Goal: Task Accomplishment & Management: Manage account settings

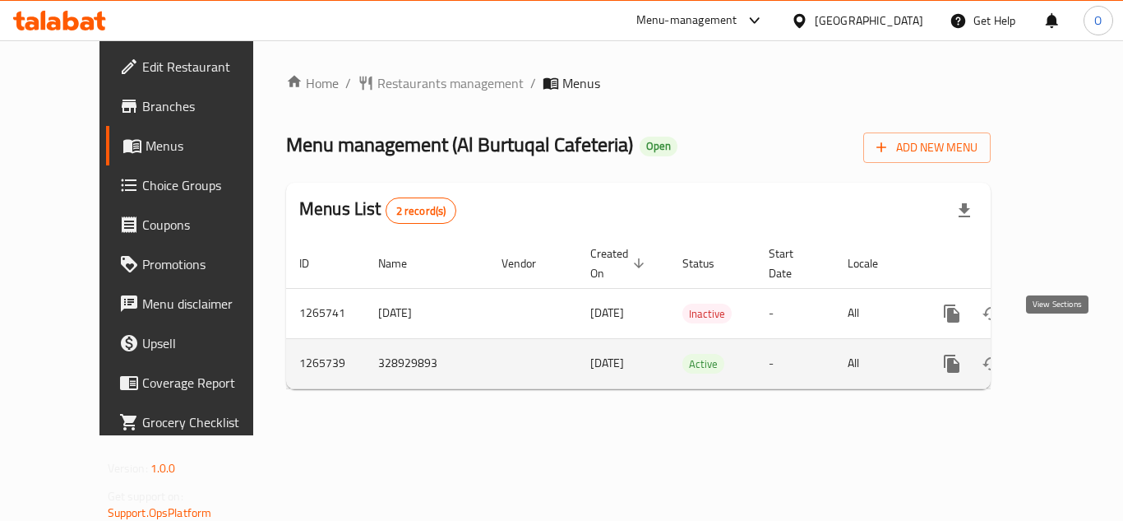
click at [1060, 359] on link "enhanced table" at bounding box center [1070, 363] width 39 height 39
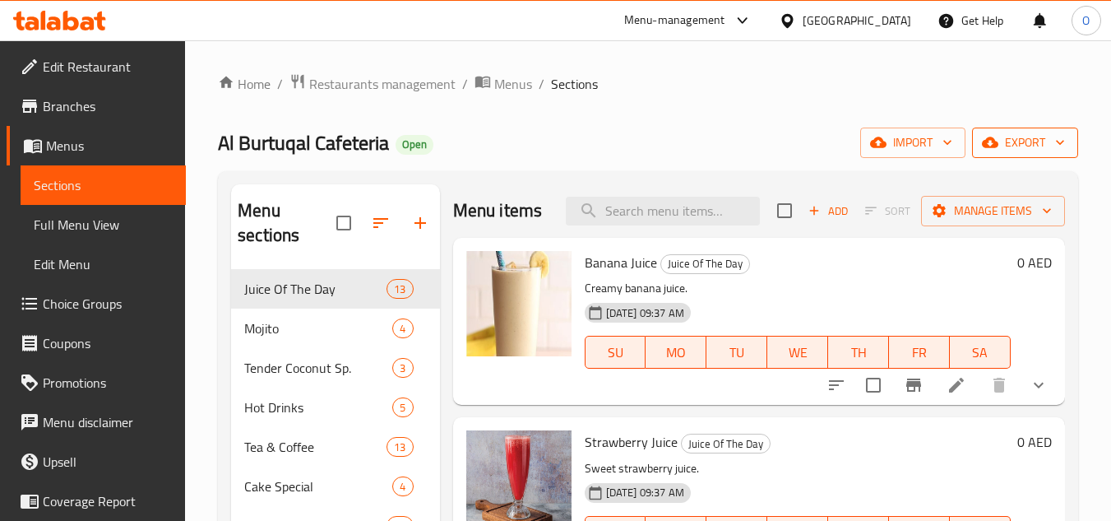
click at [997, 140] on icon "button" at bounding box center [990, 142] width 16 height 16
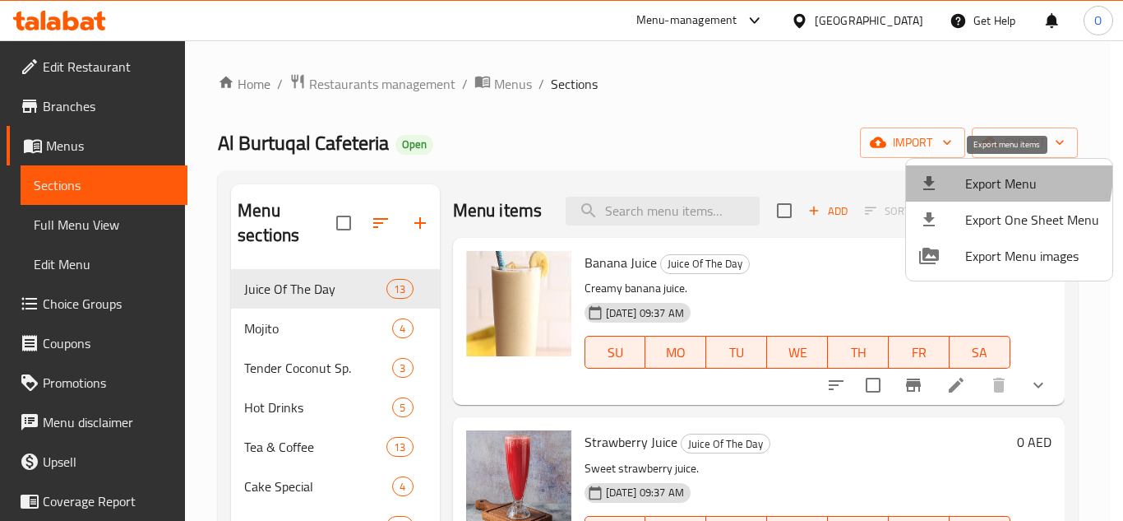
click at [965, 171] on li "Export Menu" at bounding box center [1009, 183] width 206 height 36
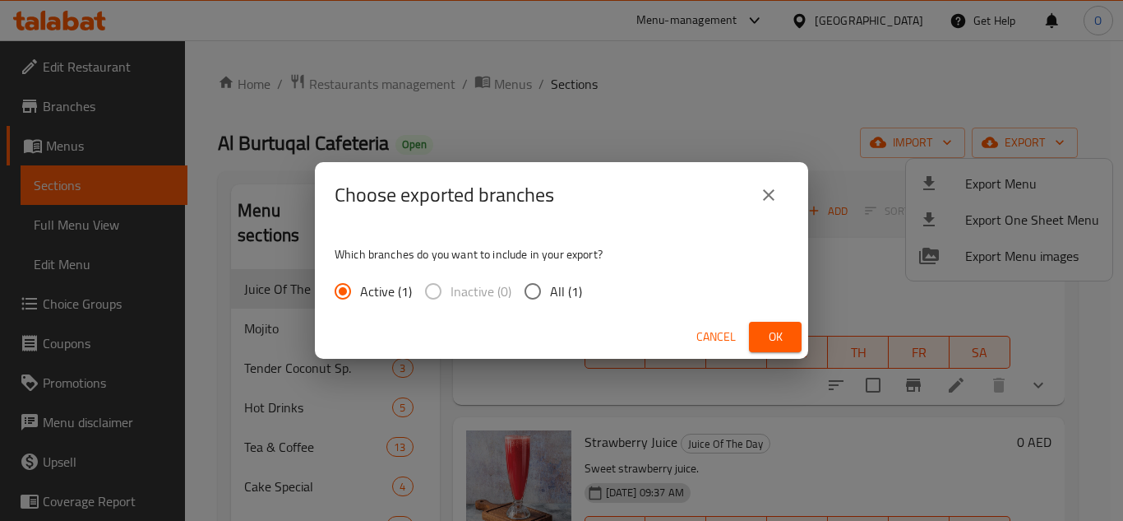
click at [772, 335] on span "Ok" at bounding box center [775, 336] width 26 height 21
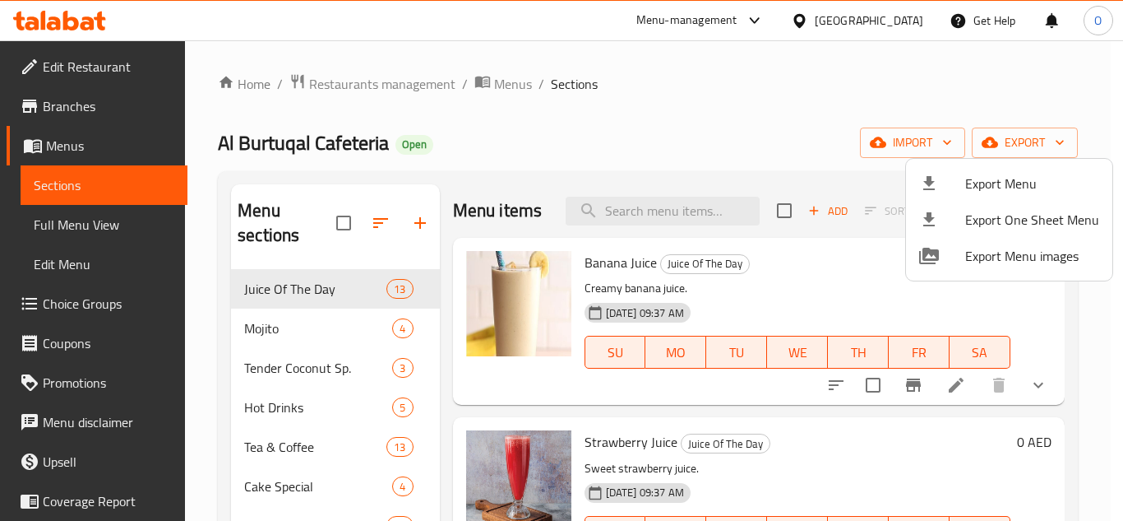
click at [517, 150] on div at bounding box center [561, 260] width 1123 height 521
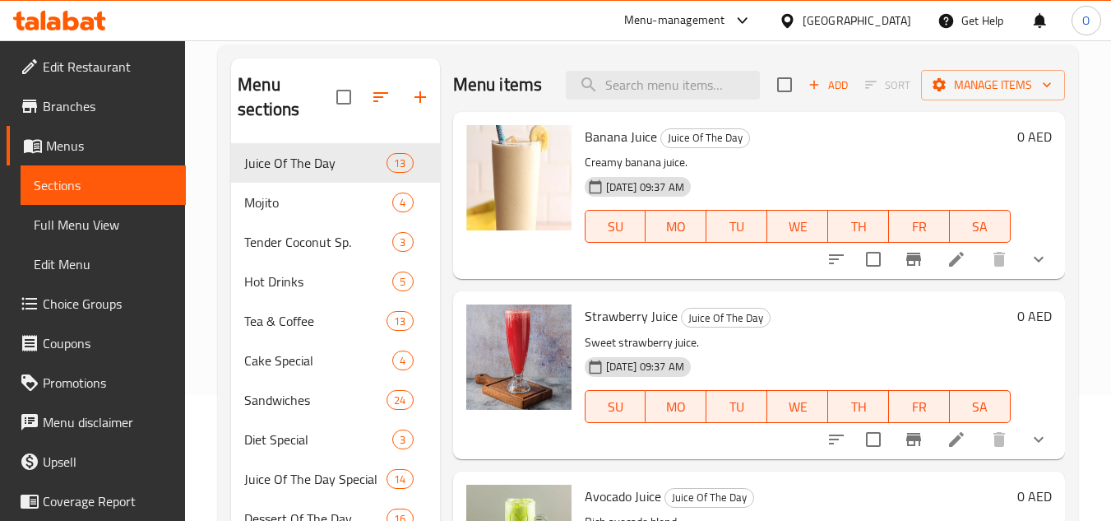
scroll to position [97, 0]
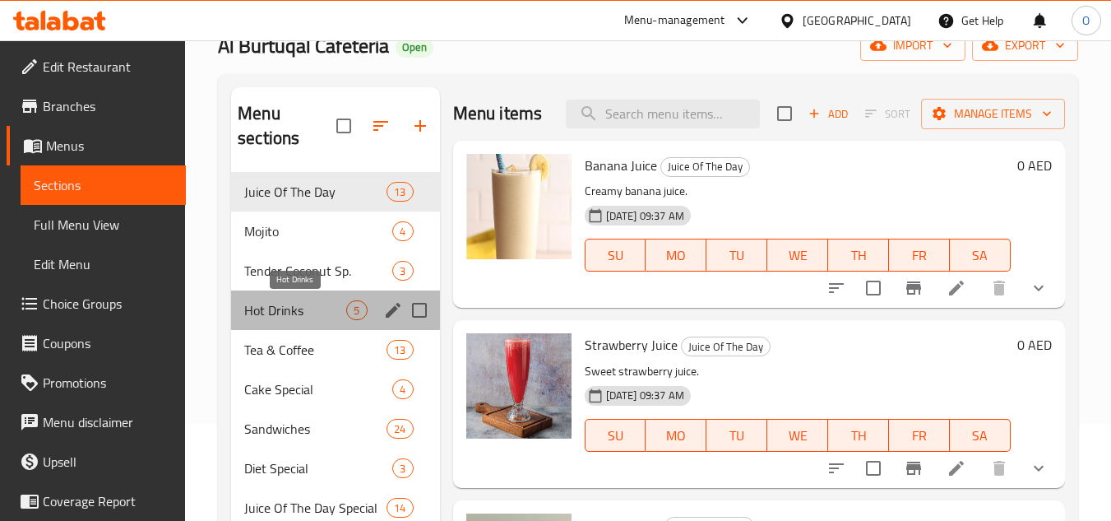
click at [300, 308] on span "Hot Drinks" at bounding box center [295, 310] width 102 height 20
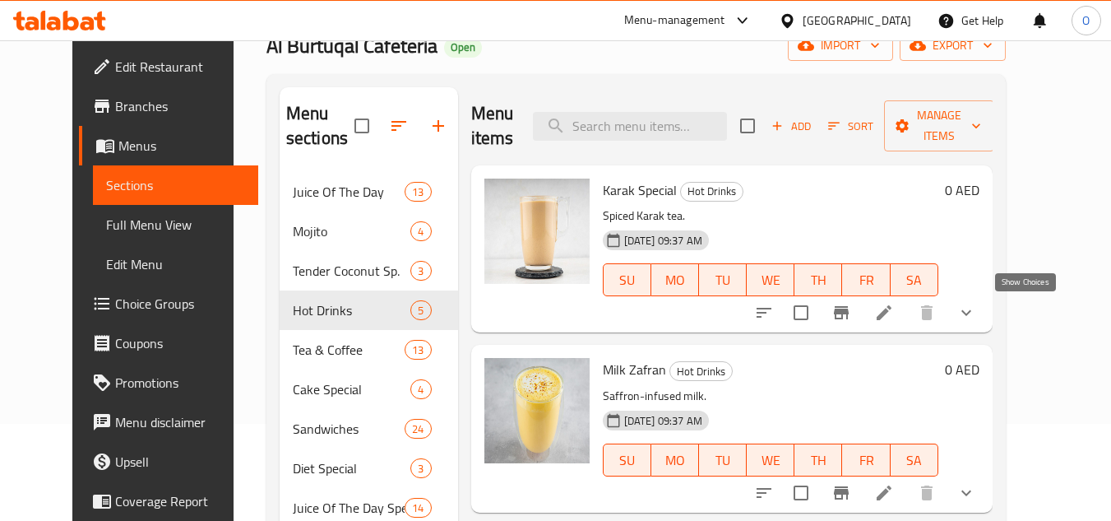
click at [976, 317] on icon "show more" at bounding box center [966, 313] width 20 height 20
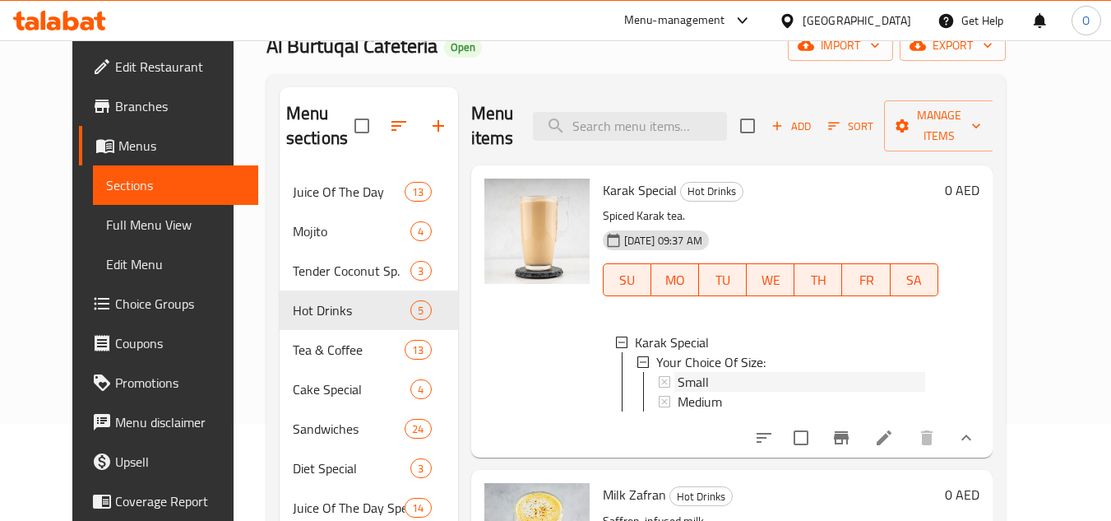
click at [678, 380] on span "Small" at bounding box center [693, 382] width 31 height 20
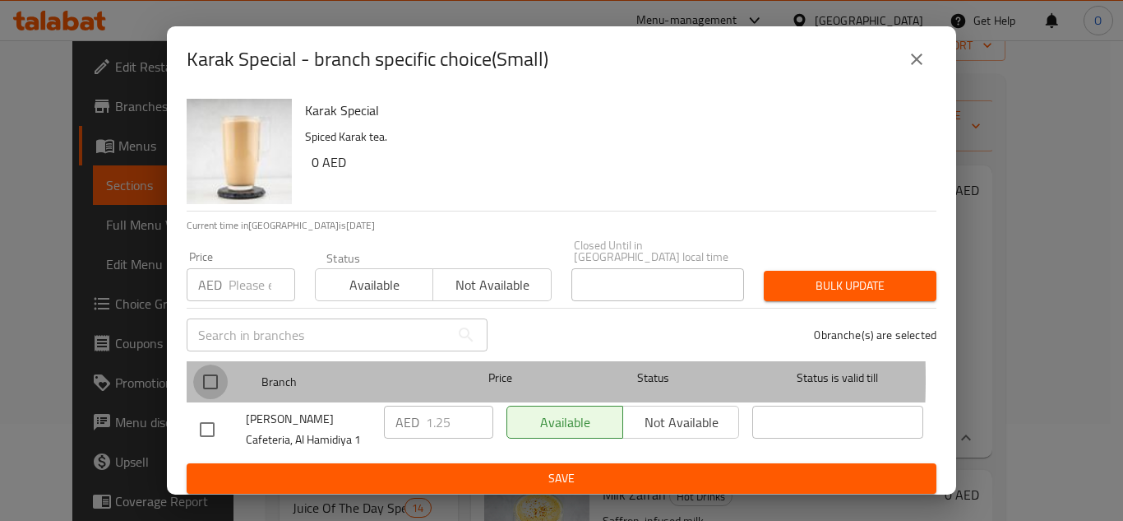
click at [206, 378] on input "checkbox" at bounding box center [210, 381] width 35 height 35
checkbox input "true"
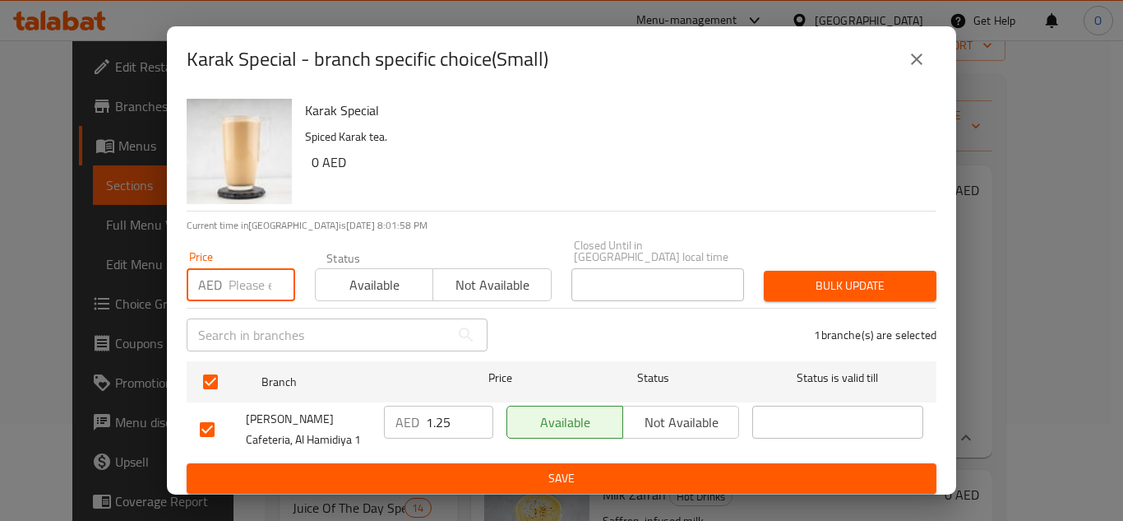
paste input "1.35"
type input "1.35"
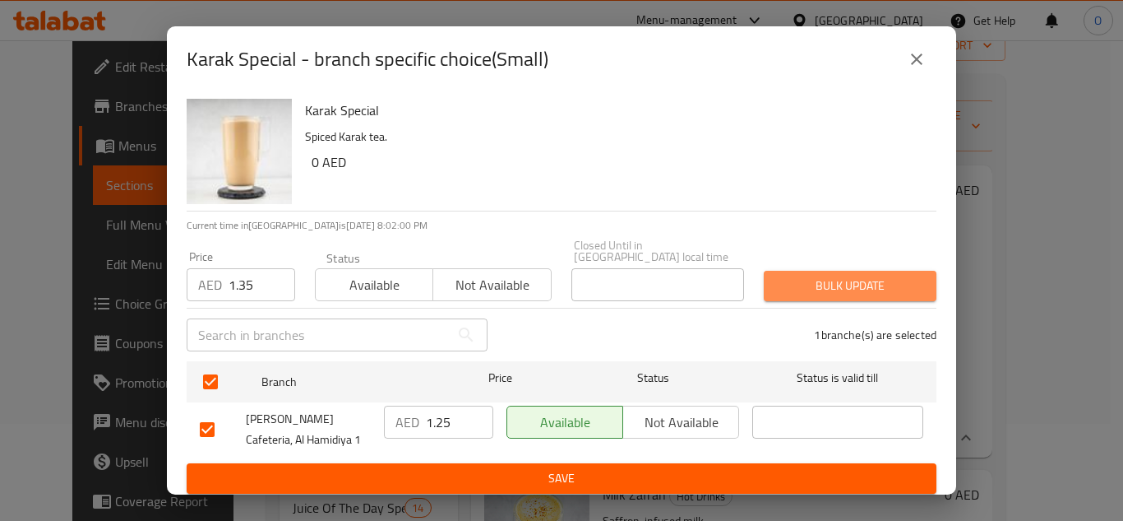
click at [881, 277] on span "Bulk update" at bounding box center [850, 285] width 146 height 21
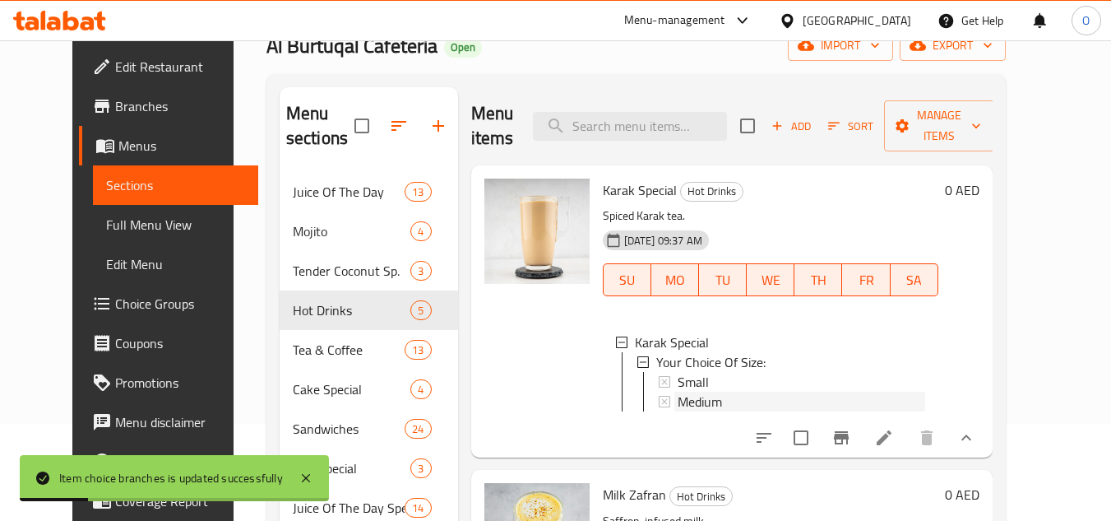
click at [687, 400] on span "Medium" at bounding box center [700, 401] width 44 height 20
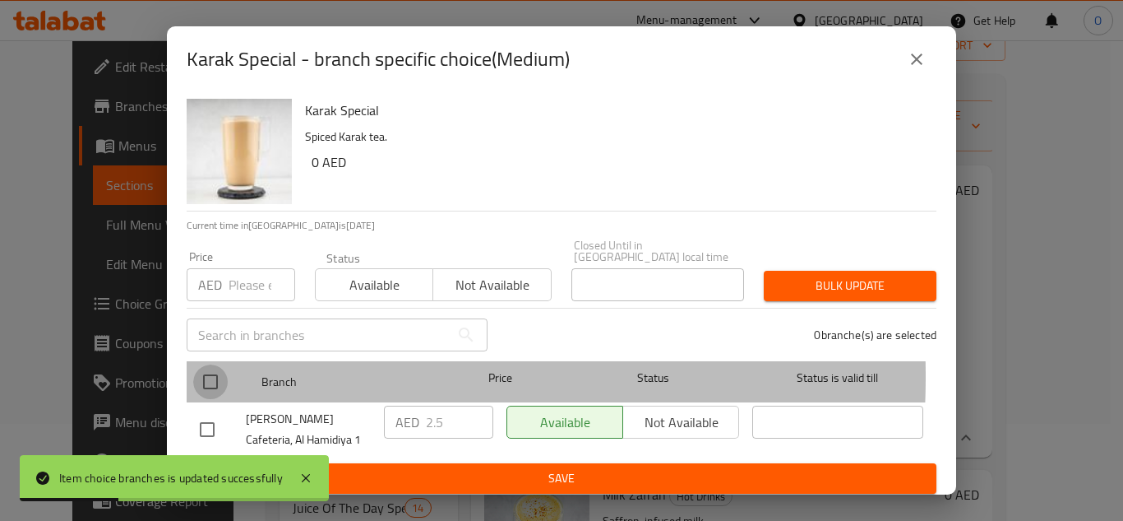
click at [212, 376] on input "checkbox" at bounding box center [210, 381] width 35 height 35
checkbox input "true"
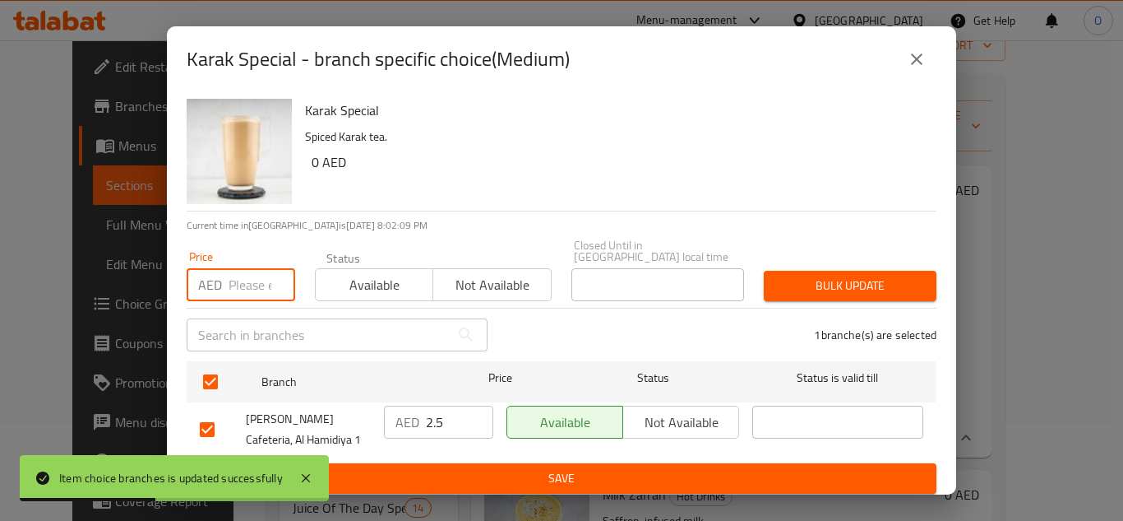
paste input "4.05"
type input "4.05"
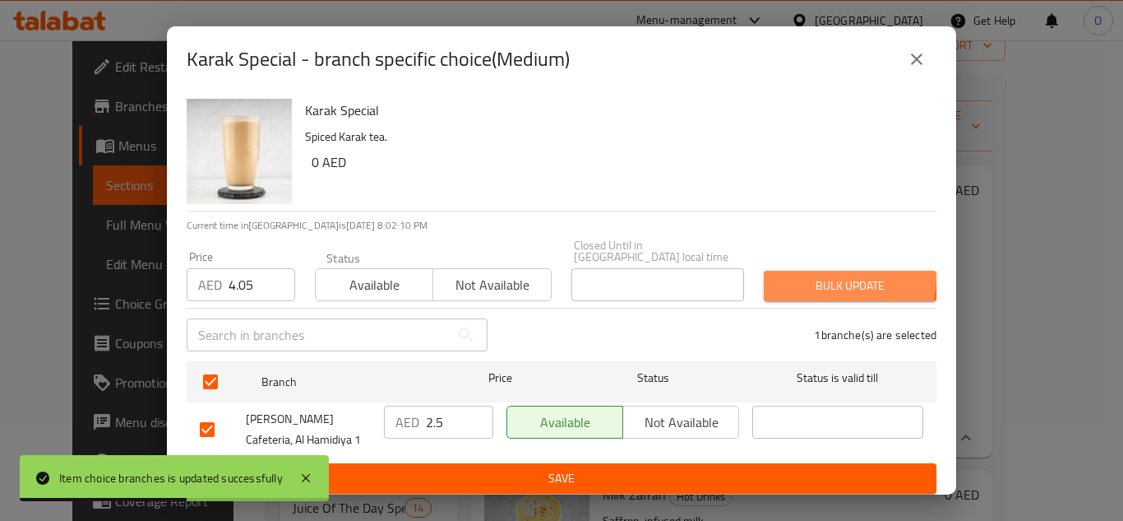
click at [818, 278] on span "Bulk update" at bounding box center [850, 285] width 146 height 21
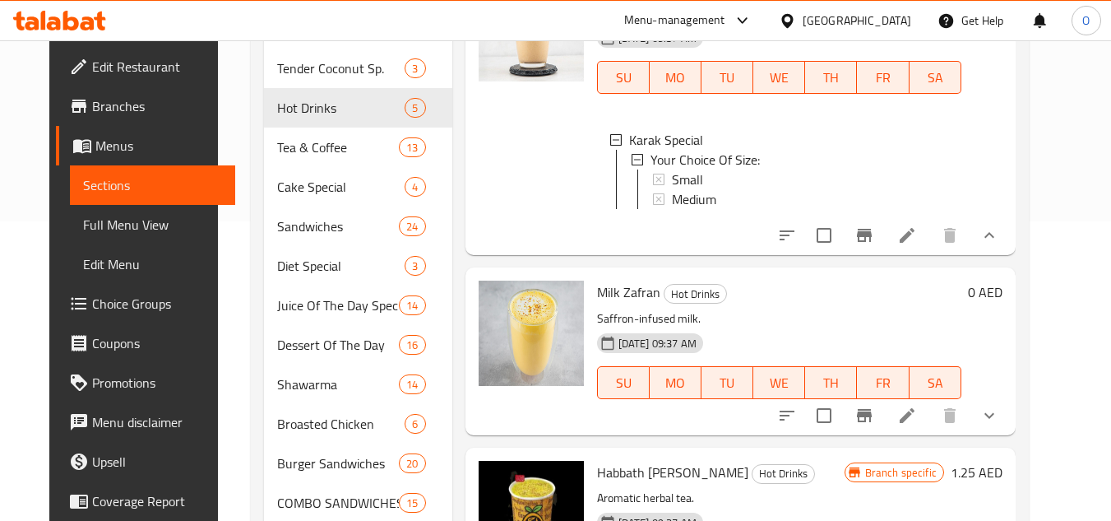
scroll to position [329, 0]
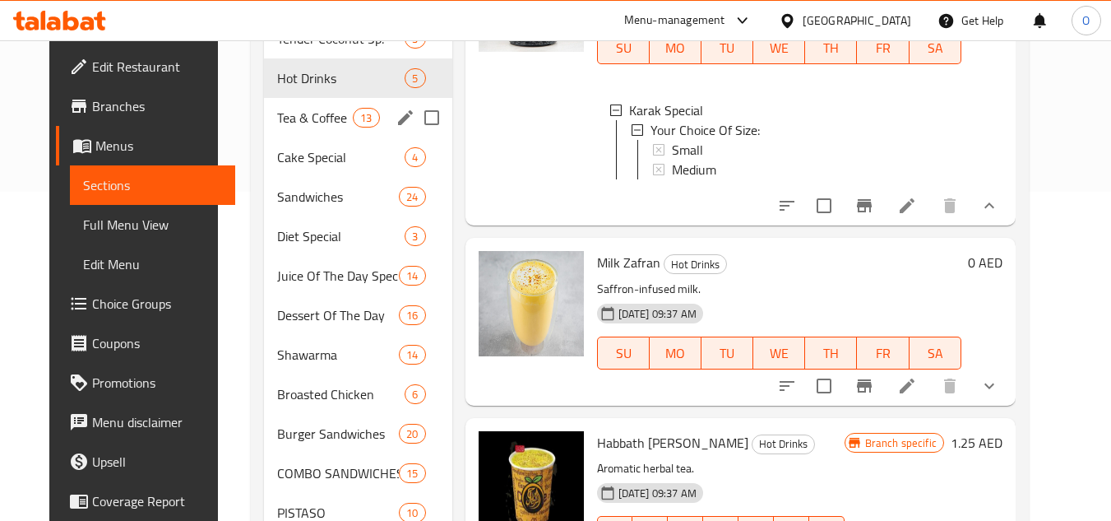
click at [277, 124] on span "Tea & Coffee" at bounding box center [315, 118] width 76 height 20
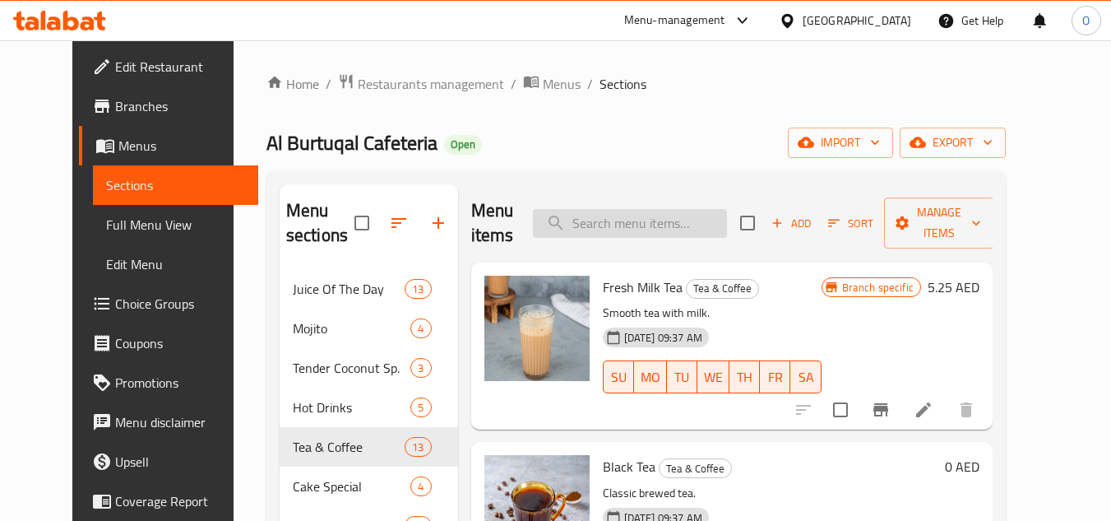
paste input "FRESH MILK COFFEE"
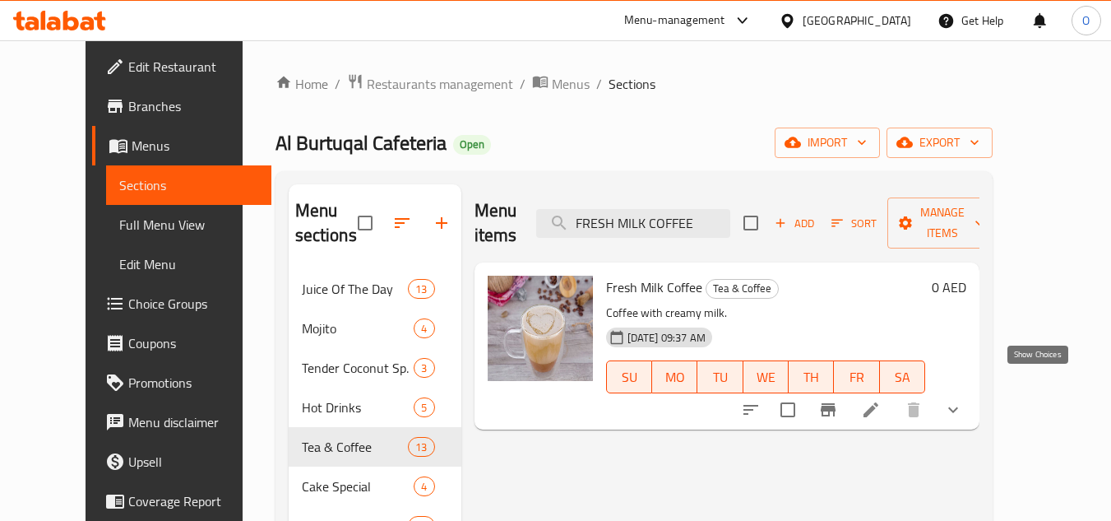
click at [963, 400] on icon "show more" at bounding box center [953, 410] width 20 height 20
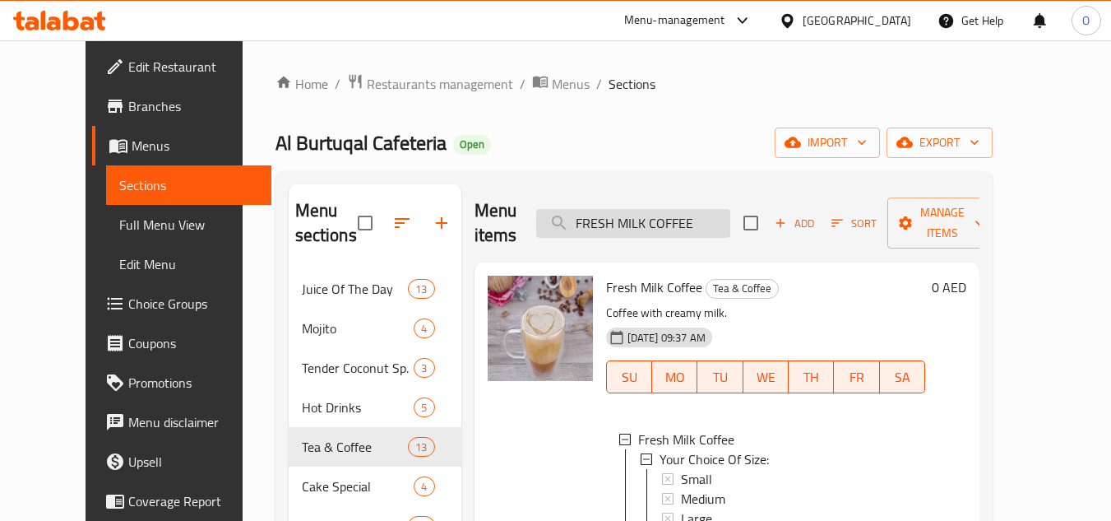
click at [642, 215] on input "FRESH MILK COFFEE" at bounding box center [633, 223] width 194 height 29
paste input "GREEN TEA"
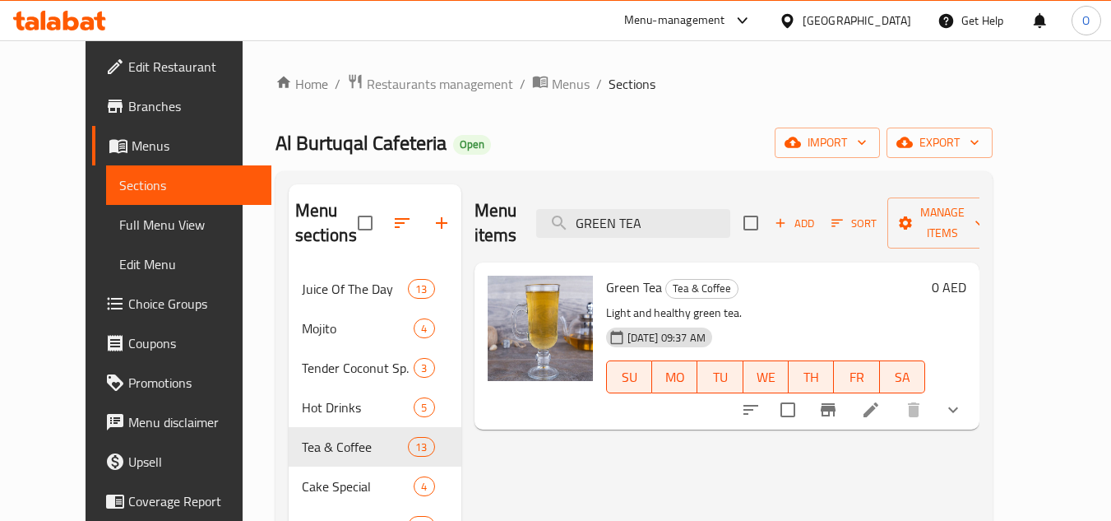
type input "GREEN TEA"
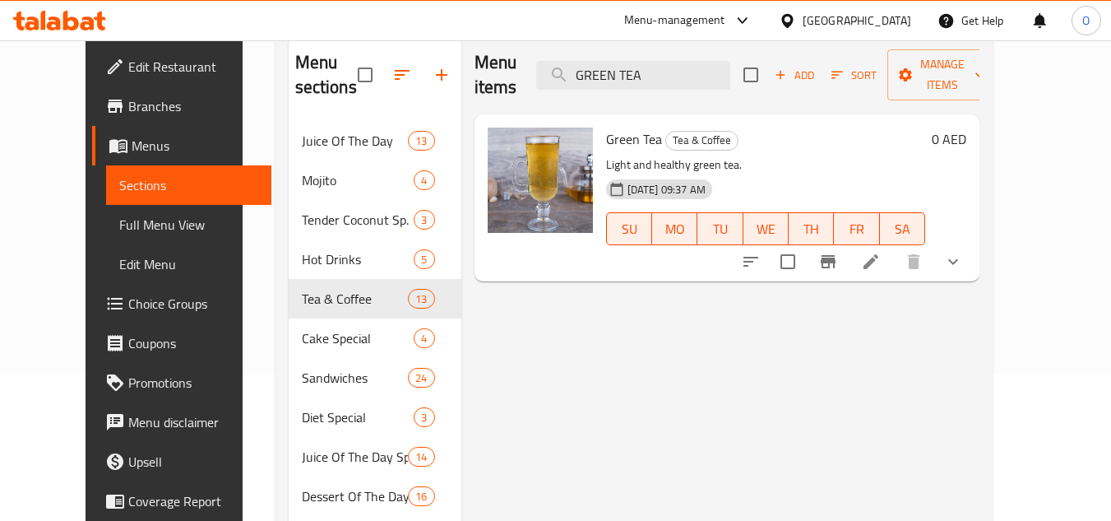
scroll to position [164, 0]
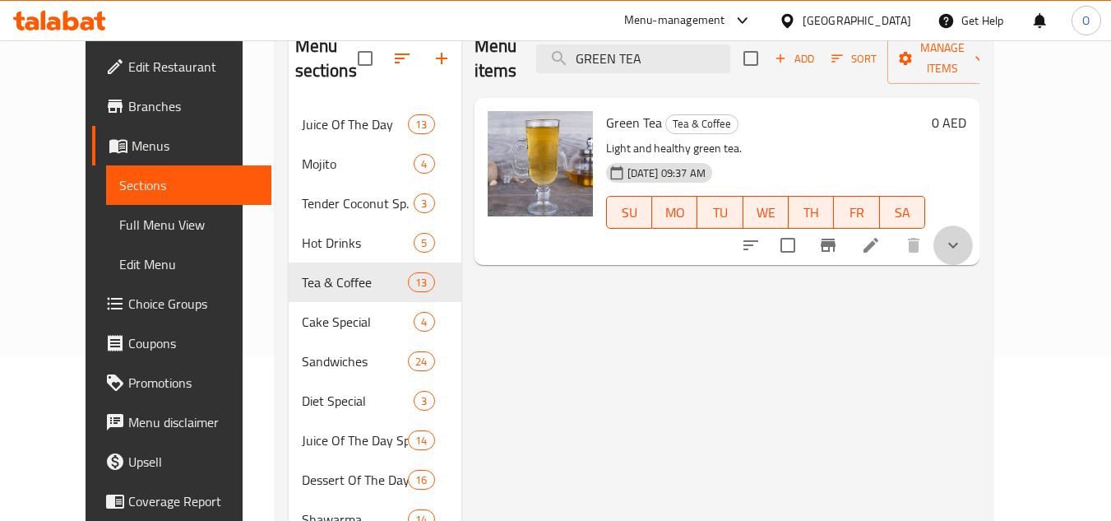
click at [973, 231] on button "show more" at bounding box center [952, 244] width 39 height 39
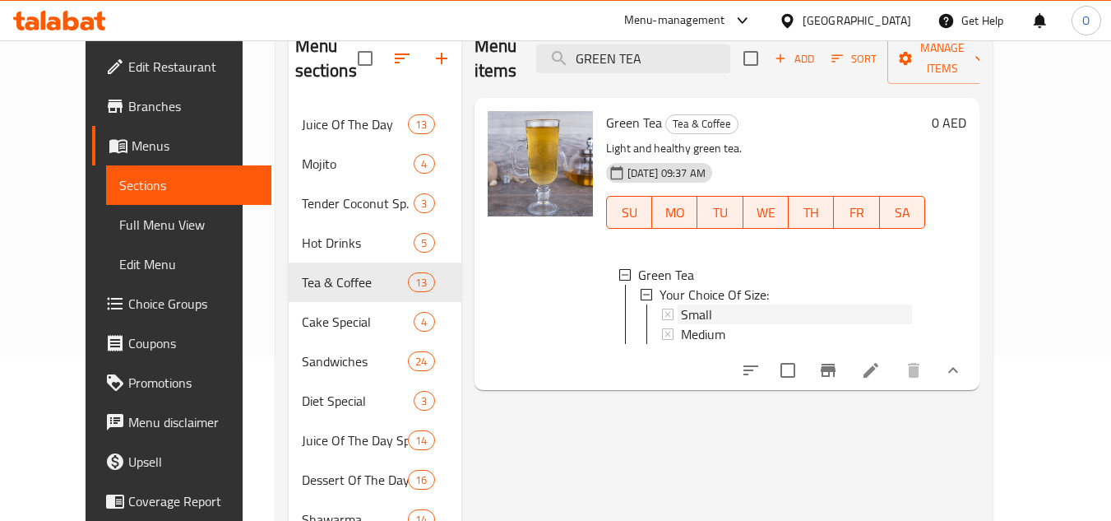
click at [684, 304] on span "Small" at bounding box center [696, 314] width 31 height 20
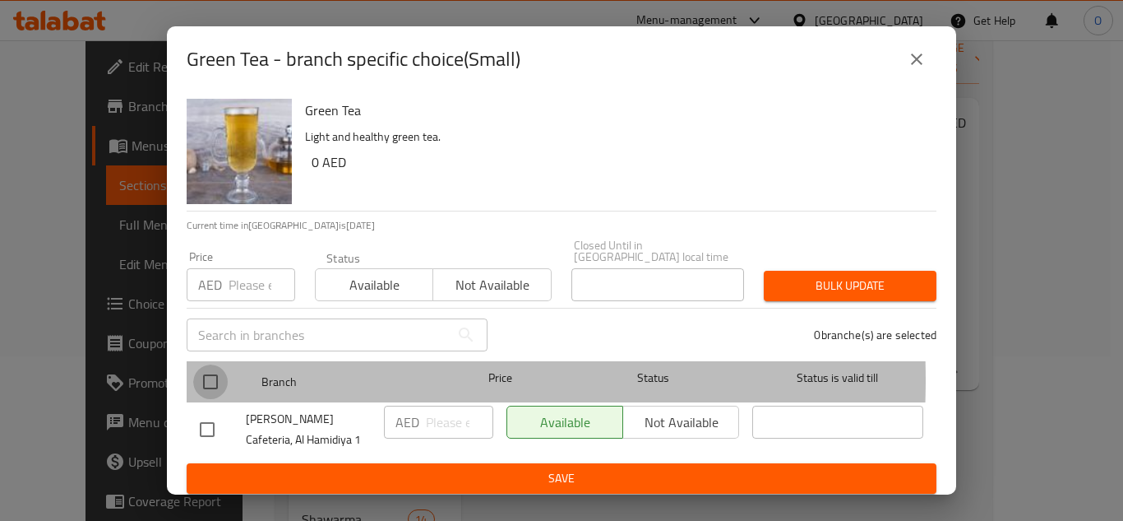
click at [224, 379] on input "checkbox" at bounding box center [210, 381] width 35 height 35
checkbox input "true"
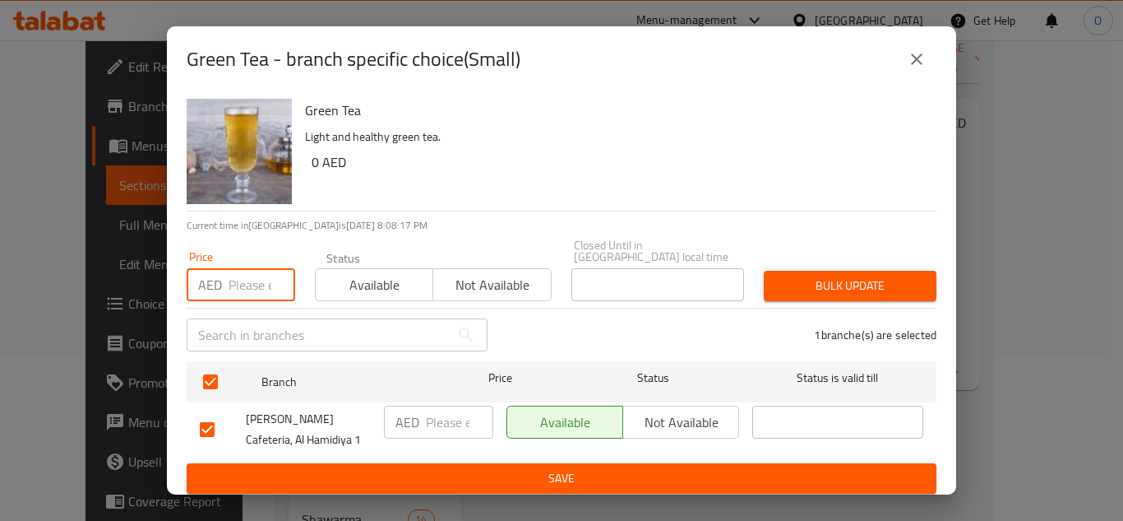
paste input "1.35"
type input "1.35"
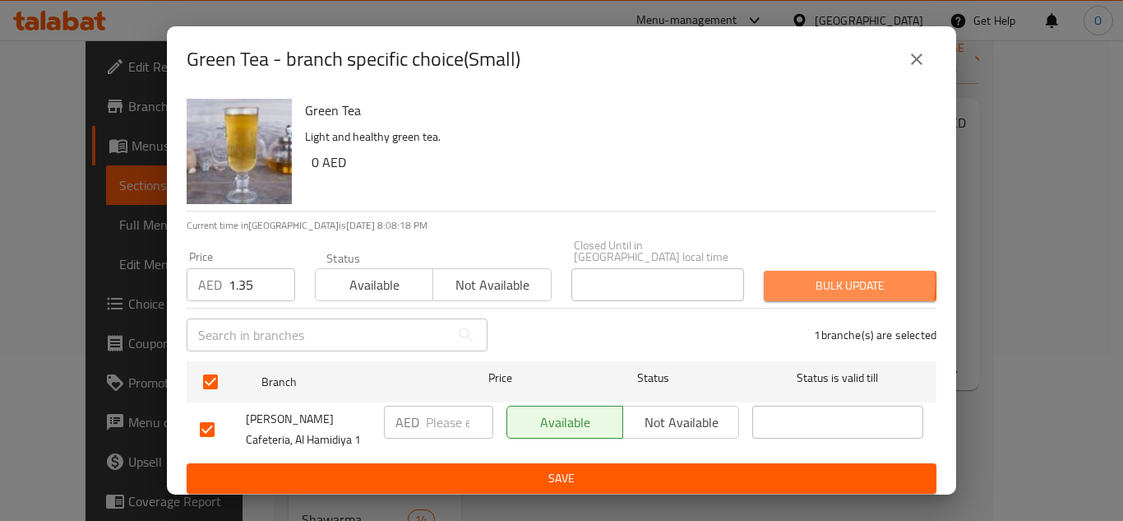
click at [793, 280] on span "Bulk update" at bounding box center [850, 285] width 146 height 21
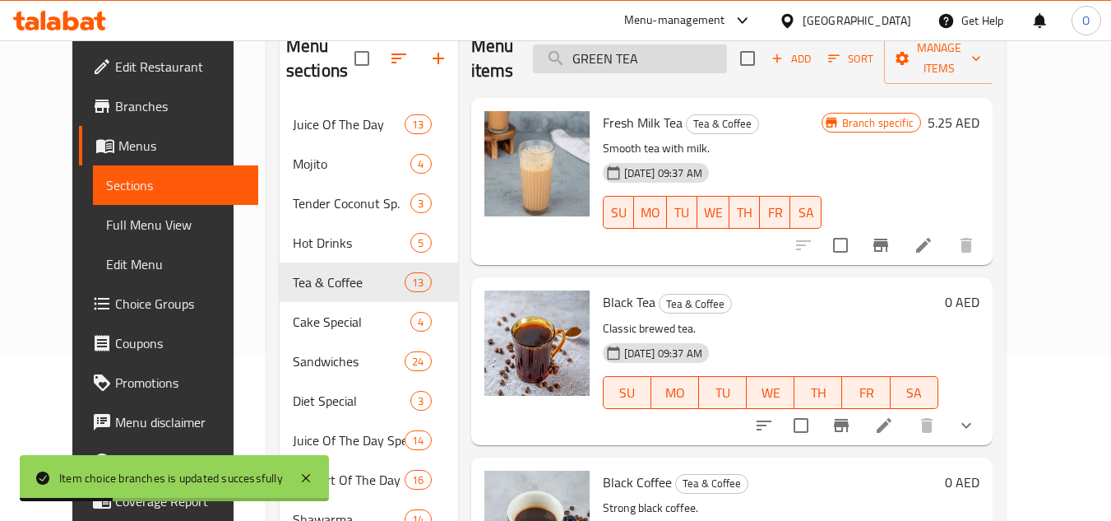
click at [701, 56] on input "GREEN TEA" at bounding box center [630, 58] width 194 height 29
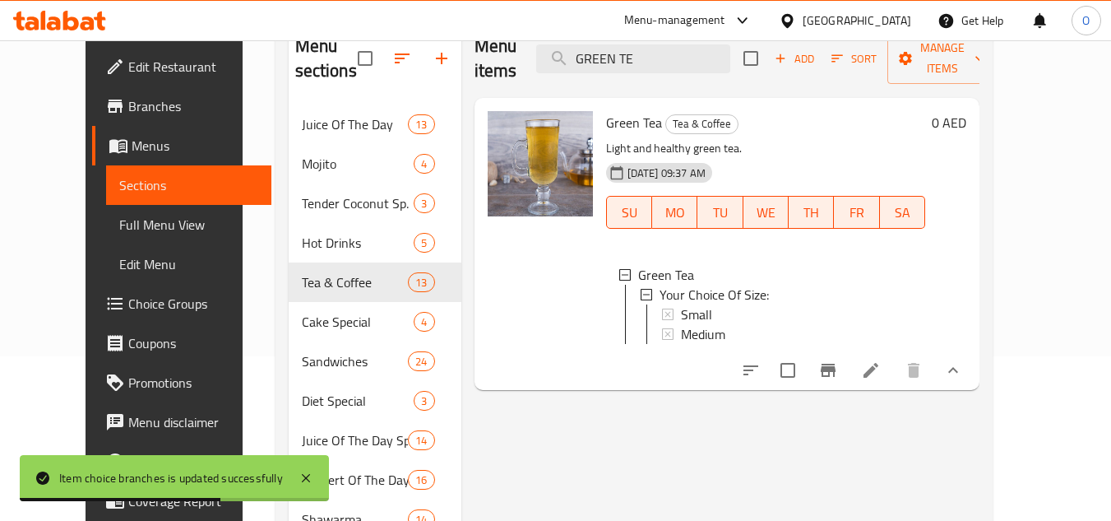
type input "GREEN TE"
click at [697, 324] on span "Medium" at bounding box center [703, 334] width 44 height 20
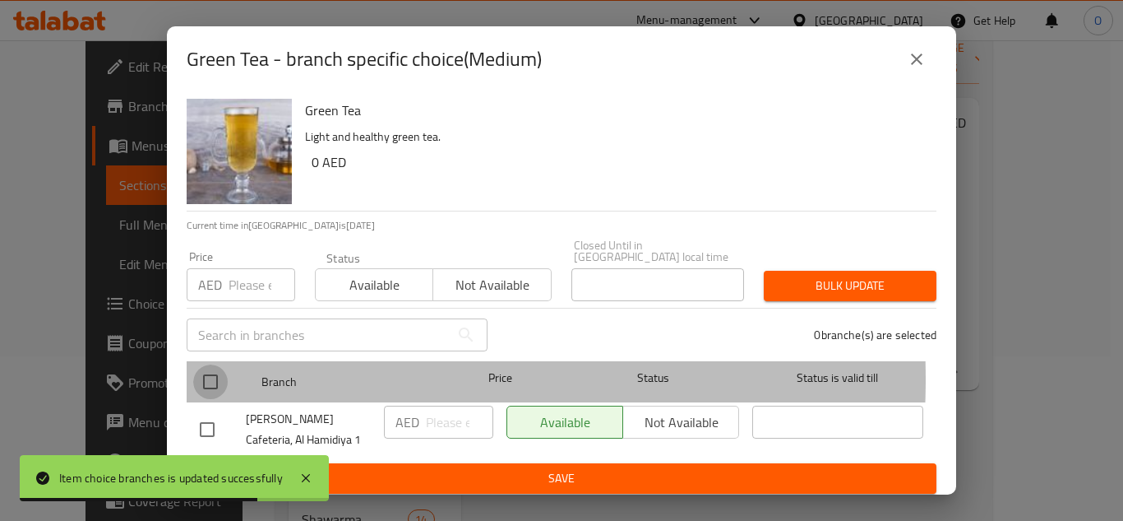
click at [198, 378] on input "checkbox" at bounding box center [210, 381] width 35 height 35
checkbox input "true"
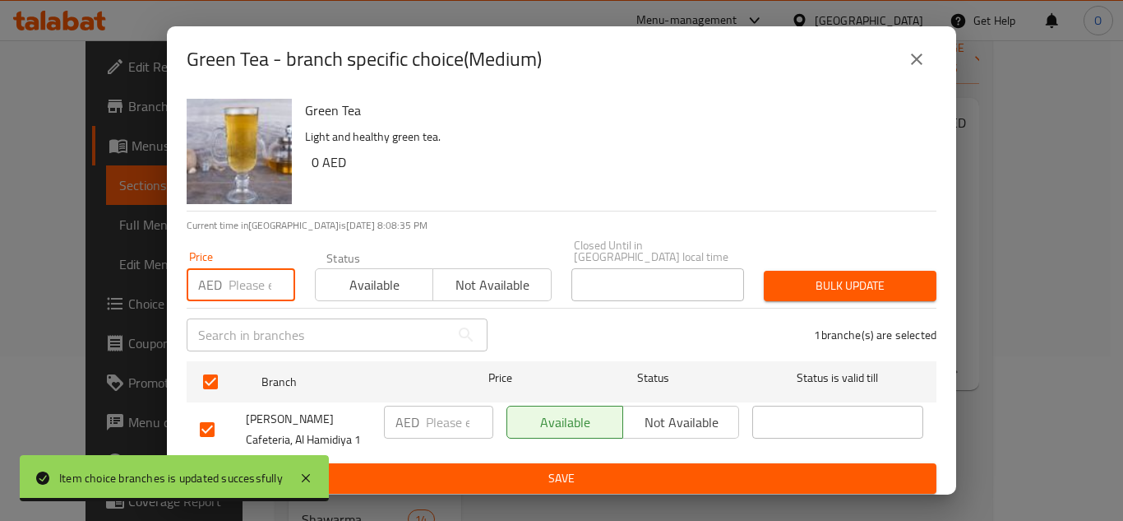
paste input "2.70"
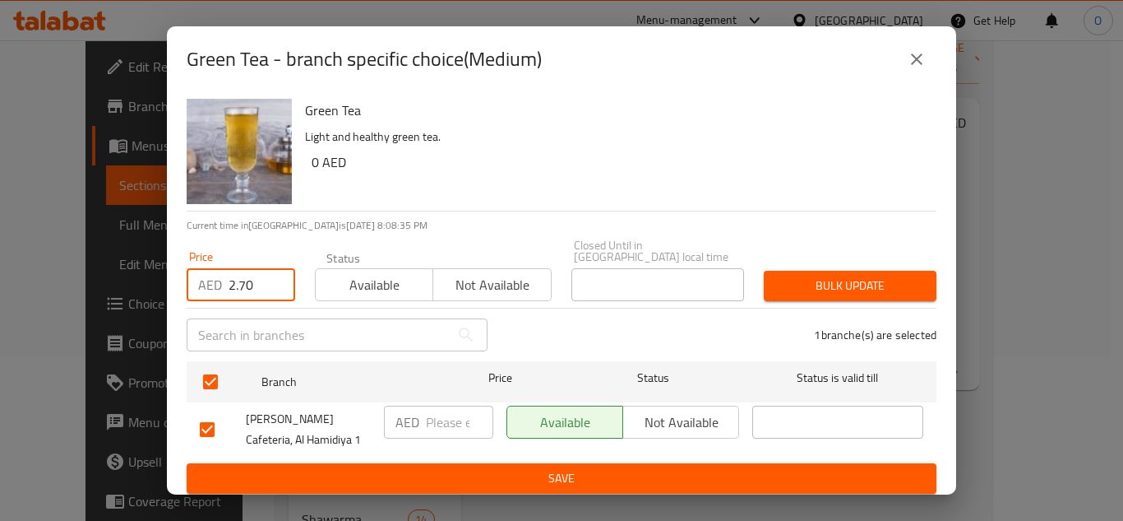
type input "2.70"
click at [789, 290] on span "Bulk update" at bounding box center [850, 285] width 146 height 21
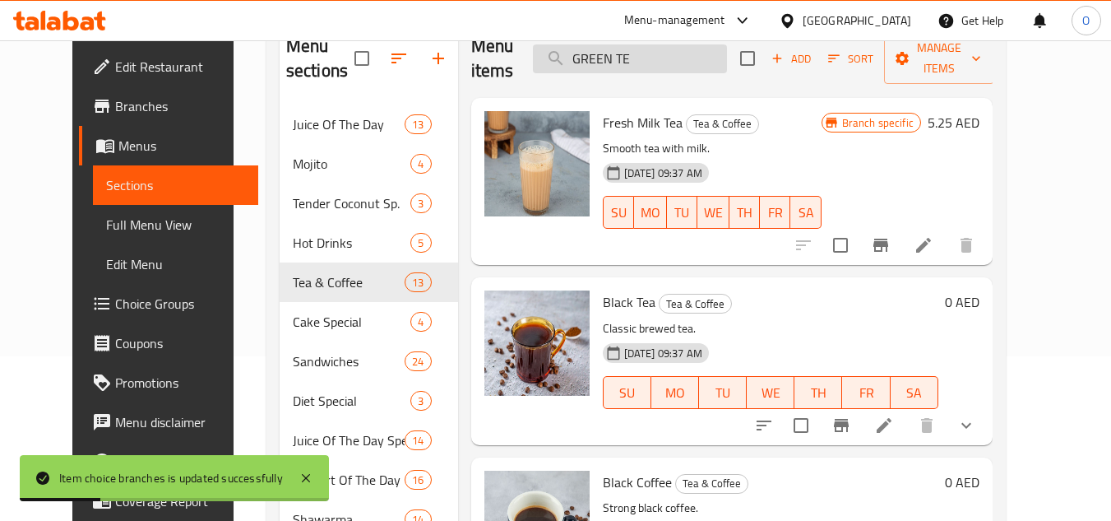
click at [687, 62] on input "GREEN TE" at bounding box center [630, 58] width 194 height 29
paste input "ZAATAR TEA"
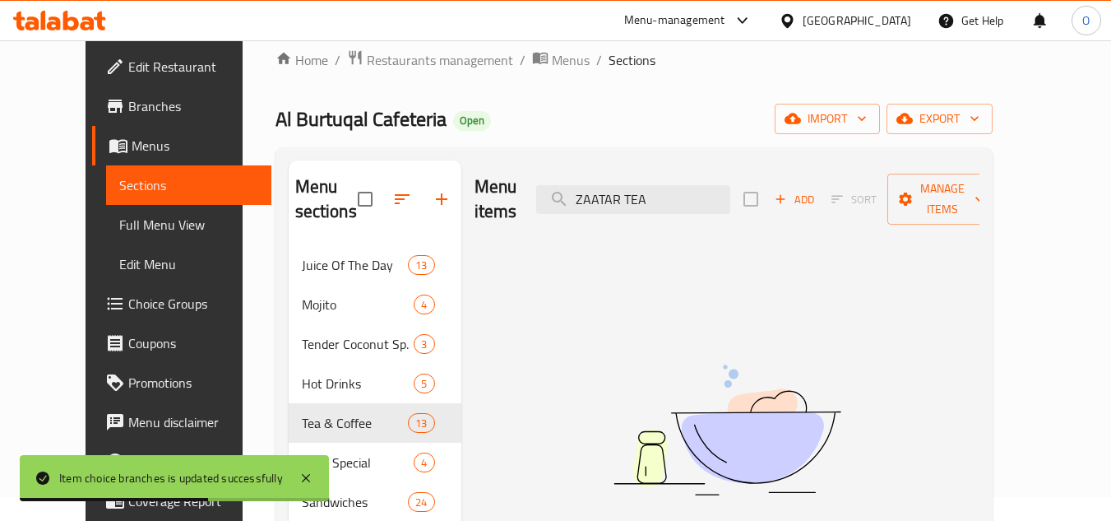
scroll to position [0, 0]
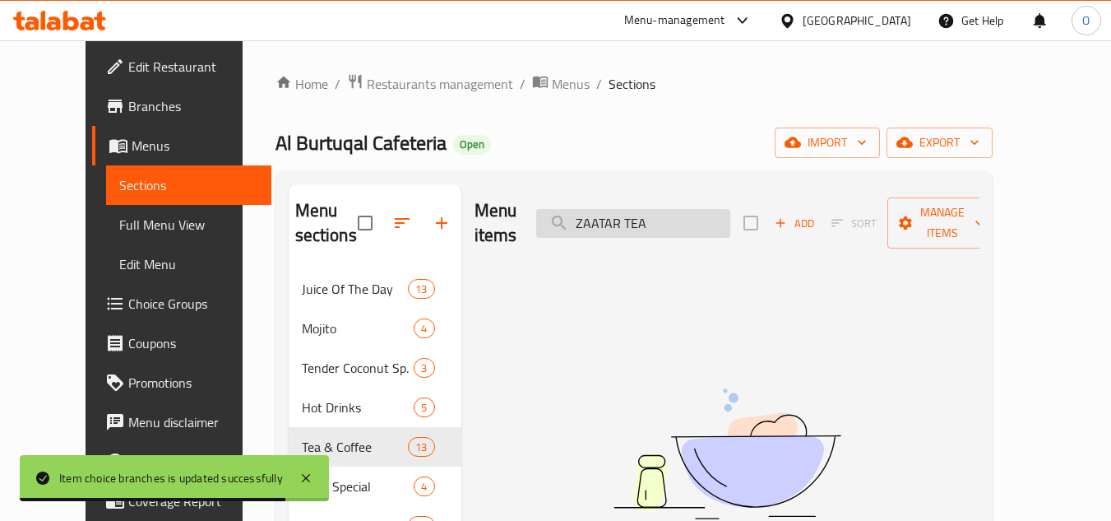
drag, startPoint x: 652, startPoint y: 212, endPoint x: 692, endPoint y: 217, distance: 39.8
click at [692, 217] on input "ZAATAR TEA" at bounding box center [633, 223] width 194 height 29
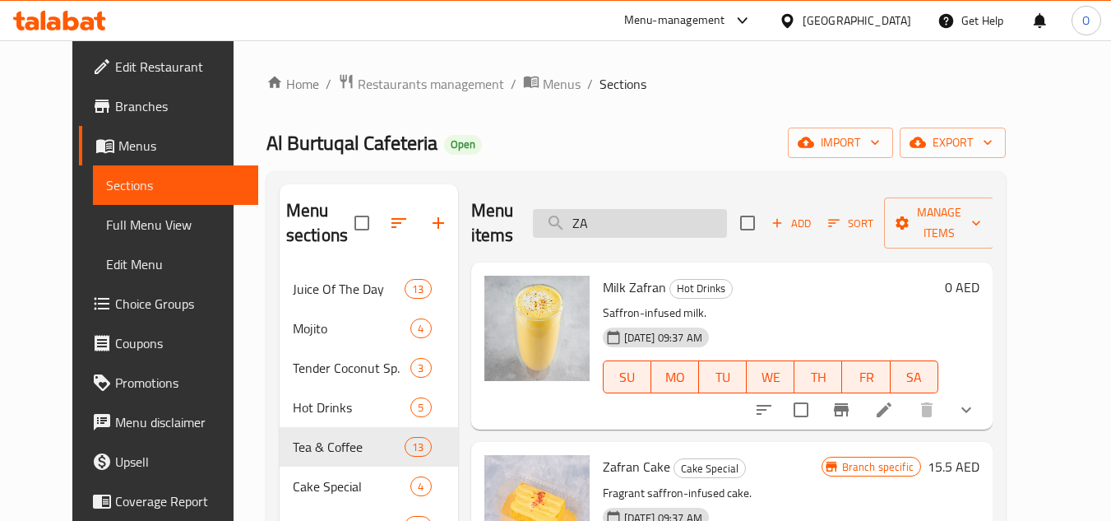
drag, startPoint x: 603, startPoint y: 212, endPoint x: 590, endPoint y: 214, distance: 12.4
click at [590, 214] on input "ZA" at bounding box center [630, 223] width 194 height 29
click at [727, 216] on input "ZA" at bounding box center [630, 223] width 194 height 29
paste input "FRESH MILK COFFEE"
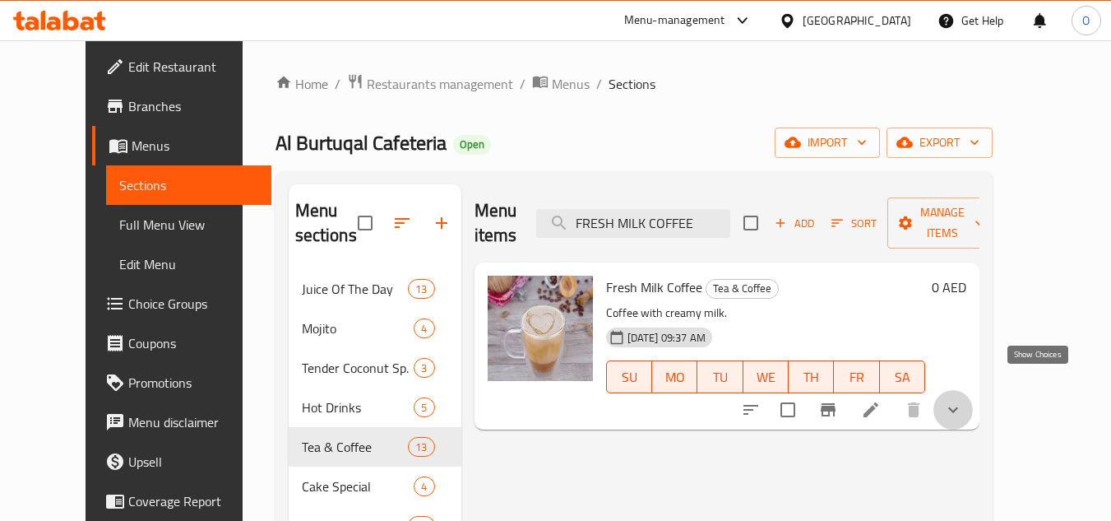
click at [963, 400] on icon "show more" at bounding box center [953, 410] width 20 height 20
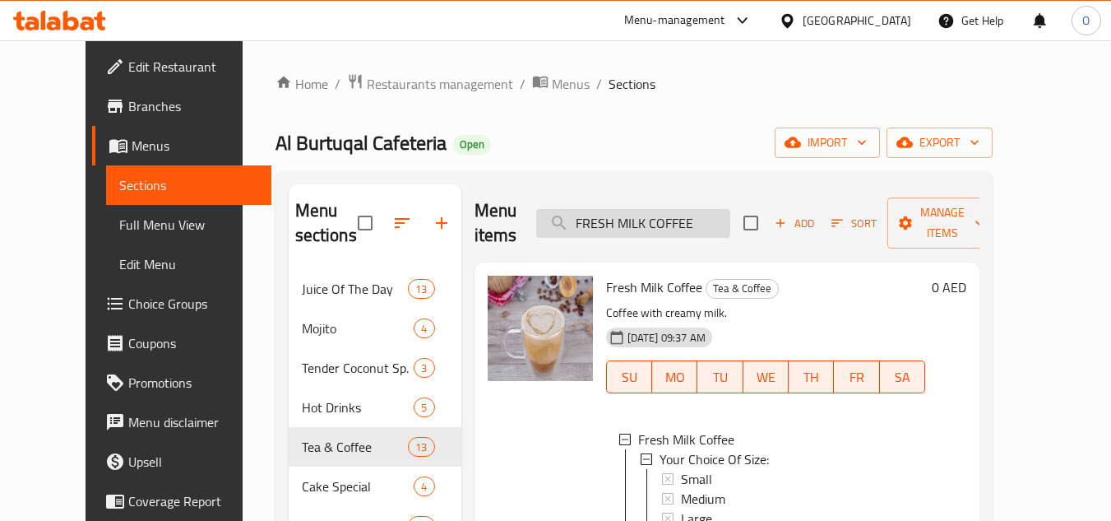
click at [722, 210] on input "FRESH MILK COFFEE" at bounding box center [633, 223] width 194 height 29
click at [685, 209] on input "FRESH MILK COFFEE" at bounding box center [633, 223] width 194 height 29
paste input "GREEN TEA"
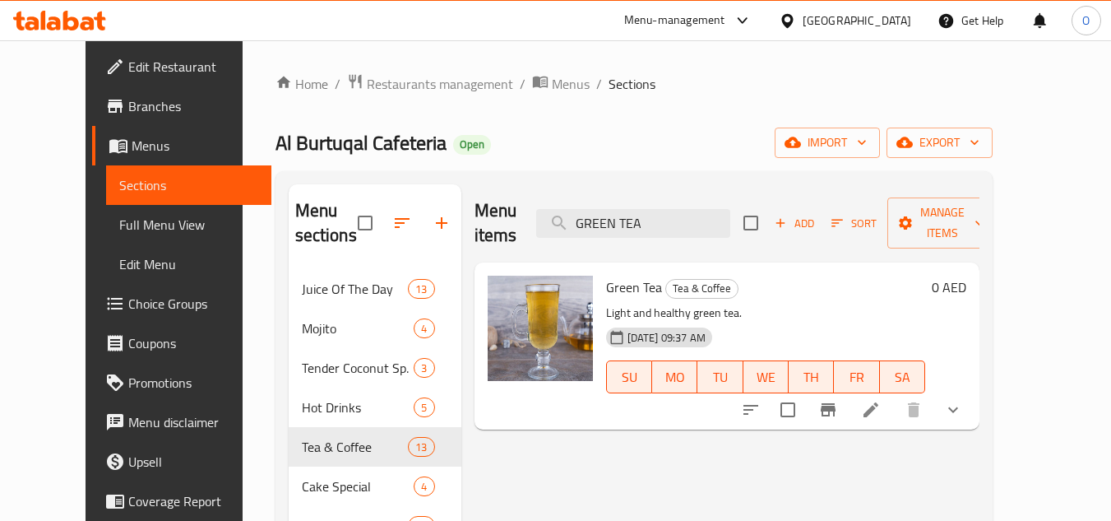
type input "GREEN TEA"
click at [973, 393] on button "show more" at bounding box center [952, 409] width 39 height 39
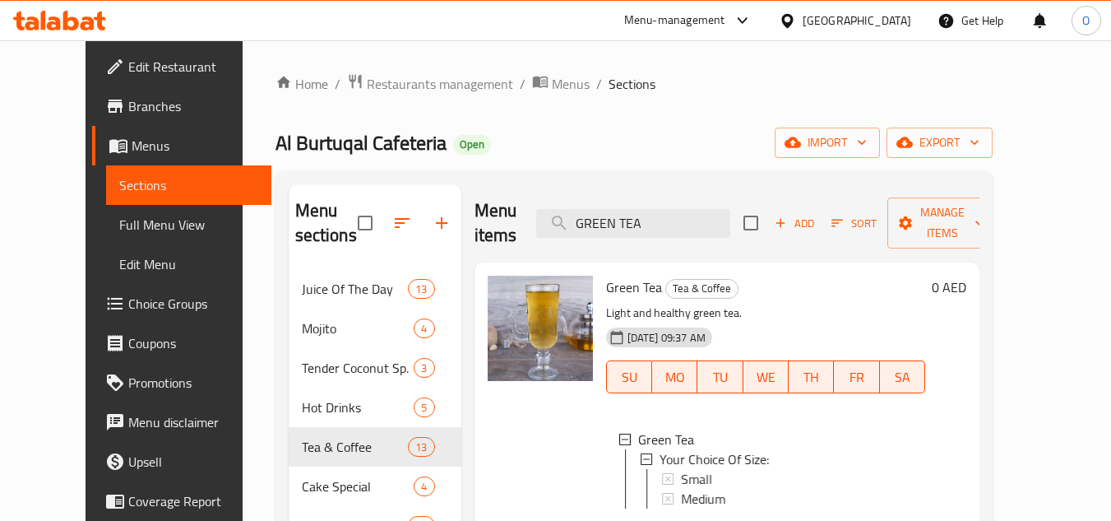
scroll to position [2, 0]
click at [701, 466] on div "Small" at bounding box center [796, 476] width 231 height 20
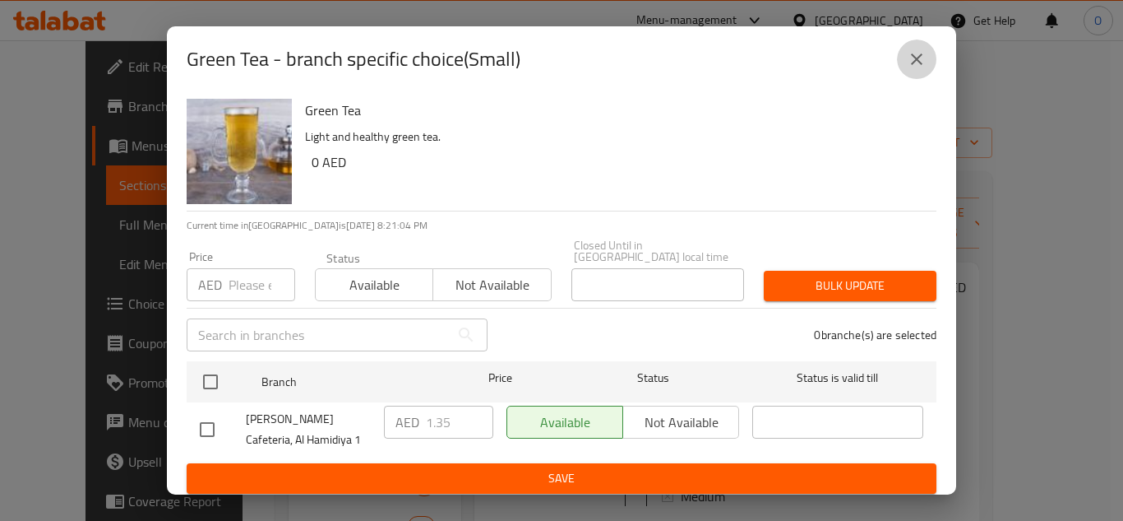
click at [928, 49] on button "close" at bounding box center [916, 58] width 39 height 39
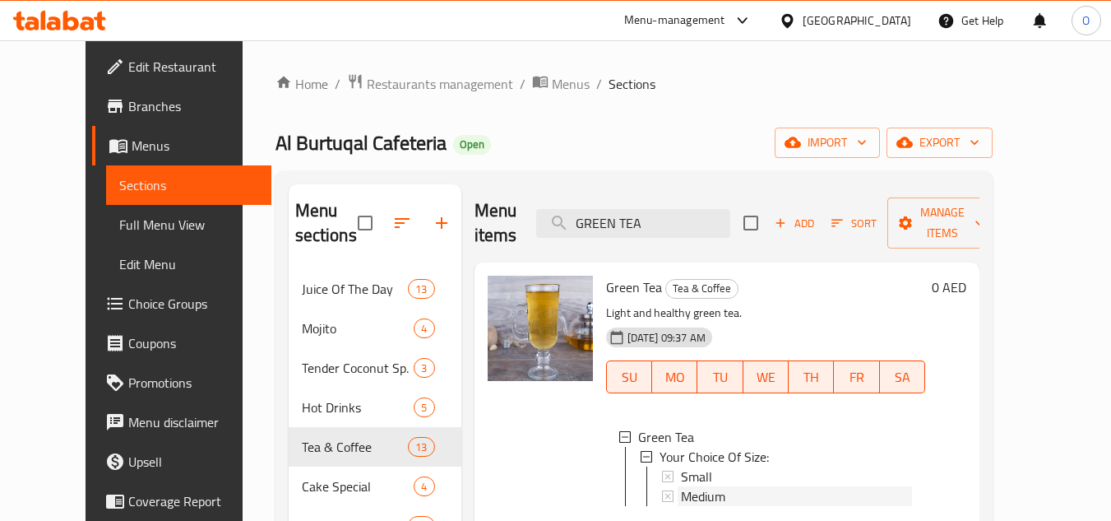
click at [689, 486] on span "Medium" at bounding box center [703, 496] width 44 height 20
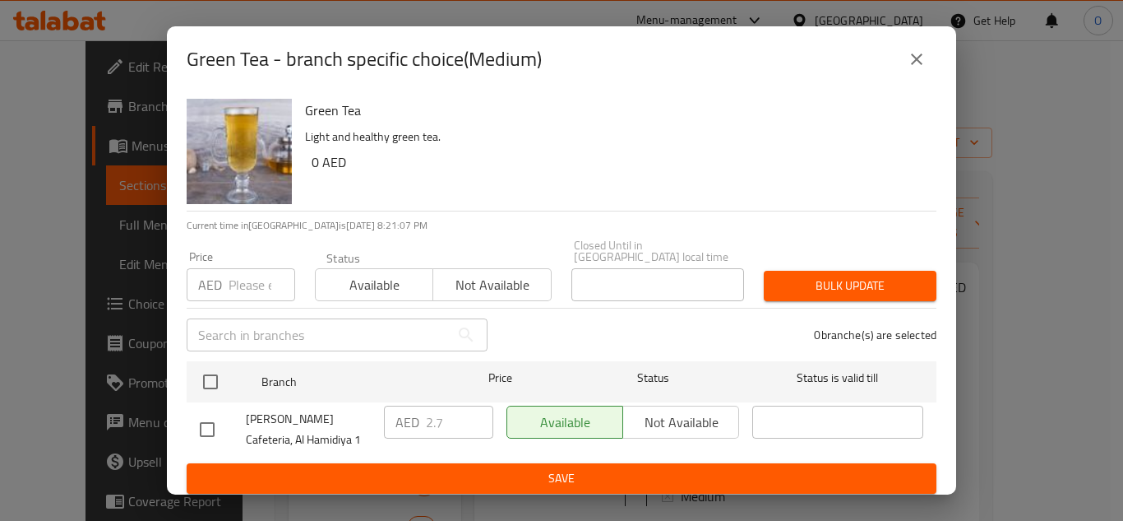
click at [902, 59] on button "close" at bounding box center [916, 58] width 39 height 39
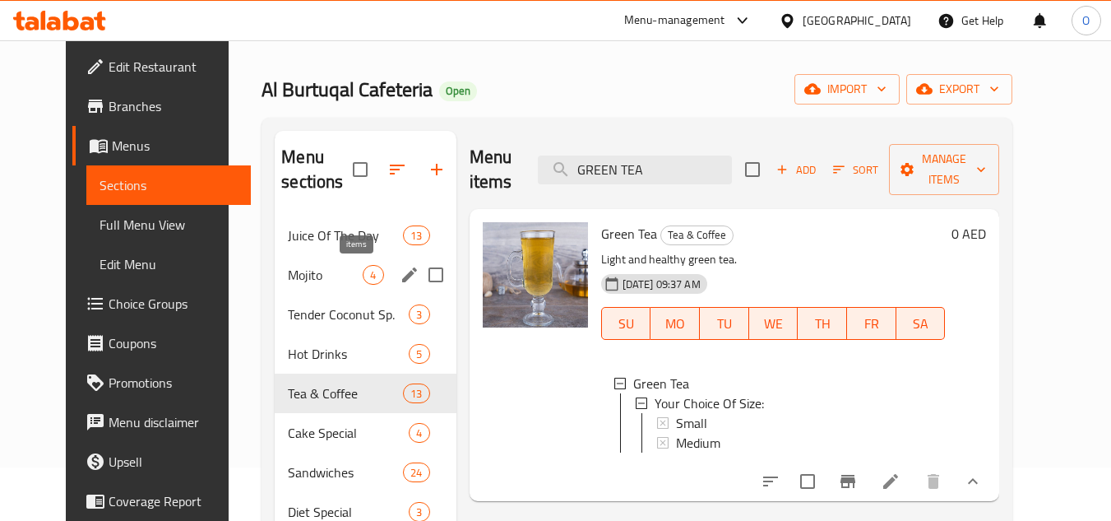
scroll to position [82, 0]
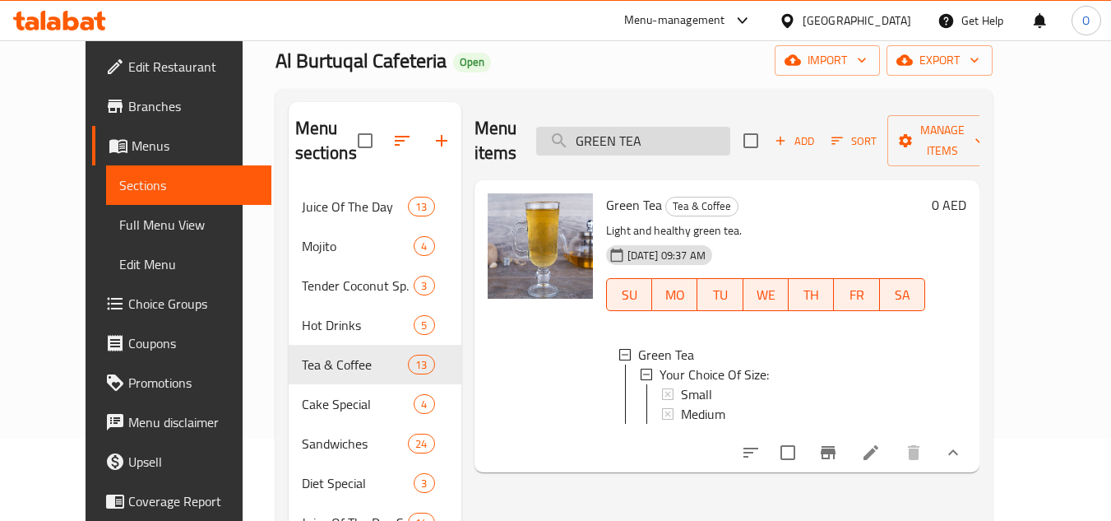
click at [685, 128] on input "GREEN TEA" at bounding box center [633, 141] width 194 height 29
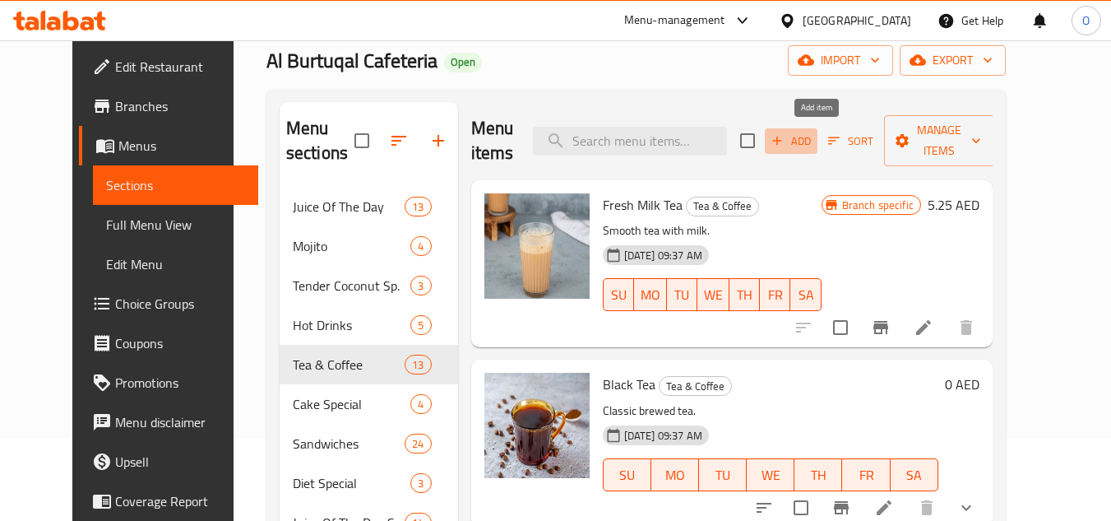
click at [784, 137] on icon "button" at bounding box center [777, 140] width 15 height 15
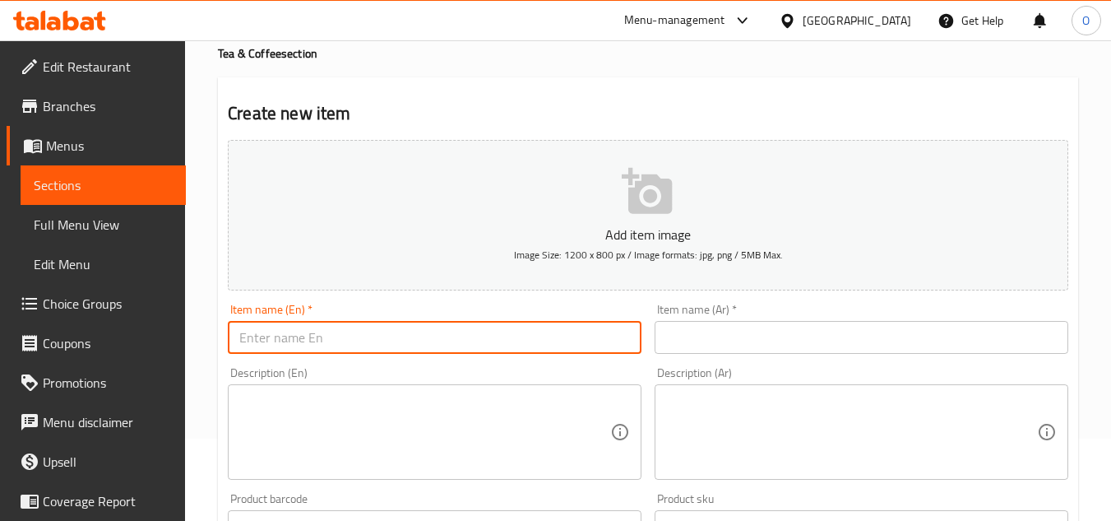
paste input "Zaatar Tea"
type input "Zaatar Tea"
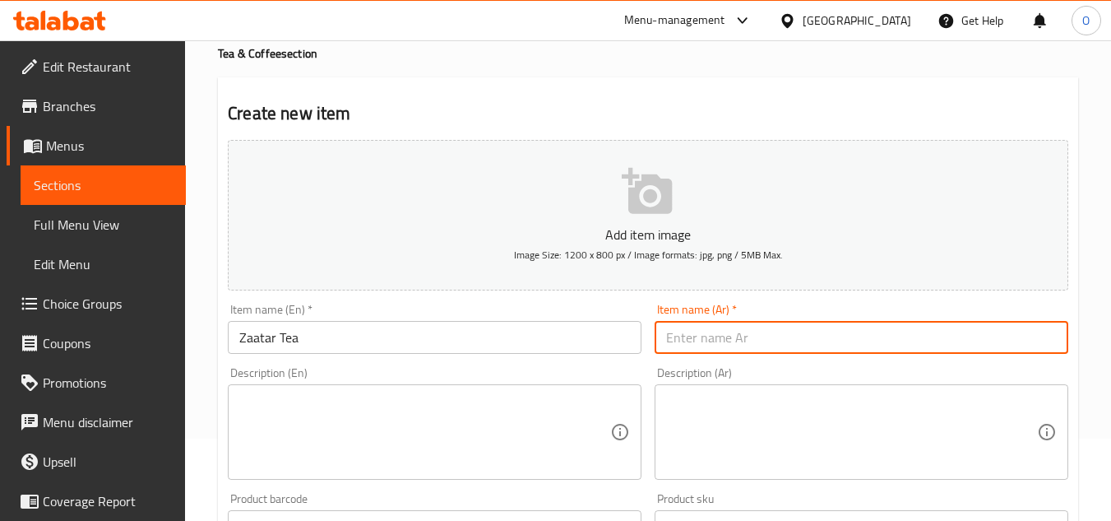
paste input "شاي الزعتر"
type input "شاي الزعتر"
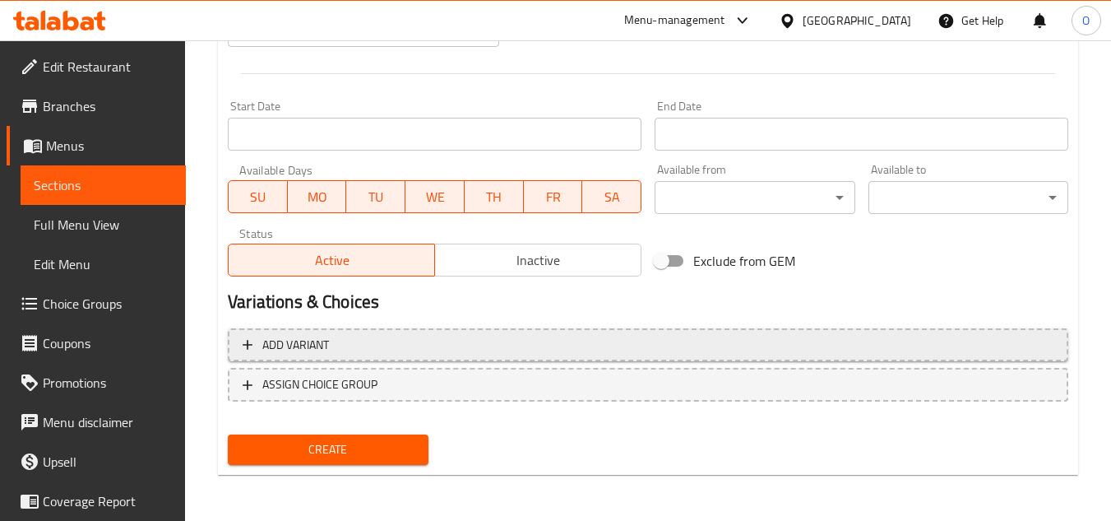
click at [739, 342] on span "Add variant" at bounding box center [648, 345] width 811 height 21
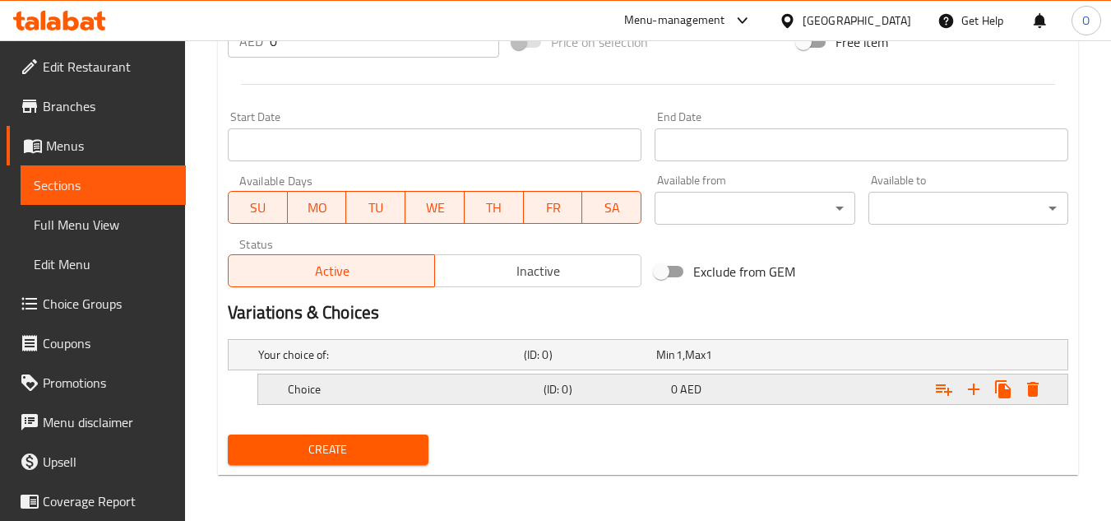
scroll to position [631, 0]
click at [965, 386] on icon "Expand" at bounding box center [974, 389] width 20 height 20
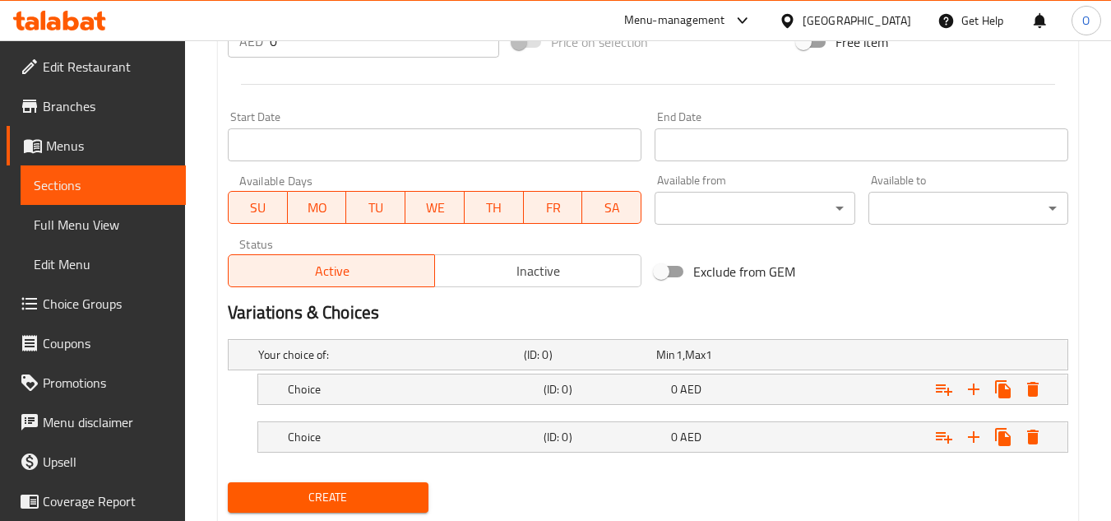
click at [578, 408] on nav at bounding box center [648, 414] width 840 height 13
click at [581, 363] on h5 "(ID: 0)" at bounding box center [587, 354] width 126 height 16
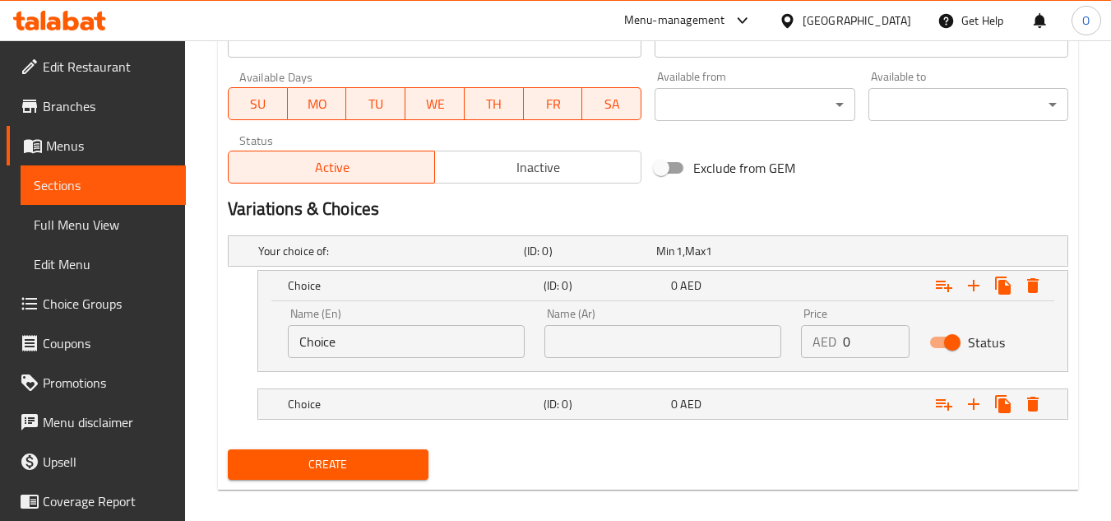
scroll to position [749, 0]
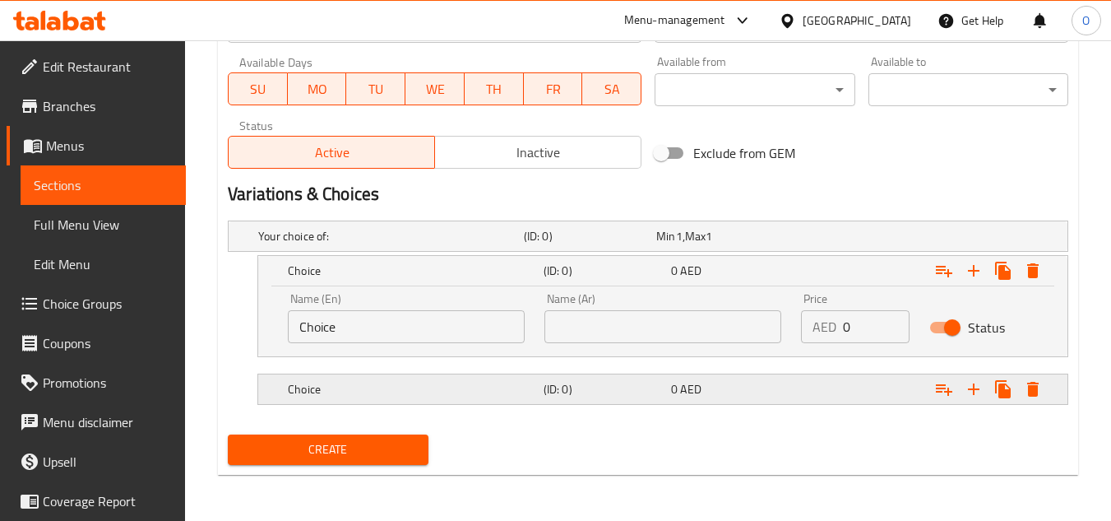
click at [564, 244] on h5 "(ID: 0)" at bounding box center [587, 236] width 126 height 16
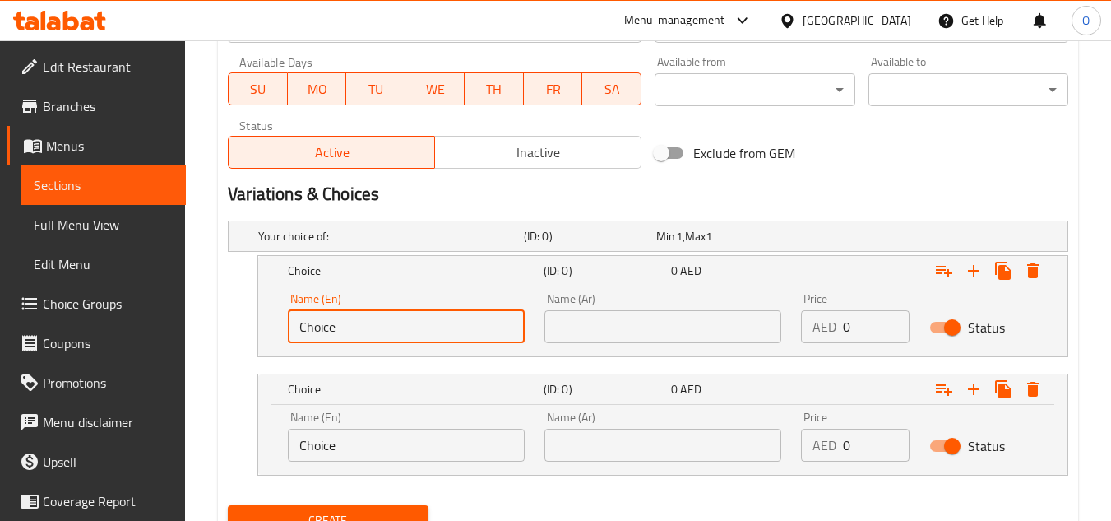
click at [350, 317] on input "Choice" at bounding box center [406, 326] width 237 height 33
click at [359, 438] on input "Choice" at bounding box center [406, 444] width 237 height 33
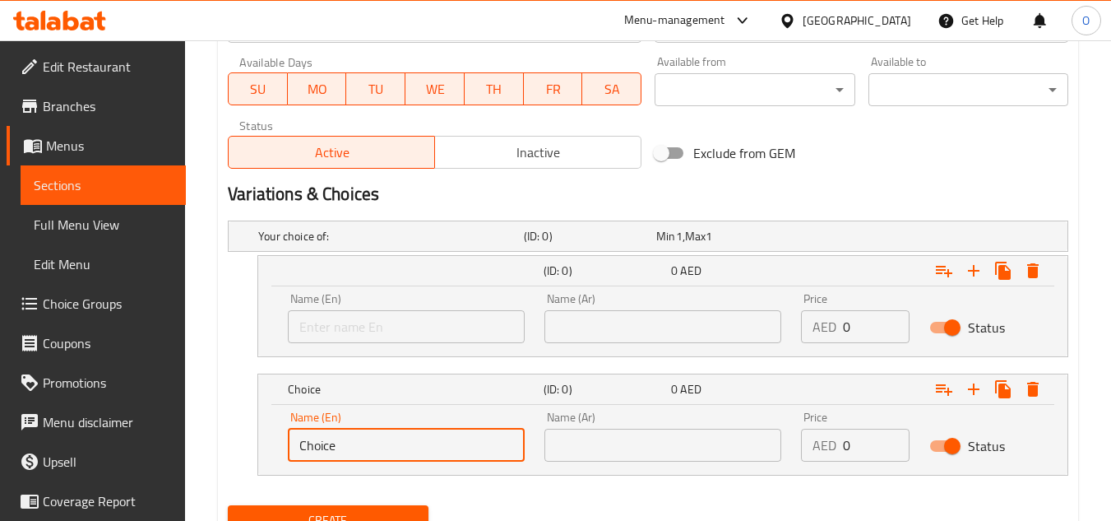
click at [359, 438] on input "Choice" at bounding box center [406, 444] width 237 height 33
click at [413, 332] on input "text" at bounding box center [406, 326] width 237 height 33
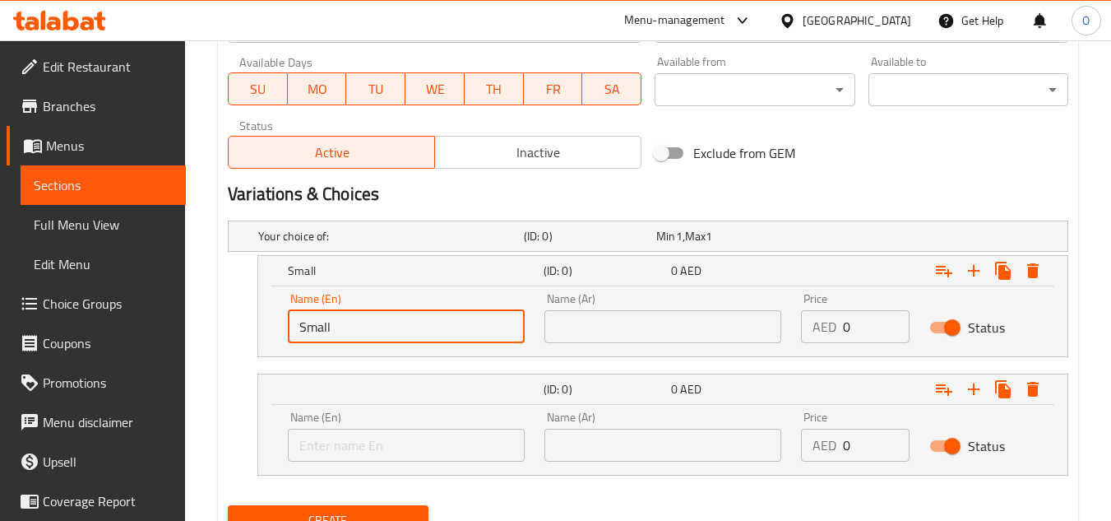
type input "Small"
click at [581, 326] on input "text" at bounding box center [662, 326] width 237 height 33
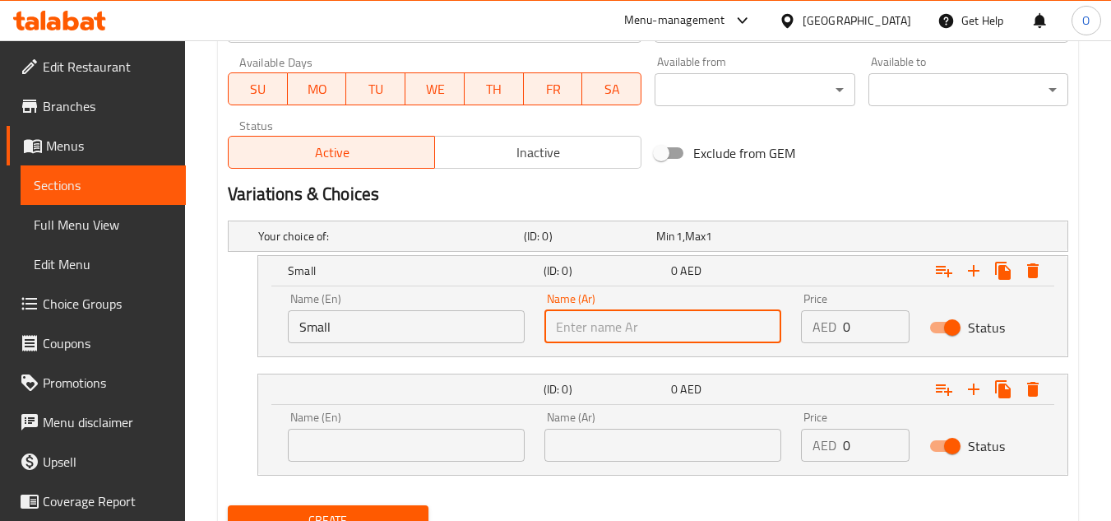
click at [383, 441] on input "text" at bounding box center [406, 444] width 237 height 33
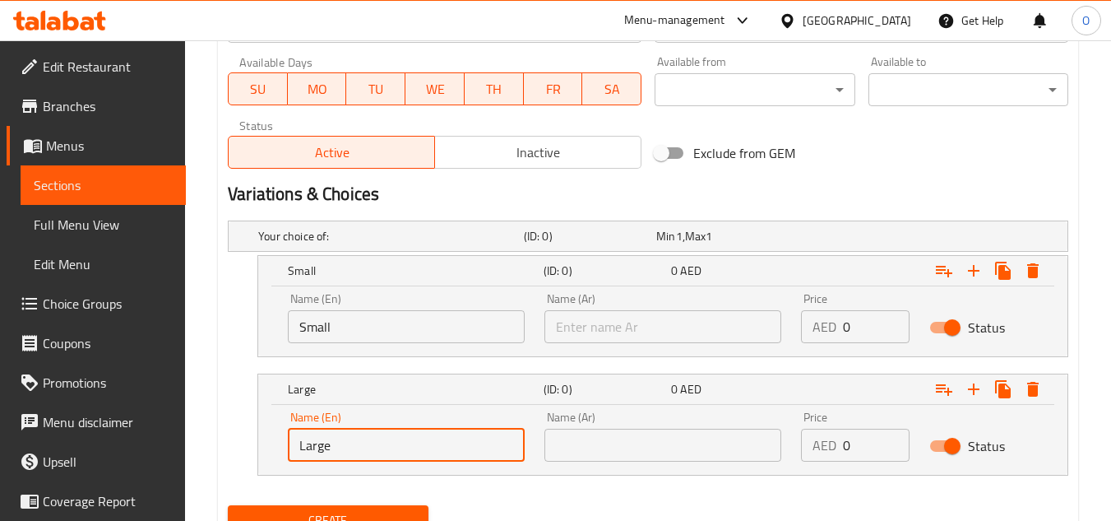
type input "Large"
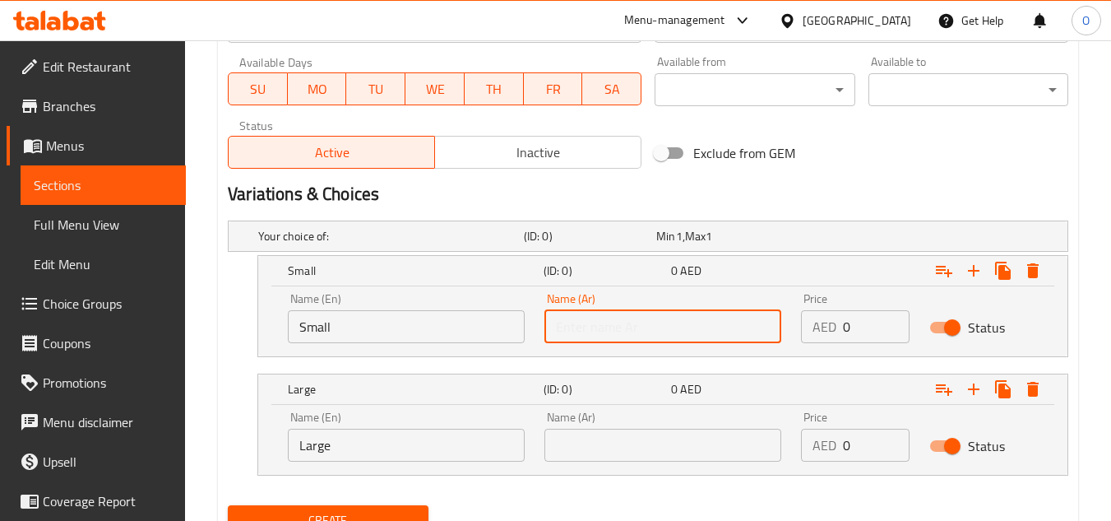
click at [647, 327] on input "text" at bounding box center [662, 326] width 237 height 33
type input "ً"
type input "صغير"
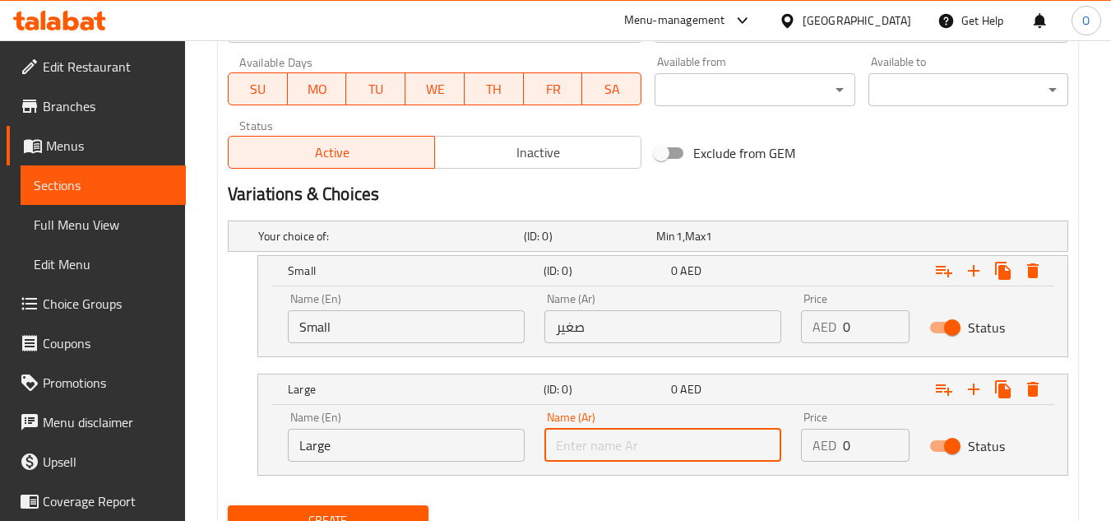
click at [602, 443] on input "text" at bounding box center [662, 444] width 237 height 33
type input "كبير"
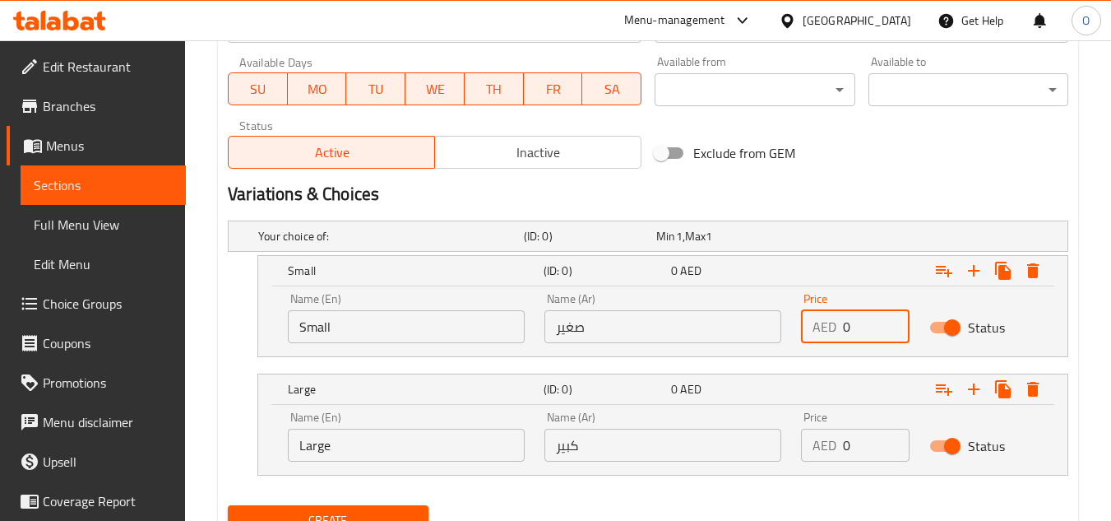
drag, startPoint x: 849, startPoint y: 325, endPoint x: 841, endPoint y: 326, distance: 8.4
click at [841, 326] on div "AED 0 Price" at bounding box center [855, 326] width 109 height 33
paste input "1.35"
type input "1.35"
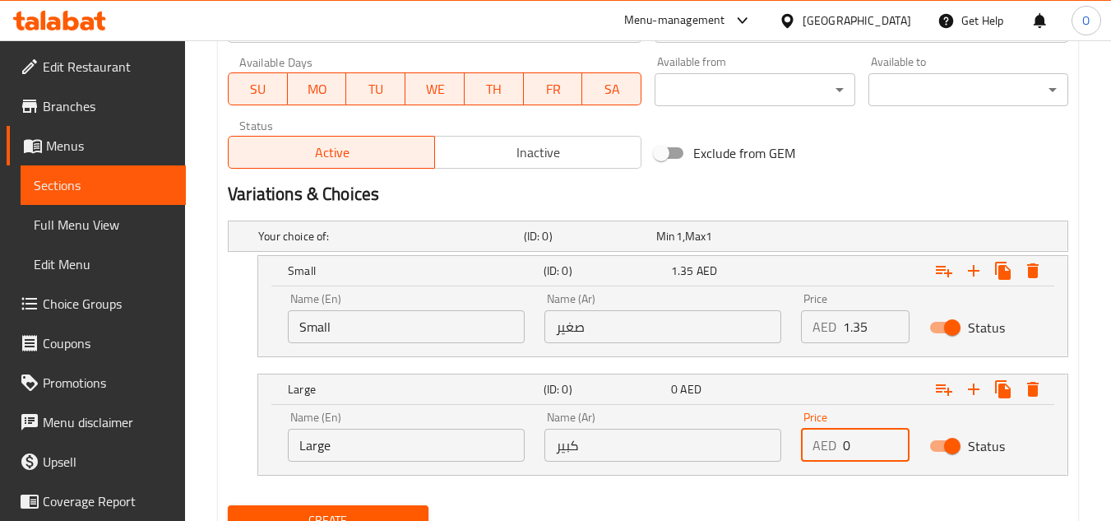
drag, startPoint x: 870, startPoint y: 445, endPoint x: 844, endPoint y: 444, distance: 26.3
click at [844, 444] on input "0" at bounding box center [876, 444] width 67 height 33
paste input "2.7"
type input "2.70"
click at [849, 178] on div "Variations & Choices" at bounding box center [648, 194] width 854 height 38
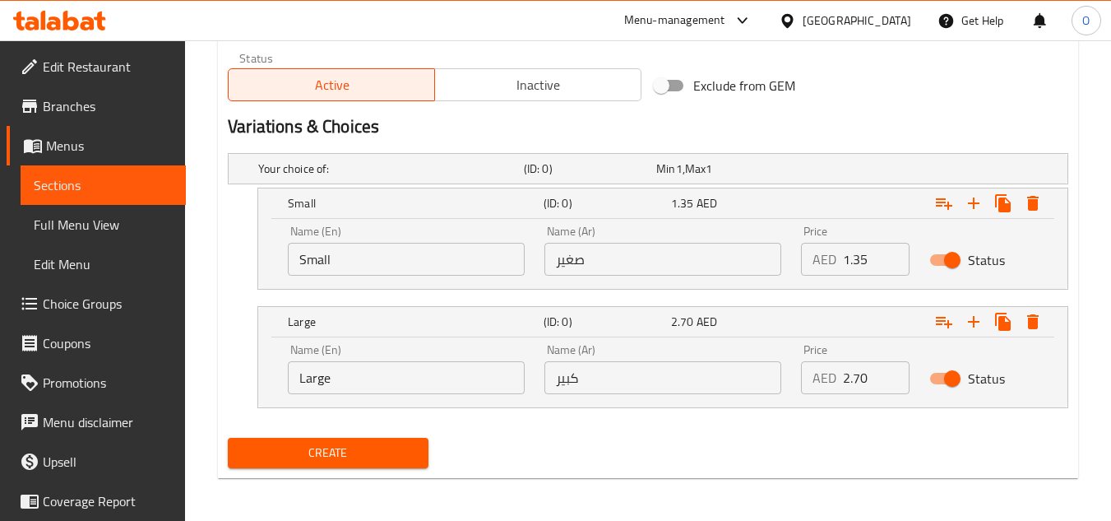
scroll to position [820, 0]
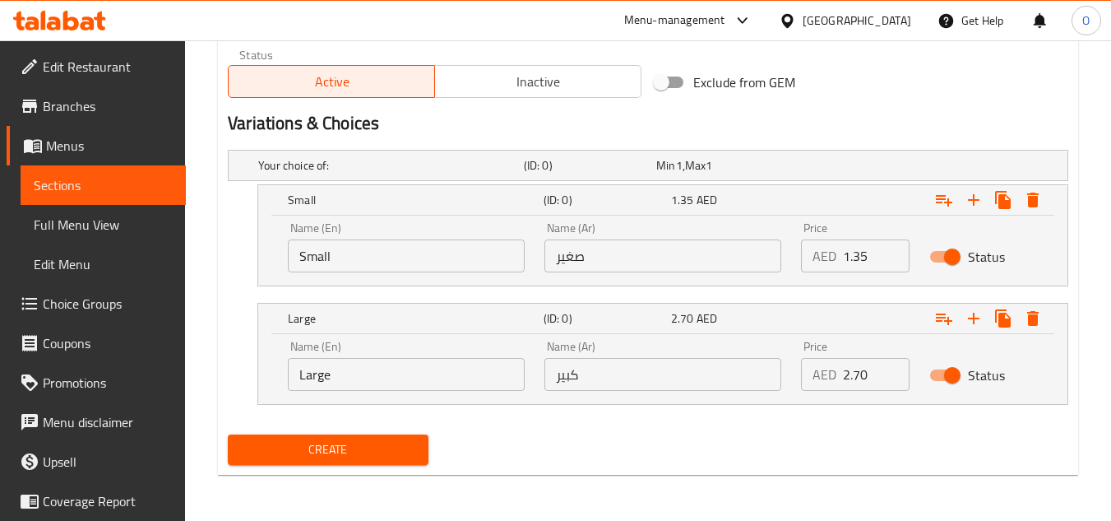
click at [374, 453] on span "Create" at bounding box center [328, 449] width 174 height 21
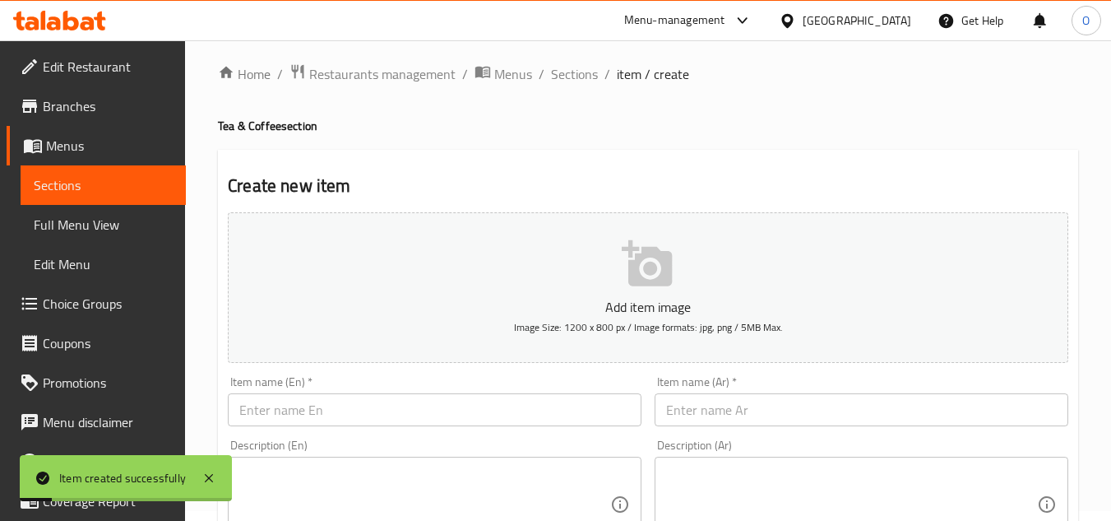
scroll to position [0, 0]
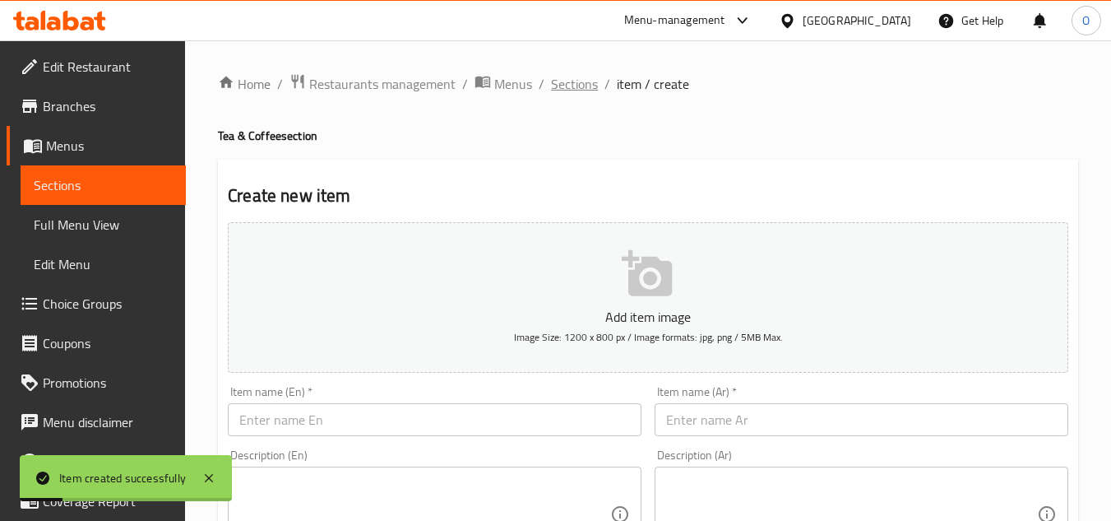
click at [578, 80] on span "Sections" at bounding box center [574, 84] width 47 height 20
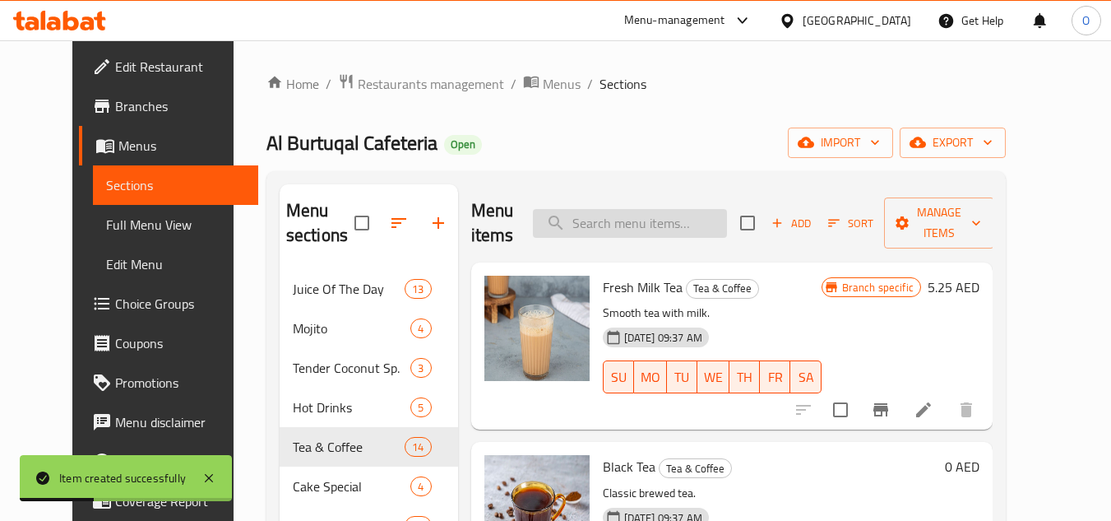
paste input "CINNAMON TEA"
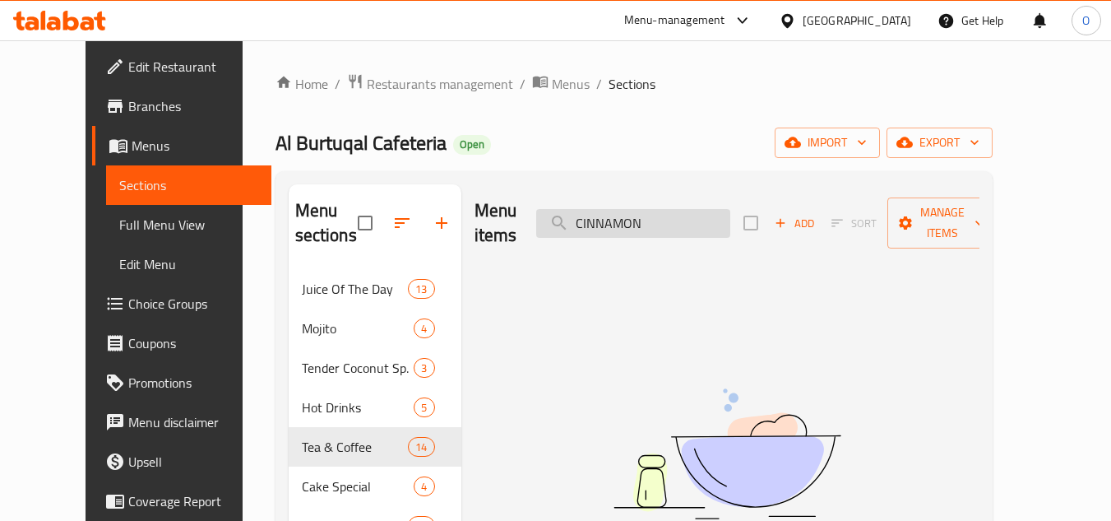
drag, startPoint x: 629, startPoint y: 210, endPoint x: 720, endPoint y: 209, distance: 91.3
click at [720, 209] on input "CINNAMON" at bounding box center [633, 223] width 194 height 29
type input "CIN"
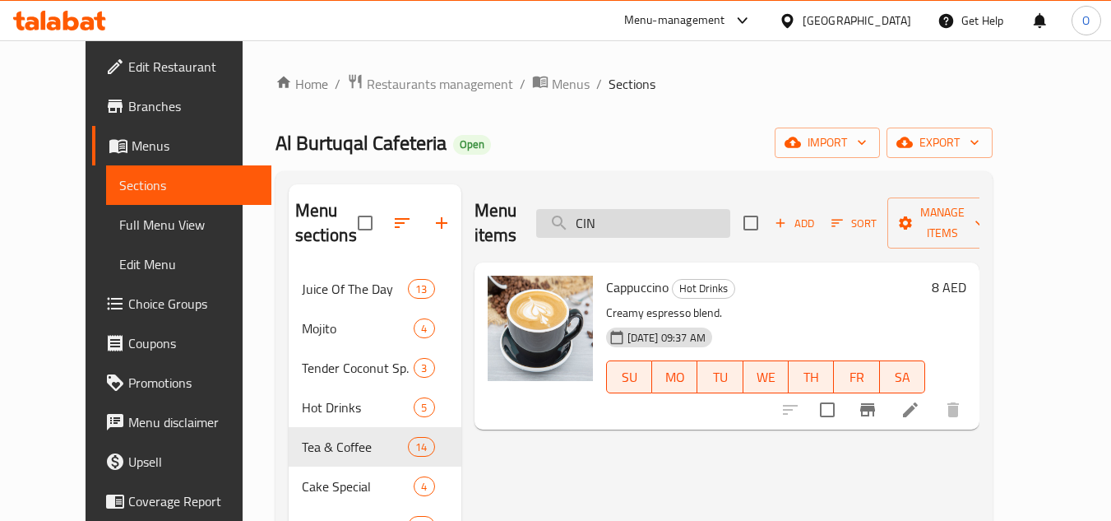
click at [715, 211] on input "CIN" at bounding box center [633, 223] width 194 height 29
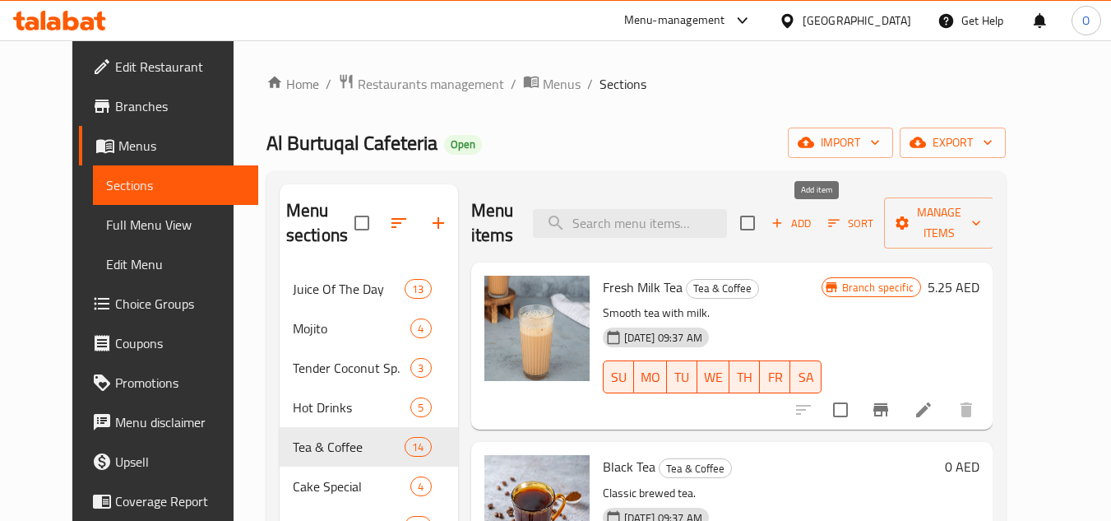
click at [813, 223] on span "Add" at bounding box center [791, 223] width 44 height 19
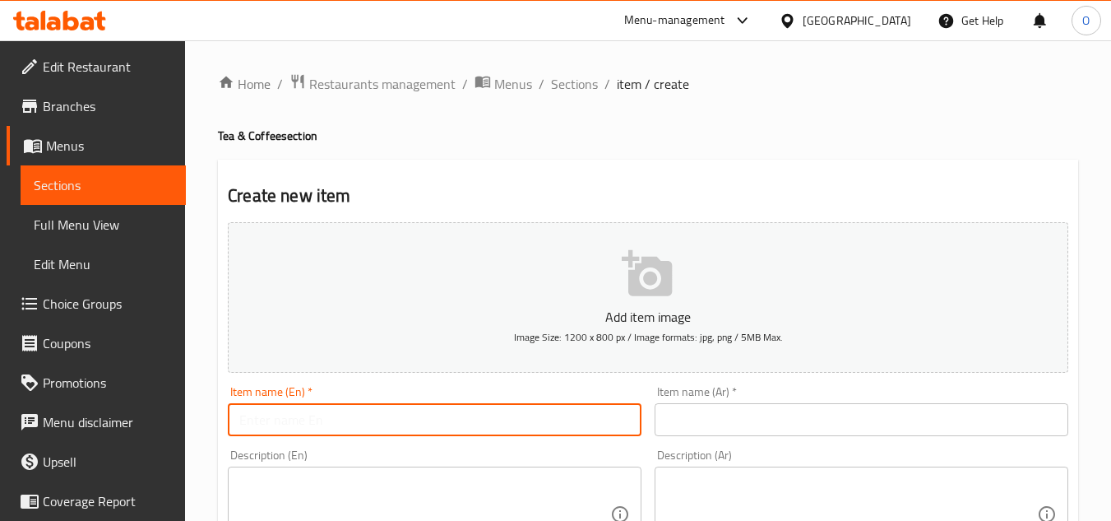
paste input "Cinnamon Tea"
type input "Cinnamon Tea"
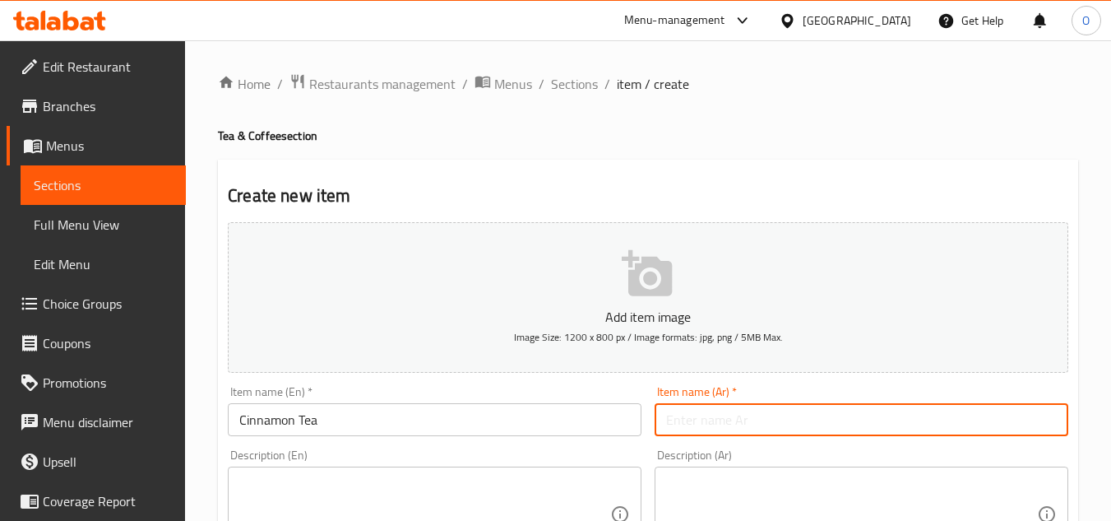
paste input "شاي القرفة"
type input "شاي القرفة"
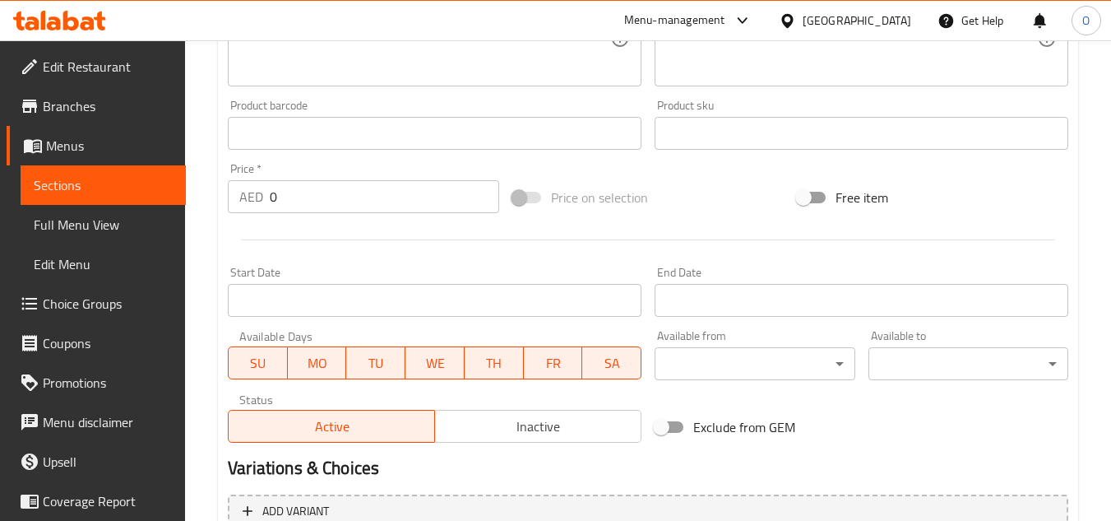
scroll to position [576, 0]
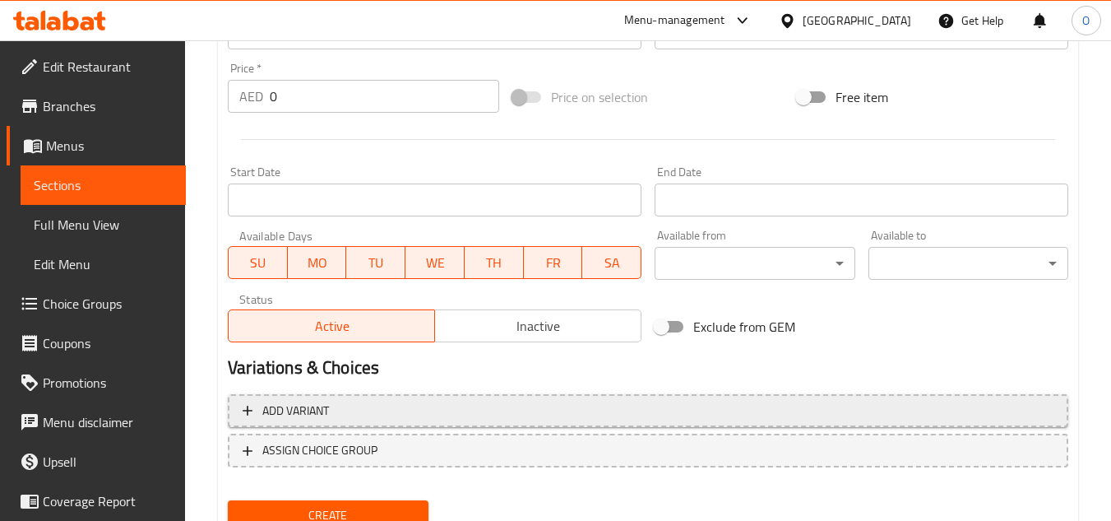
click at [631, 408] on span "Add variant" at bounding box center [648, 410] width 811 height 21
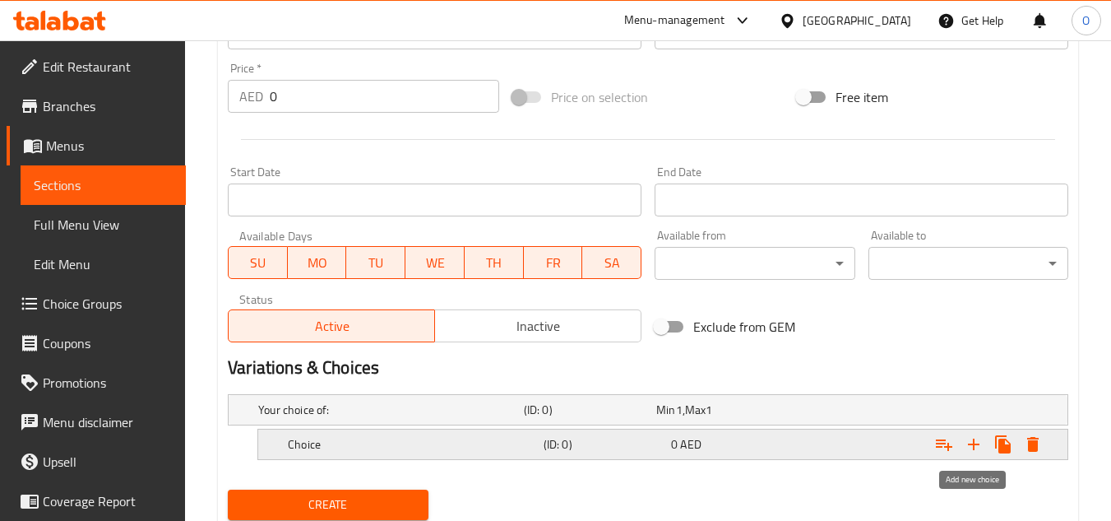
click at [969, 445] on icon "Expand" at bounding box center [974, 444] width 20 height 20
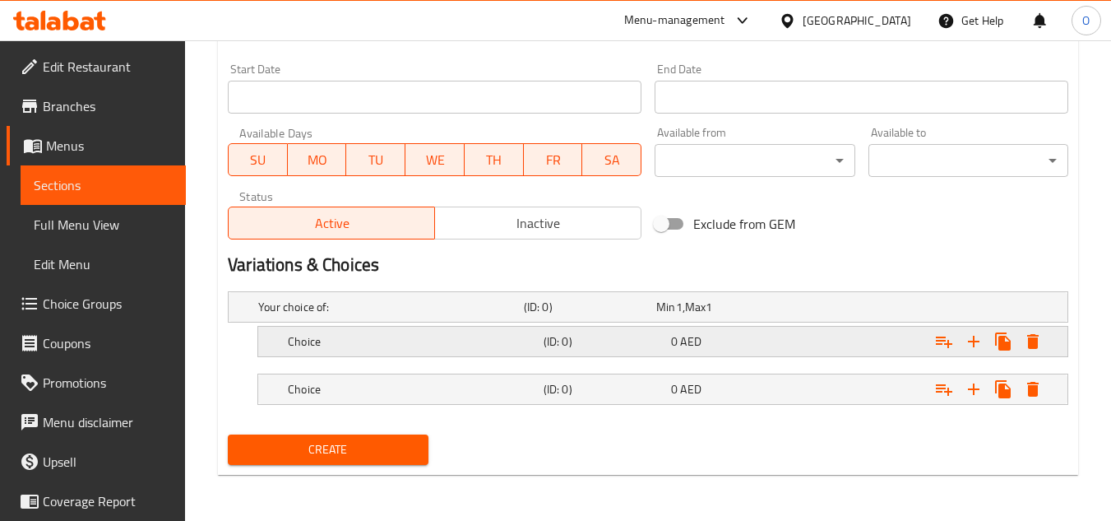
click at [397, 315] on h5 "Choice" at bounding box center [387, 306] width 259 height 16
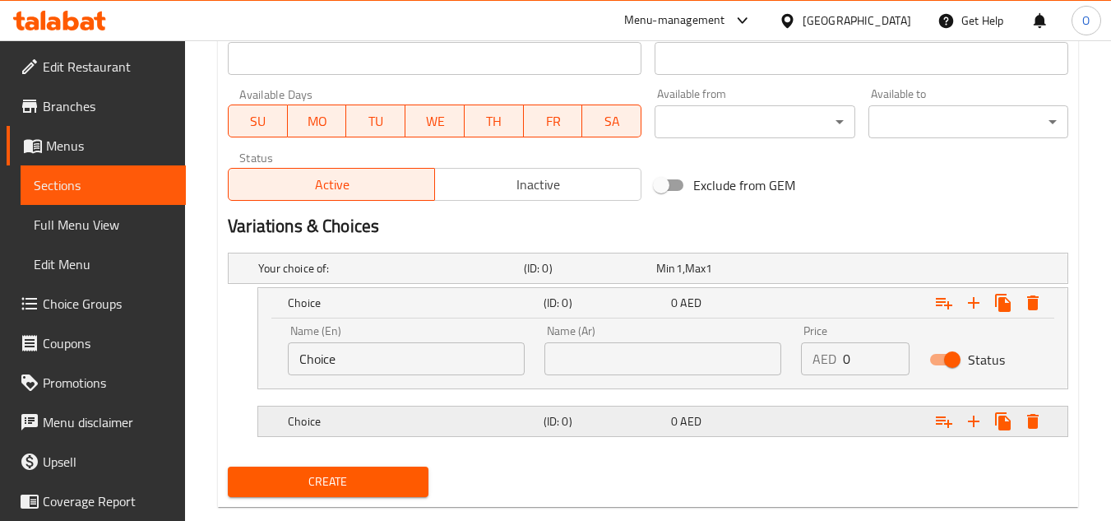
scroll to position [749, 0]
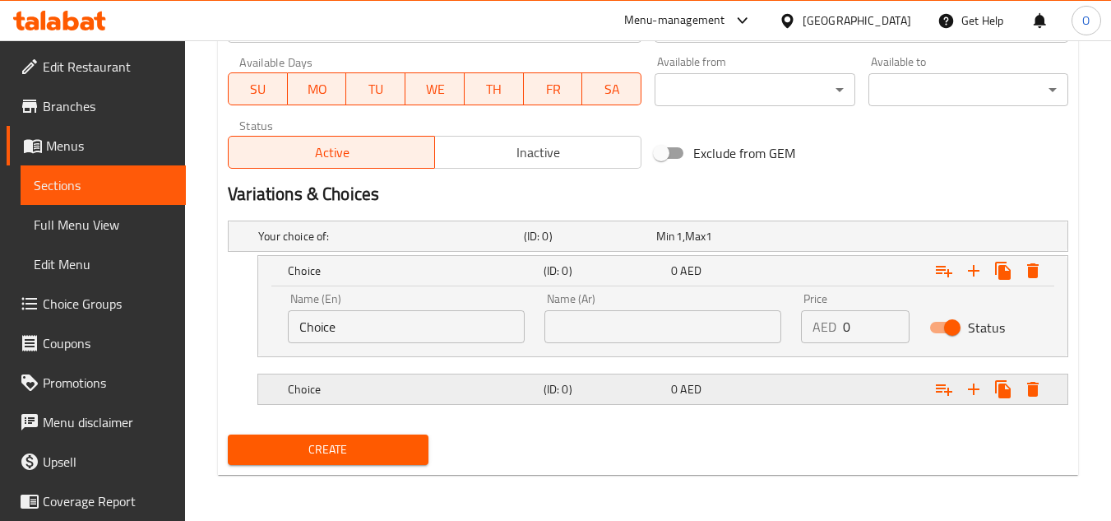
click at [398, 244] on h5 "Choice" at bounding box center [387, 236] width 259 height 16
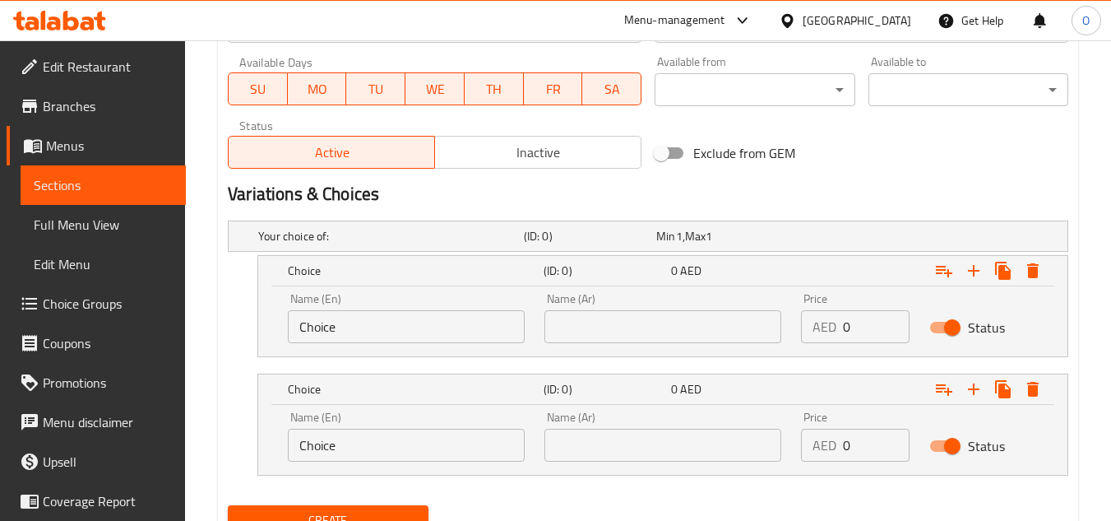
click at [405, 324] on input "Choice" at bounding box center [406, 326] width 237 height 33
click at [366, 456] on input "Choice" at bounding box center [406, 444] width 237 height 33
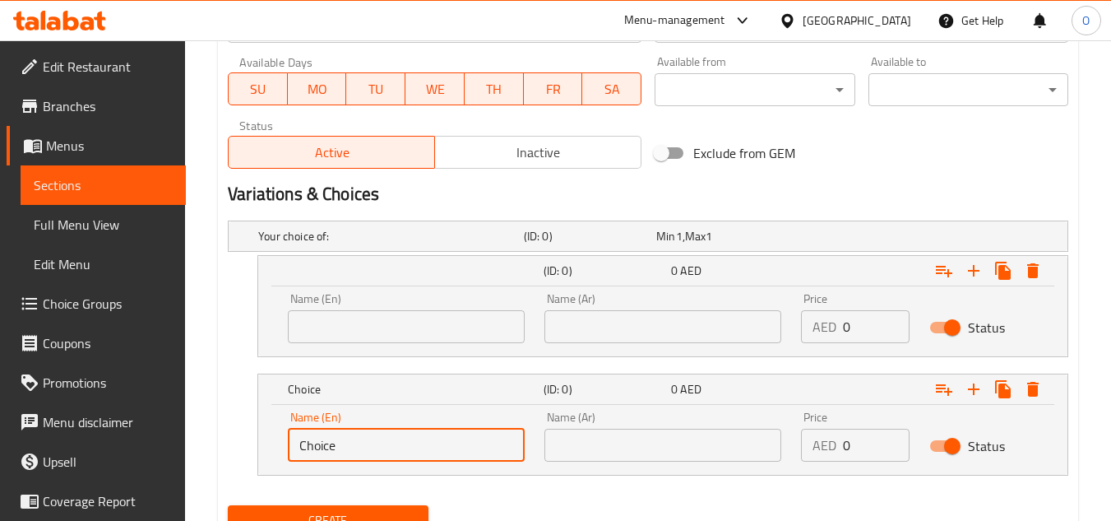
click at [365, 456] on input "Choice" at bounding box center [406, 444] width 237 height 33
click at [335, 331] on input "text" at bounding box center [406, 326] width 237 height 33
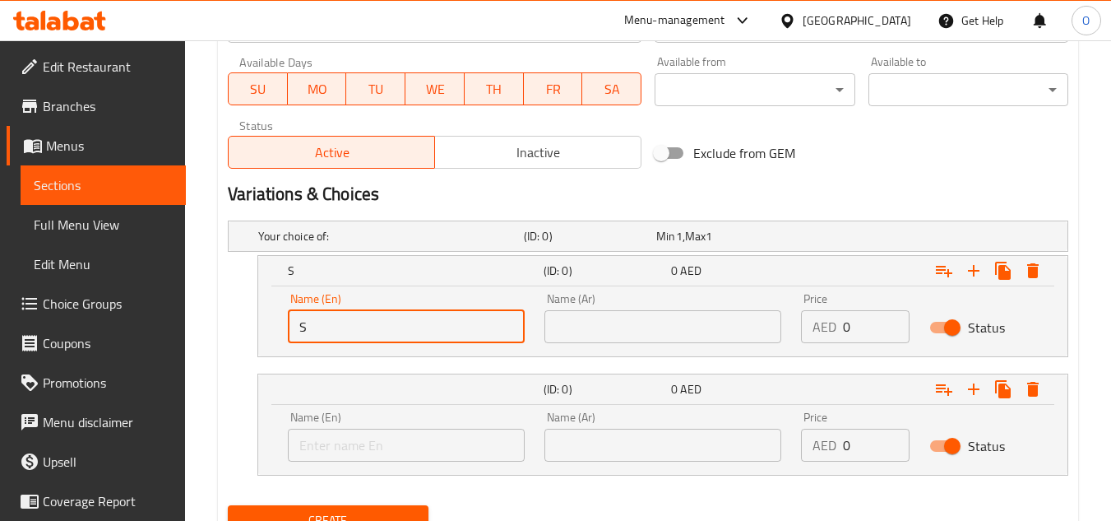
type input "Small"
click at [400, 437] on input "text" at bounding box center [406, 444] width 237 height 33
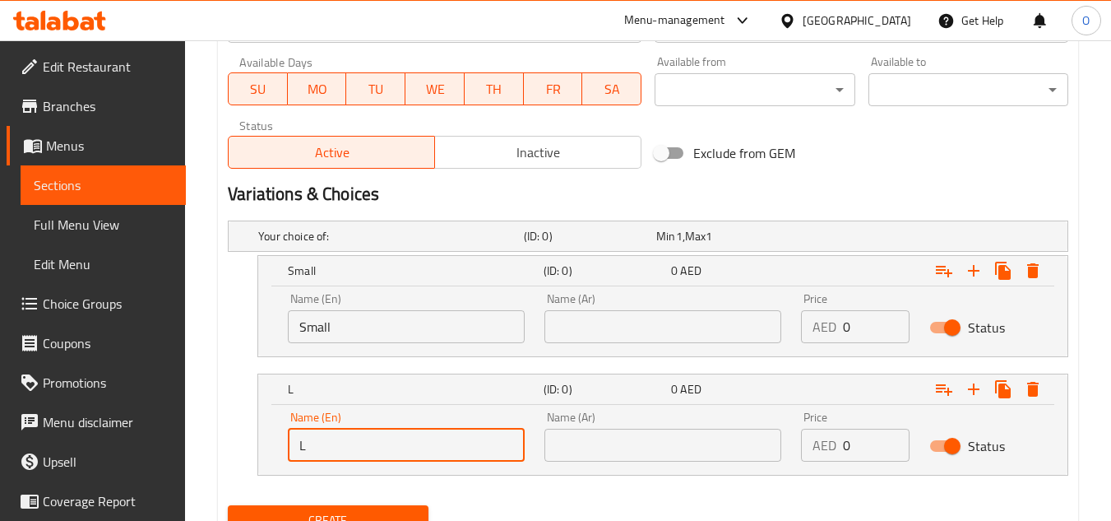
type input "Large"
click at [606, 333] on input "text" at bounding box center [662, 326] width 237 height 33
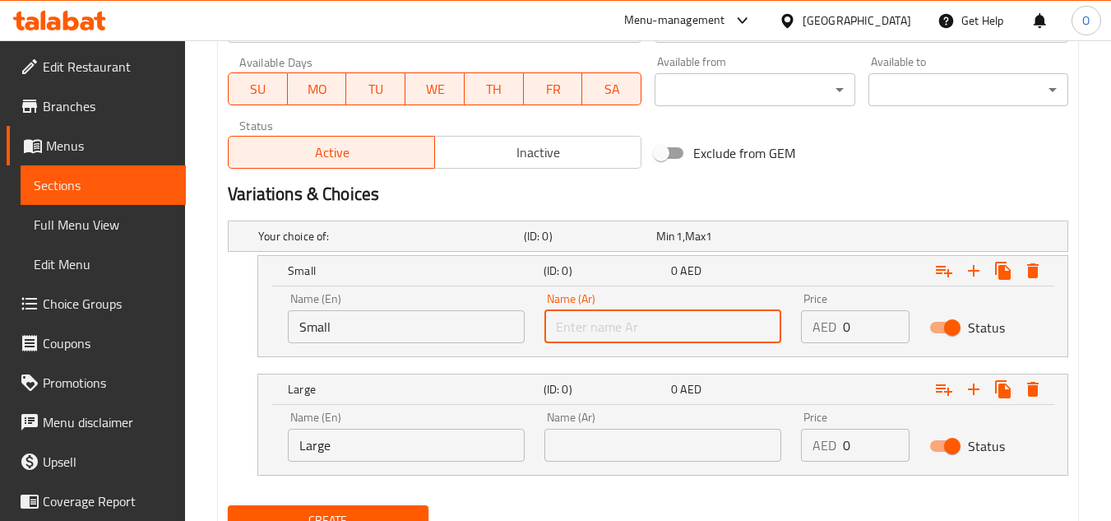
click at [611, 329] on input "text" at bounding box center [662, 326] width 237 height 33
type input "w"
type input "صغير"
click at [613, 442] on input "text" at bounding box center [662, 444] width 237 height 33
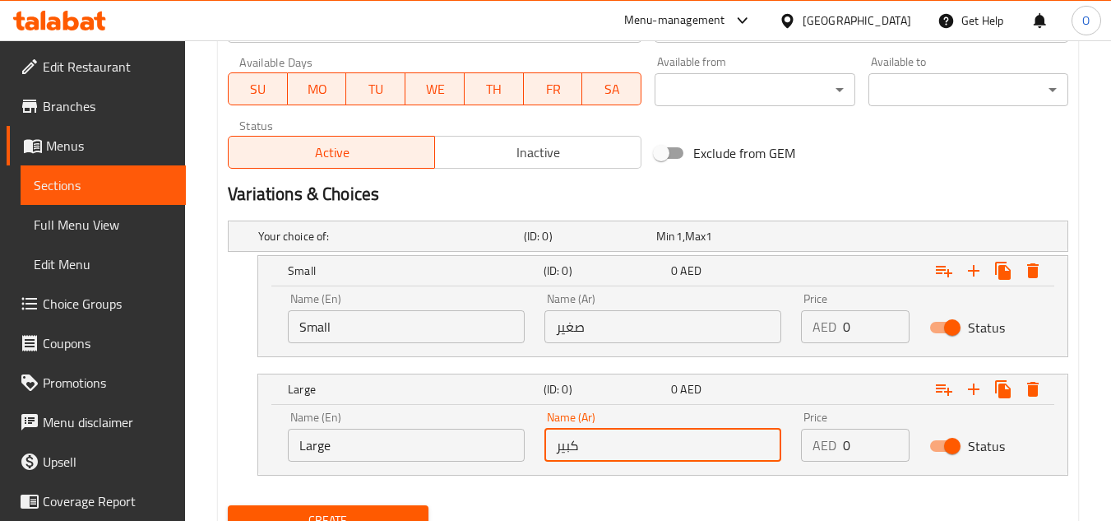
type input "كبير"
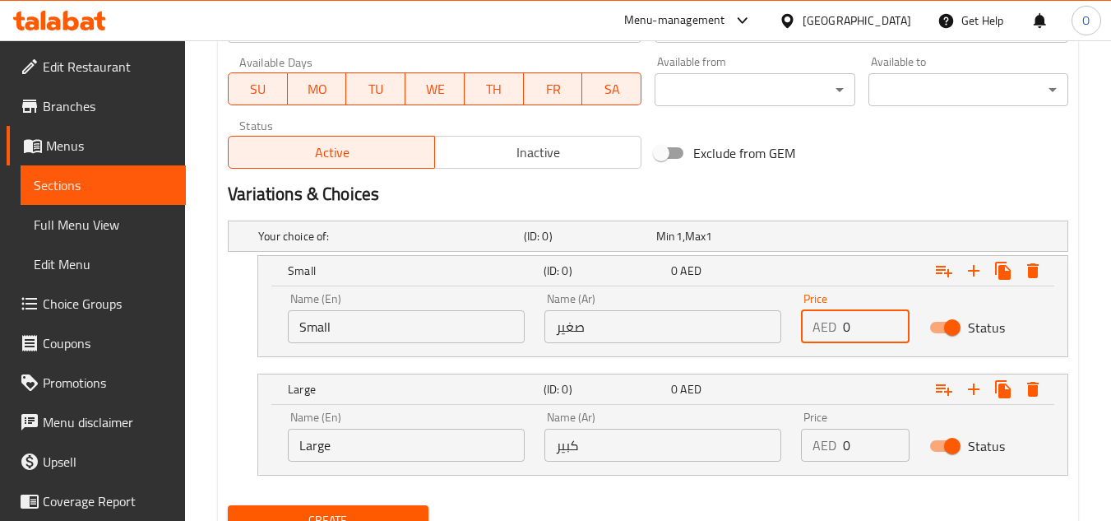
drag, startPoint x: 866, startPoint y: 332, endPoint x: 840, endPoint y: 335, distance: 25.6
click at [840, 335] on div "AED 0 Price" at bounding box center [855, 326] width 109 height 33
paste input "1.35"
type input "1.35"
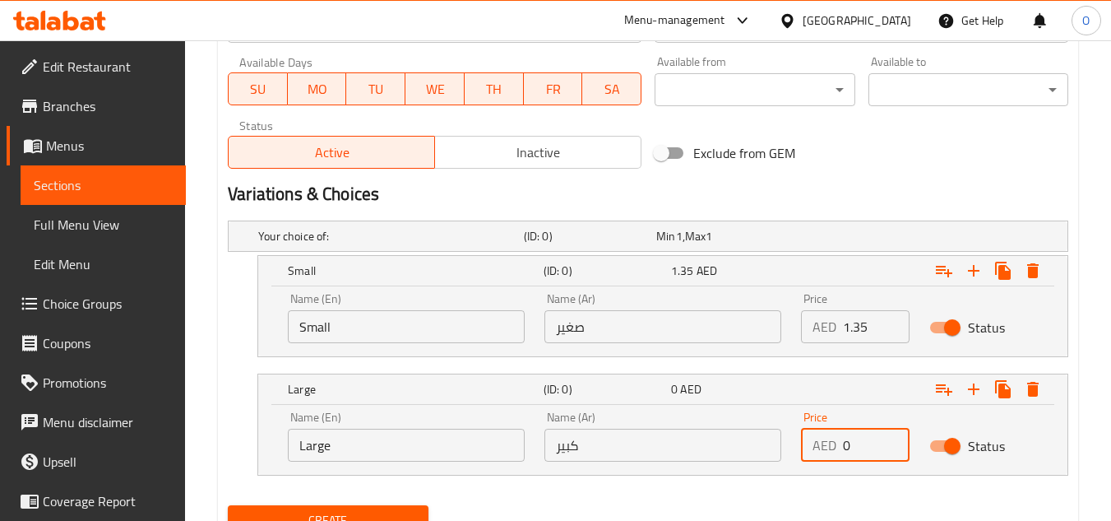
drag, startPoint x: 858, startPoint y: 448, endPoint x: 844, endPoint y: 449, distance: 14.8
click at [844, 449] on input "0" at bounding box center [876, 444] width 67 height 33
paste input "2.7"
type input "2.70"
click at [870, 195] on h2 "Variations & Choices" at bounding box center [648, 194] width 840 height 25
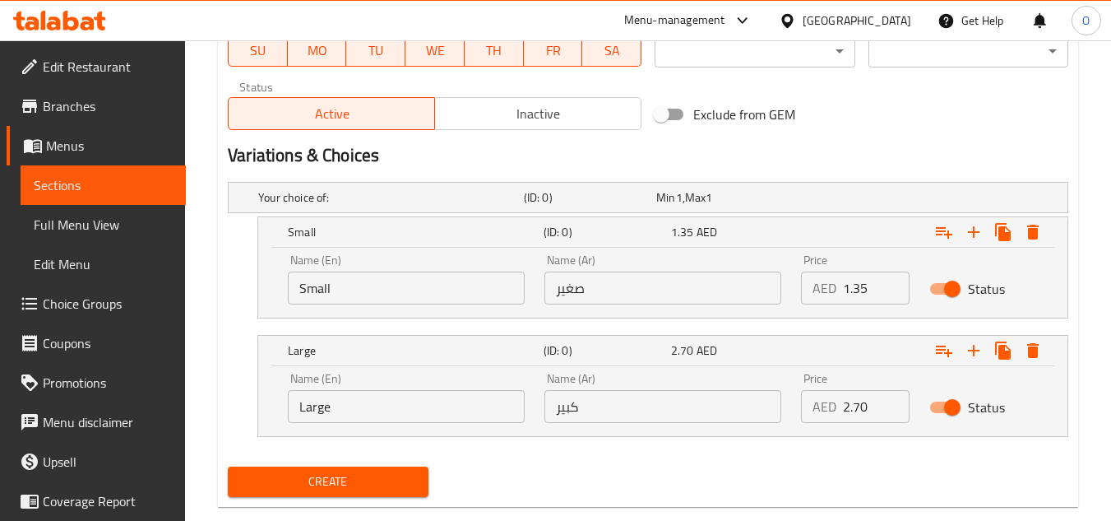
scroll to position [820, 0]
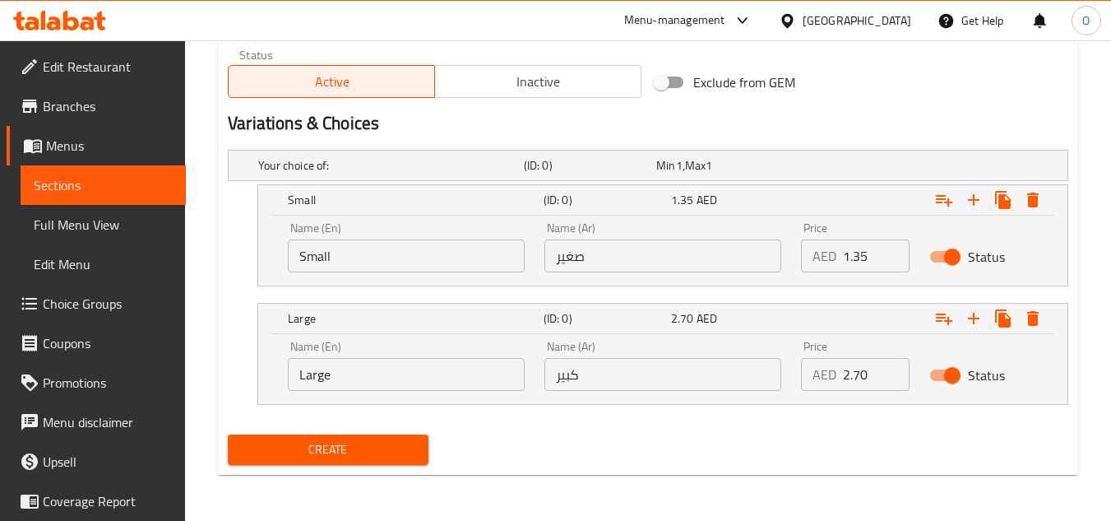
click at [375, 435] on button "Create" at bounding box center [328, 449] width 200 height 30
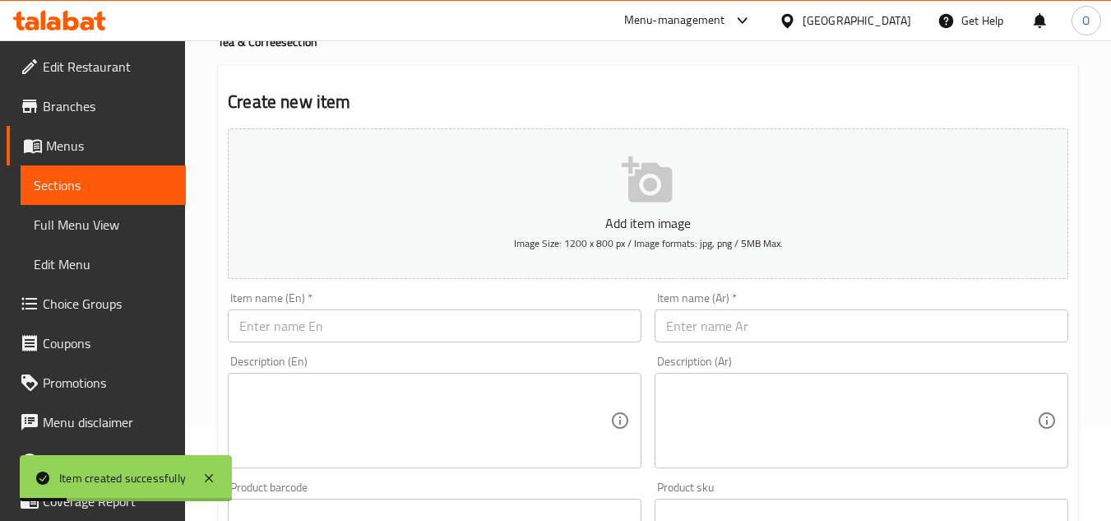
scroll to position [0, 0]
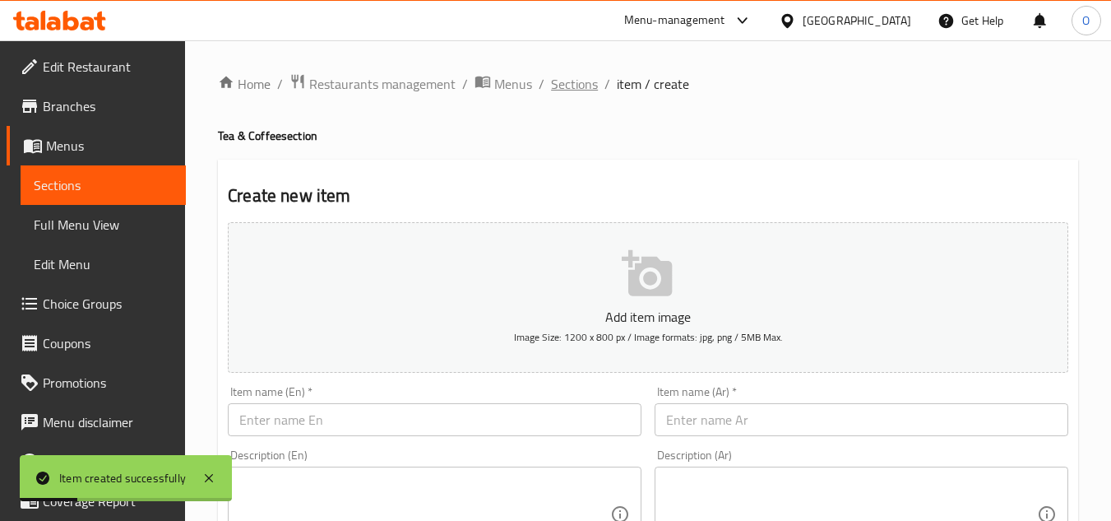
click at [570, 92] on span "Sections" at bounding box center [574, 84] width 47 height 20
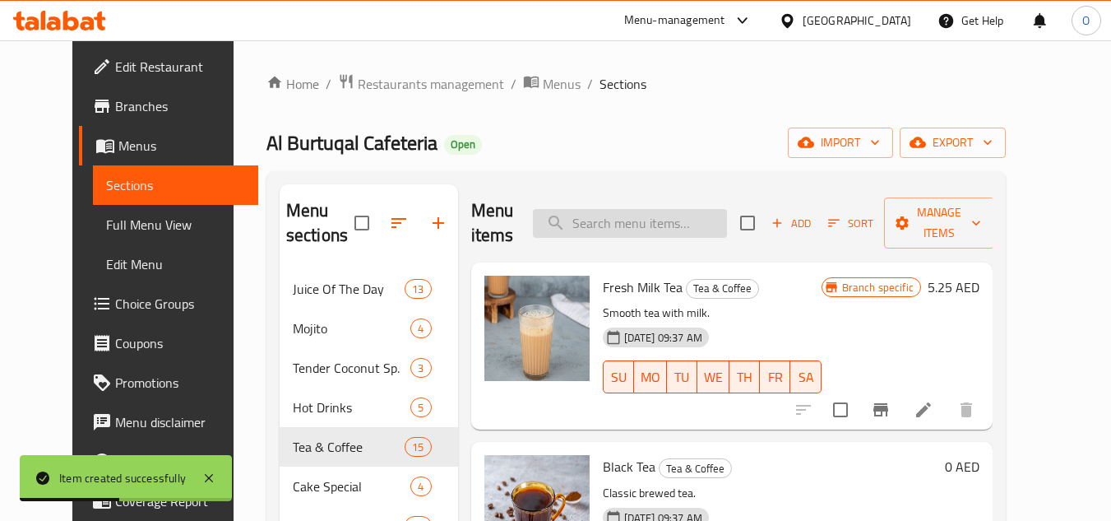
paste input "ANISE TEA"
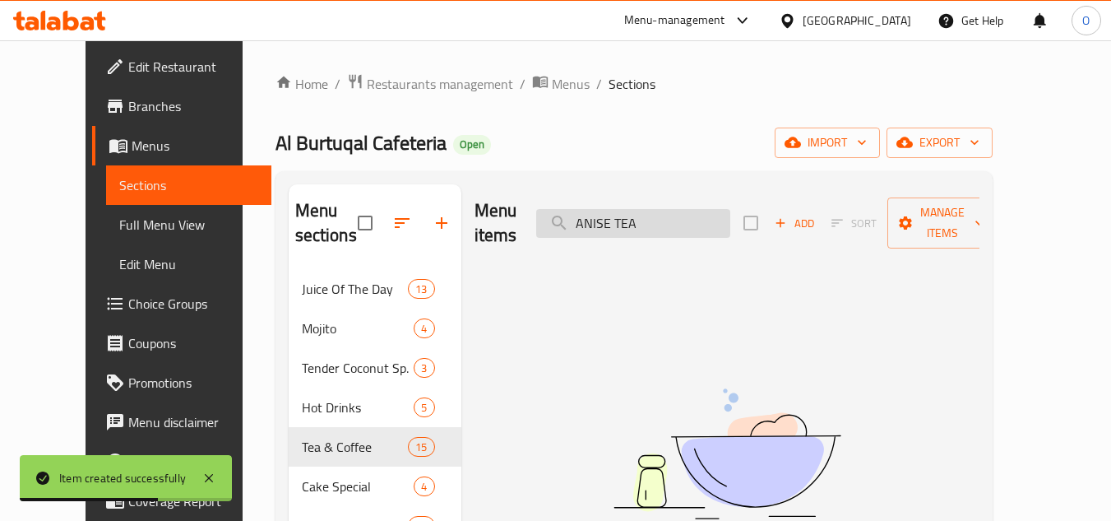
drag, startPoint x: 638, startPoint y: 210, endPoint x: 691, endPoint y: 211, distance: 52.6
click at [691, 211] on input "ANISE TEA" at bounding box center [633, 223] width 194 height 29
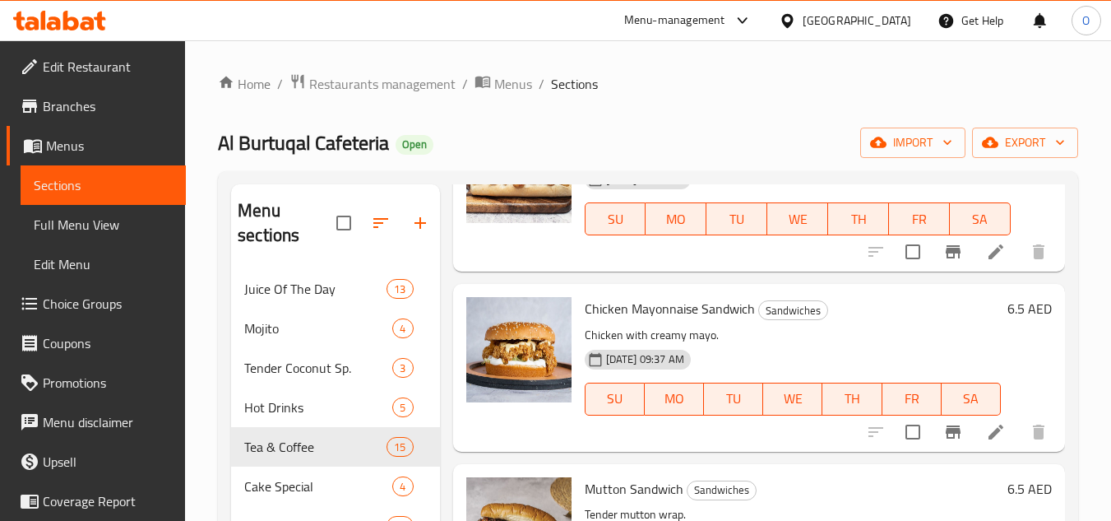
scroll to position [3618, 0]
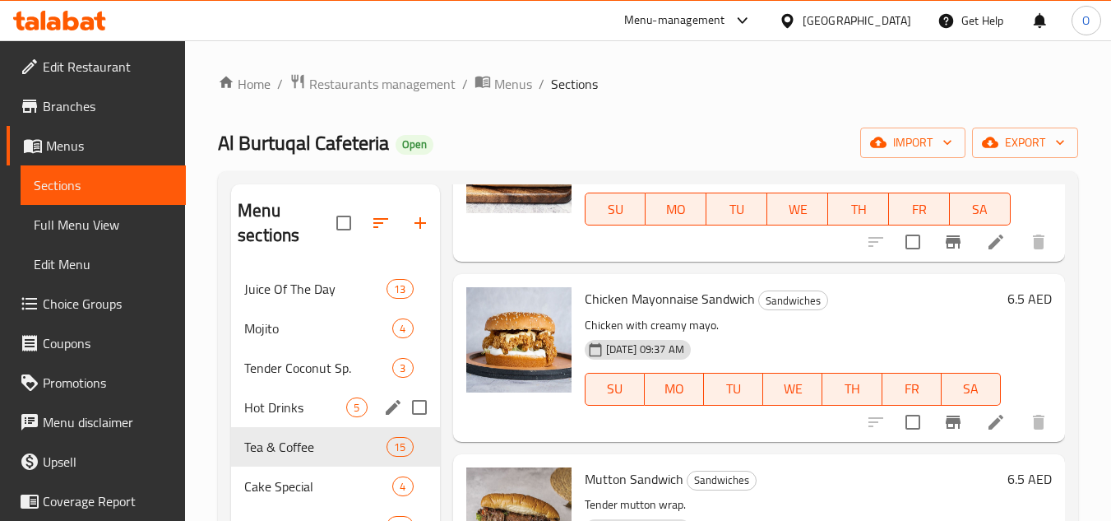
type input "AN"
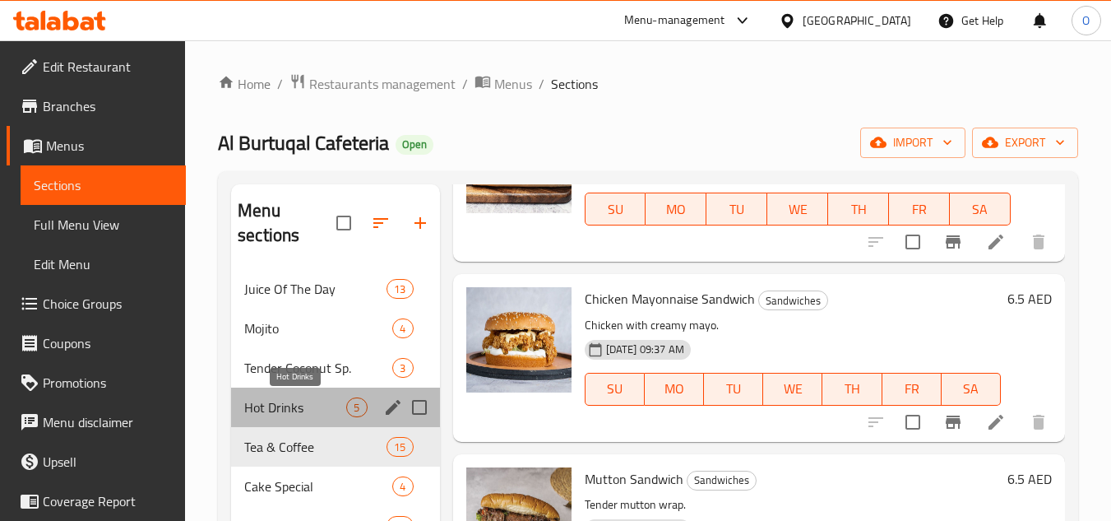
click at [314, 414] on span "Hot Drinks" at bounding box center [295, 407] width 102 height 20
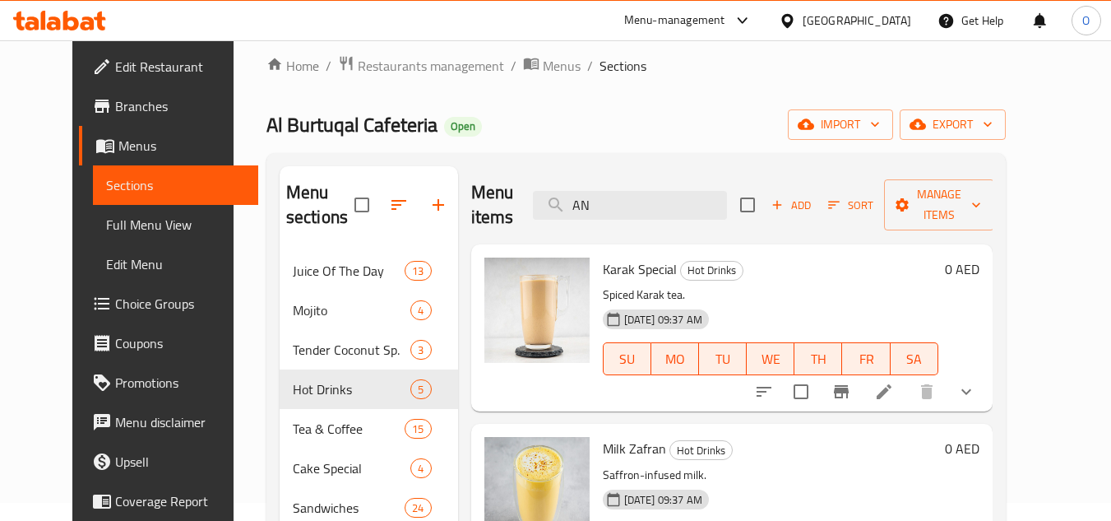
scroll to position [15, 0]
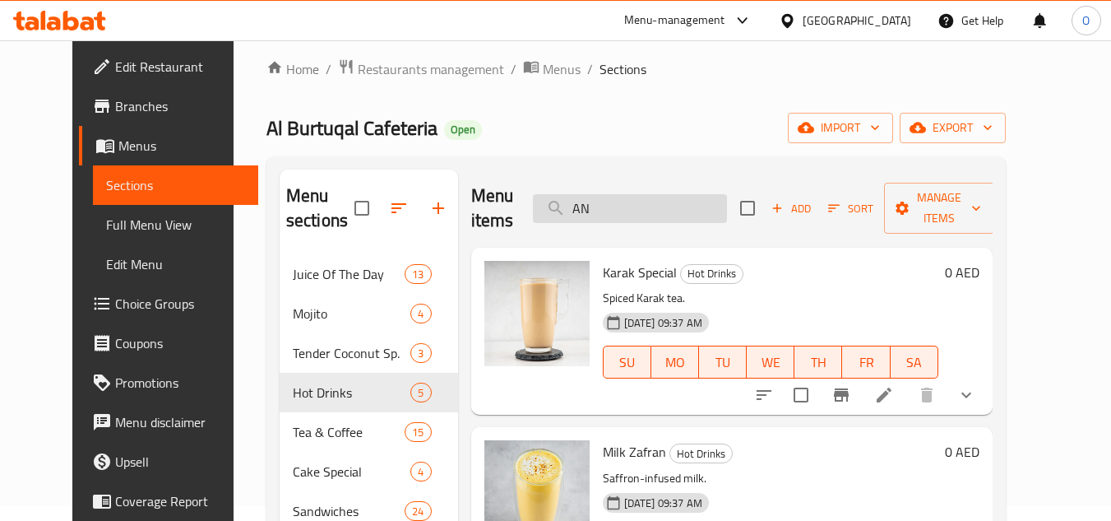
click at [627, 206] on input "AN" at bounding box center [630, 208] width 194 height 29
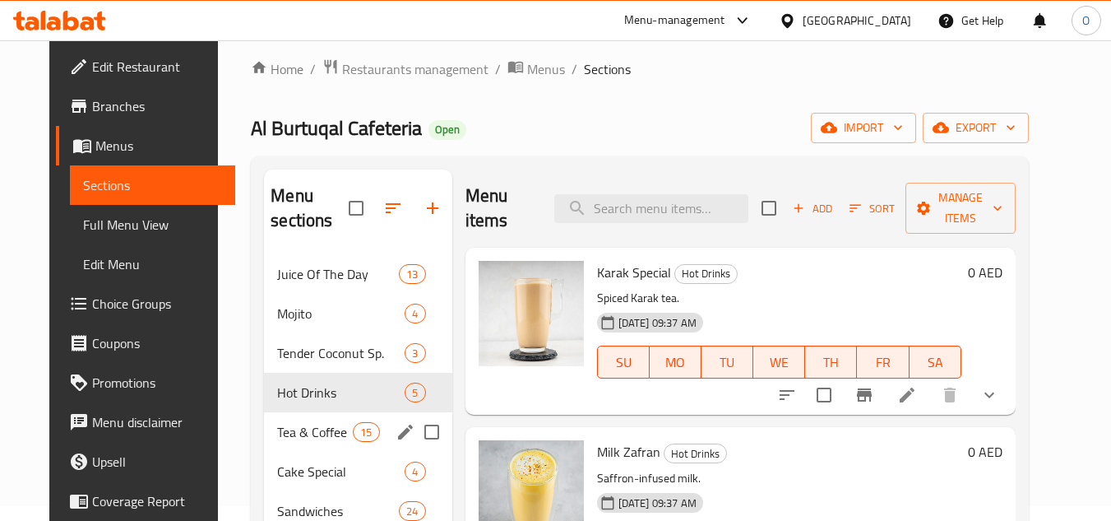
click at [328, 424] on span "Tea & Coffee" at bounding box center [315, 432] width 76 height 20
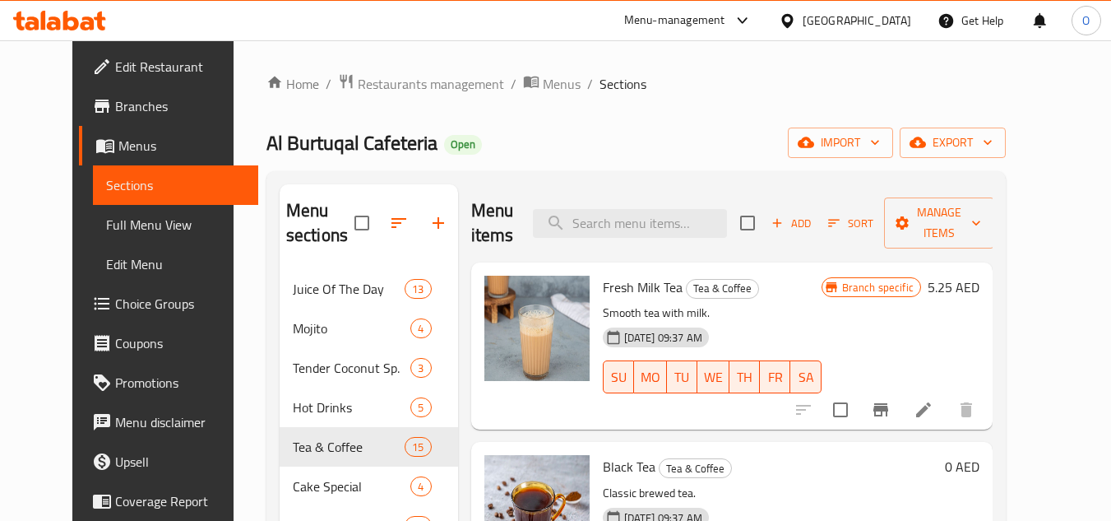
click at [791, 211] on span "Add" at bounding box center [791, 223] width 53 height 25
click at [784, 219] on icon "button" at bounding box center [777, 222] width 15 height 15
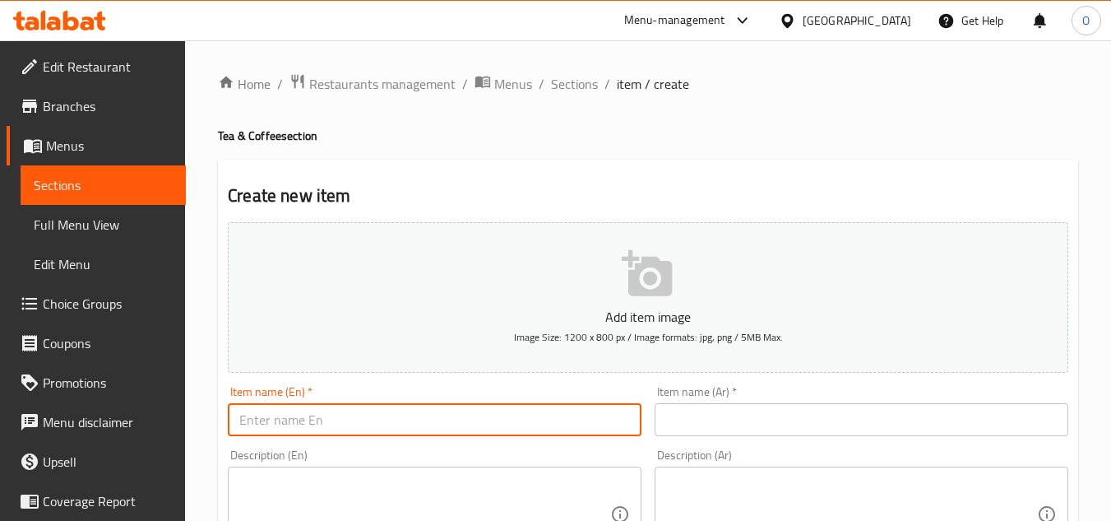
paste input "Anise Tea"
type input "Anise Tea"
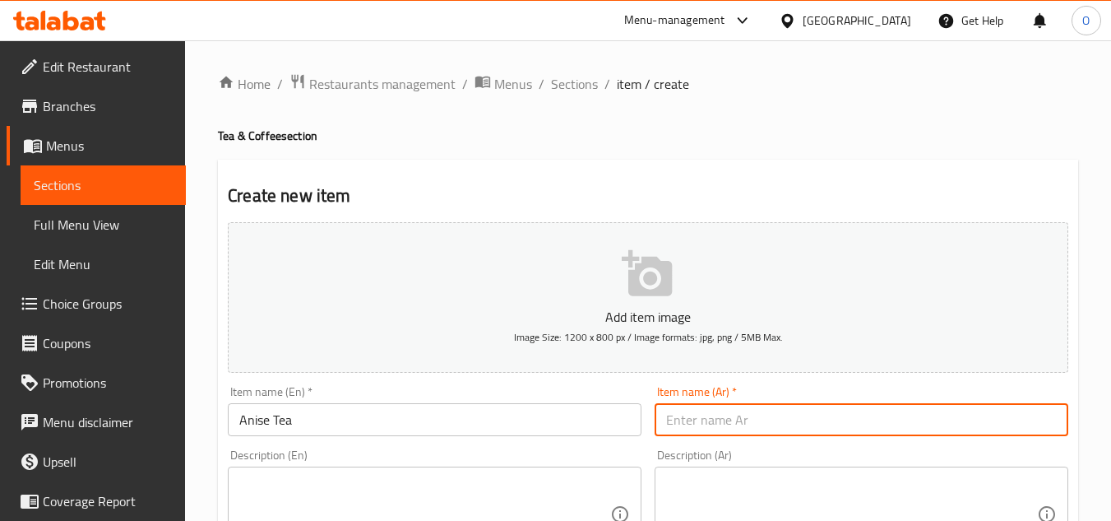
paste input "شاي اليانسون"
type input "شاي اليانسون"
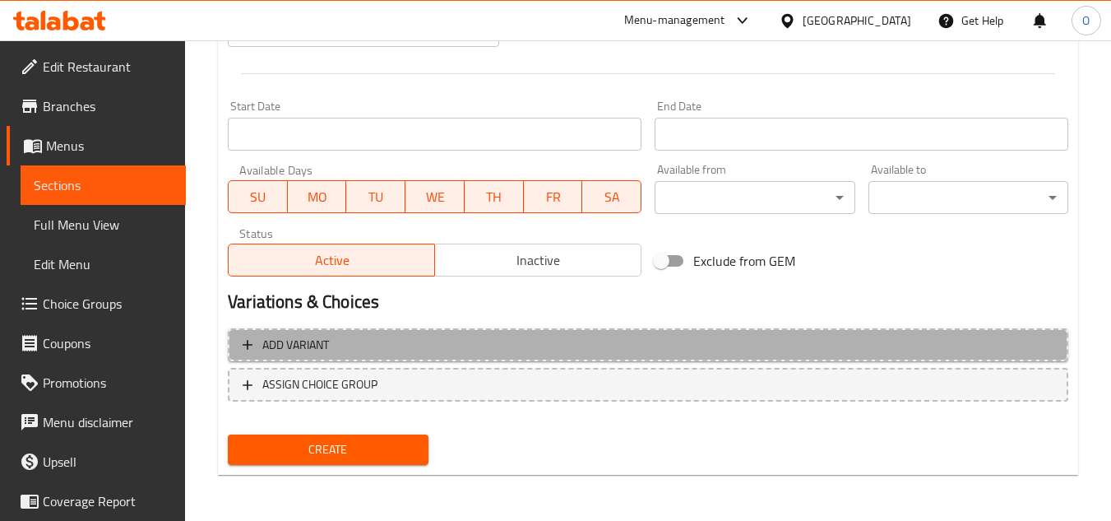
click at [632, 345] on span "Add variant" at bounding box center [648, 345] width 811 height 21
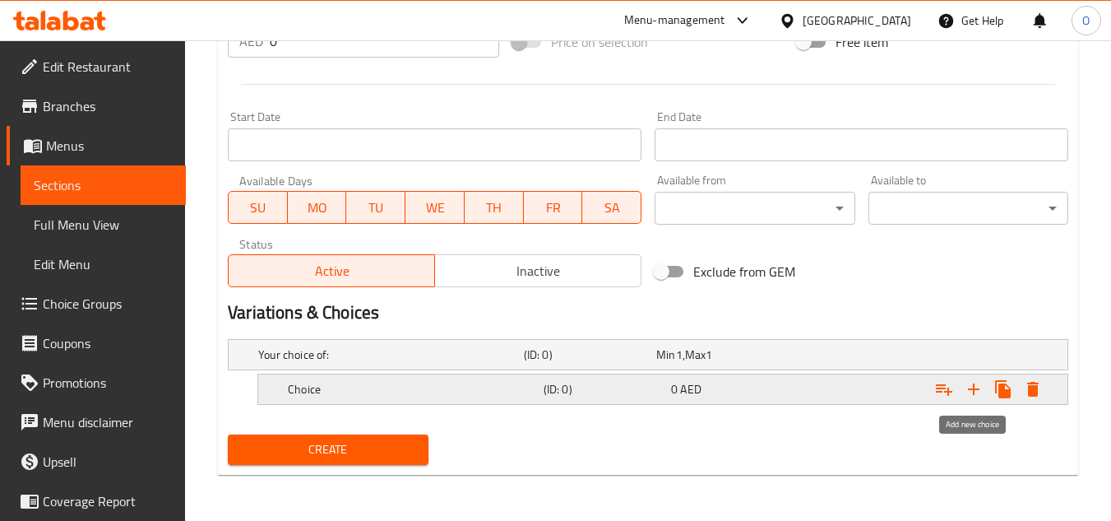
click at [968, 389] on icon "Expand" at bounding box center [974, 389] width 12 height 12
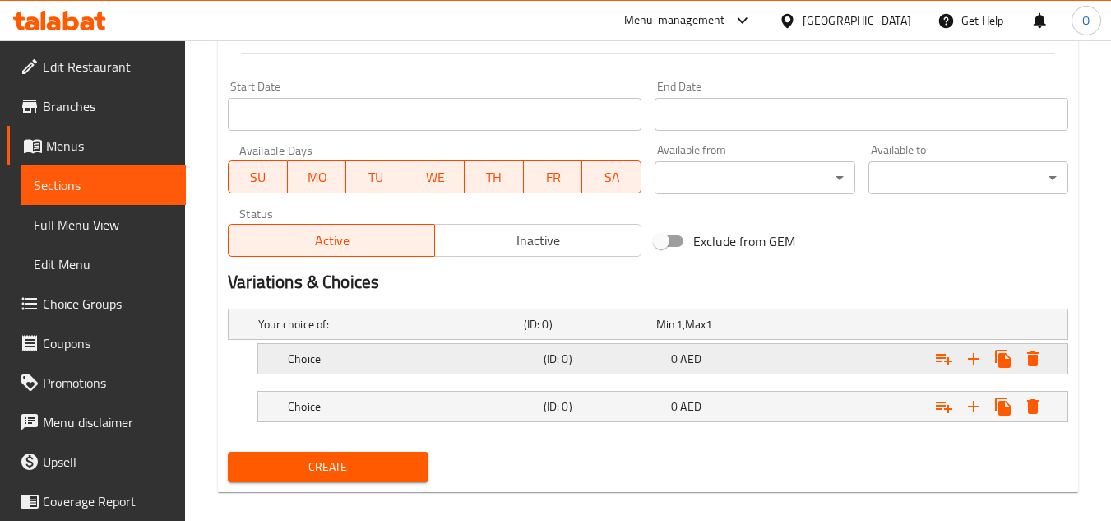
scroll to position [678, 0]
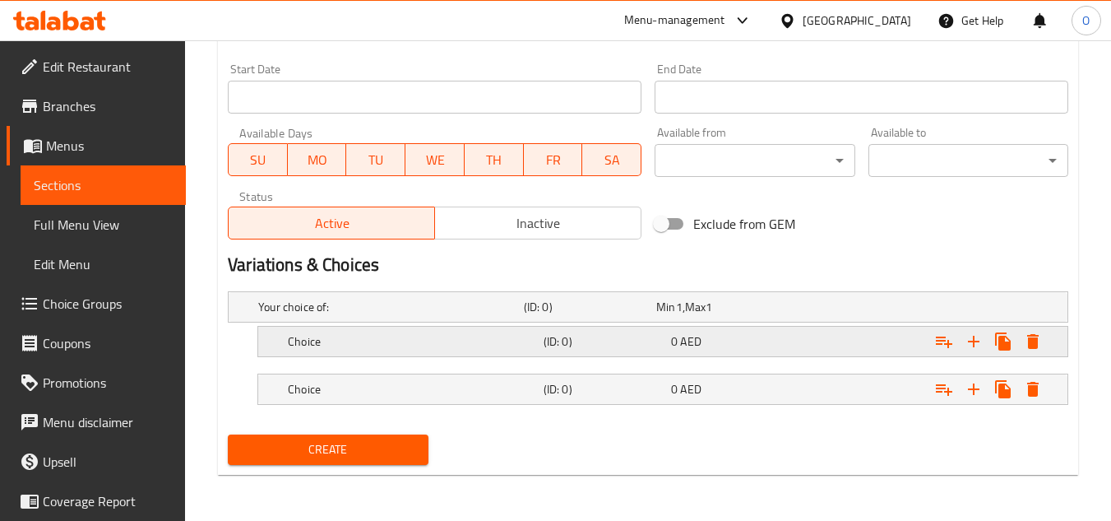
click at [418, 315] on h5 "Choice" at bounding box center [387, 306] width 259 height 16
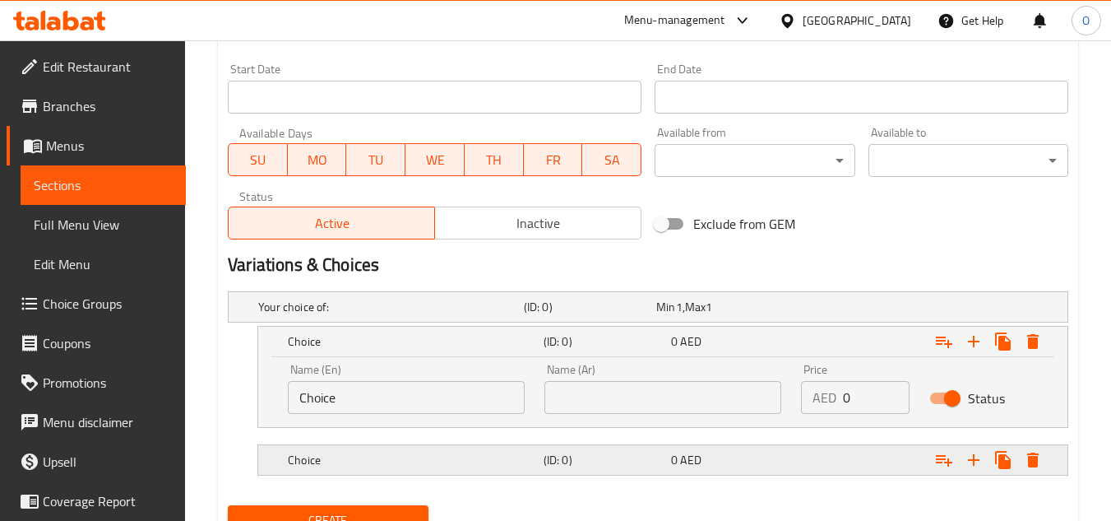
click at [474, 315] on h5 "Choice" at bounding box center [387, 306] width 259 height 16
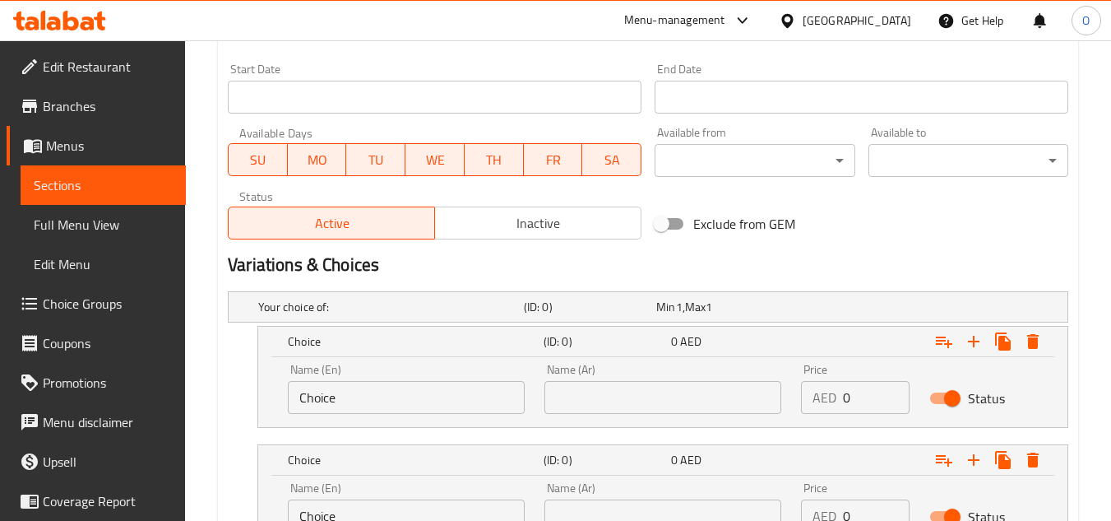
click at [585, 397] on input "text" at bounding box center [662, 397] width 237 height 33
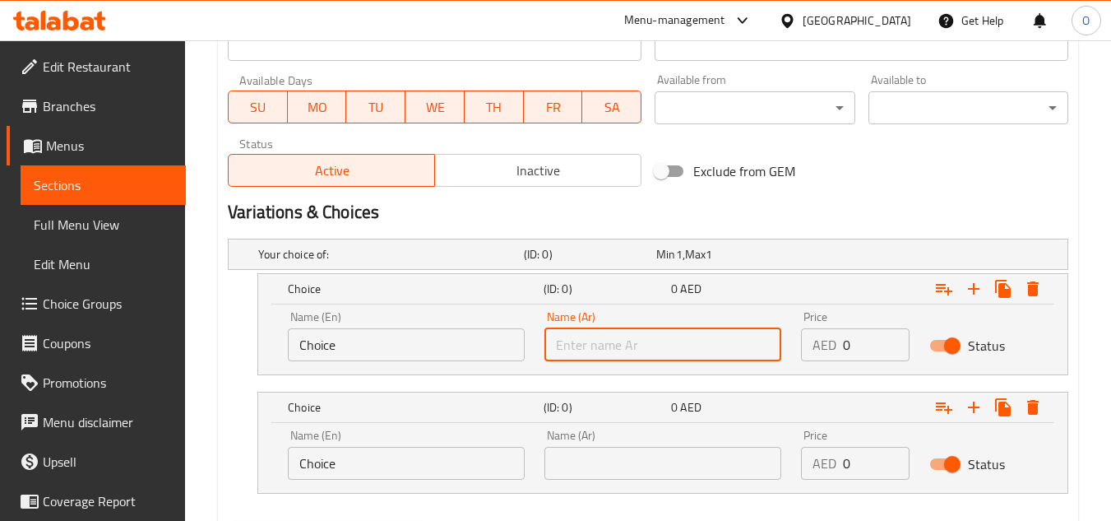
scroll to position [820, 0]
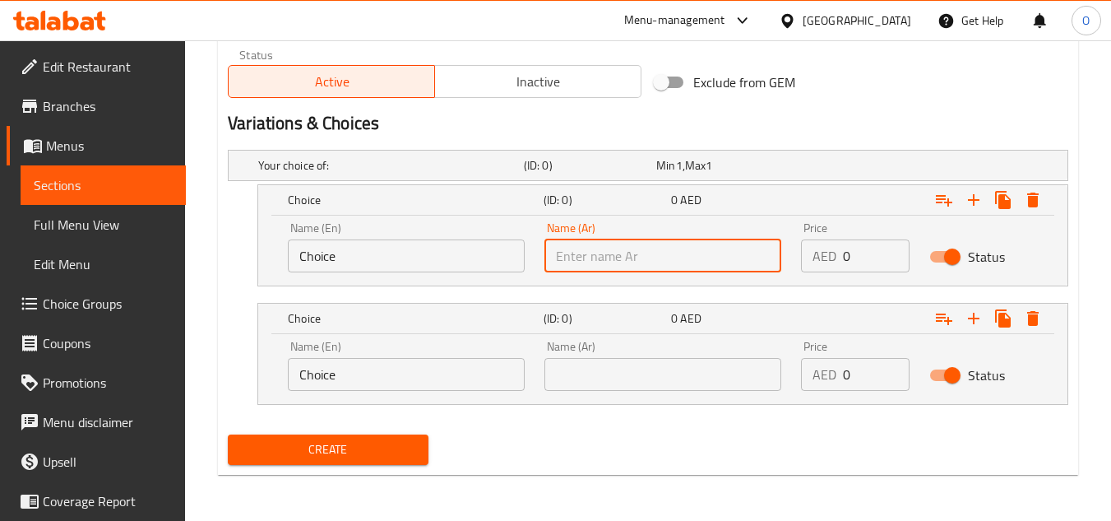
click at [349, 260] on input "Choice" at bounding box center [406, 255] width 237 height 33
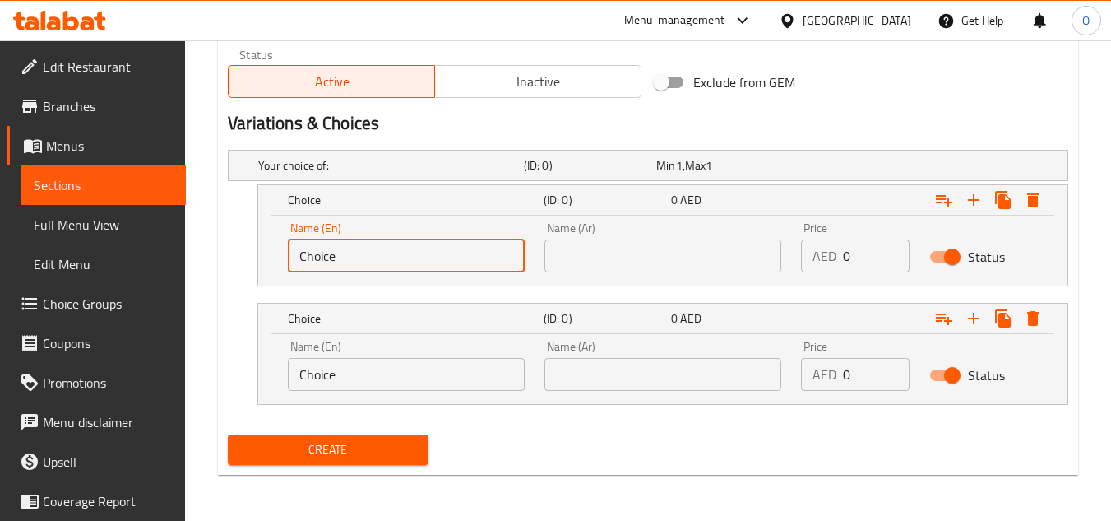
click at [349, 260] on input "Choice" at bounding box center [406, 255] width 237 height 33
click at [362, 375] on input "Choice" at bounding box center [406, 374] width 237 height 33
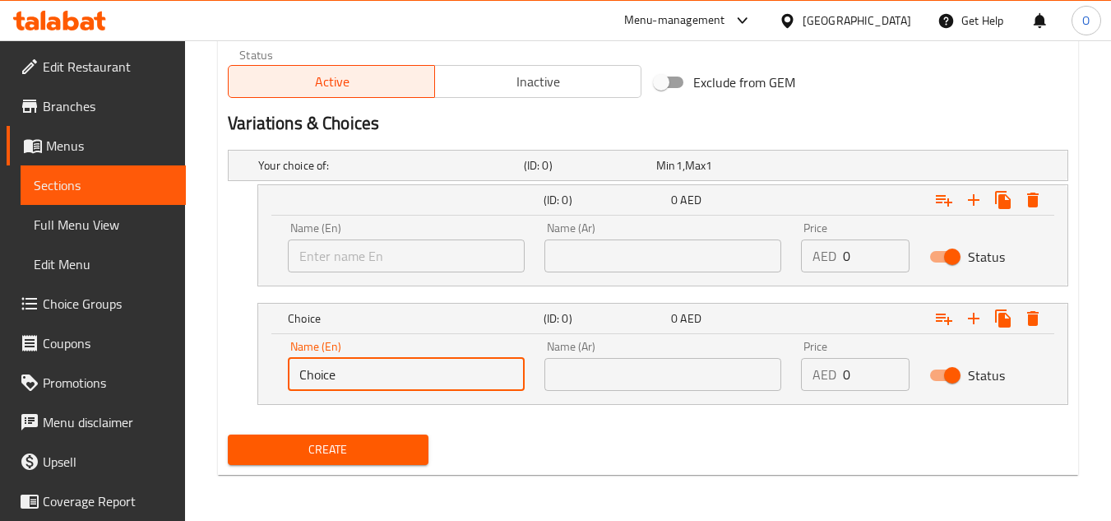
click at [362, 375] on input "Choice" at bounding box center [406, 374] width 237 height 33
click at [387, 253] on input "text" at bounding box center [406, 255] width 237 height 33
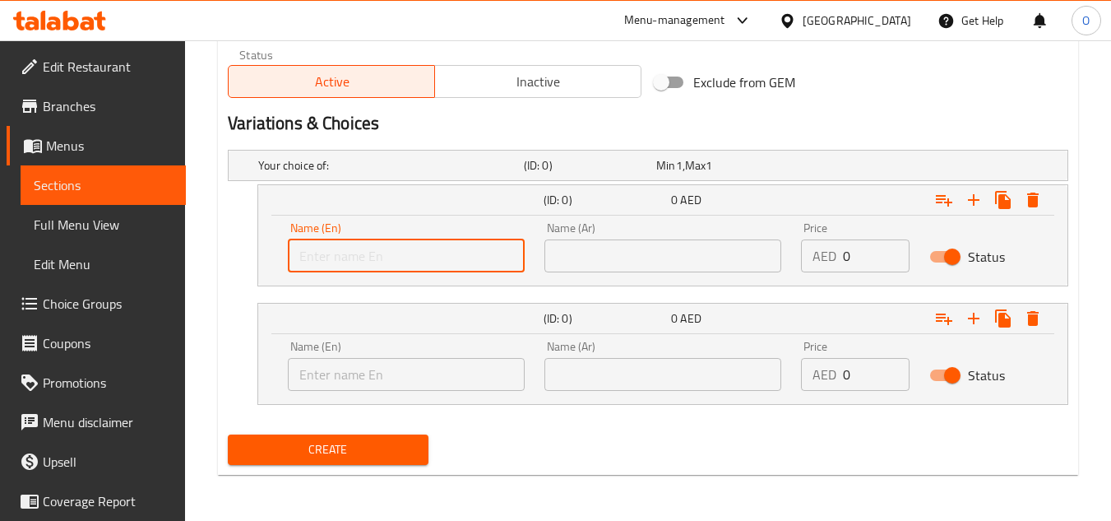
type input "Small"
click at [418, 368] on input "text" at bounding box center [406, 374] width 237 height 33
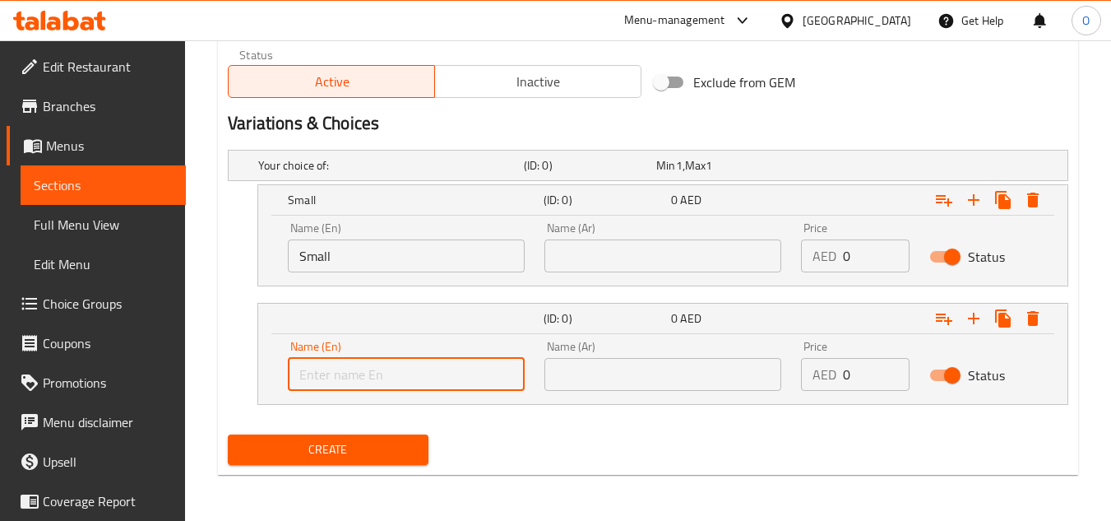
type input "Large"
click at [627, 248] on input "text" at bounding box center [662, 255] width 237 height 33
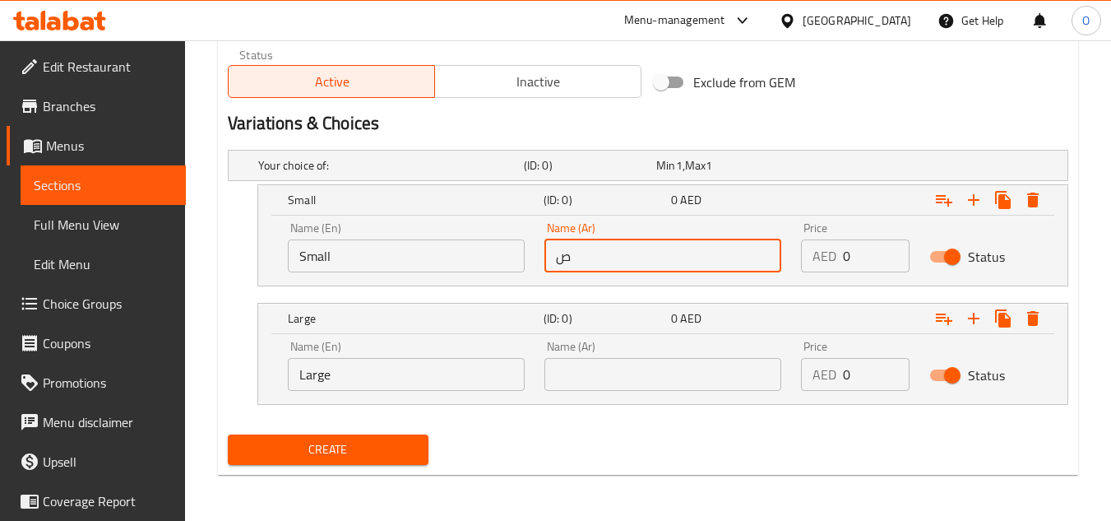
type input "صغير"
click at [645, 388] on input "text" at bounding box center [662, 374] width 237 height 33
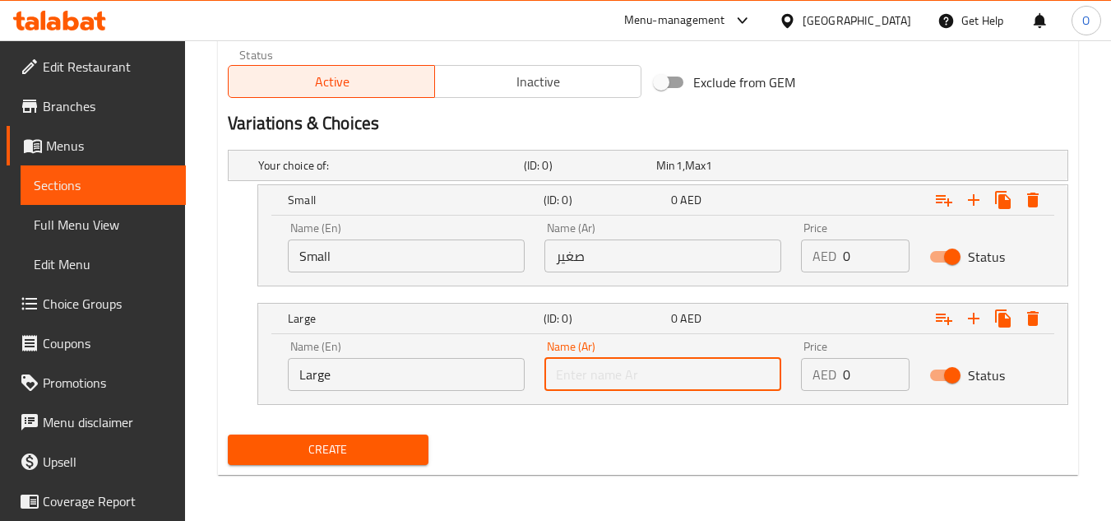
type input "كبير"
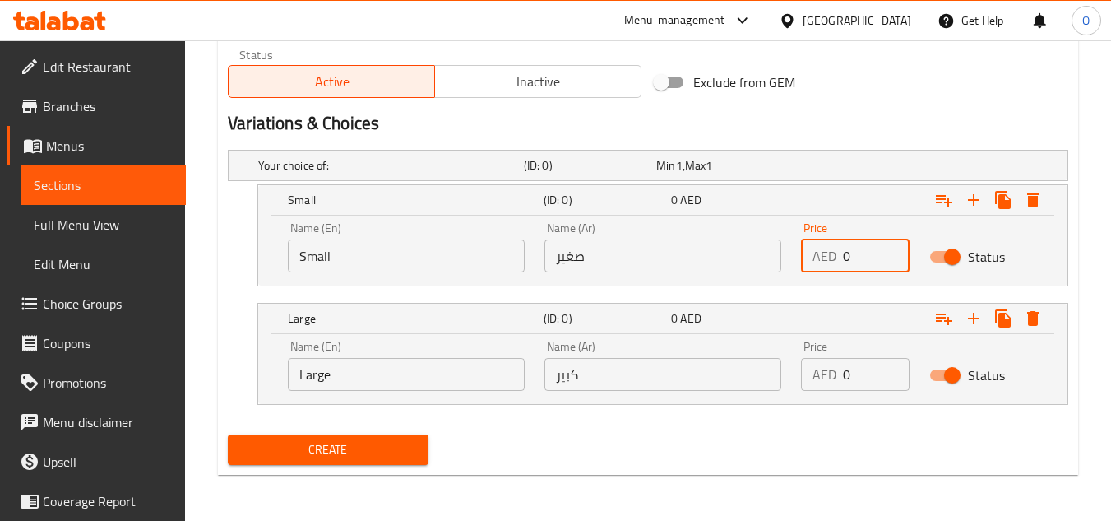
drag, startPoint x: 861, startPoint y: 265, endPoint x: 843, endPoint y: 267, distance: 18.3
click at [838, 266] on div "AED 0 Price" at bounding box center [855, 255] width 109 height 33
paste input "1.35"
type input "1.35"
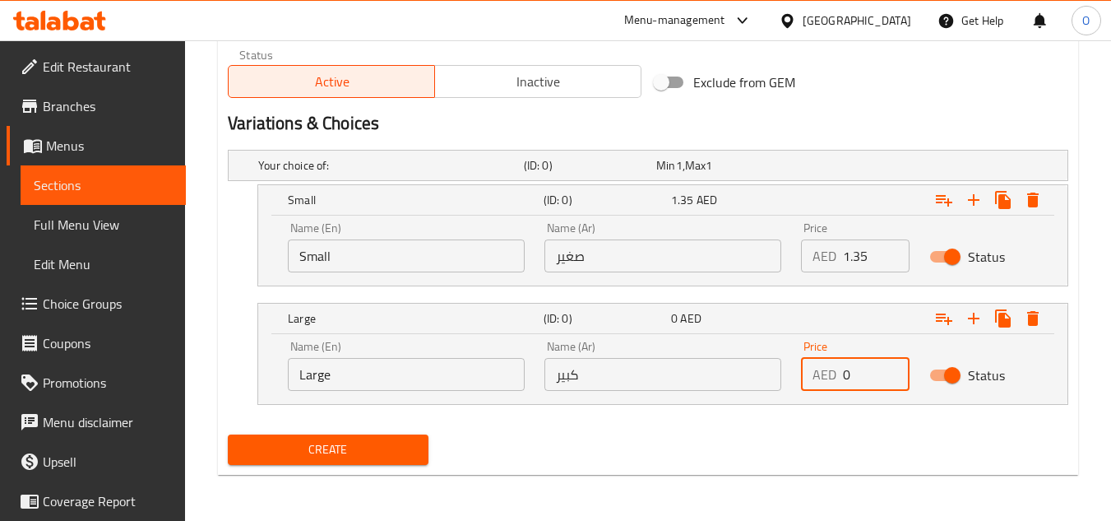
click at [843, 376] on input "0" at bounding box center [876, 374] width 67 height 33
paste input "2.7"
type input "2.70"
click at [896, 103] on div "Exclude from GEM" at bounding box center [790, 82] width 285 height 44
click at [418, 451] on button "Create" at bounding box center [328, 449] width 200 height 30
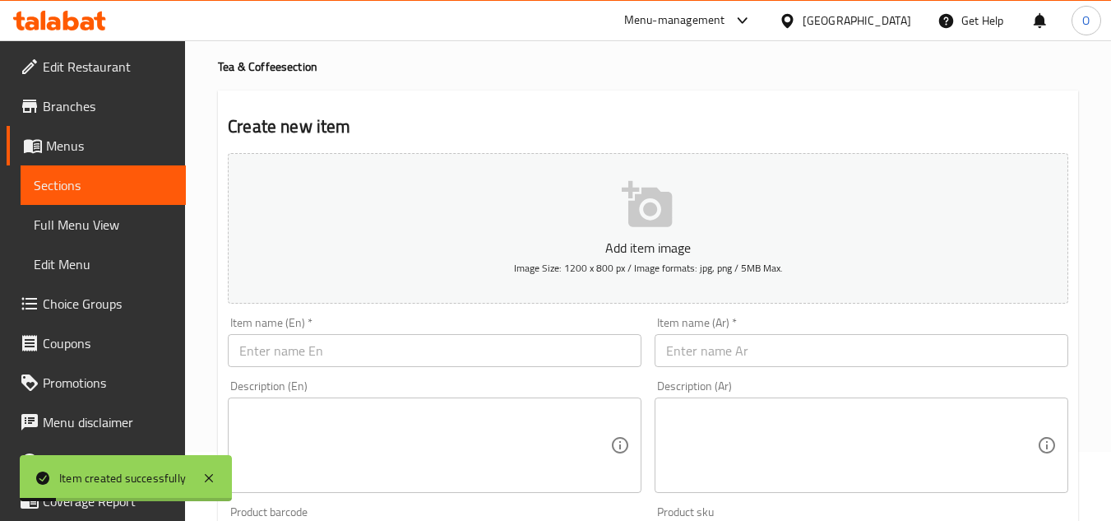
scroll to position [0, 0]
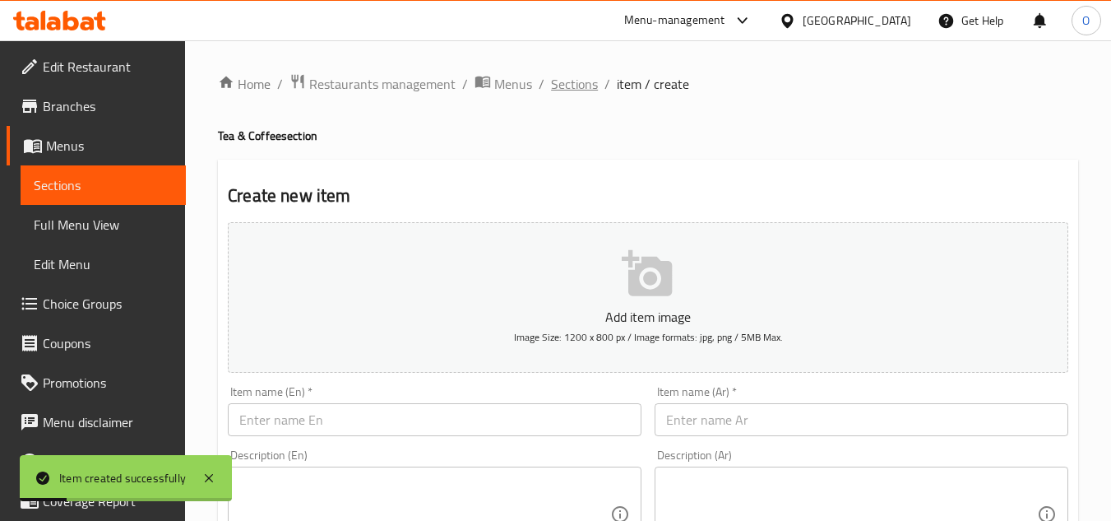
click at [567, 90] on span "Sections" at bounding box center [574, 84] width 47 height 20
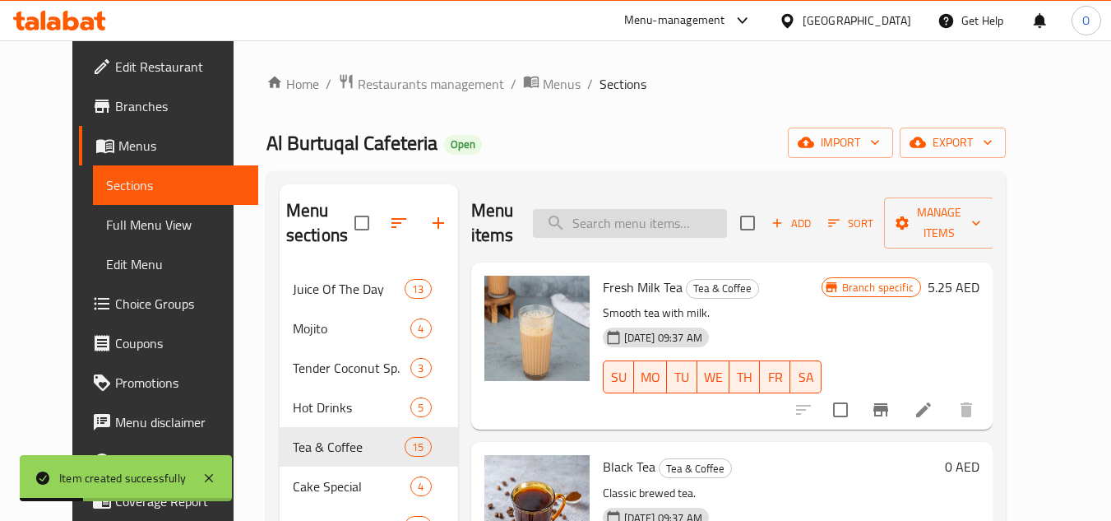
click at [658, 225] on input "search" at bounding box center [630, 223] width 194 height 29
paste input "CHAMOMILE TEA"
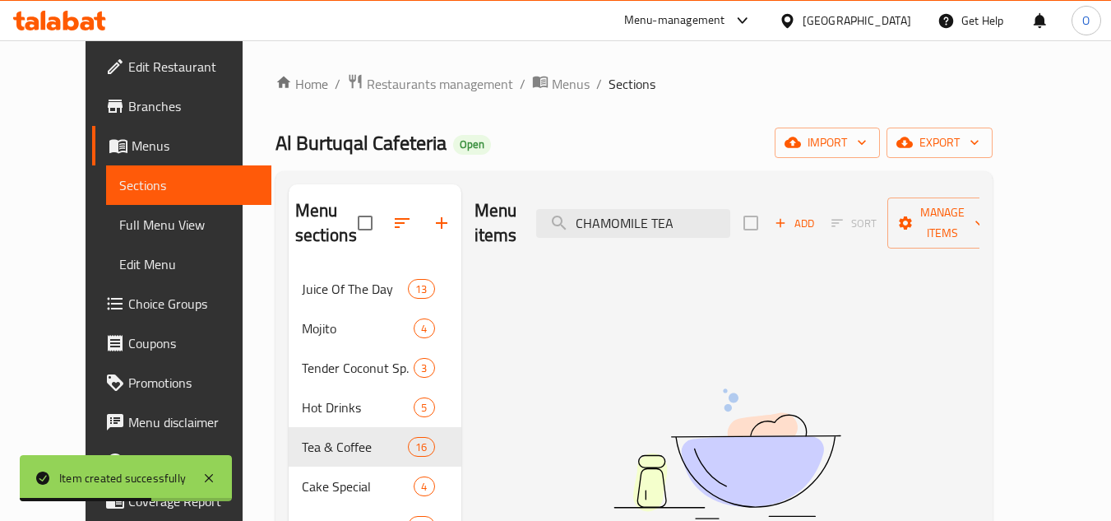
drag, startPoint x: 678, startPoint y: 211, endPoint x: 770, endPoint y: 208, distance: 92.2
click at [770, 208] on div "Menu items CHAMOMILE TEA Add Sort Manage items" at bounding box center [726, 223] width 505 height 78
type input "C"
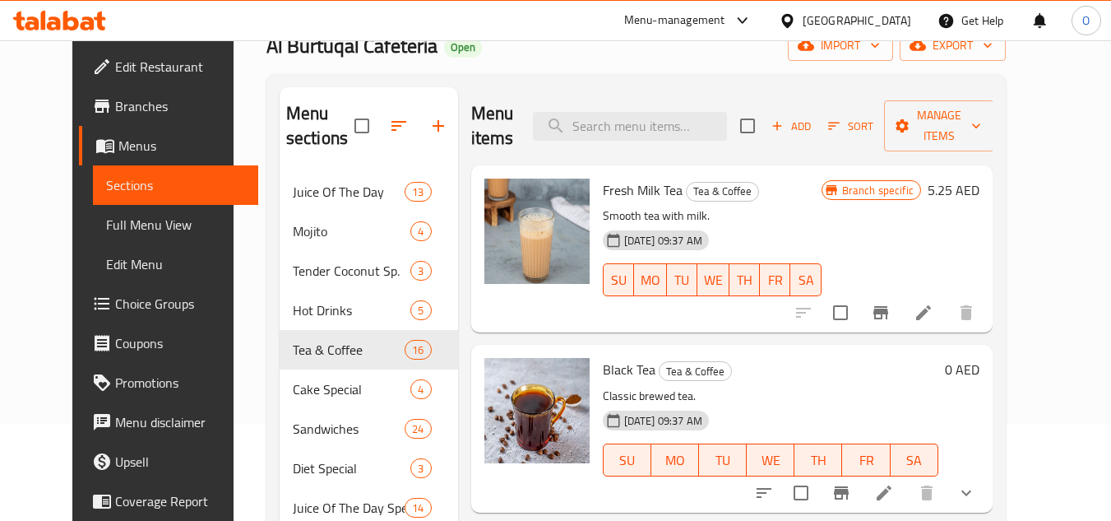
click at [784, 132] on icon "button" at bounding box center [777, 125] width 15 height 15
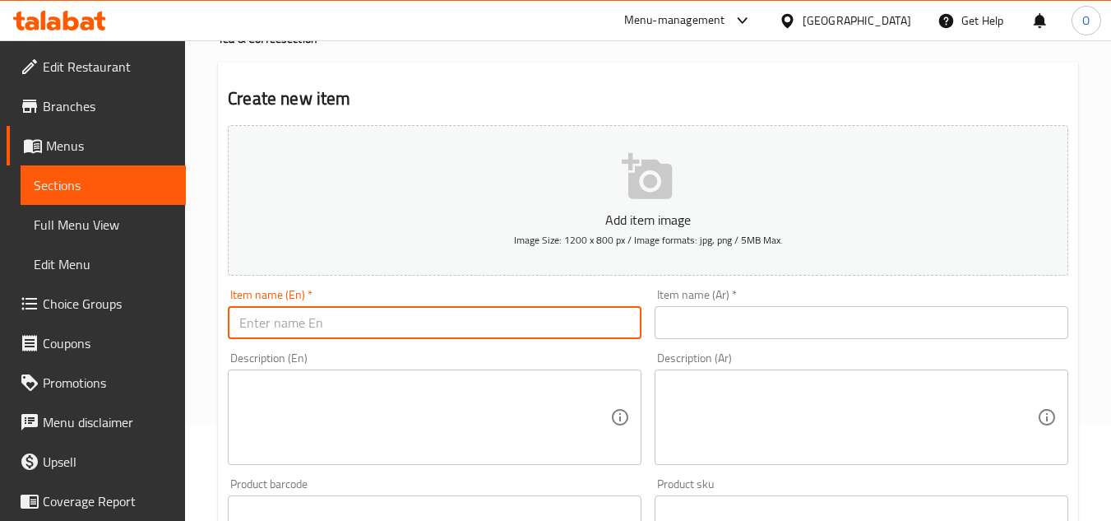
paste input "Chamomile Tea"
type input "Chamomile Tea"
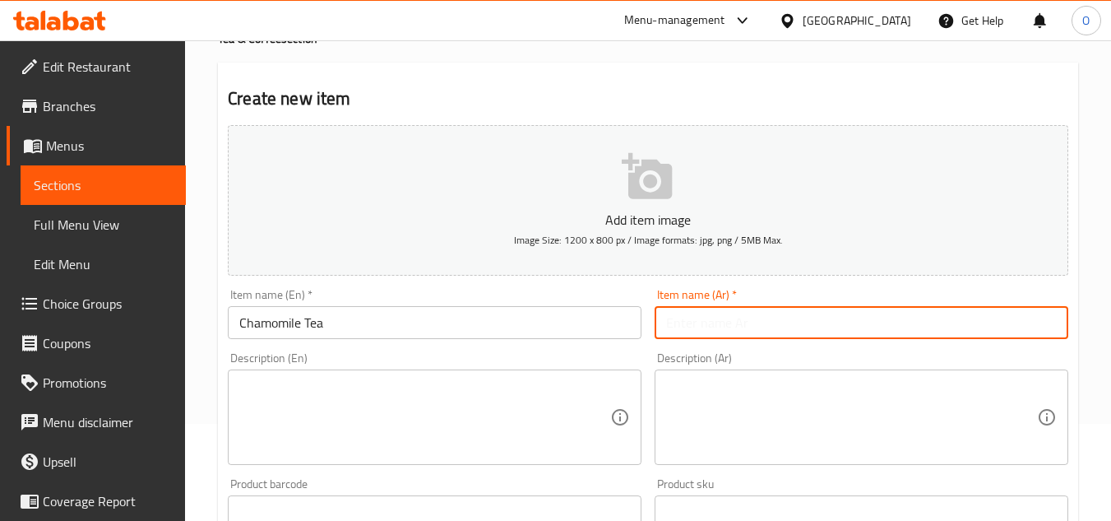
paste input "شاي البابونج"
type input "شاي البابونج"
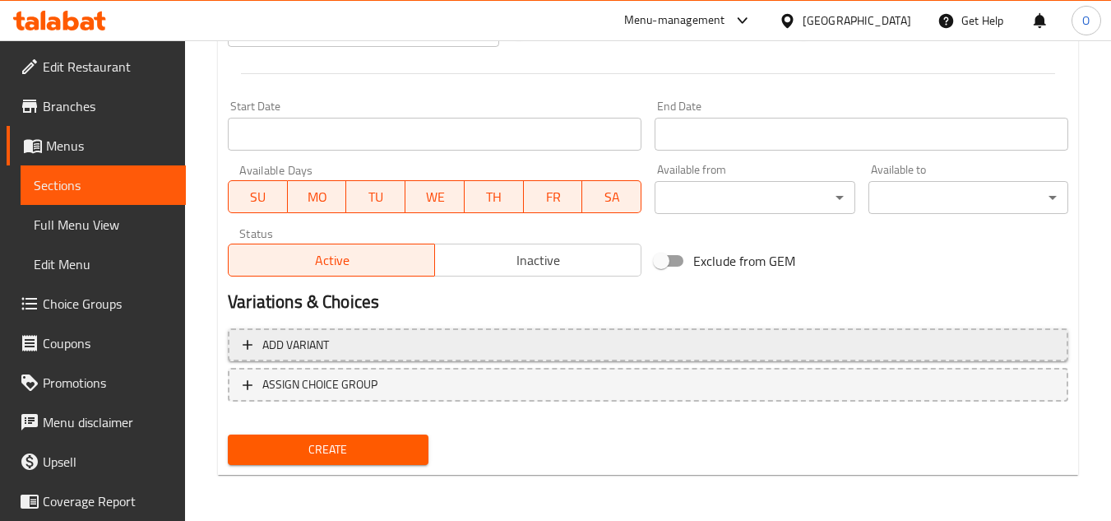
click at [721, 337] on span "Add variant" at bounding box center [648, 345] width 811 height 21
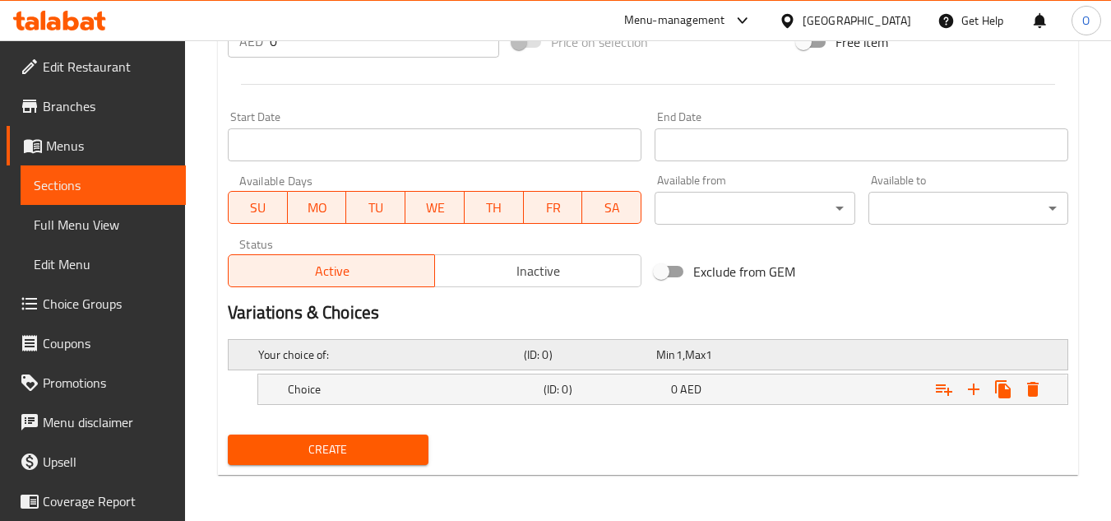
scroll to position [631, 0]
click at [967, 385] on icon "Expand" at bounding box center [974, 389] width 20 height 20
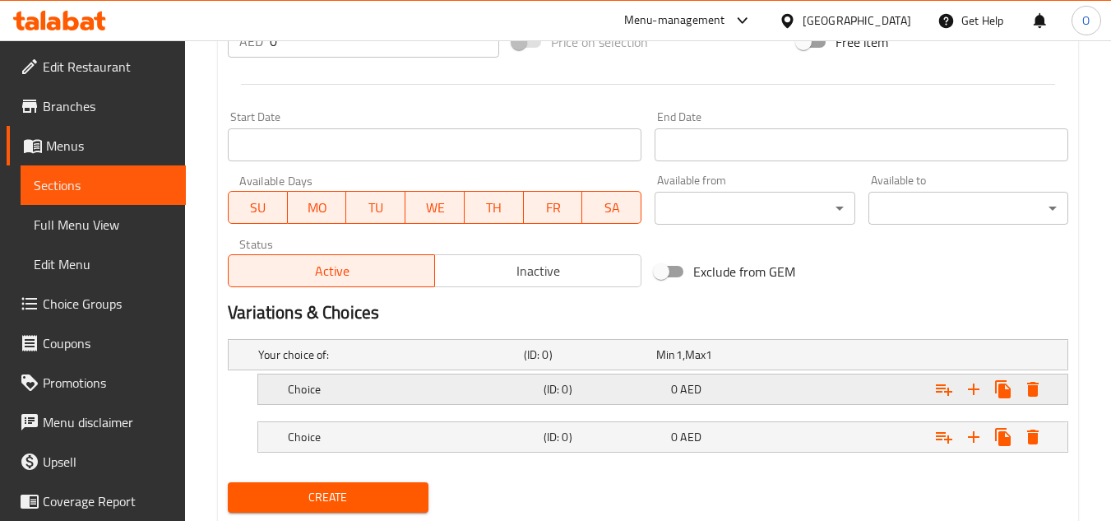
click at [549, 372] on div "Choice (ID: 0) 0 AED" at bounding box center [653, 354] width 796 height 36
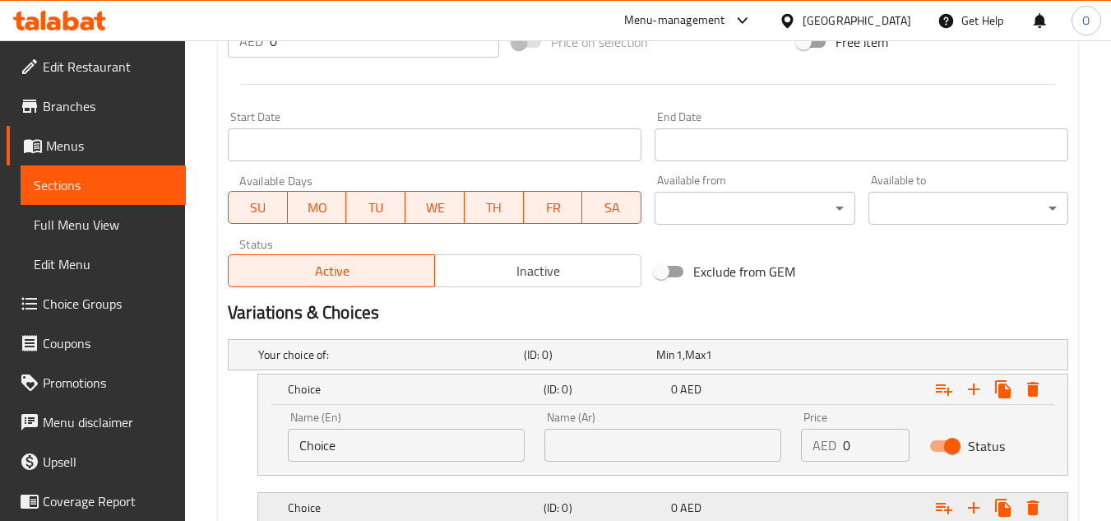
click at [567, 363] on h5 "(ID: 0)" at bounding box center [587, 354] width 126 height 16
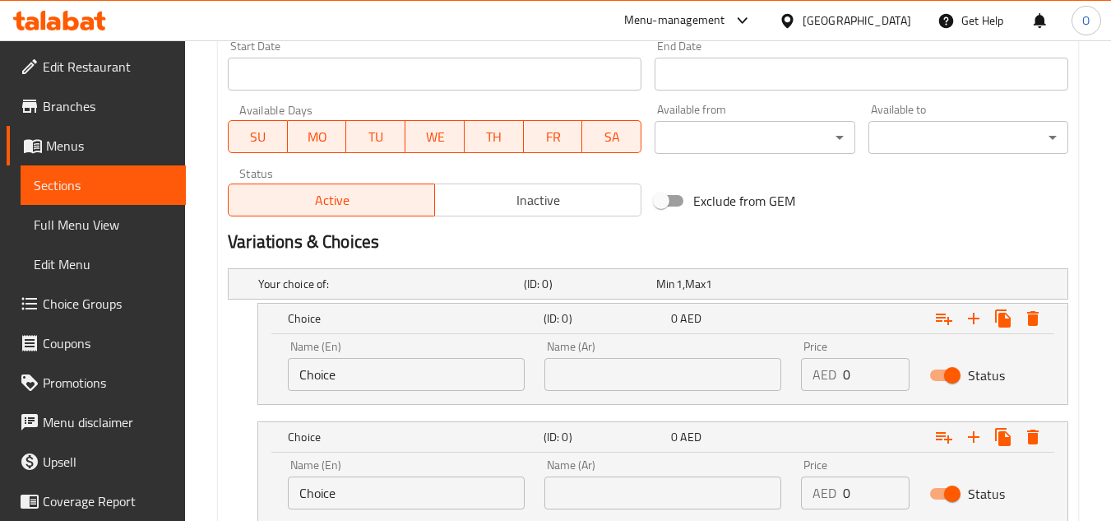
scroll to position [795, 0]
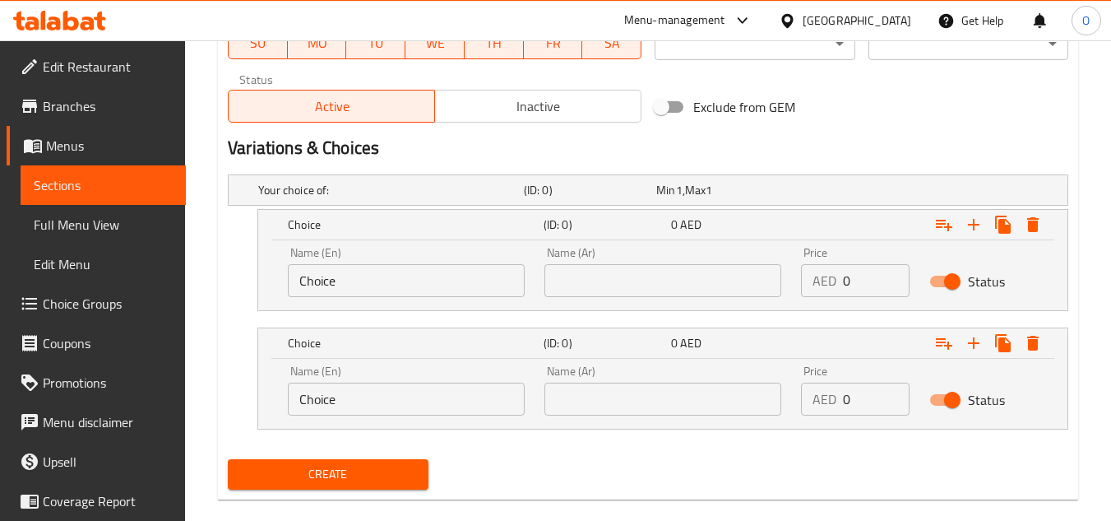
click at [577, 365] on div "Name (Ar) Name (Ar)" at bounding box center [662, 390] width 237 height 50
click at [611, 272] on input "text" at bounding box center [662, 280] width 237 height 33
type input "صغير"
drag, startPoint x: 608, startPoint y: 396, endPoint x: 604, endPoint y: 404, distance: 8.9
click at [608, 396] on input "text" at bounding box center [662, 398] width 237 height 33
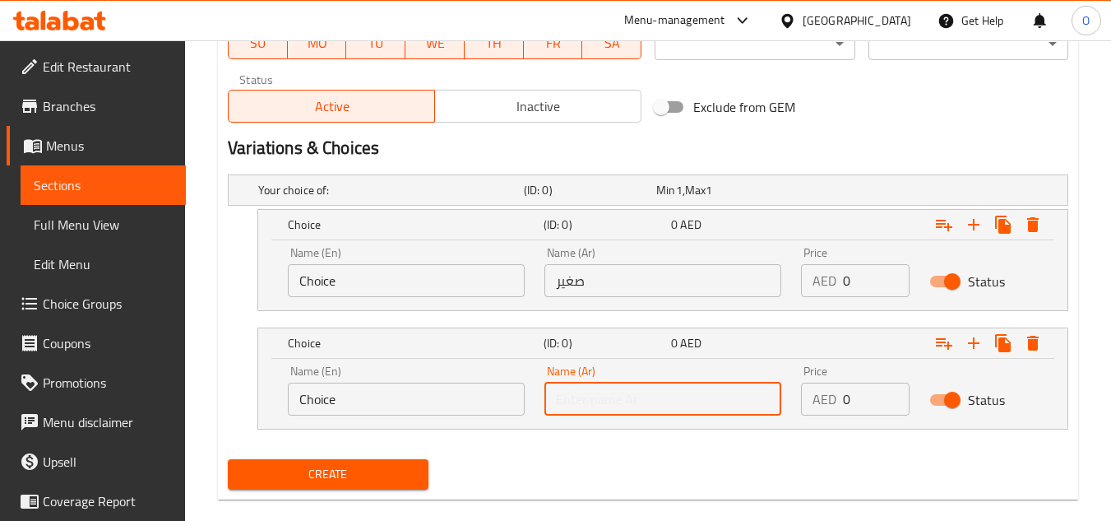
type input "كبير"
click at [455, 282] on input "Choice" at bounding box center [406, 280] width 237 height 33
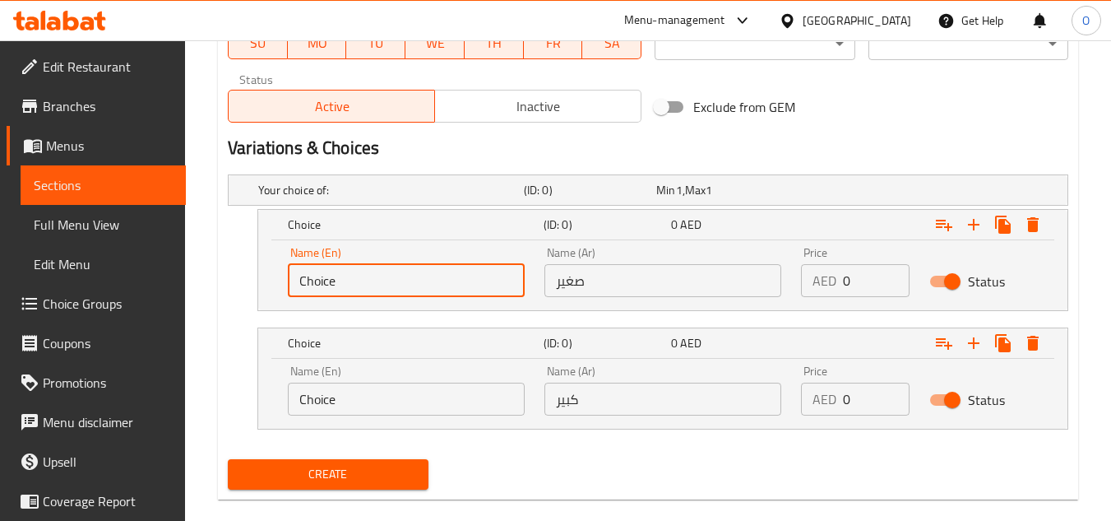
click at [455, 282] on input "Choice" at bounding box center [406, 280] width 237 height 33
click at [455, 282] on input "text" at bounding box center [406, 280] width 237 height 33
type input "Small"
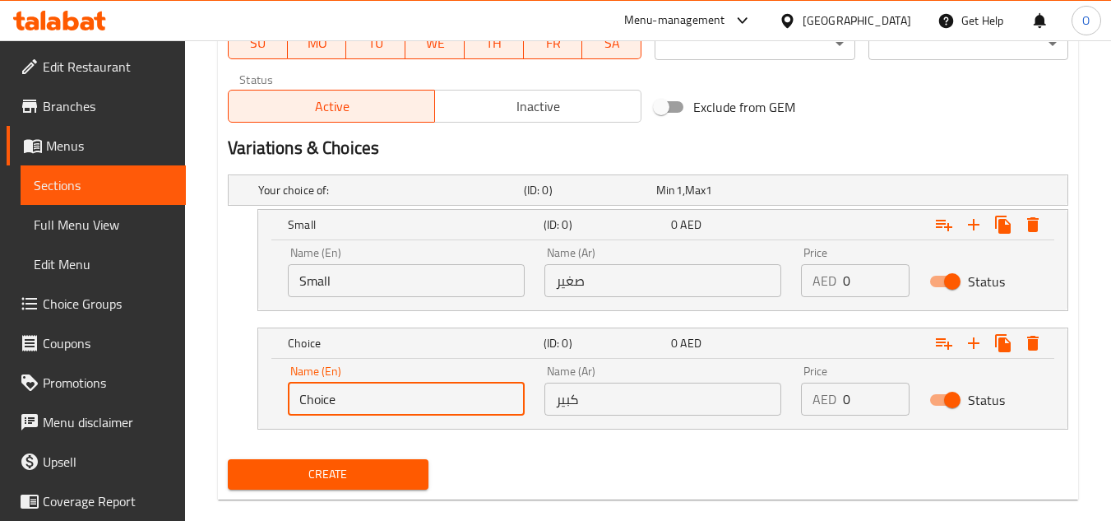
click at [376, 396] on input "Choice" at bounding box center [406, 398] width 237 height 33
click at [375, 396] on input "text" at bounding box center [406, 398] width 237 height 33
type input "Large"
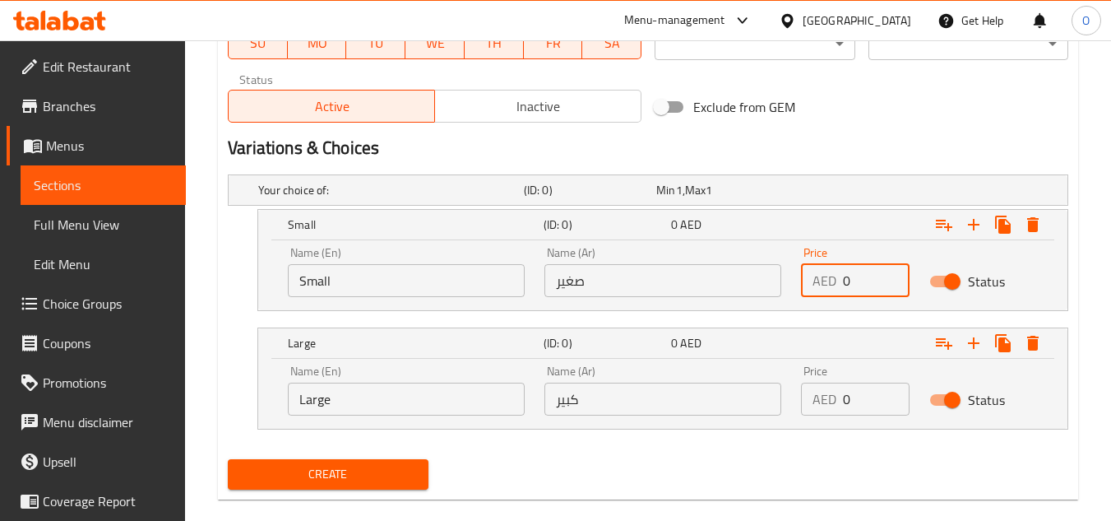
click at [852, 275] on input "0" at bounding box center [876, 280] width 67 height 33
paste input "1.35"
type input "1.35"
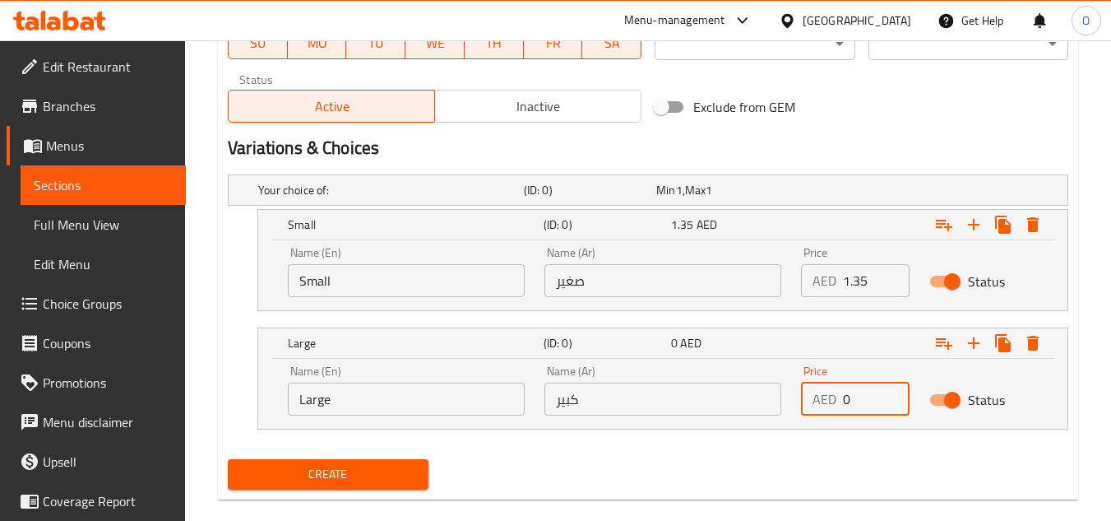
drag, startPoint x: 853, startPoint y: 391, endPoint x: 844, endPoint y: 396, distance: 9.6
click at [844, 396] on input "0" at bounding box center [876, 398] width 67 height 33
paste input "2.7"
type input "2.70"
click at [883, 112] on div "Exclude from GEM" at bounding box center [790, 107] width 285 height 44
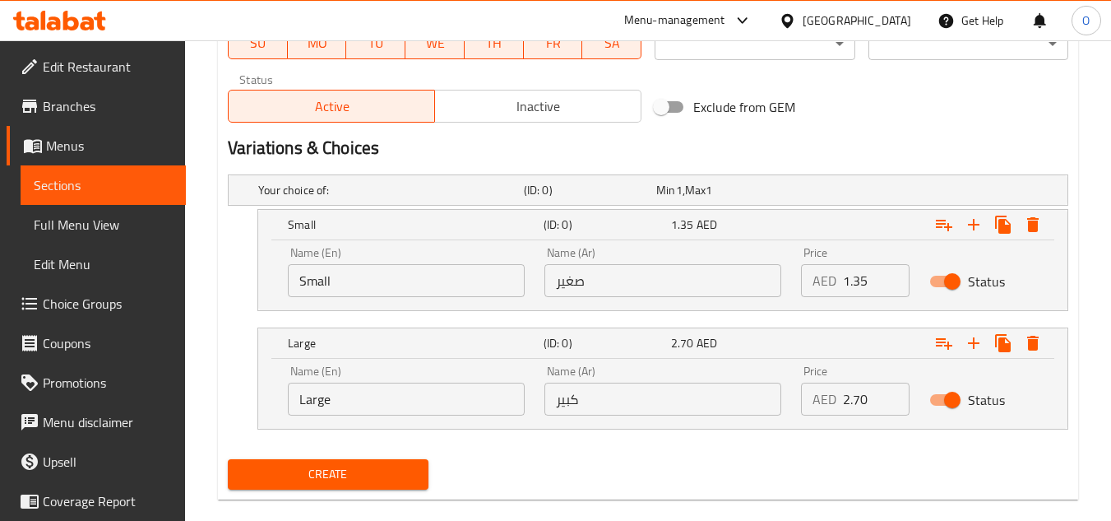
click at [240, 483] on button "Create" at bounding box center [328, 474] width 200 height 30
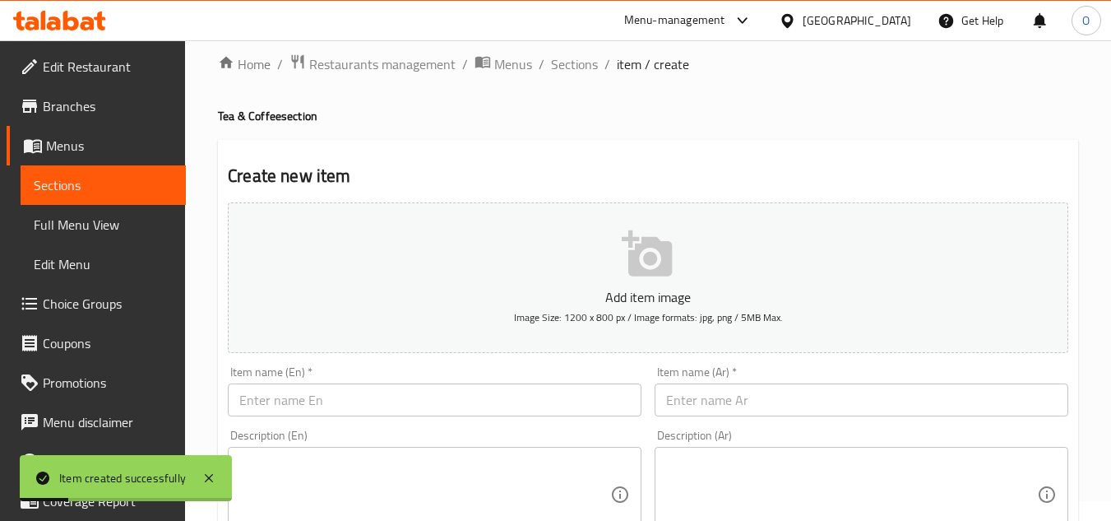
scroll to position [0, 0]
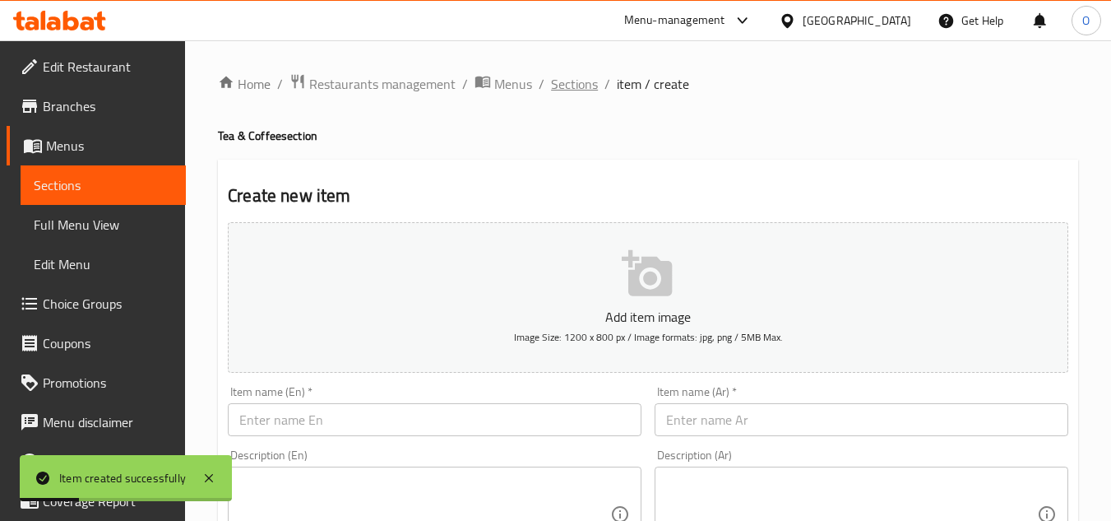
click at [567, 80] on span "Sections" at bounding box center [574, 84] width 47 height 20
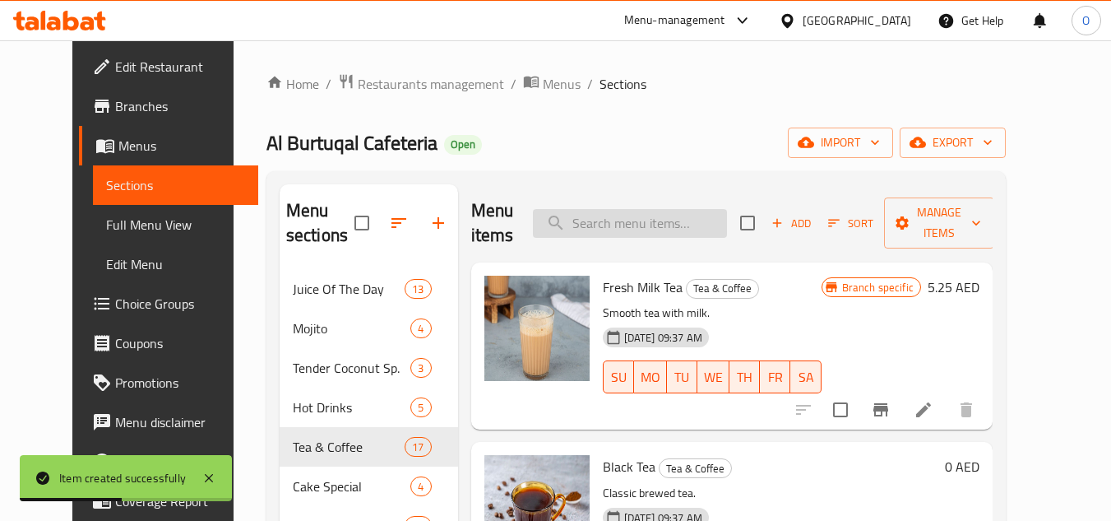
paste input "BLACK COFFEE"
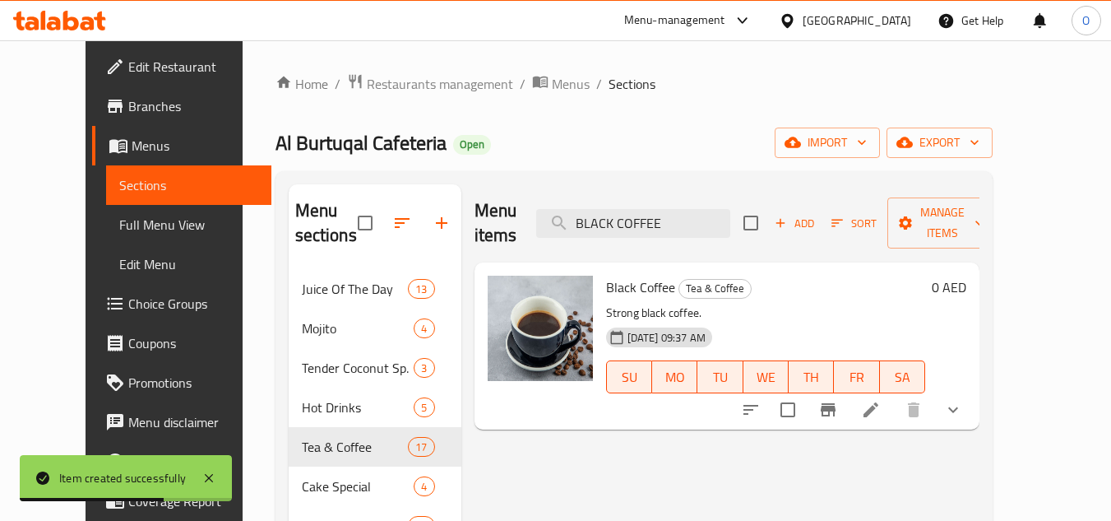
type input "BLACK COFFEE"
click at [963, 400] on icon "show more" at bounding box center [953, 410] width 20 height 20
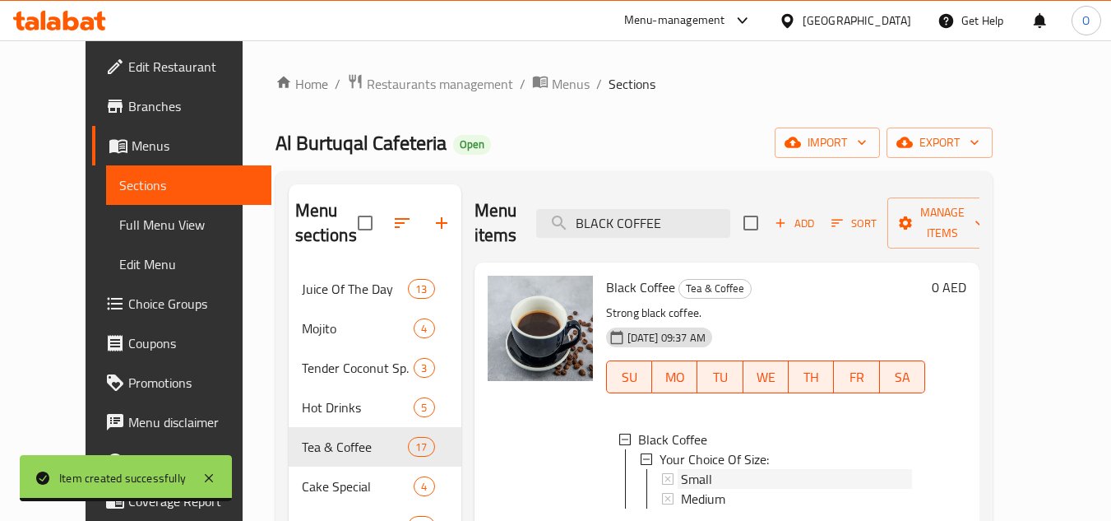
click at [682, 469] on span "Small" at bounding box center [696, 479] width 31 height 20
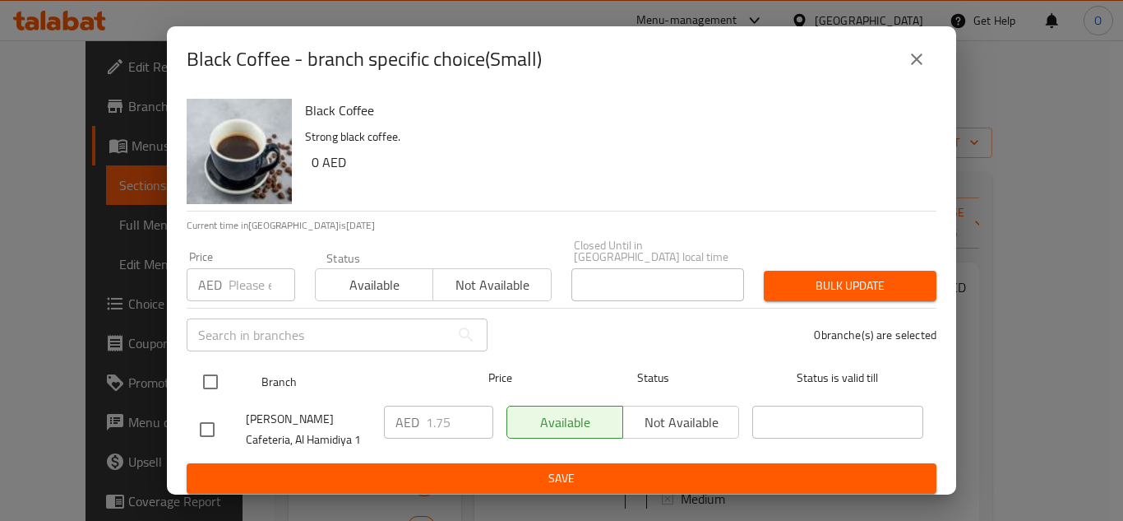
click at [203, 377] on input "checkbox" at bounding box center [210, 381] width 35 height 35
checkbox input "true"
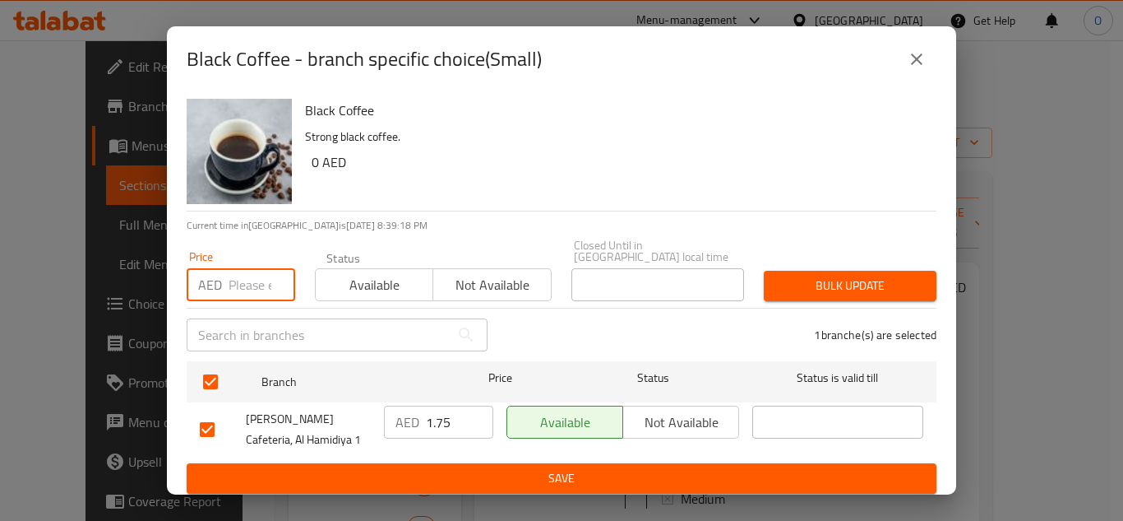
paste input "1.35"
type input "1.35"
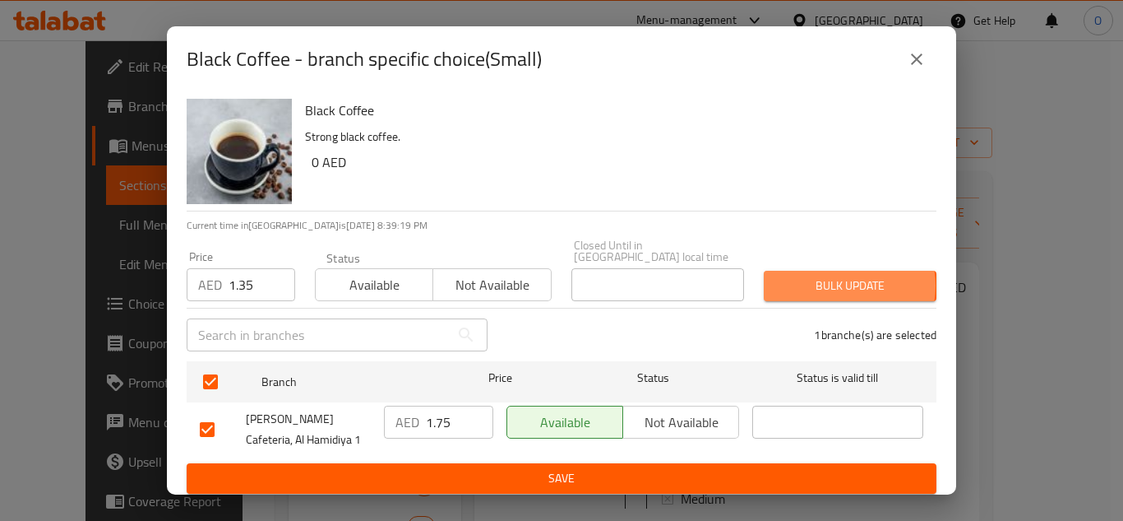
click at [830, 285] on span "Bulk update" at bounding box center [850, 285] width 146 height 21
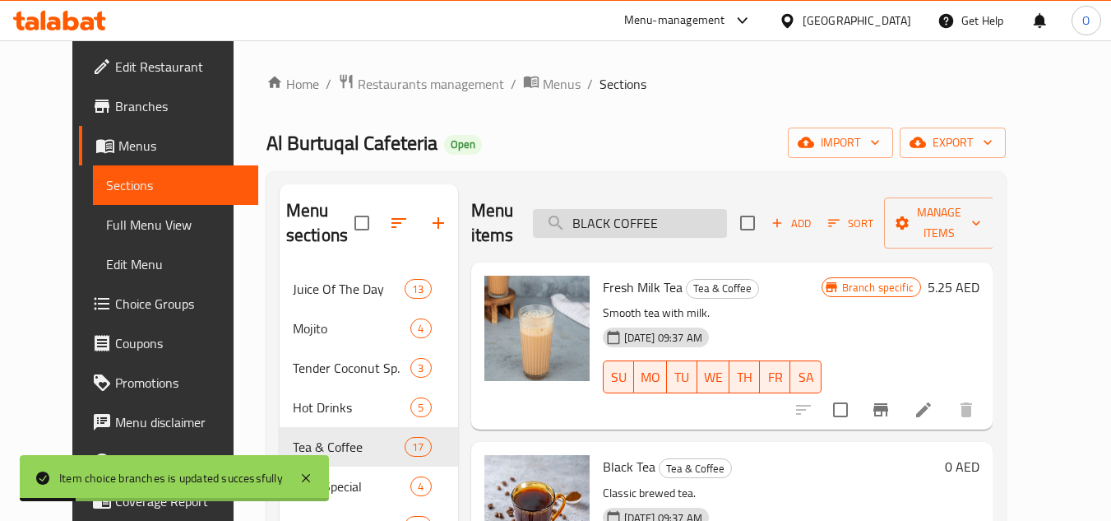
click at [721, 215] on input "BLACK COFFEE" at bounding box center [630, 223] width 194 height 29
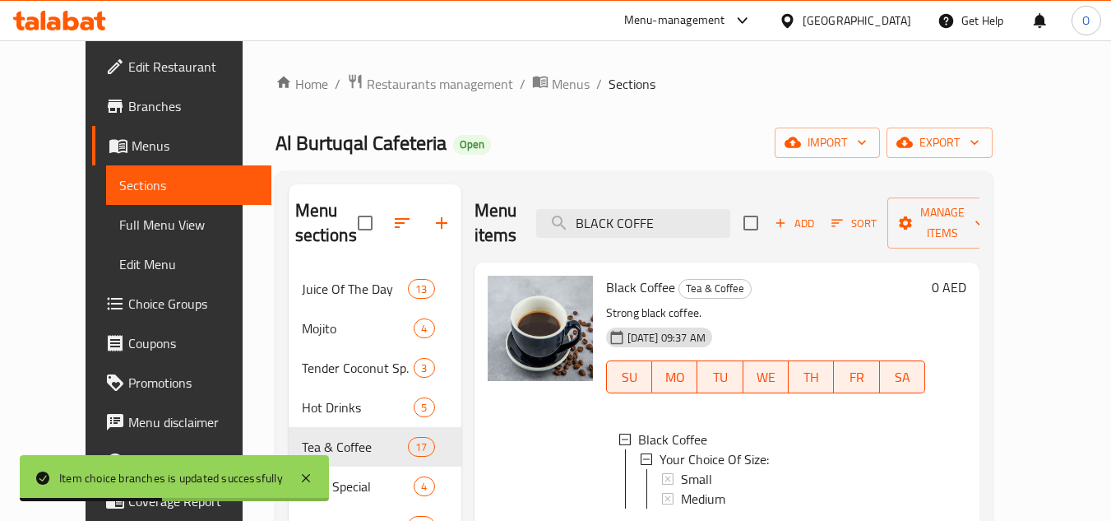
type input "BLACK COFFE"
click at [681, 488] on span "Medium" at bounding box center [703, 498] width 44 height 20
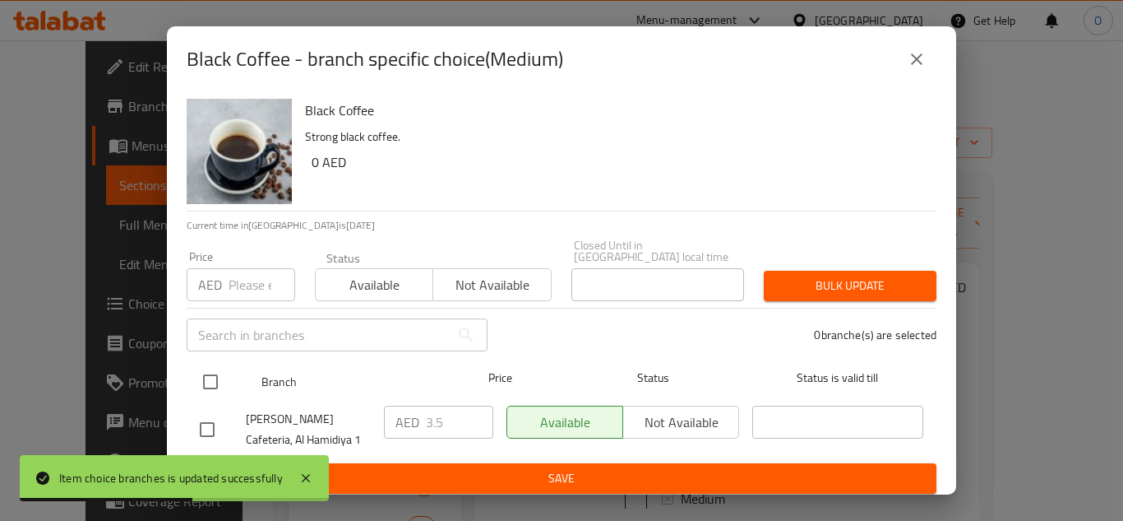
click at [200, 390] on input "checkbox" at bounding box center [210, 381] width 35 height 35
checkbox input "true"
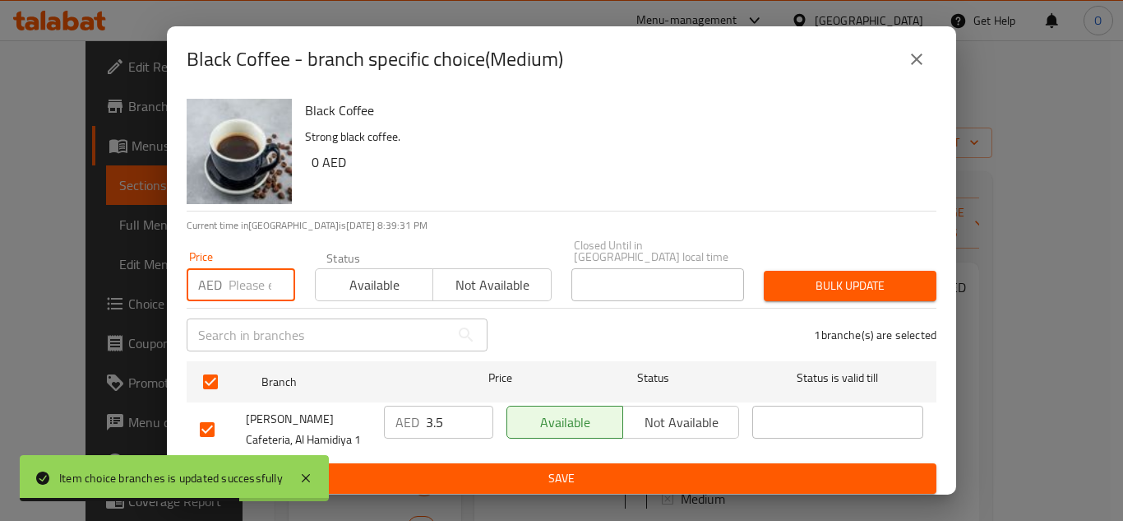
paste input "2.70"
type input "2.70"
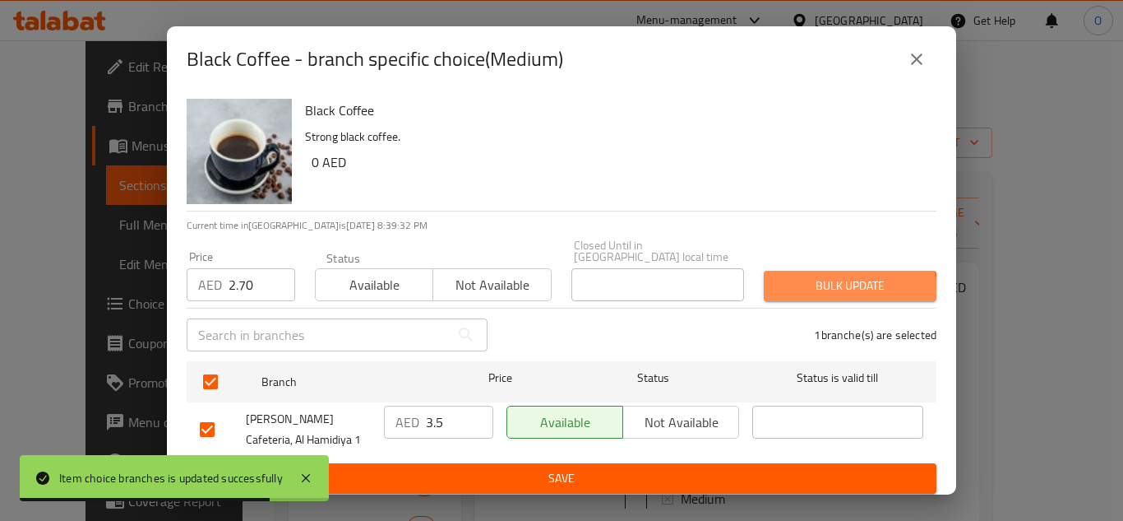
click at [821, 298] on button "Bulk update" at bounding box center [850, 286] width 173 height 30
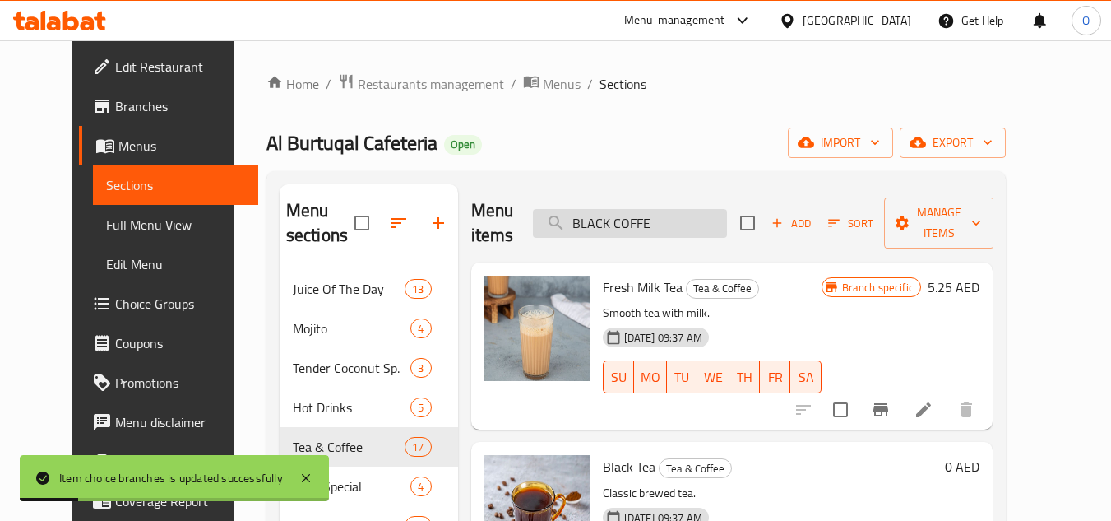
click at [682, 216] on input "BLACK COFFE" at bounding box center [630, 223] width 194 height 29
paste input "ARABIC COFFE"
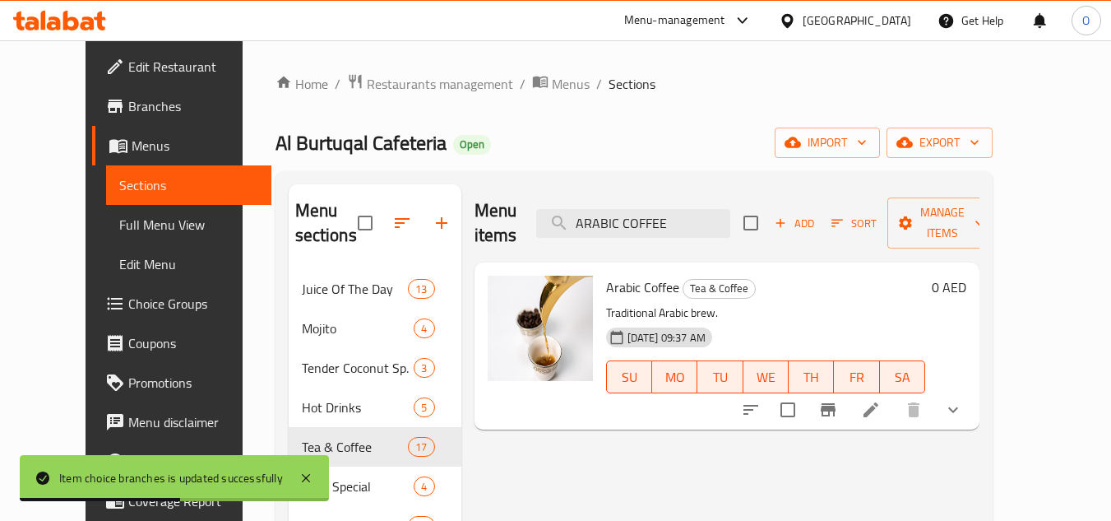
type input "ARABIC COFFEE"
click at [963, 400] on icon "show more" at bounding box center [953, 410] width 20 height 20
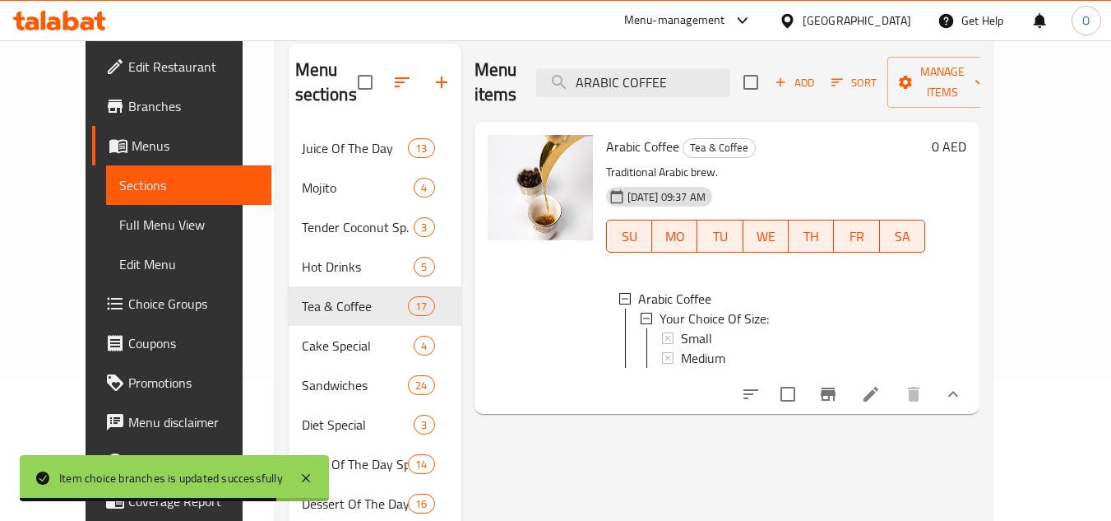
scroll to position [164, 0]
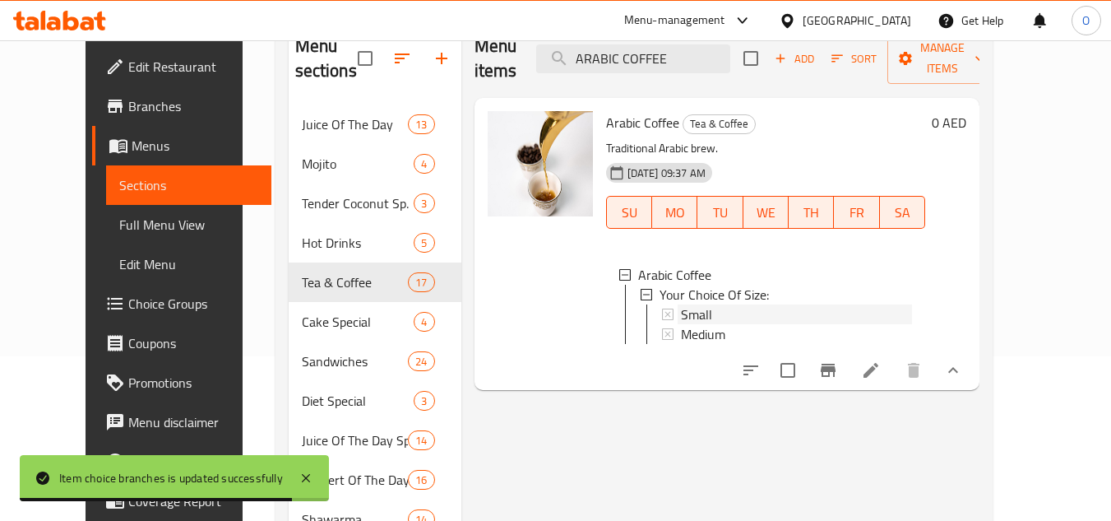
click at [682, 304] on span "Small" at bounding box center [696, 314] width 31 height 20
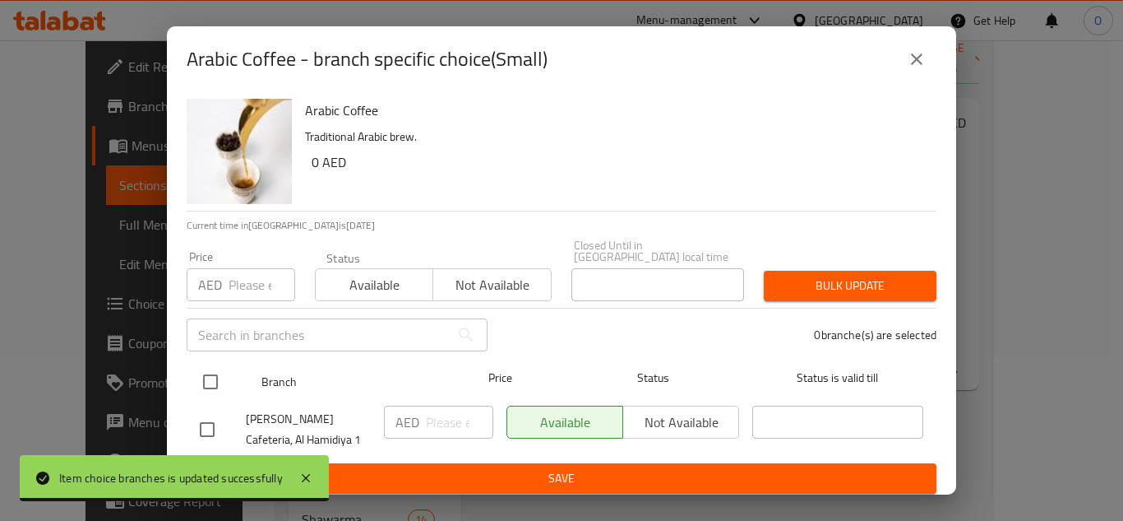
click at [194, 381] on input "checkbox" at bounding box center [210, 381] width 35 height 35
checkbox input "true"
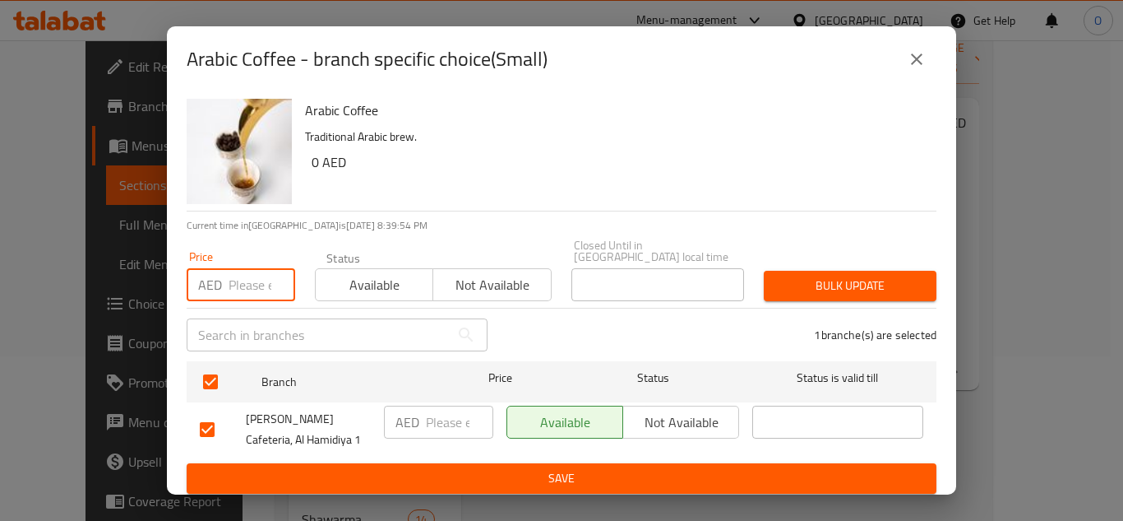
paste input "4.05"
type input "4.05"
click at [814, 283] on span "Bulk update" at bounding box center [850, 285] width 146 height 21
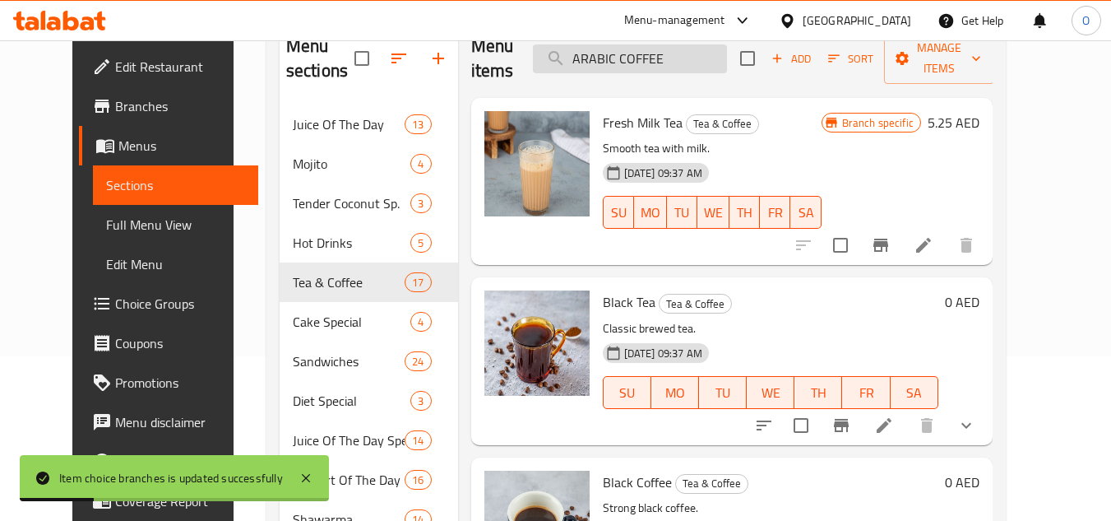
click at [710, 57] on input "ARABIC COFFEE" at bounding box center [630, 58] width 194 height 29
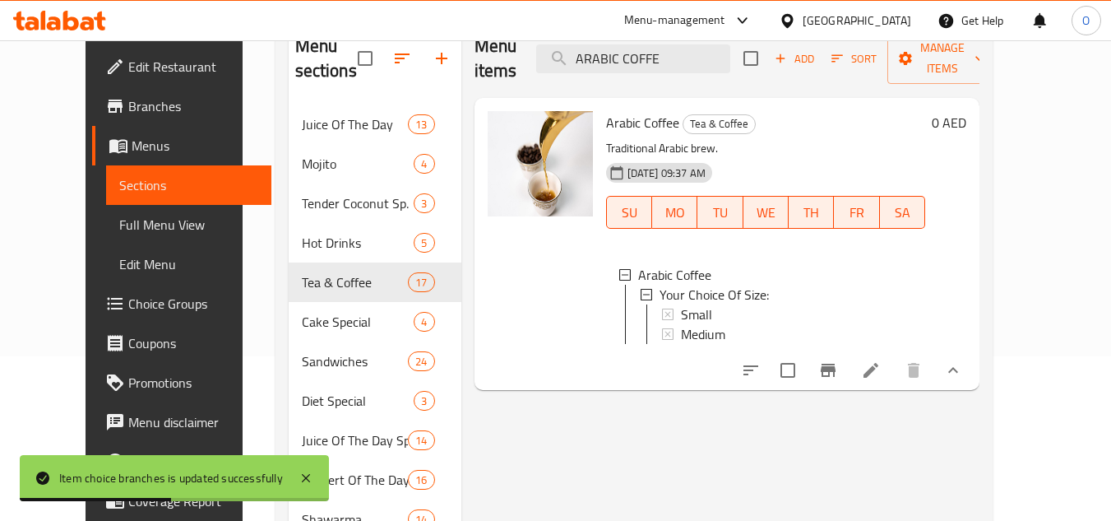
type input "ARABIC COFFE"
click at [719, 324] on div "Medium" at bounding box center [796, 334] width 231 height 20
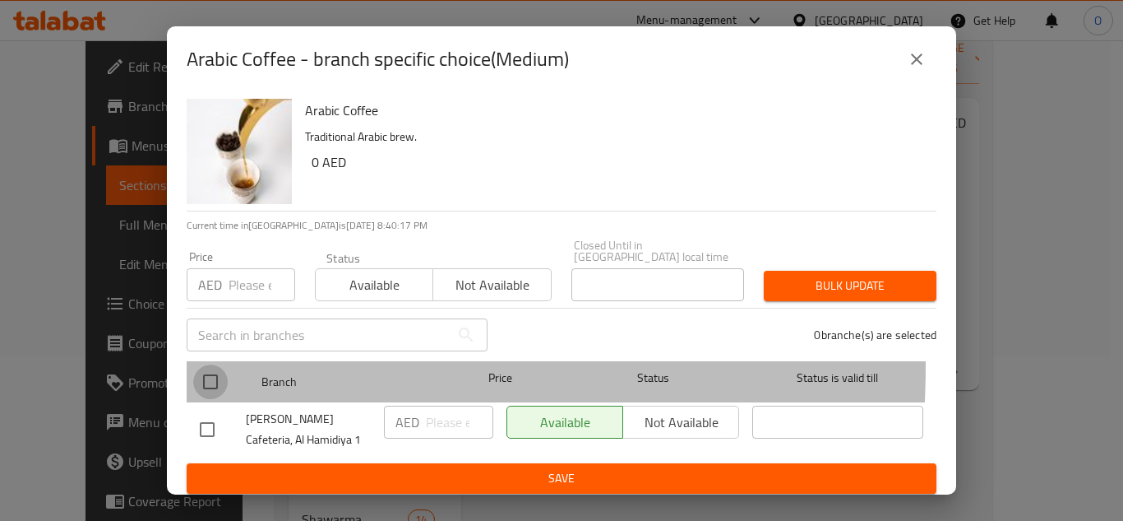
click at [205, 366] on input "checkbox" at bounding box center [210, 381] width 35 height 35
checkbox input "true"
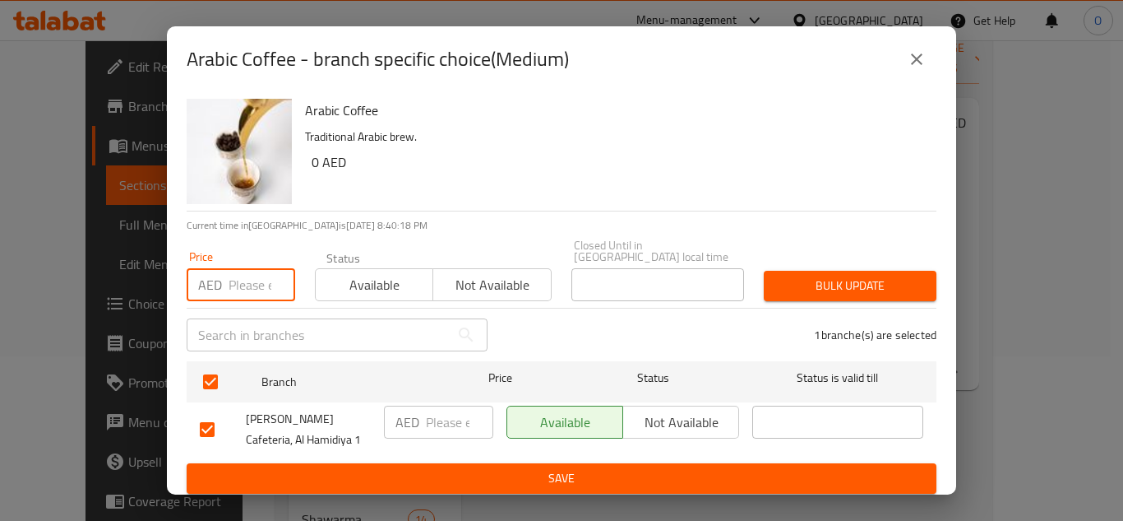
paste input "675"
drag, startPoint x: 234, startPoint y: 281, endPoint x: 254, endPoint y: 285, distance: 20.8
click at [254, 285] on input "675" at bounding box center [262, 284] width 67 height 33
type input "6"
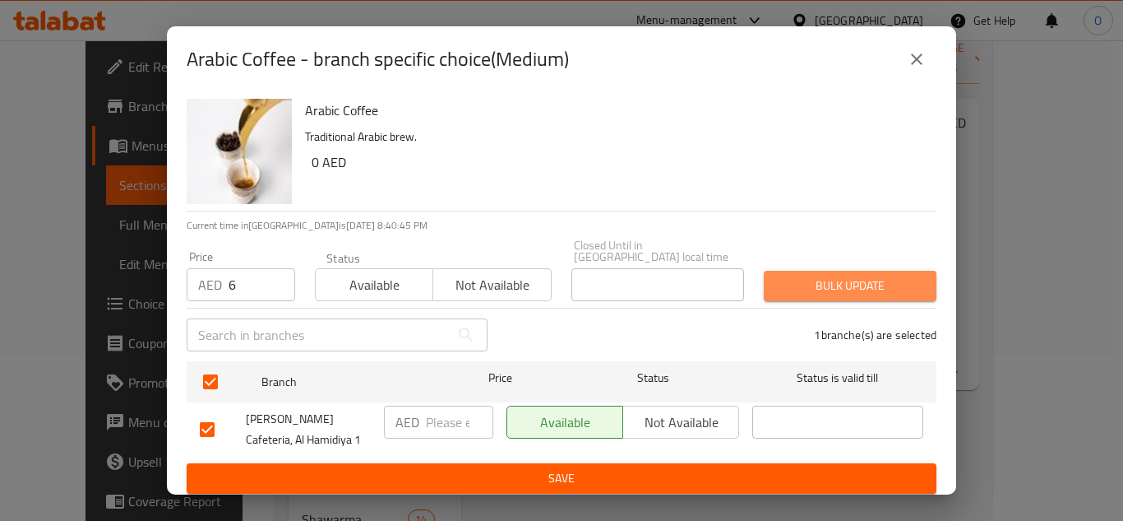
click at [881, 285] on span "Bulk update" at bounding box center [850, 285] width 146 height 21
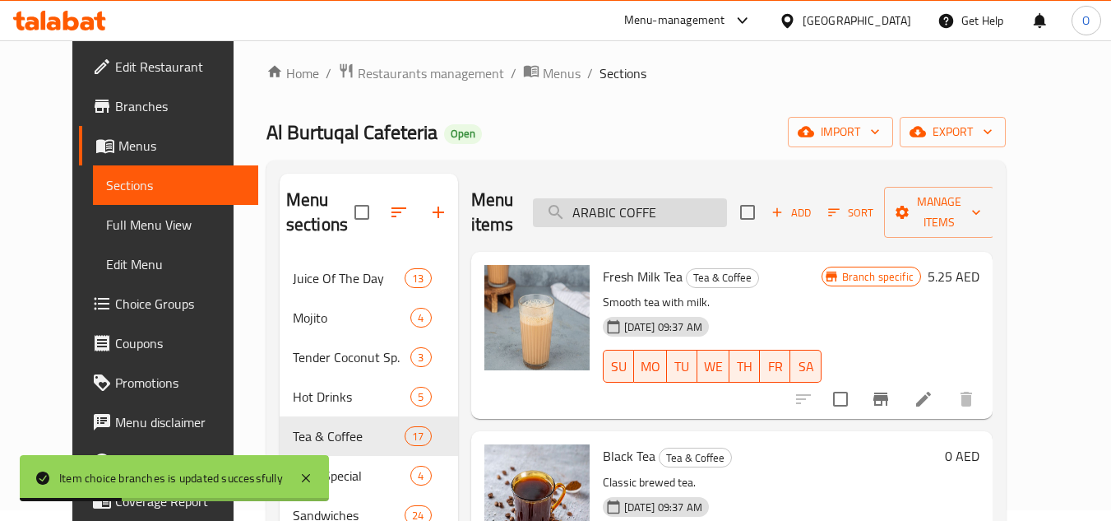
scroll to position [0, 0]
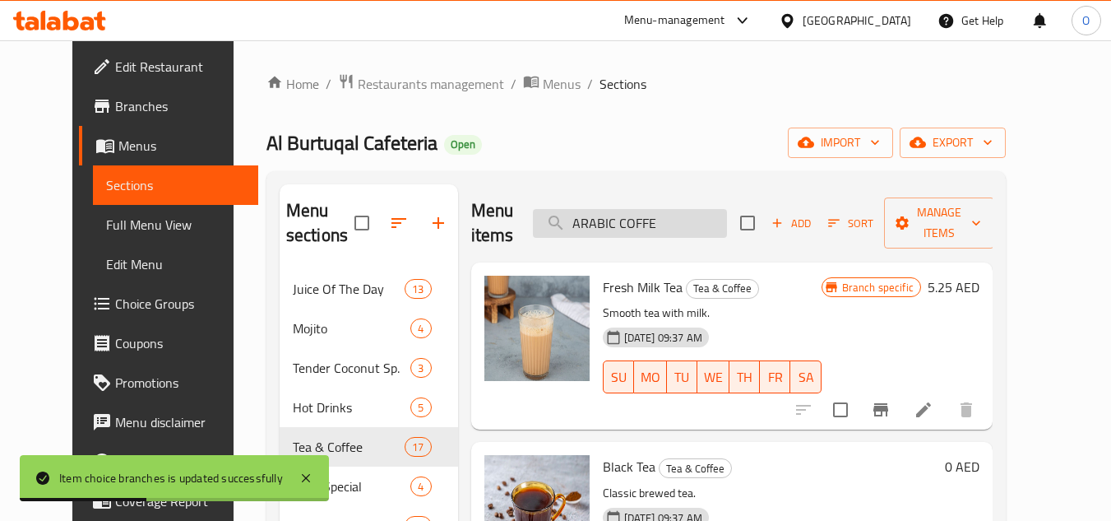
click at [697, 229] on input "ARABIC COFFE" at bounding box center [630, 223] width 194 height 29
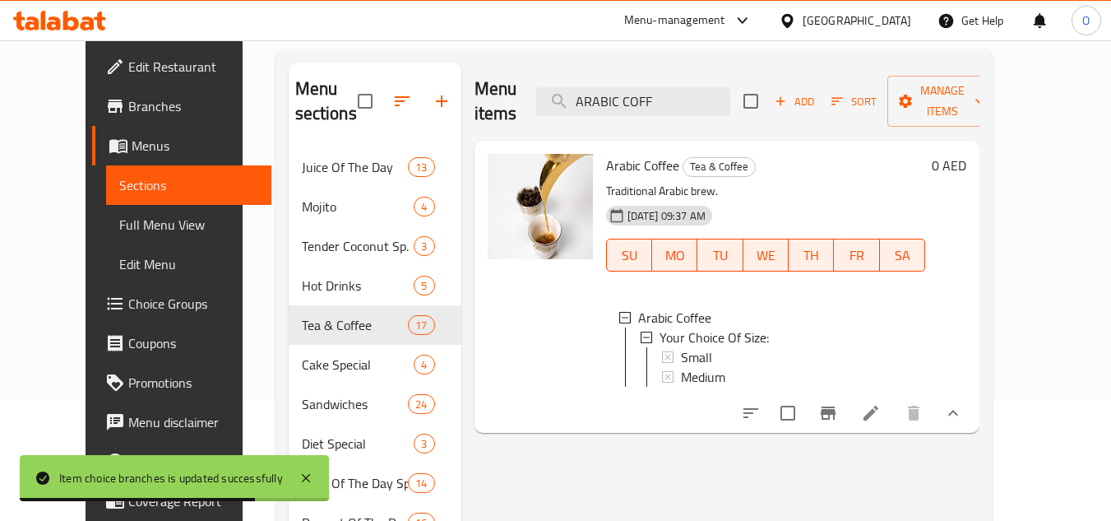
scroll to position [164, 0]
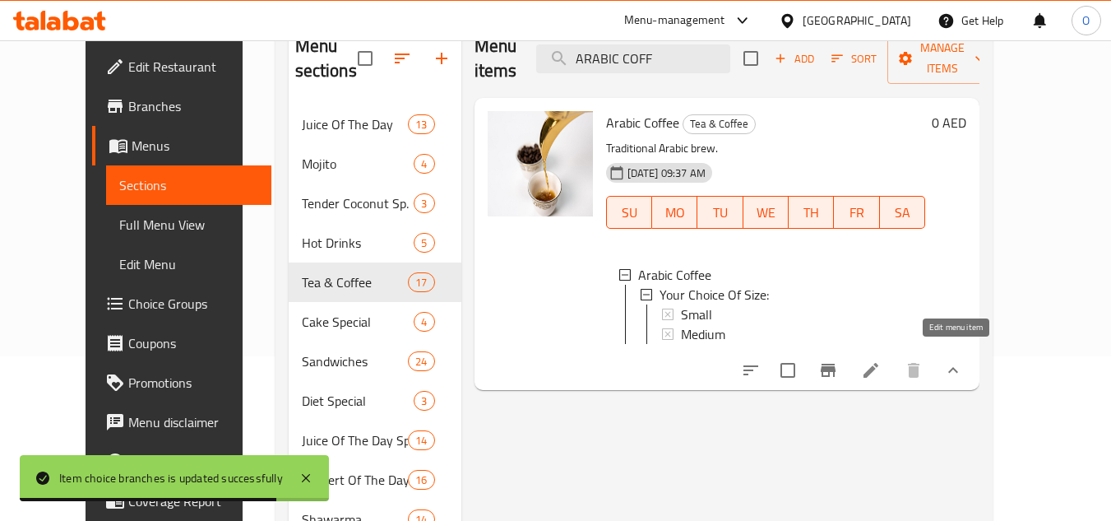
type input "ARABIC COFF"
click at [878, 363] on icon at bounding box center [870, 370] width 15 height 15
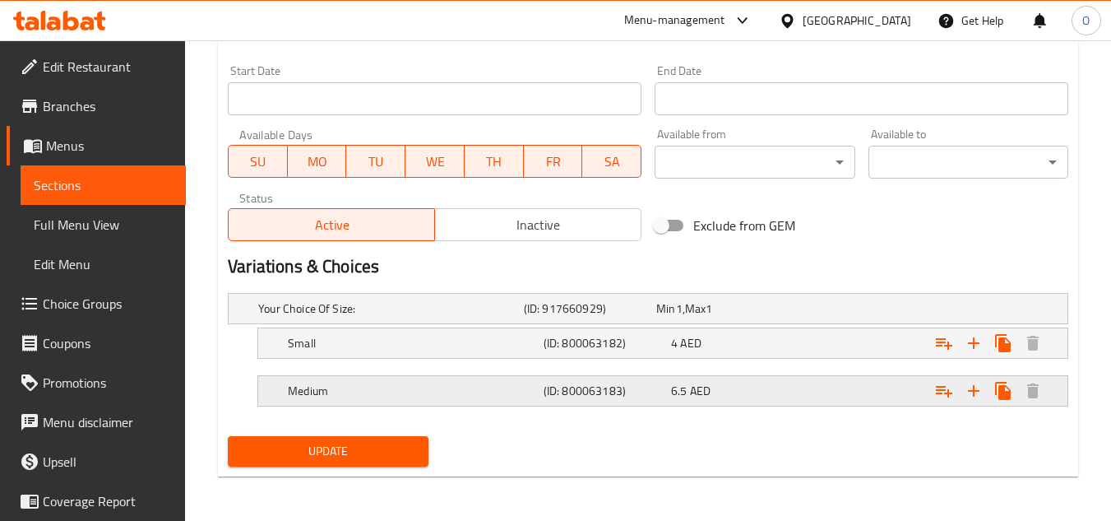
scroll to position [702, 0]
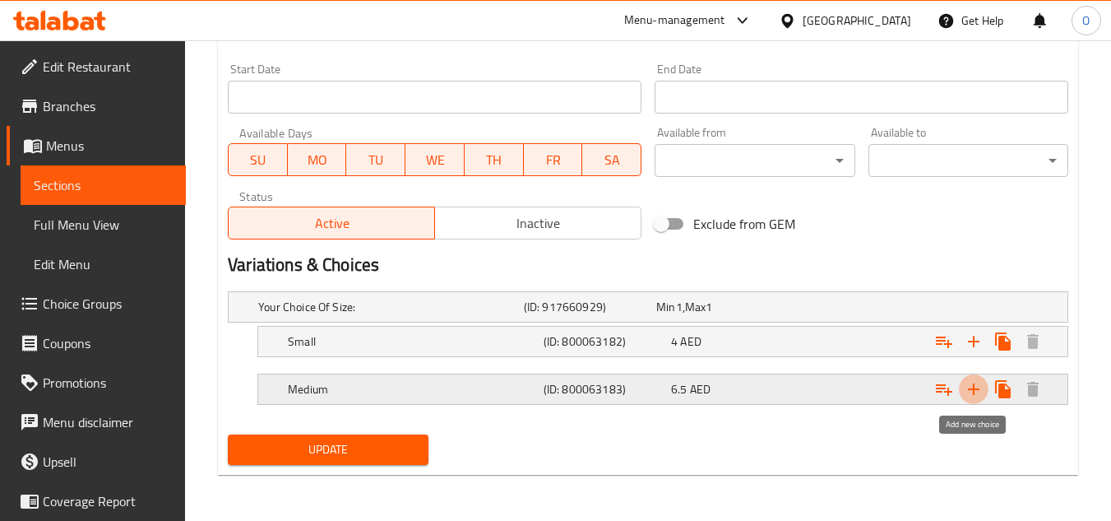
click at [974, 387] on icon "Expand" at bounding box center [974, 389] width 20 height 20
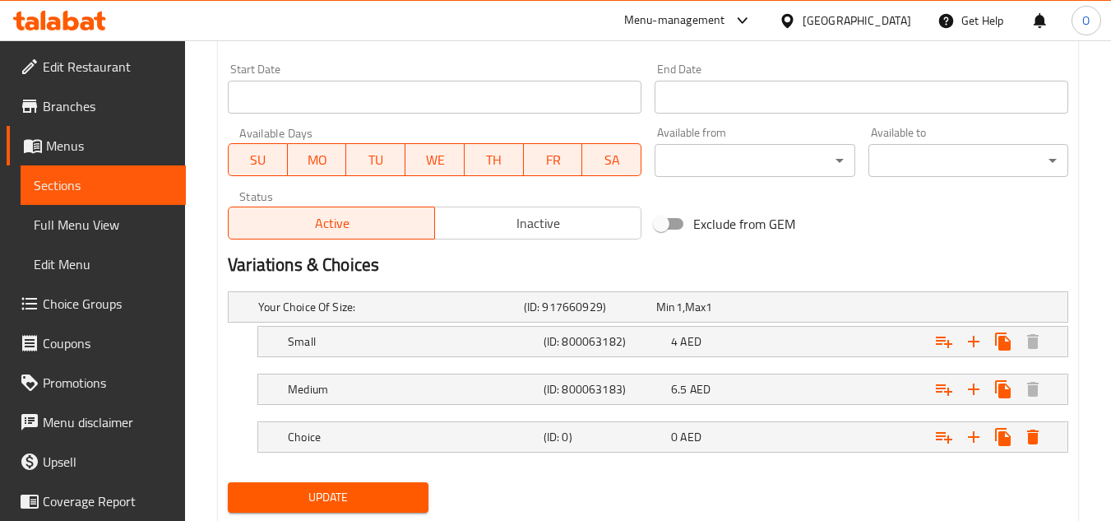
click at [409, 456] on nav at bounding box center [648, 462] width 840 height 13
click at [419, 315] on h5 "Choice" at bounding box center [387, 306] width 259 height 16
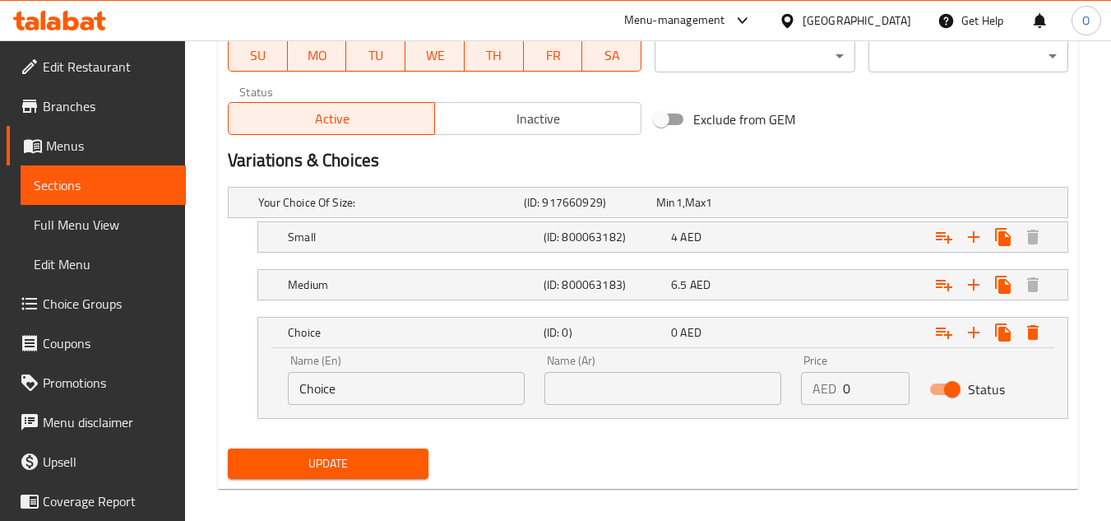
scroll to position [821, 0]
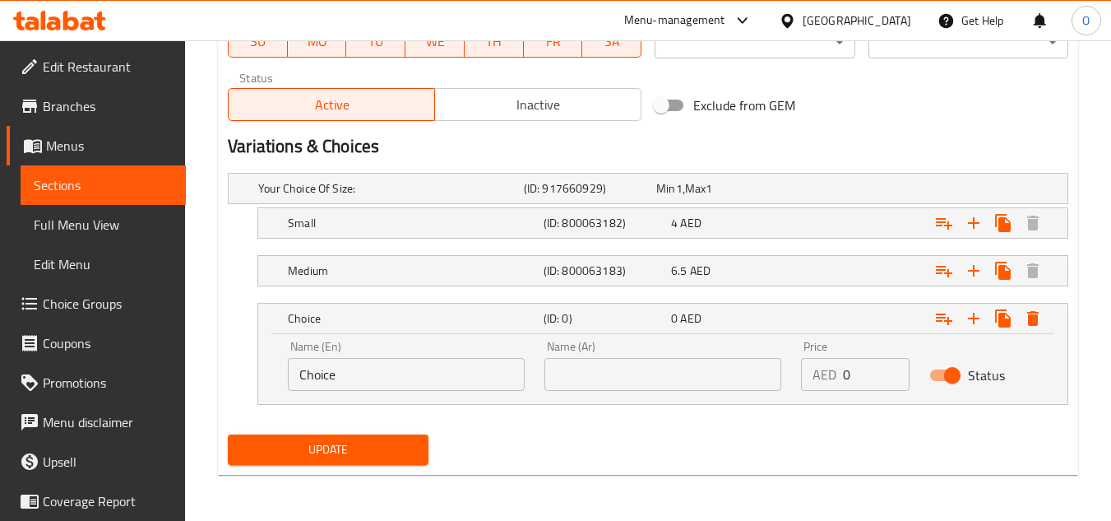
click at [405, 382] on input "Choice" at bounding box center [406, 374] width 237 height 33
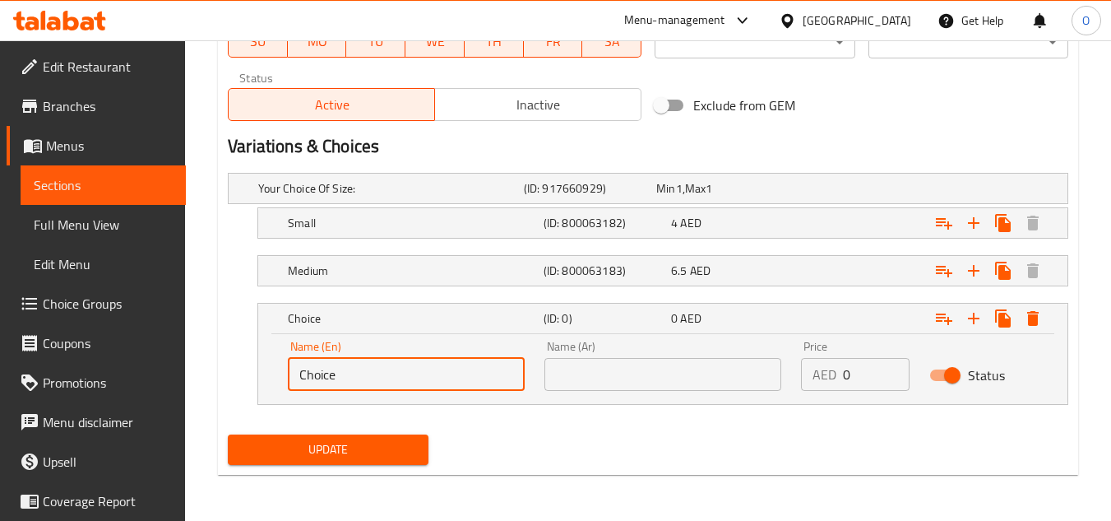
click at [405, 382] on input "Choice" at bounding box center [406, 374] width 237 height 33
click at [405, 382] on input "text" at bounding box center [406, 374] width 237 height 33
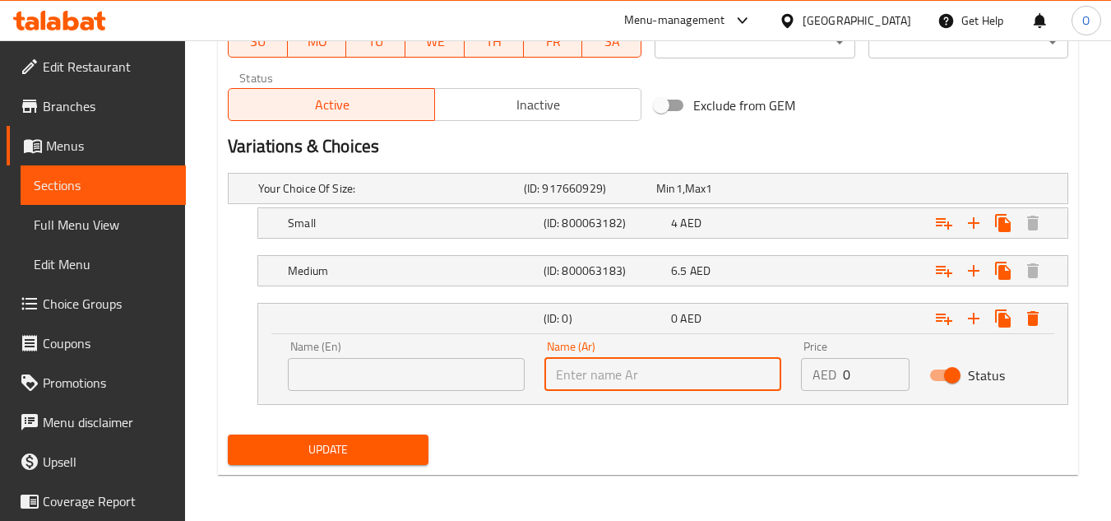
click at [609, 377] on input "text" at bounding box center [662, 374] width 237 height 33
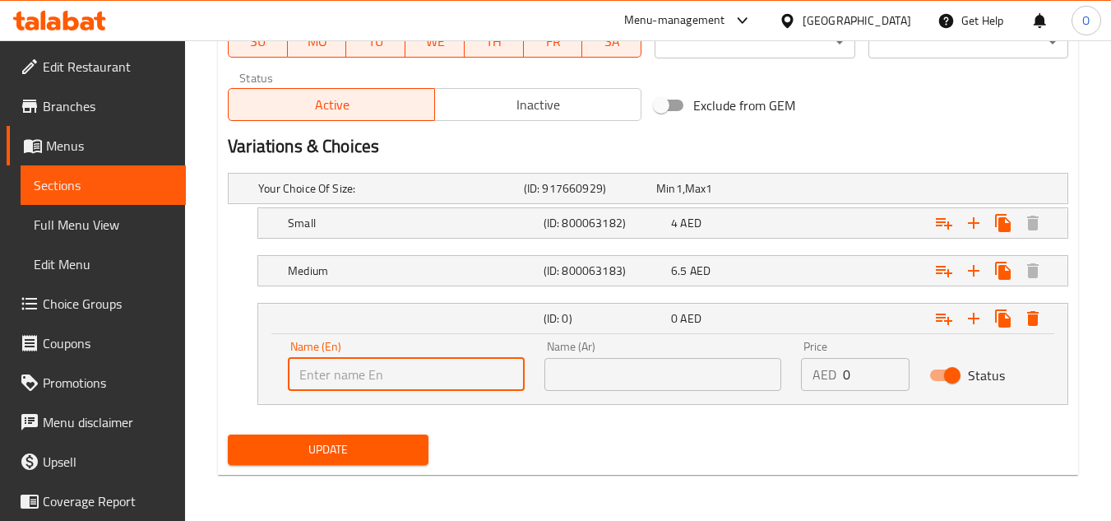
click at [441, 372] on input "text" at bounding box center [406, 374] width 237 height 33
type input "/"
type input "Large"
click at [609, 388] on input "text" at bounding box center [662, 374] width 237 height 33
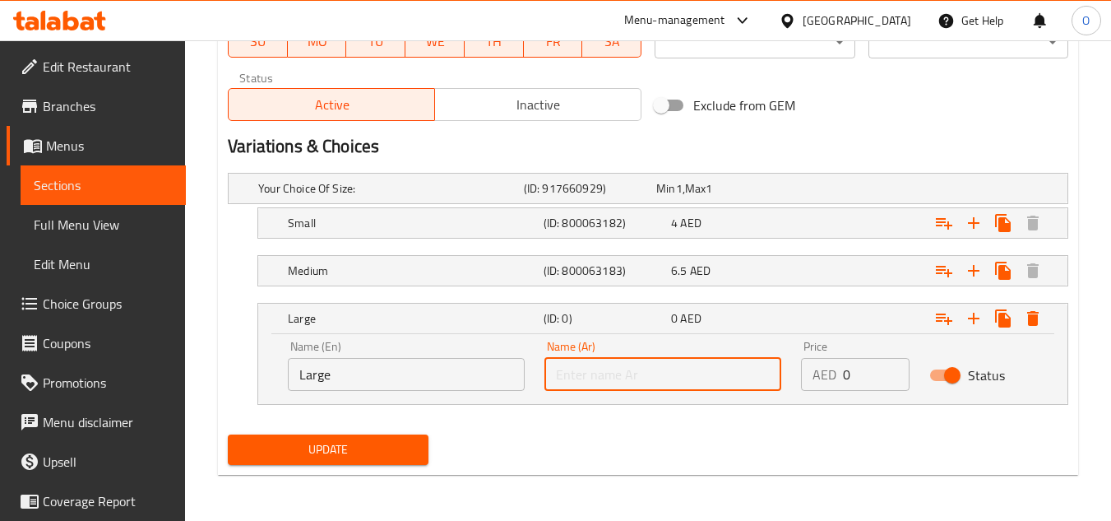
type input ";"
type input "كبير"
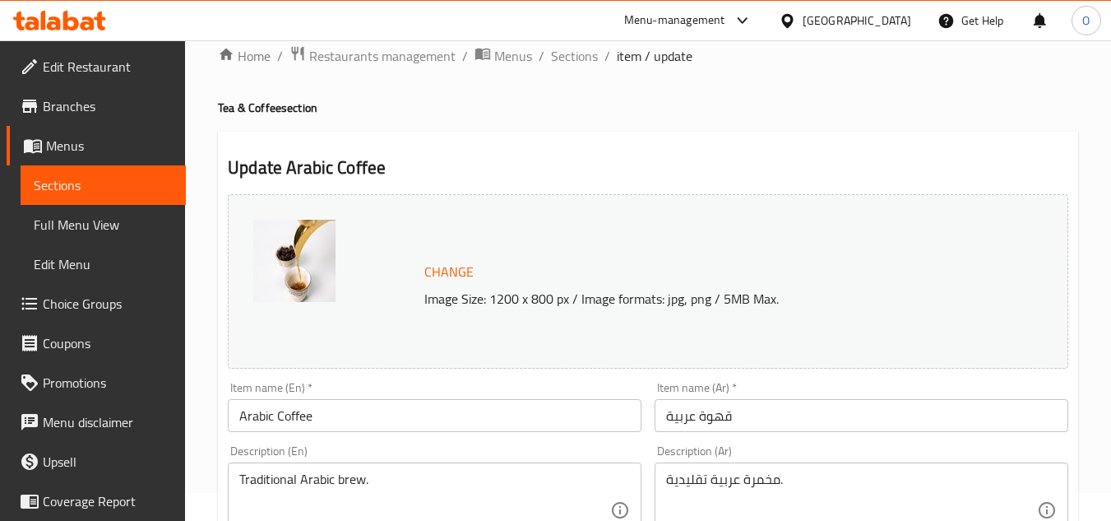
scroll to position [0, 0]
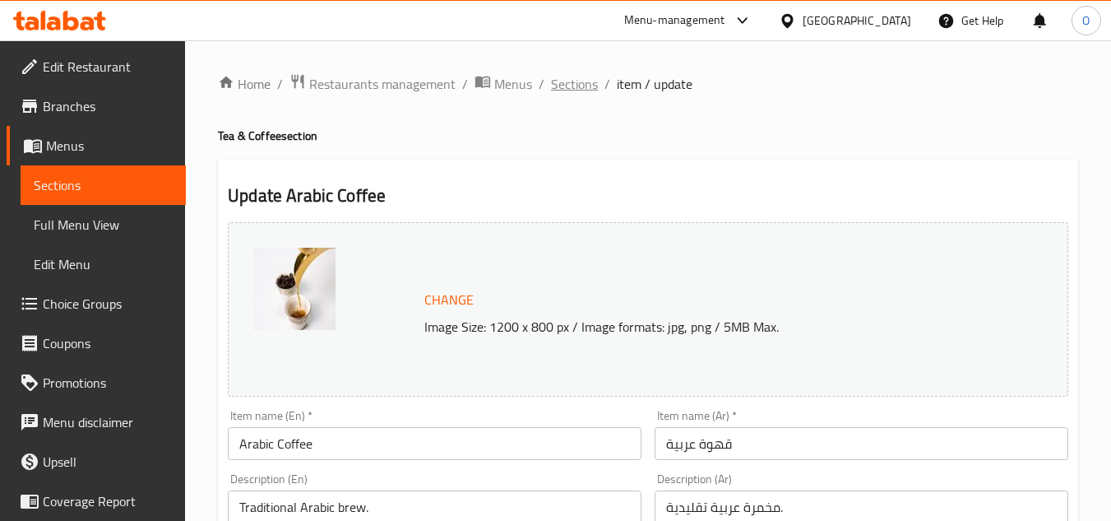
click at [568, 80] on span "Sections" at bounding box center [574, 84] width 47 height 20
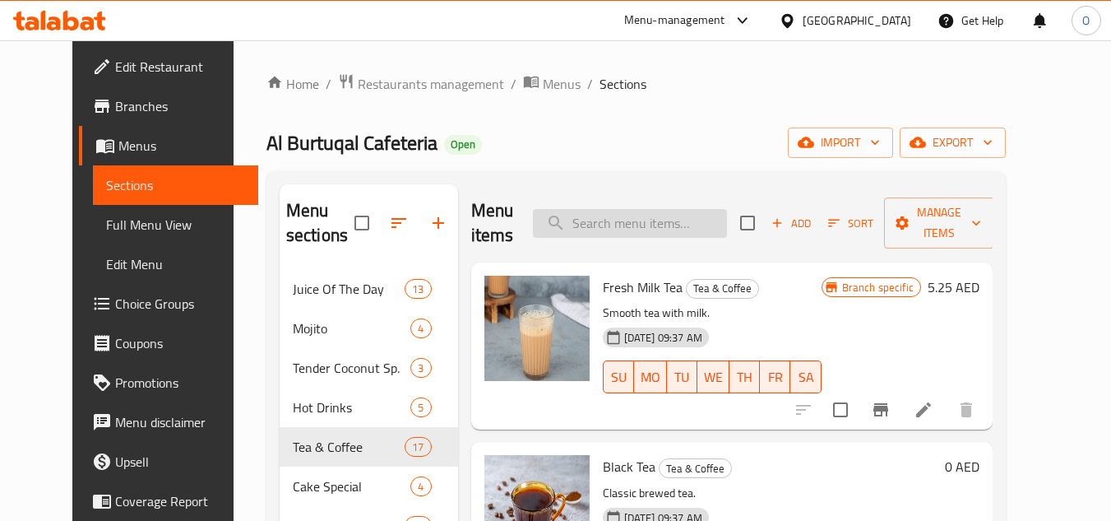
paste input "LIPTON ITEM ALL"
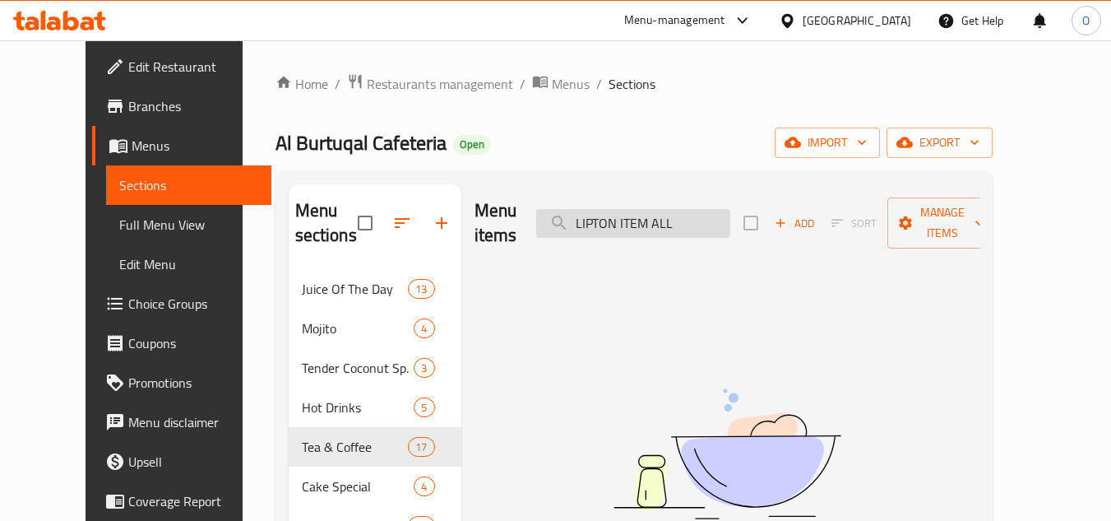
drag, startPoint x: 650, startPoint y: 209, endPoint x: 719, endPoint y: 206, distance: 69.1
click at [719, 209] on input "LIPTON ITEM ALL" at bounding box center [633, 223] width 194 height 29
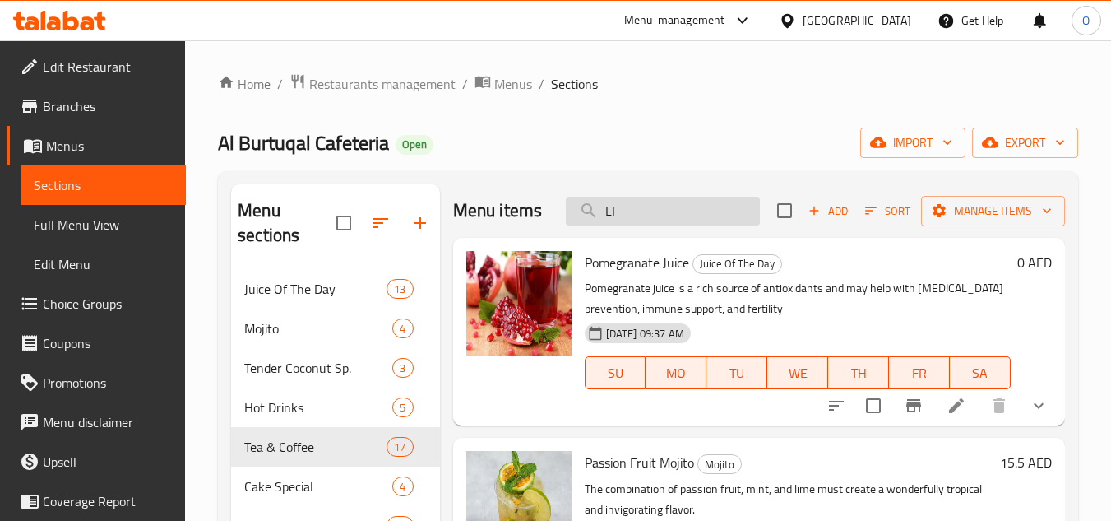
type input "L"
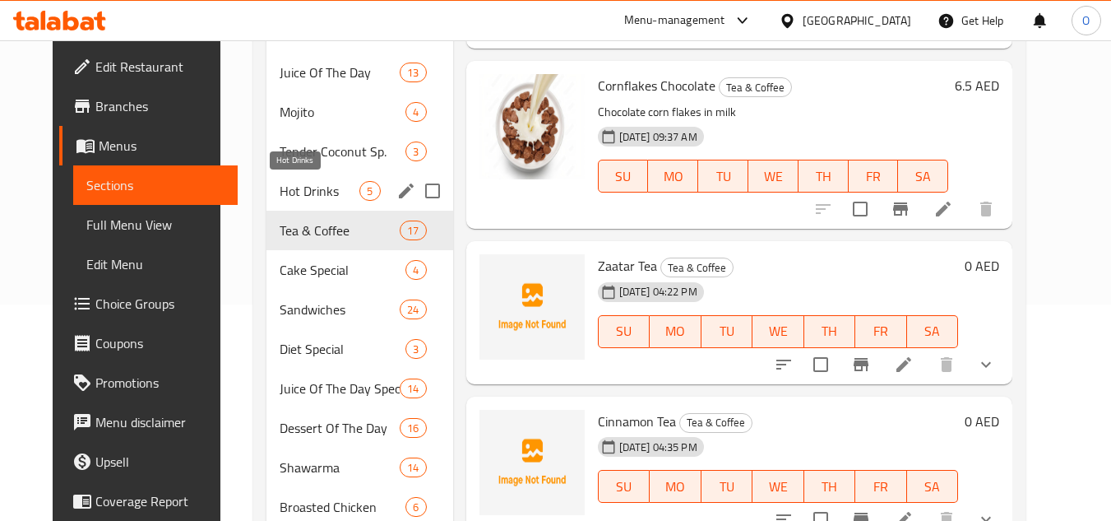
scroll to position [179, 0]
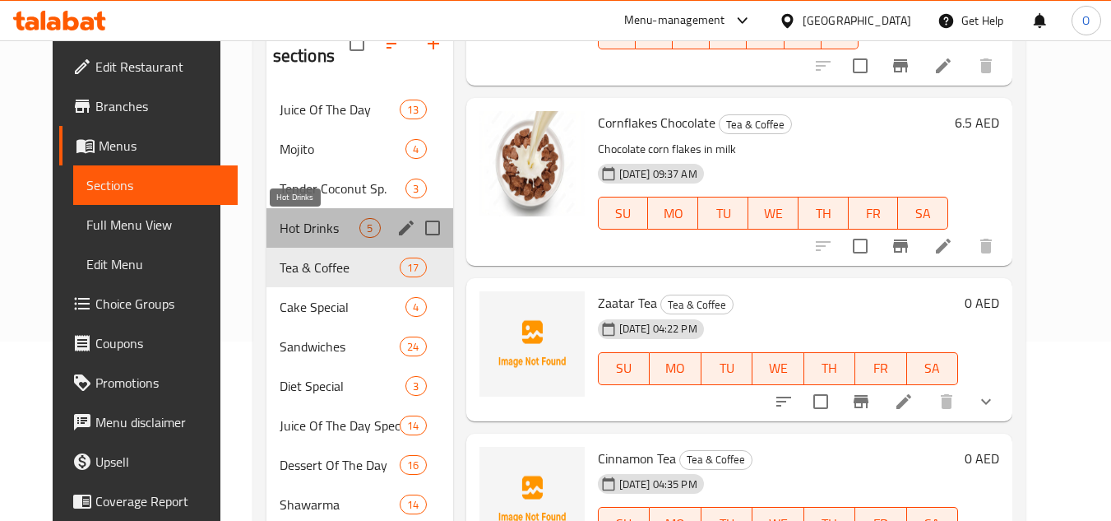
click at [322, 222] on span "Hot Drinks" at bounding box center [320, 228] width 81 height 20
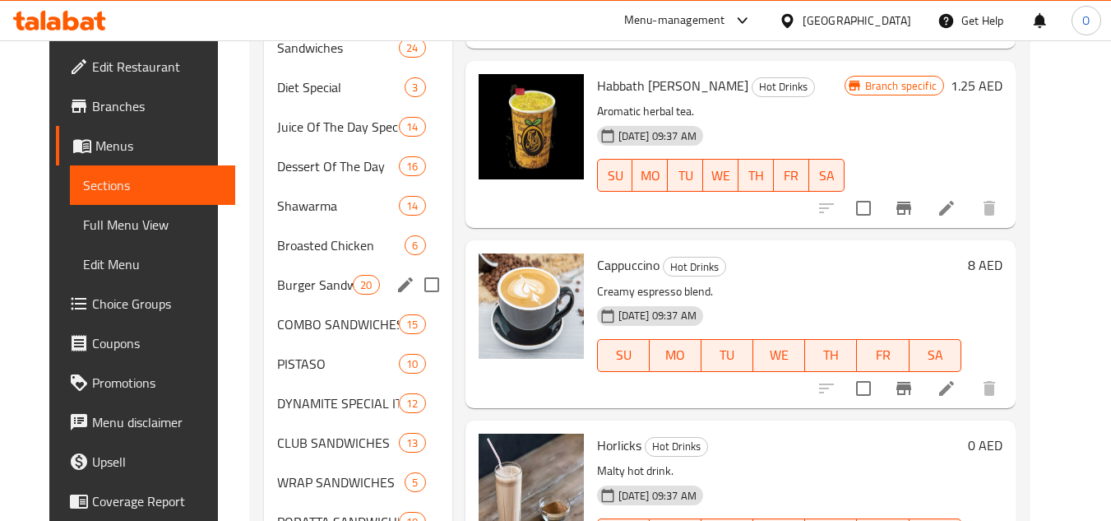
scroll to position [261, 0]
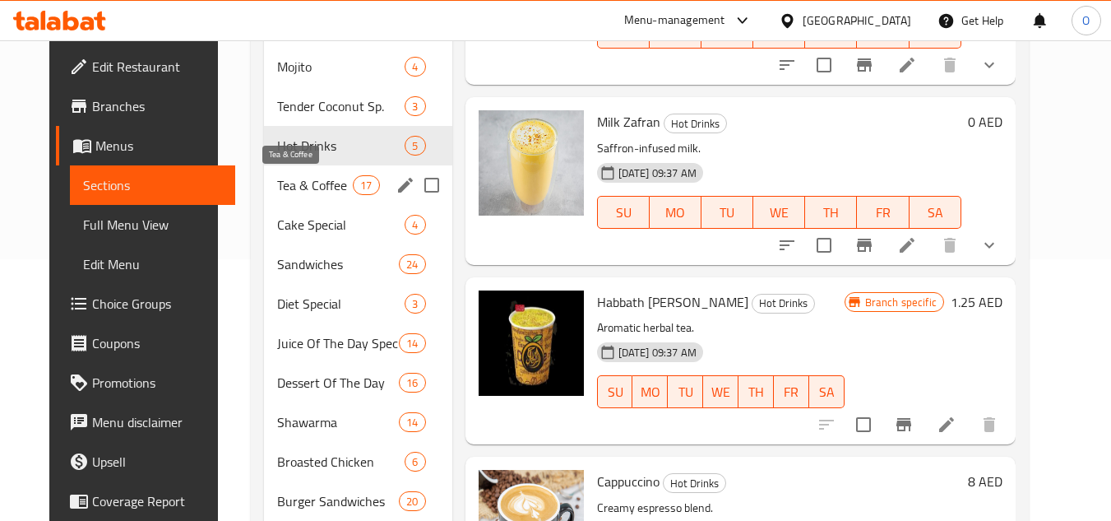
click at [306, 182] on span "Tea & Coffee" at bounding box center [315, 185] width 76 height 20
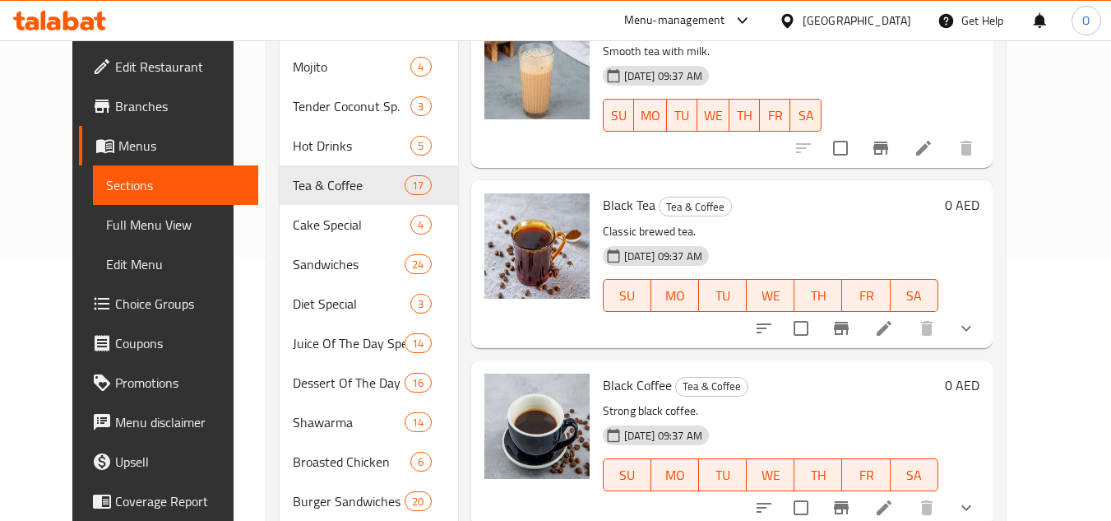
click at [976, 326] on icon "show more" at bounding box center [966, 328] width 20 height 20
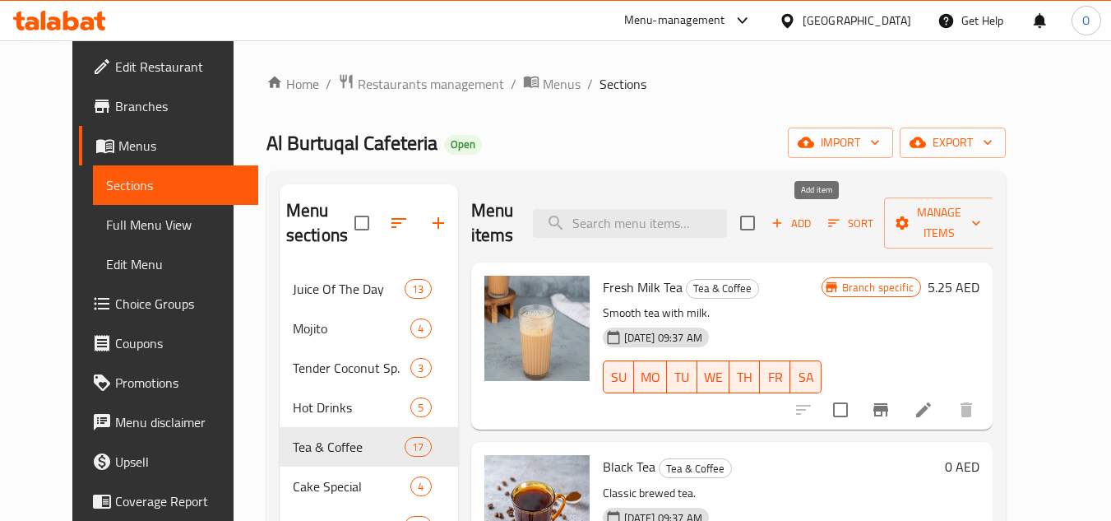
click at [784, 219] on icon "button" at bounding box center [777, 222] width 15 height 15
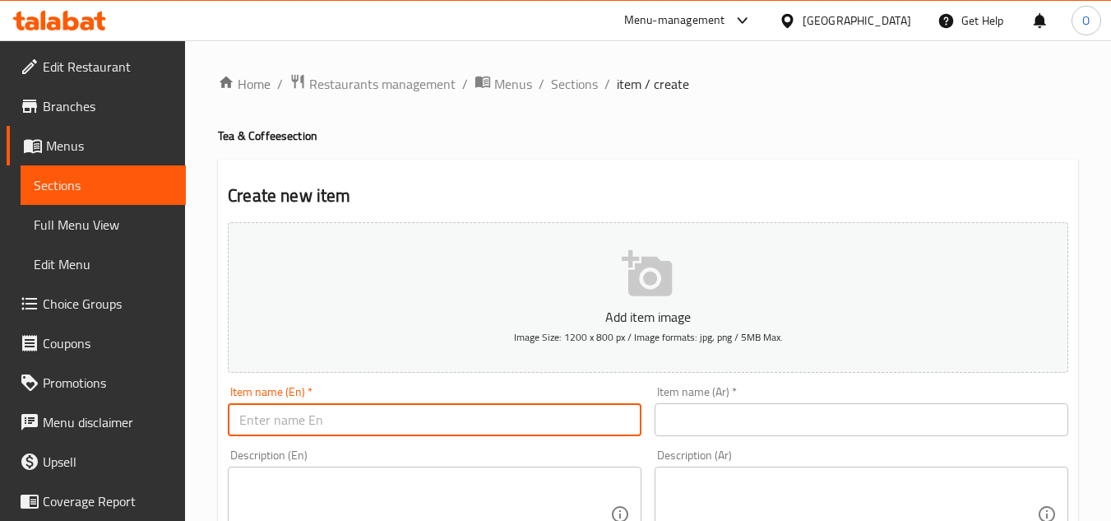
paste input "LIPTON ITEM ALL"
click at [327, 418] on input "LIPTON ITEM ALL" at bounding box center [435, 419] width 414 height 33
click at [328, 418] on input "LIPTON ITEM ALL" at bounding box center [435, 419] width 414 height 33
paste input "ipton Item All"
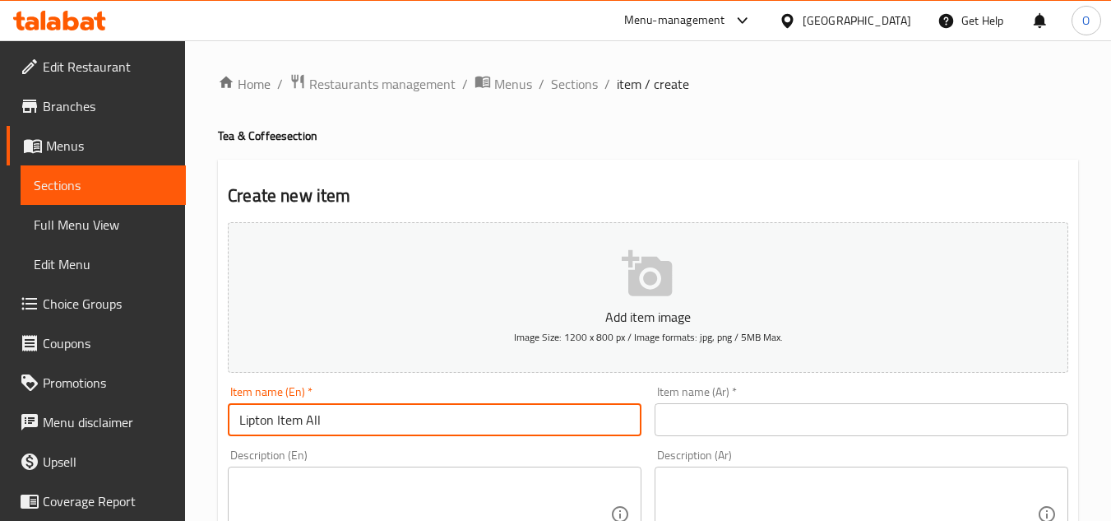
type input "Lipton Item All"
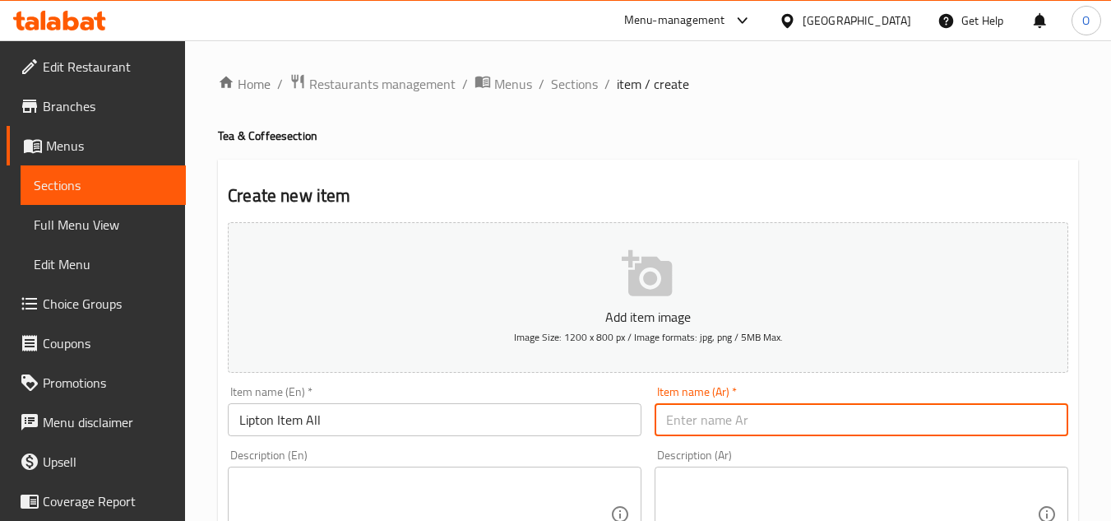
paste input "جميع منتجات ليبتون"
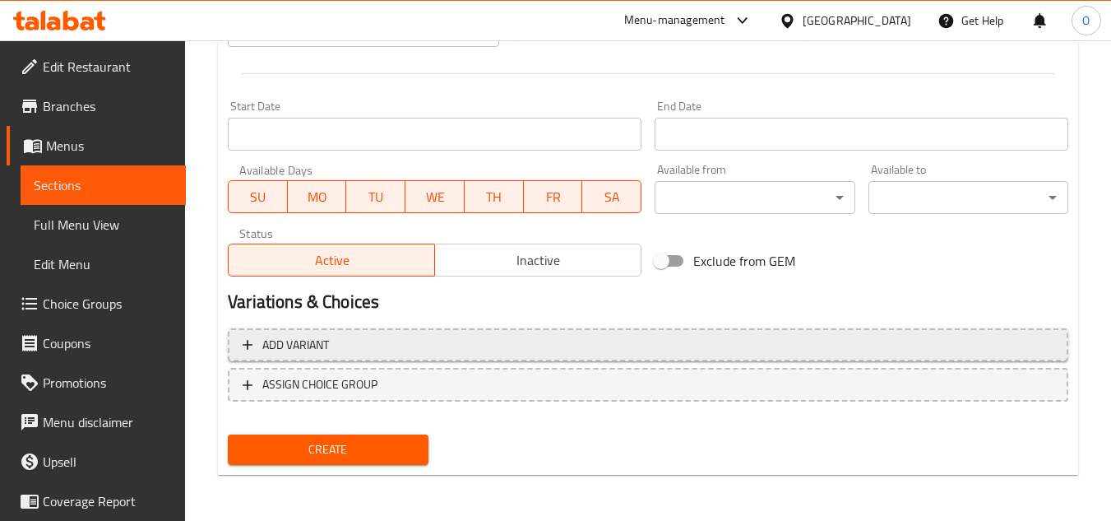
type input "جميع منتجات ليبتون"
click at [804, 348] on span "Add variant" at bounding box center [648, 345] width 811 height 21
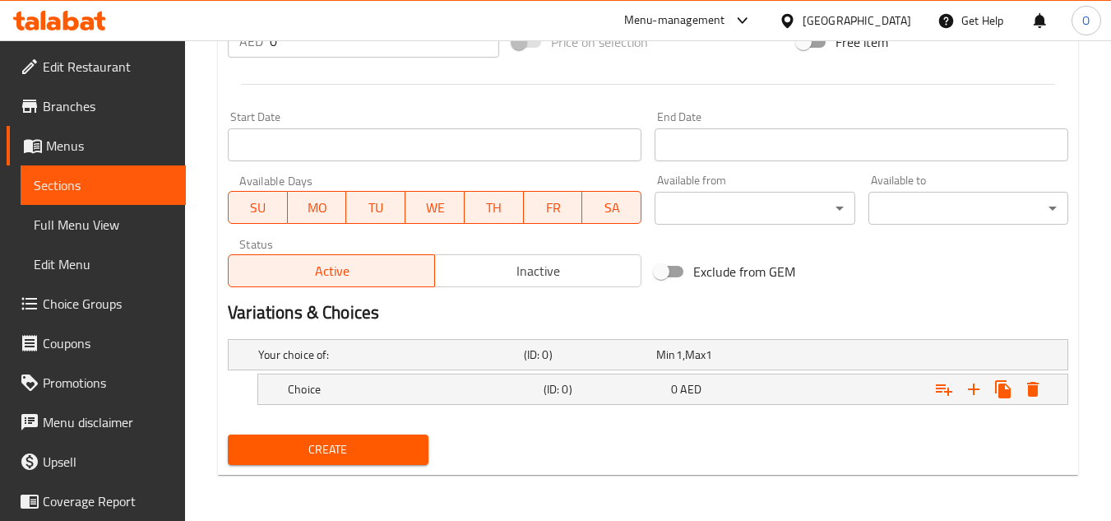
scroll to position [631, 0]
click at [989, 383] on button "Expand" at bounding box center [1003, 389] width 30 height 30
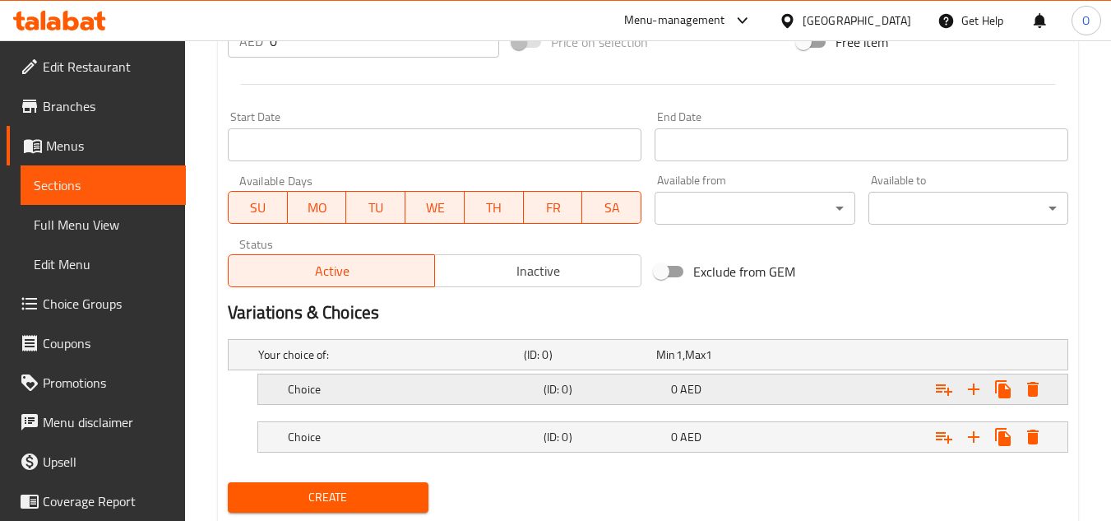
click at [426, 366] on div "Choice" at bounding box center [388, 354] width 266 height 23
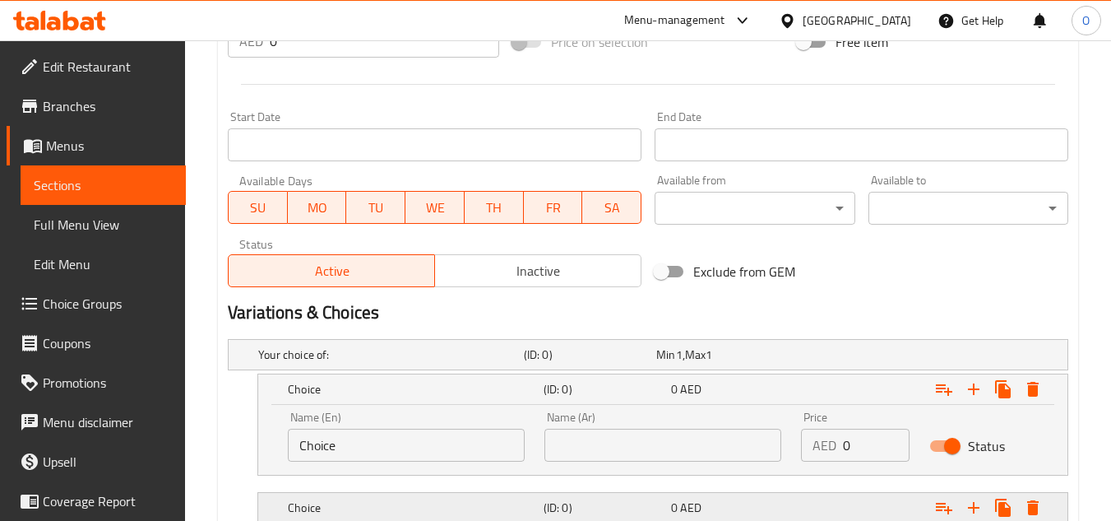
click at [484, 372] on div "Choice (ID: 0) 0 AED" at bounding box center [653, 354] width 796 height 36
click at [576, 400] on div "(ID: 0)" at bounding box center [603, 388] width 127 height 23
click at [609, 442] on input "text" at bounding box center [662, 444] width 237 height 33
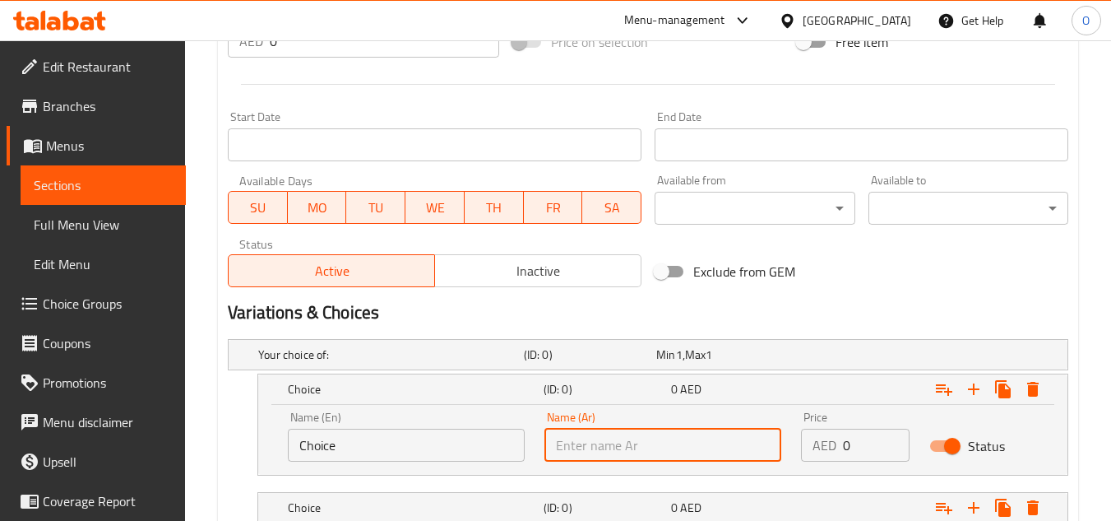
type input "صغير"
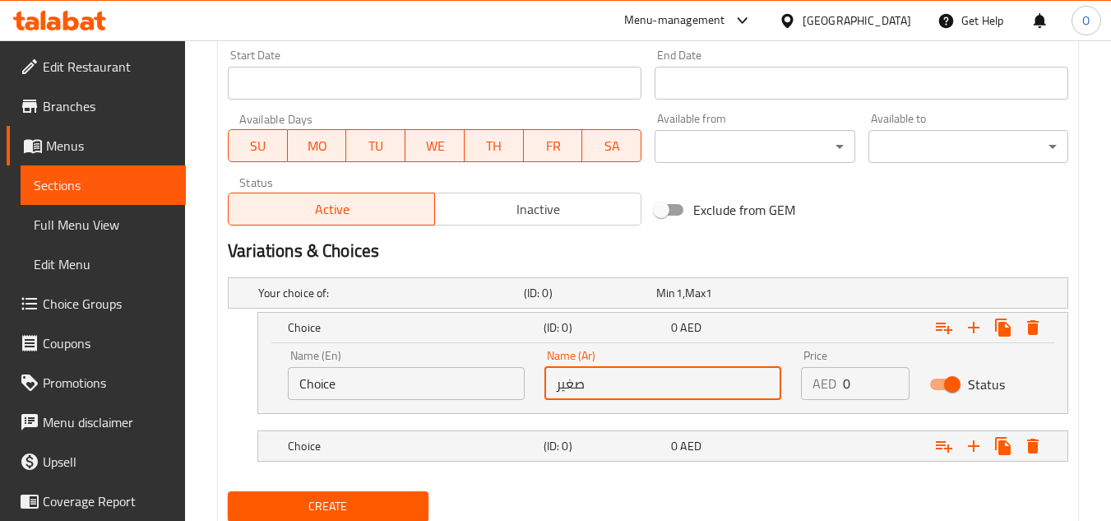
scroll to position [749, 0]
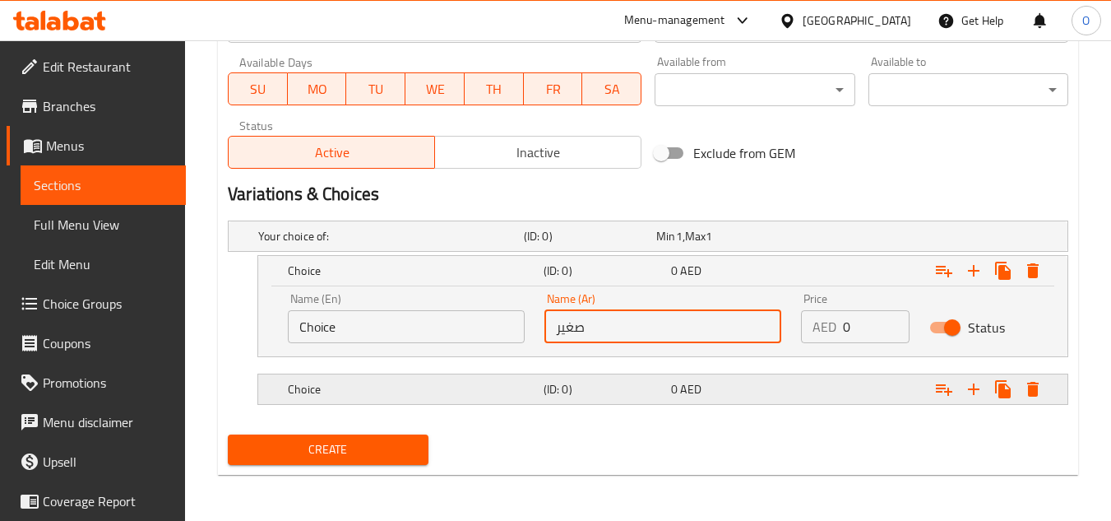
click at [593, 254] on div "Choice (ID: 0) 0 AED" at bounding box center [653, 236] width 796 height 36
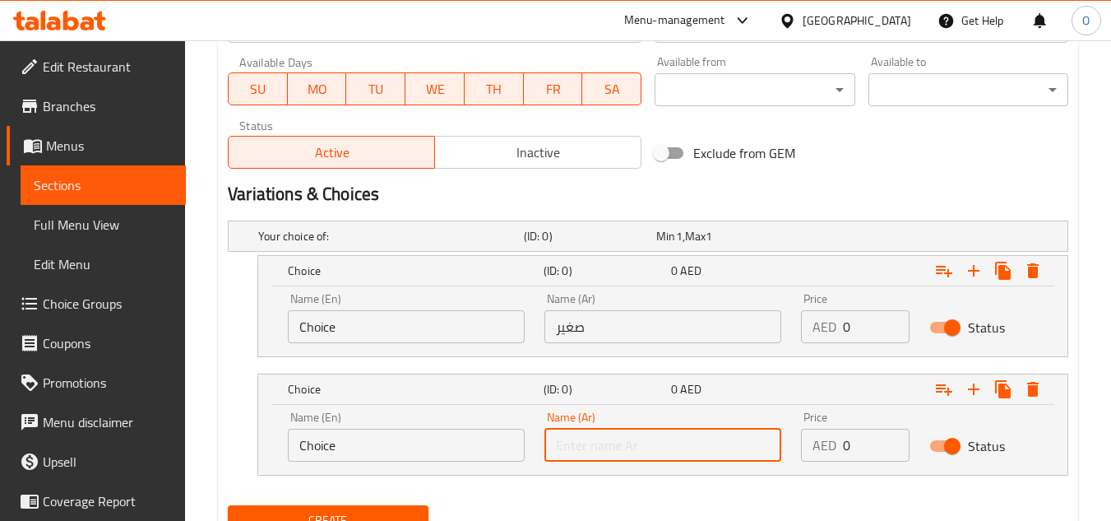
click at [626, 451] on input "text" at bounding box center [662, 444] width 237 height 33
type input "كبير"
click at [449, 342] on input "Choice" at bounding box center [406, 326] width 237 height 33
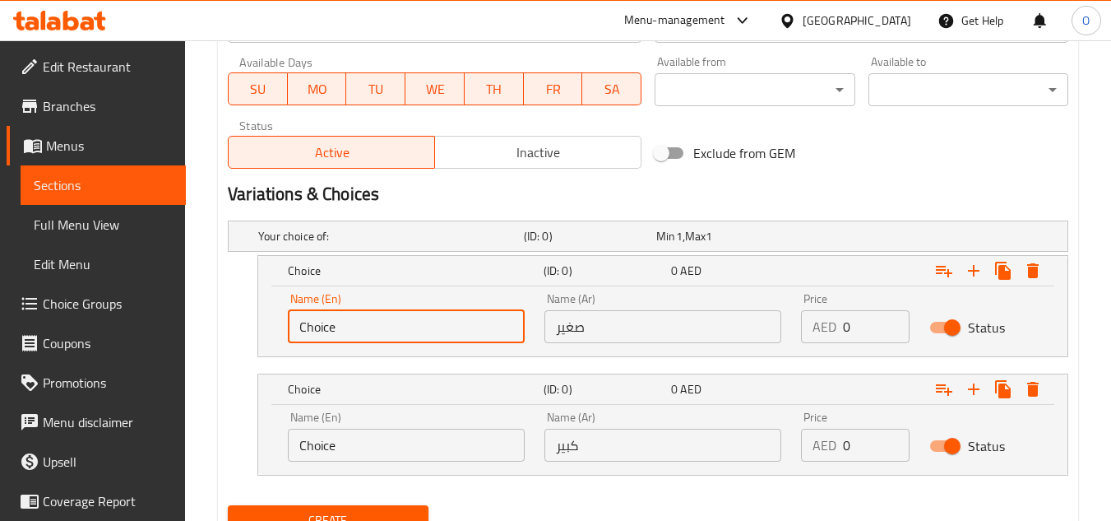
click at [449, 342] on input "Choice" at bounding box center [406, 326] width 237 height 33
click at [386, 446] on input "Choice" at bounding box center [406, 444] width 237 height 33
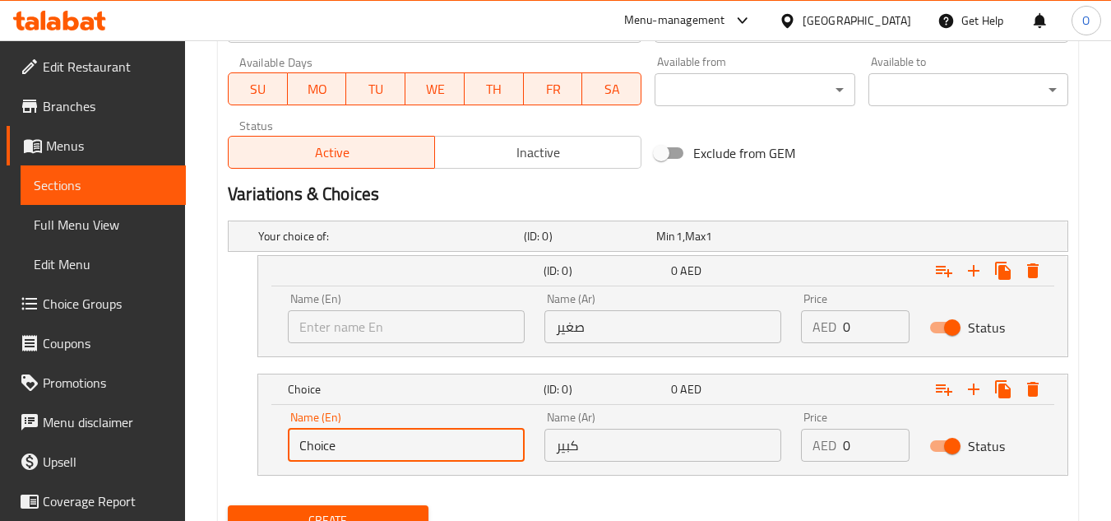
click at [386, 446] on input "Choice" at bounding box center [406, 444] width 237 height 33
click at [404, 331] on input "text" at bounding box center [406, 326] width 237 height 33
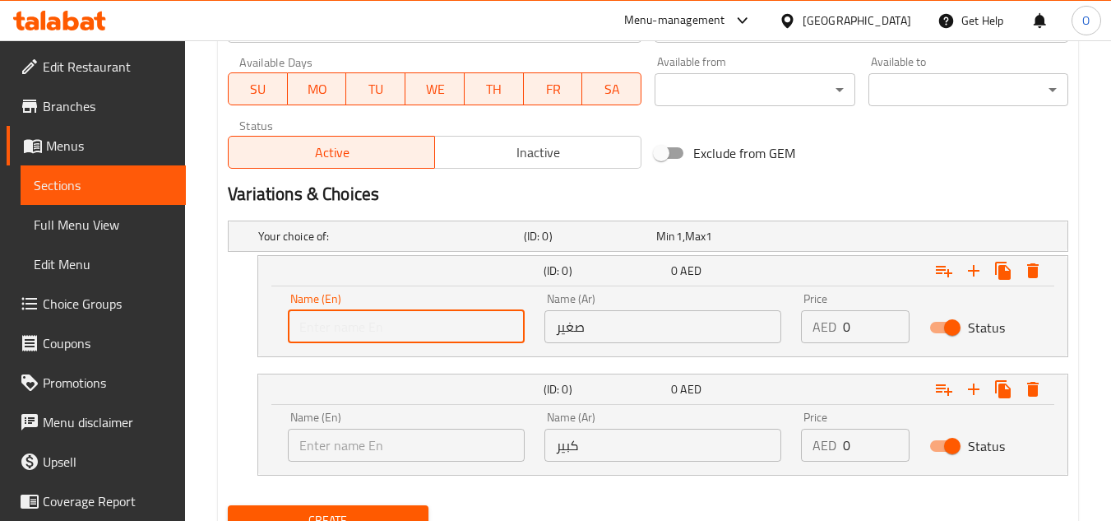
type input "Small"
click at [354, 434] on input "text" at bounding box center [406, 444] width 237 height 33
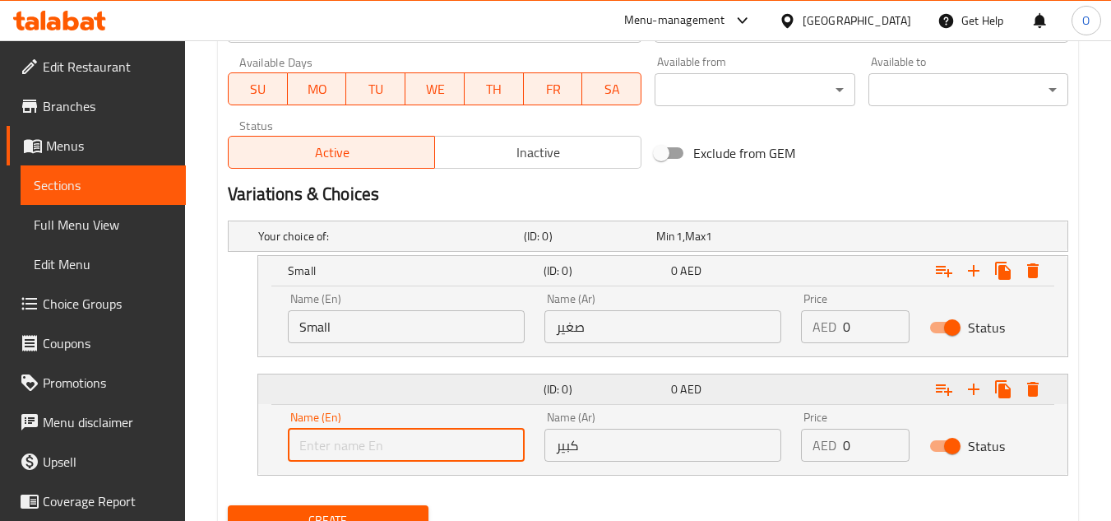
type input "Large"
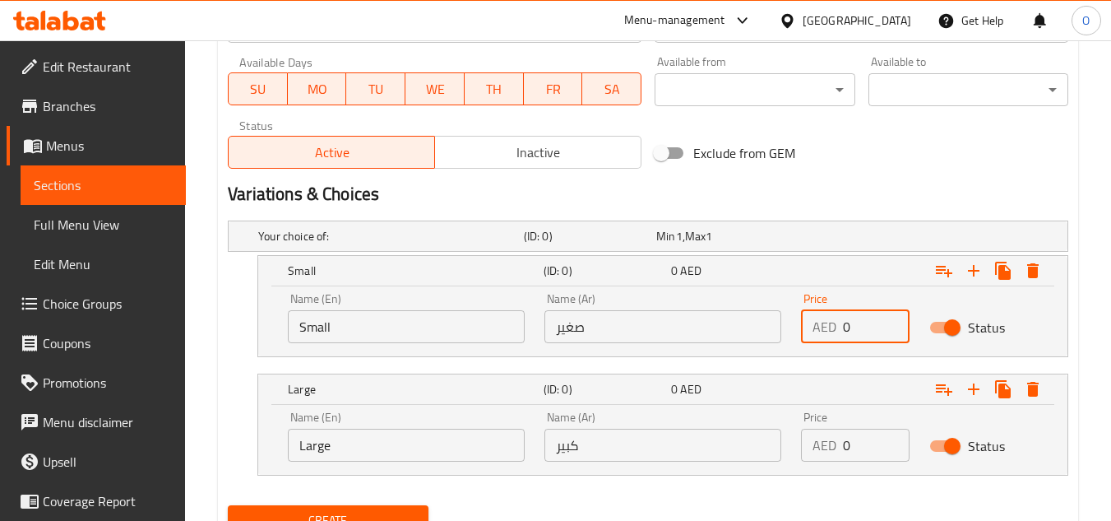
click at [843, 330] on input "0" at bounding box center [876, 326] width 67 height 33
paste input "1.35"
type input "1.35"
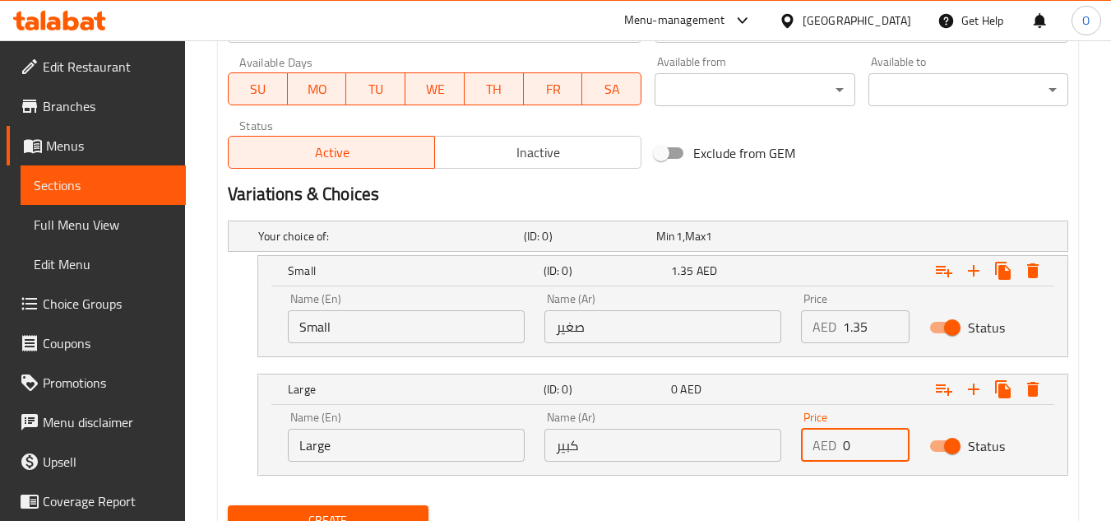
click at [839, 446] on div "AED 0 Price" at bounding box center [855, 444] width 109 height 33
paste input "2.7"
type input "2.70"
click at [834, 173] on div "Exclude from GEM" at bounding box center [790, 153] width 285 height 44
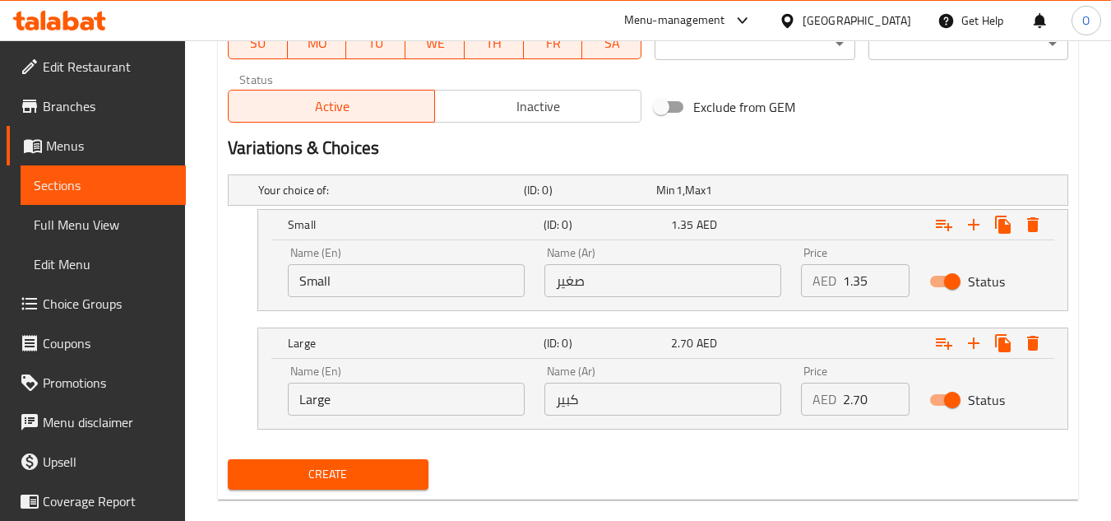
scroll to position [820, 0]
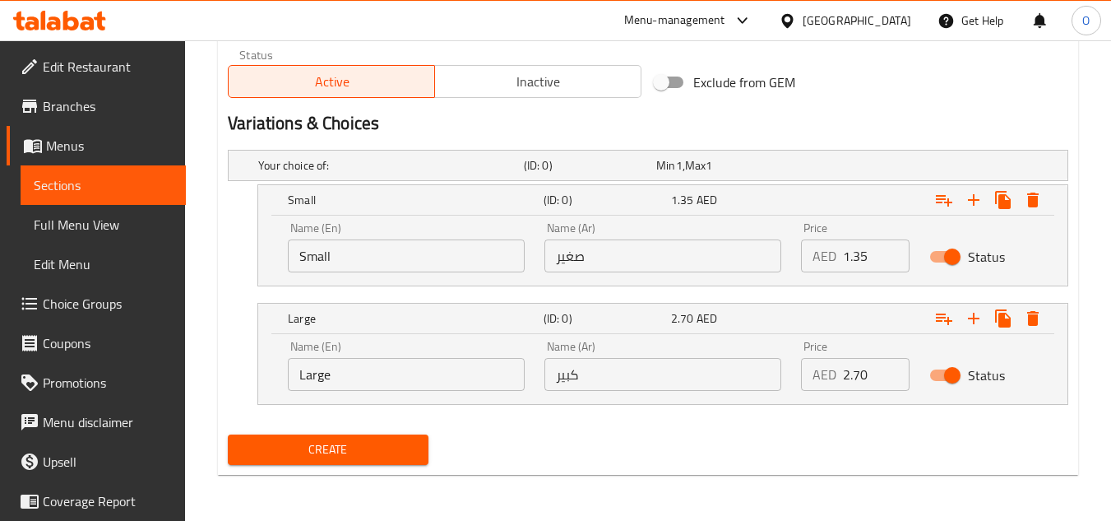
click at [349, 460] on button "Create" at bounding box center [328, 449] width 200 height 30
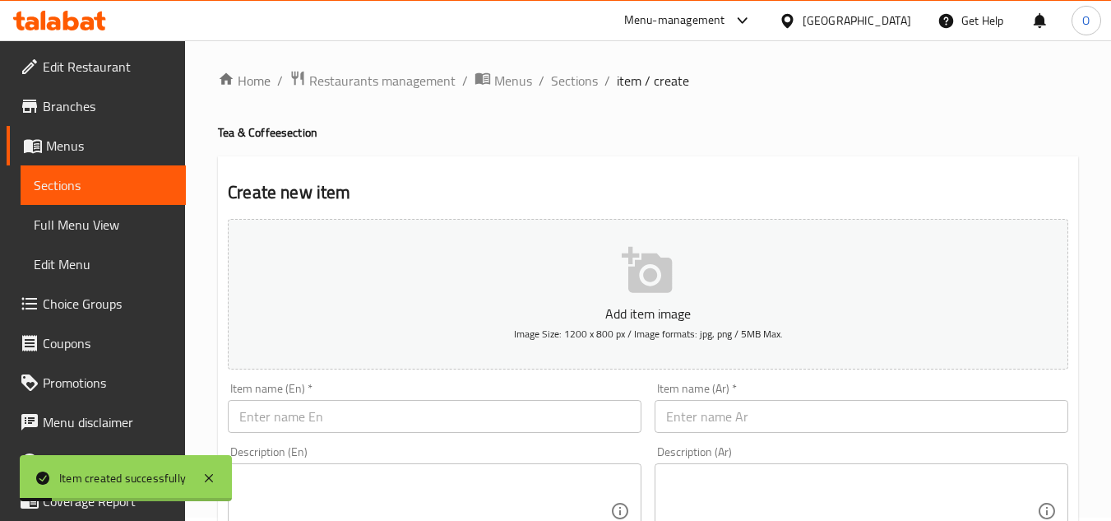
scroll to position [0, 0]
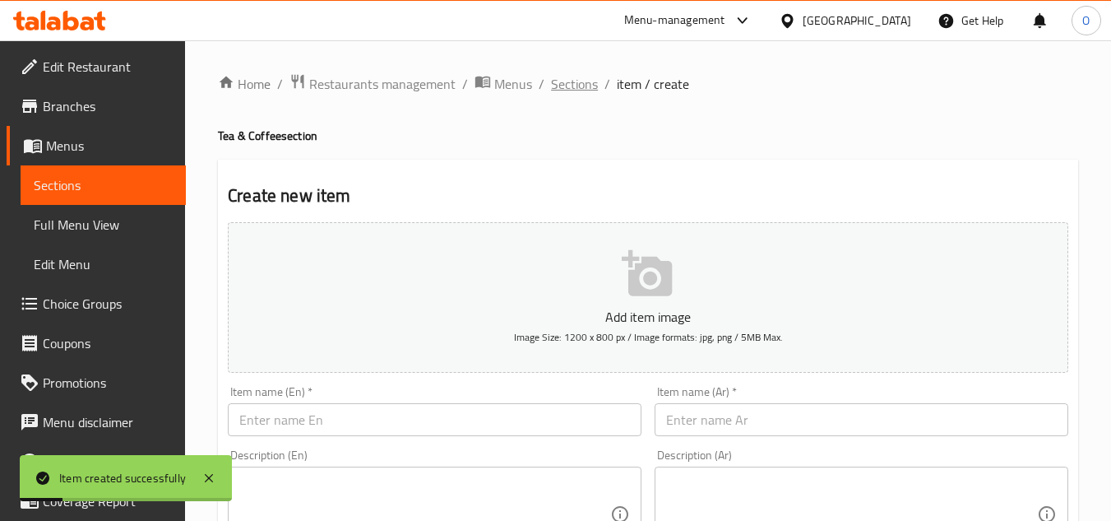
click at [551, 78] on span "Sections" at bounding box center [574, 84] width 47 height 20
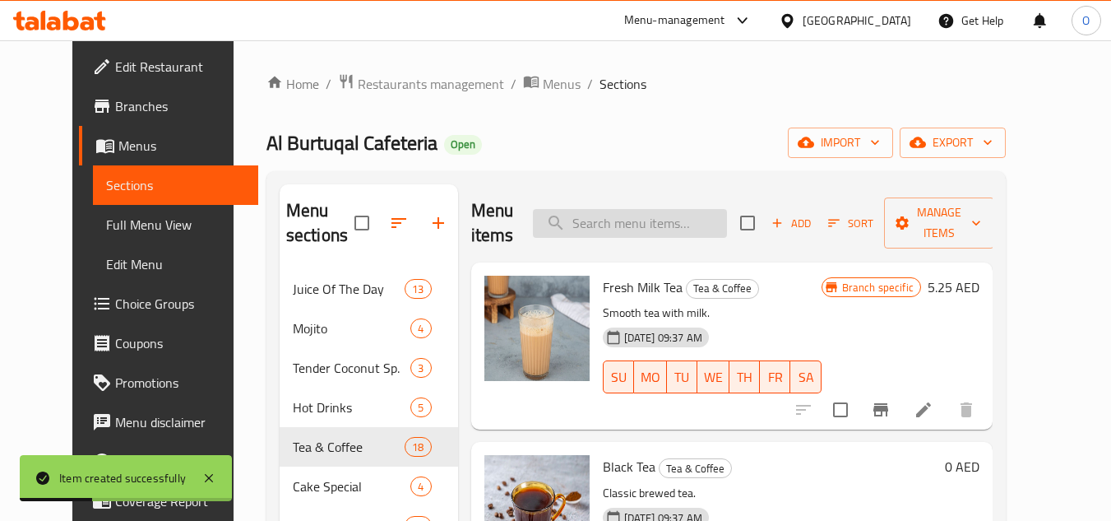
paste input "BLACK TEA"
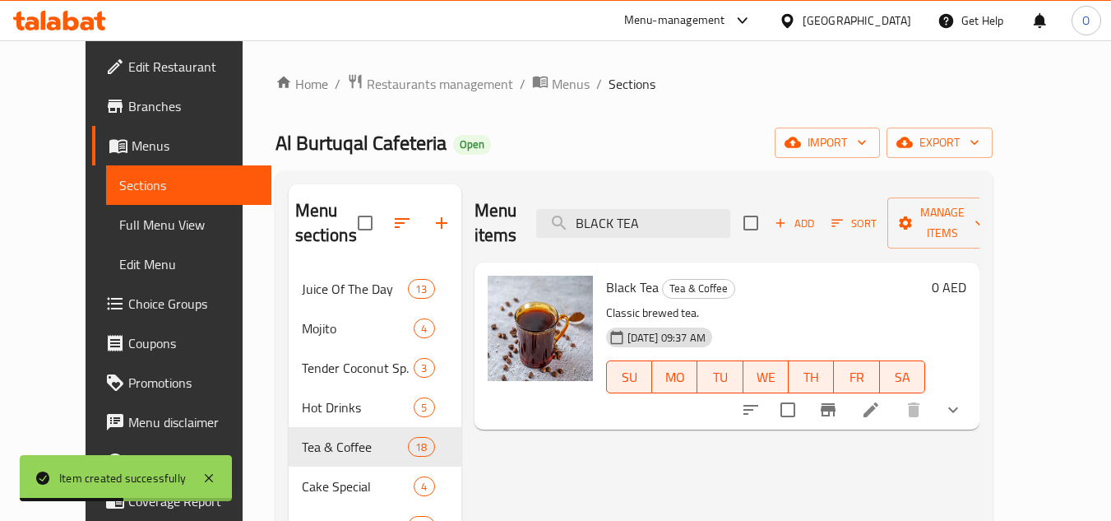
click at [963, 400] on icon "show more" at bounding box center [953, 410] width 20 height 20
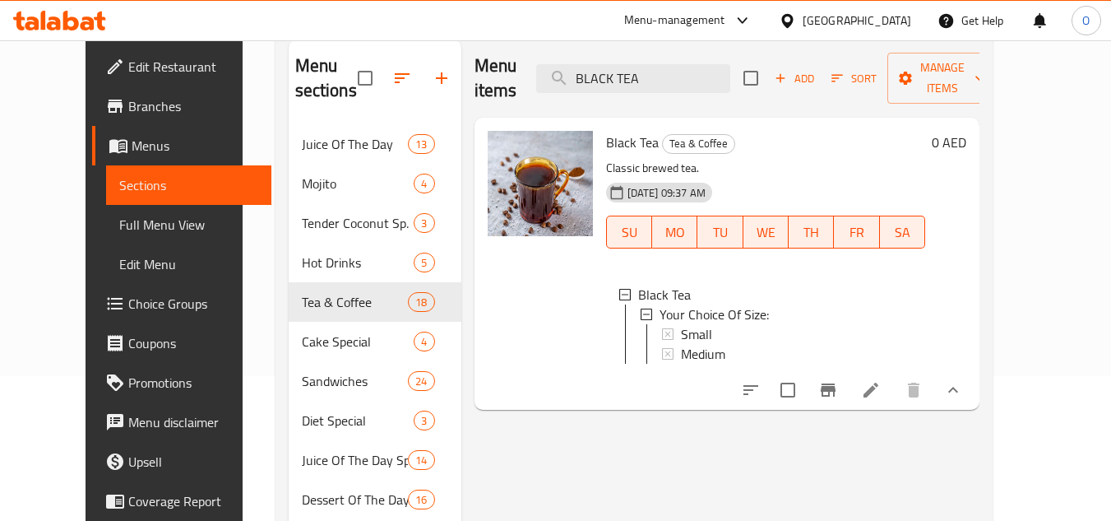
scroll to position [164, 0]
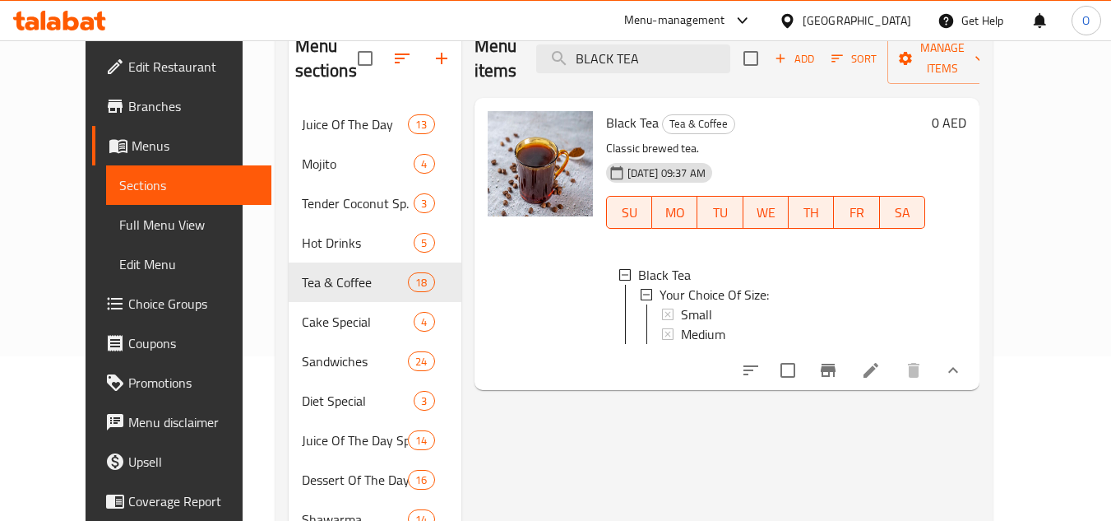
click at [606, 110] on span "Black Tea" at bounding box center [632, 122] width 53 height 25
copy h6 "Black Tea"
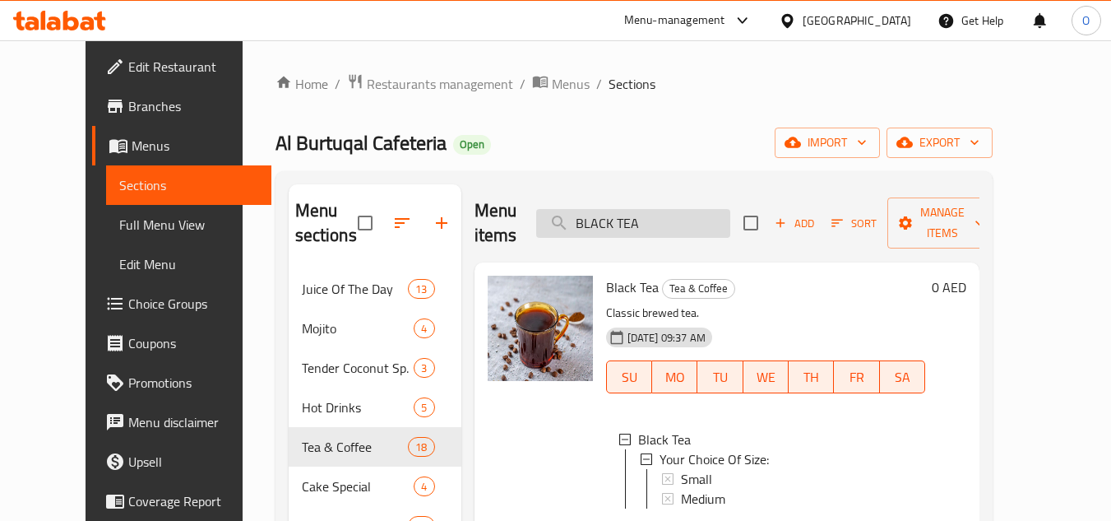
click at [651, 221] on input "BLACK TEA" at bounding box center [633, 223] width 194 height 29
paste input "RAJEEM"
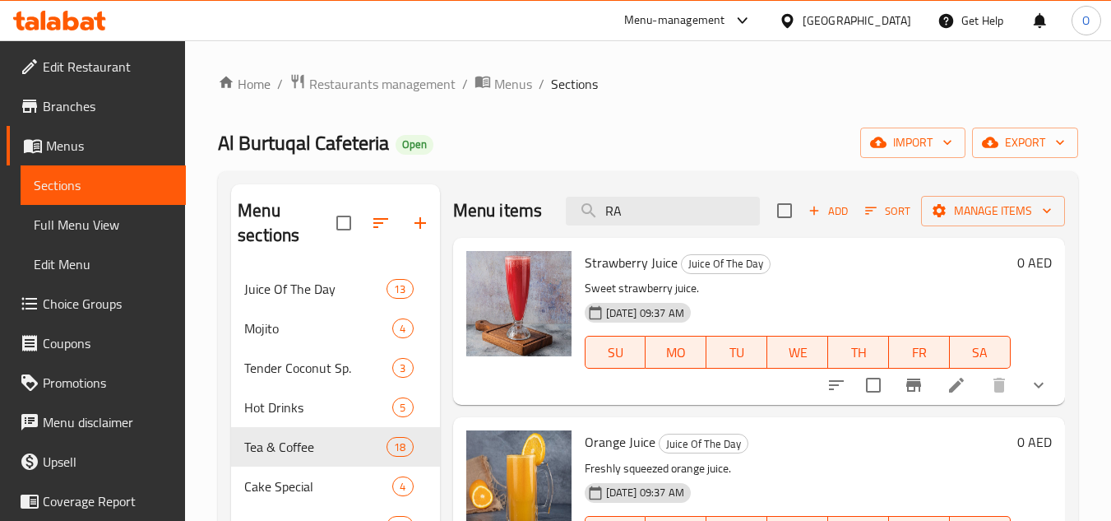
type input "R"
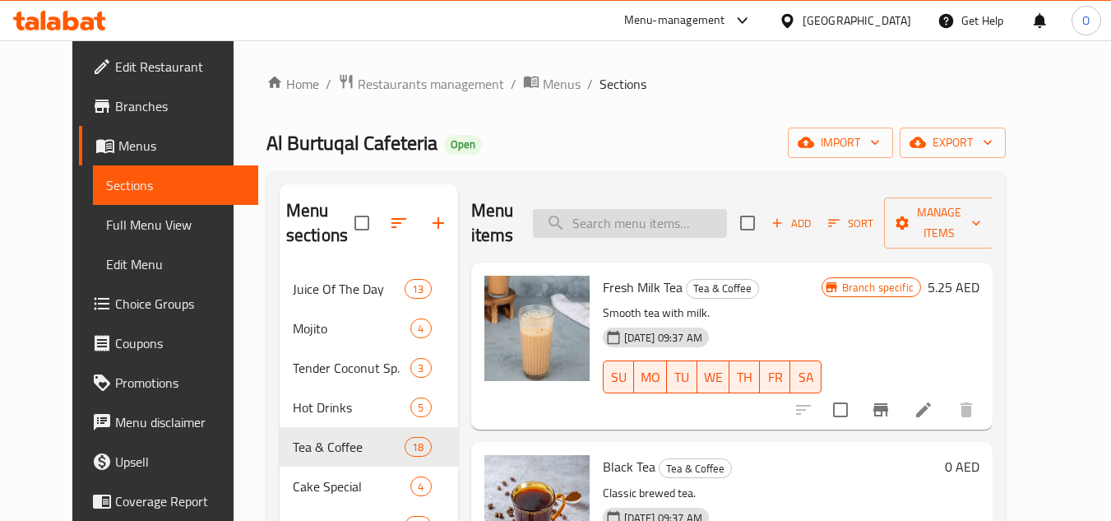
paste input "RAJEEM"
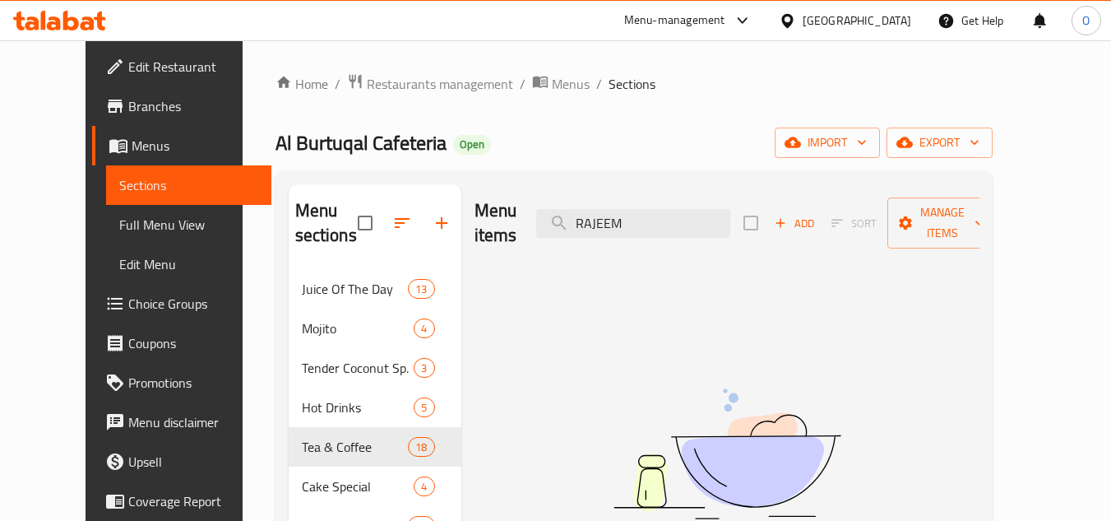
type input "RAJEEM"
click at [674, 211] on input "RAJEEM" at bounding box center [633, 223] width 194 height 29
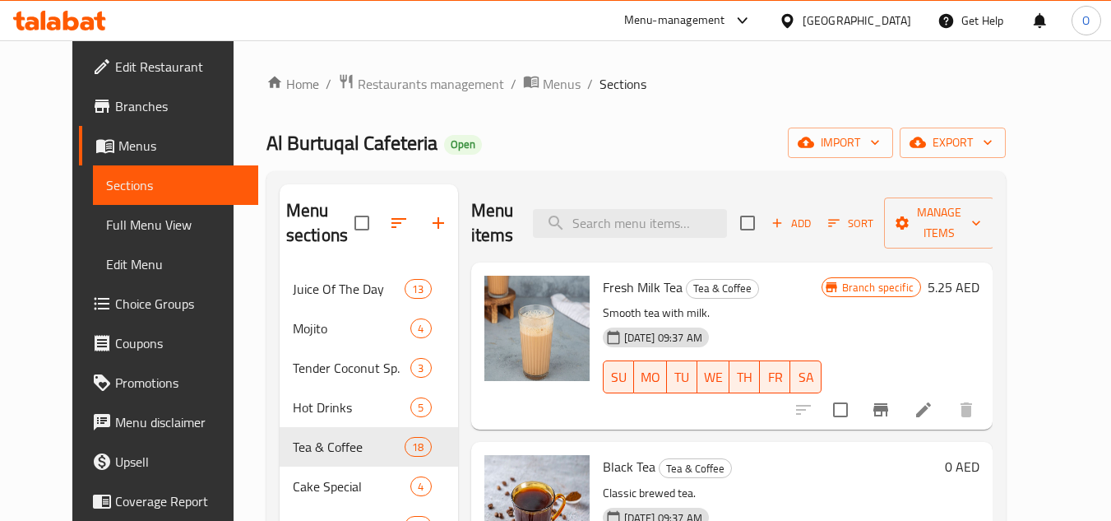
click at [813, 218] on span "Add" at bounding box center [791, 223] width 44 height 19
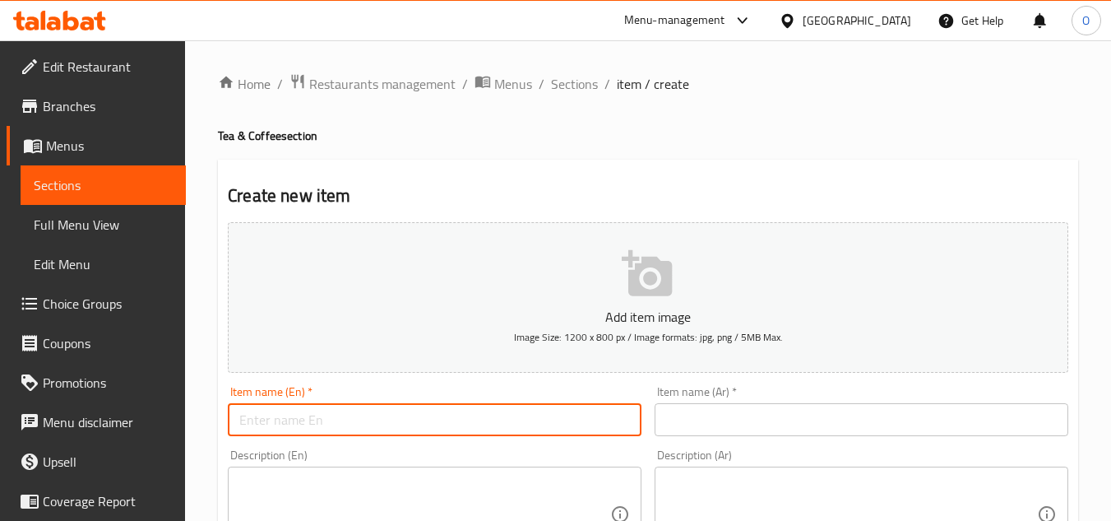
paste input "[PERSON_NAME]"
type input "[PERSON_NAME]"
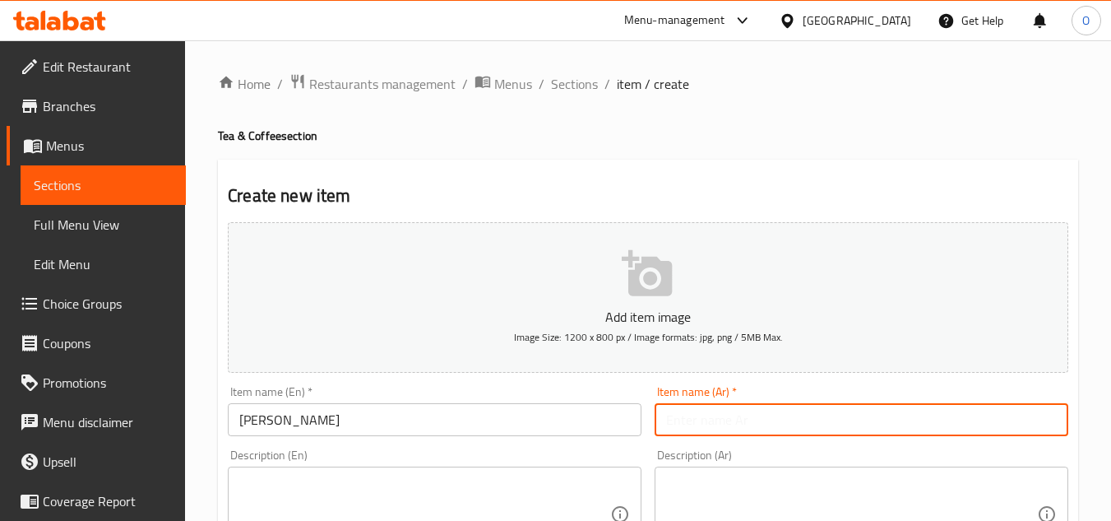
paste input "راجيم"
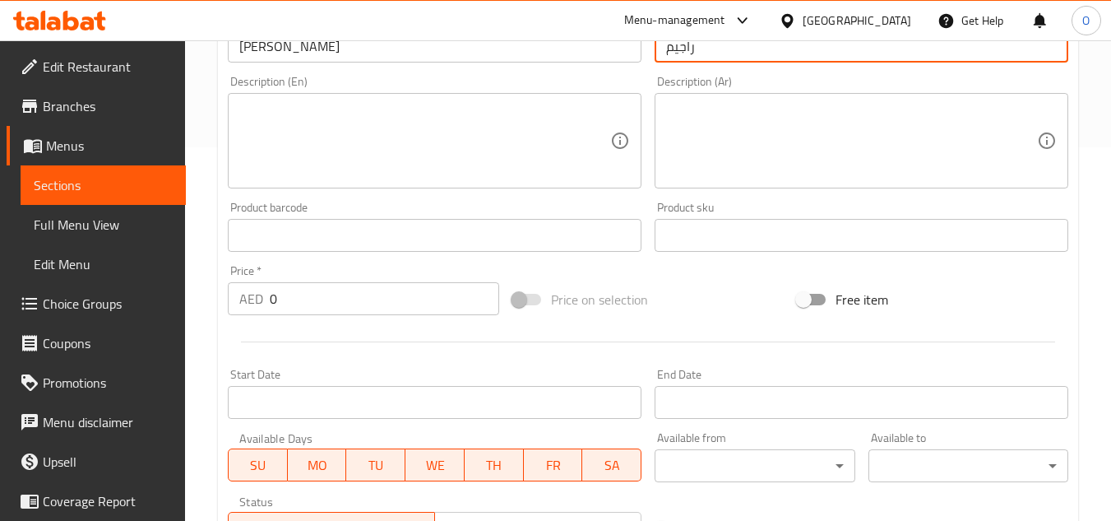
scroll to position [411, 0]
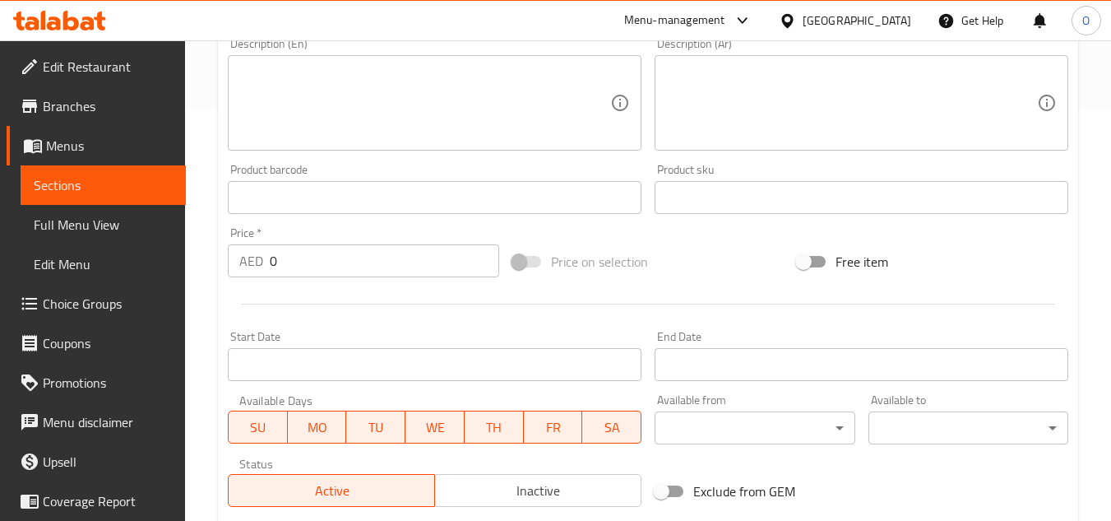
type input "راجيم"
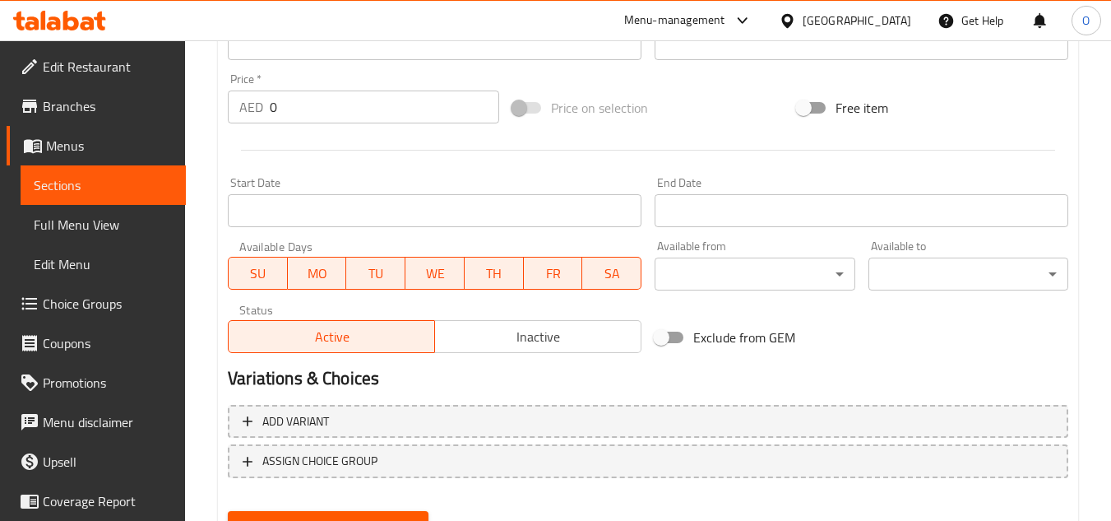
scroll to position [576, 0]
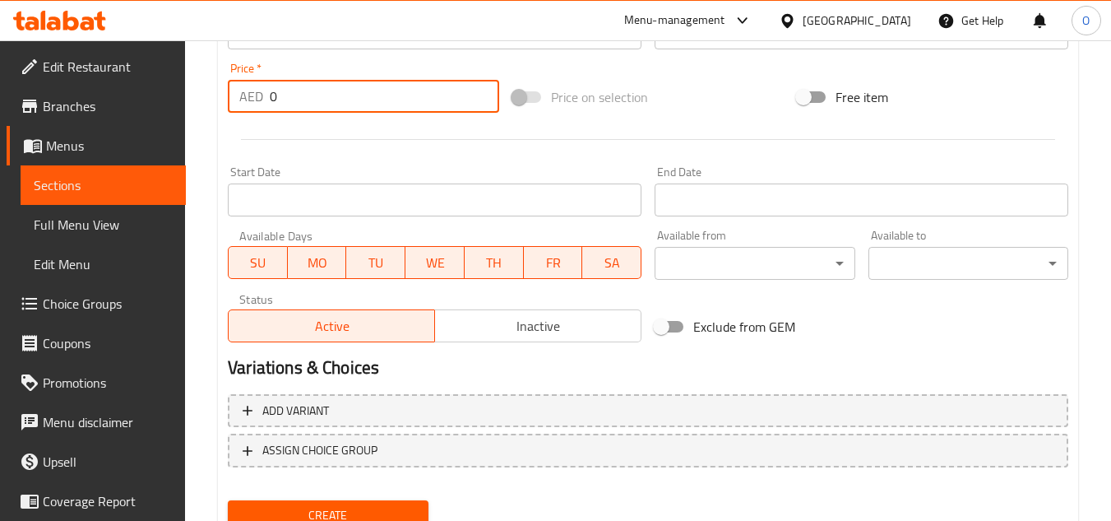
drag, startPoint x: 294, startPoint y: 84, endPoint x: 266, endPoint y: 90, distance: 28.5
click at [266, 90] on div "AED 0 Price *" at bounding box center [363, 96] width 271 height 33
paste input "2.7"
type input "2.70"
click at [357, 127] on div at bounding box center [648, 139] width 854 height 40
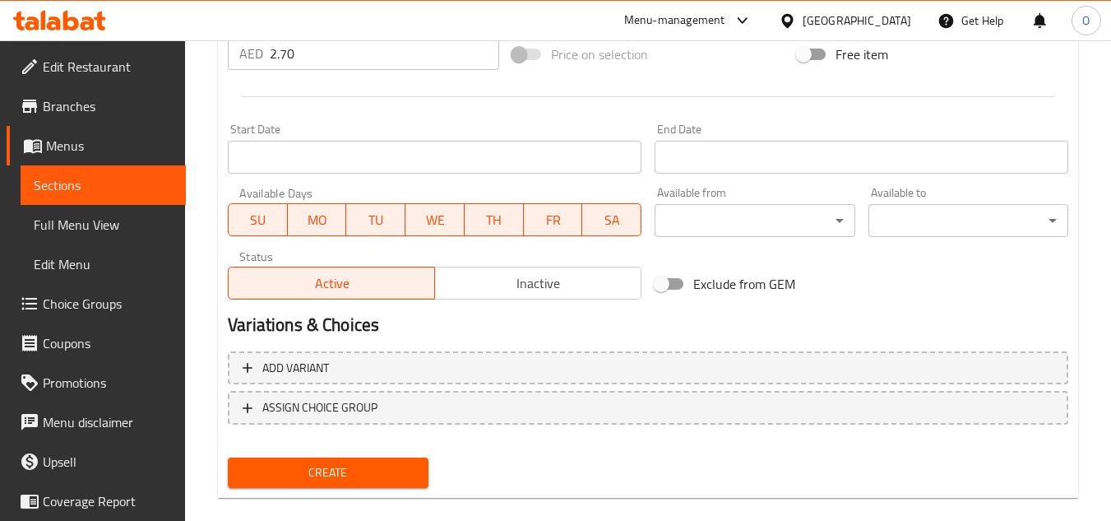
scroll to position [641, 0]
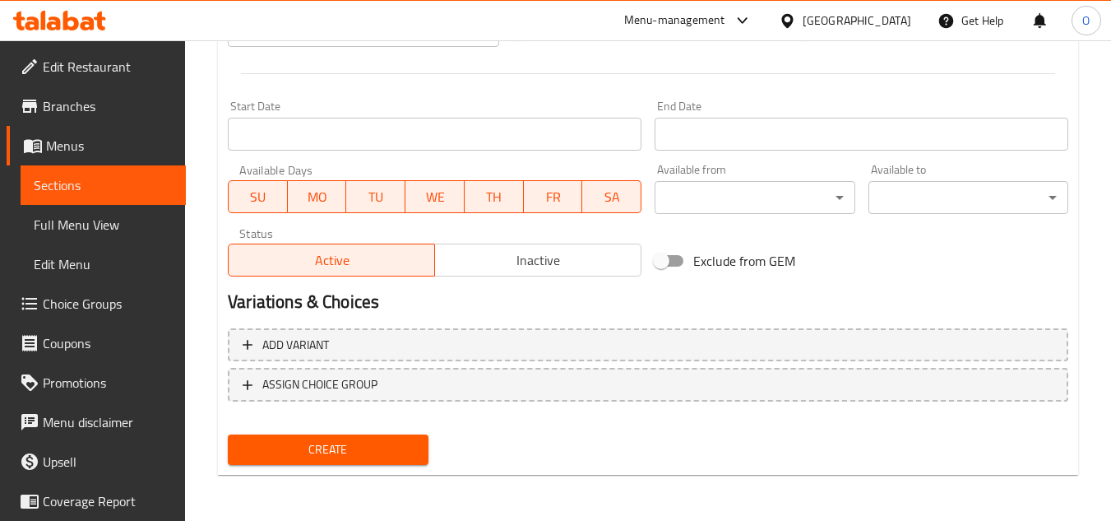
click at [345, 466] on div "Create" at bounding box center [327, 450] width 213 height 44
click at [342, 455] on span "Create" at bounding box center [328, 449] width 174 height 21
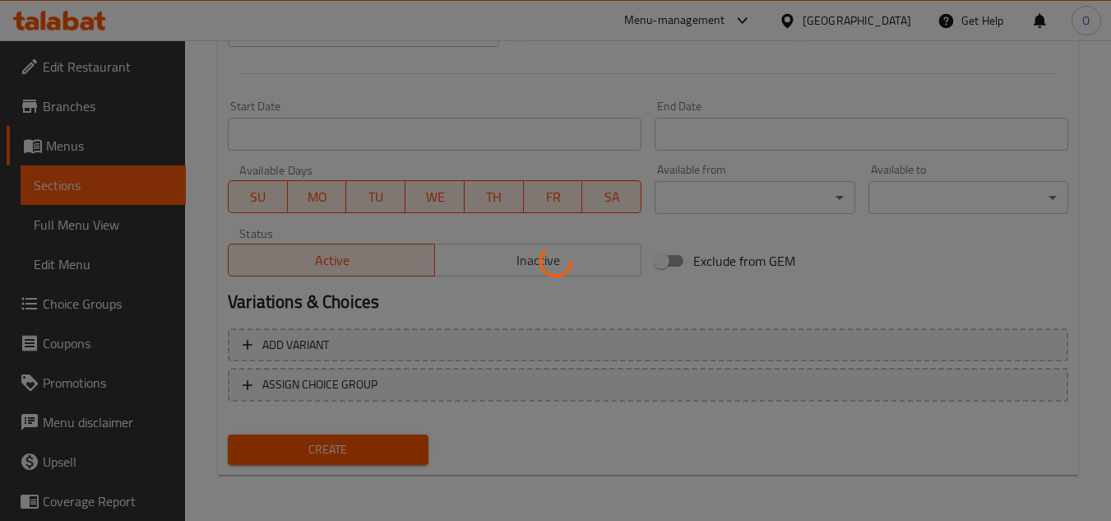
type input "0"
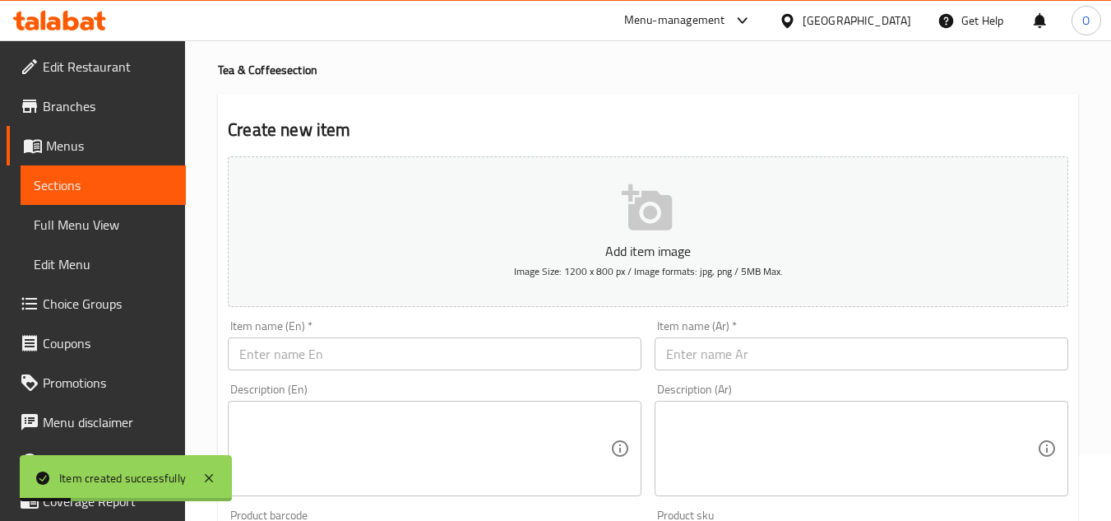
scroll to position [0, 0]
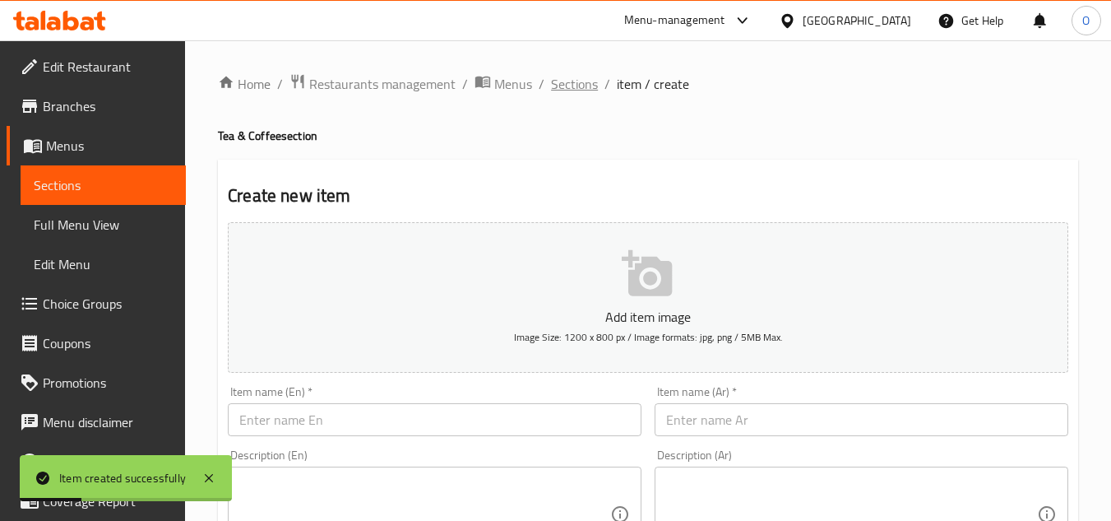
click at [571, 90] on span "Sections" at bounding box center [574, 84] width 47 height 20
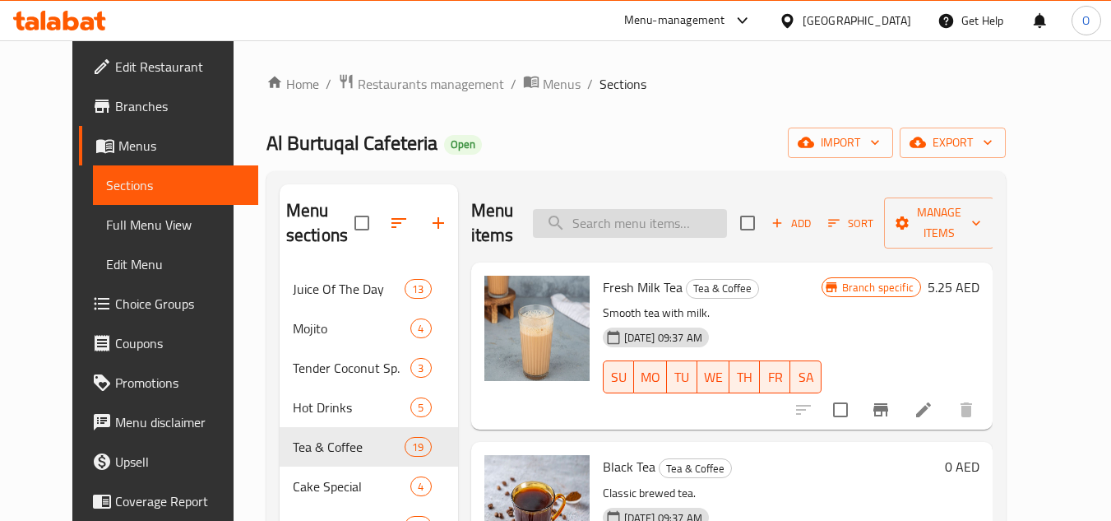
paste input "MARAMIYA"
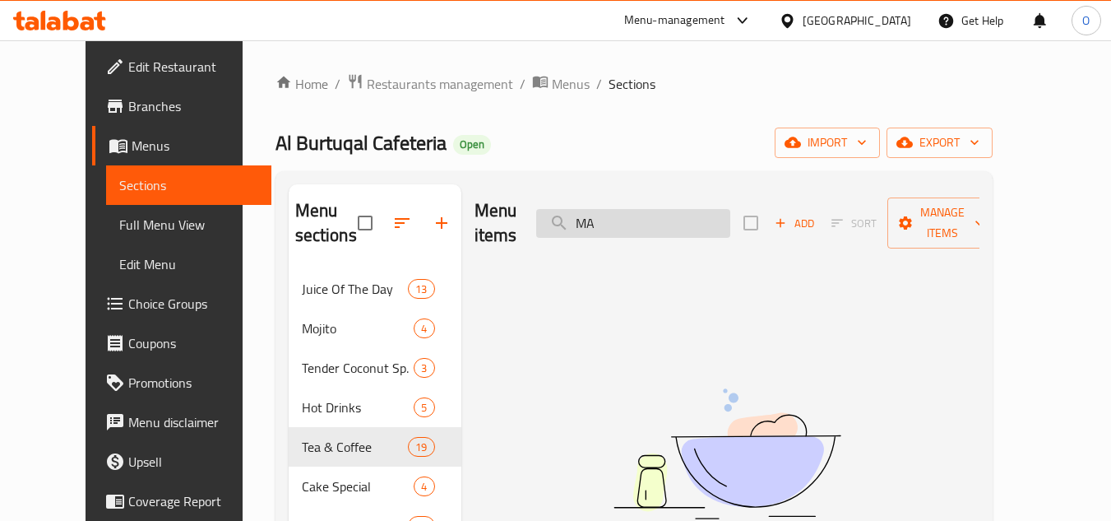
type input "M"
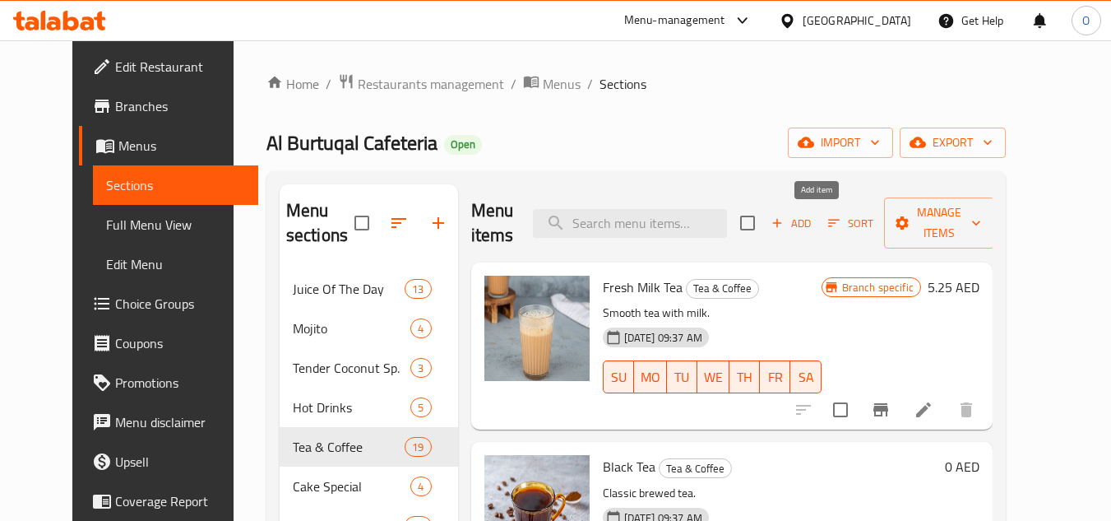
click at [813, 233] on span "Add" at bounding box center [791, 223] width 44 height 19
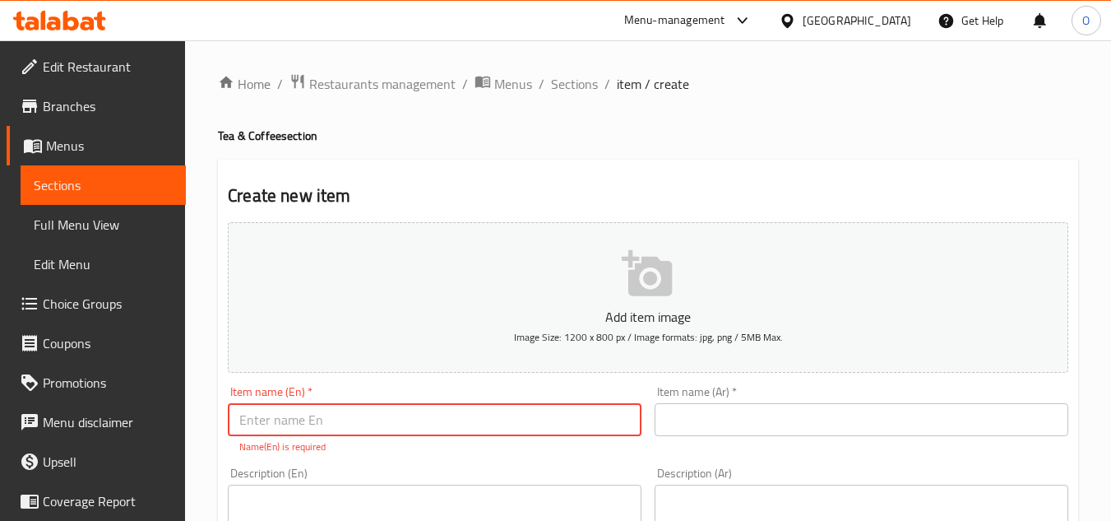
click at [340, 414] on input "text" at bounding box center [435, 419] width 414 height 33
paste input "Maramiya"
type input "Maramiya"
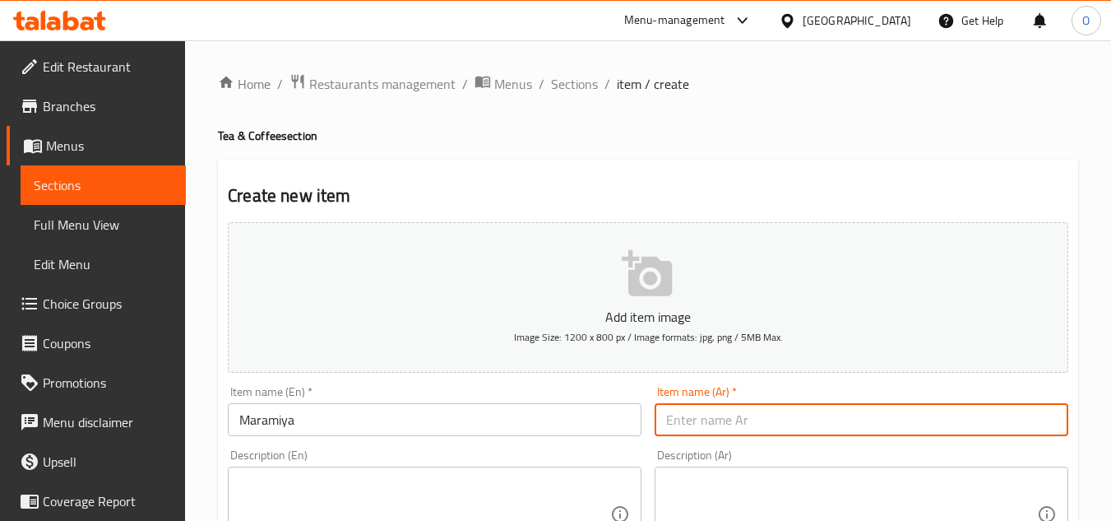
paste input "مراميا"
type input "مراميا"
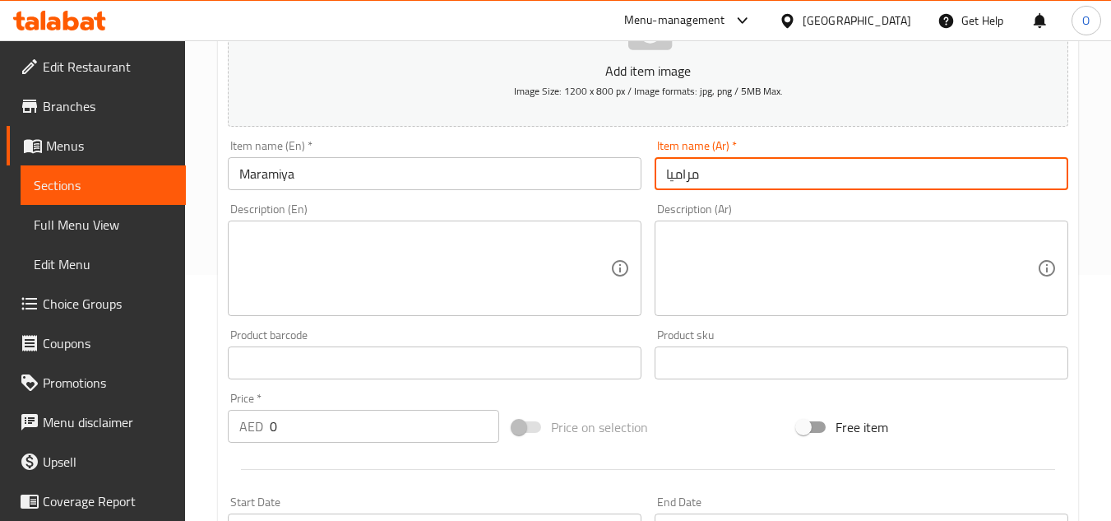
scroll to position [247, 0]
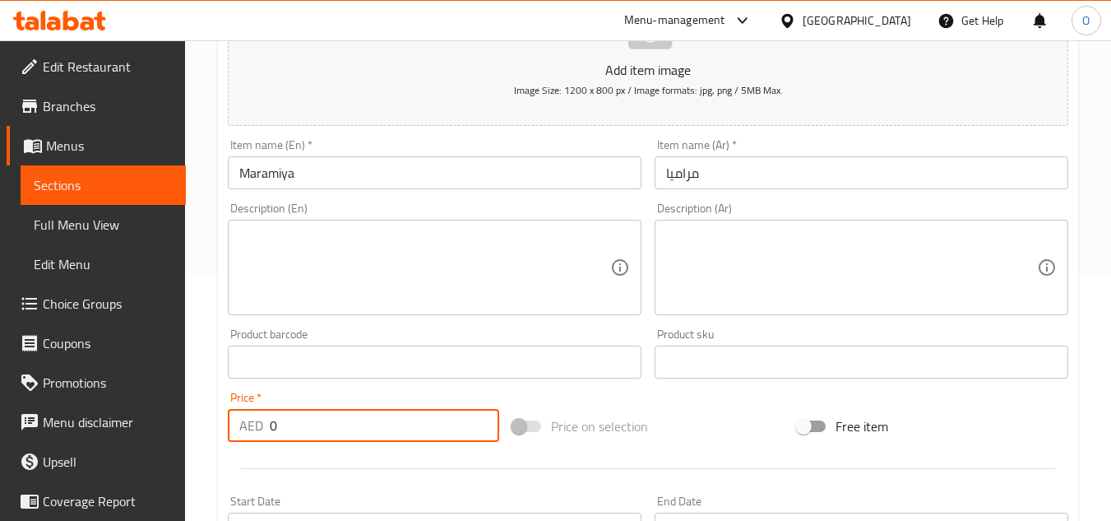
drag, startPoint x: 285, startPoint y: 419, endPoint x: 251, endPoint y: 426, distance: 34.3
click at [251, 426] on div "AED 0 Price *" at bounding box center [363, 425] width 271 height 33
paste input "1.35"
type input "1.35"
click at [328, 248] on textarea at bounding box center [424, 268] width 371 height 78
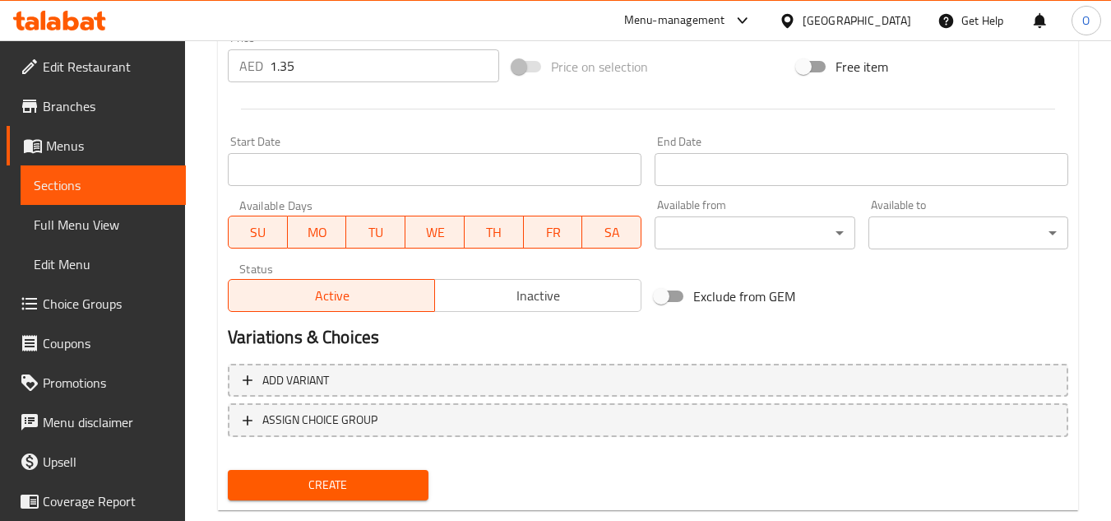
scroll to position [641, 0]
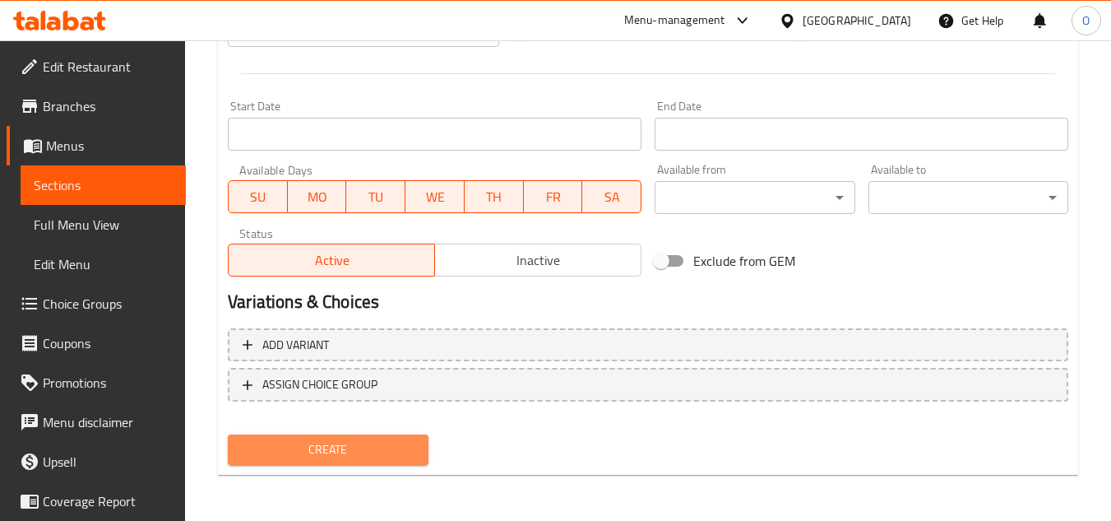
click at [325, 445] on span "Create" at bounding box center [328, 449] width 174 height 21
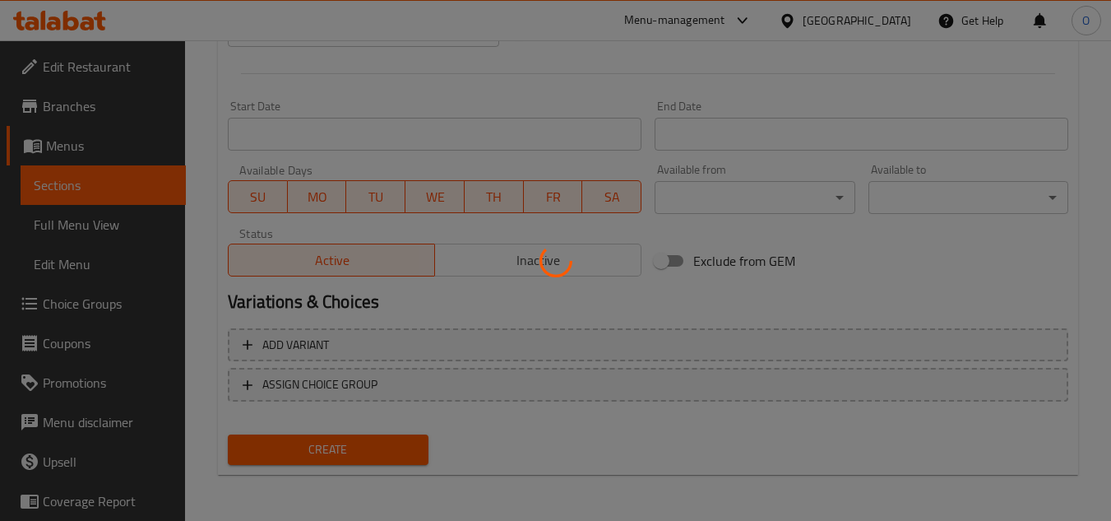
type input "0"
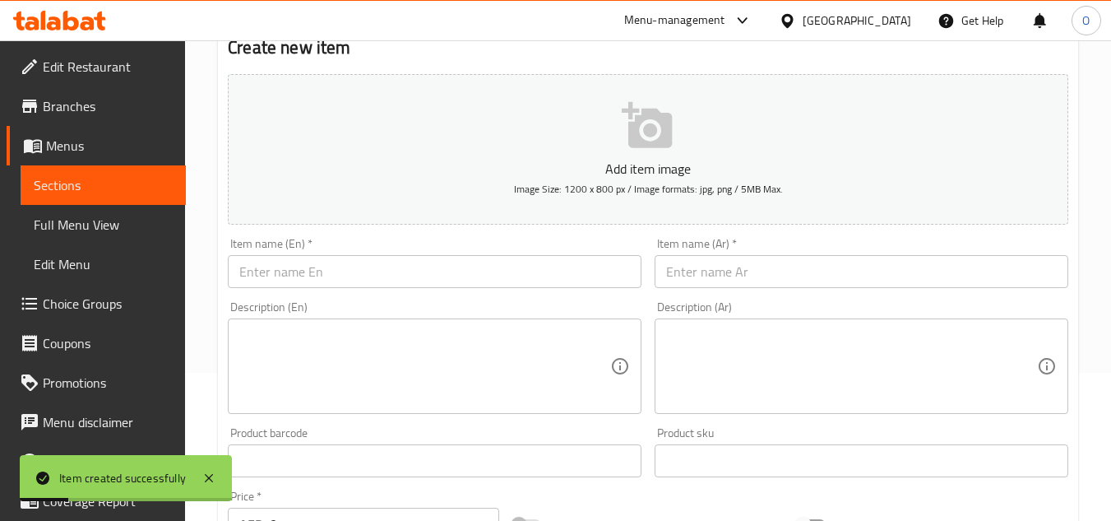
scroll to position [0, 0]
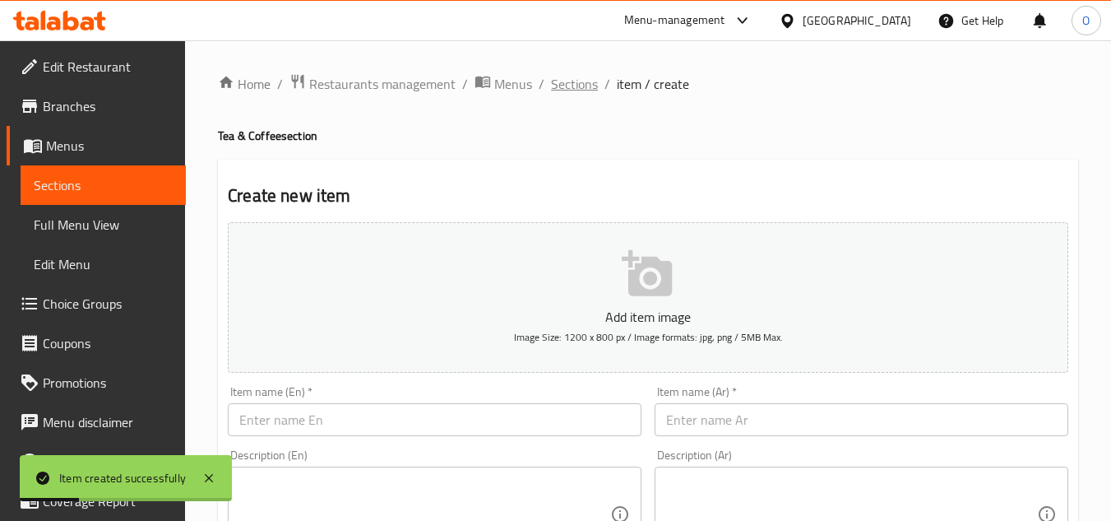
click at [568, 87] on span "Sections" at bounding box center [574, 84] width 47 height 20
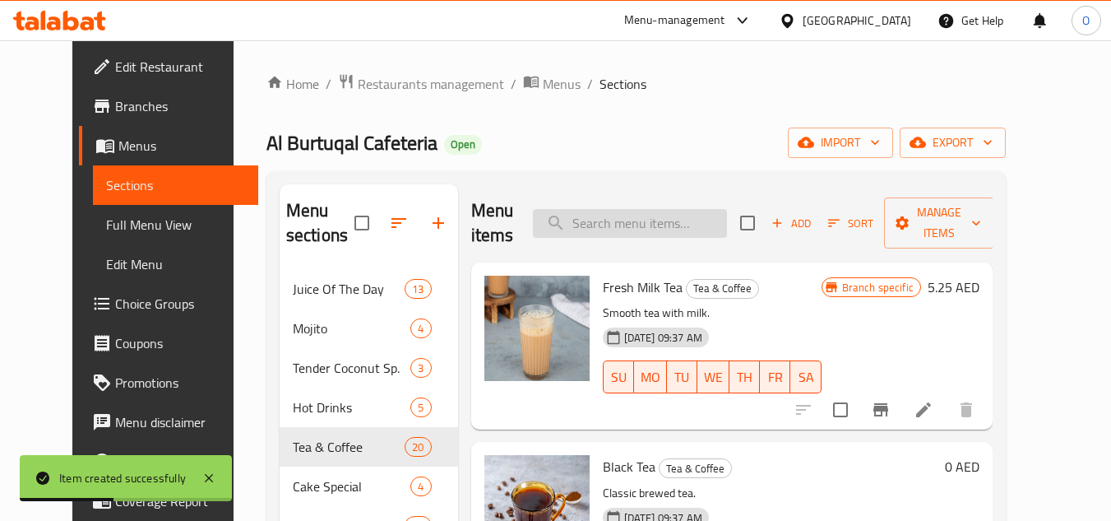
paste input "Moroccan"
type input "Moroccan"
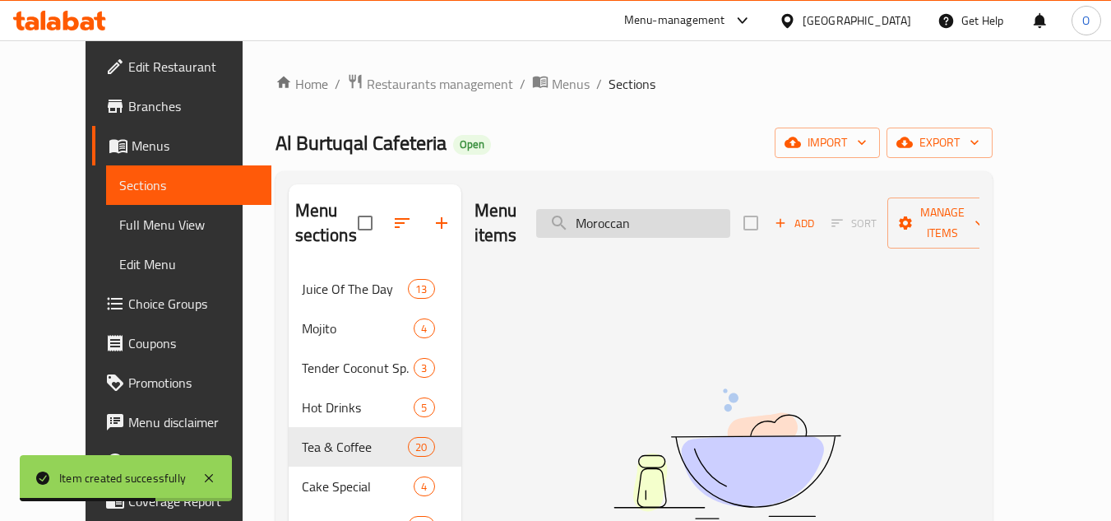
click at [644, 216] on input "Moroccan" at bounding box center [633, 223] width 194 height 29
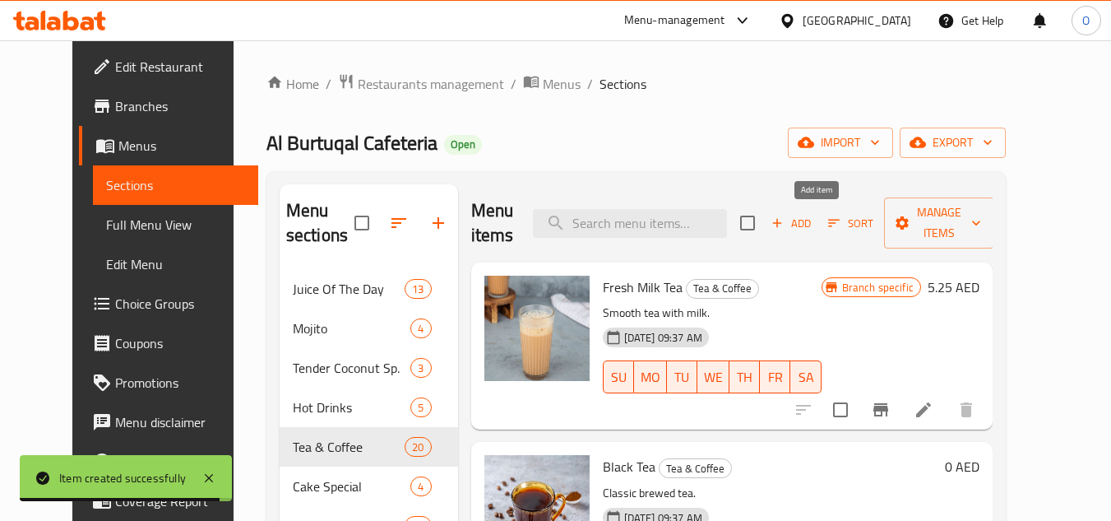
click at [811, 230] on span "Add" at bounding box center [791, 223] width 44 height 19
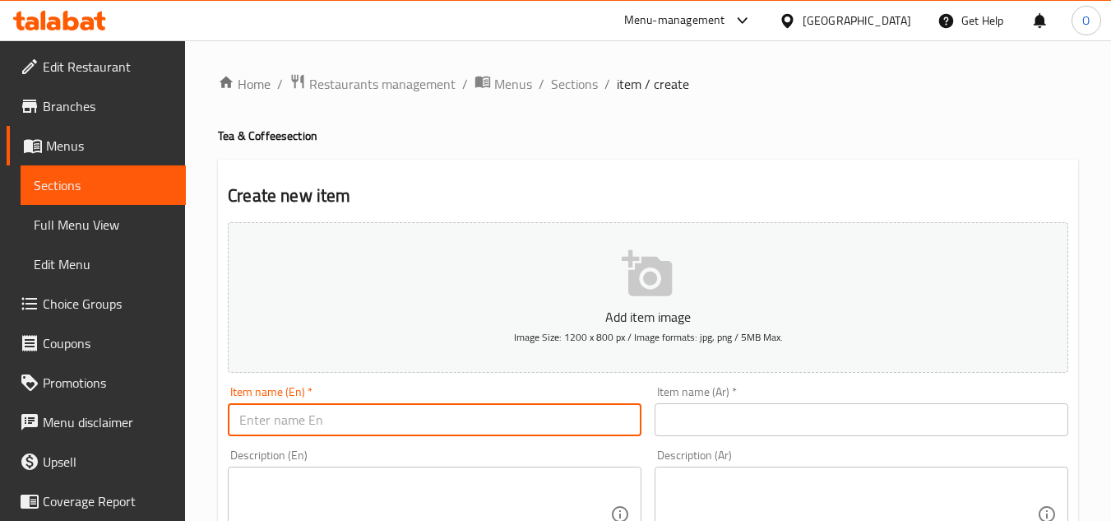
paste input "Moroccan"
type input "Moroccan"
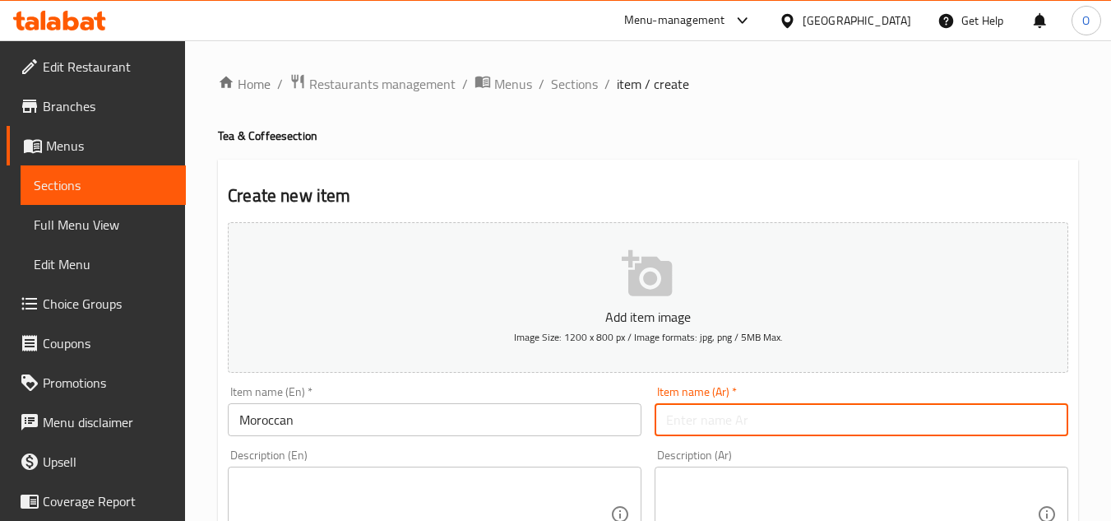
paste input "مغربي"
type input "مغربي"
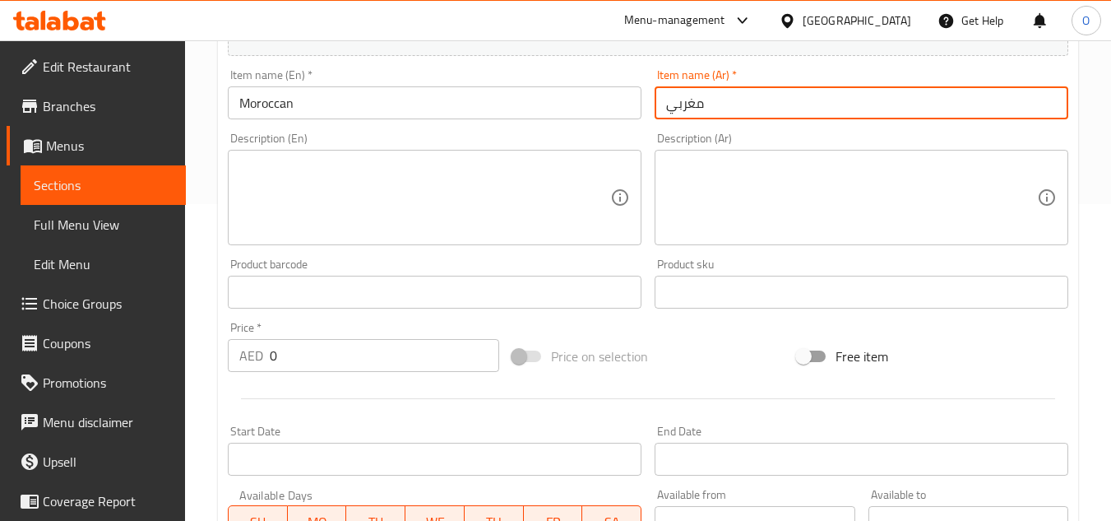
scroll to position [329, 0]
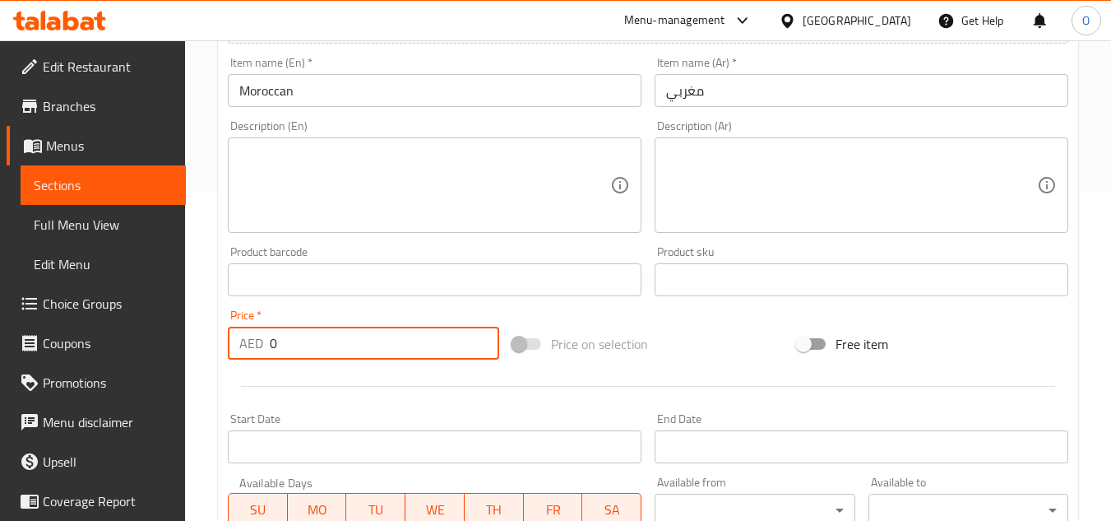
drag, startPoint x: 280, startPoint y: 354, endPoint x: 250, endPoint y: 345, distance: 32.0
click at [248, 345] on div "AED 0 Price *" at bounding box center [363, 342] width 271 height 33
paste input "1.35"
type input "1.35"
click at [329, 391] on div at bounding box center [648, 386] width 854 height 40
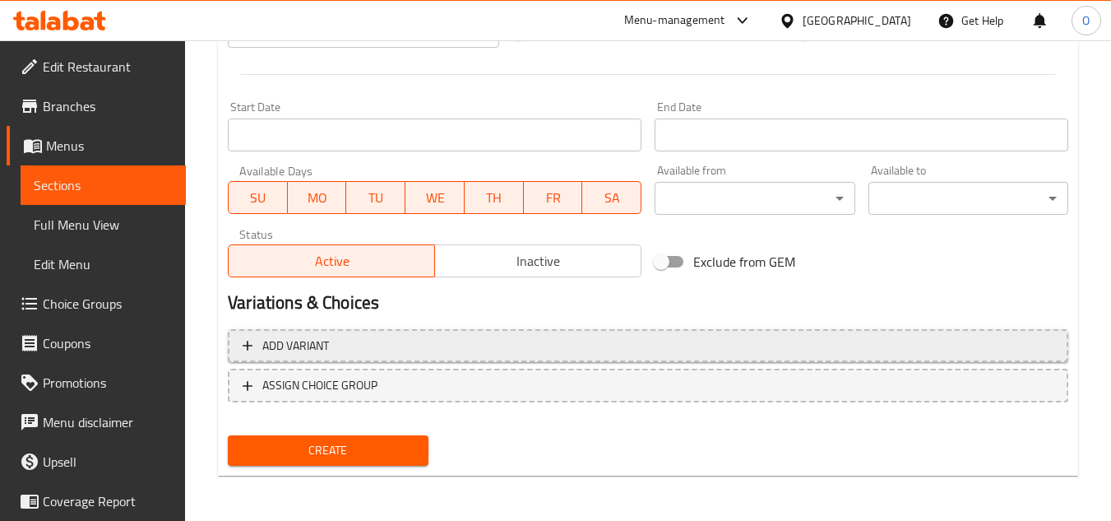
scroll to position [641, 0]
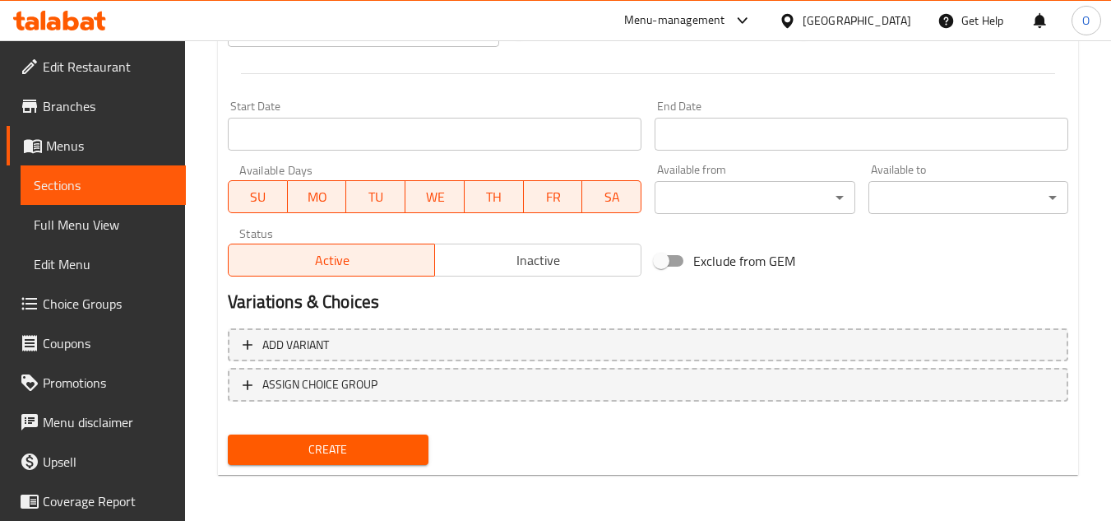
click at [354, 452] on span "Create" at bounding box center [328, 449] width 174 height 21
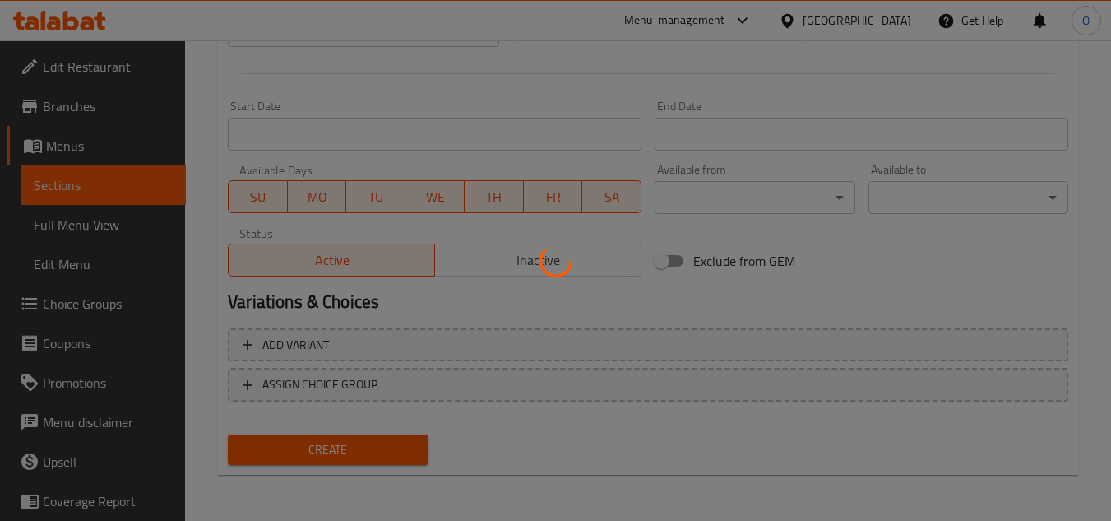
type input "0"
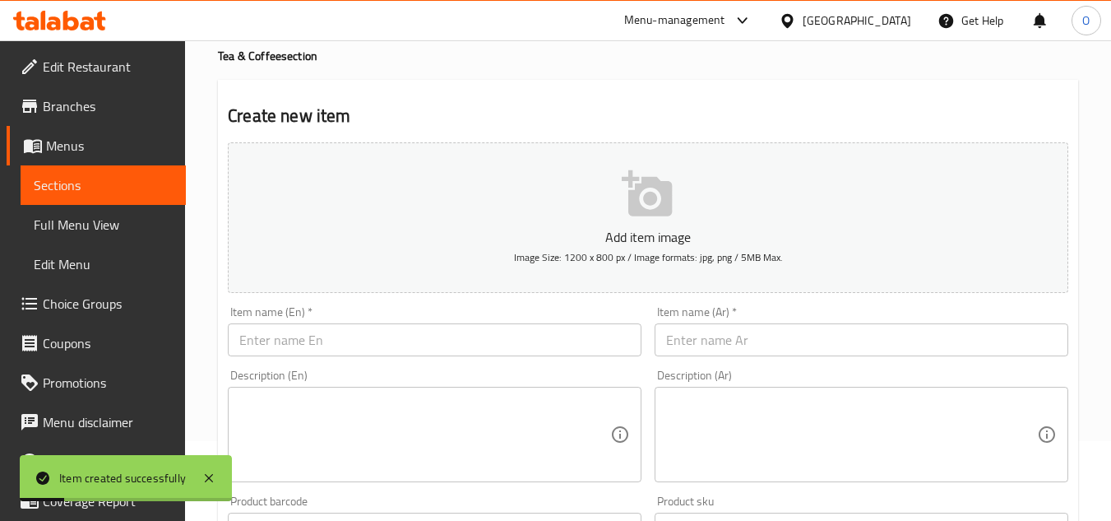
scroll to position [0, 0]
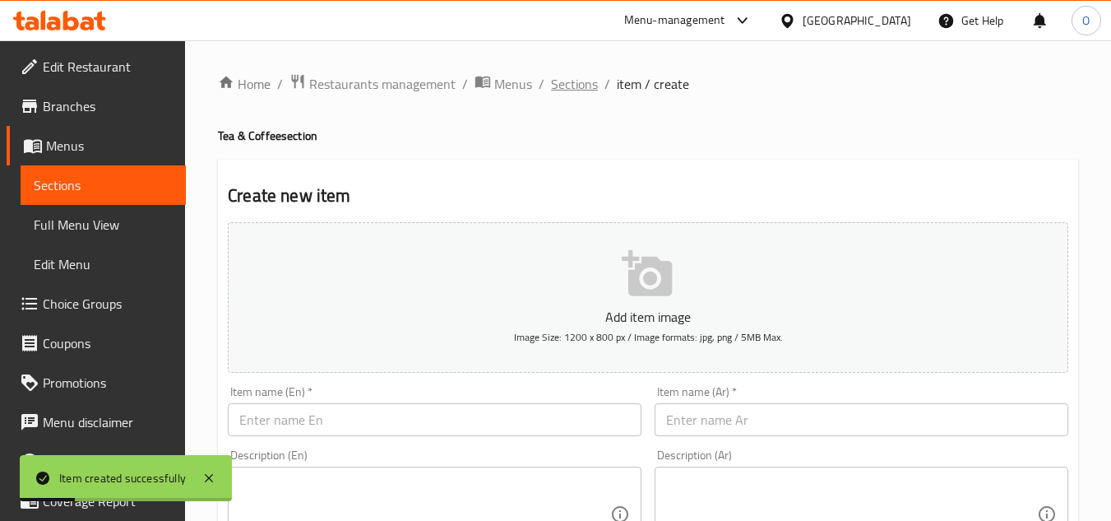
click at [566, 82] on span "Sections" at bounding box center [574, 84] width 47 height 20
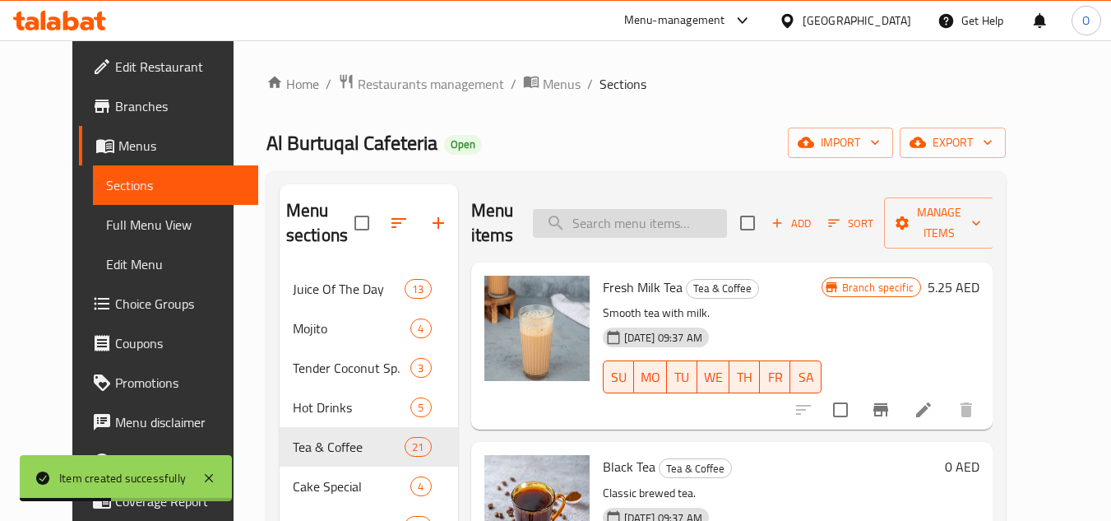
paste input "Hibiscus Tea"
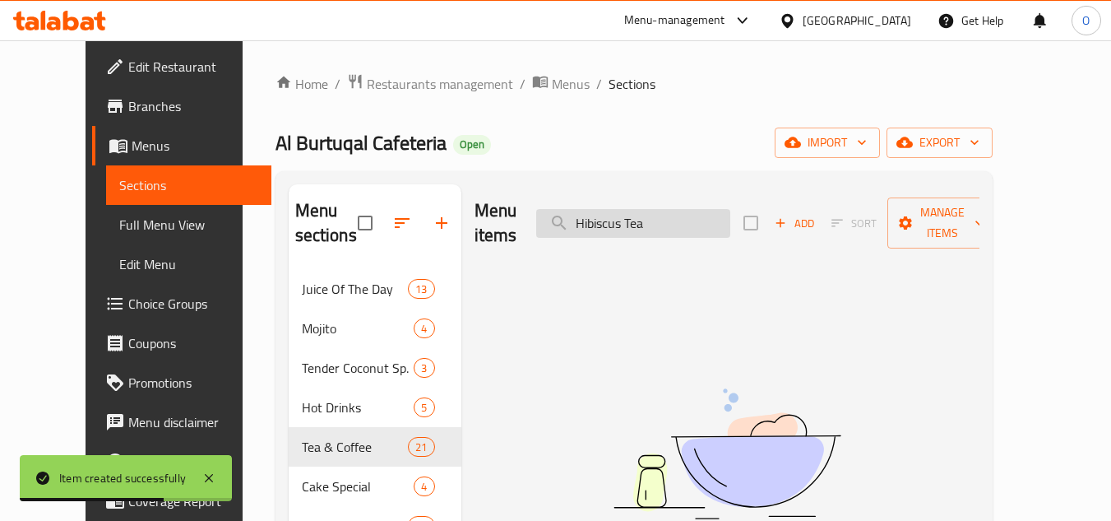
drag, startPoint x: 651, startPoint y: 213, endPoint x: 685, endPoint y: 212, distance: 33.7
click at [685, 212] on input "Hibiscus Tea" at bounding box center [633, 223] width 194 height 29
type input "Hibiscus"
click at [669, 209] on input "Hibiscus" at bounding box center [633, 223] width 194 height 29
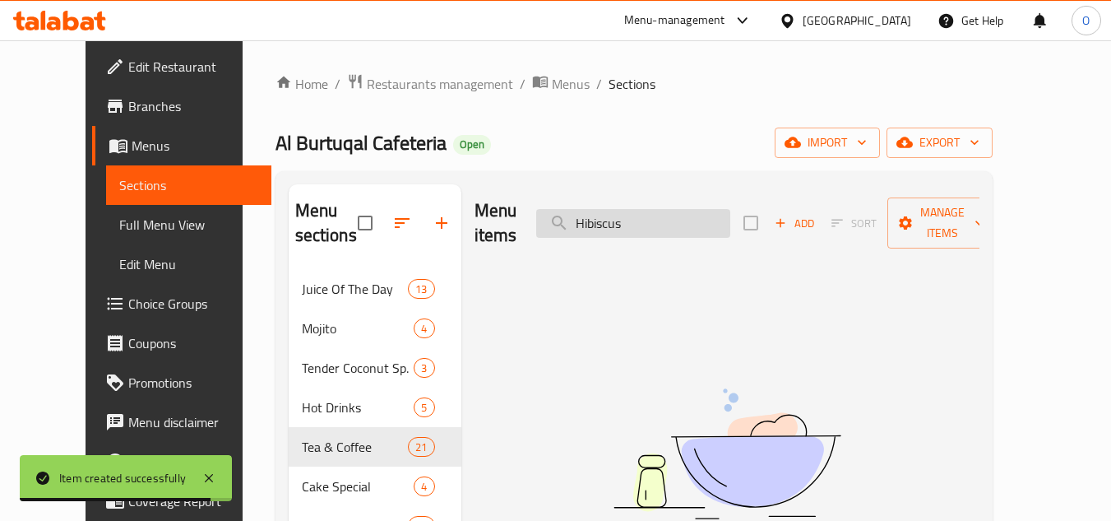
click at [669, 209] on input "Hibiscus" at bounding box center [633, 223] width 194 height 29
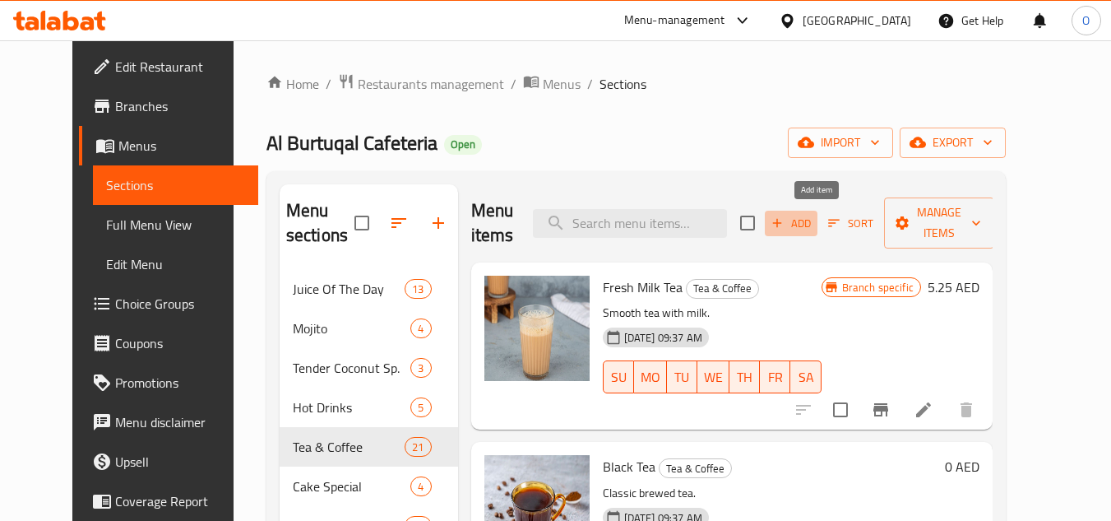
click at [813, 231] on span "Add" at bounding box center [791, 223] width 44 height 19
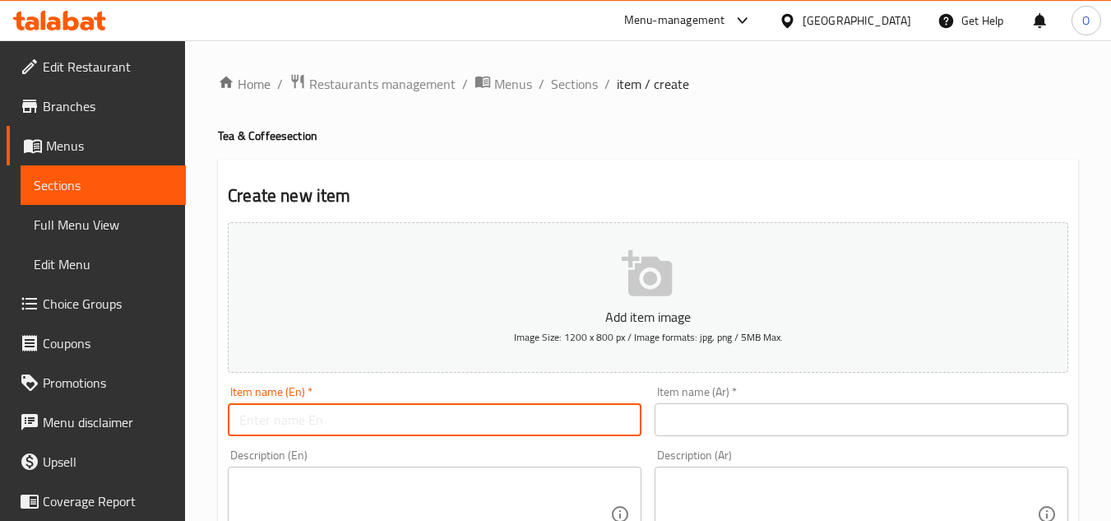
drag, startPoint x: 396, startPoint y: 437, endPoint x: 326, endPoint y: 423, distance: 71.1
click at [326, 423] on input "text" at bounding box center [435, 419] width 414 height 33
paste input "Hibiscus Tea"
type input "Hibiscus Tea"
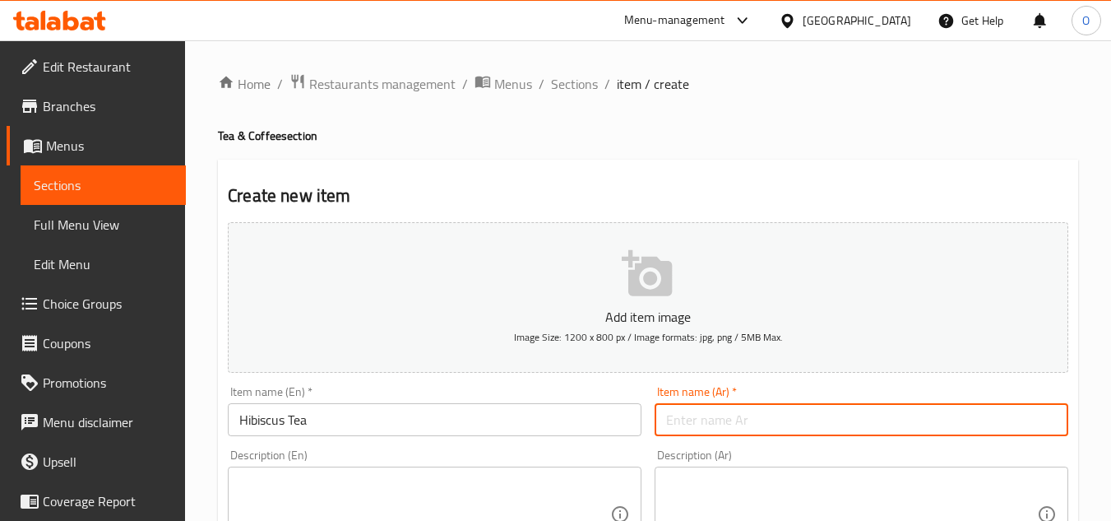
paste input "شاي الكركديه"
type input "شاي الكركديه"
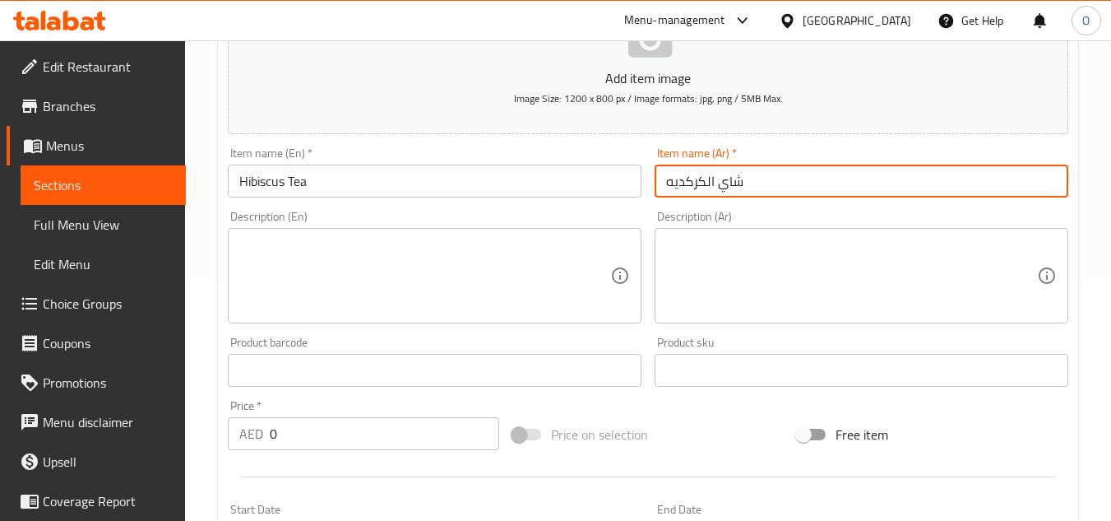
scroll to position [493, 0]
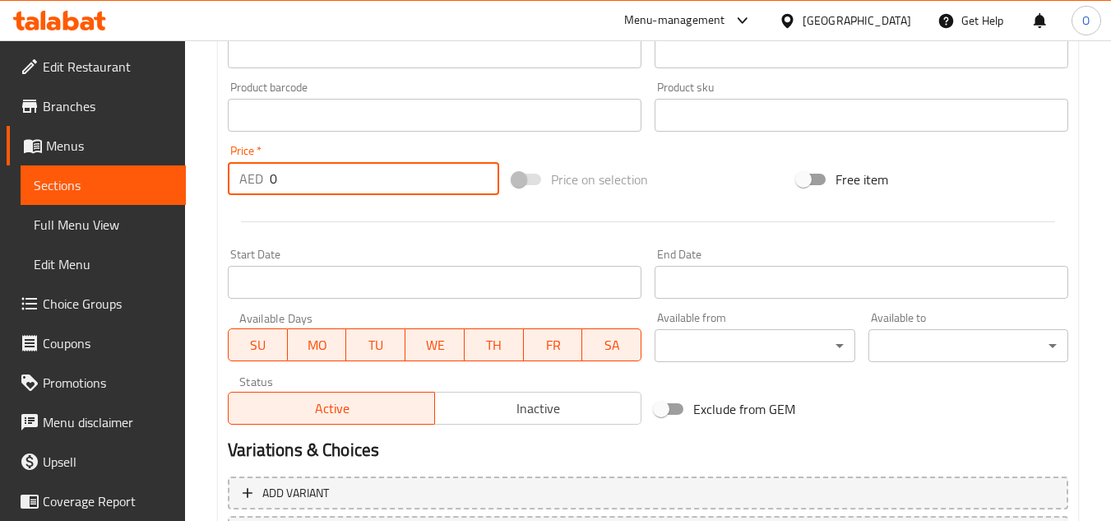
click at [252, 175] on div "AED 0 Price *" at bounding box center [363, 178] width 271 height 33
paste input "1.35"
type input "1.35"
click at [334, 233] on div at bounding box center [648, 221] width 854 height 40
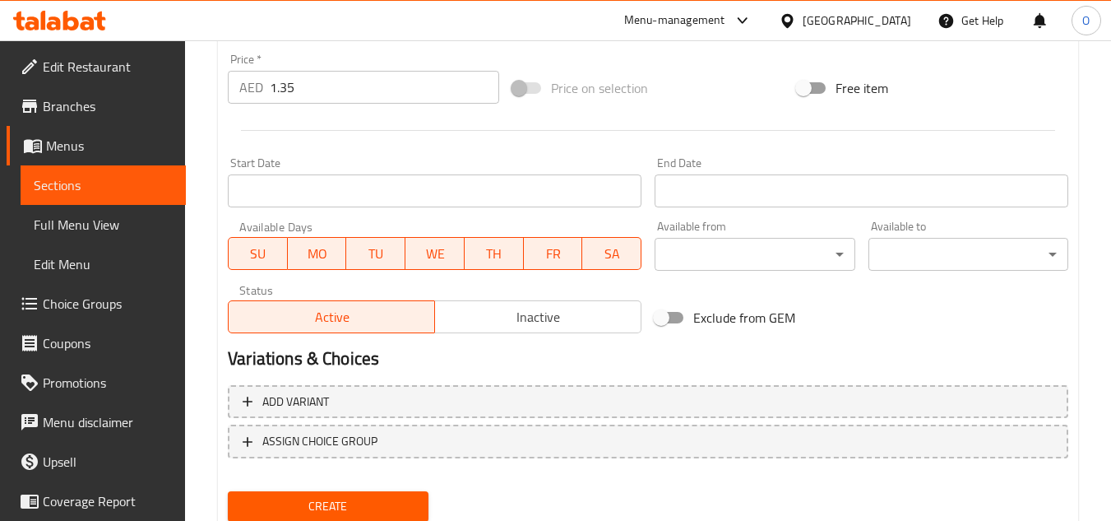
scroll to position [641, 0]
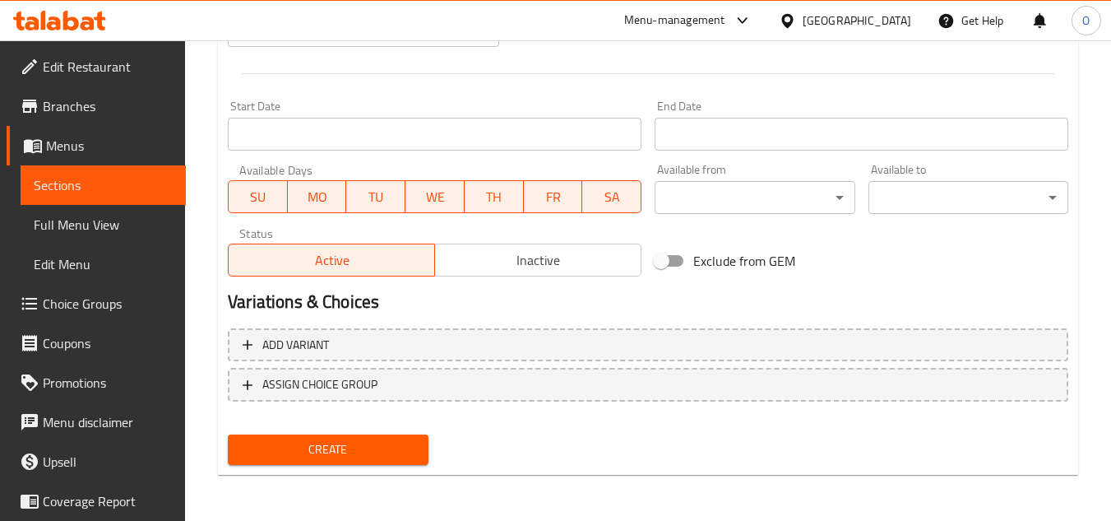
click at [333, 449] on span "Create" at bounding box center [328, 449] width 174 height 21
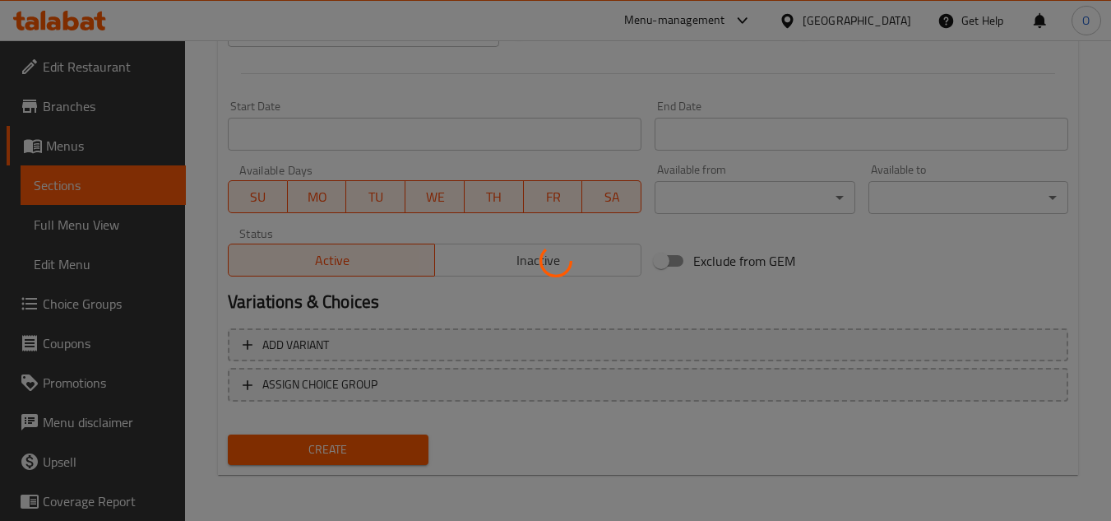
type input "0"
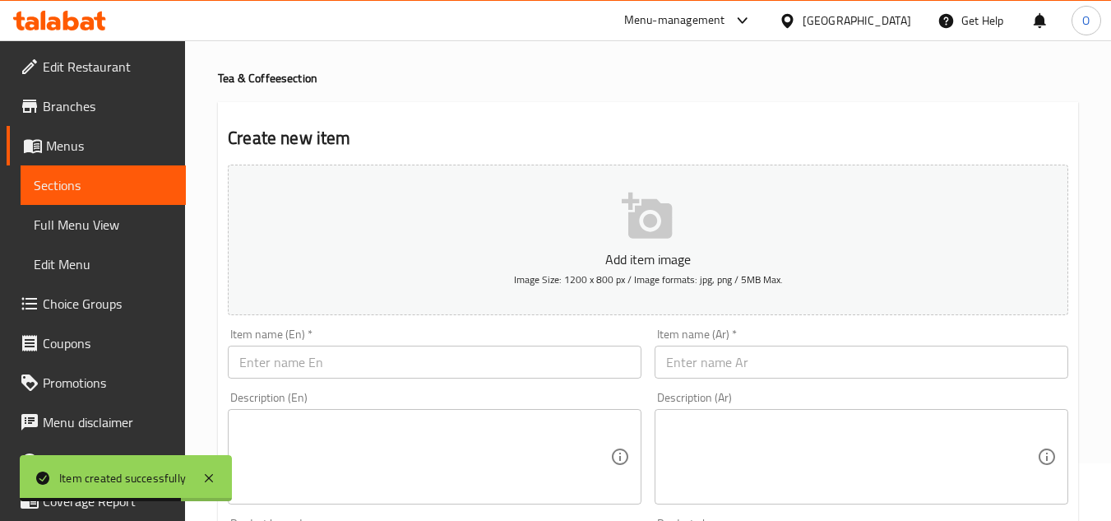
scroll to position [0, 0]
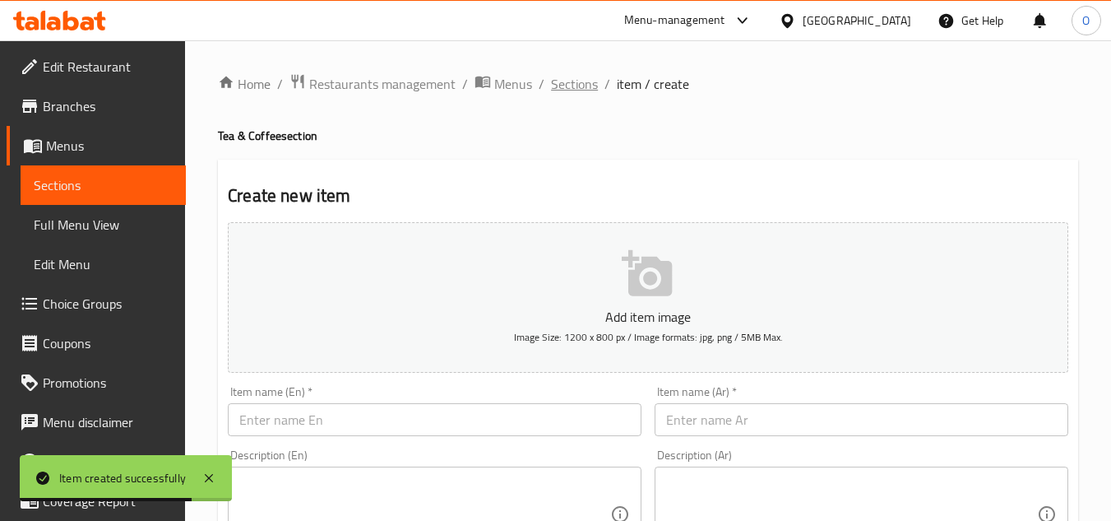
click at [557, 81] on span "Sections" at bounding box center [574, 84] width 47 height 20
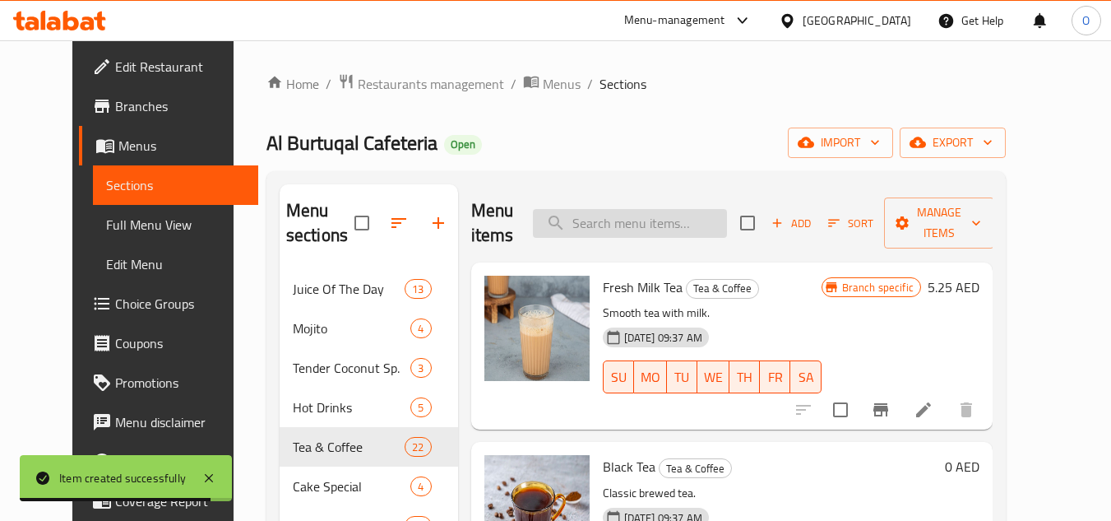
click at [640, 229] on input "search" at bounding box center [630, 223] width 194 height 29
paste input "POTTERY"
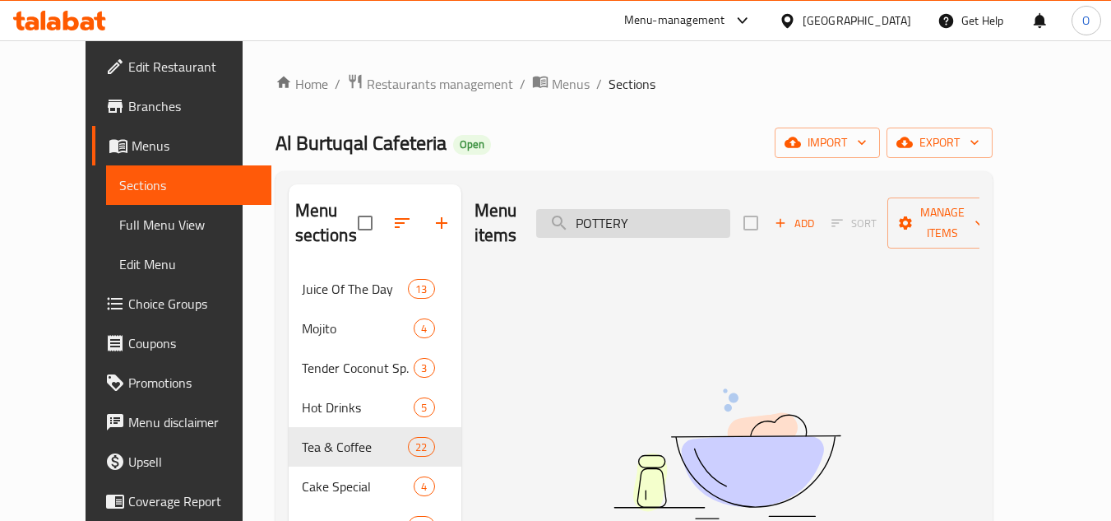
click at [657, 209] on input "POTTERY" at bounding box center [633, 223] width 194 height 29
paste input "فخار"
type input "فخار"
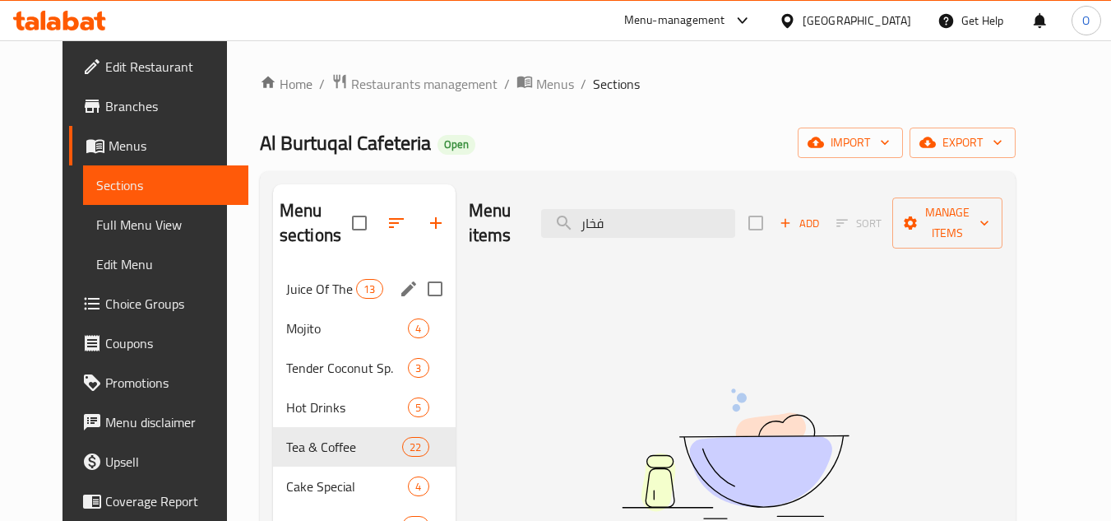
scroll to position [247, 0]
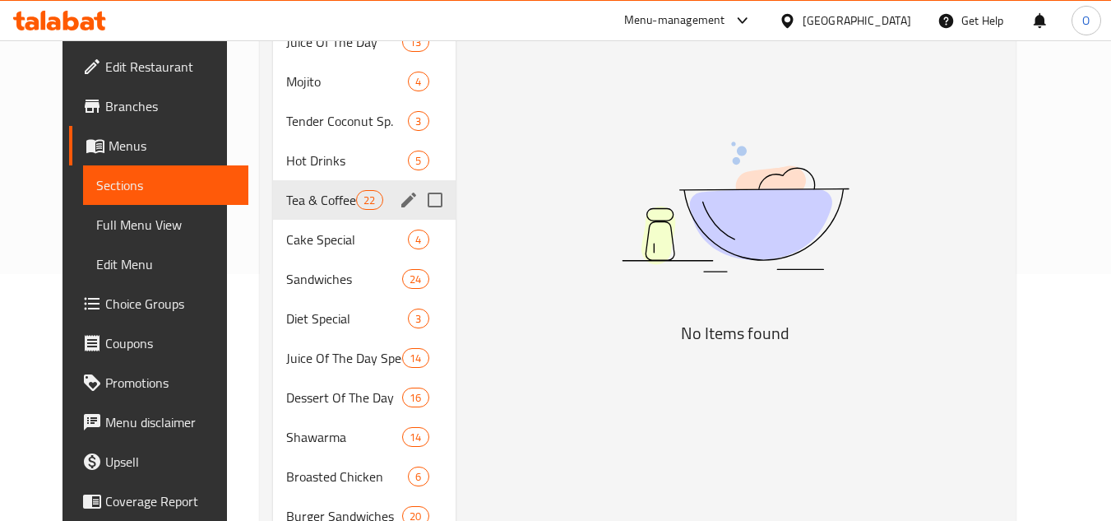
click at [308, 187] on div "Tea & Coffee 22" at bounding box center [364, 199] width 183 height 39
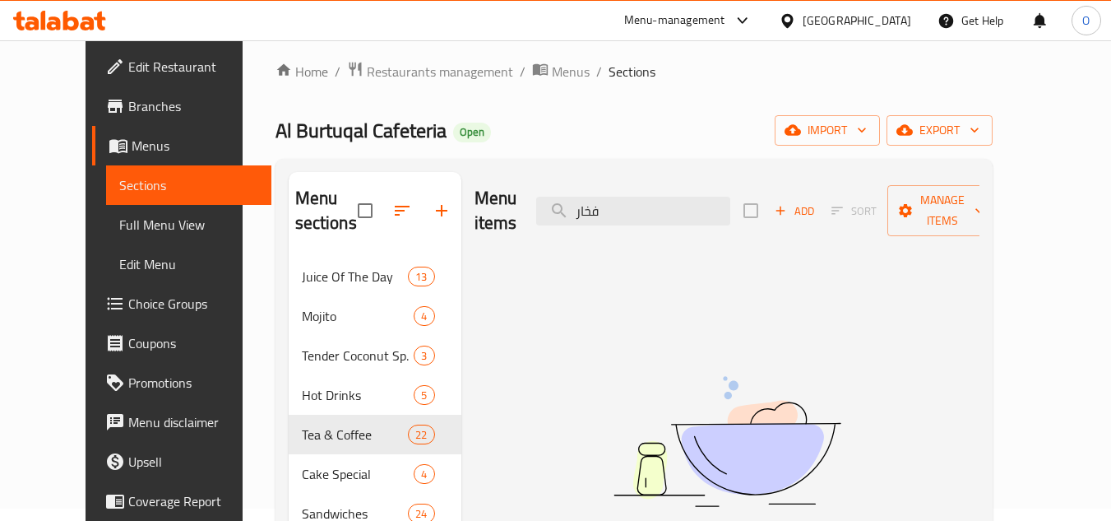
scroll to position [0, 0]
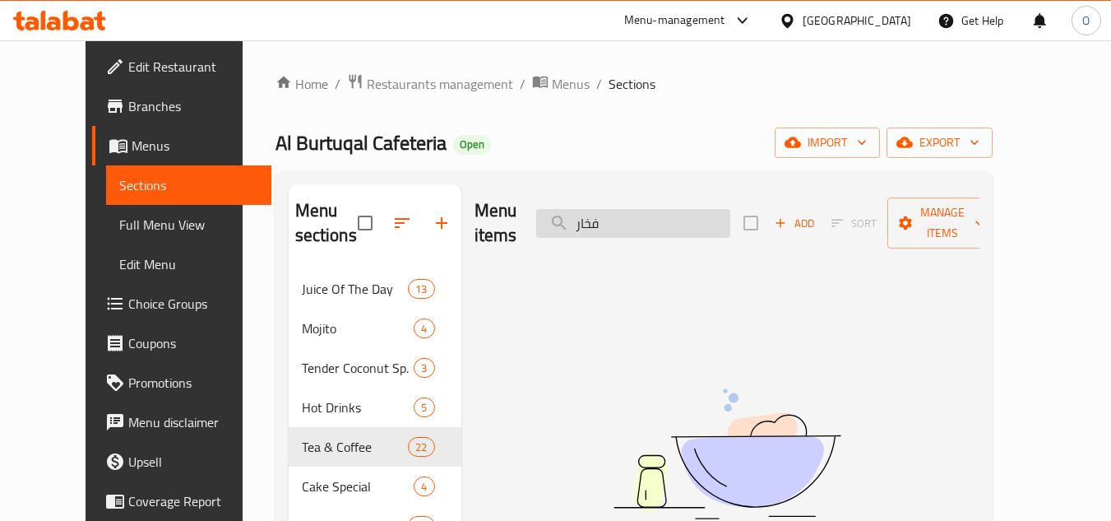
click at [641, 210] on input "فخار" at bounding box center [633, 223] width 194 height 29
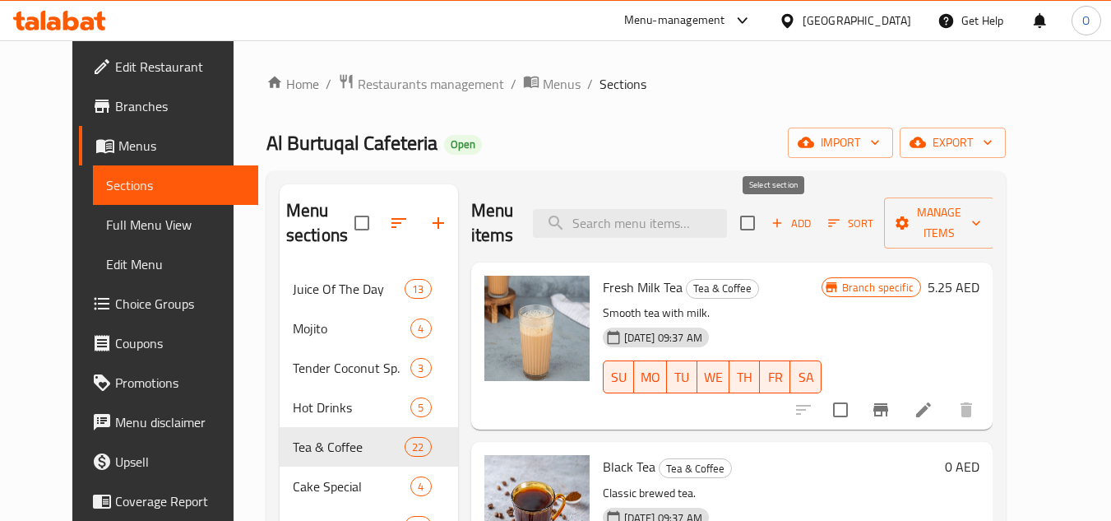
click at [812, 231] on span "Add" at bounding box center [791, 223] width 44 height 19
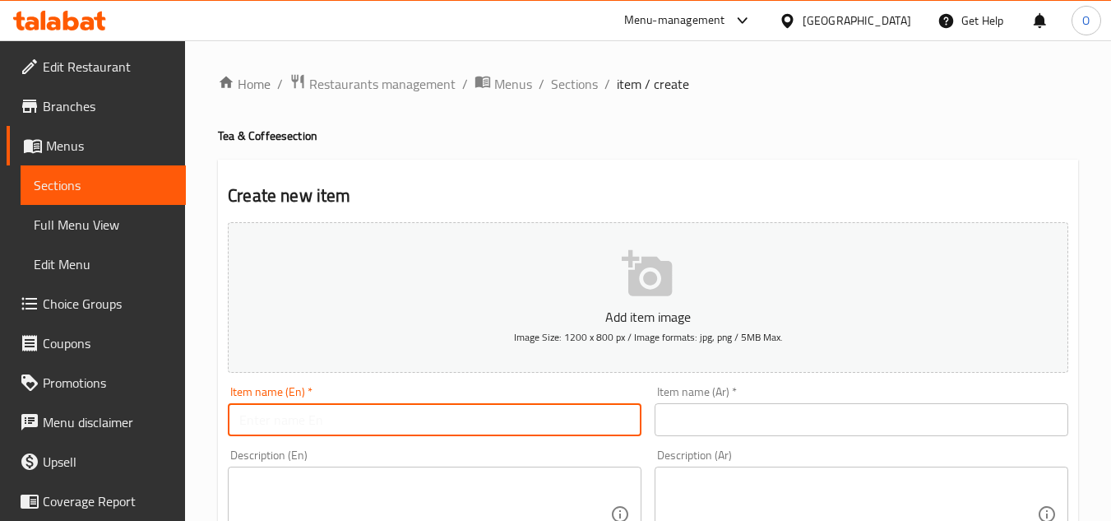
paste input "Pottery Tea"
type input "Pottery Tea"
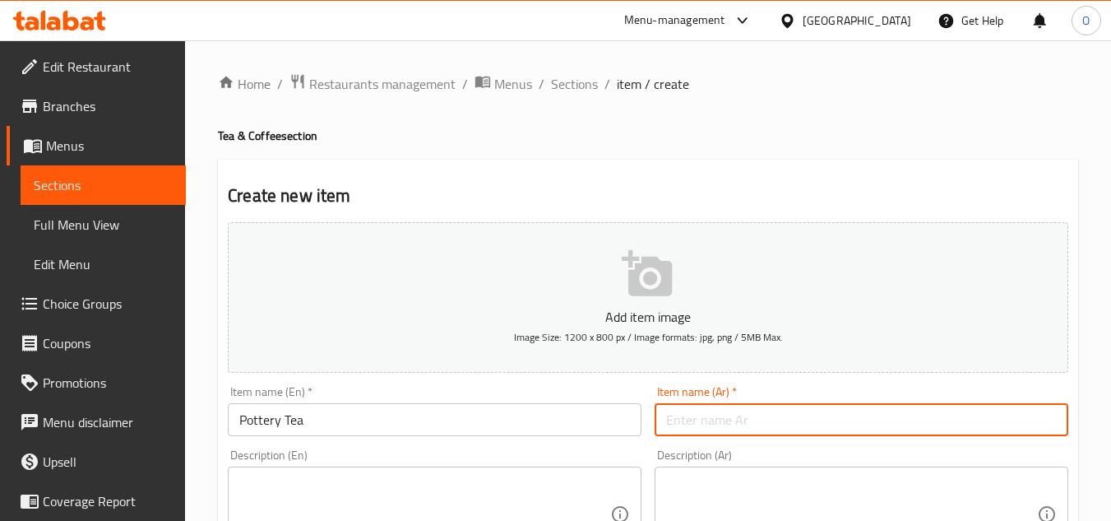
paste input "شاي فخار"
type input "شاي فخار"
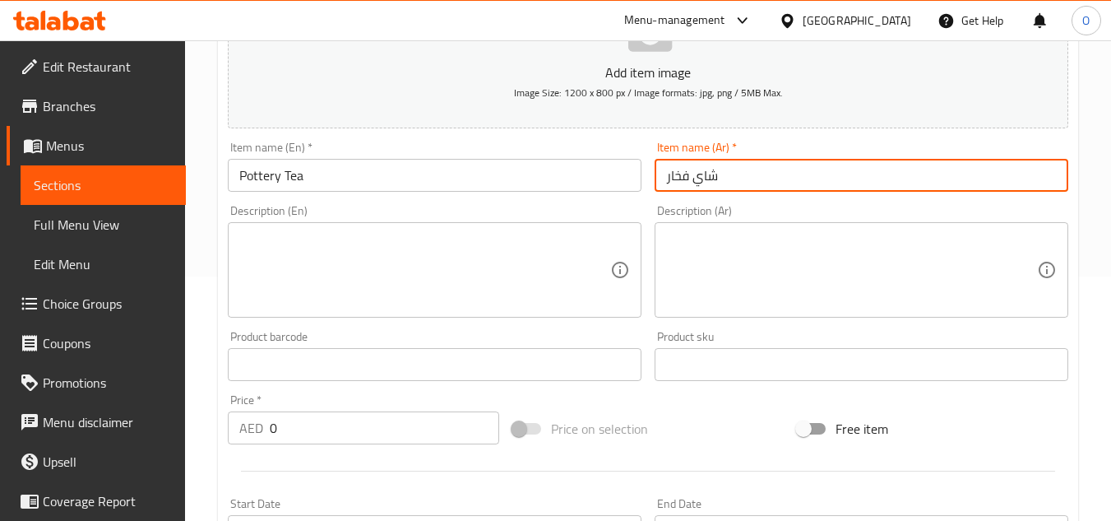
scroll to position [329, 0]
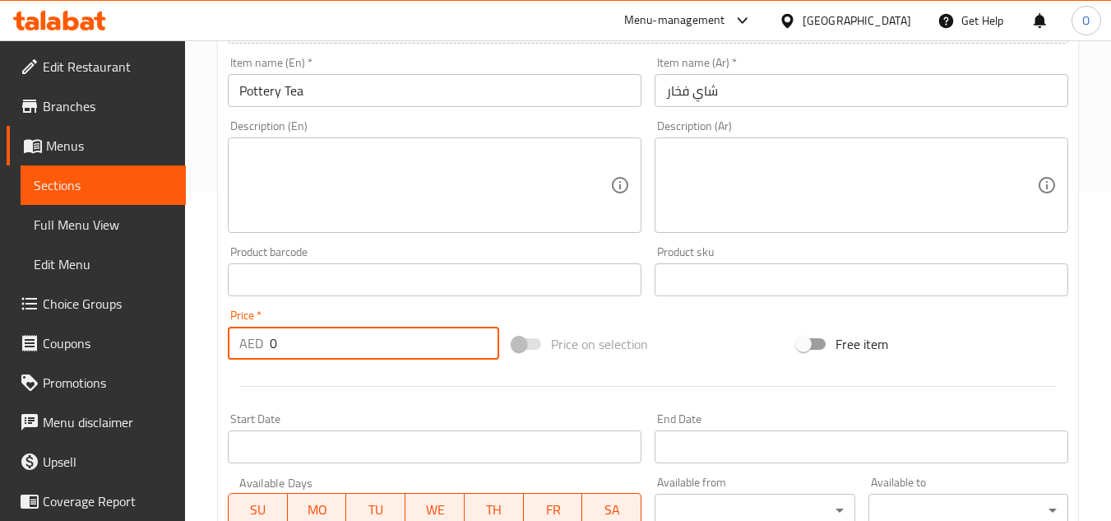
drag, startPoint x: 283, startPoint y: 348, endPoint x: 271, endPoint y: 349, distance: 12.4
click at [271, 349] on input "0" at bounding box center [384, 342] width 229 height 33
paste input "5.4"
type input "5.40"
click at [357, 173] on textarea at bounding box center [424, 185] width 371 height 78
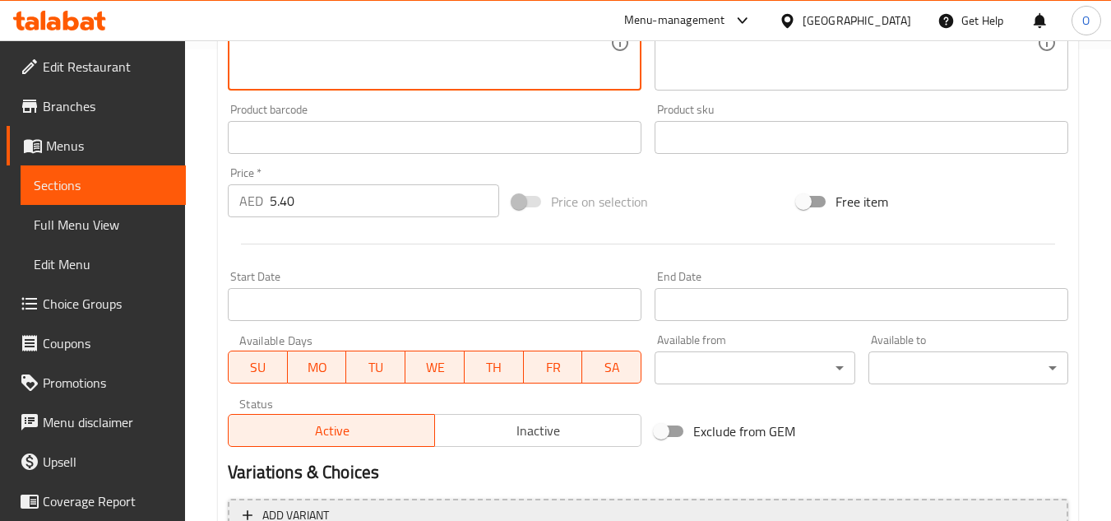
scroll to position [641, 0]
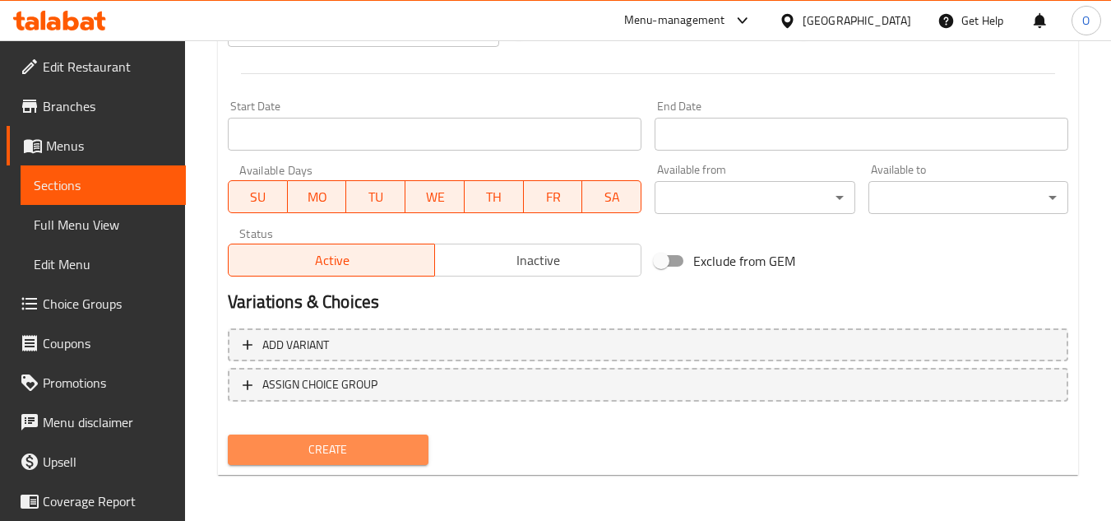
click at [317, 436] on button "Create" at bounding box center [328, 449] width 200 height 30
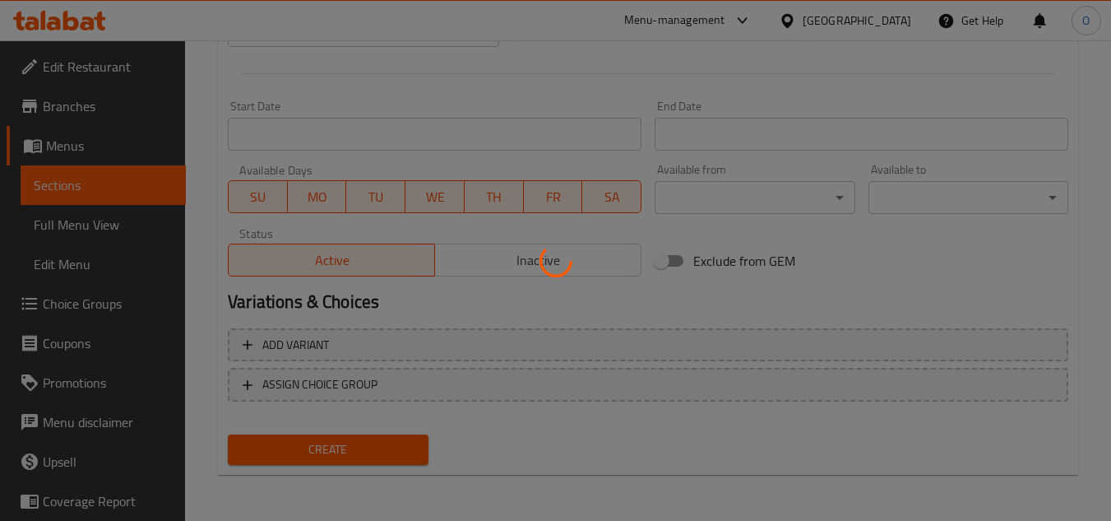
type input "0"
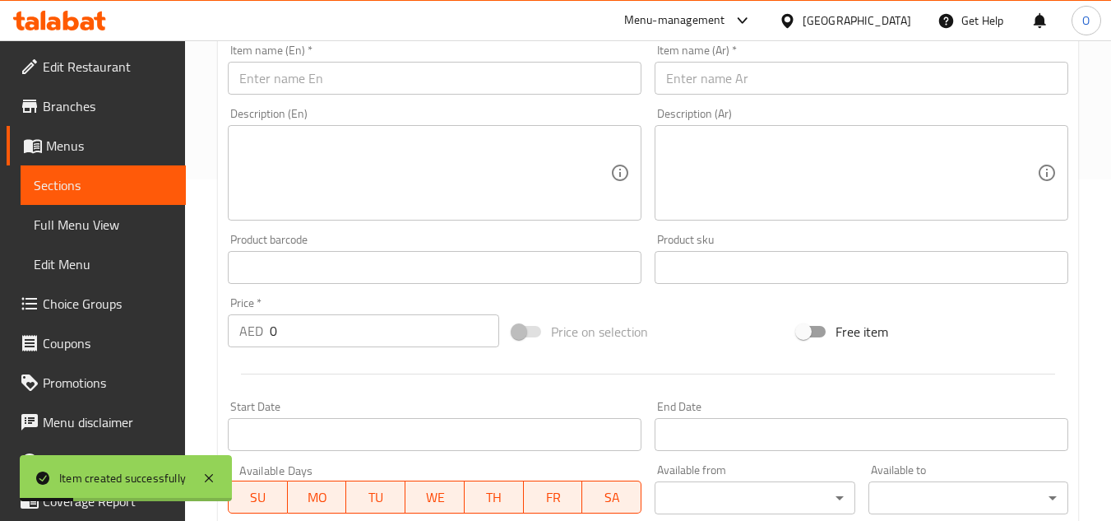
scroll to position [312, 0]
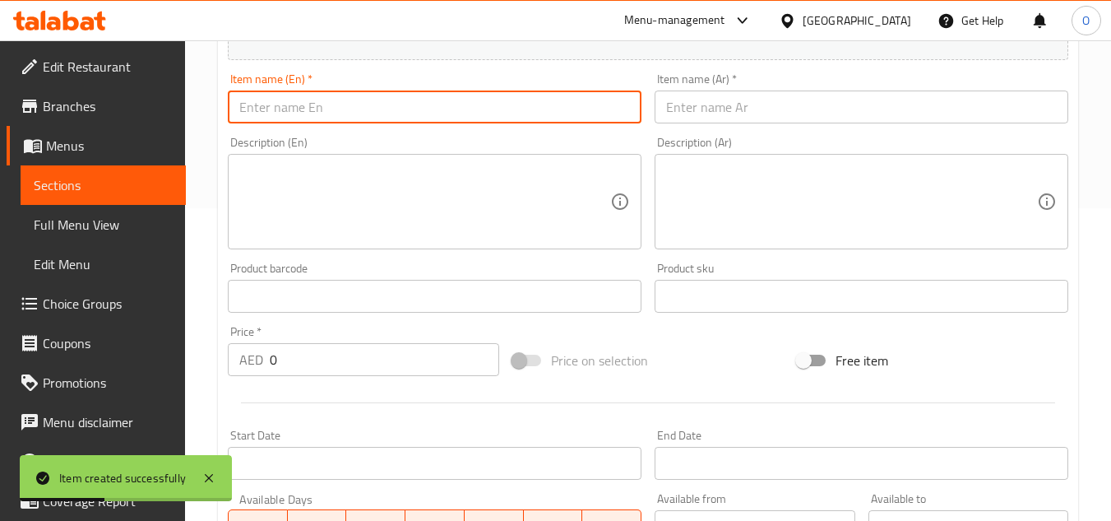
paste input "Dalla Tea"
type input "Dalla Tea"
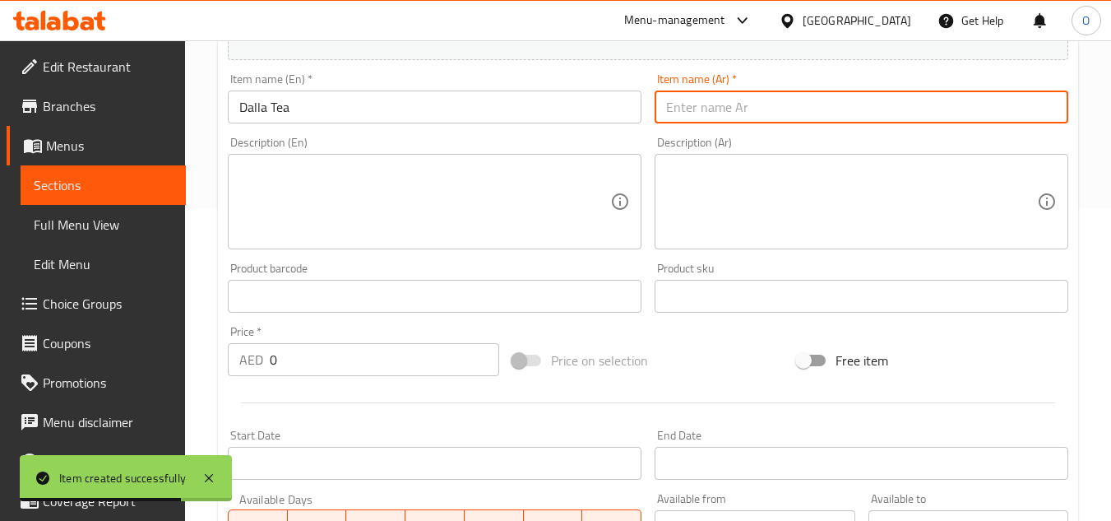
paste input "شاي دله"
type input "شاي دله"
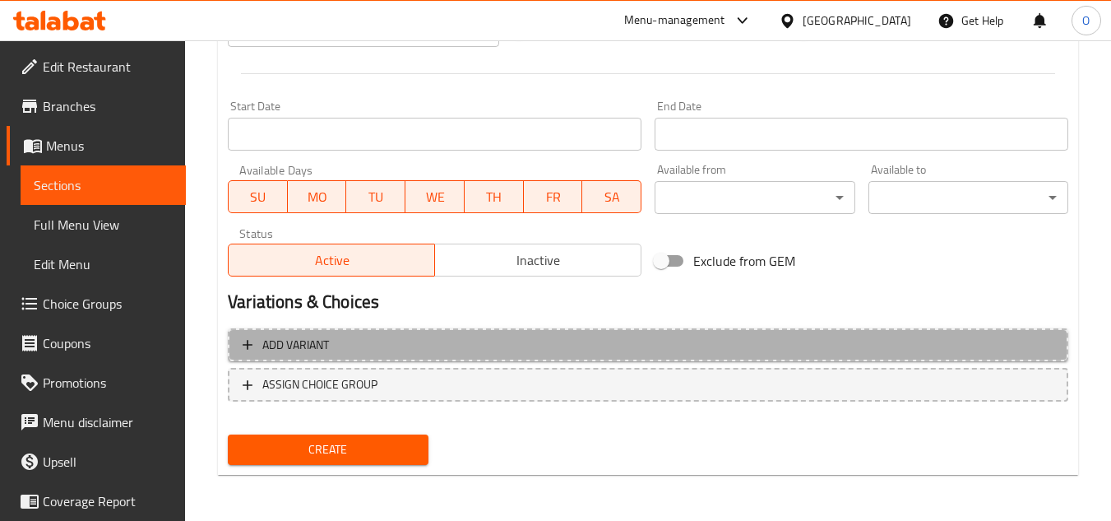
click at [651, 338] on span "Add variant" at bounding box center [648, 345] width 811 height 21
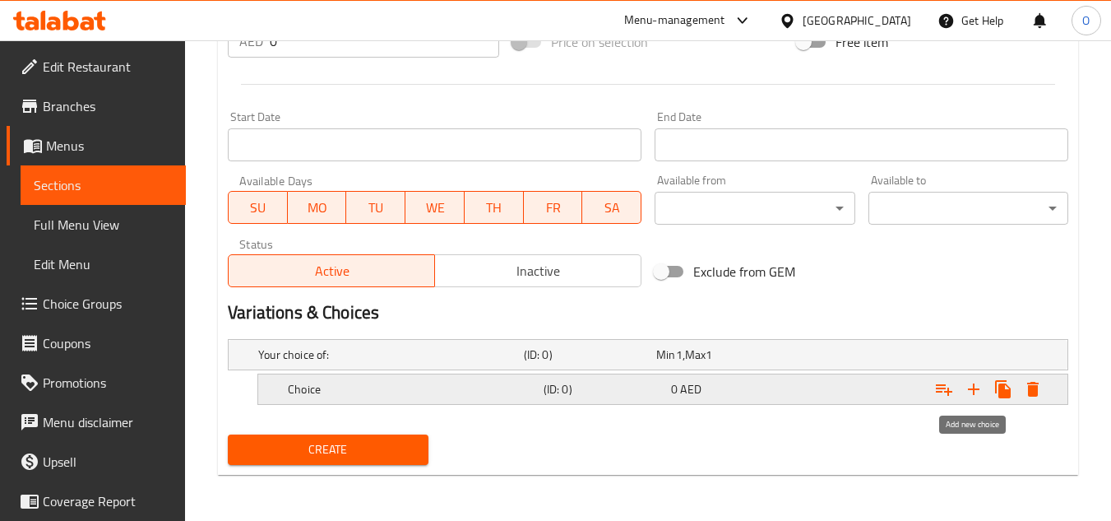
click at [986, 392] on button "Expand" at bounding box center [974, 389] width 30 height 30
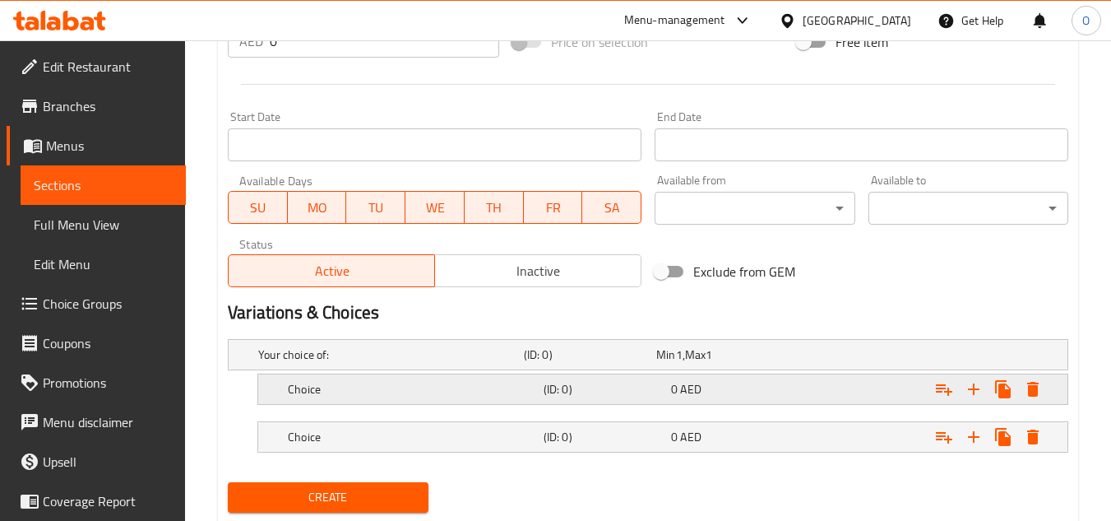
click at [627, 363] on h5 "(ID: 0)" at bounding box center [587, 354] width 126 height 16
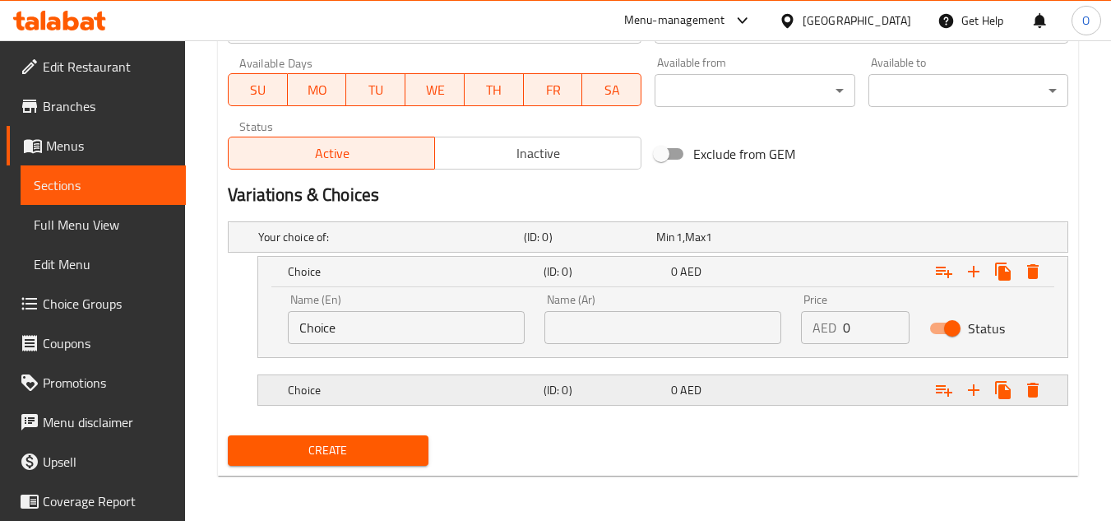
scroll to position [749, 0]
click at [588, 244] on h5 "(ID: 0)" at bounding box center [587, 236] width 126 height 16
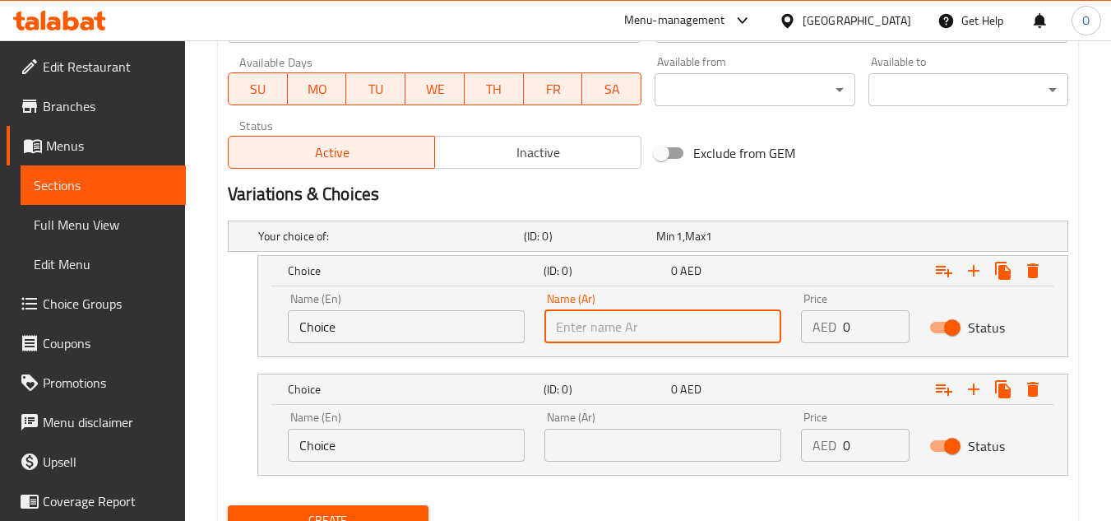
click at [625, 316] on input "text" at bounding box center [662, 326] width 237 height 33
type input "صغير"
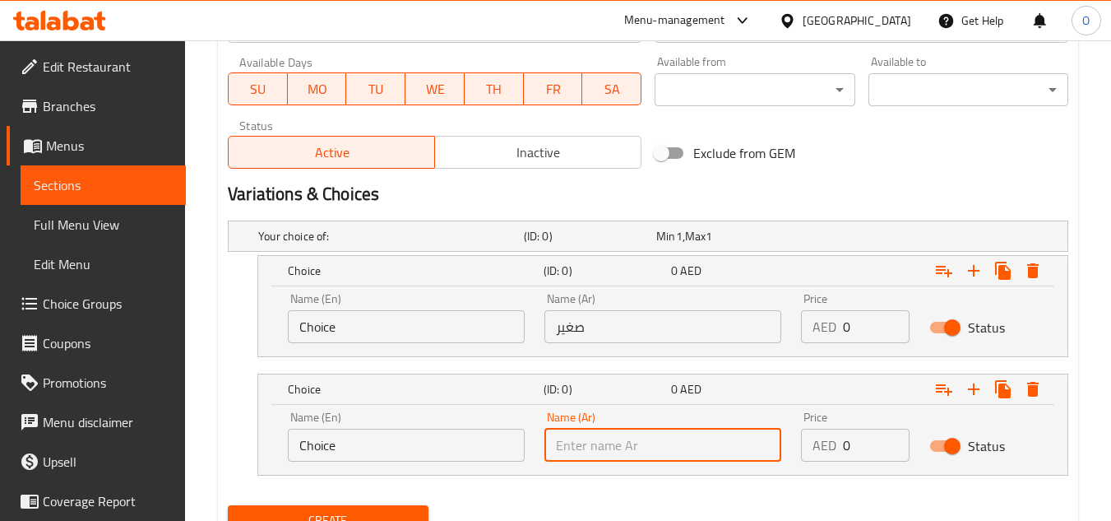
click at [633, 455] on input "text" at bounding box center [662, 444] width 237 height 33
type input "كبير"
click at [419, 344] on div "Name (En) Choice Name (En)" at bounding box center [406, 318] width 257 height 70
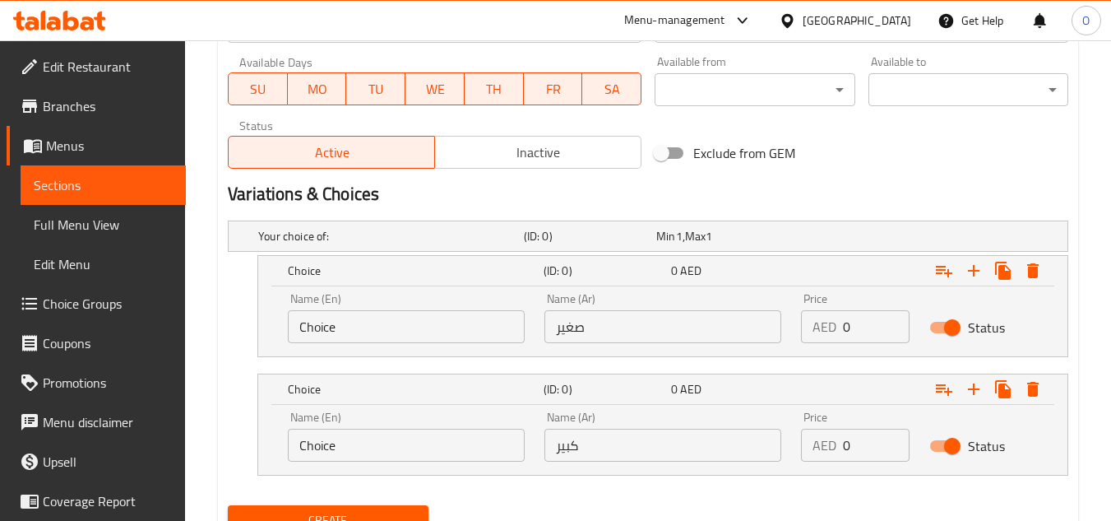
click at [409, 335] on input "Choice" at bounding box center [406, 326] width 237 height 33
click at [407, 335] on input "Choice" at bounding box center [406, 326] width 237 height 33
click at [405, 334] on input "text" at bounding box center [406, 326] width 237 height 33
type input "Small"
click at [333, 442] on input "Choice" at bounding box center [406, 444] width 237 height 33
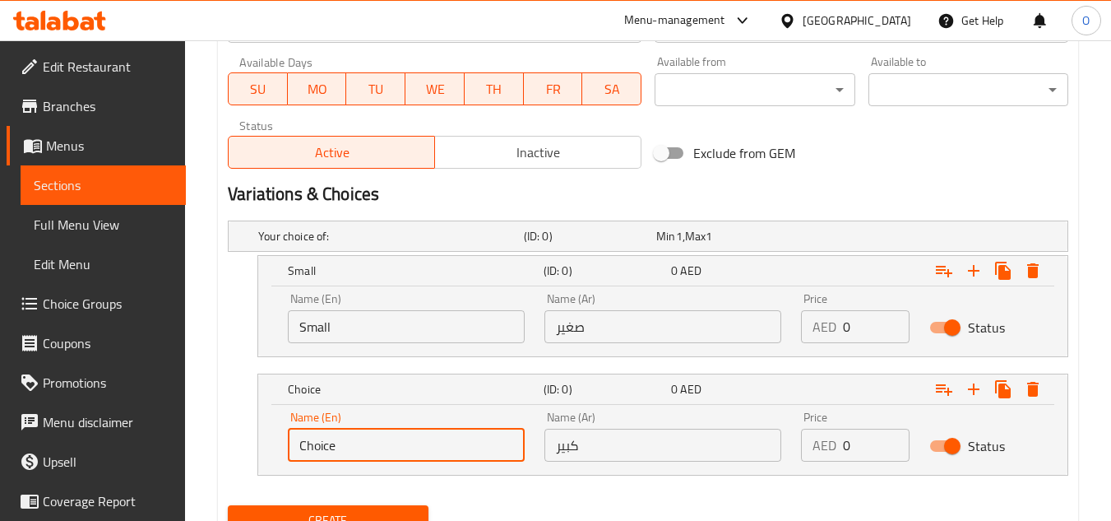
click at [333, 442] on input "Choice" at bounding box center [406, 444] width 237 height 33
click at [341, 437] on input "text" at bounding box center [406, 444] width 237 height 33
type input "Large"
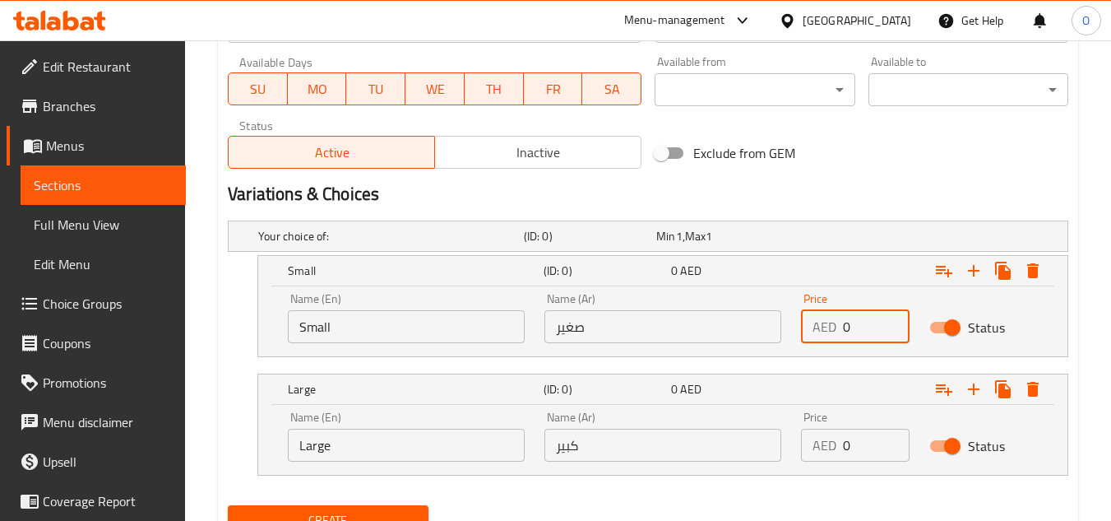
drag, startPoint x: 846, startPoint y: 326, endPoint x: 857, endPoint y: 325, distance: 10.7
click at [857, 325] on input "0" at bounding box center [876, 326] width 67 height 33
paste input "47.25"
type input "47.25"
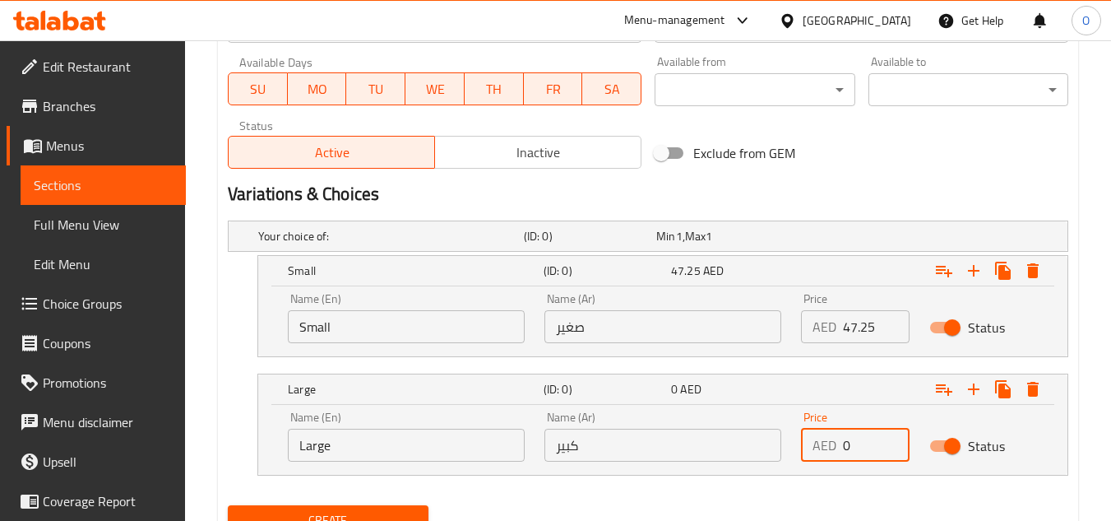
click at [849, 448] on input "0" at bounding box center [876, 444] width 67 height 33
paste input "74.25"
type input "74.25"
click at [885, 164] on div "Exclude from GEM" at bounding box center [790, 153] width 285 height 44
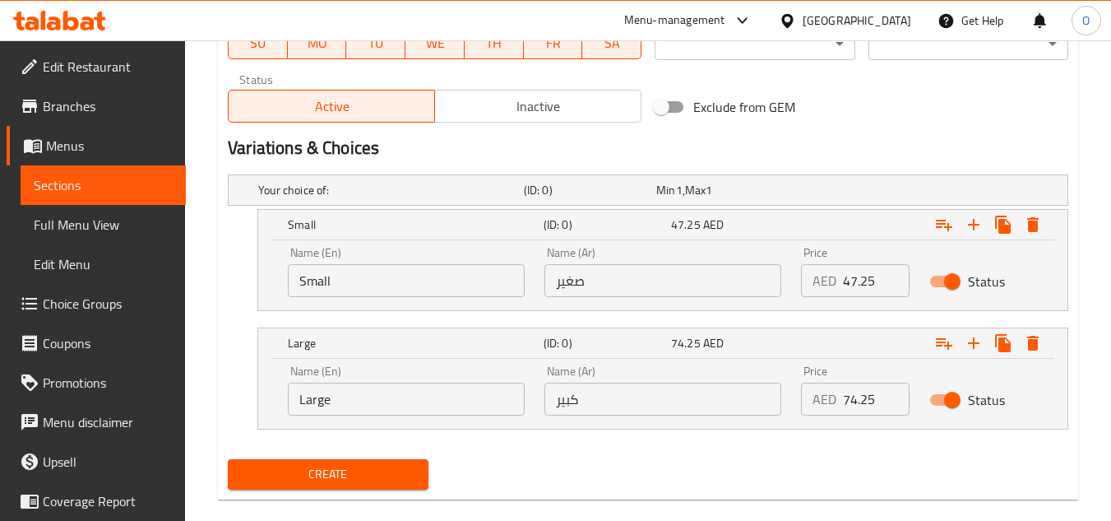
scroll to position [820, 0]
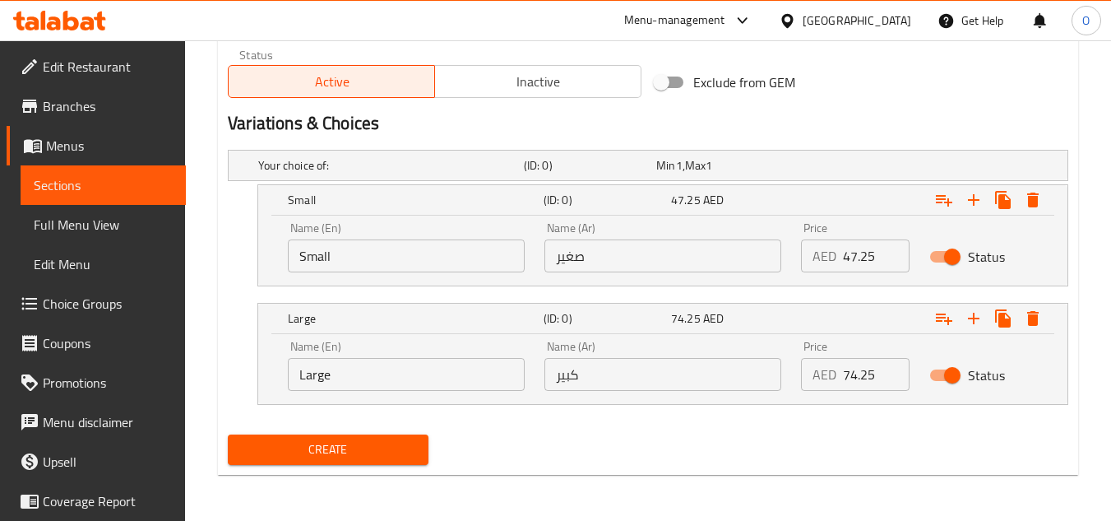
click at [328, 461] on button "Create" at bounding box center [328, 449] width 200 height 30
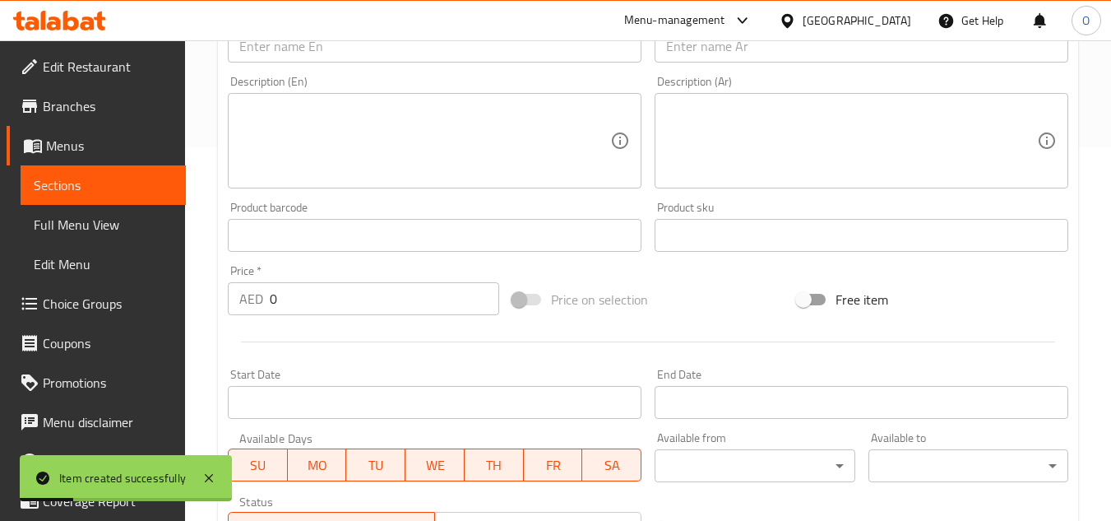
scroll to position [0, 0]
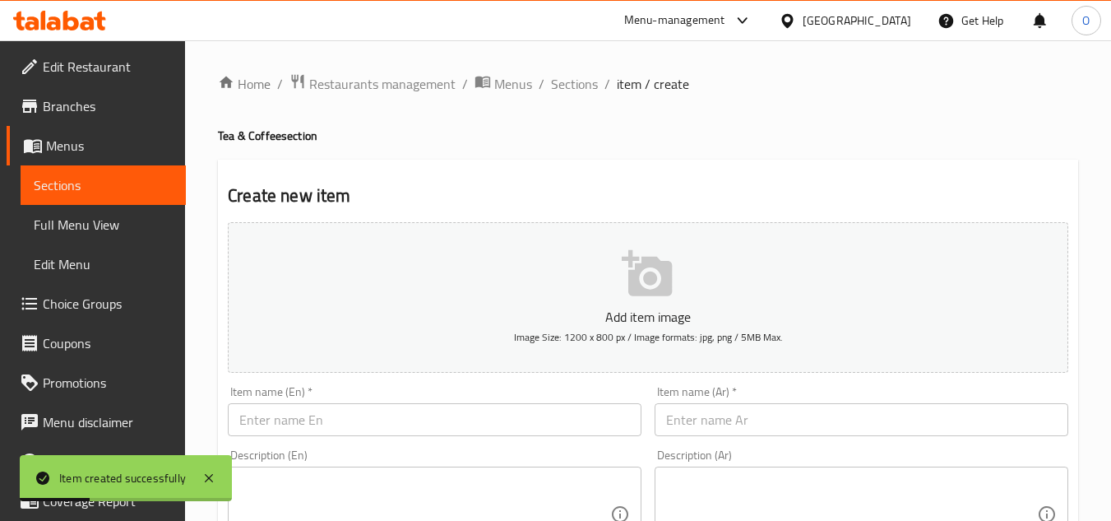
click at [573, 87] on span "Sections" at bounding box center [574, 84] width 47 height 20
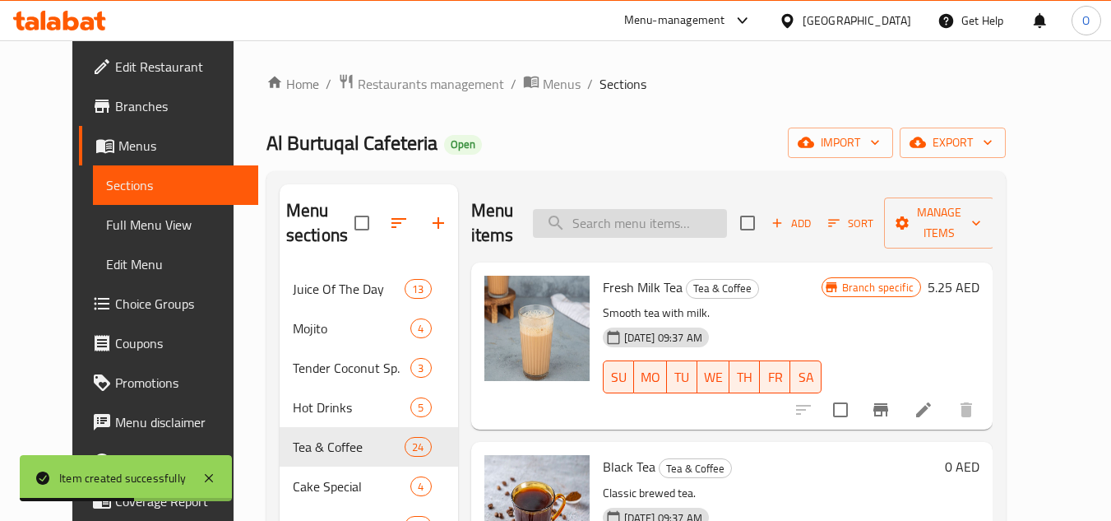
paste input "CAPPUCCINO"
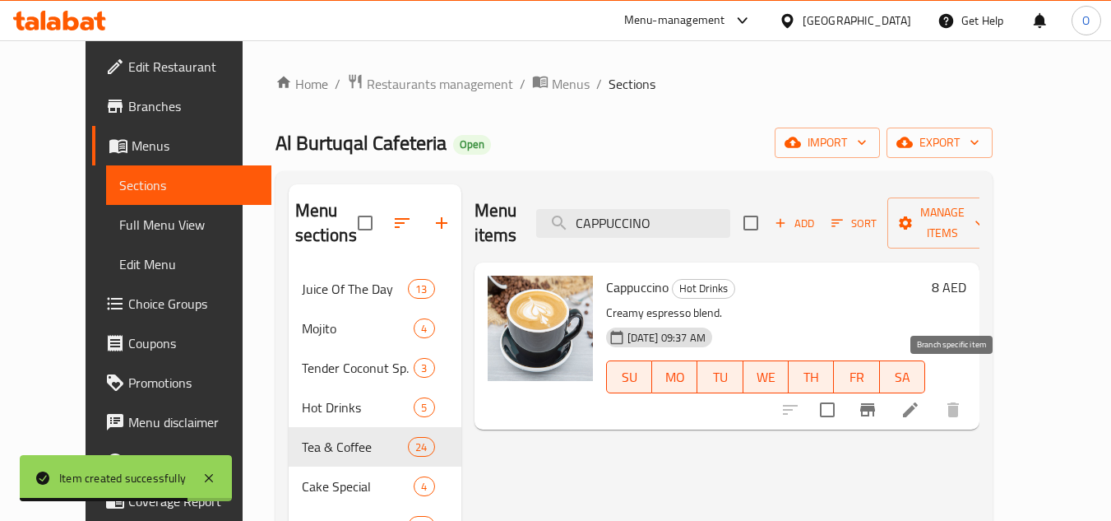
type input "CAPPUCCINO"
click at [887, 390] on button "Branch-specific-item" at bounding box center [867, 409] width 39 height 39
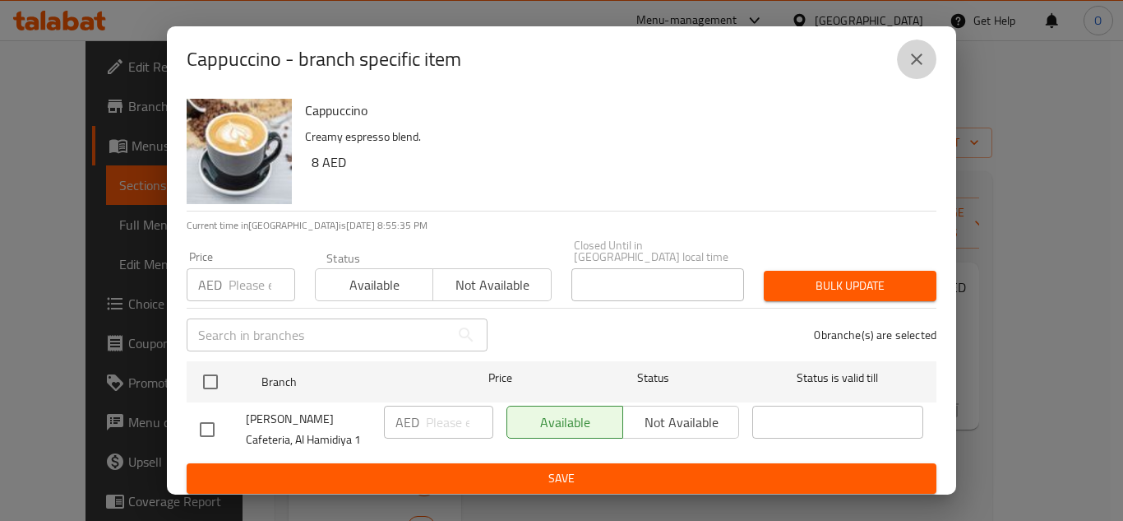
click at [909, 53] on icon "close" at bounding box center [917, 59] width 20 height 20
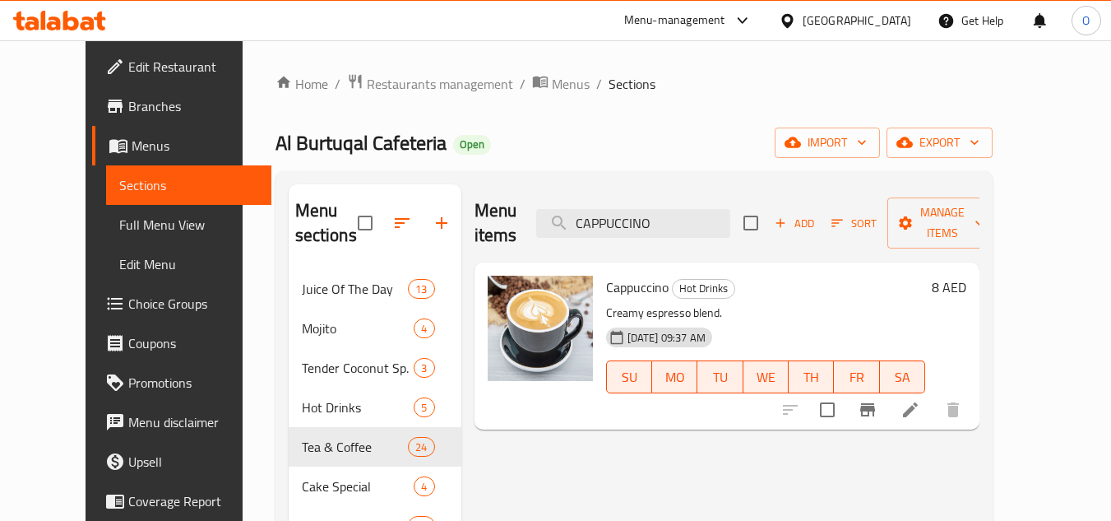
click at [933, 397] on li at bounding box center [910, 410] width 46 height 30
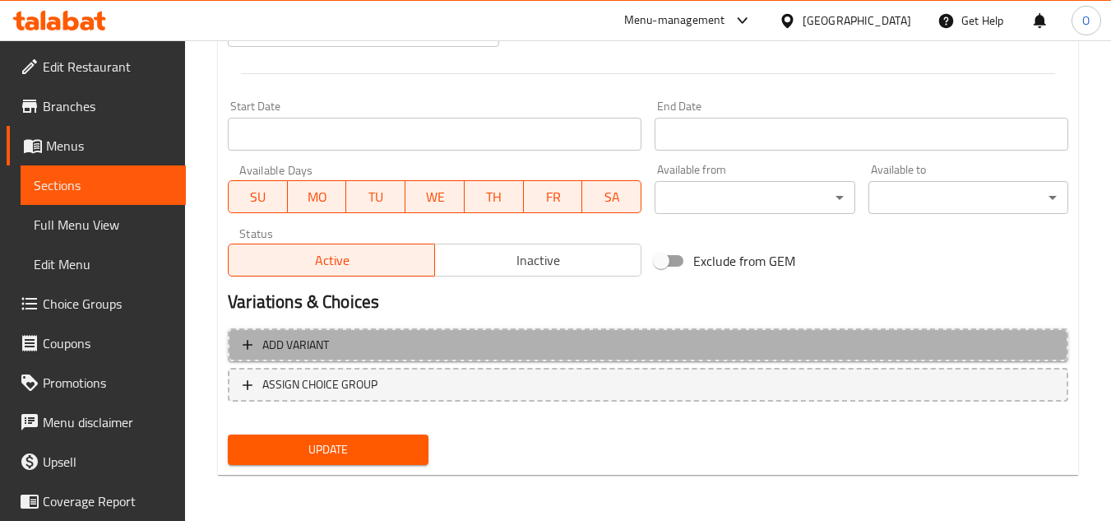
click at [899, 335] on span "Add variant" at bounding box center [648, 345] width 811 height 21
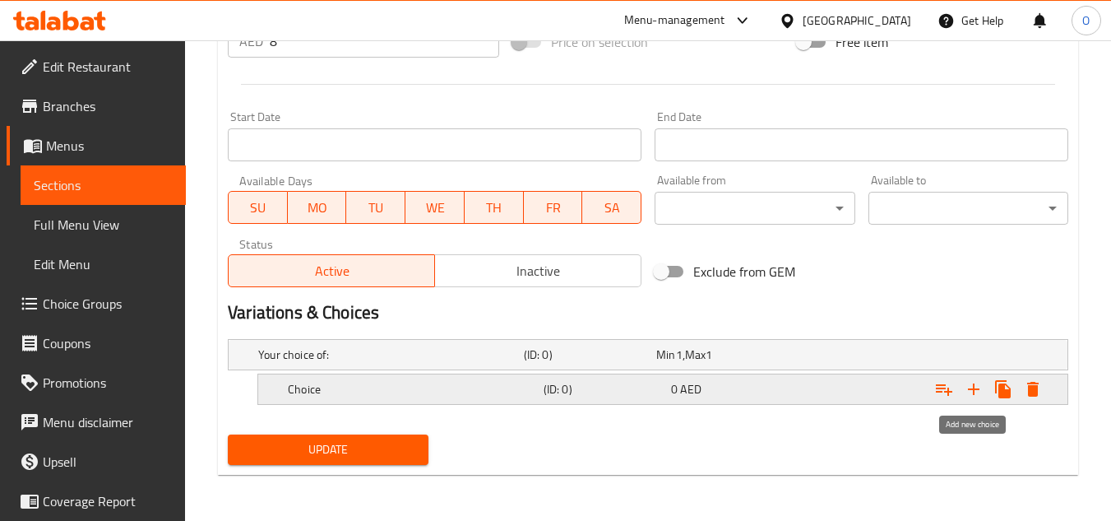
click at [973, 389] on icon "Expand" at bounding box center [974, 389] width 12 height 12
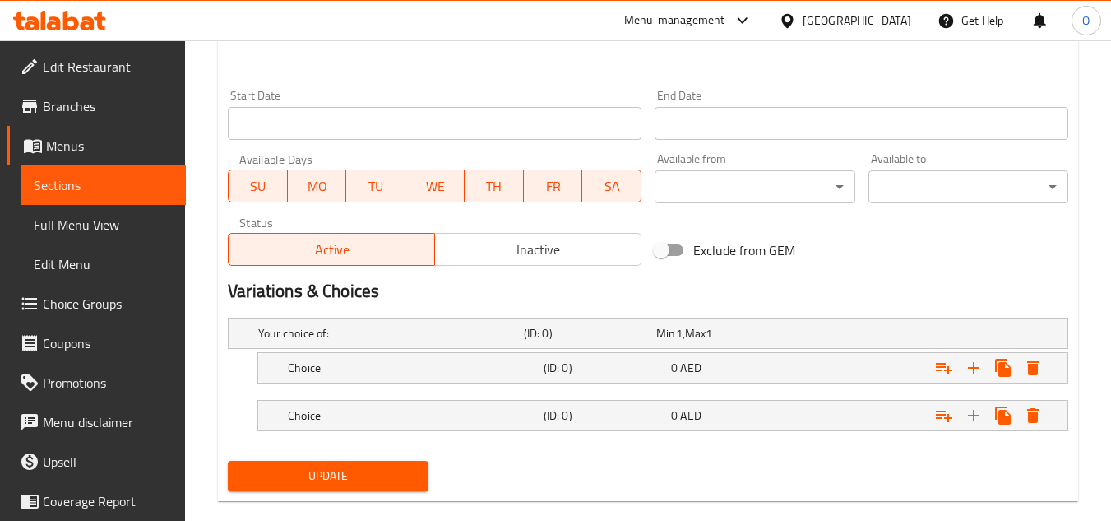
scroll to position [702, 0]
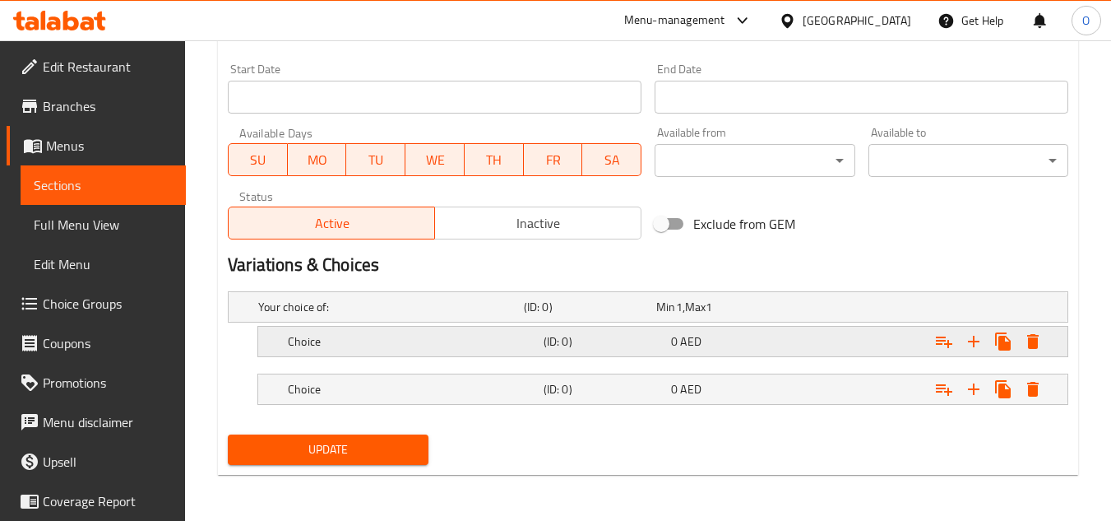
click at [369, 325] on div "Choice (ID: 0) 0 AED" at bounding box center [653, 307] width 796 height 36
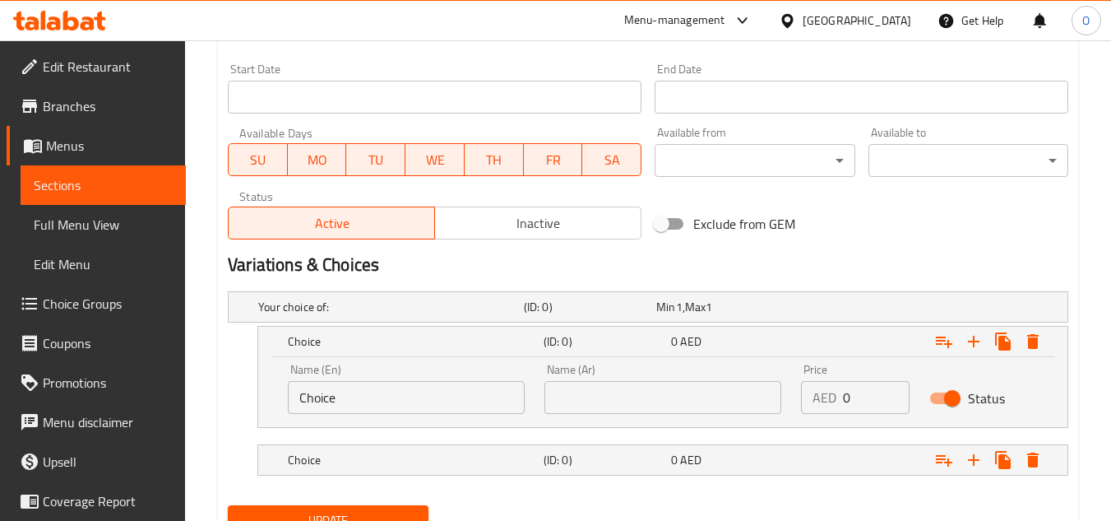
click at [386, 400] on input "Choice" at bounding box center [406, 397] width 237 height 33
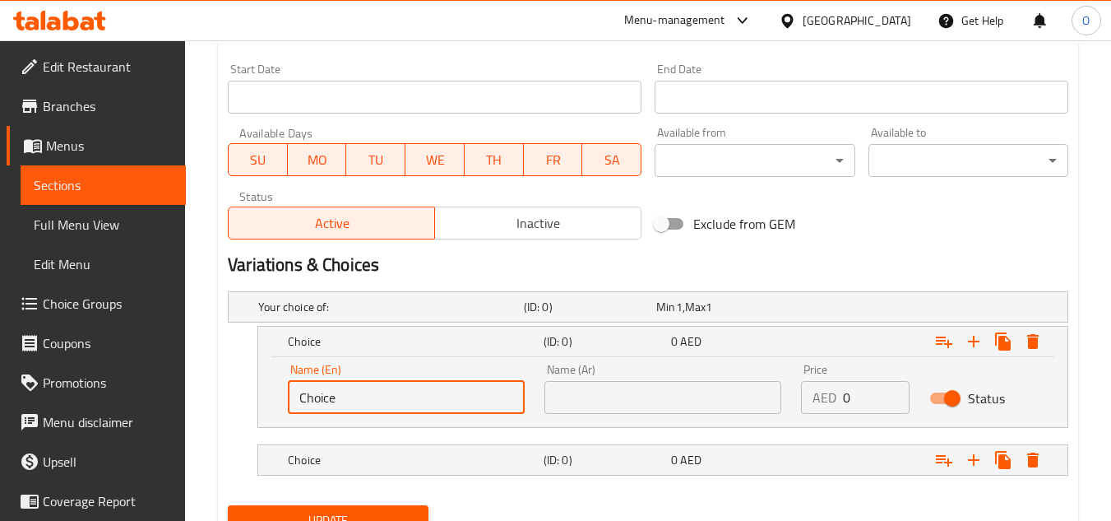
click at [386, 400] on input "Choice" at bounding box center [406, 397] width 237 height 33
type input "Small"
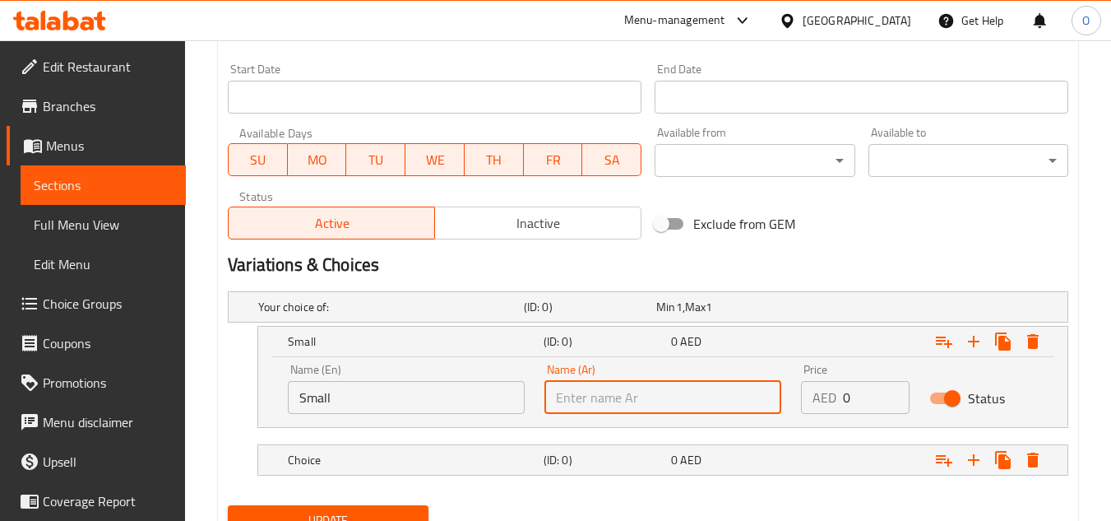
click at [585, 395] on input "text" at bounding box center [662, 397] width 237 height 33
type input "صغير"
click at [583, 315] on h5 "(ID: 0)" at bounding box center [587, 306] width 126 height 16
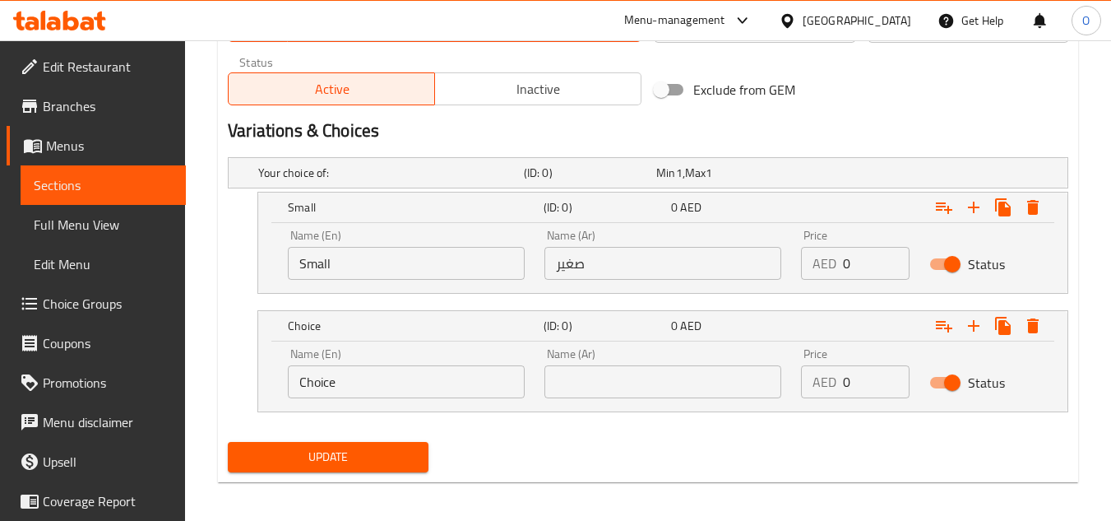
scroll to position [844, 0]
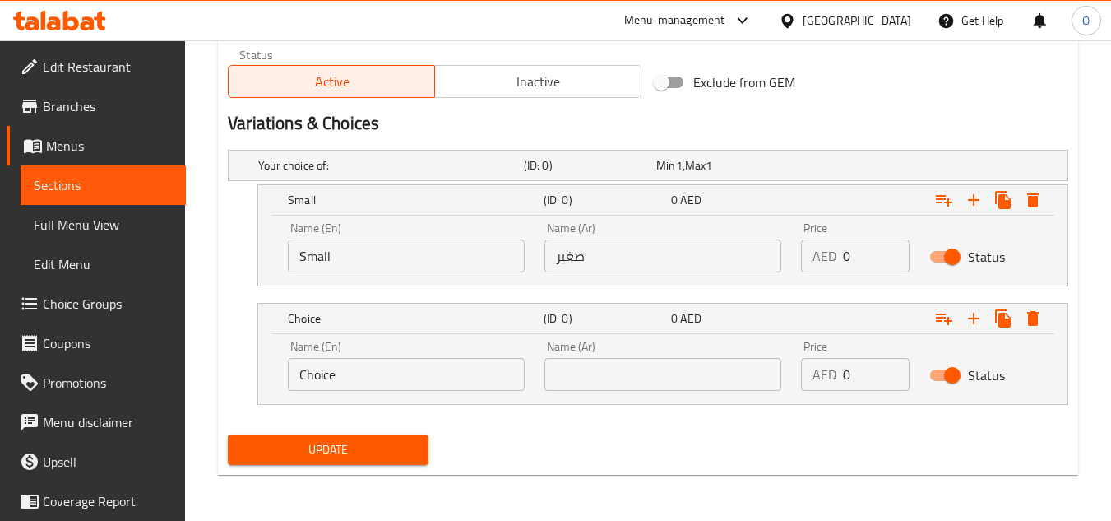
click at [608, 354] on div "Name (Ar) Name (Ar)" at bounding box center [662, 365] width 237 height 50
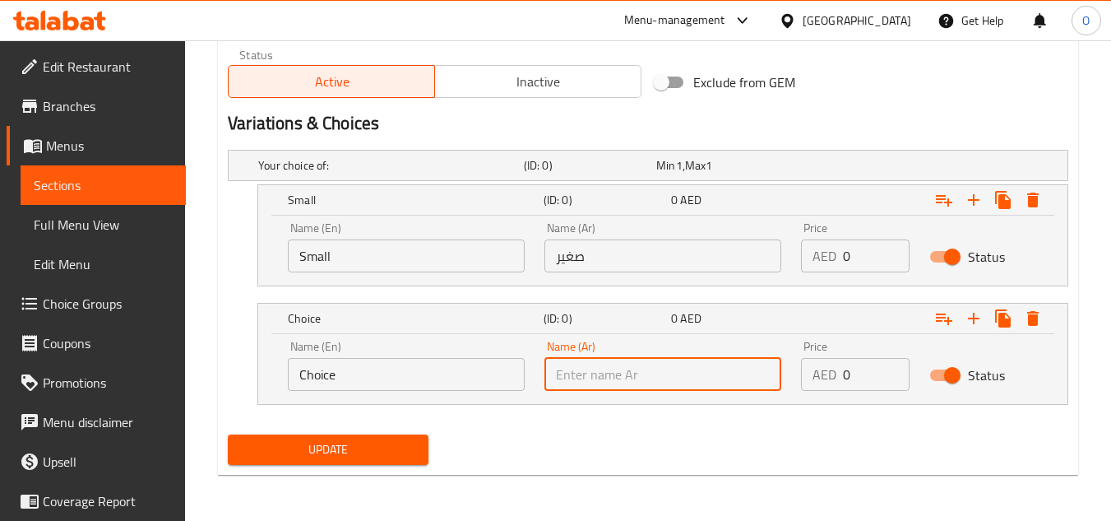
click at [607, 364] on input "text" at bounding box center [662, 374] width 237 height 33
type input "كبير"
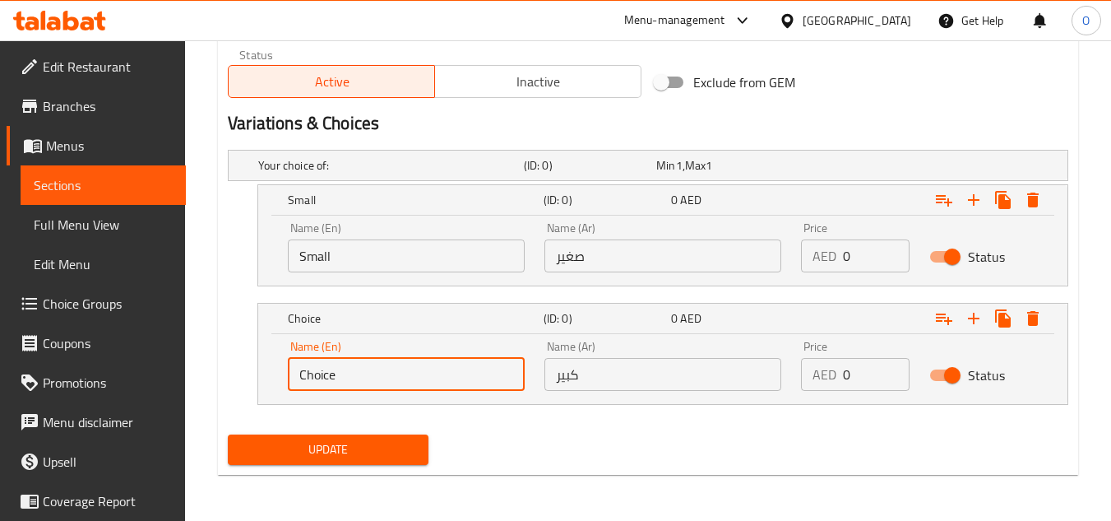
click at [383, 376] on input "Choice" at bounding box center [406, 374] width 237 height 33
click at [383, 376] on input "text" at bounding box center [406, 374] width 237 height 33
type input "Large"
drag, startPoint x: 858, startPoint y: 258, endPoint x: 833, endPoint y: 261, distance: 25.7
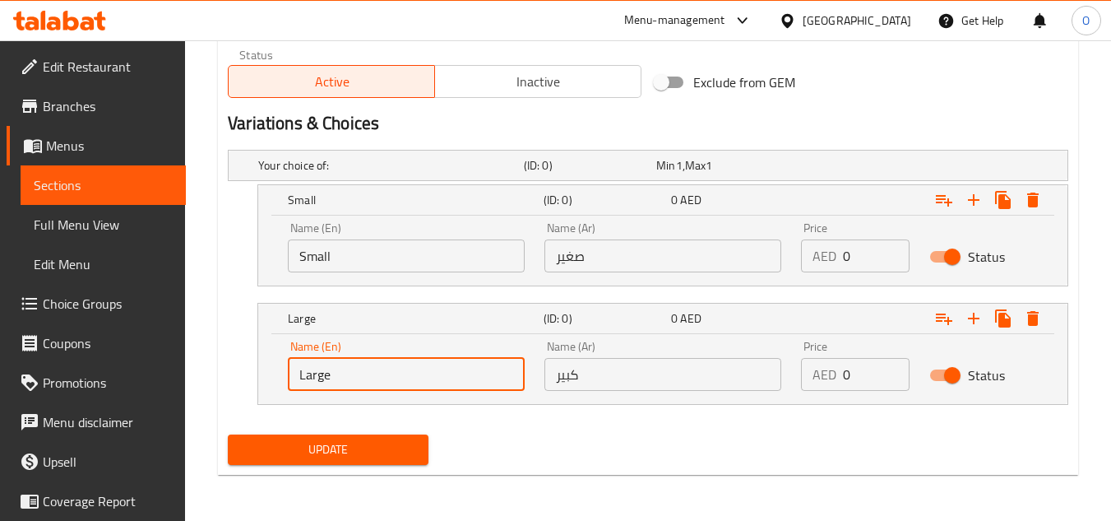
click at [827, 261] on div "AED 0 Price" at bounding box center [855, 255] width 109 height 33
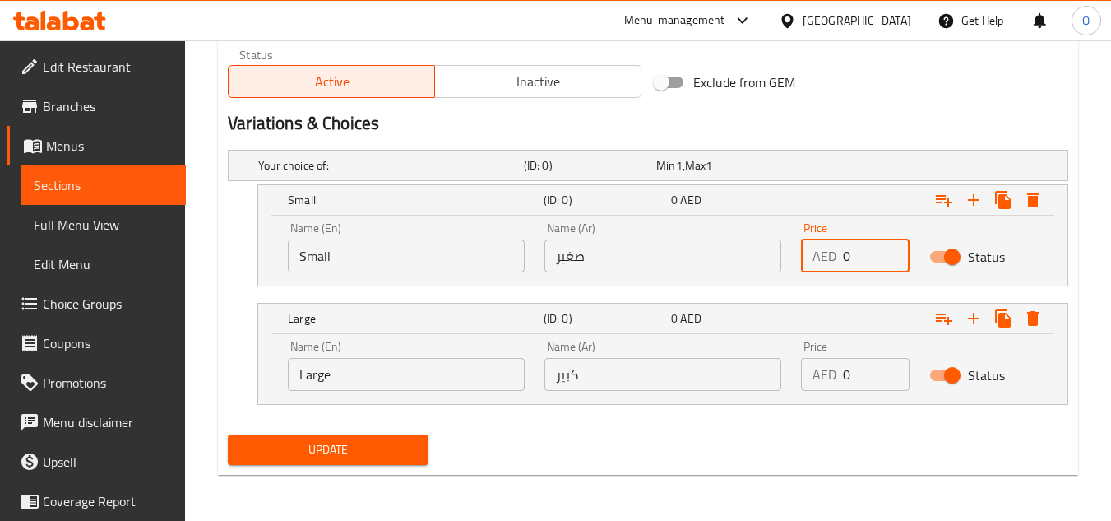
paste input "6.75"
type input "6.75"
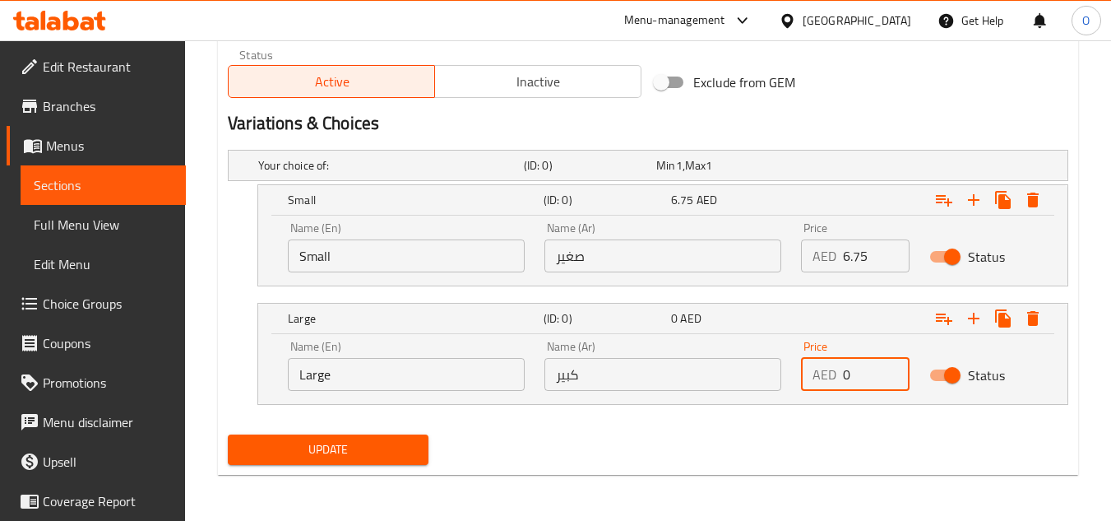
drag, startPoint x: 868, startPoint y: 372, endPoint x: 825, endPoint y: 375, distance: 42.8
click at [825, 375] on div "AED 0 Price" at bounding box center [855, 374] width 109 height 33
paste input "10.8"
type input "10.8"
click at [855, 123] on h2 "Variations & Choices" at bounding box center [648, 123] width 840 height 25
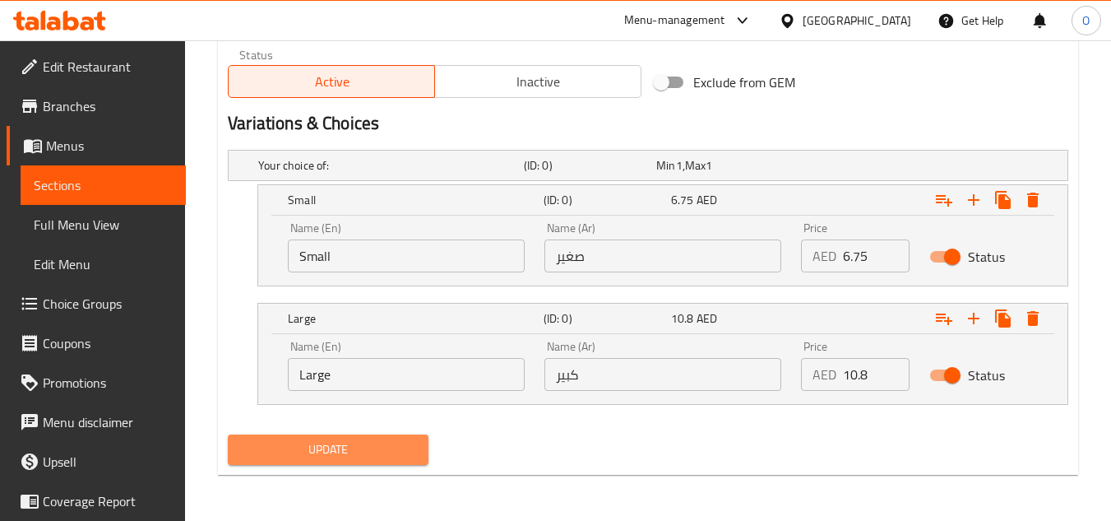
click at [278, 456] on span "Update" at bounding box center [328, 449] width 174 height 21
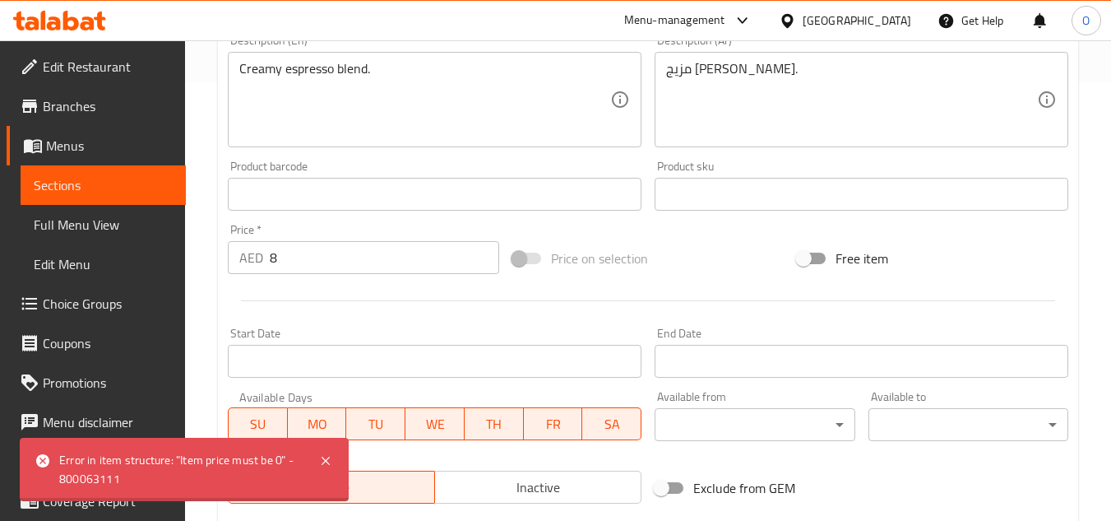
scroll to position [433, 0]
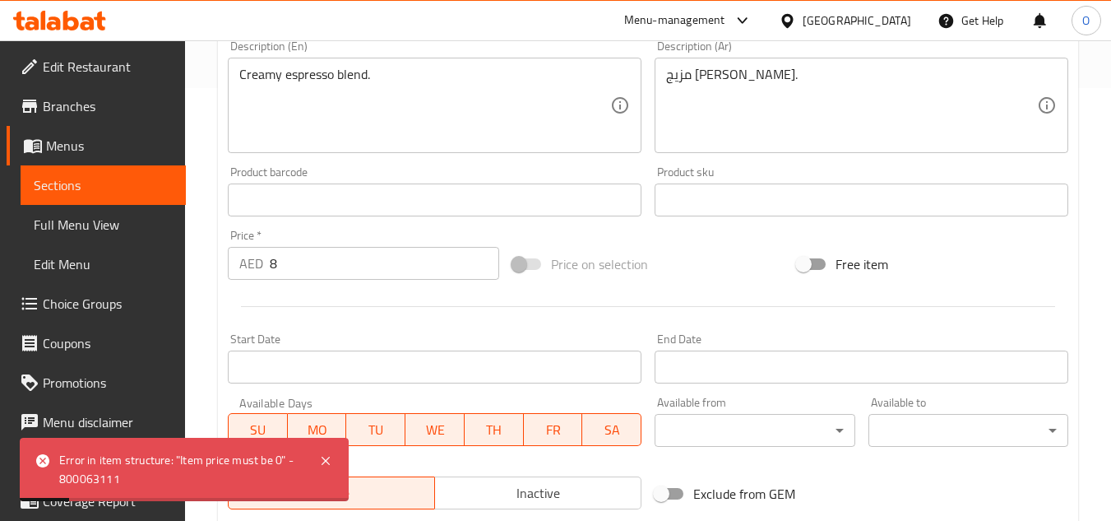
click at [312, 271] on input "8" at bounding box center [384, 263] width 229 height 33
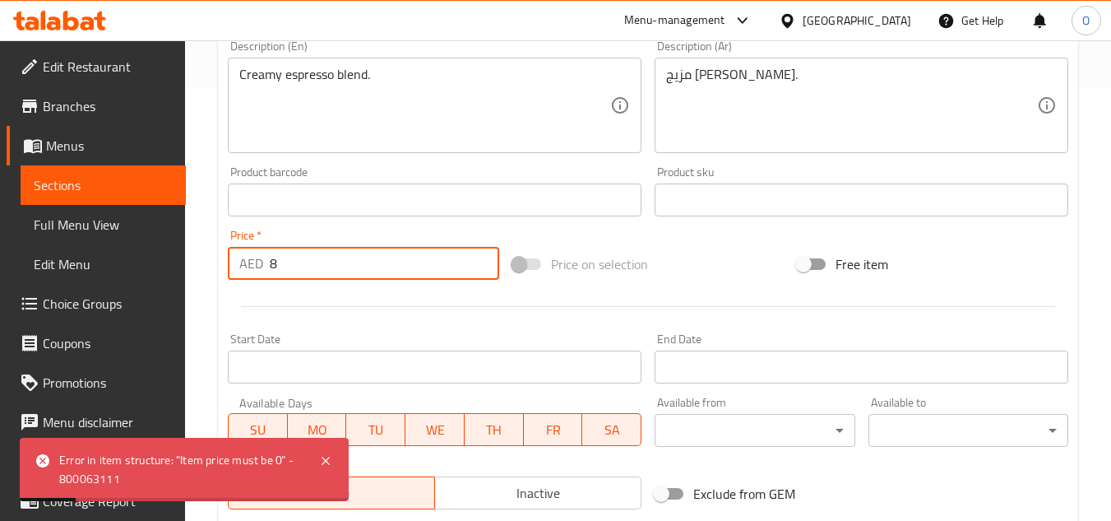
click at [312, 271] on input "8" at bounding box center [384, 263] width 229 height 33
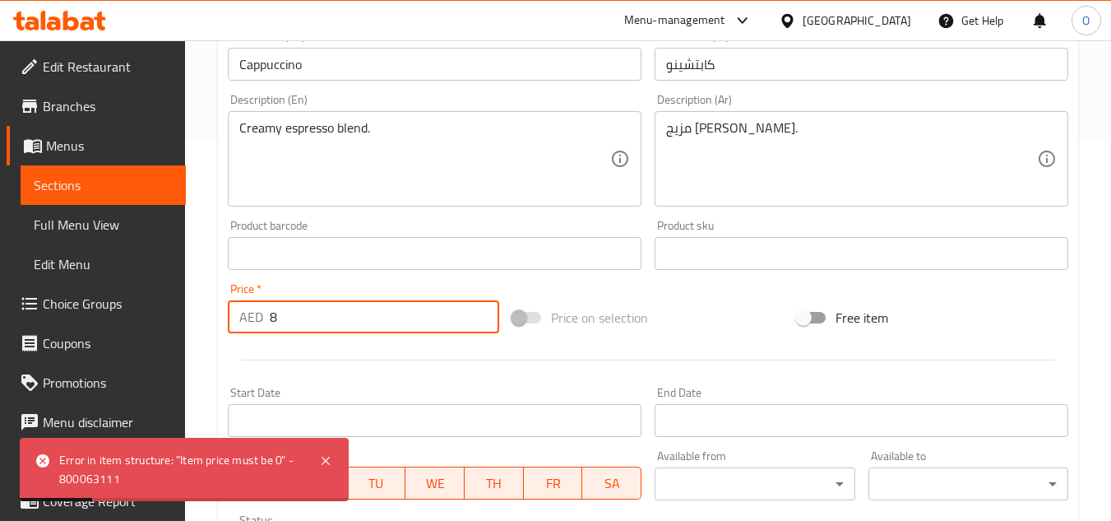
scroll to position [350, 0]
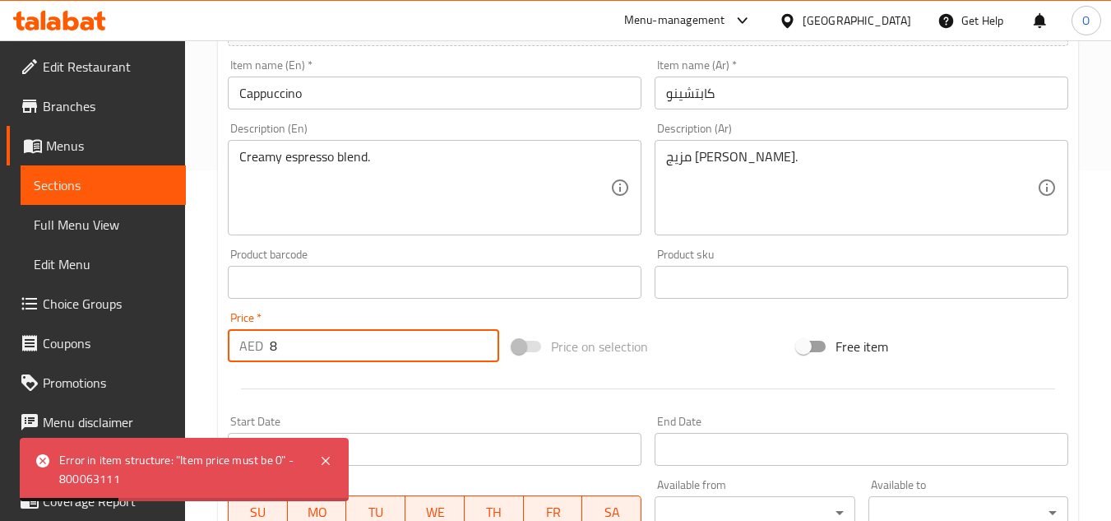
click at [295, 350] on input "8" at bounding box center [384, 345] width 229 height 33
type input "0"
click at [303, 384] on div at bounding box center [648, 388] width 854 height 40
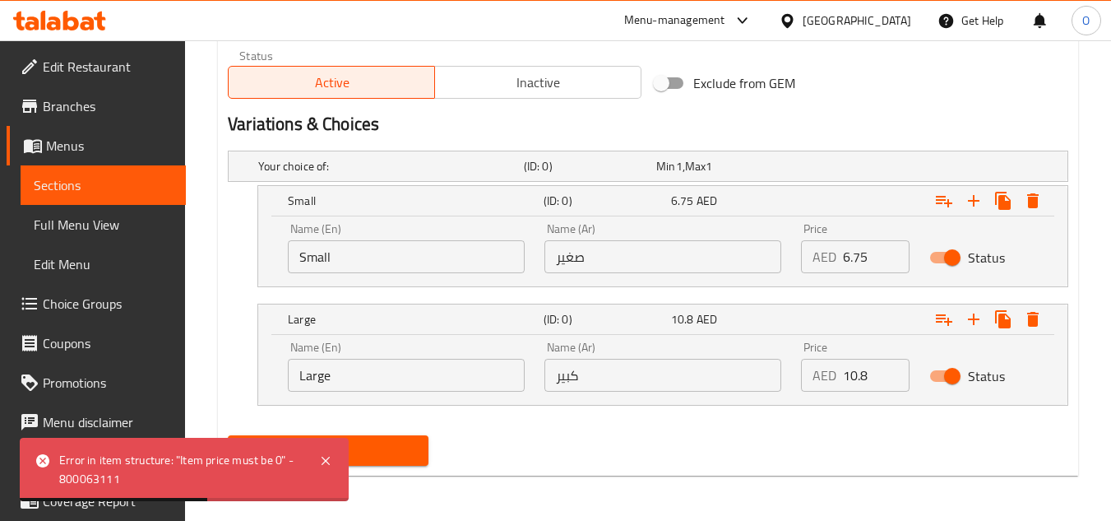
scroll to position [844, 0]
click at [364, 446] on span "Update" at bounding box center [328, 449] width 174 height 21
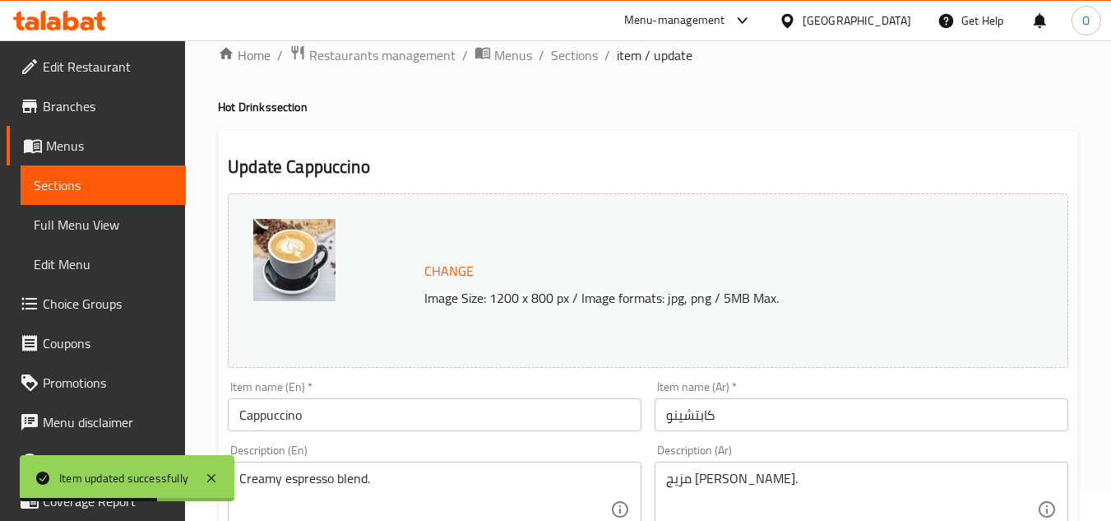
scroll to position [0, 0]
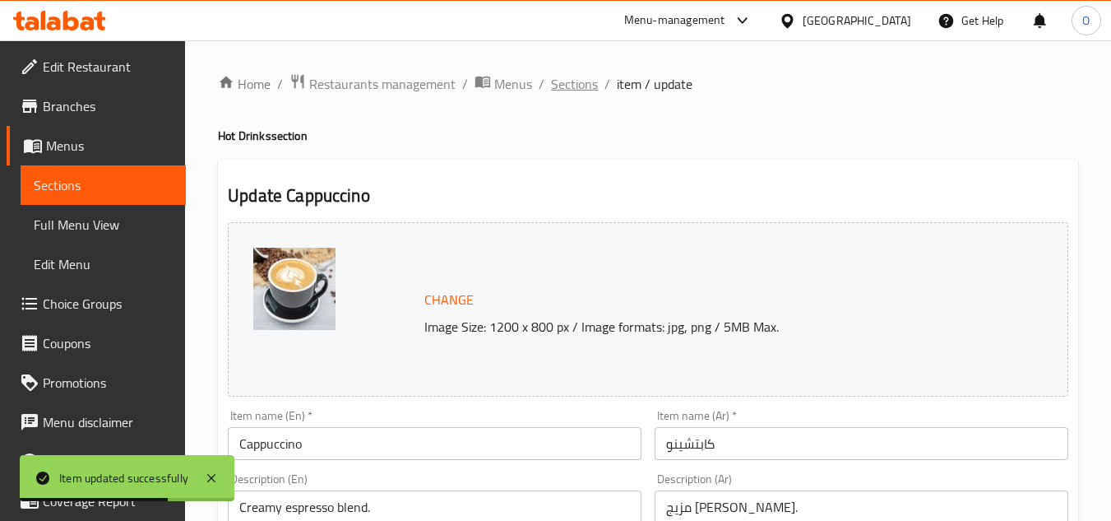
click at [576, 82] on span "Sections" at bounding box center [574, 84] width 47 height 20
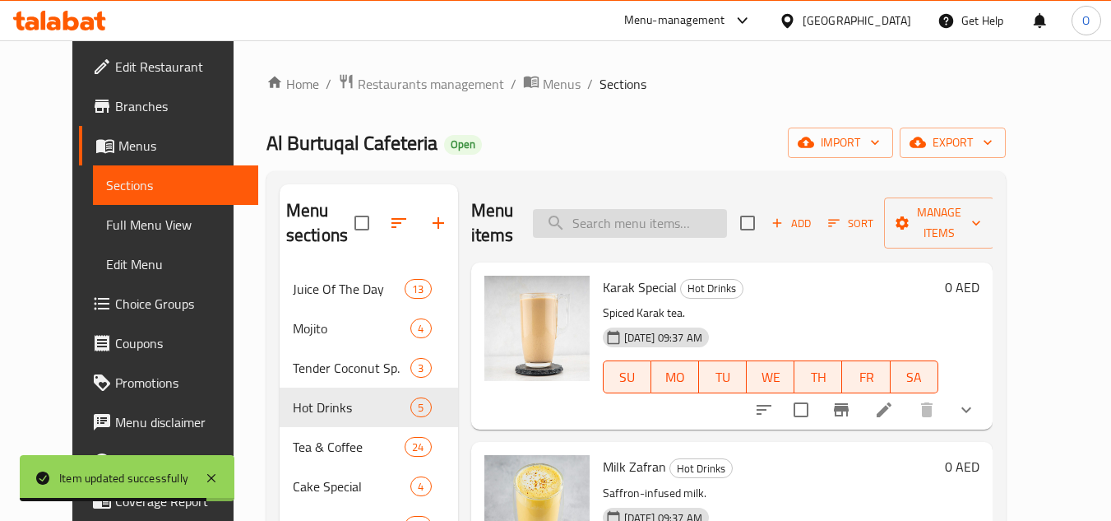
paste input "NESCAFE"
type input "NESCAFE"
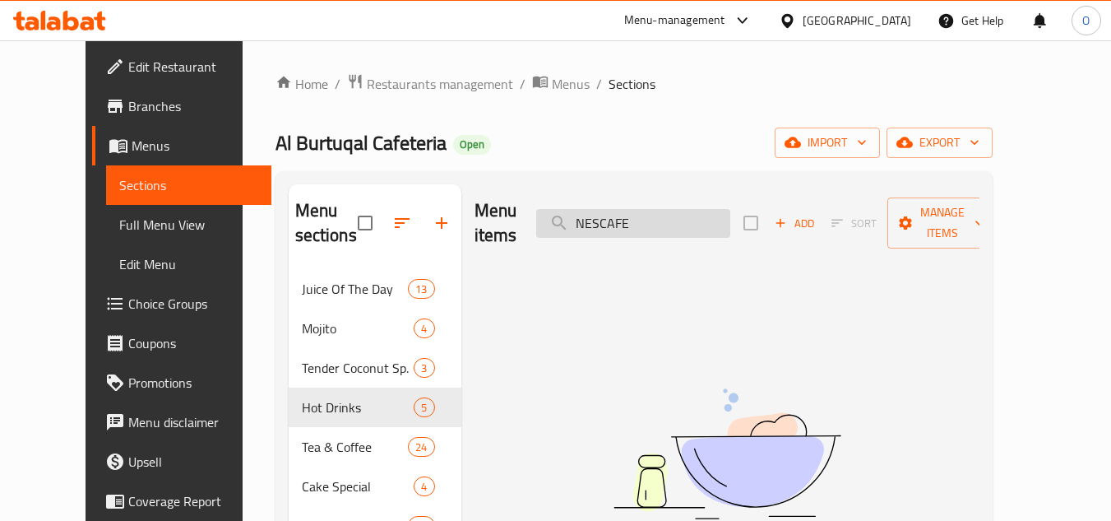
click at [641, 209] on input "NESCAFE" at bounding box center [633, 223] width 194 height 29
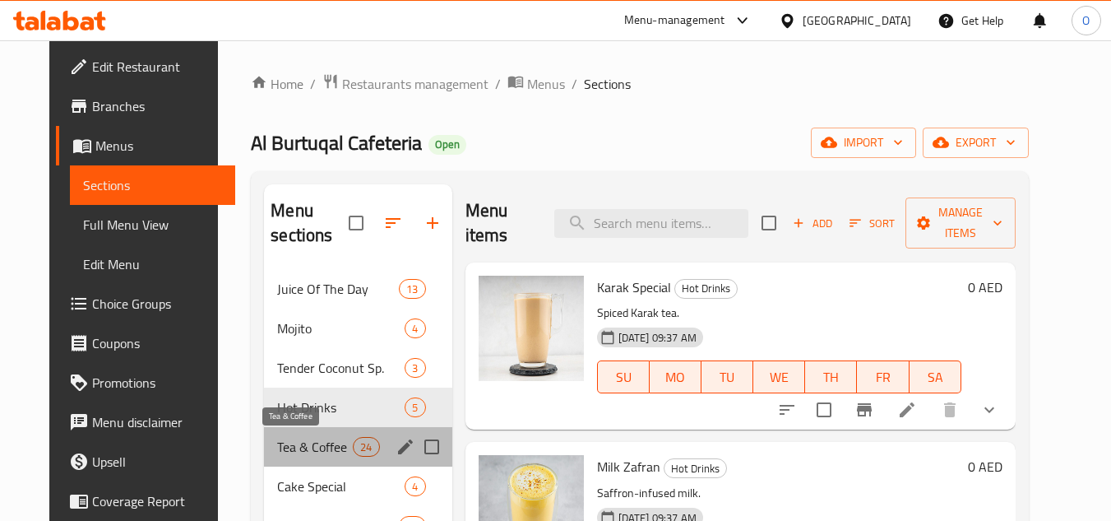
click at [321, 440] on span "Tea & Coffee" at bounding box center [315, 447] width 76 height 20
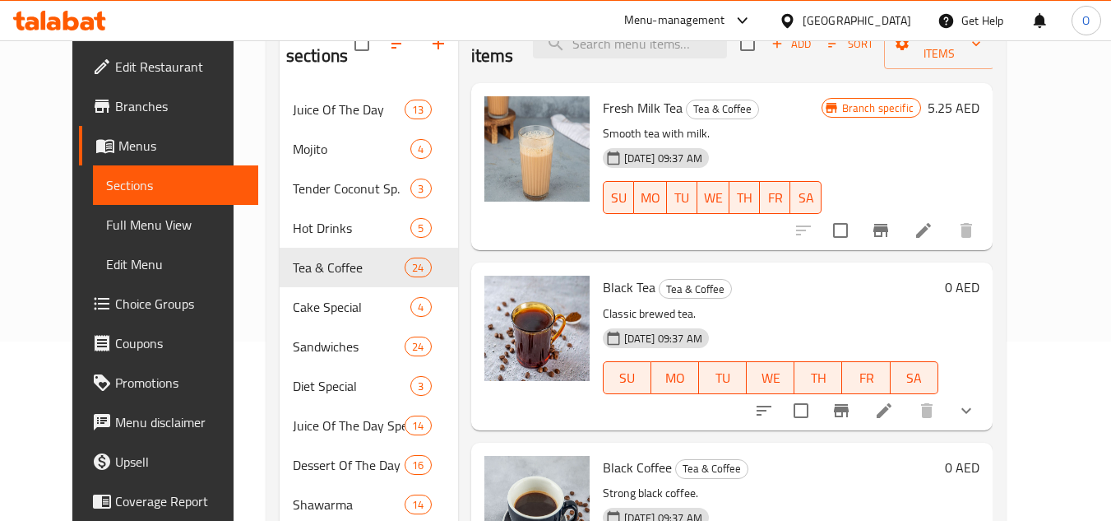
scroll to position [97, 0]
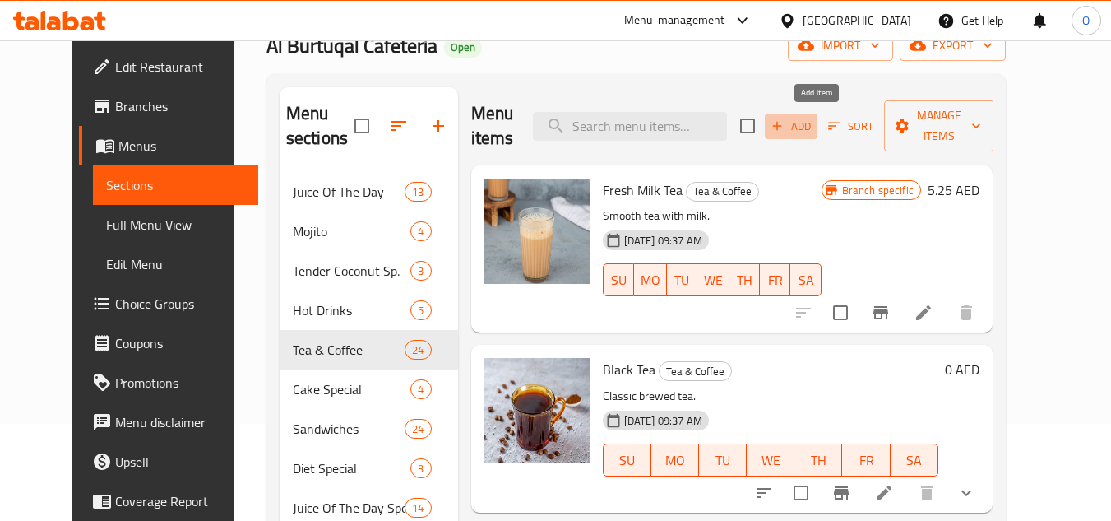
click at [813, 123] on span "Add" at bounding box center [791, 126] width 44 height 19
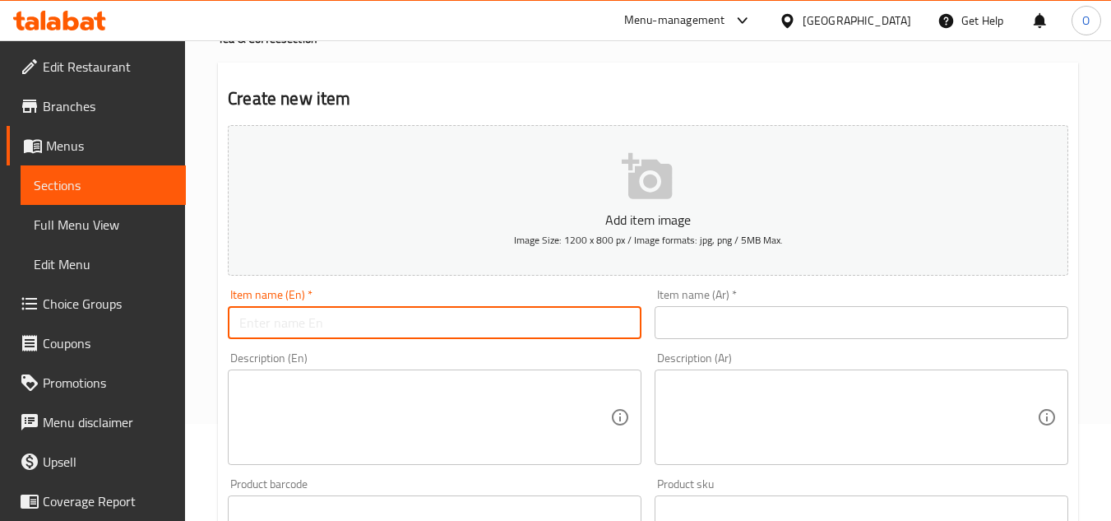
paste input "Nescafe"
type input "Nescafe"
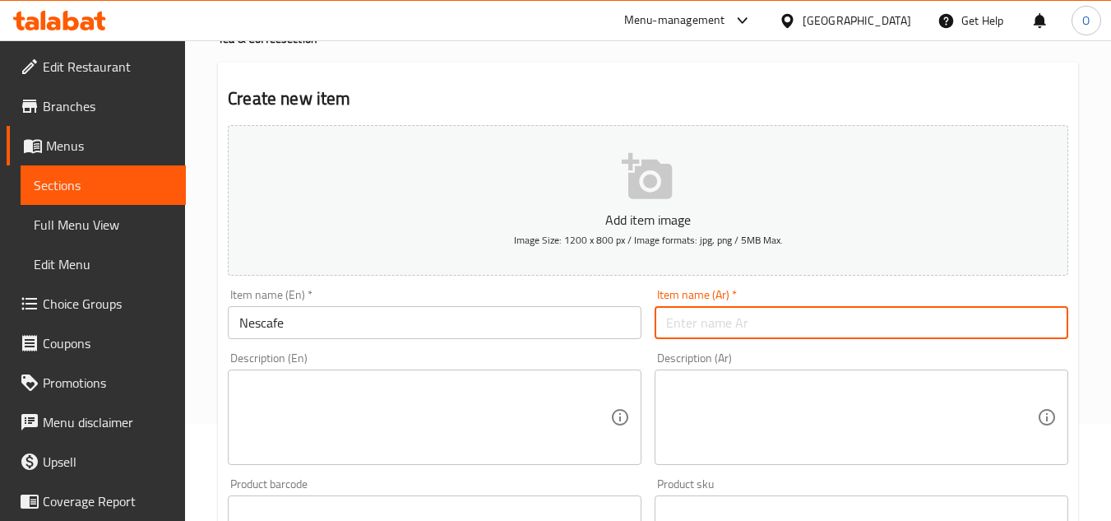
paste input "نسكافيه"
type input "نسكافيه"
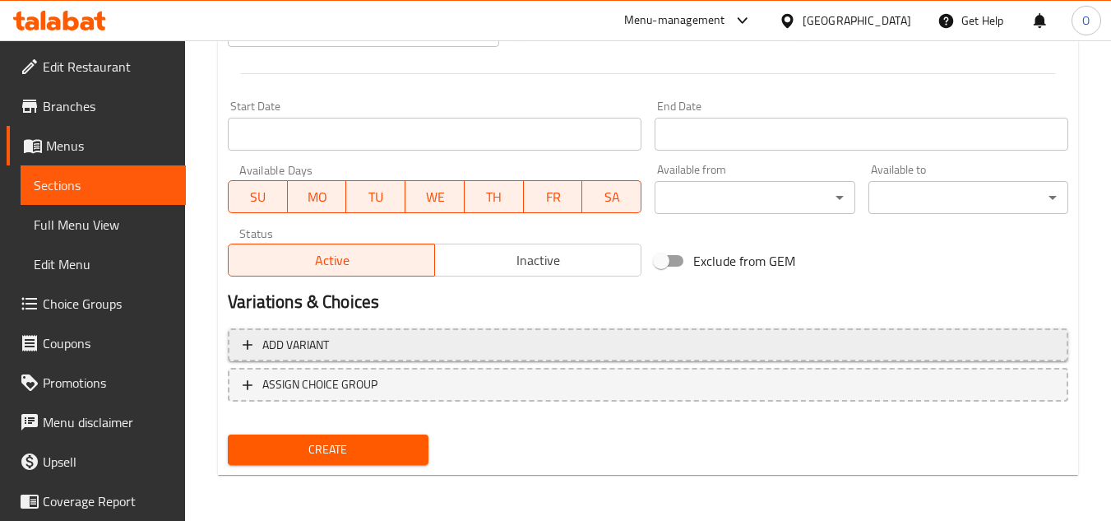
click at [793, 345] on span "Add variant" at bounding box center [648, 345] width 811 height 21
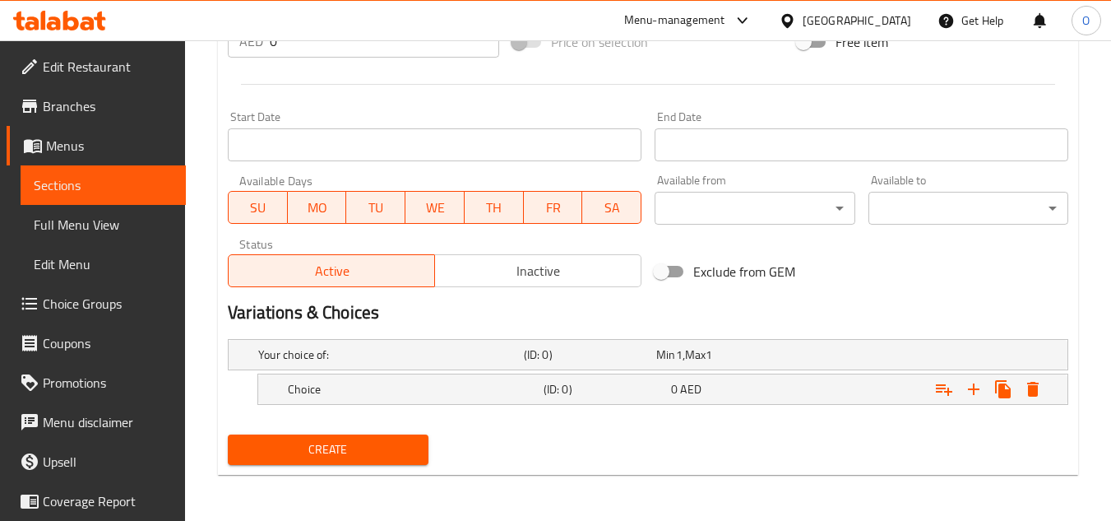
scroll to position [631, 0]
click at [973, 390] on icon "Expand" at bounding box center [974, 389] width 12 height 12
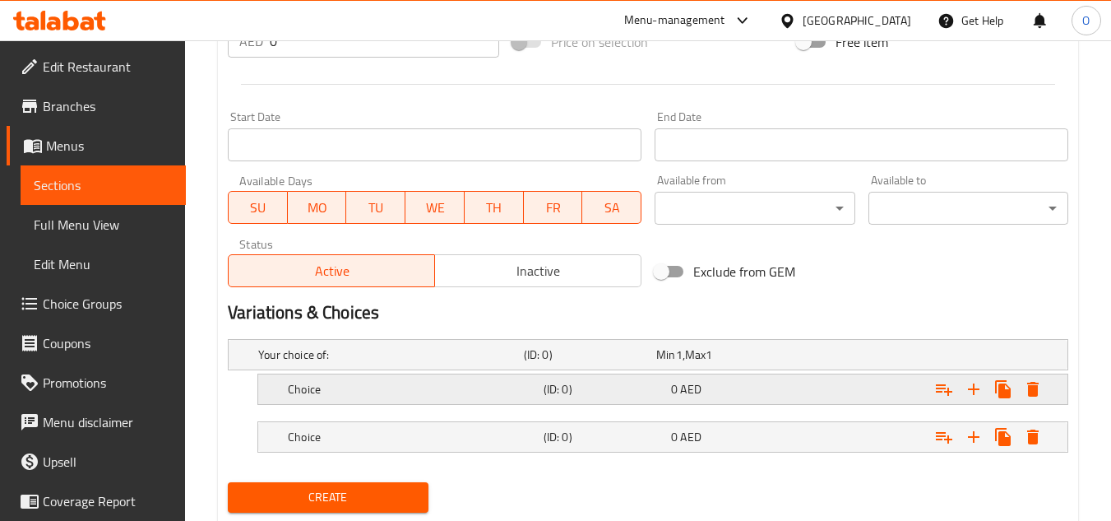
click at [465, 363] on h5 "Choice" at bounding box center [387, 354] width 259 height 16
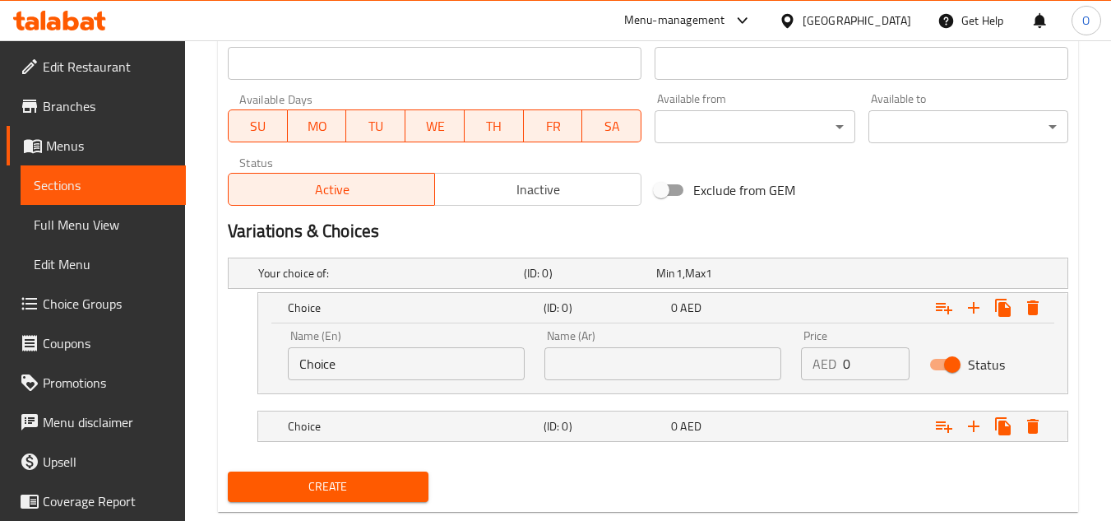
scroll to position [713, 0]
click at [604, 280] on h5 "(ID: 0)" at bounding box center [587, 272] width 126 height 16
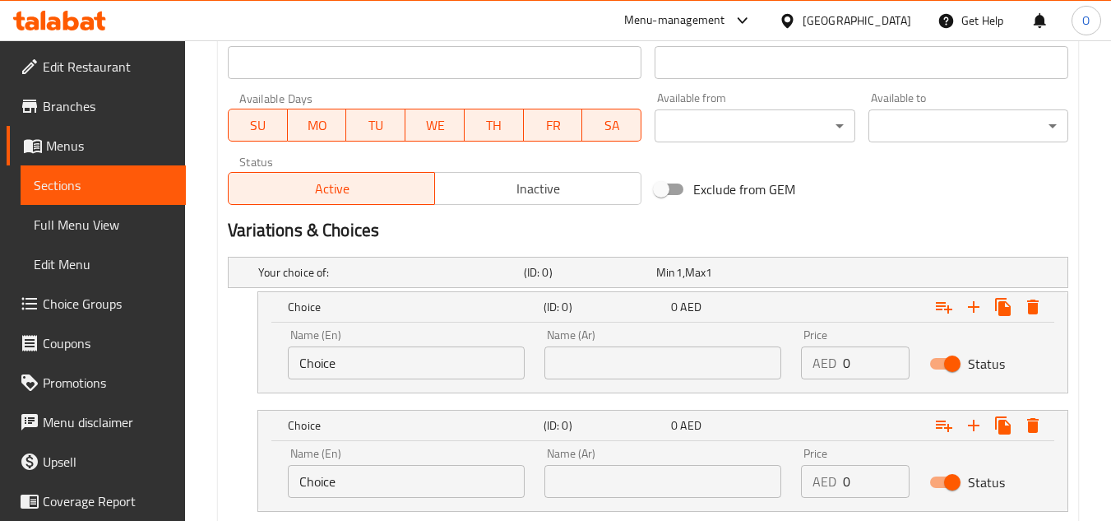
click at [626, 356] on input "text" at bounding box center [662, 362] width 237 height 33
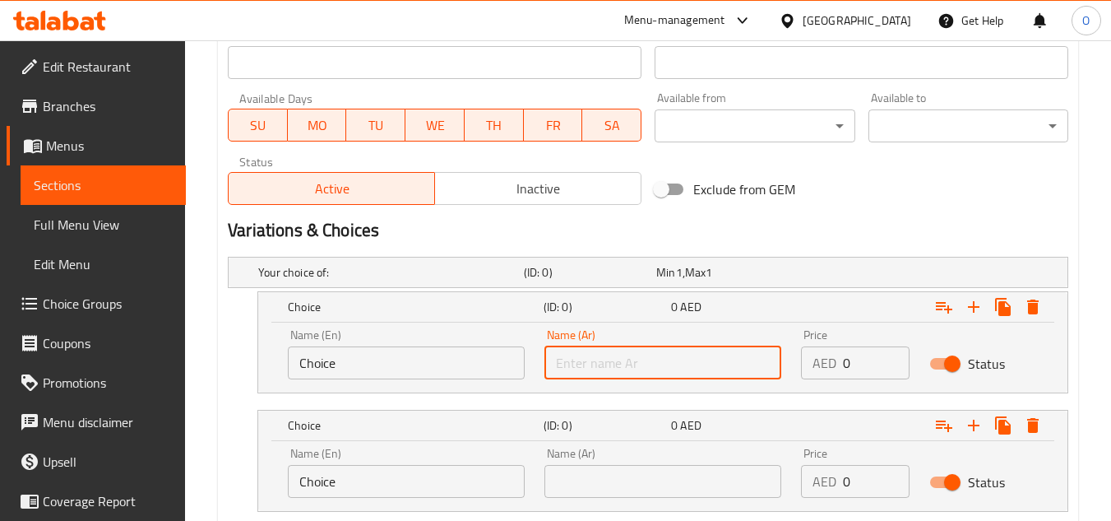
type input "صغير"
click at [641, 485] on input "text" at bounding box center [662, 481] width 237 height 33
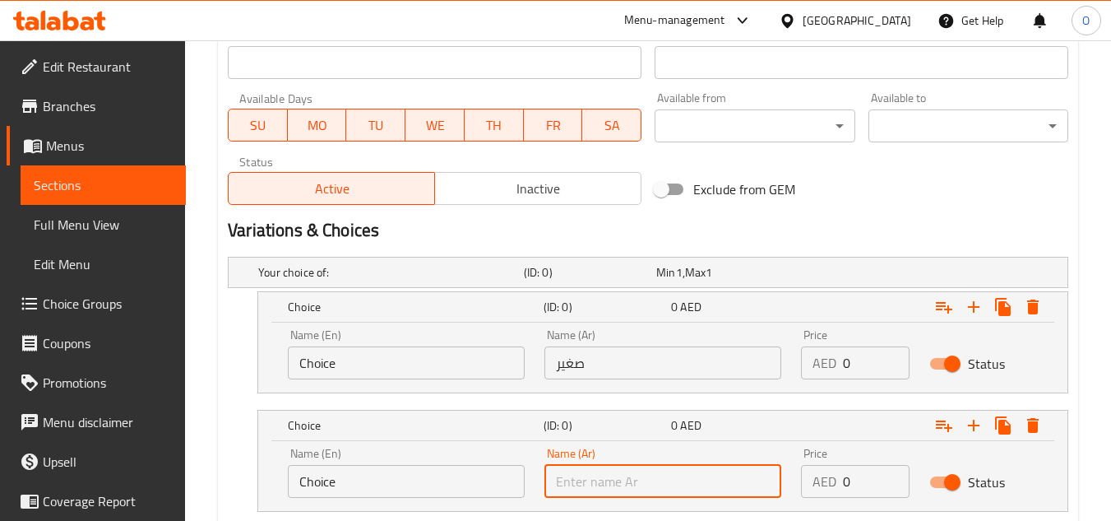
type input "كبير"
click at [447, 369] on input "Choice" at bounding box center [406, 362] width 237 height 33
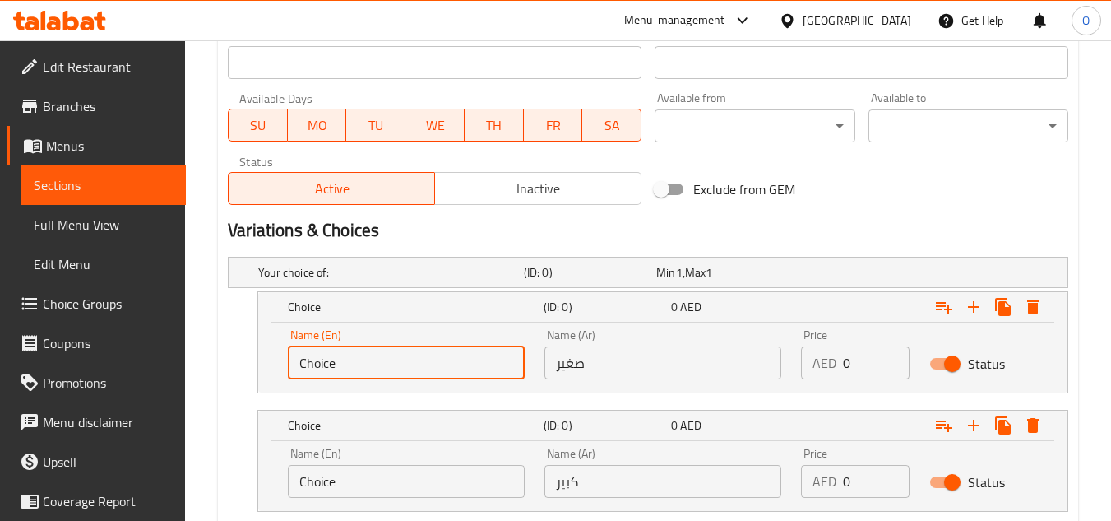
click at [447, 369] on input "Choice" at bounding box center [406, 362] width 237 height 33
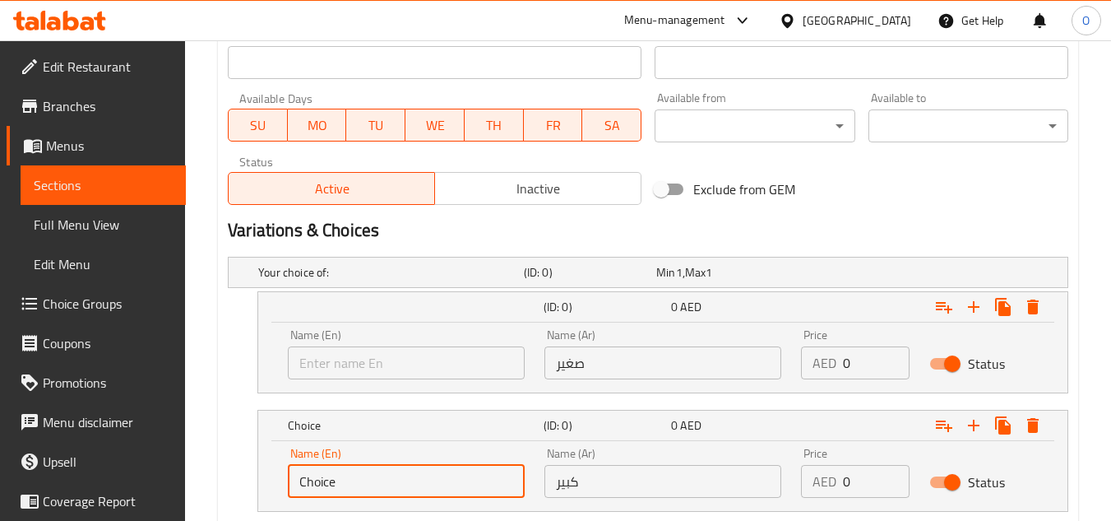
click at [377, 470] on input "Choice" at bounding box center [406, 481] width 237 height 33
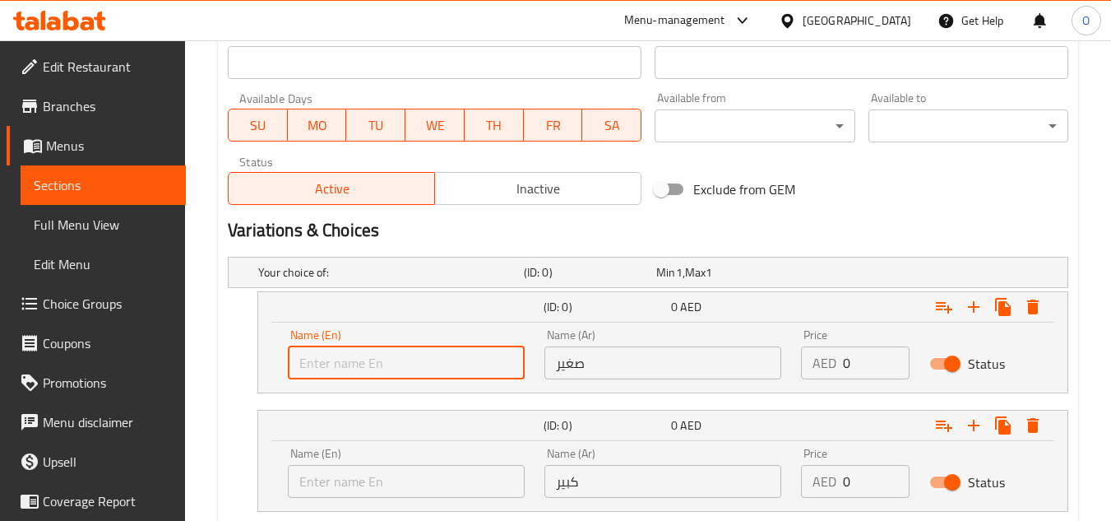
click at [393, 362] on input "text" at bounding box center [406, 362] width 237 height 33
type input "Small"
drag, startPoint x: 359, startPoint y: 494, endPoint x: 360, endPoint y: 478, distance: 16.5
click at [359, 494] on input "text" at bounding box center [406, 481] width 237 height 33
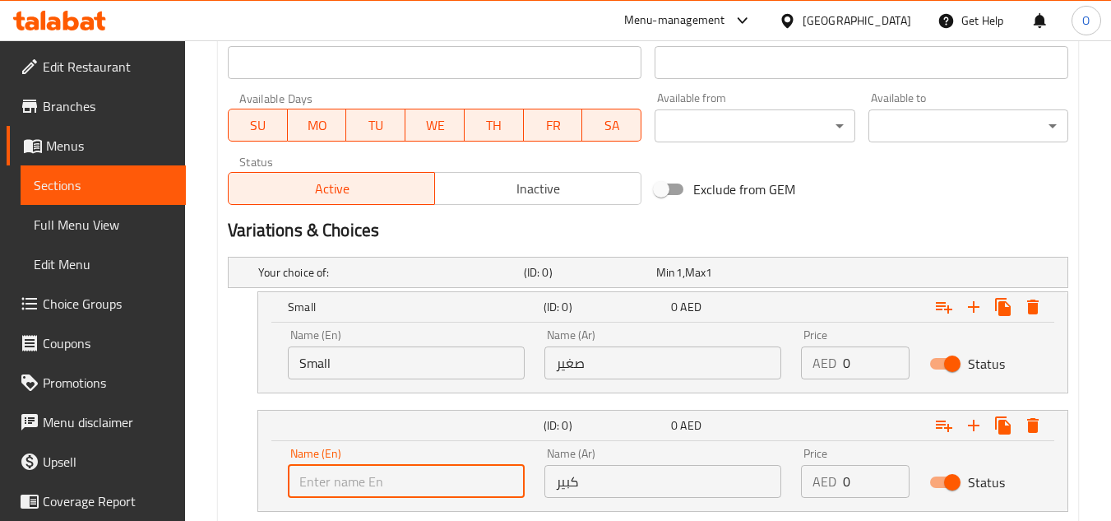
type input "Large"
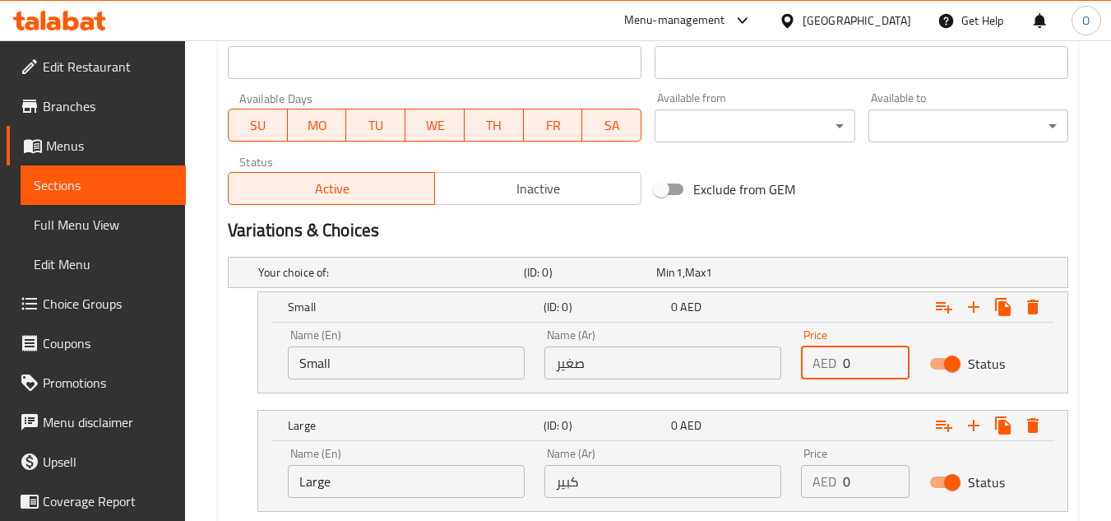
click at [849, 363] on input "0" at bounding box center [876, 362] width 67 height 33
click at [841, 363] on div "AED 0 Price" at bounding box center [855, 362] width 109 height 33
paste input "4.05"
type input "4.05"
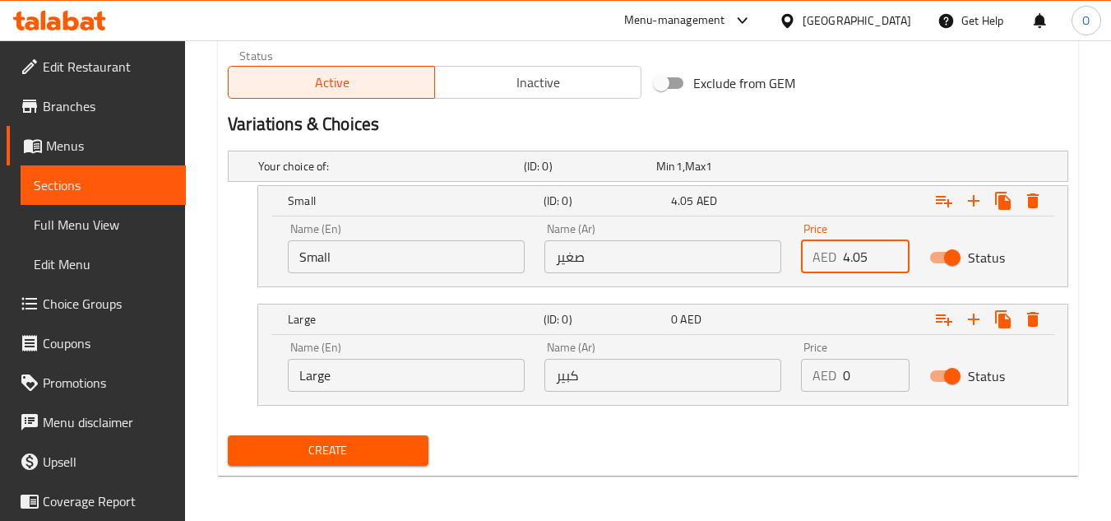
scroll to position [820, 0]
click at [971, 196] on icon "Expand" at bounding box center [974, 200] width 20 height 20
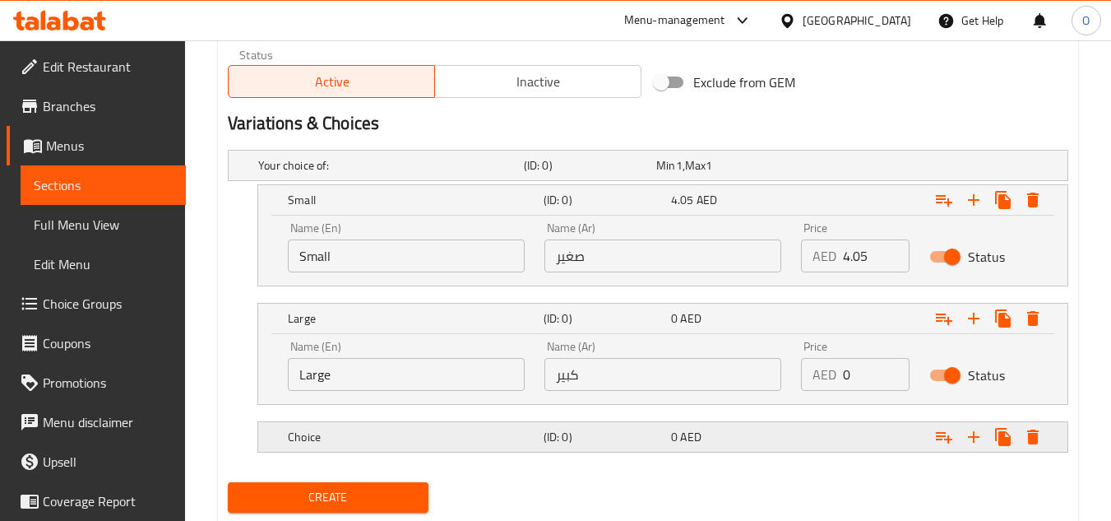
click at [459, 183] on div "Choice (ID: 0) 0 AED" at bounding box center [653, 165] width 796 height 36
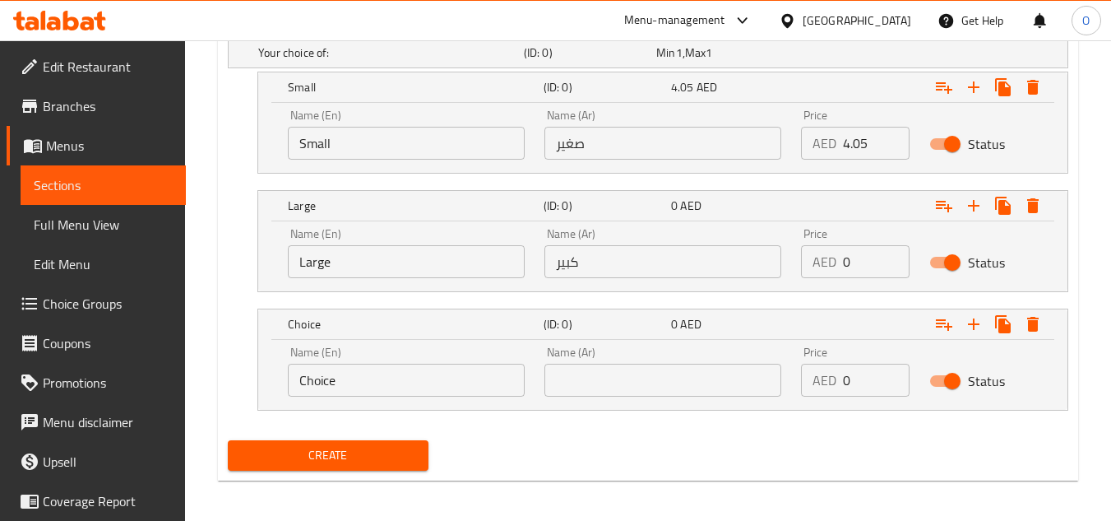
scroll to position [938, 0]
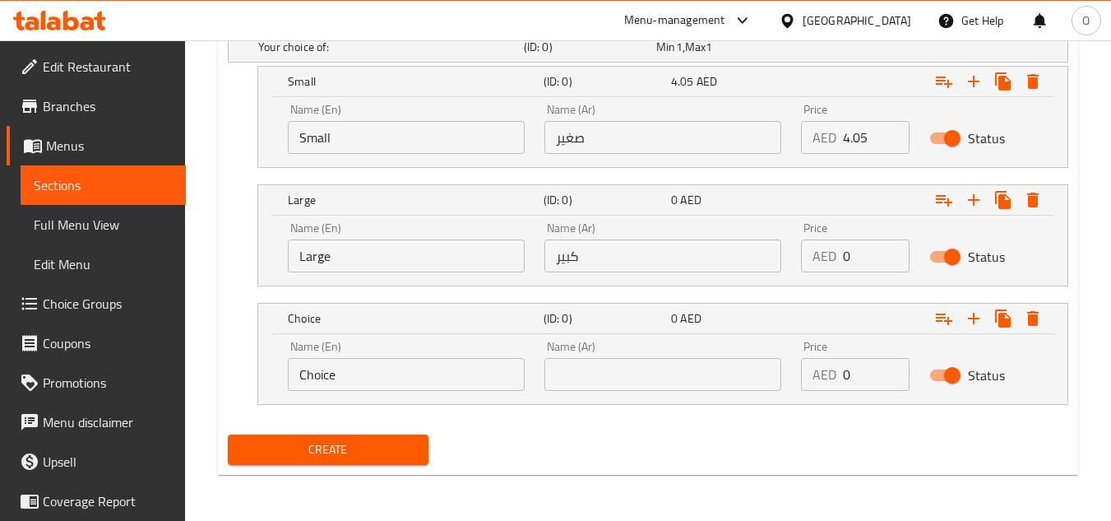
click at [377, 370] on input "Choice" at bounding box center [406, 374] width 237 height 33
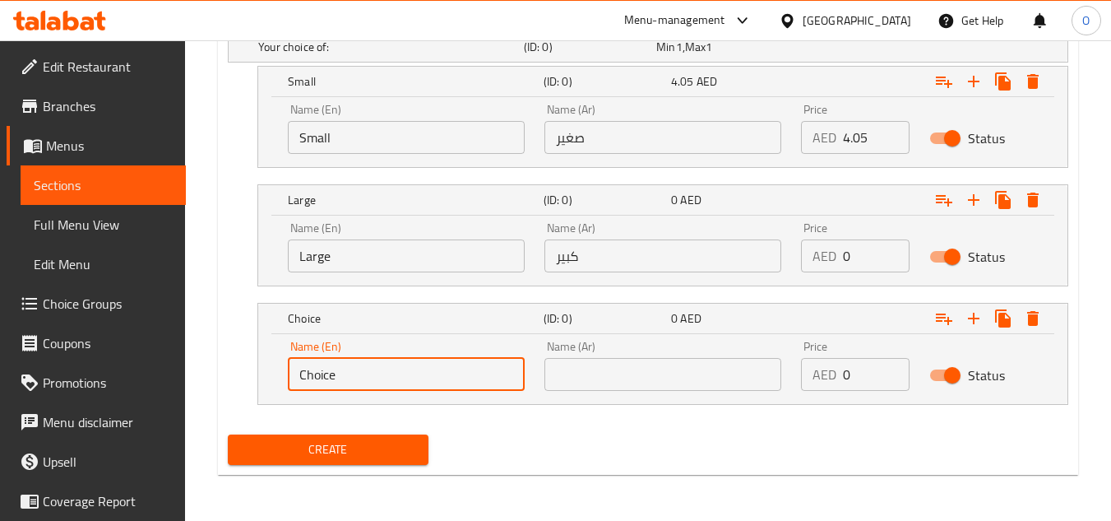
click at [377, 370] on input "Choice" at bounding box center [406, 374] width 237 height 33
click at [404, 258] on input "Large" at bounding box center [406, 255] width 237 height 33
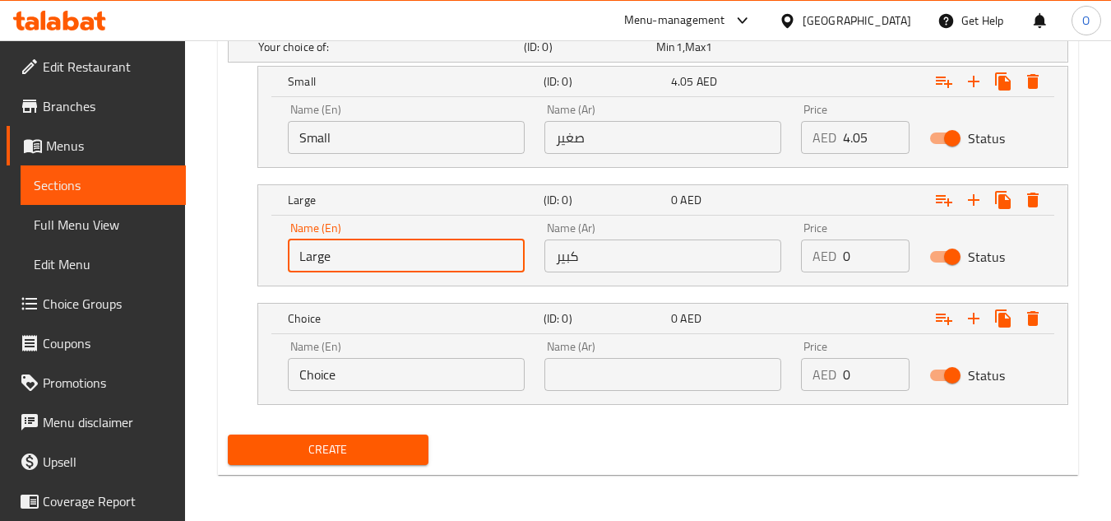
click at [404, 258] on input "Large" at bounding box center [406, 255] width 237 height 33
click at [341, 374] on input "Choice" at bounding box center [406, 374] width 237 height 33
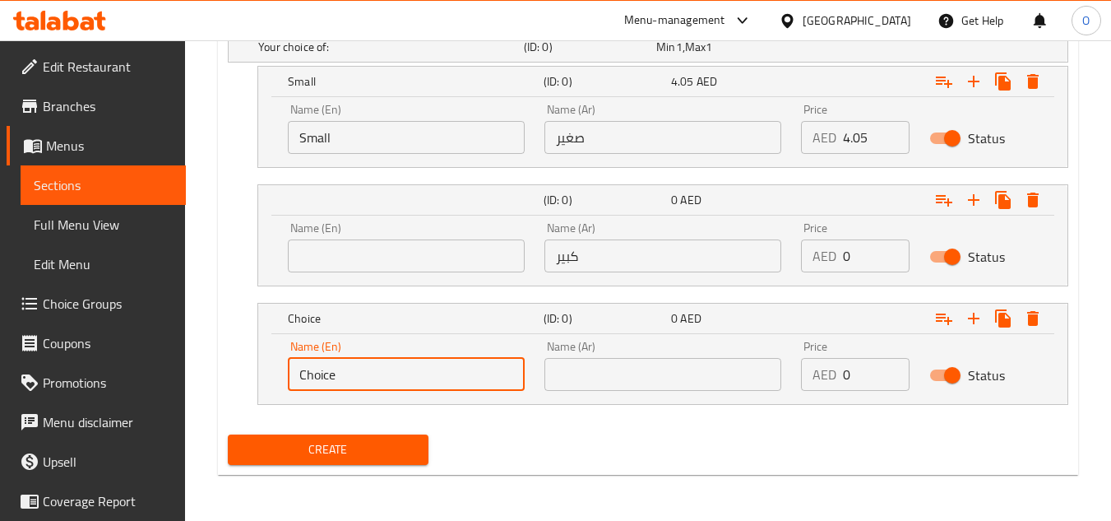
click at [340, 374] on input "Choice" at bounding box center [406, 374] width 237 height 33
paste input "Larg"
type input "Large"
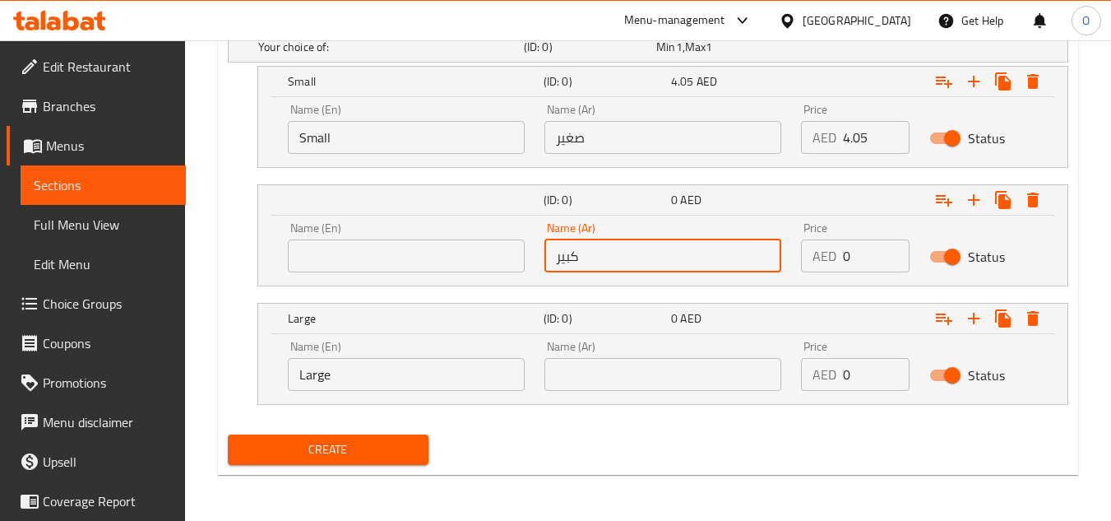
click at [595, 270] on input "كبير" at bounding box center [662, 255] width 237 height 33
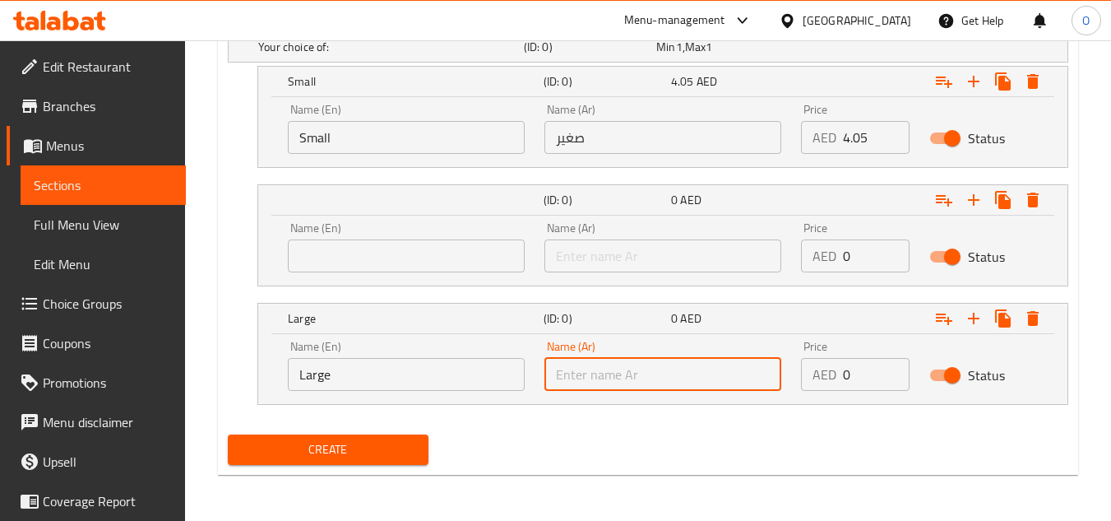
paste input "كبير"
type input "كبير"
click at [453, 257] on input "text" at bounding box center [406, 255] width 237 height 33
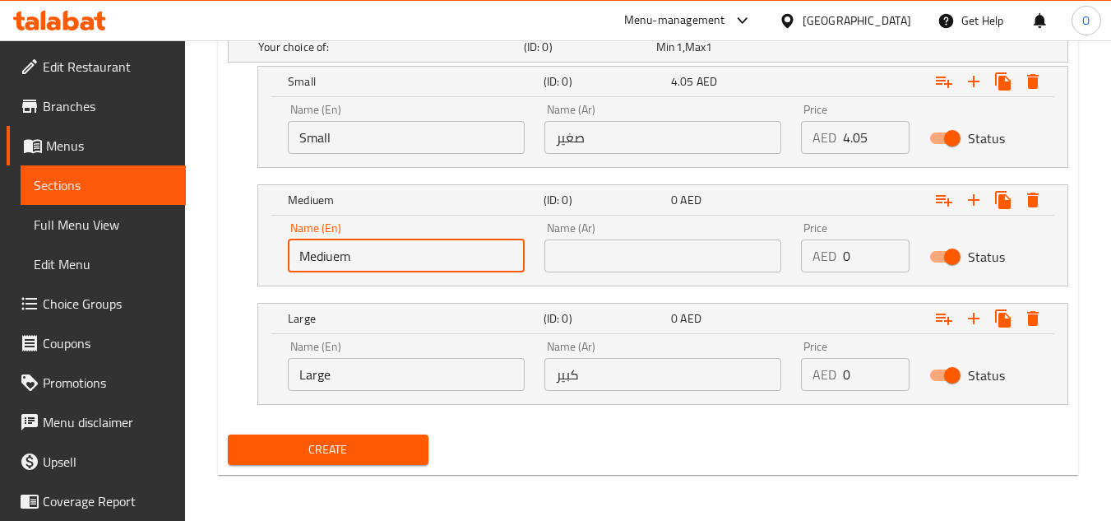
type input "Mediuem"
click at [623, 256] on input "text" at bounding box center [662, 255] width 237 height 33
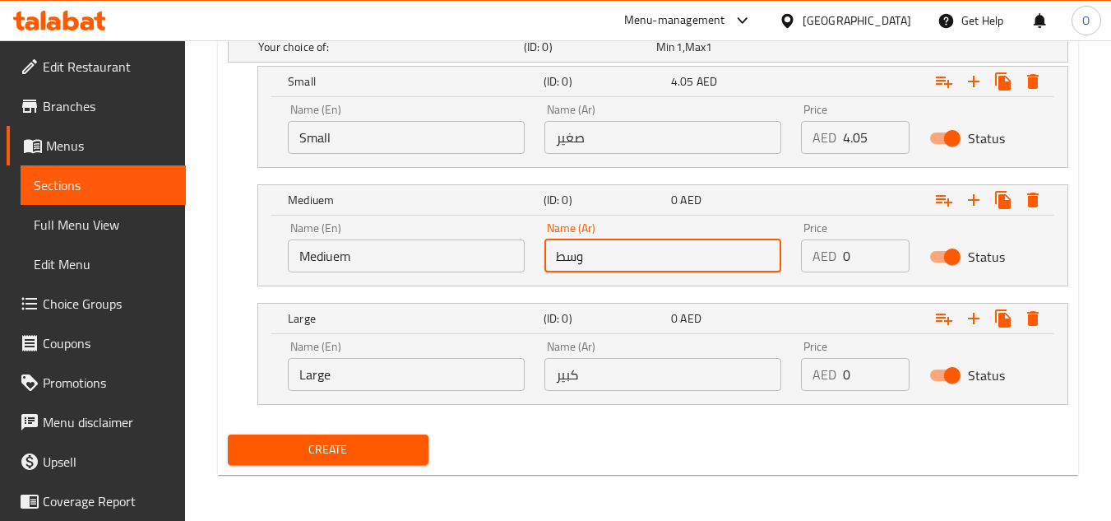
type input "وسط"
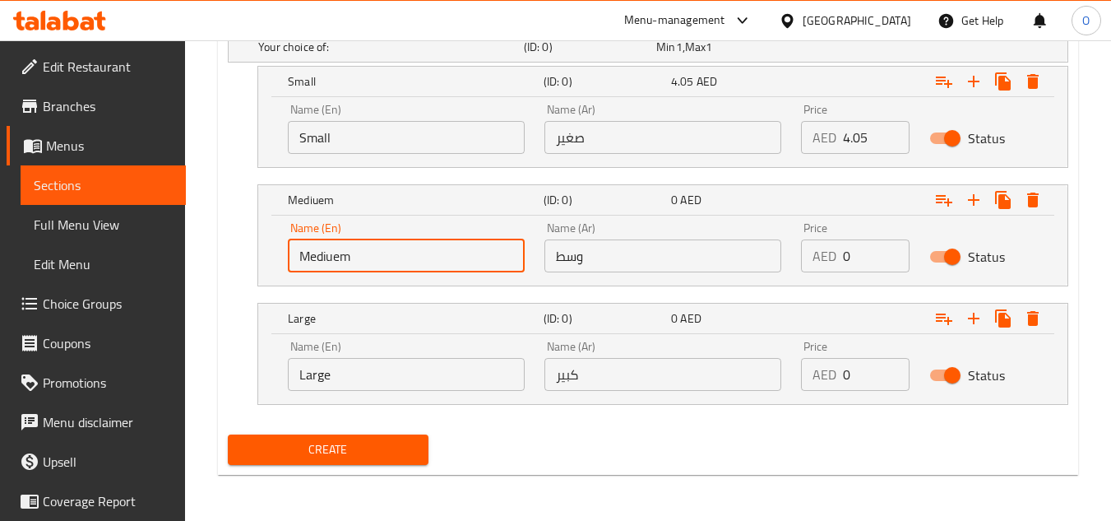
click at [418, 252] on input "Mediuem" at bounding box center [406, 255] width 237 height 33
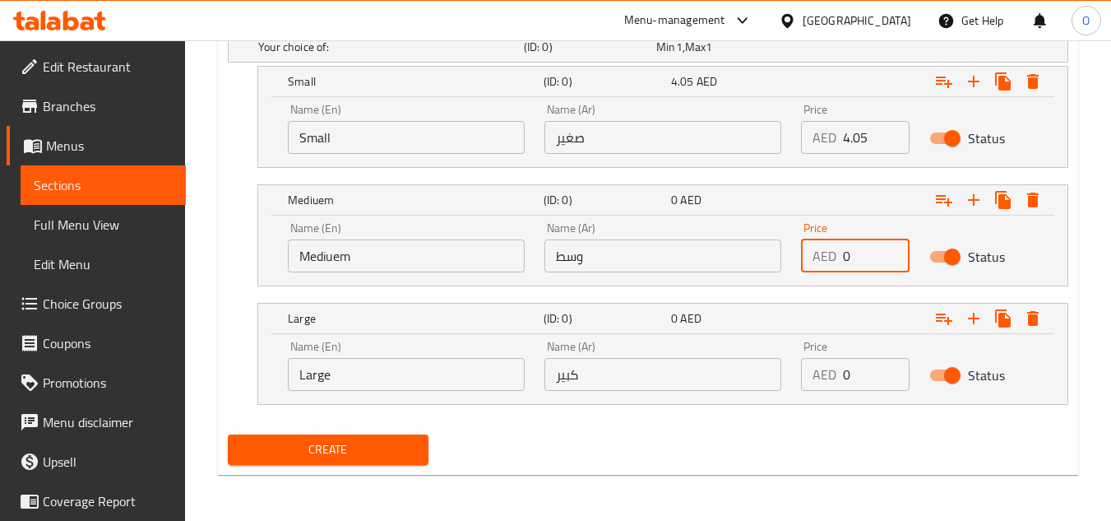
drag, startPoint x: 856, startPoint y: 255, endPoint x: 823, endPoint y: 257, distance: 33.0
click at [800, 255] on div "Price AED 0 Price" at bounding box center [855, 247] width 128 height 70
paste input "6.75"
type input "6.75"
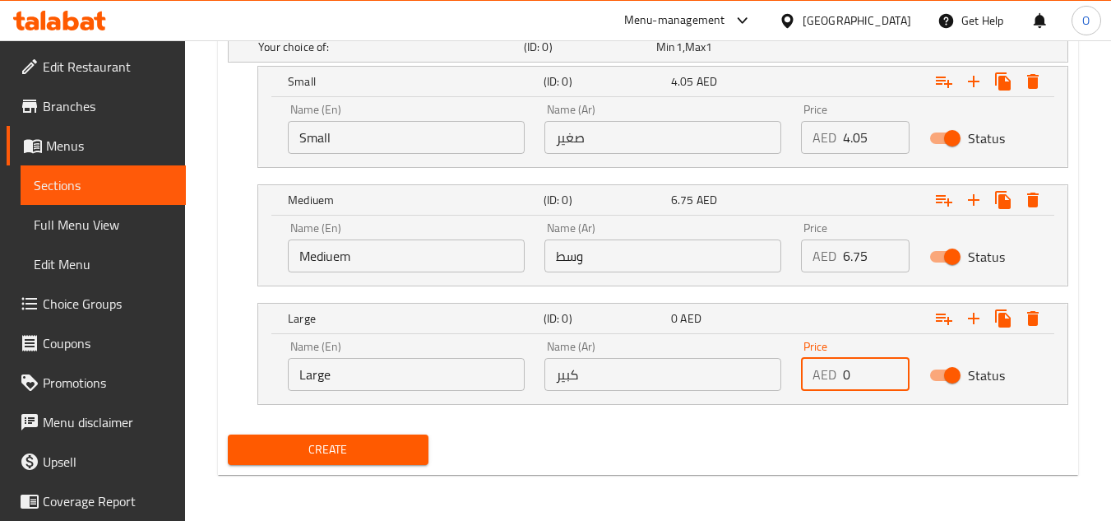
drag, startPoint x: 853, startPoint y: 376, endPoint x: 836, endPoint y: 377, distance: 16.5
click at [836, 377] on div "AED 0 Price" at bounding box center [855, 374] width 109 height 33
paste input "10.8"
type input "10.80"
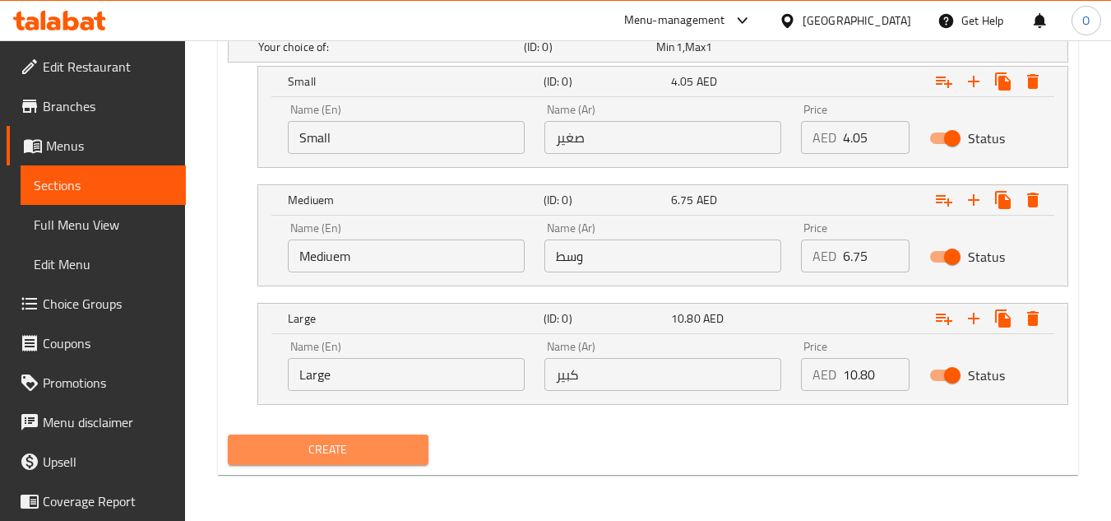
click at [414, 452] on span "Create" at bounding box center [328, 449] width 174 height 21
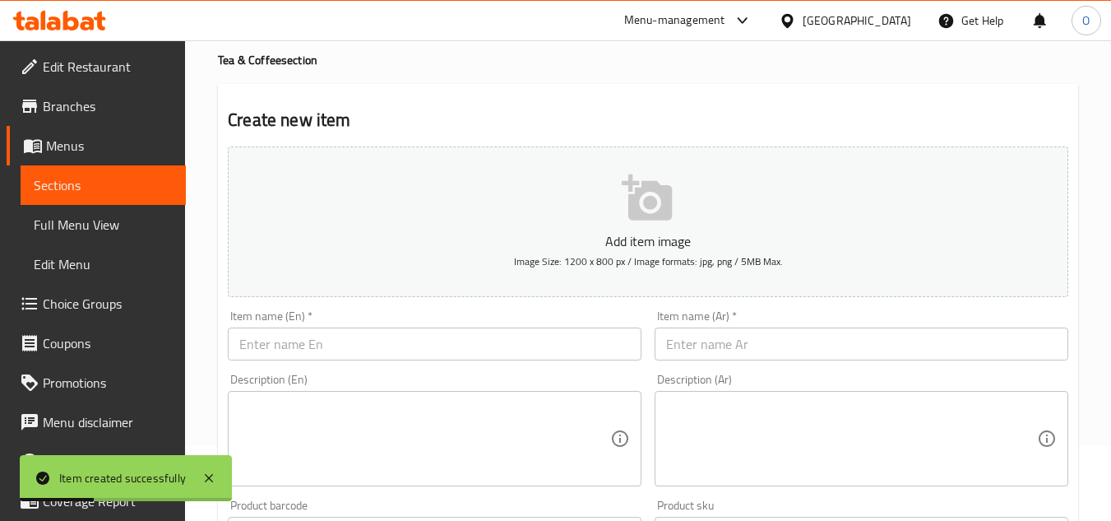
scroll to position [0, 0]
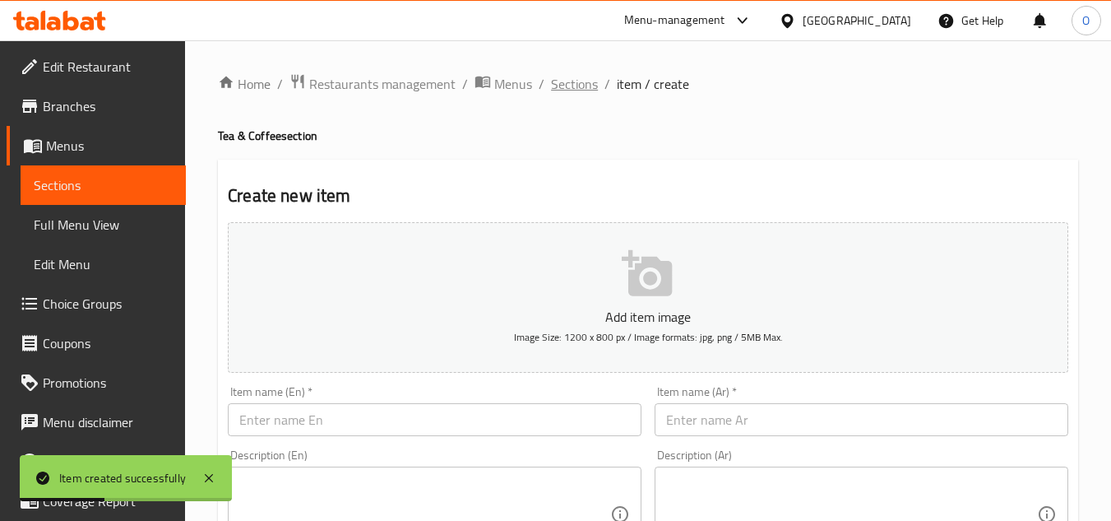
click at [577, 81] on span "Sections" at bounding box center [574, 84] width 47 height 20
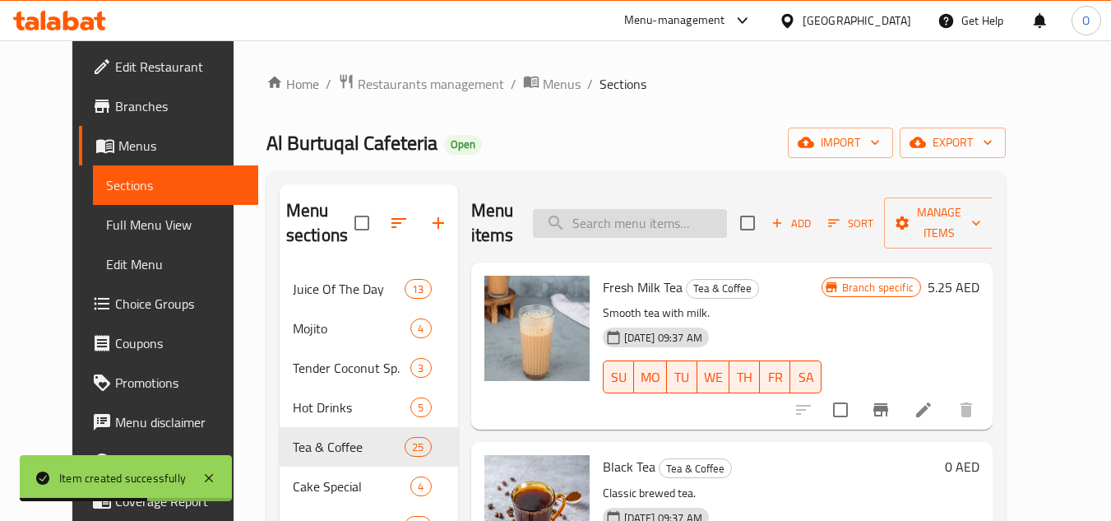
paste input "Cornflakes Chocolate"
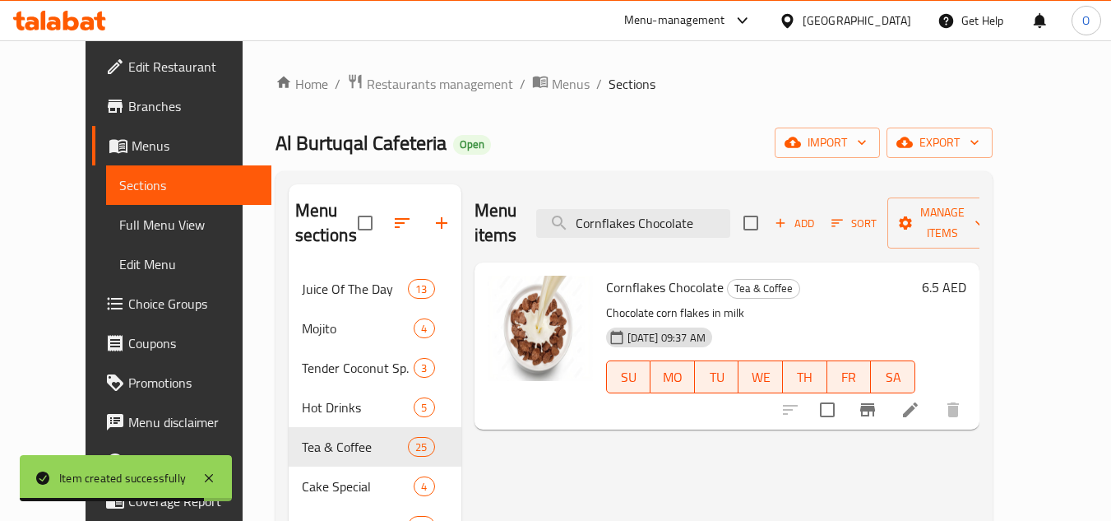
type input "Cornflakes Chocolate"
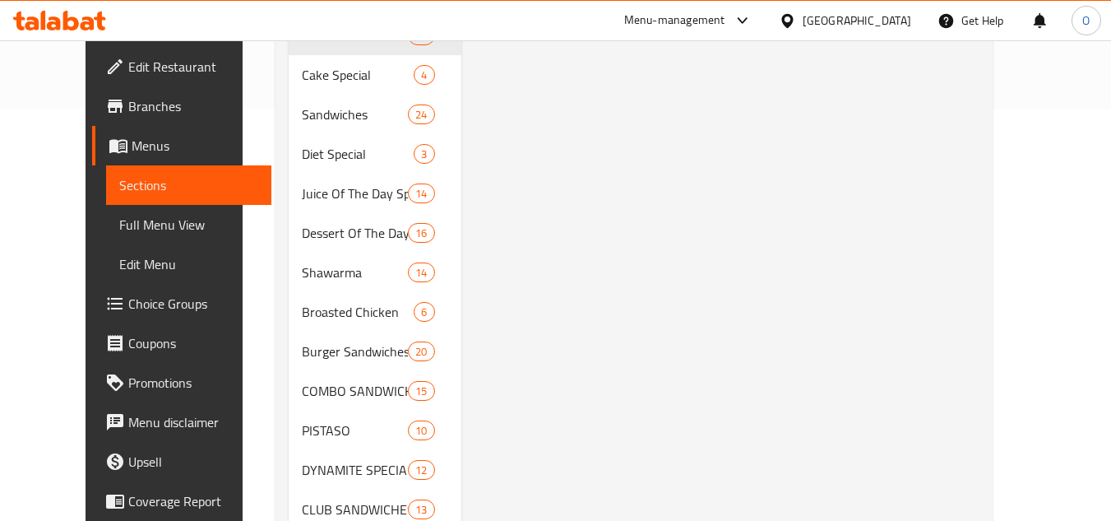
scroll to position [164, 0]
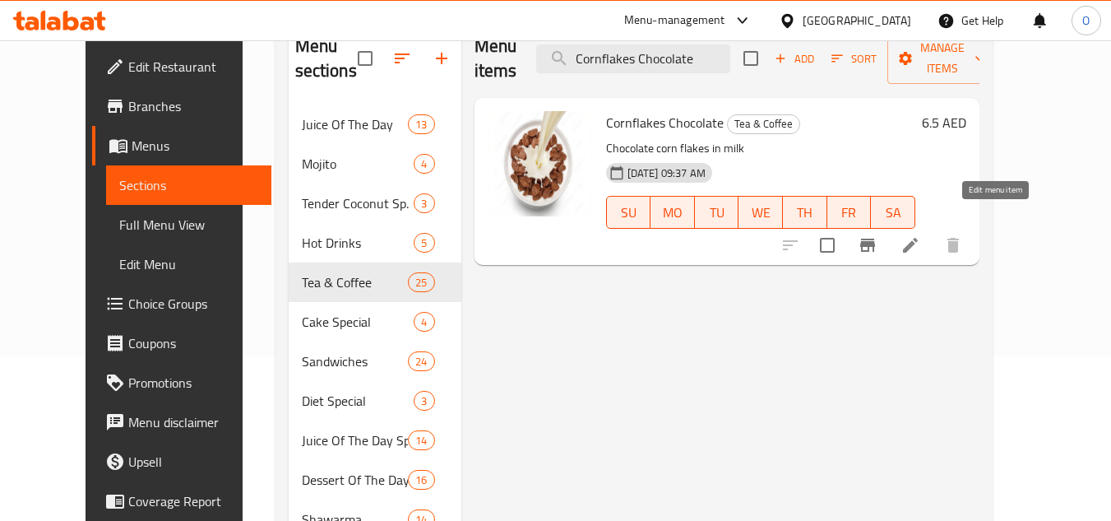
click at [920, 235] on icon at bounding box center [910, 245] width 20 height 20
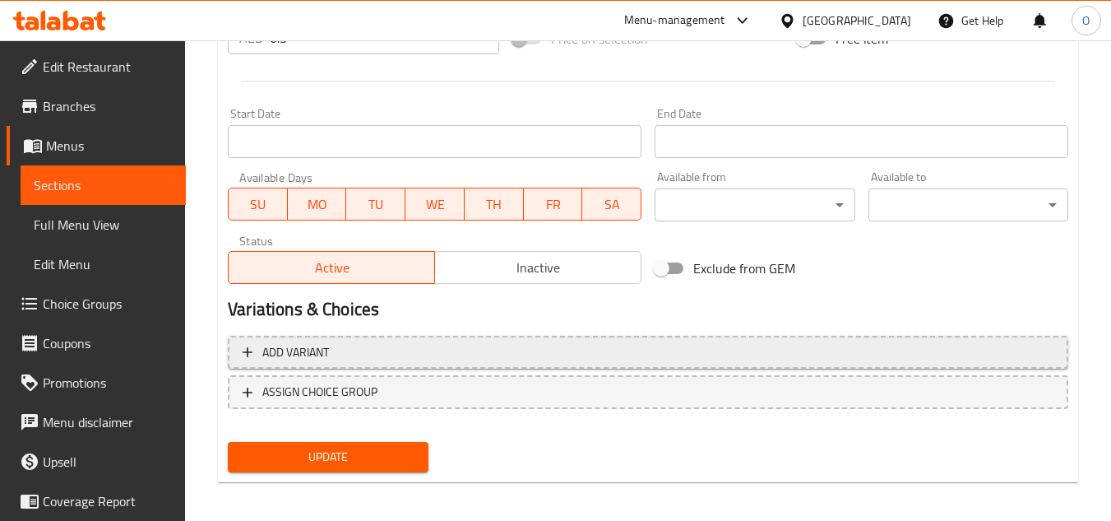
click at [532, 342] on span "Add variant" at bounding box center [648, 352] width 811 height 21
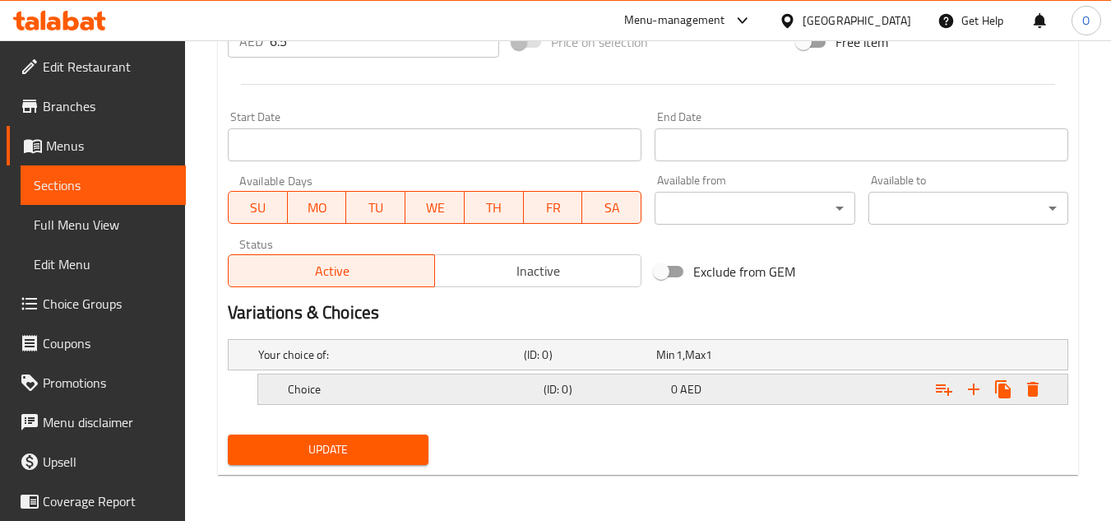
scroll to position [655, 0]
click at [968, 396] on icon "Expand" at bounding box center [974, 389] width 20 height 20
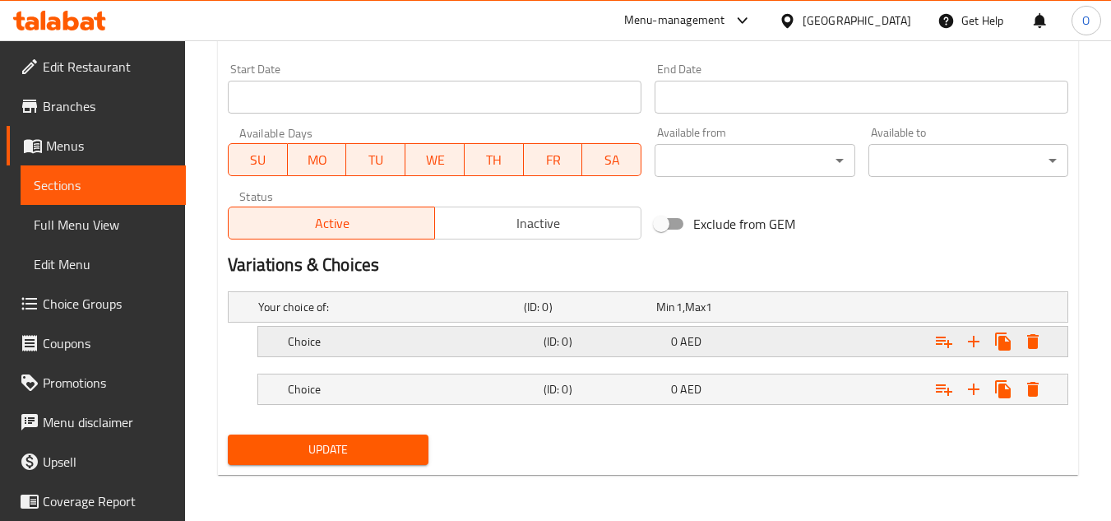
click at [465, 325] on div "Choice (ID: 0) 0 AED" at bounding box center [653, 307] width 796 height 36
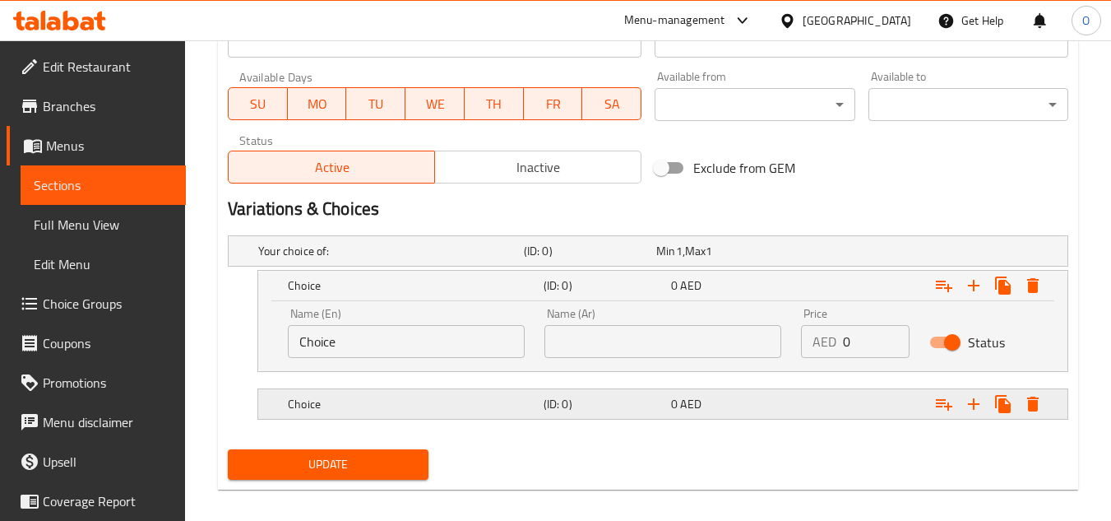
scroll to position [773, 0]
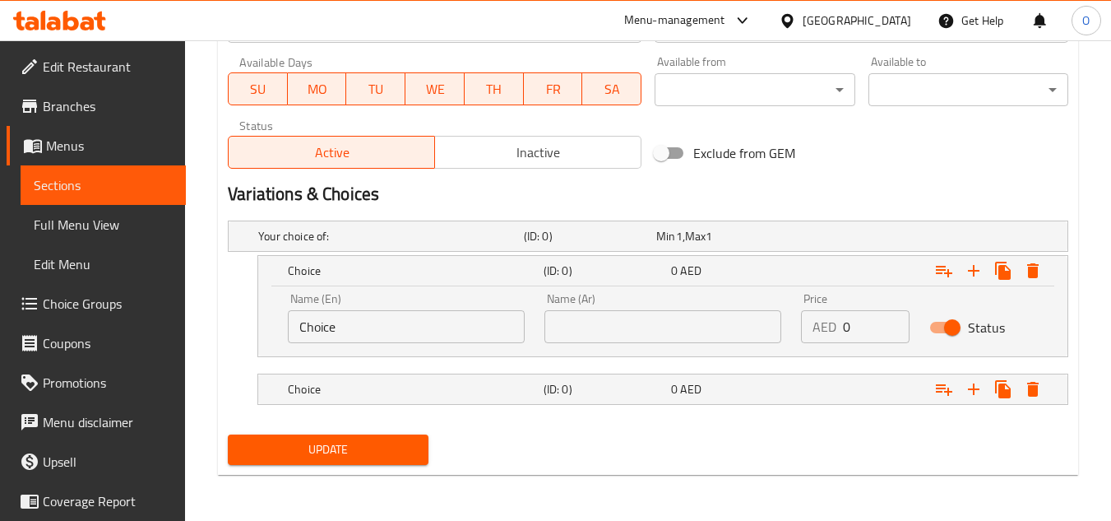
click at [665, 315] on input "text" at bounding box center [662, 326] width 237 height 33
type input "صغير"
click at [650, 244] on h5 "(ID: 0)" at bounding box center [587, 236] width 126 height 16
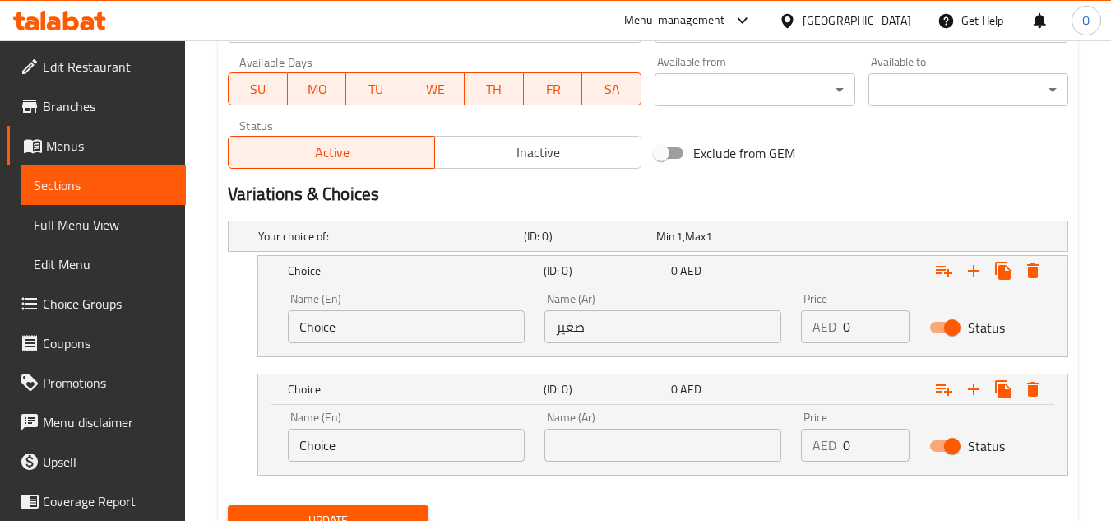
click at [656, 445] on input "text" at bounding box center [662, 444] width 237 height 33
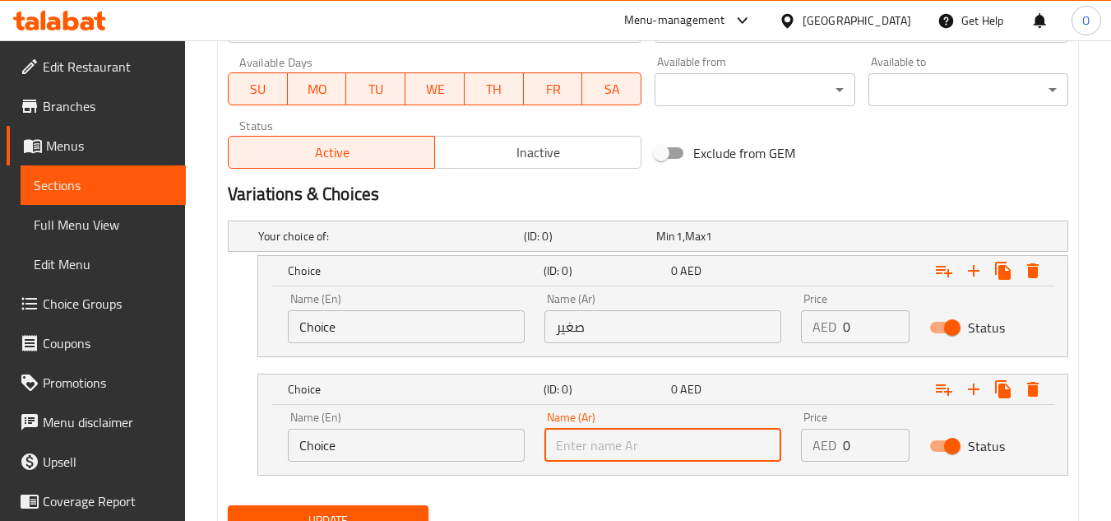
type input "كبير"
click at [401, 339] on input "Choice" at bounding box center [406, 326] width 237 height 33
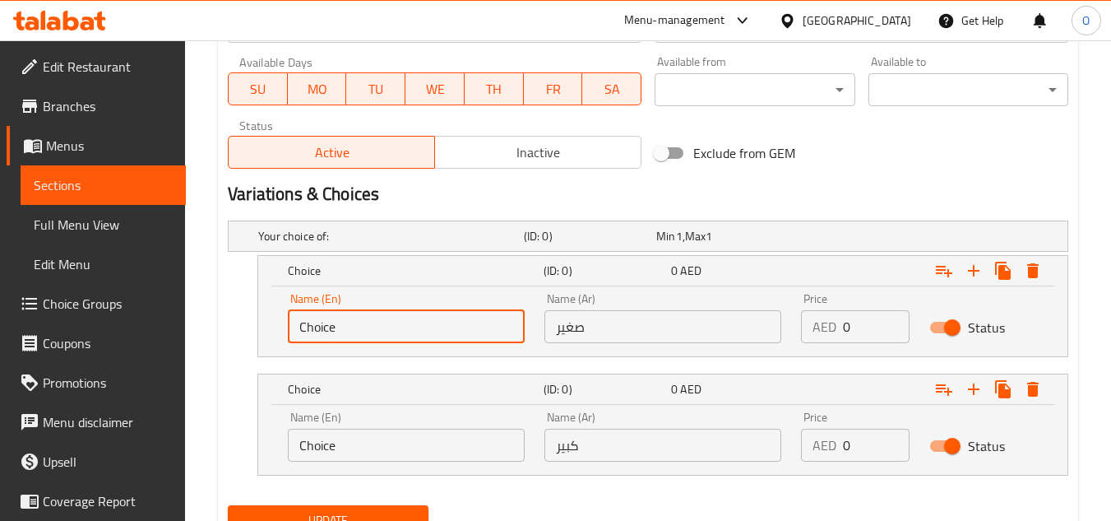
click at [401, 339] on input "Choice" at bounding box center [406, 326] width 237 height 33
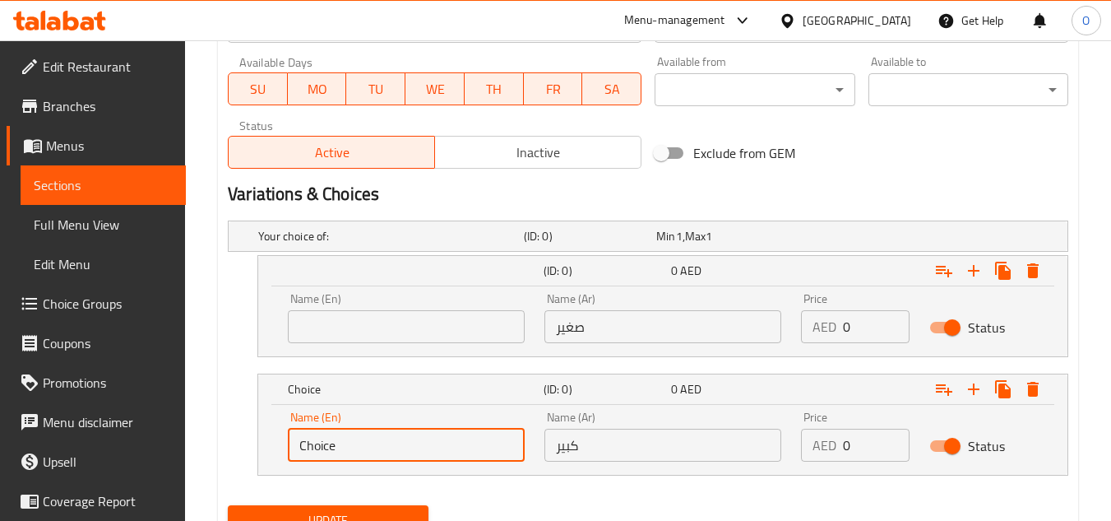
click at [349, 446] on input "Choice" at bounding box center [406, 444] width 237 height 33
click at [385, 305] on div "Name (En) Name (En)" at bounding box center [406, 318] width 237 height 50
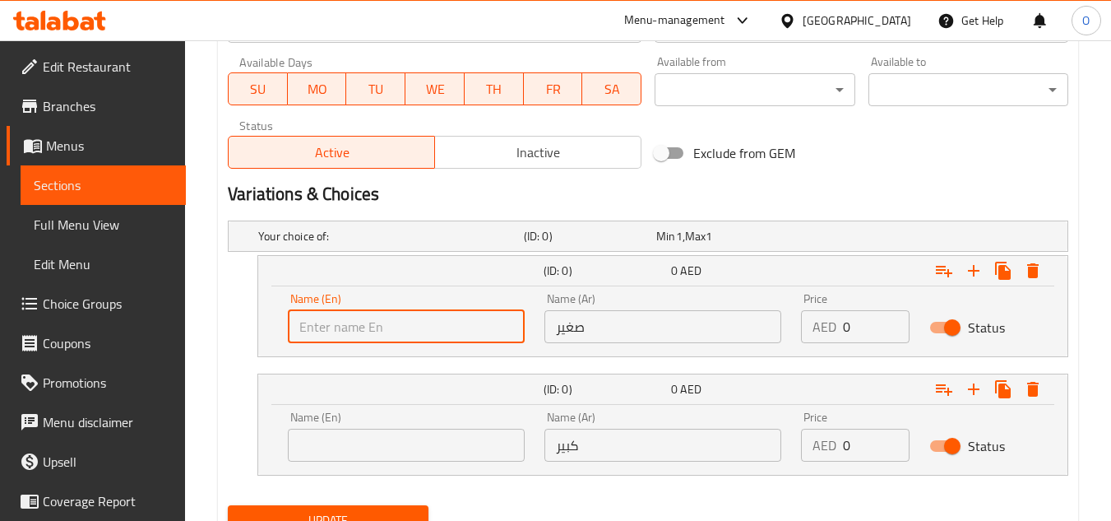
click at [384, 317] on input "text" at bounding box center [406, 326] width 237 height 33
type input "Small"
click at [372, 460] on input "text" at bounding box center [406, 444] width 237 height 33
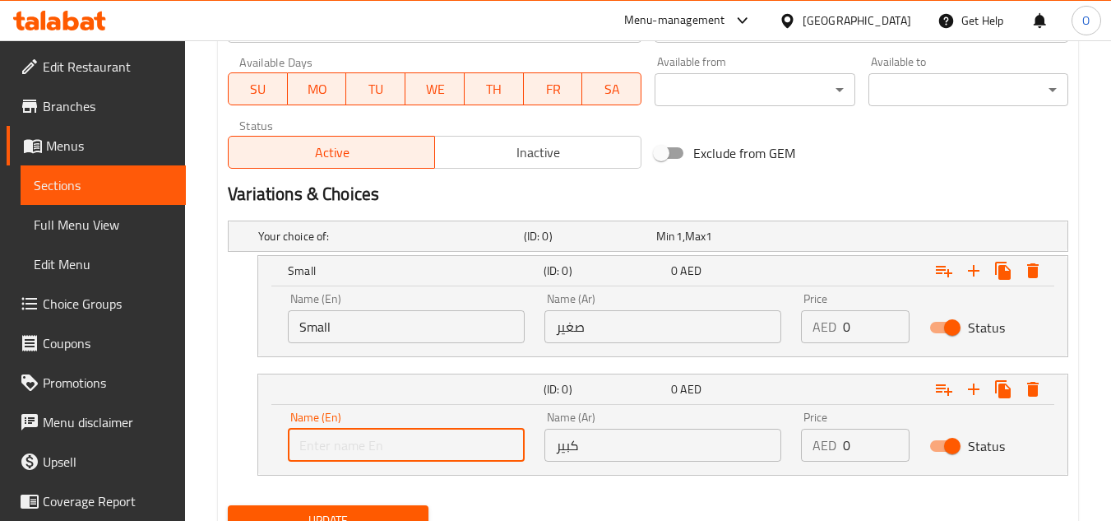
type input "Large"
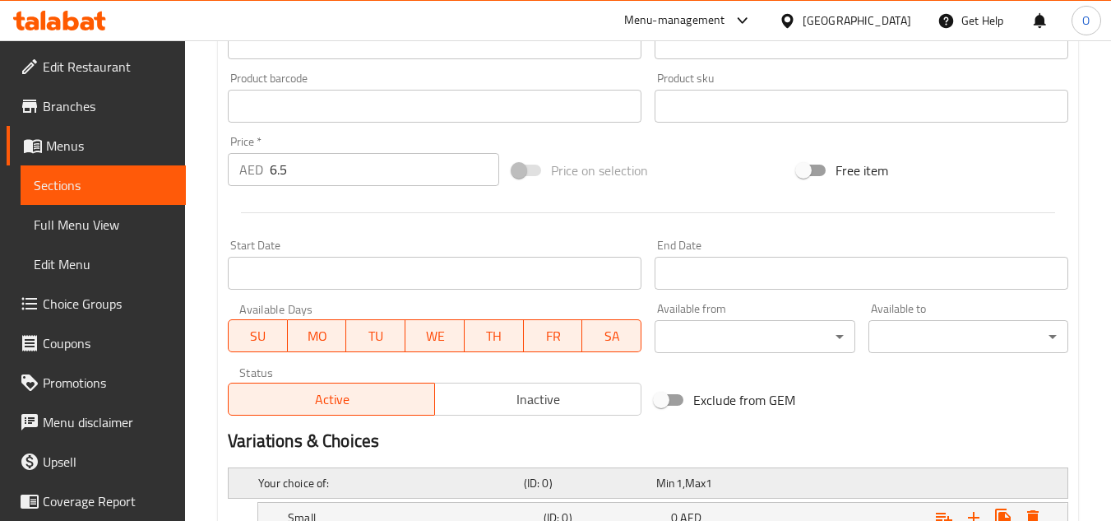
scroll to position [444, 0]
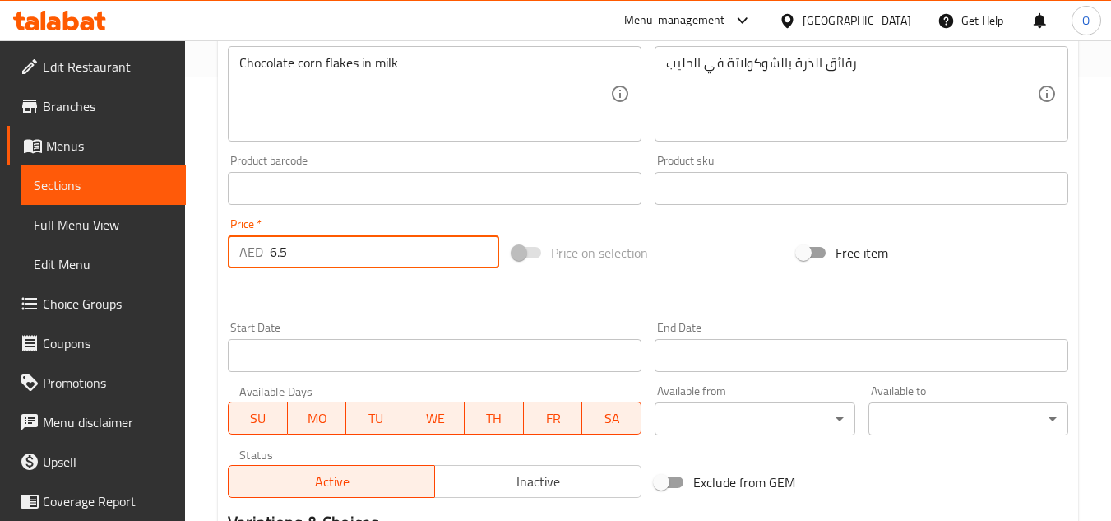
click at [328, 256] on input "6.5" at bounding box center [384, 251] width 229 height 33
type input "0"
click at [950, 266] on div "Free item" at bounding box center [932, 252] width 285 height 44
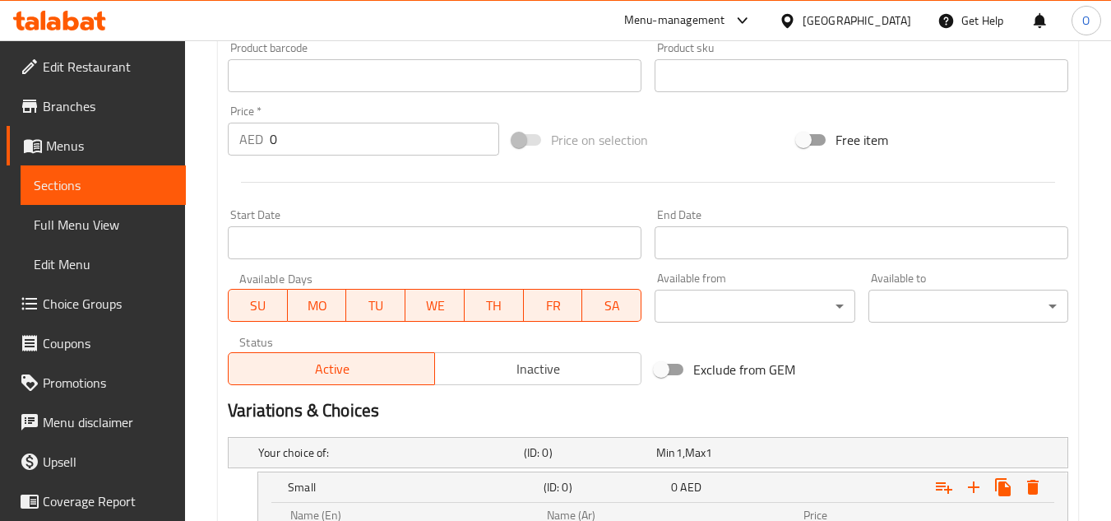
scroll to position [773, 0]
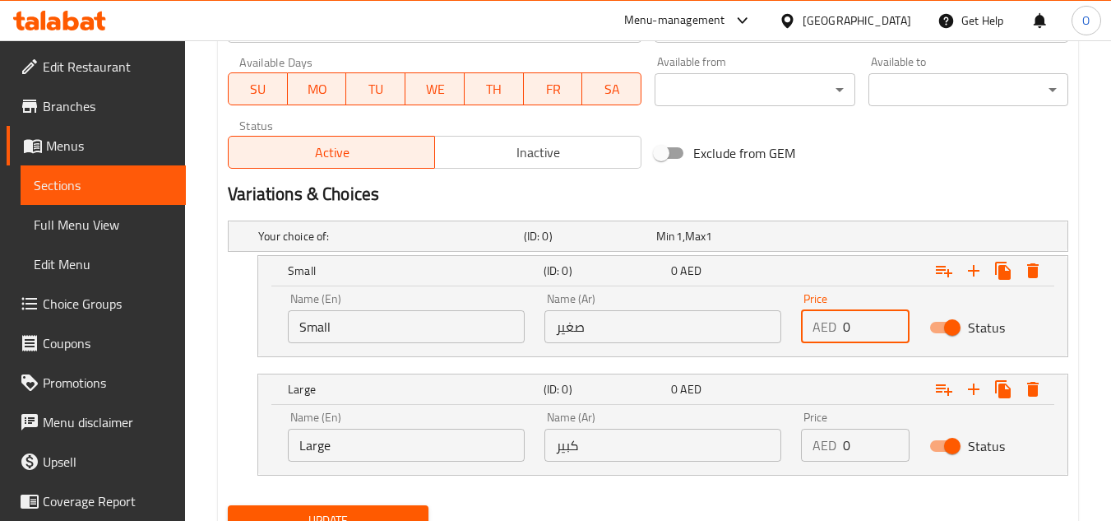
drag, startPoint x: 844, startPoint y: 328, endPoint x: 834, endPoint y: 328, distance: 10.7
click at [833, 328] on div "AED 0 Price" at bounding box center [855, 326] width 109 height 33
paste input "6.75"
type input "6.75"
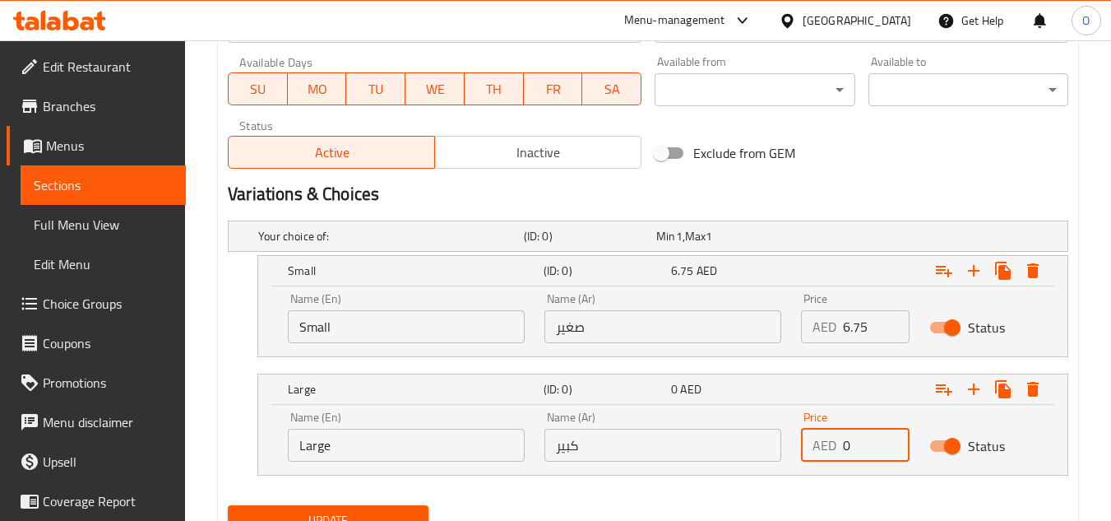
drag, startPoint x: 862, startPoint y: 447, endPoint x: 833, endPoint y: 453, distance: 29.3
click at [833, 453] on div "AED 0 Price" at bounding box center [855, 444] width 109 height 33
paste input "10.8"
type input "10.80"
click at [840, 154] on div "Exclude from GEM" at bounding box center [790, 153] width 285 height 44
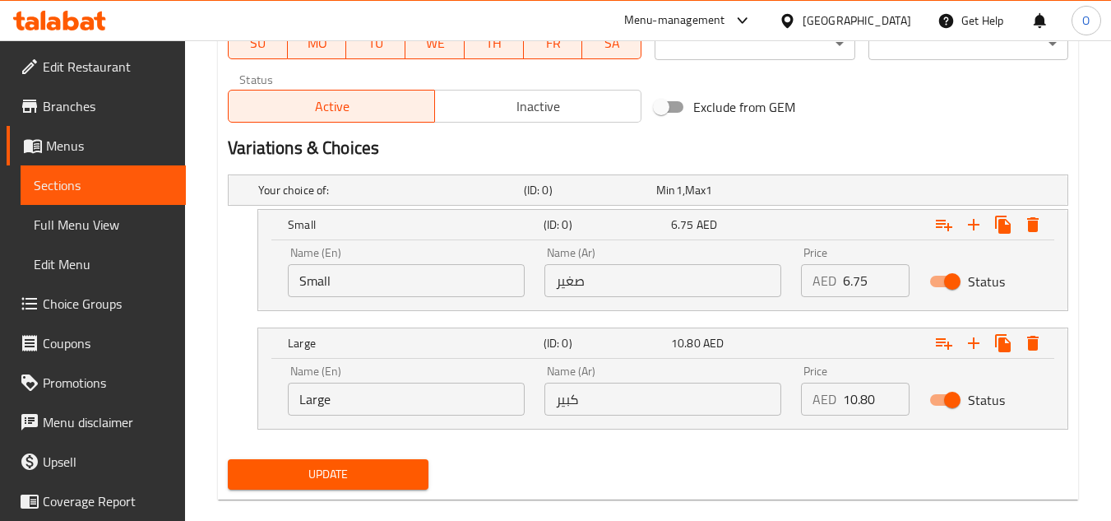
scroll to position [844, 0]
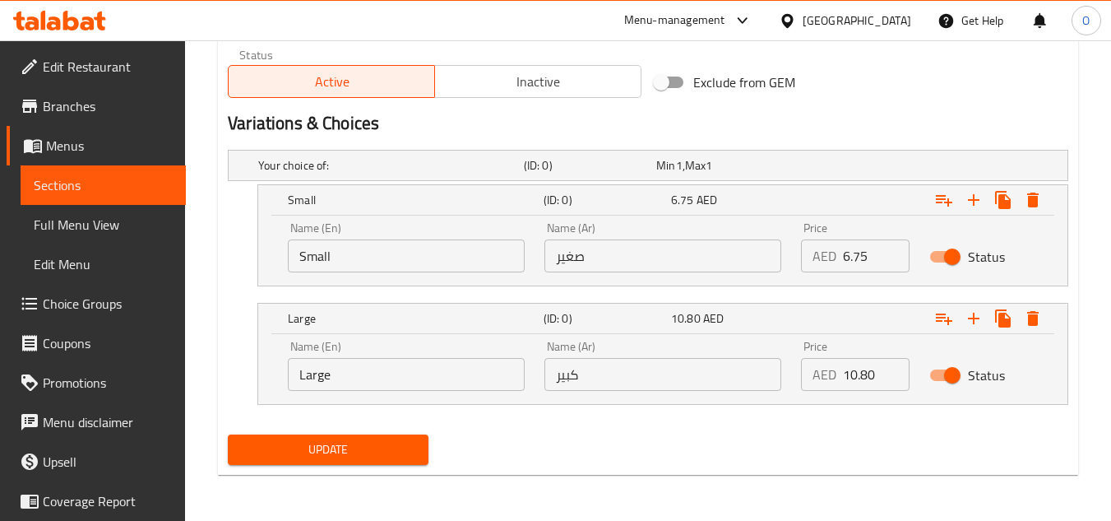
click at [359, 445] on span "Update" at bounding box center [328, 449] width 174 height 21
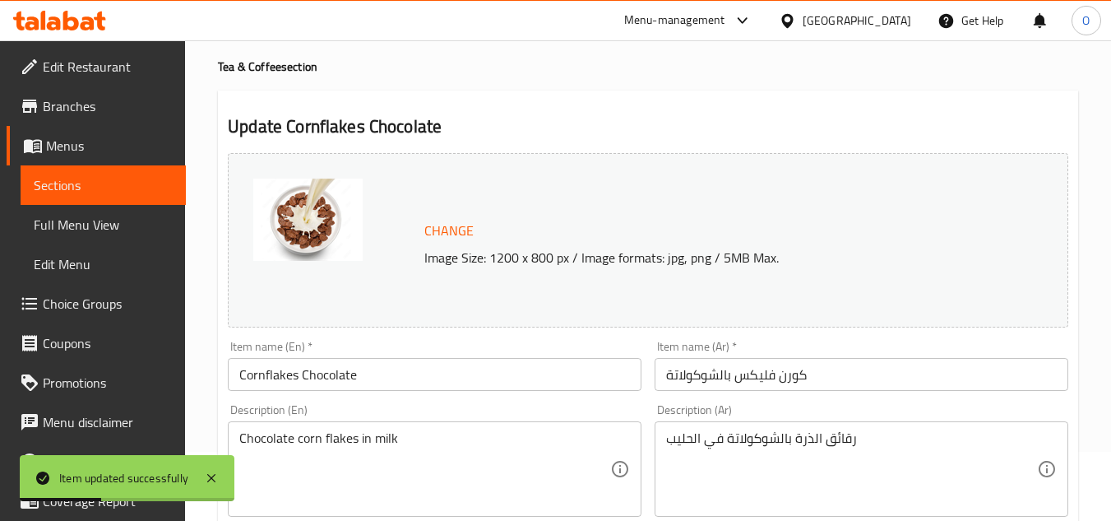
scroll to position [21, 0]
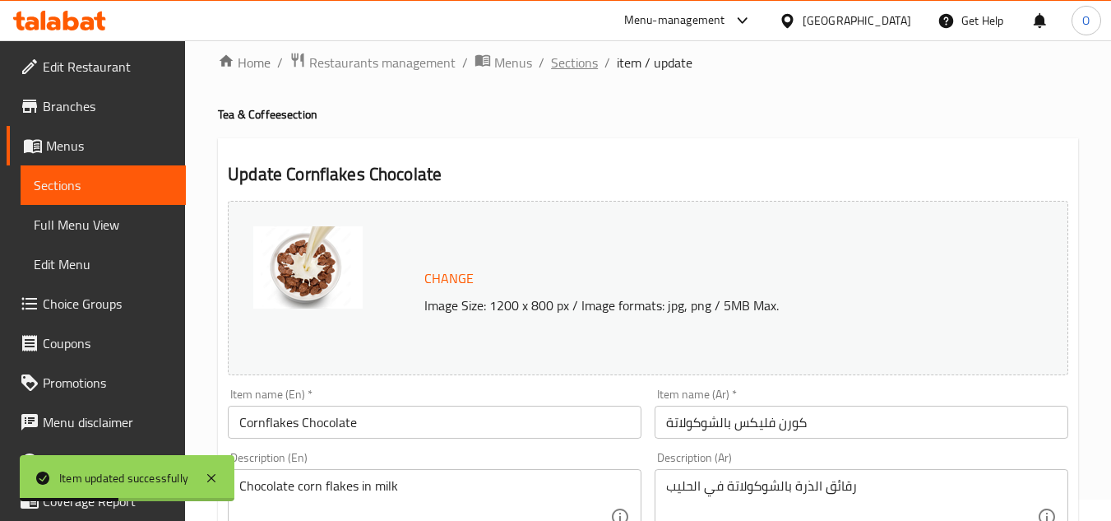
click at [574, 67] on span "Sections" at bounding box center [574, 63] width 47 height 20
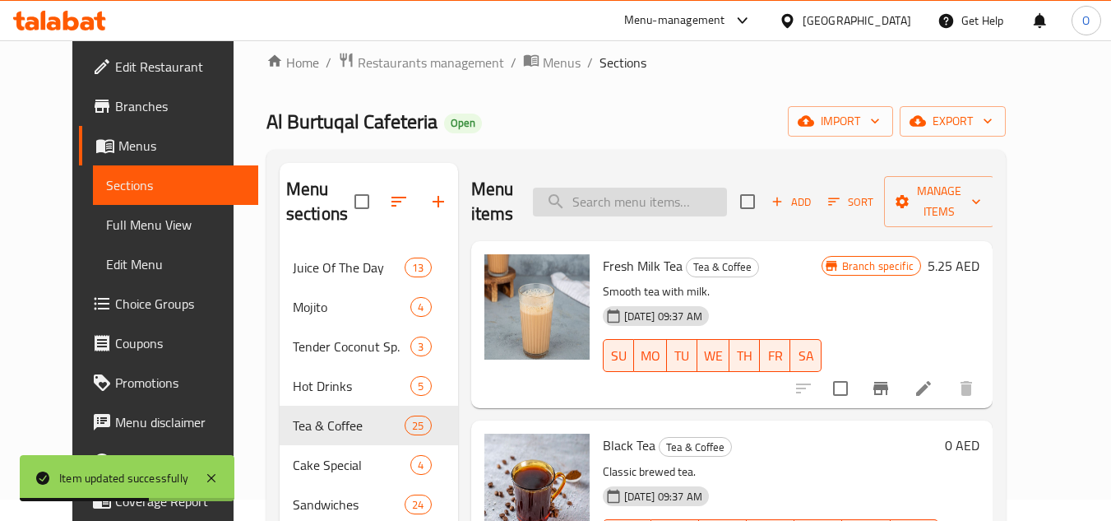
click at [626, 196] on input "search" at bounding box center [630, 201] width 194 height 29
drag, startPoint x: 626, startPoint y: 196, endPoint x: 548, endPoint y: 154, distance: 88.7
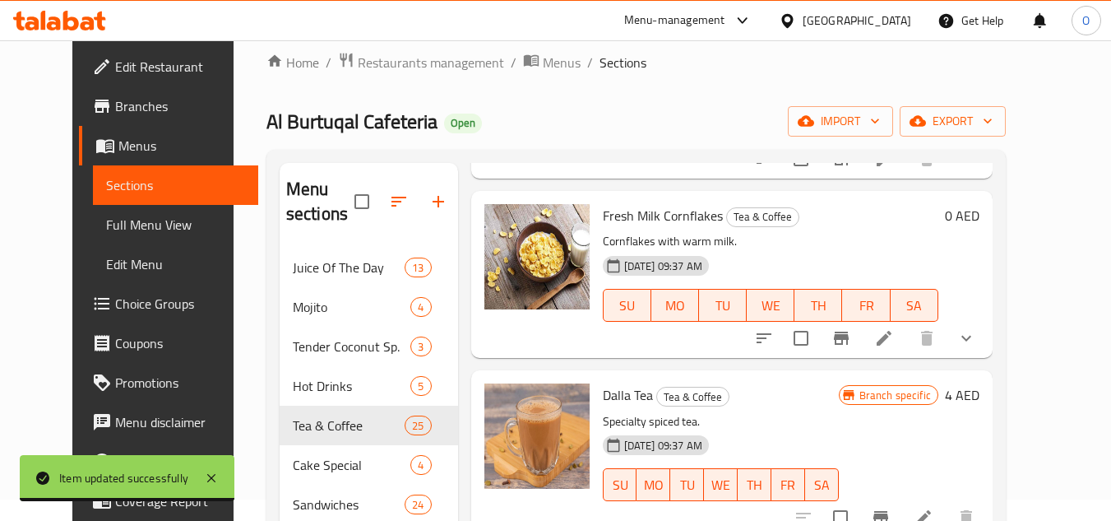
scroll to position [2138, 0]
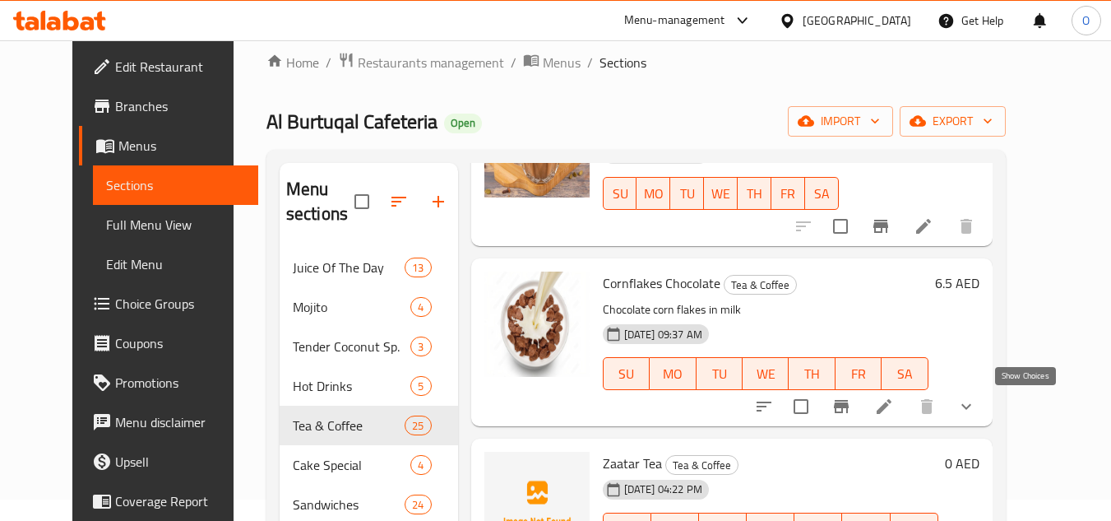
click at [976, 408] on icon "show more" at bounding box center [966, 406] width 20 height 20
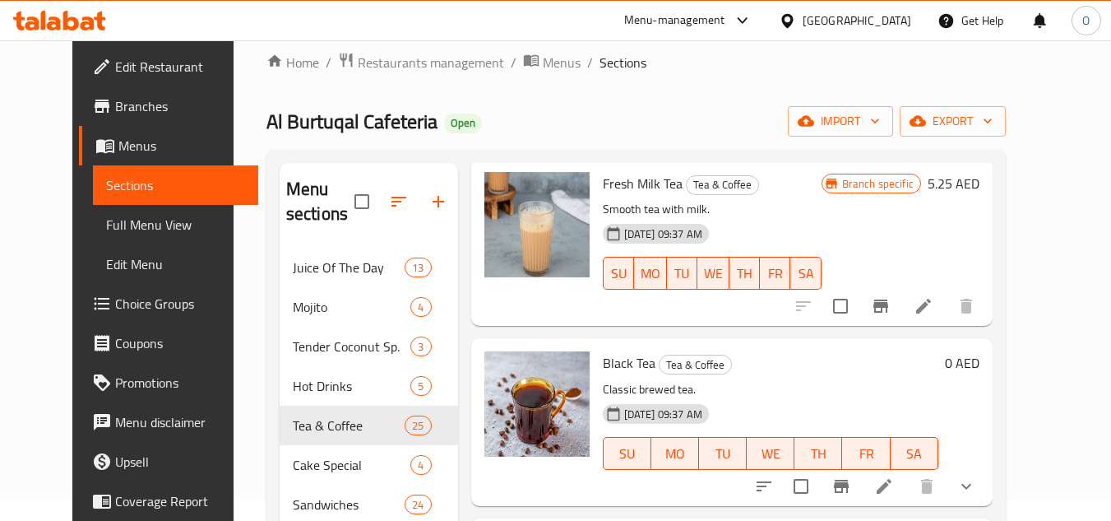
scroll to position [0, 0]
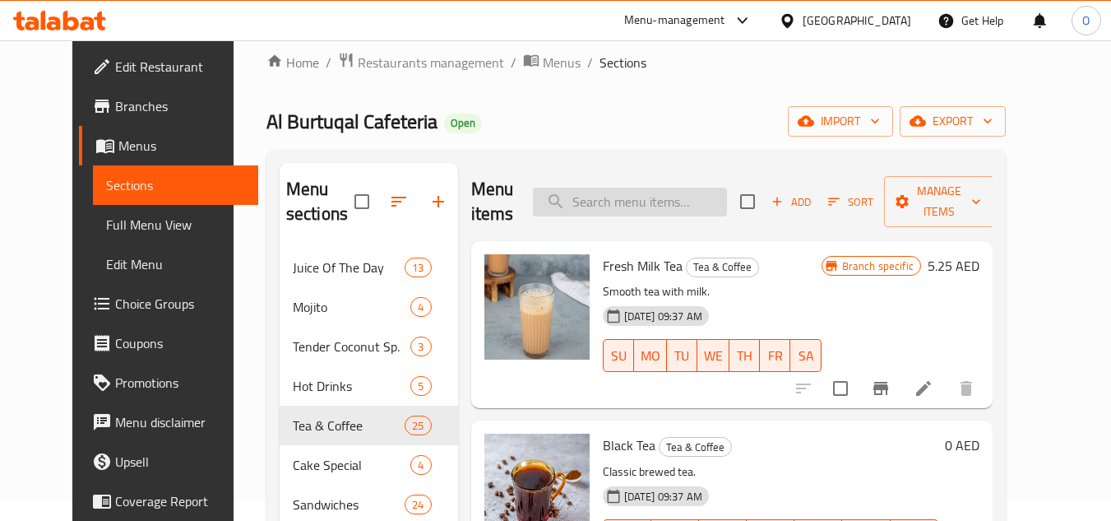
paste input "FRESH MILK ZAFRAN"
type input "FRESH MILK ZAFRAN"
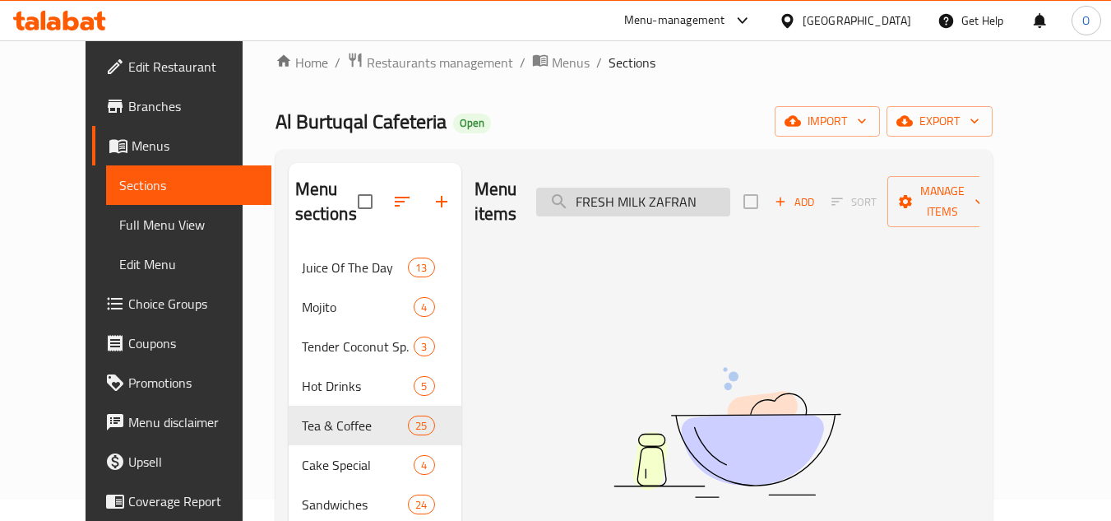
click at [641, 189] on input "FRESH MILK ZAFRAN" at bounding box center [633, 201] width 194 height 29
click at [650, 188] on input "FRESH MILK ZAFRAN" at bounding box center [633, 201] width 194 height 29
click at [687, 193] on input "FRESH MILK ZAFRAN" at bounding box center [633, 201] width 194 height 29
click at [682, 190] on input "FRESH MILK ZAFRAN" at bounding box center [633, 201] width 194 height 29
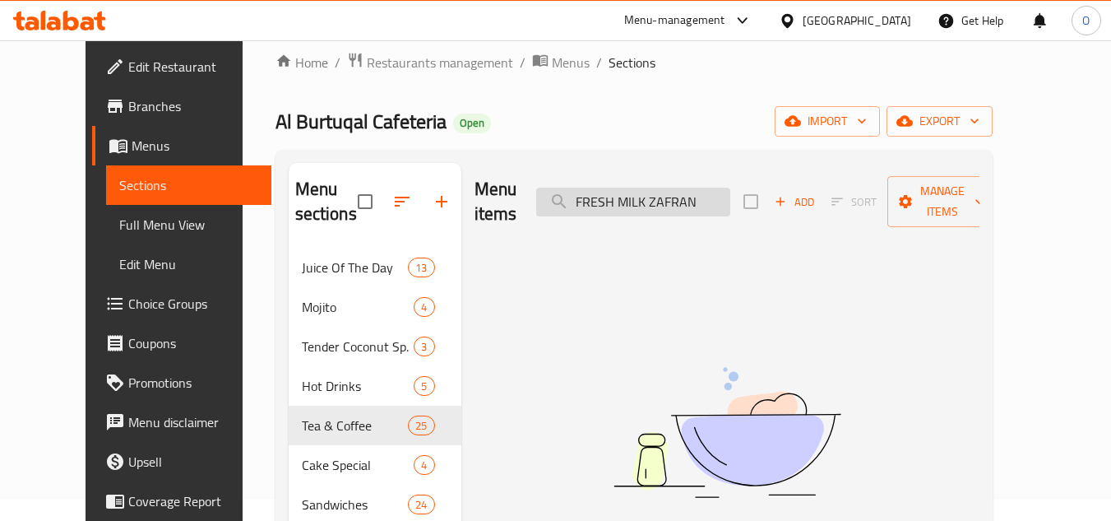
click at [682, 190] on input "FRESH MILK ZAFRAN" at bounding box center [633, 201] width 194 height 29
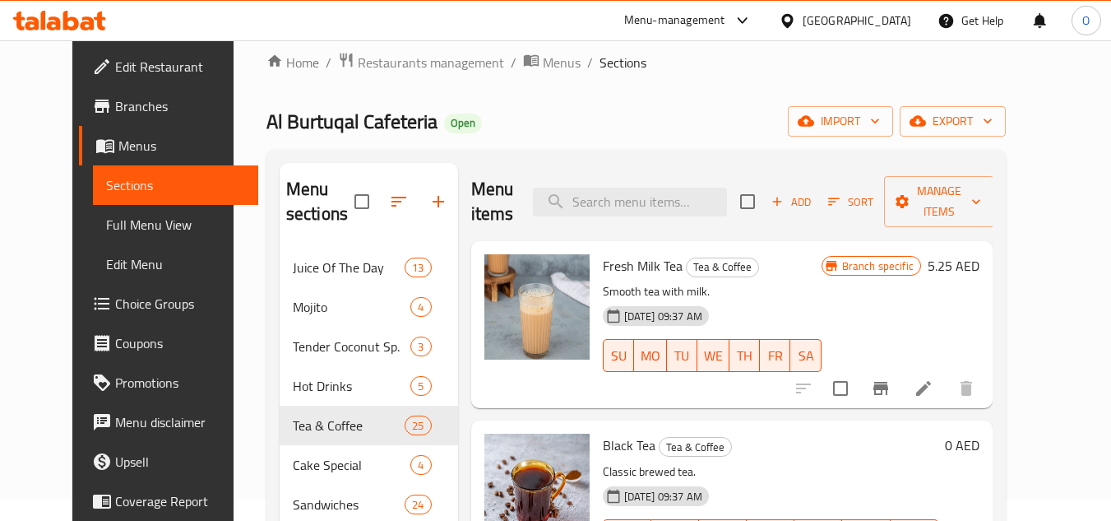
click at [696, 132] on div "Al Burtuqal Cafeteria Open import export" at bounding box center [635, 121] width 739 height 30
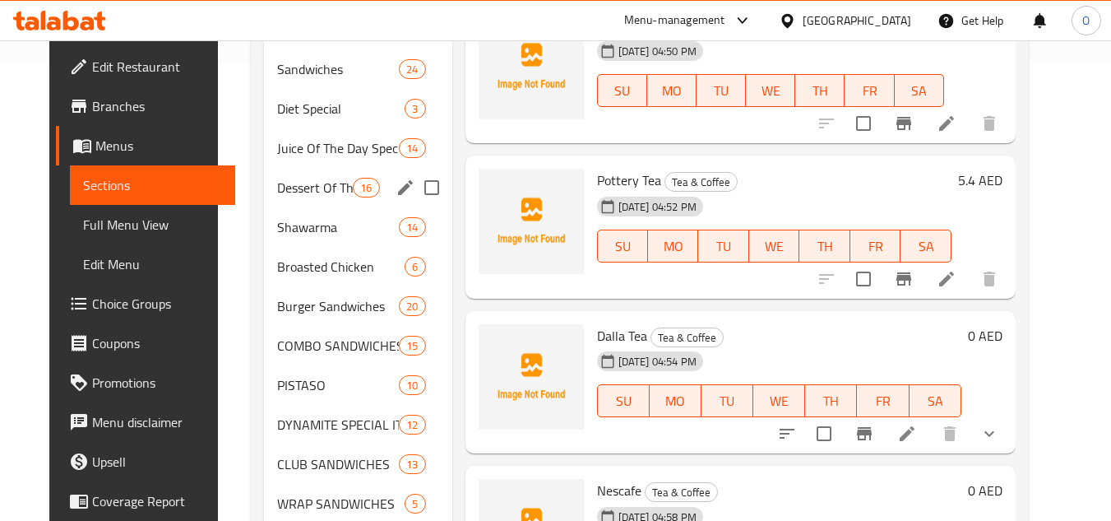
scroll to position [261, 0]
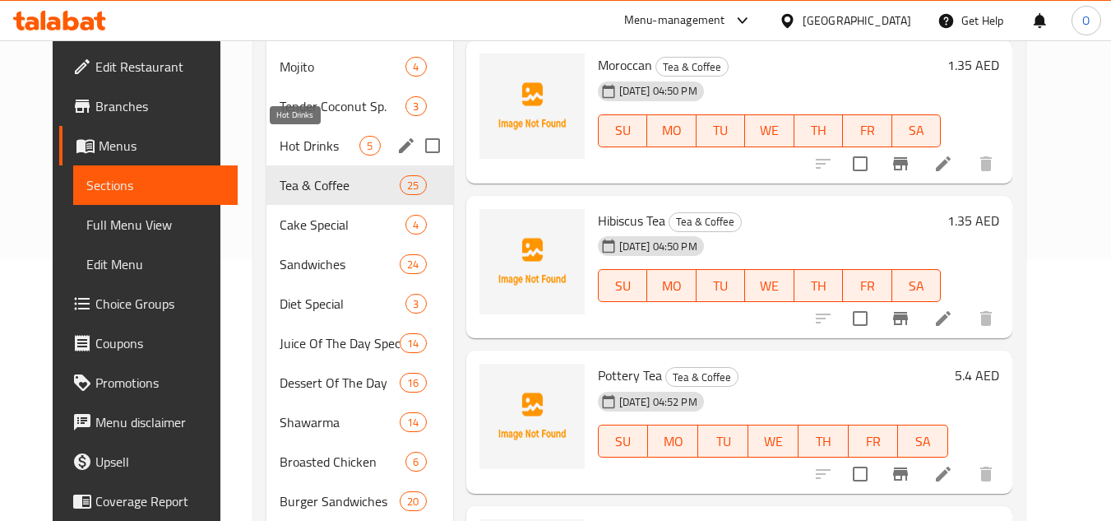
click at [308, 146] on span "Hot Drinks" at bounding box center [320, 146] width 81 height 20
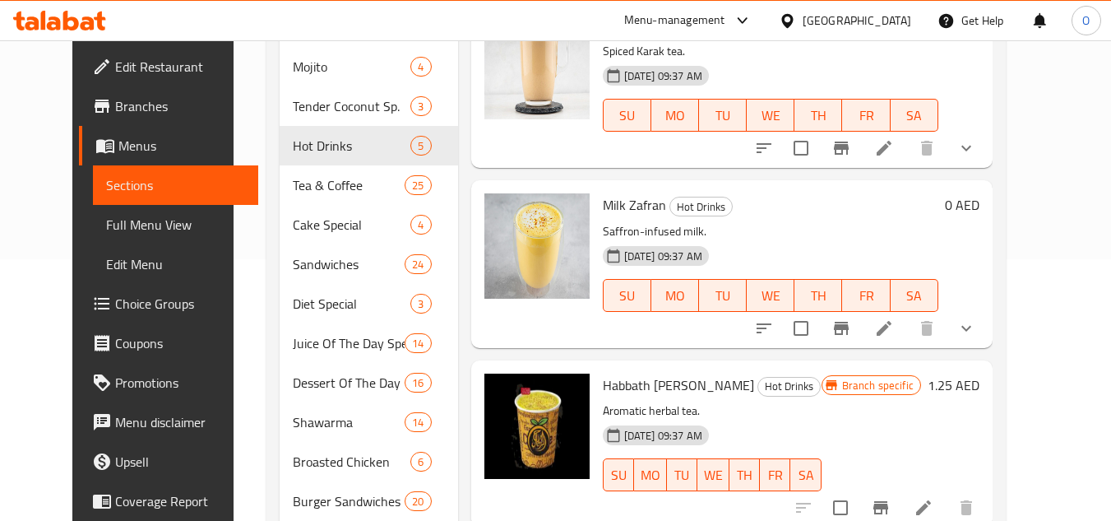
click at [971, 326] on icon "show more" at bounding box center [966, 328] width 10 height 6
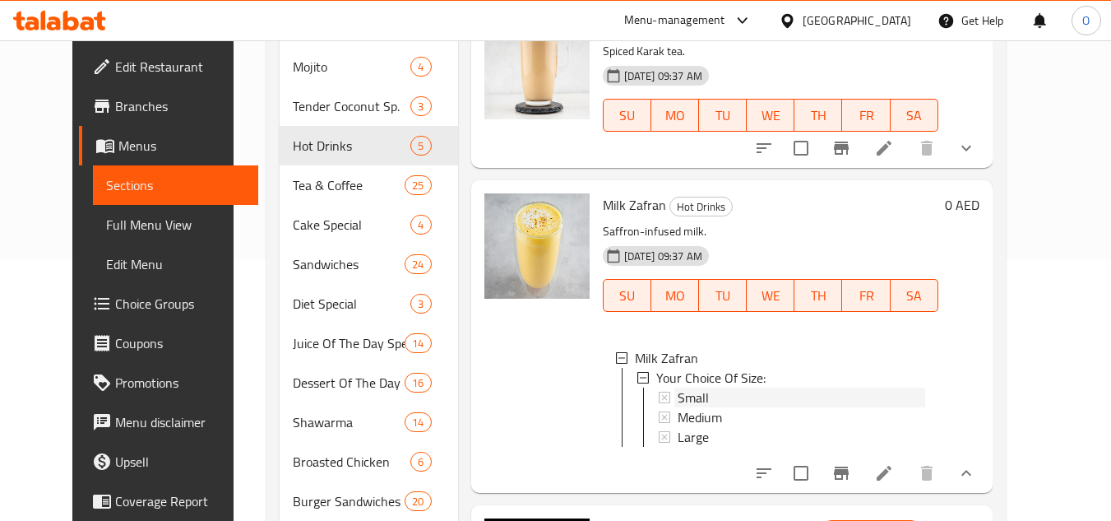
click at [707, 391] on div "Small" at bounding box center [802, 397] width 248 height 20
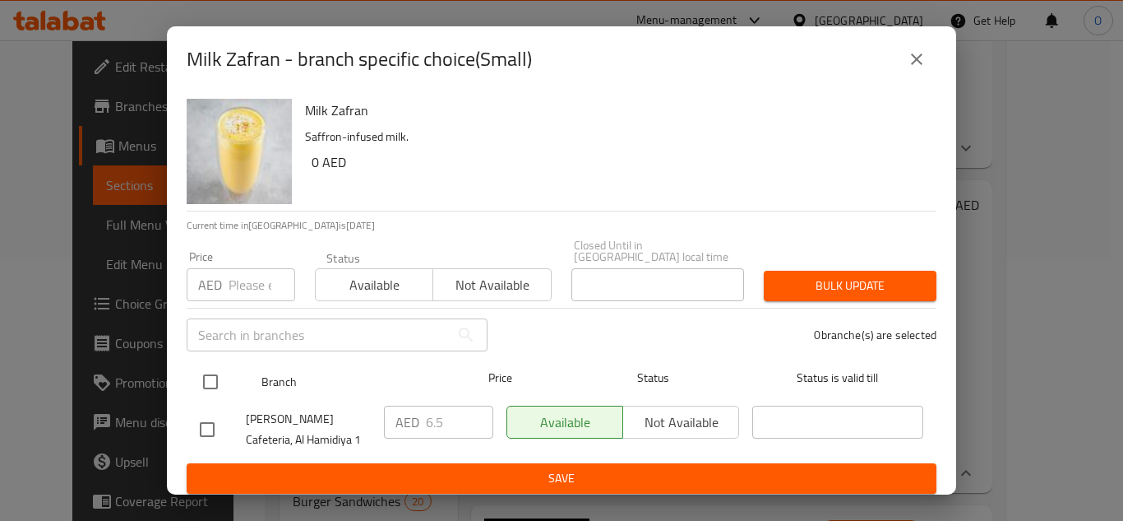
click at [221, 377] on input "checkbox" at bounding box center [210, 381] width 35 height 35
checkbox input "true"
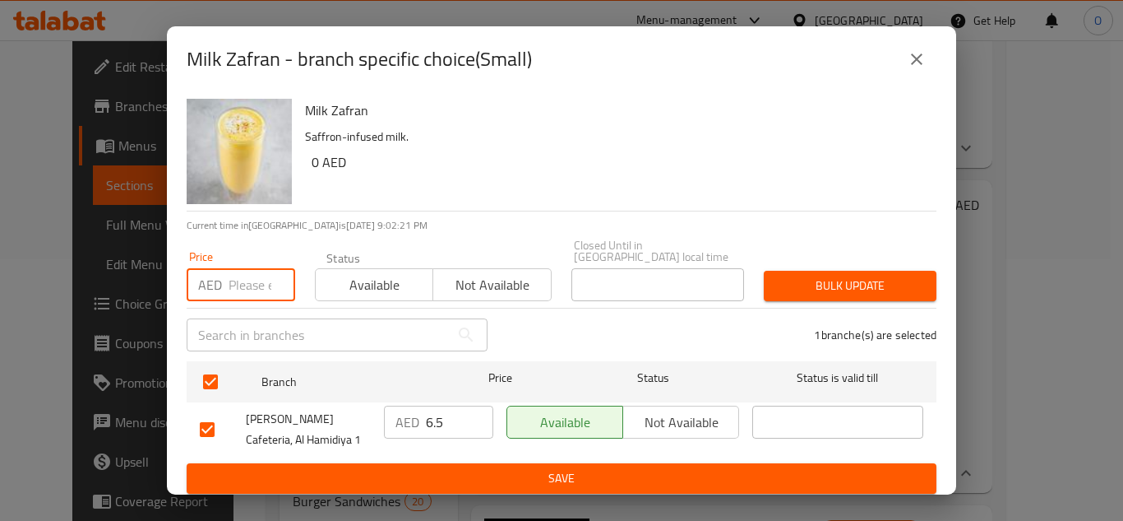
paste input "4.05"
type input "4.05"
click at [787, 276] on span "Bulk update" at bounding box center [850, 285] width 146 height 21
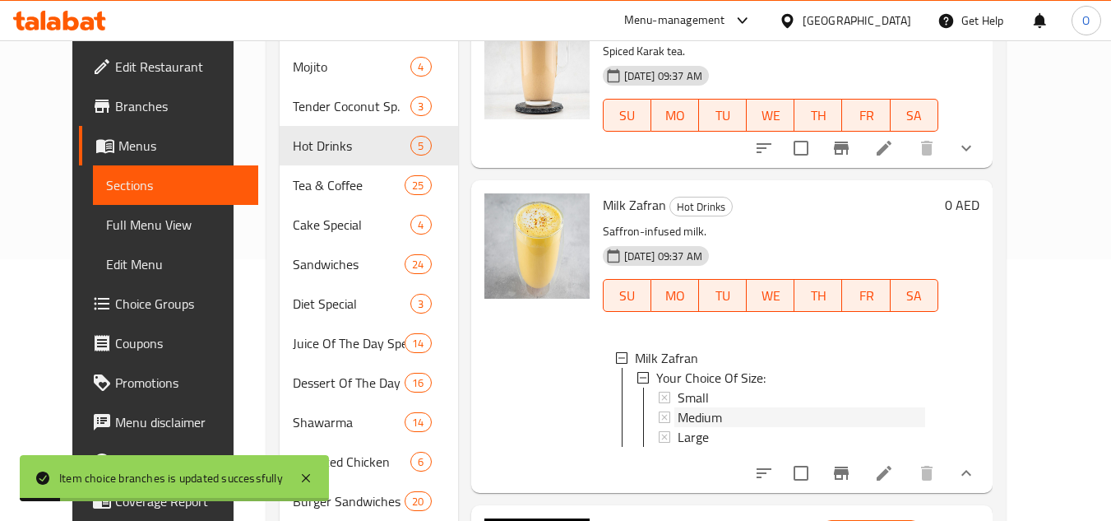
click at [679, 415] on span "Medium" at bounding box center [700, 417] width 44 height 20
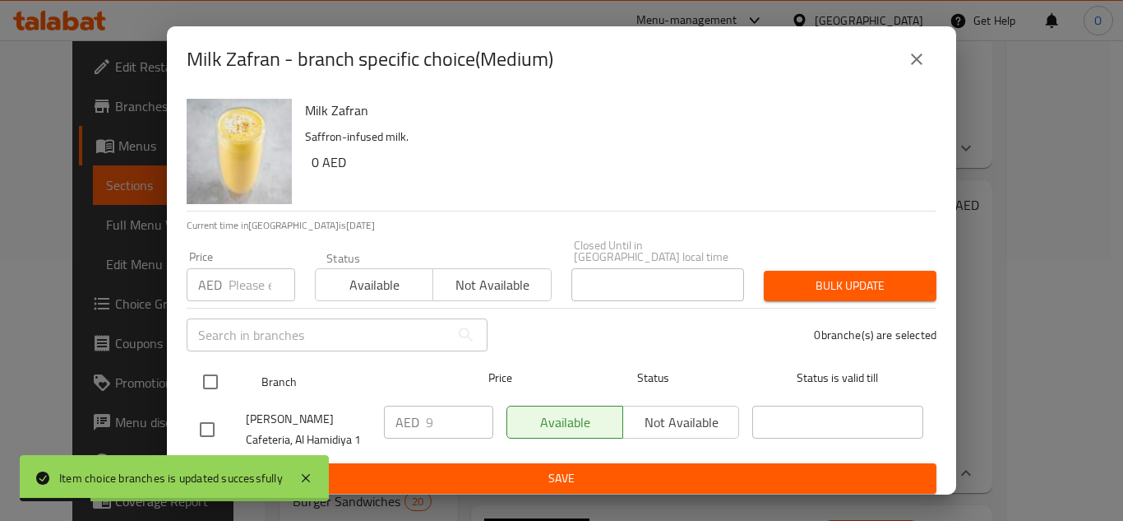
click at [213, 375] on input "checkbox" at bounding box center [210, 381] width 35 height 35
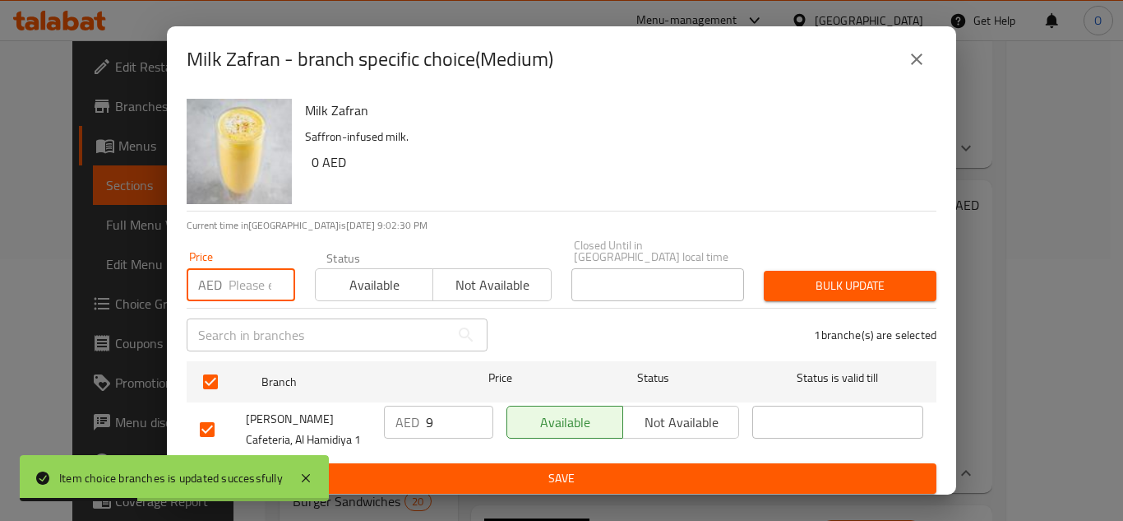
paste input "6.75"
click at [815, 293] on span "Bulk update" at bounding box center [850, 285] width 146 height 21
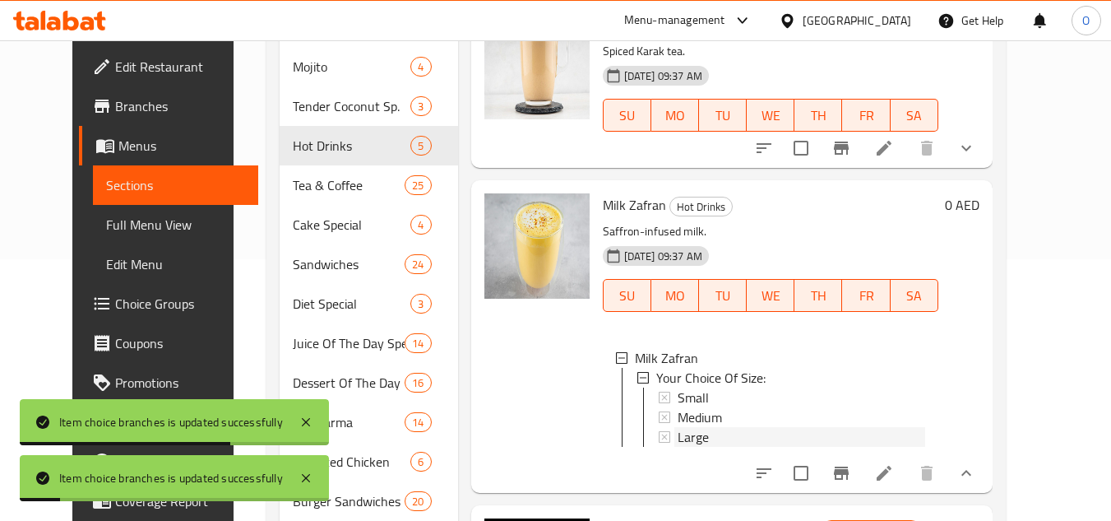
click at [686, 443] on span "Large" at bounding box center [693, 437] width 31 height 20
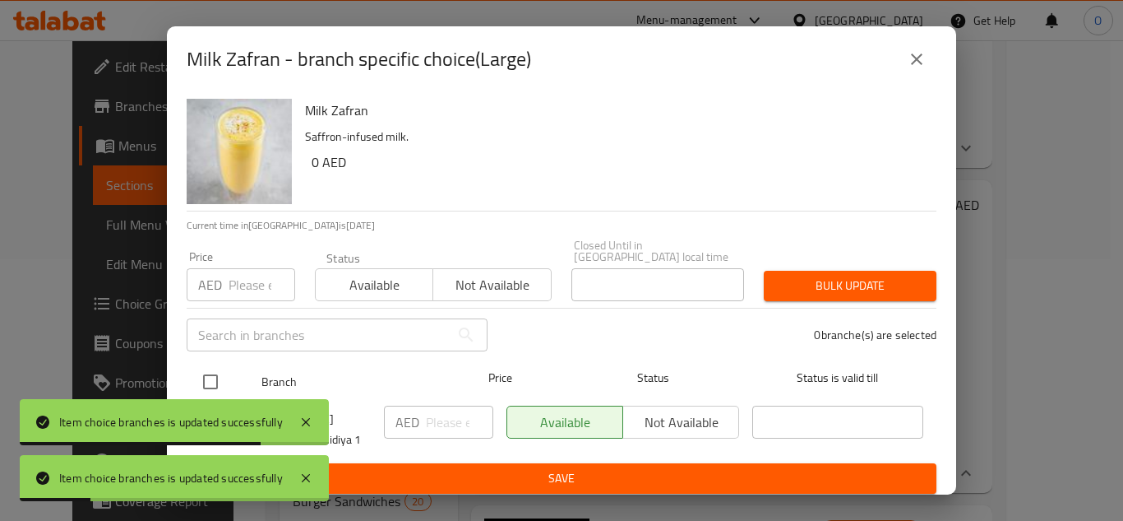
click at [206, 372] on input "checkbox" at bounding box center [210, 381] width 35 height 35
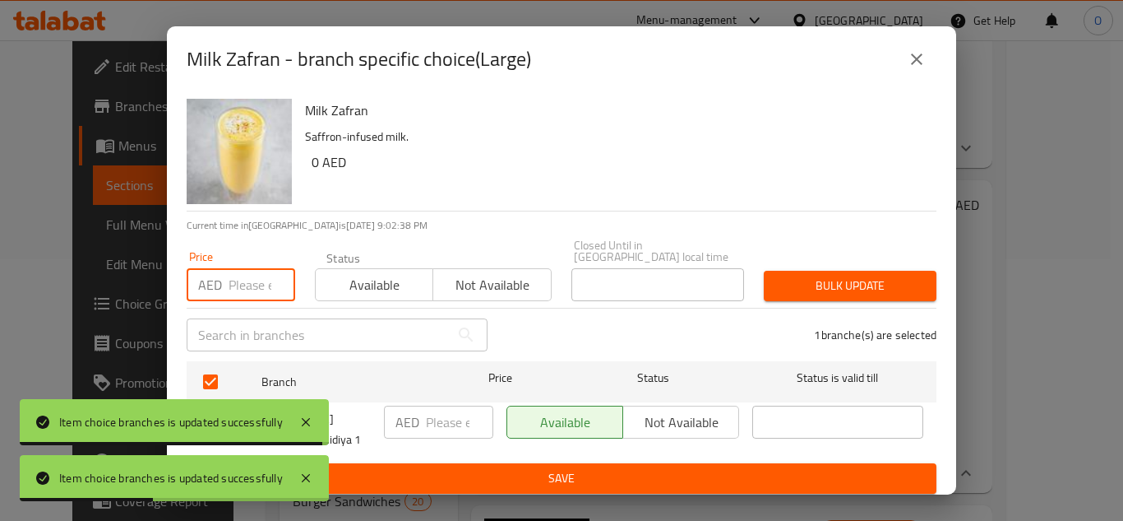
paste input "9.45"
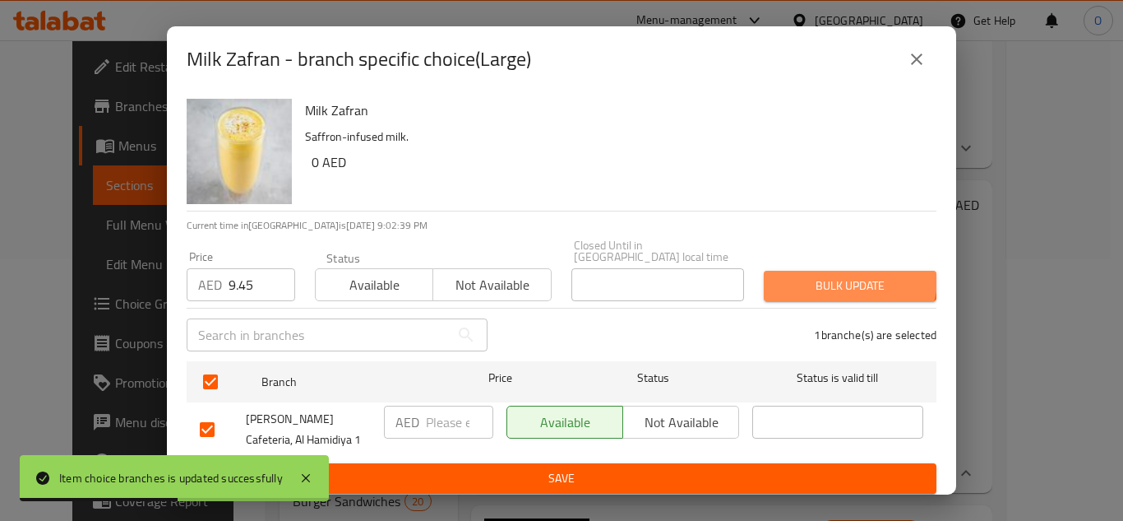
click at [812, 272] on button "Bulk update" at bounding box center [850, 286] width 173 height 30
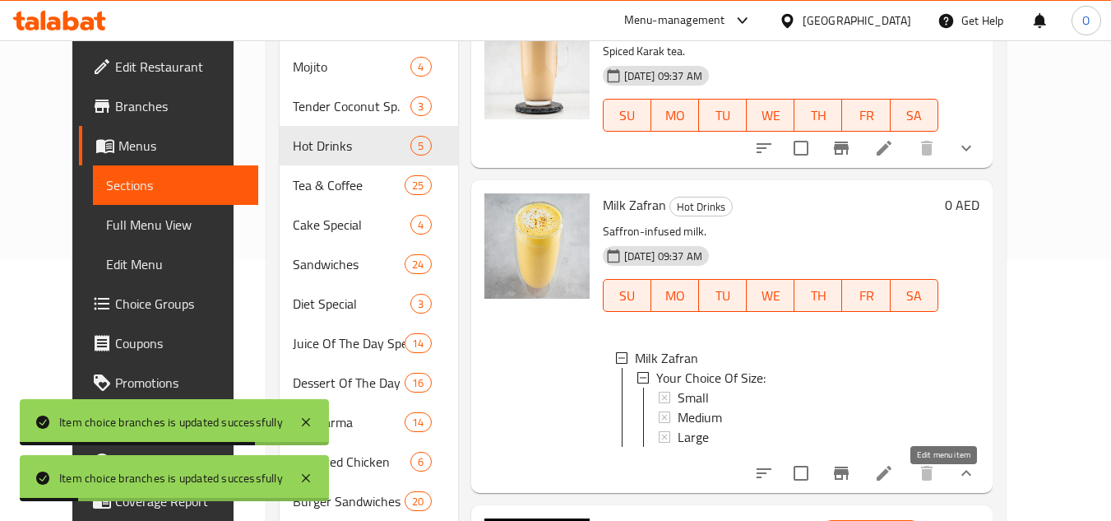
click at [891, 480] on icon at bounding box center [884, 472] width 15 height 15
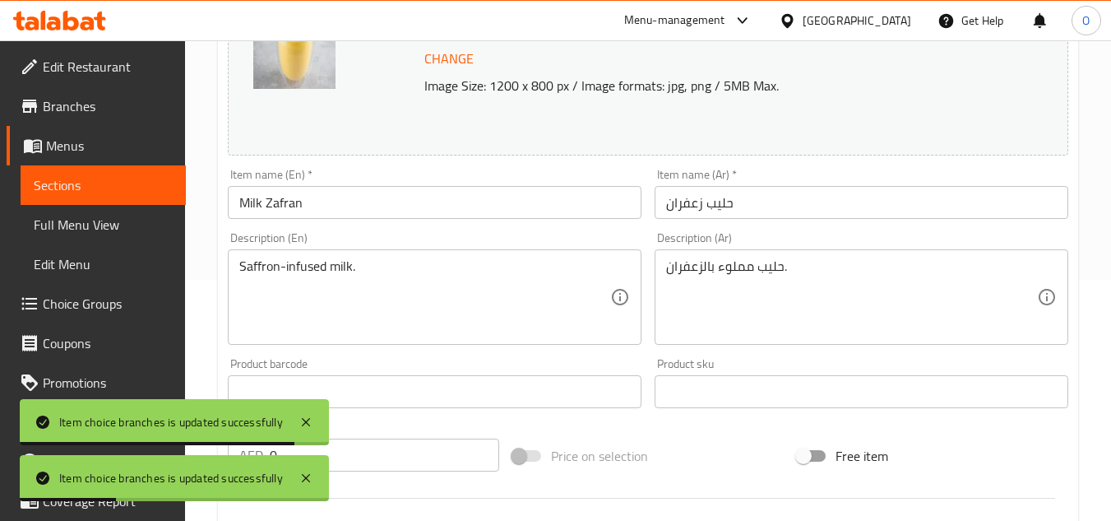
scroll to position [247, 0]
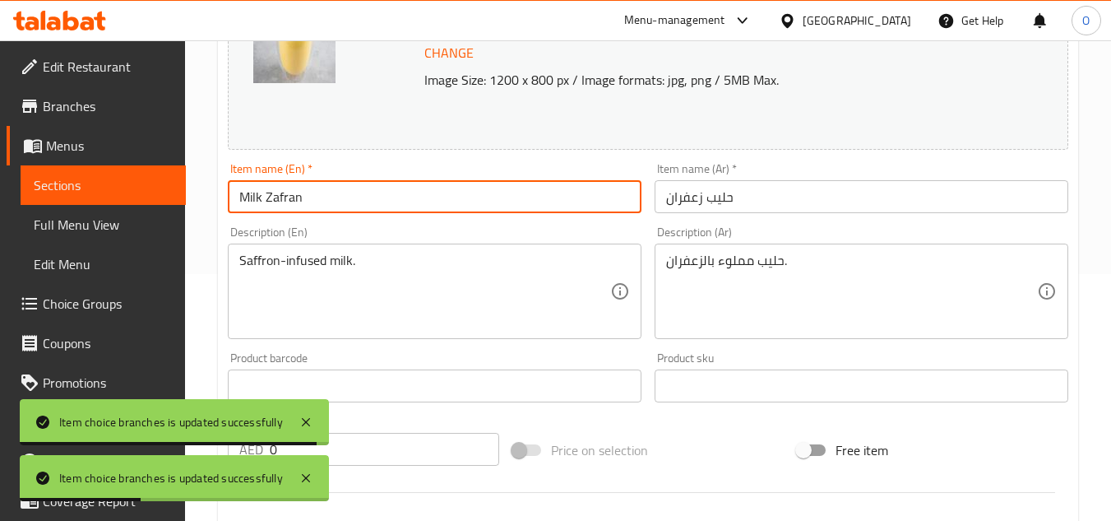
click at [232, 190] on input "Milk Zafran" at bounding box center [435, 196] width 414 height 33
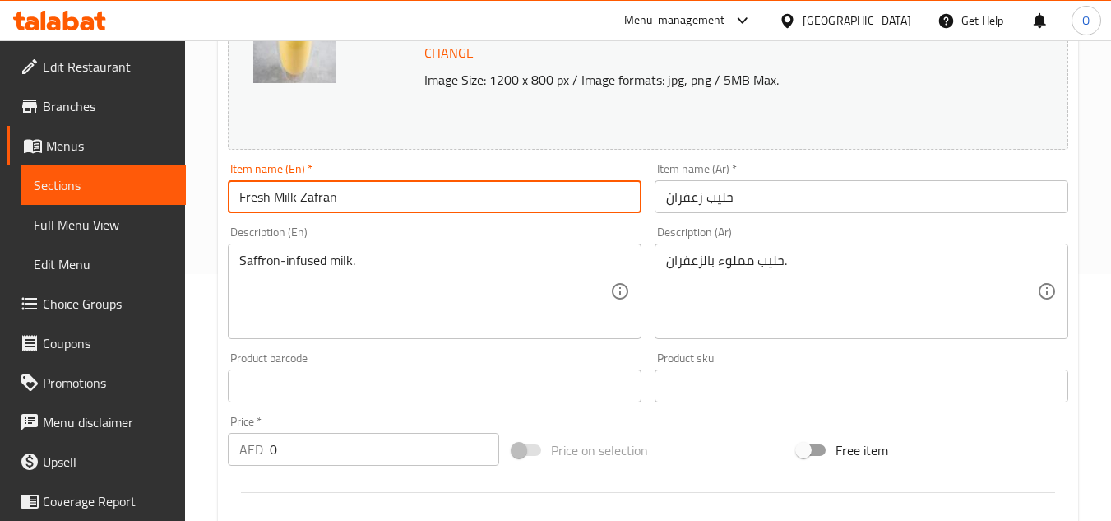
click at [666, 199] on input "حليب زعفران" at bounding box center [862, 196] width 414 height 33
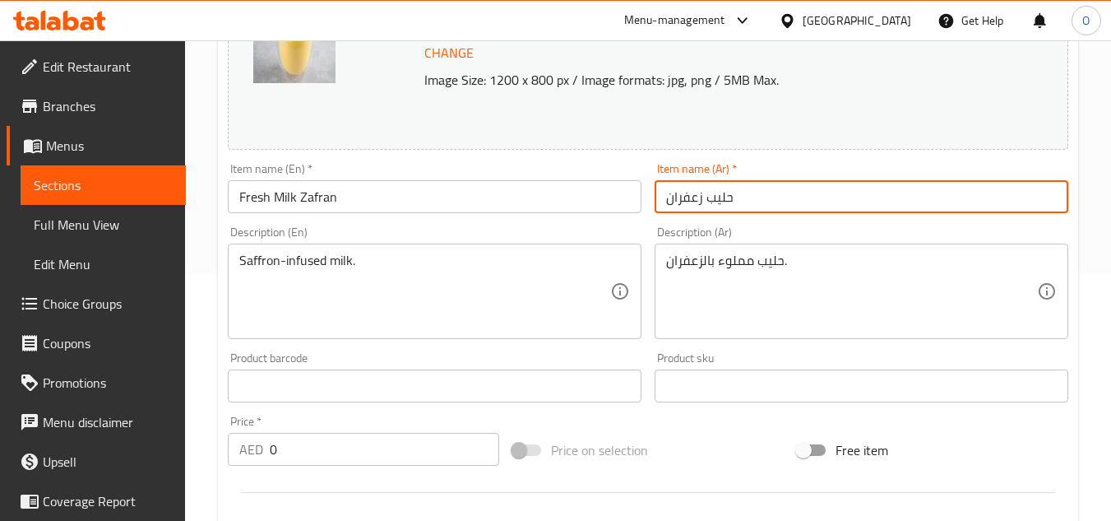
click at [739, 204] on input "حليب زعفران" at bounding box center [862, 196] width 414 height 33
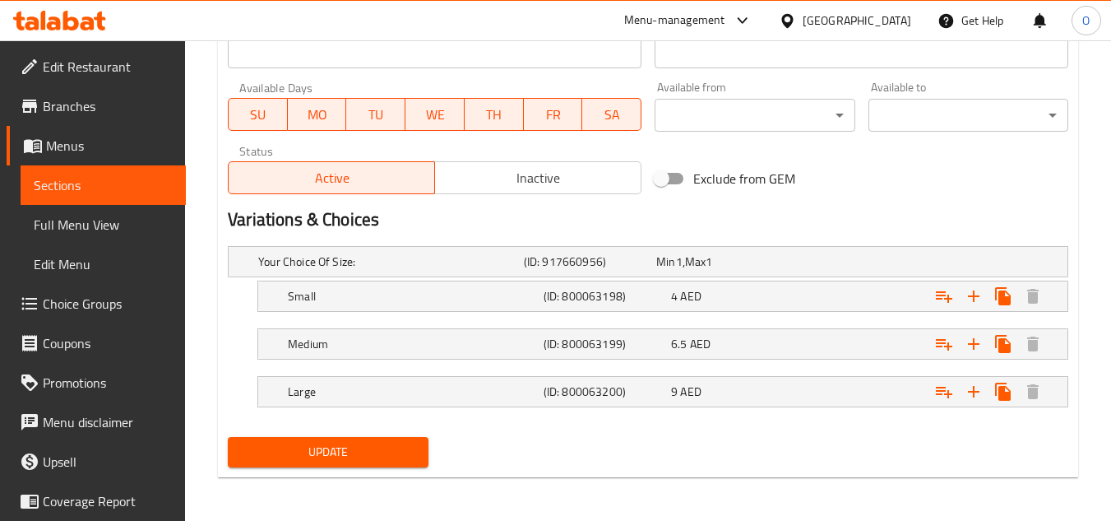
scroll to position [750, 0]
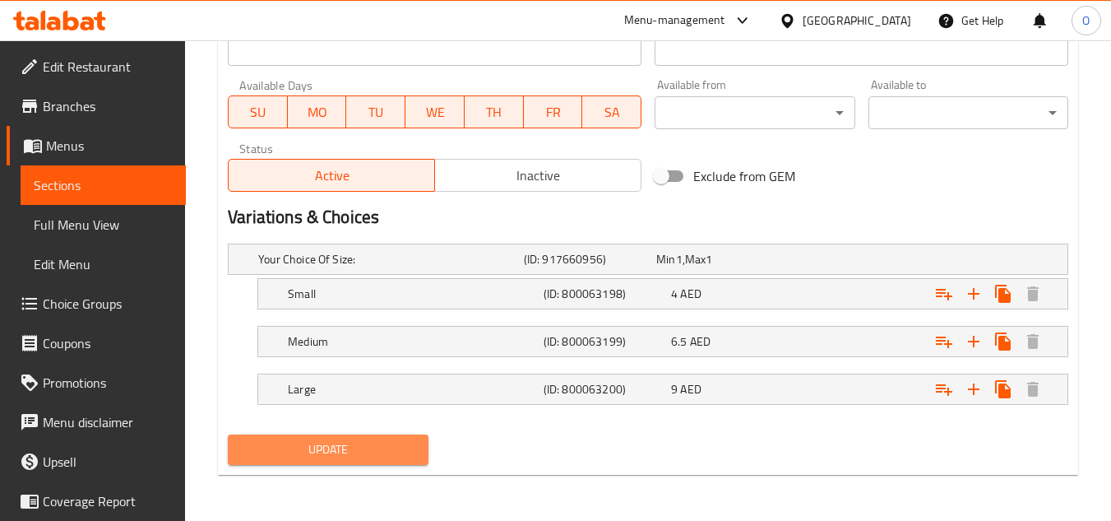
click at [362, 443] on span "Update" at bounding box center [328, 449] width 174 height 21
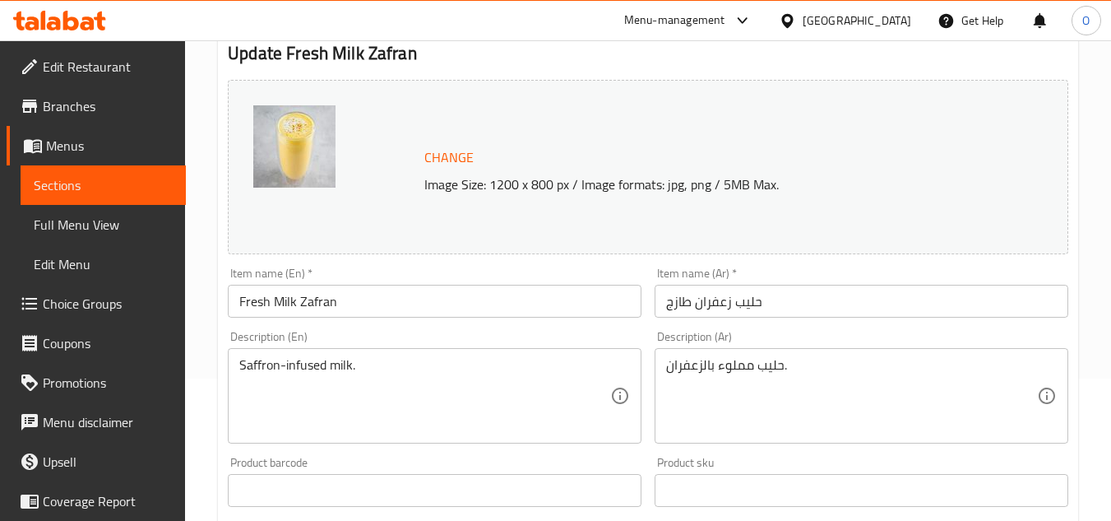
scroll to position [0, 0]
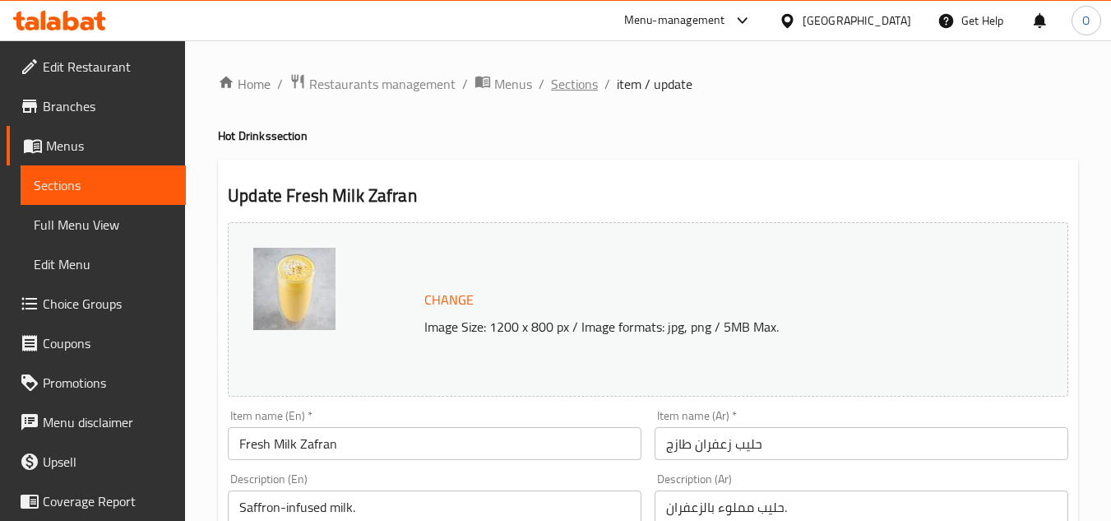
click at [564, 85] on span "Sections" at bounding box center [574, 84] width 47 height 20
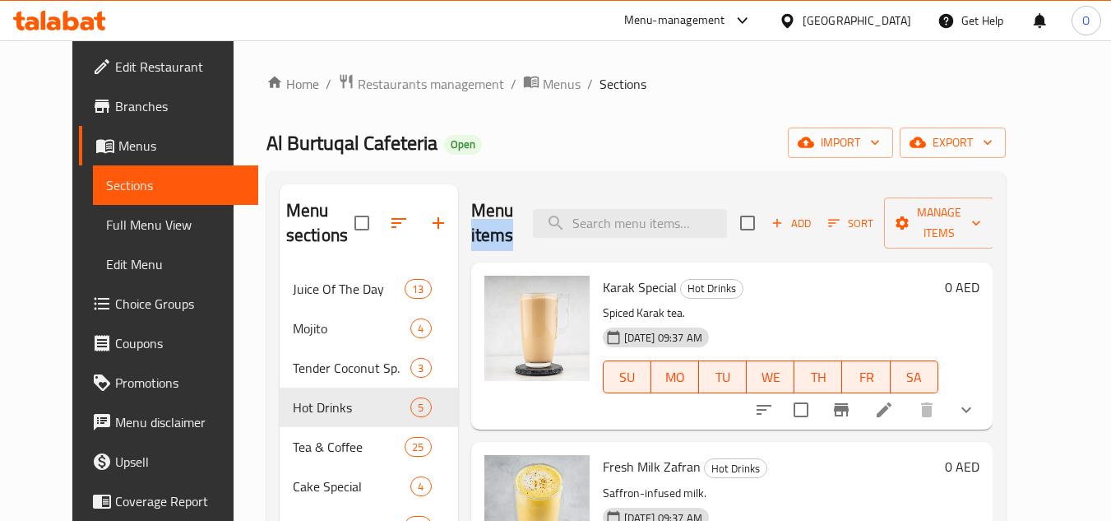
drag, startPoint x: 669, startPoint y: 229, endPoint x: 580, endPoint y: 173, distance: 105.4
paste input "KARAK ZAFRAN"
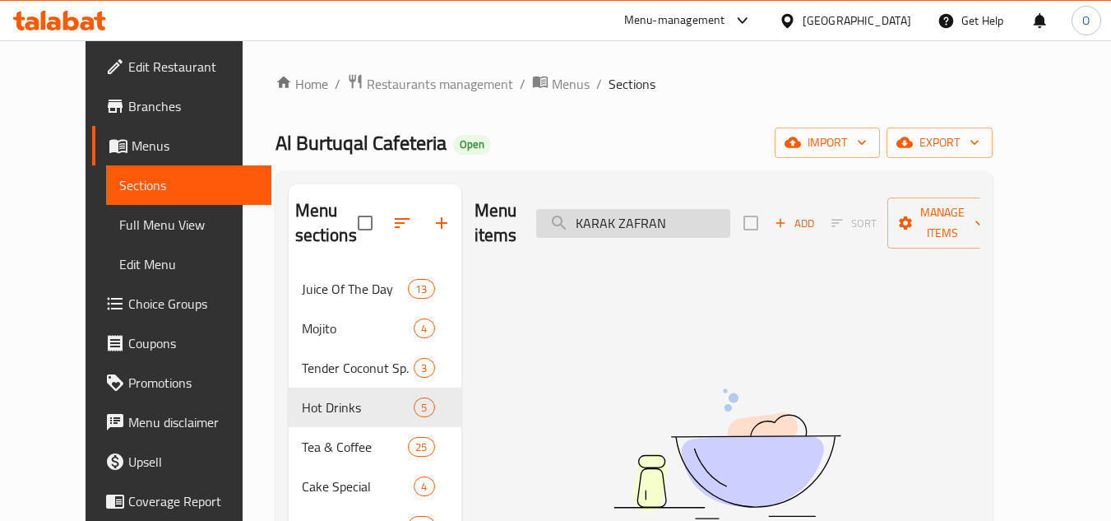
drag, startPoint x: 648, startPoint y: 215, endPoint x: 568, endPoint y: 211, distance: 79.9
click at [559, 211] on div "Menu items KARAK ZAFRAN Add Sort Manage items" at bounding box center [726, 223] width 505 height 78
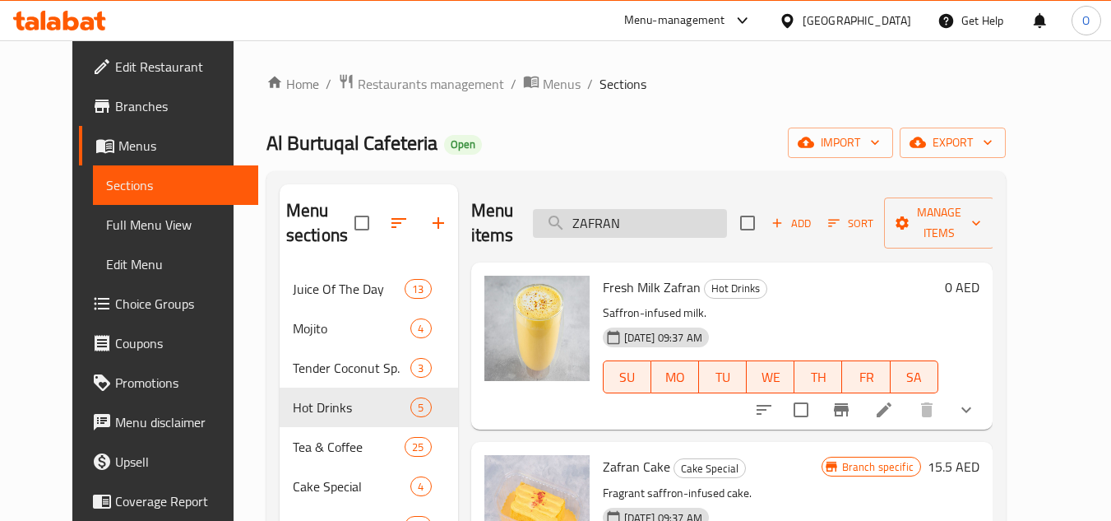
click at [688, 209] on input "ZAFRAN" at bounding box center [630, 223] width 194 height 29
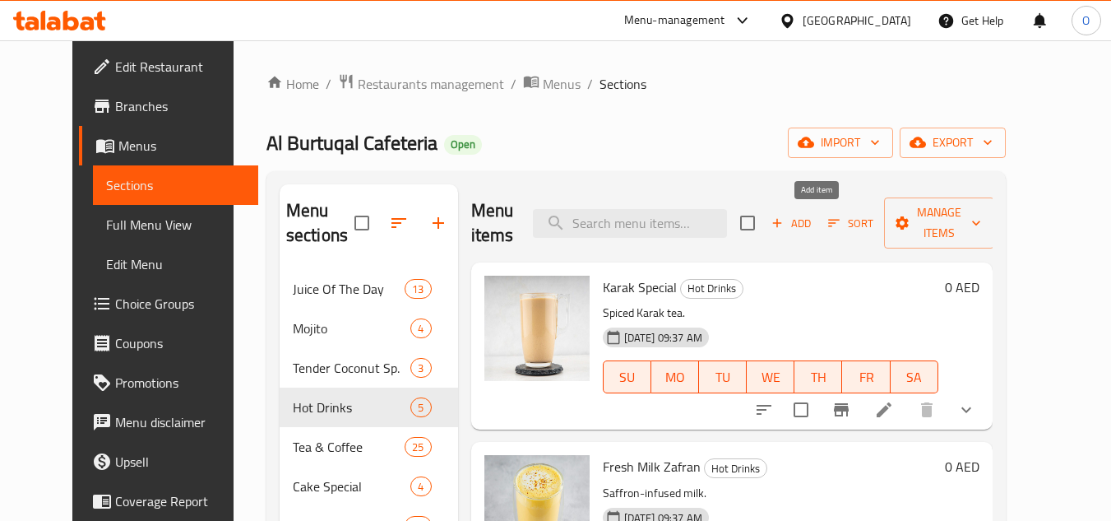
click at [813, 229] on span "Add" at bounding box center [791, 223] width 44 height 19
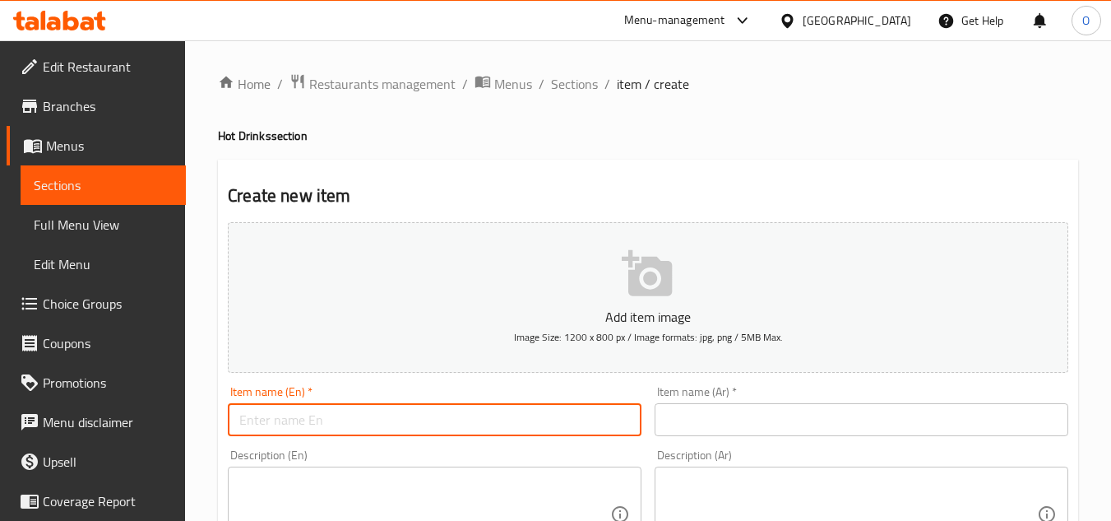
paste input "[PERSON_NAME]"
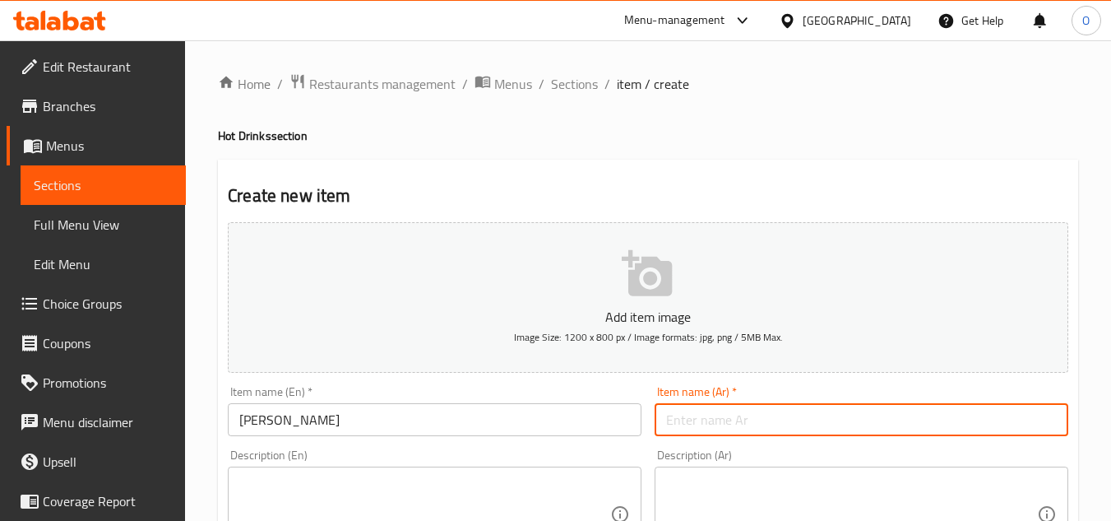
paste input "كرك زعفران"
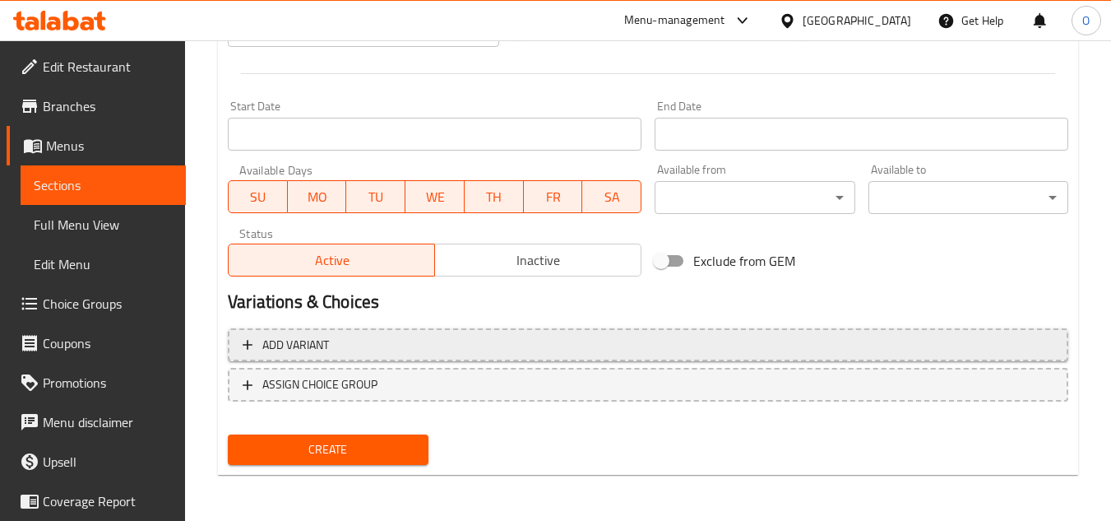
click at [650, 354] on span "Add variant" at bounding box center [648, 345] width 811 height 21
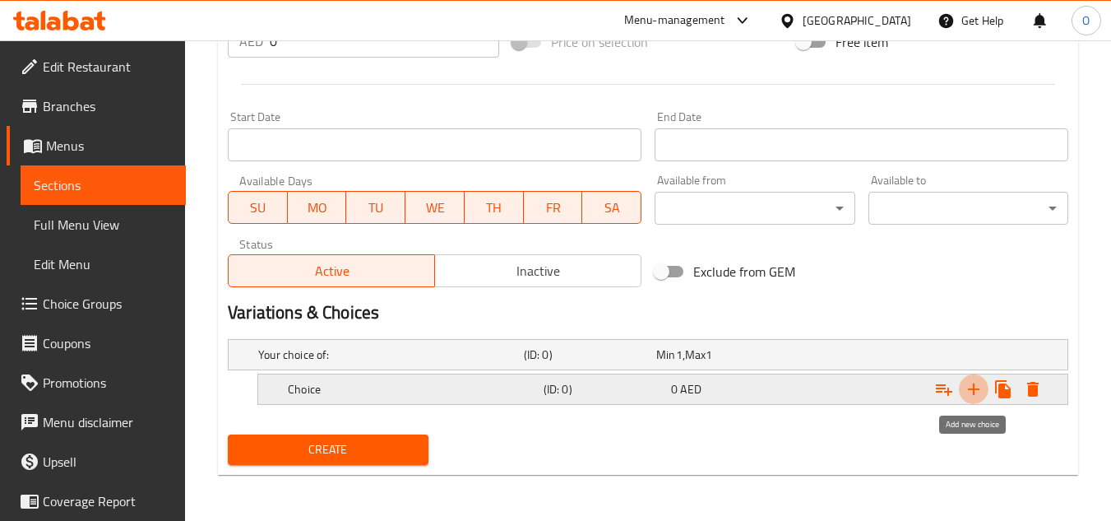
click at [976, 391] on icon "Expand" at bounding box center [974, 389] width 20 height 20
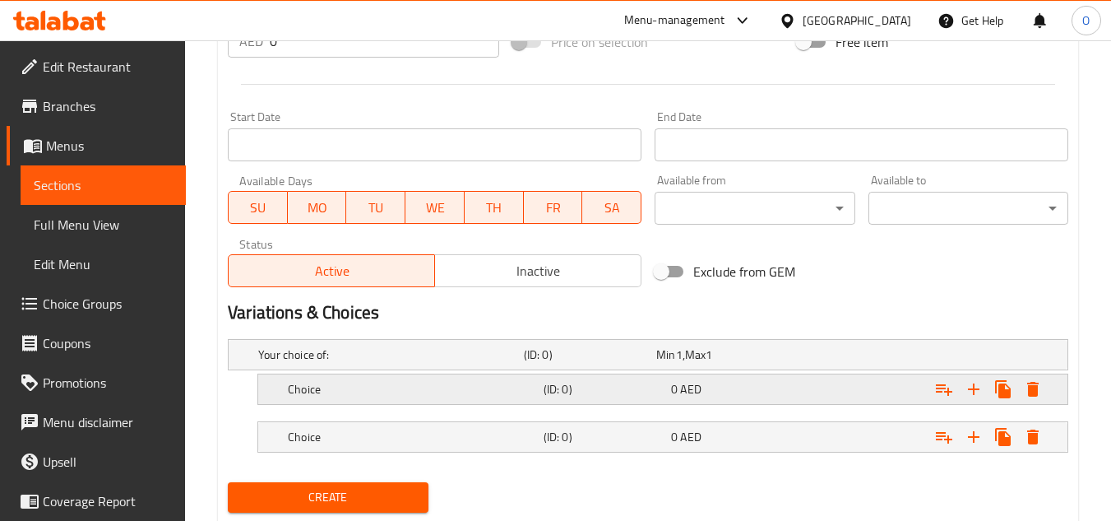
click at [575, 363] on h5 "(ID: 0)" at bounding box center [587, 354] width 126 height 16
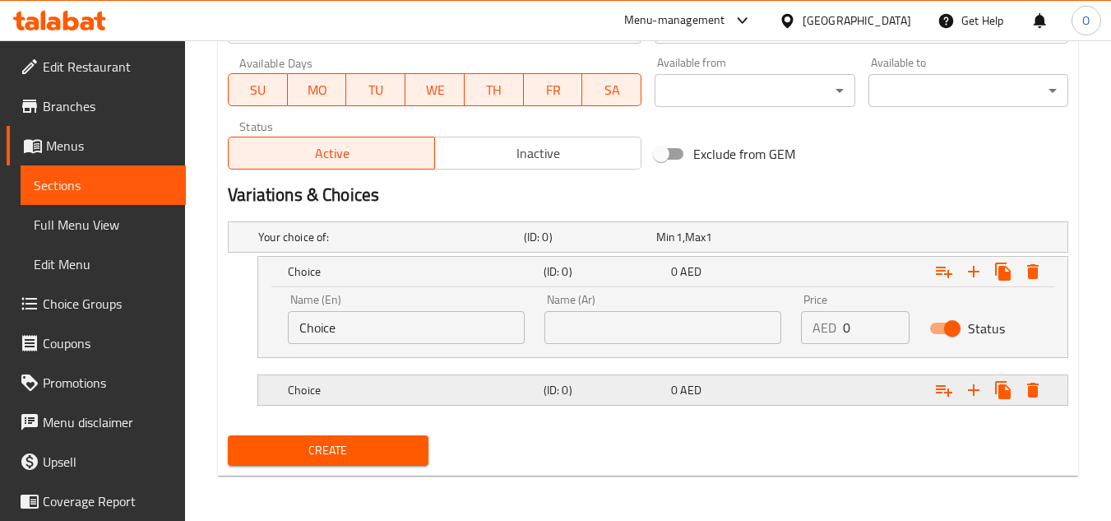
scroll to position [749, 0]
click at [585, 244] on h5 "(ID: 0)" at bounding box center [587, 236] width 126 height 16
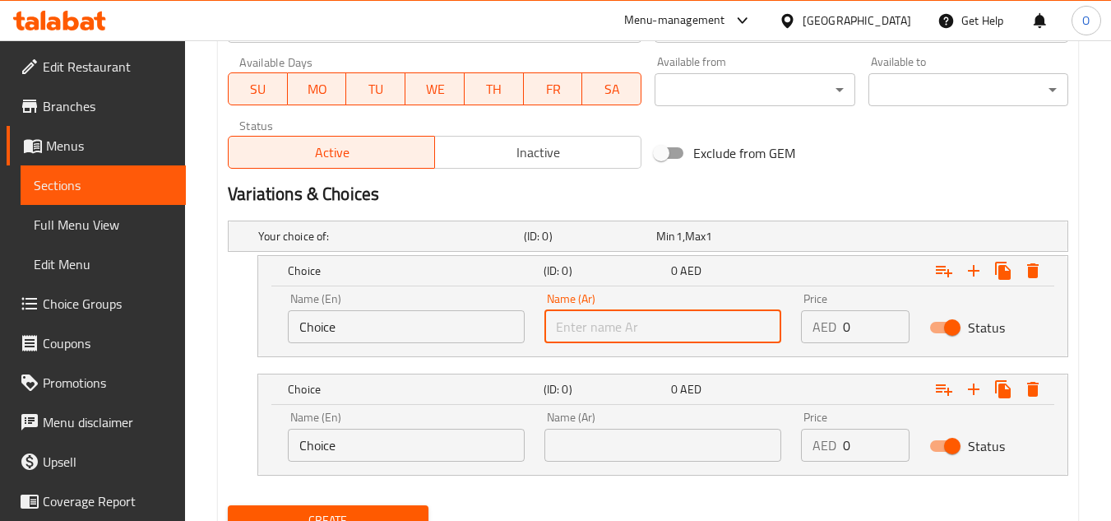
click at [645, 322] on input "text" at bounding box center [662, 326] width 237 height 33
click at [608, 451] on input "text" at bounding box center [662, 444] width 237 height 33
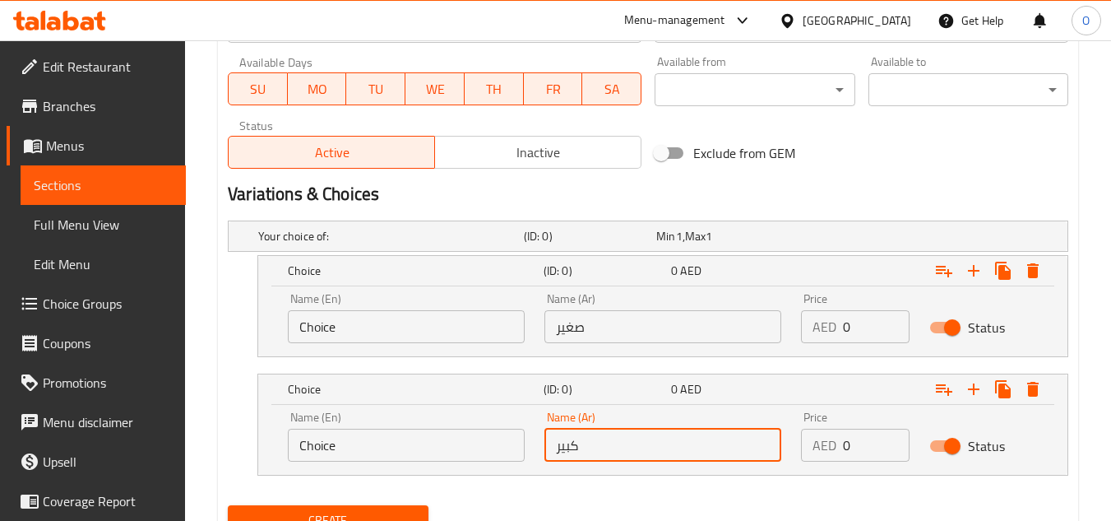
click at [419, 332] on input "Choice" at bounding box center [406, 326] width 237 height 33
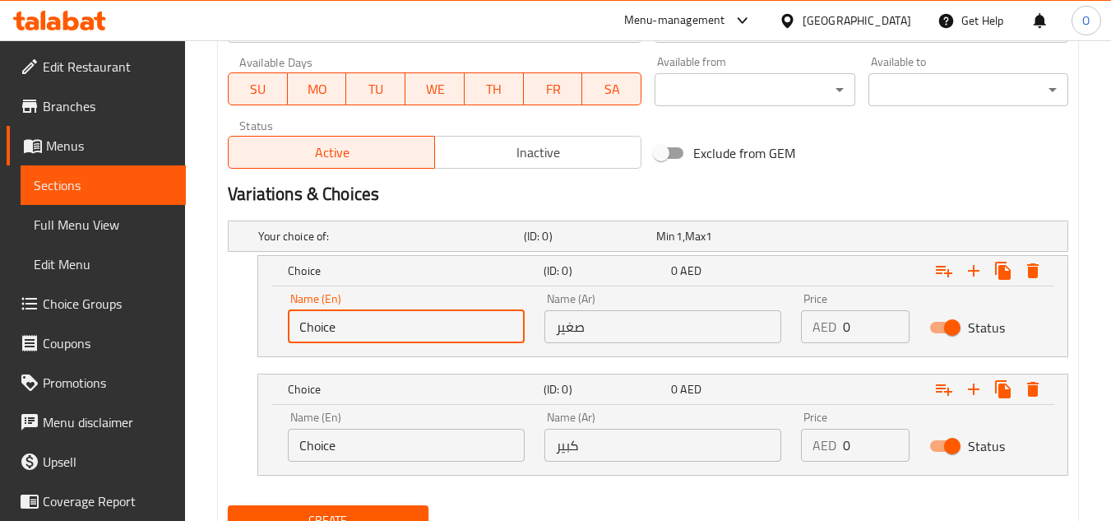
click at [419, 332] on input "Choice" at bounding box center [406, 326] width 237 height 33
click at [419, 332] on input "text" at bounding box center [406, 326] width 237 height 33
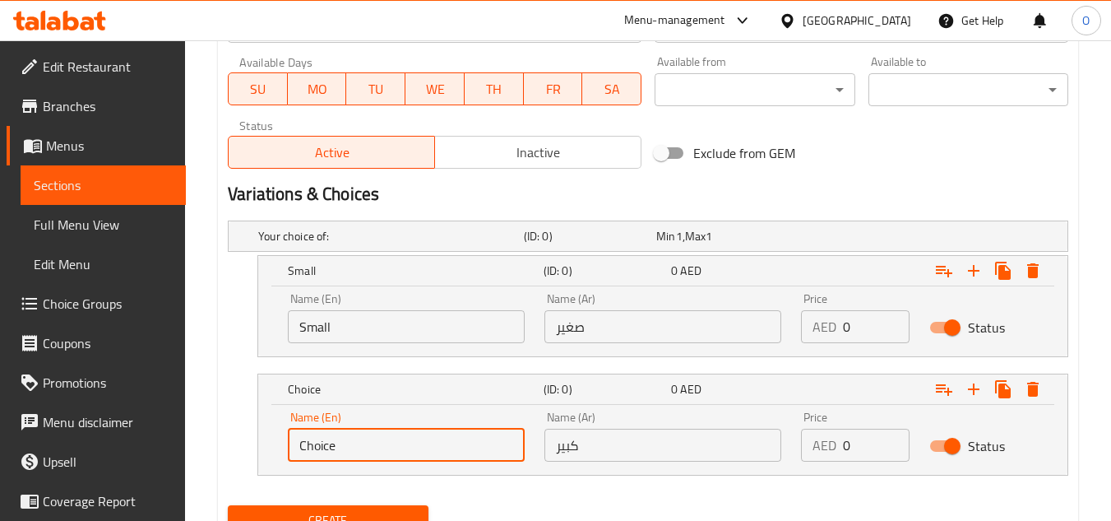
click at [391, 442] on input "Choice" at bounding box center [406, 444] width 237 height 33
click at [371, 444] on input "text" at bounding box center [406, 444] width 237 height 33
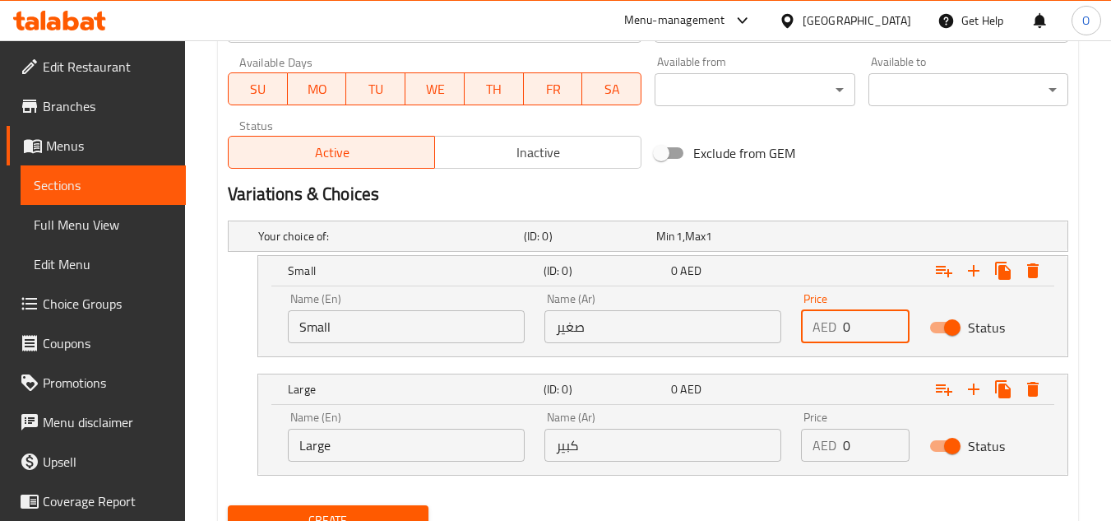
drag, startPoint x: 871, startPoint y: 322, endPoint x: 839, endPoint y: 317, distance: 32.6
click at [839, 317] on div "AED 0 Price" at bounding box center [855, 326] width 109 height 33
paste input "2.7"
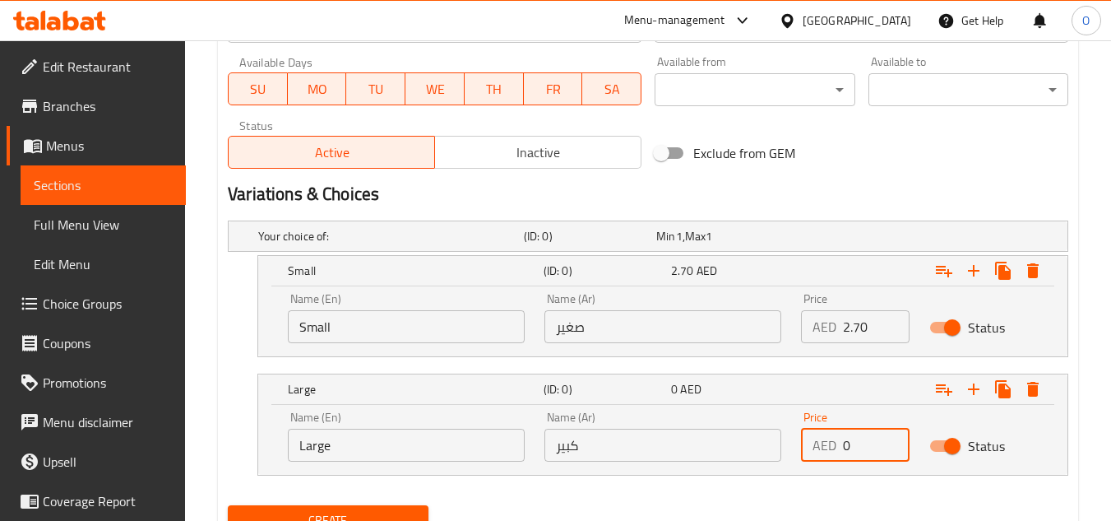
click at [840, 445] on div "AED 0 Price" at bounding box center [855, 444] width 109 height 33
paste input "5.4"
click at [905, 133] on div "Exclude from GEM" at bounding box center [790, 153] width 285 height 44
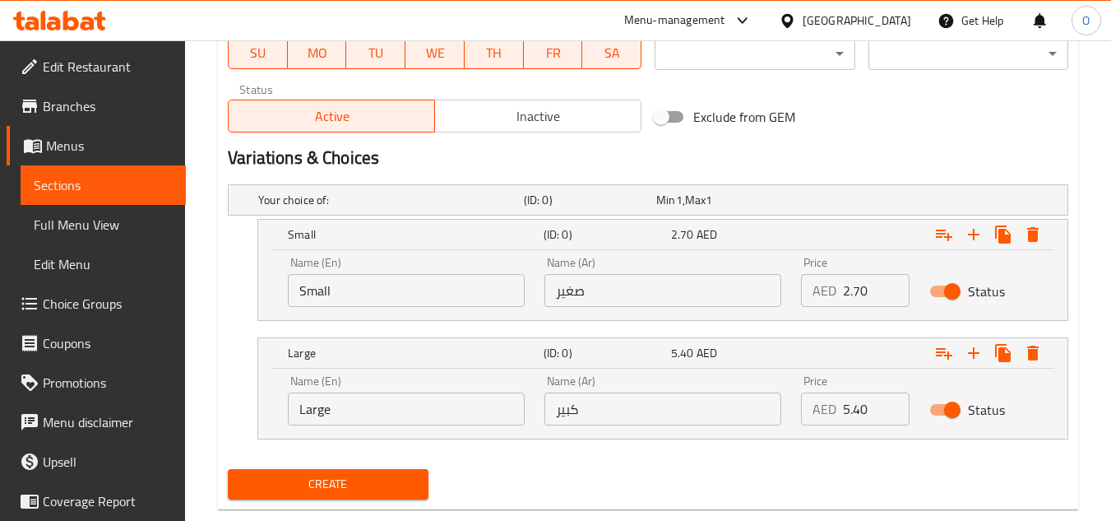
scroll to position [820, 0]
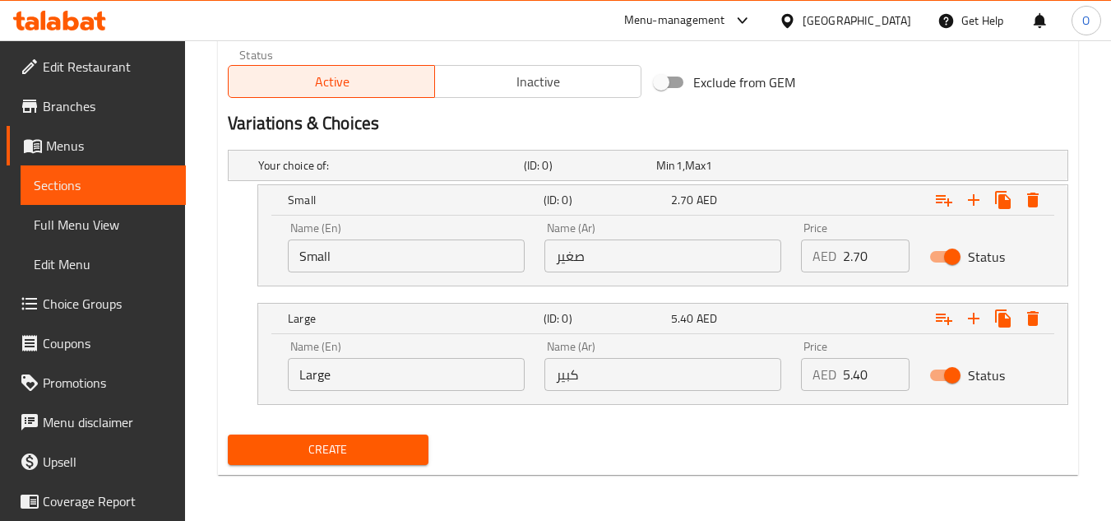
click at [322, 434] on button "Create" at bounding box center [328, 449] width 200 height 30
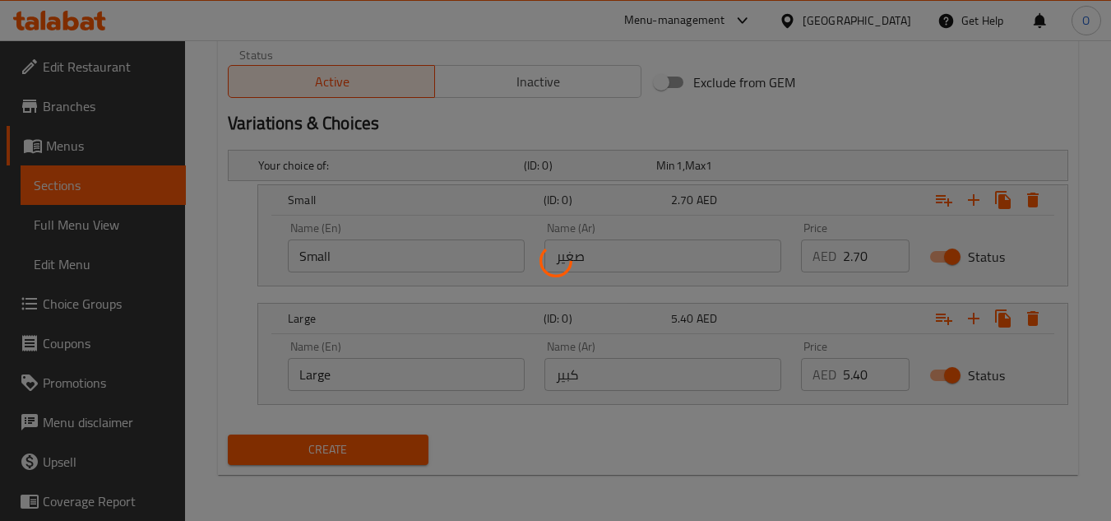
click at [323, 443] on div at bounding box center [555, 260] width 1111 height 521
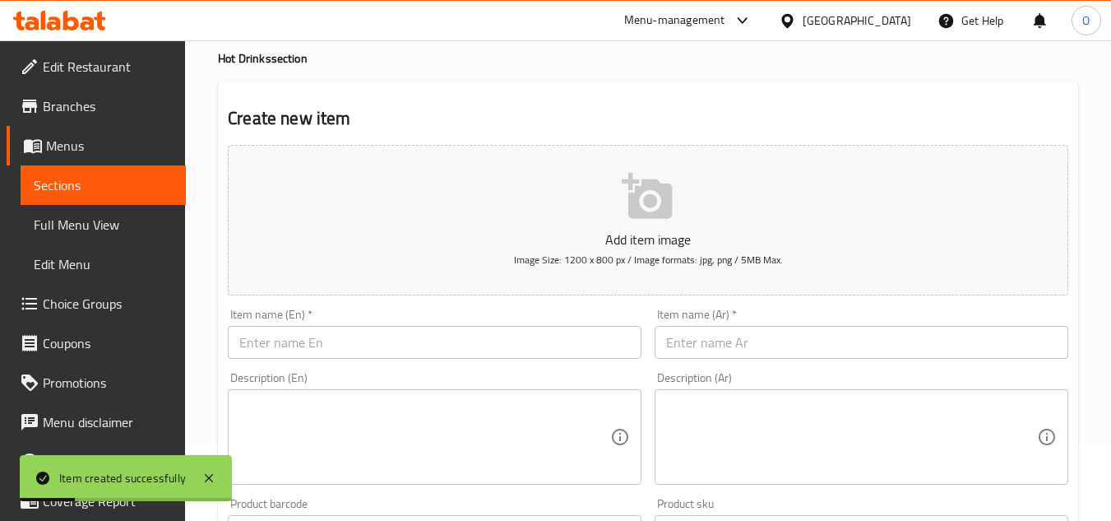
scroll to position [0, 0]
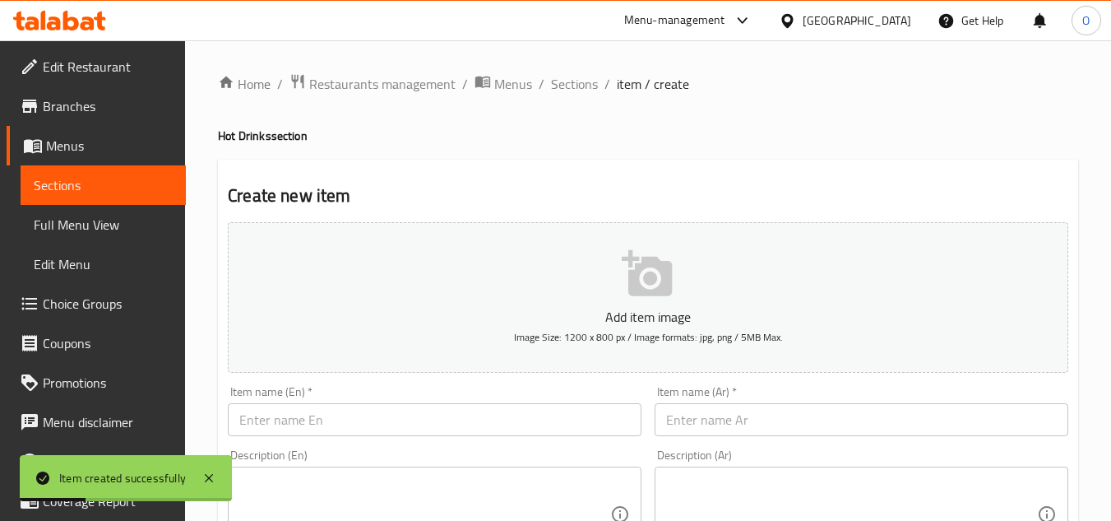
drag, startPoint x: 583, startPoint y: 88, endPoint x: 585, endPoint y: 100, distance: 12.4
click at [583, 88] on span "Sections" at bounding box center [574, 84] width 47 height 20
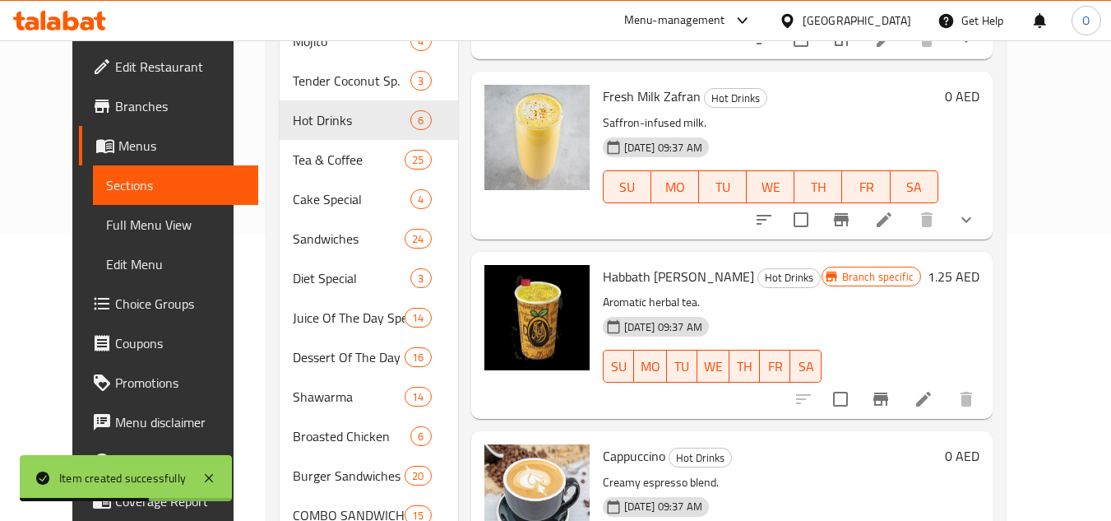
scroll to position [261, 0]
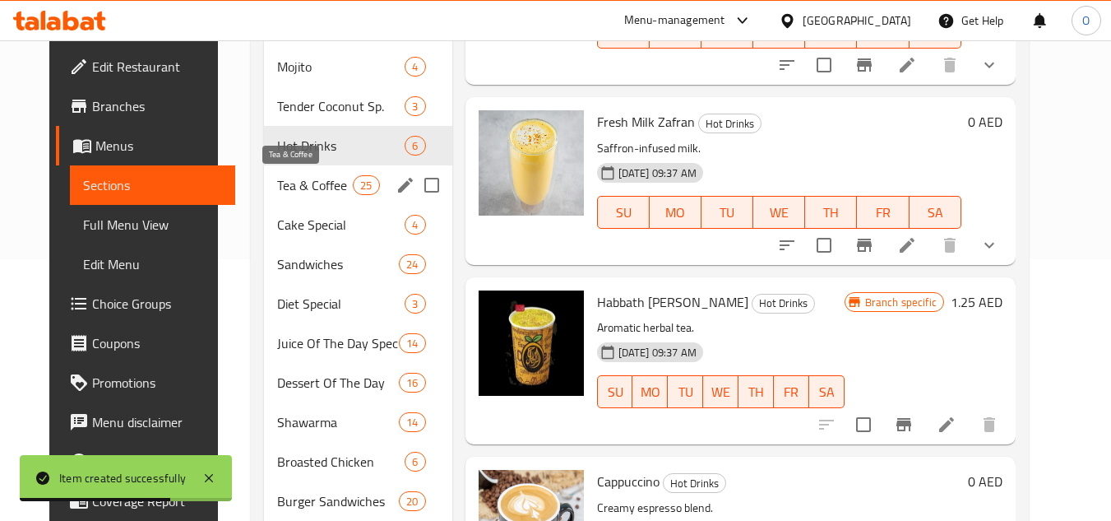
click at [279, 182] on span "Tea & Coffee" at bounding box center [315, 185] width 76 height 20
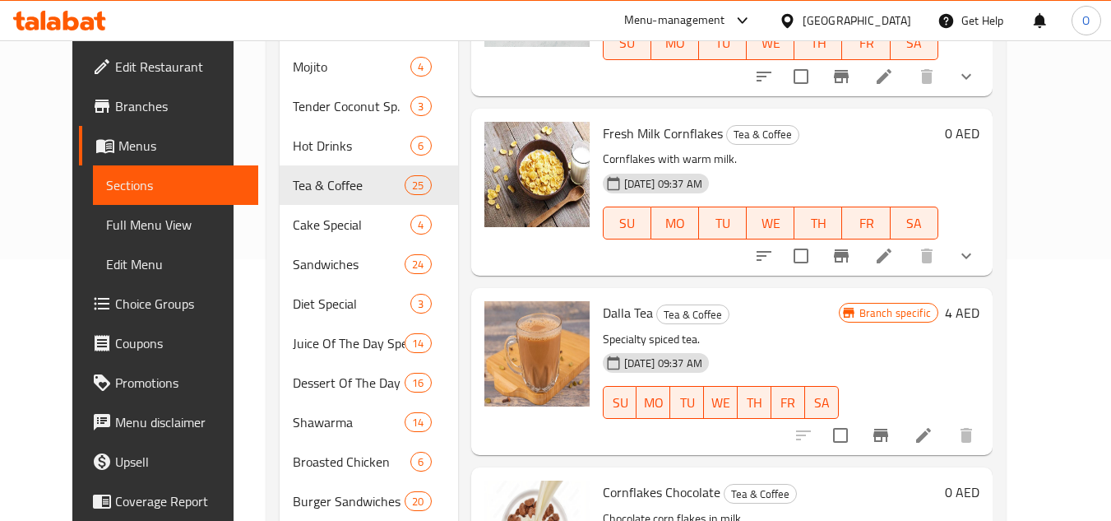
scroll to position [1728, 0]
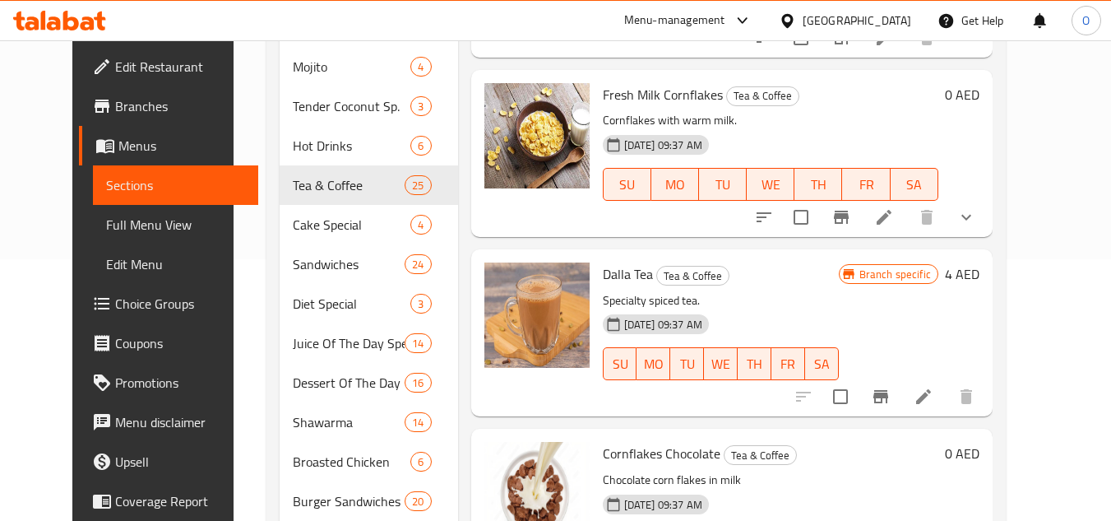
click at [986, 215] on button "show more" at bounding box center [965, 216] width 39 height 39
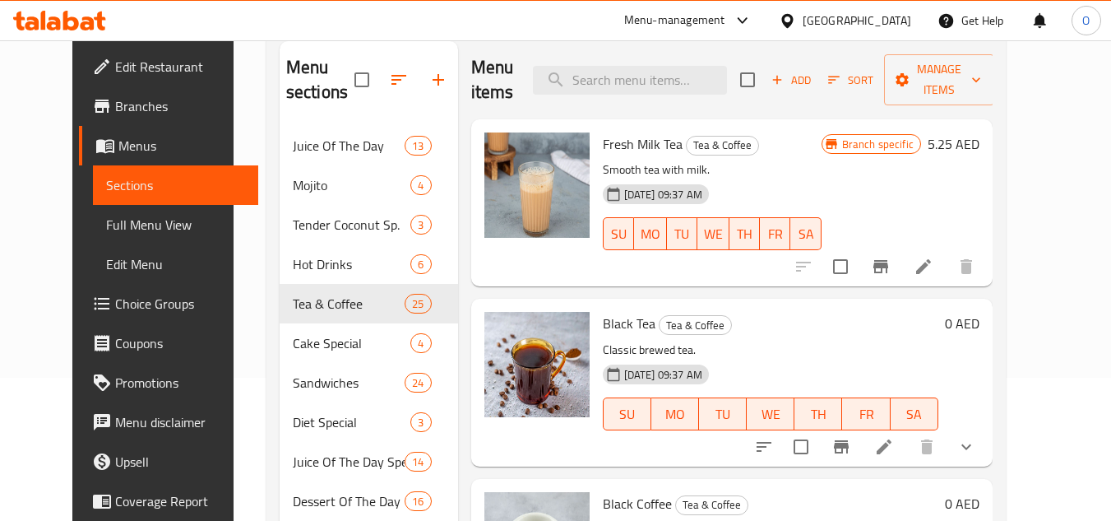
scroll to position [0, 0]
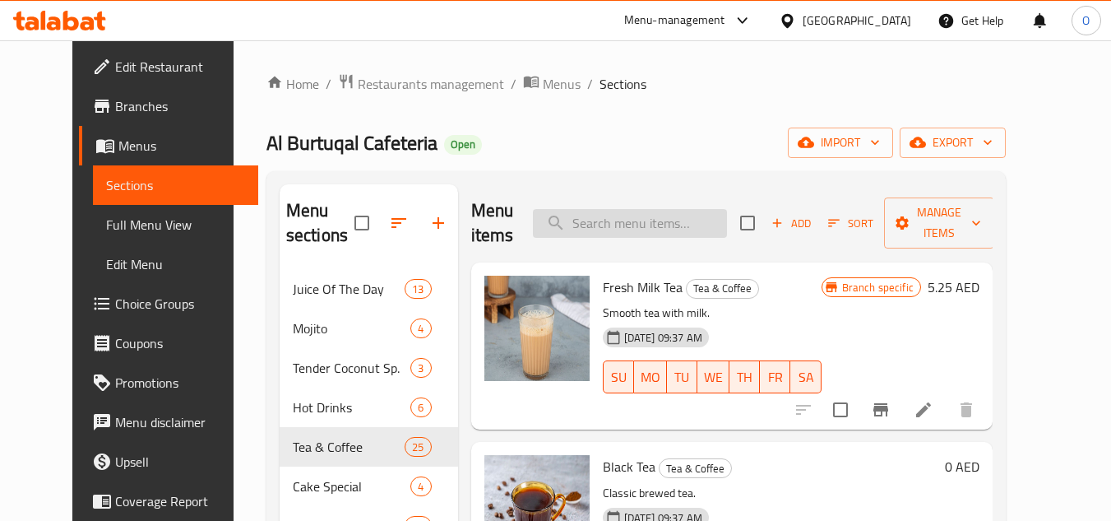
paste input "CORNFLAKES"
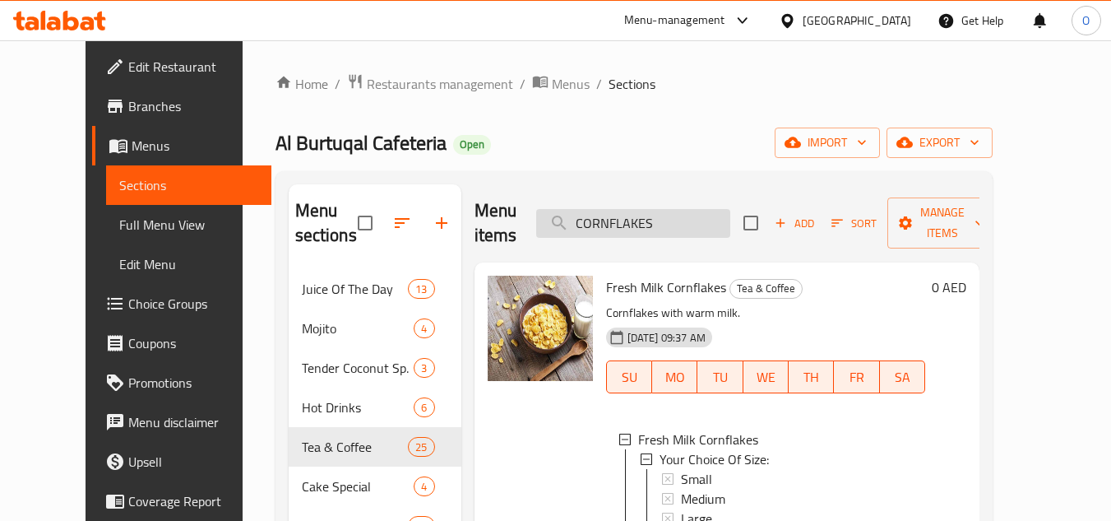
click at [681, 210] on input "CORNFLAKES" at bounding box center [633, 223] width 194 height 29
drag, startPoint x: 681, startPoint y: 210, endPoint x: 648, endPoint y: 217, distance: 33.7
click at [648, 217] on input "CORNFLAKES" at bounding box center [633, 223] width 194 height 29
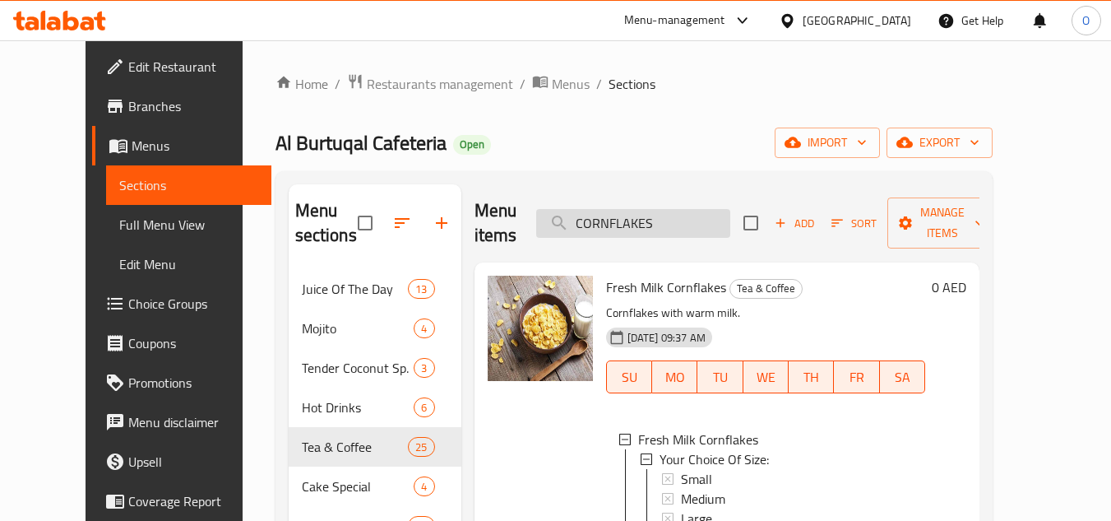
click at [648, 217] on input "CORNFLAKES" at bounding box center [633, 223] width 194 height 29
paste input "KASHMIRI TEA"
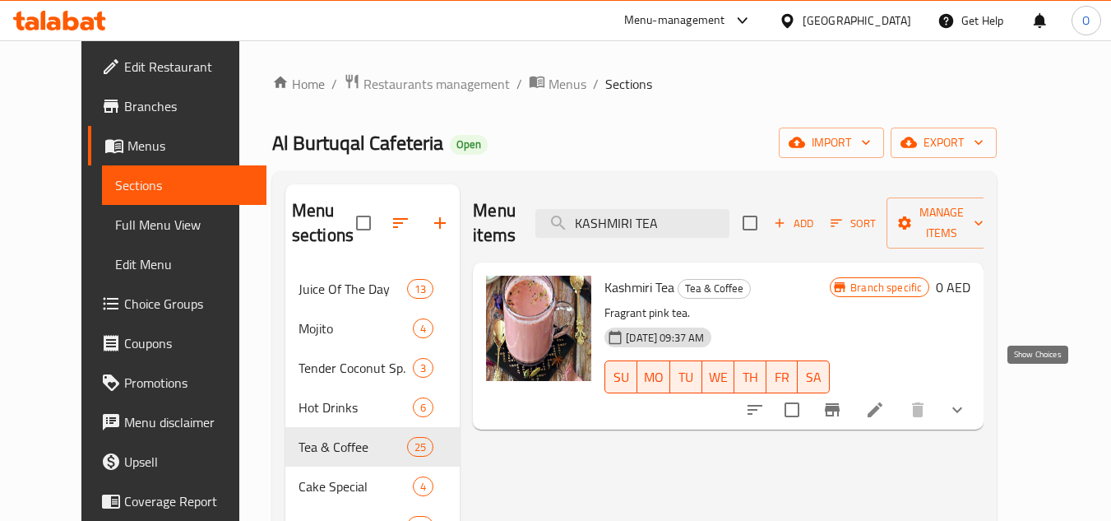
click at [962, 407] on icon "show more" at bounding box center [957, 410] width 10 height 6
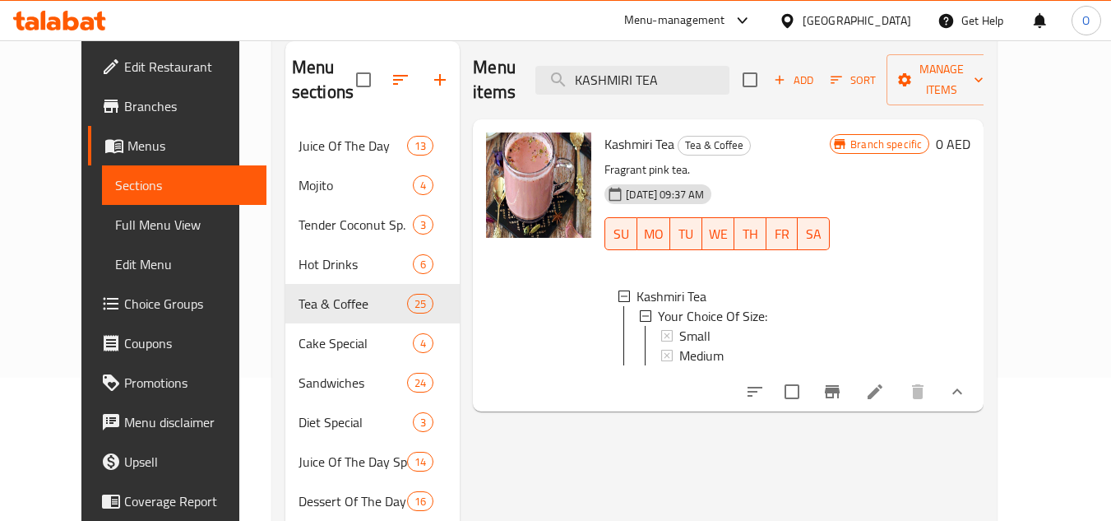
scroll to position [164, 0]
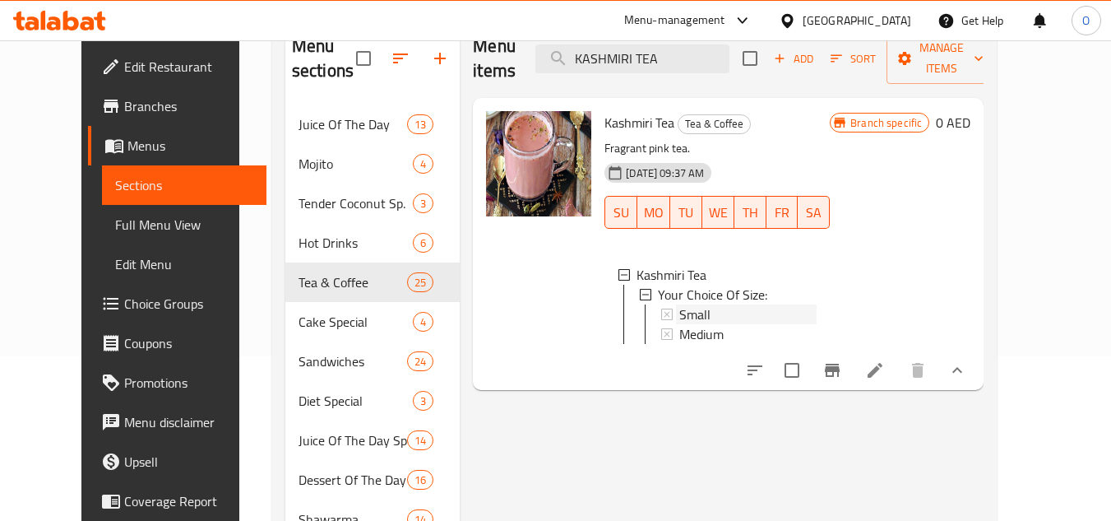
click at [679, 304] on span "Small" at bounding box center [694, 314] width 31 height 20
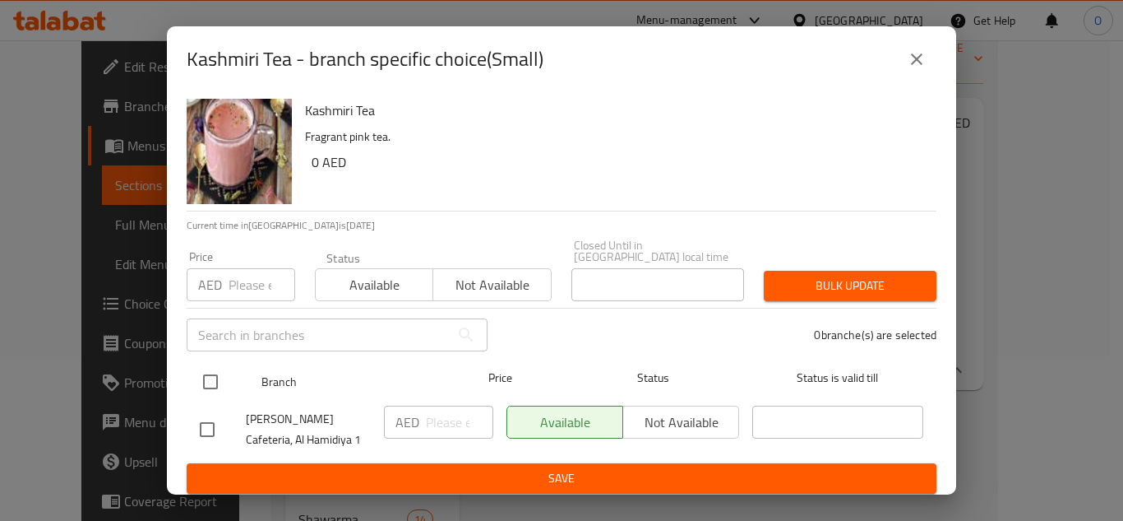
click at [211, 384] on input "checkbox" at bounding box center [210, 381] width 35 height 35
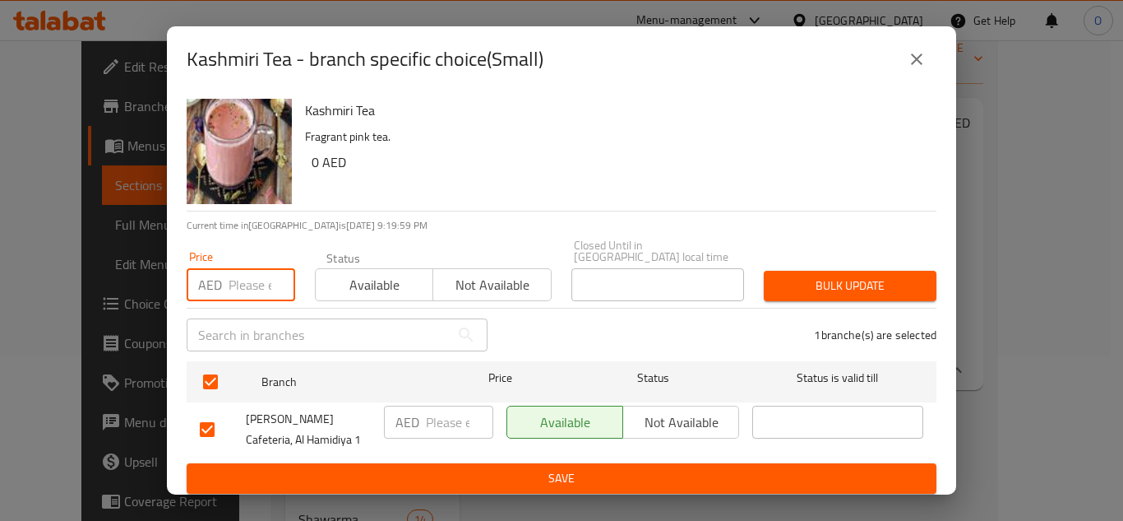
paste input "6.75"
click at [840, 273] on button "Bulk update" at bounding box center [850, 286] width 173 height 30
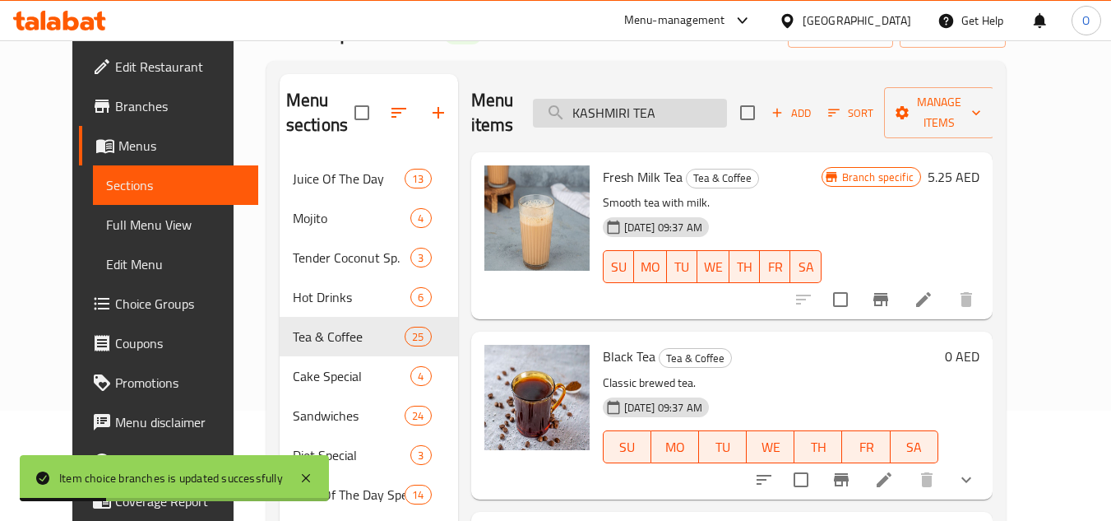
scroll to position [82, 0]
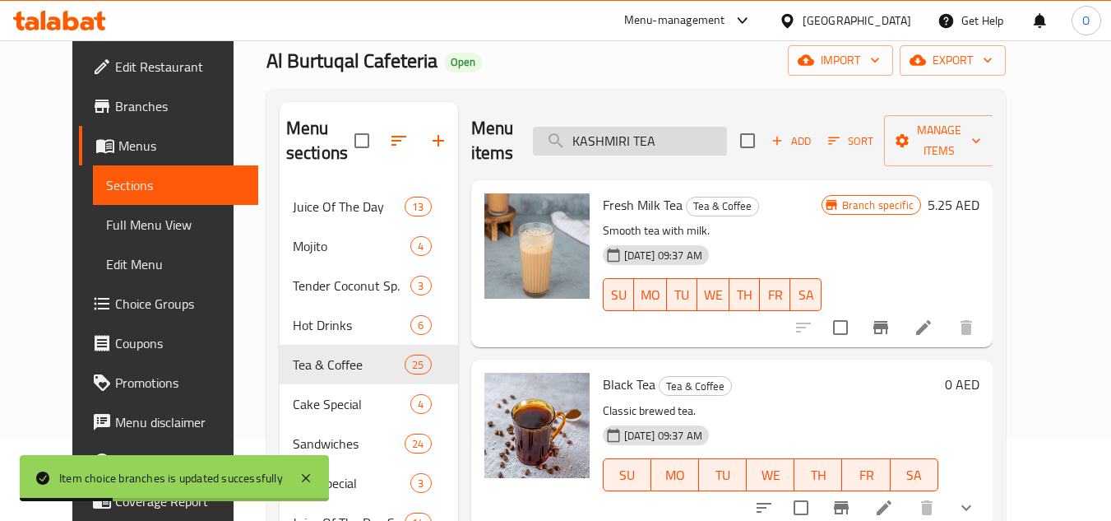
click at [696, 138] on input "KASHMIRI TEA" at bounding box center [630, 141] width 194 height 29
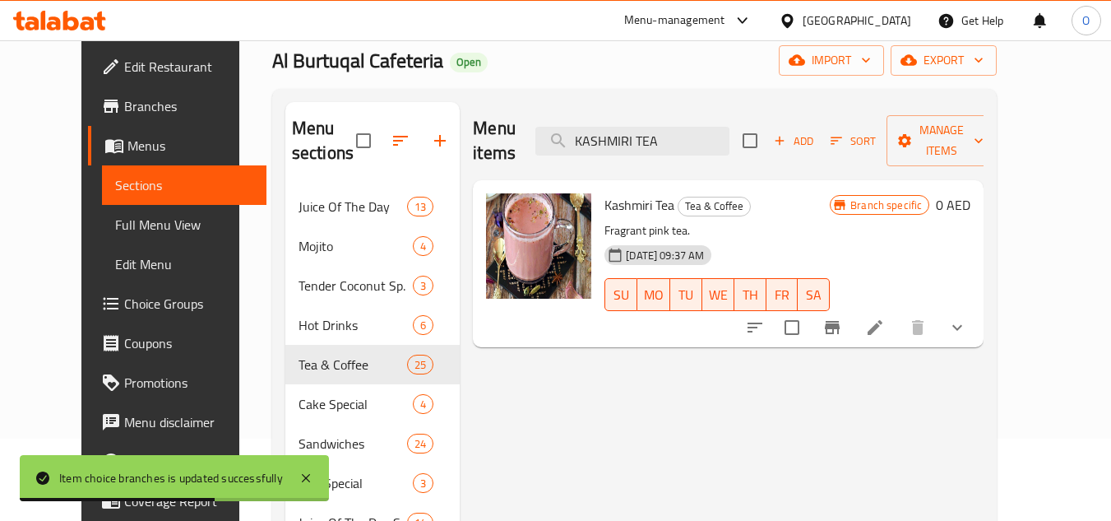
click at [977, 308] on button "show more" at bounding box center [956, 327] width 39 height 39
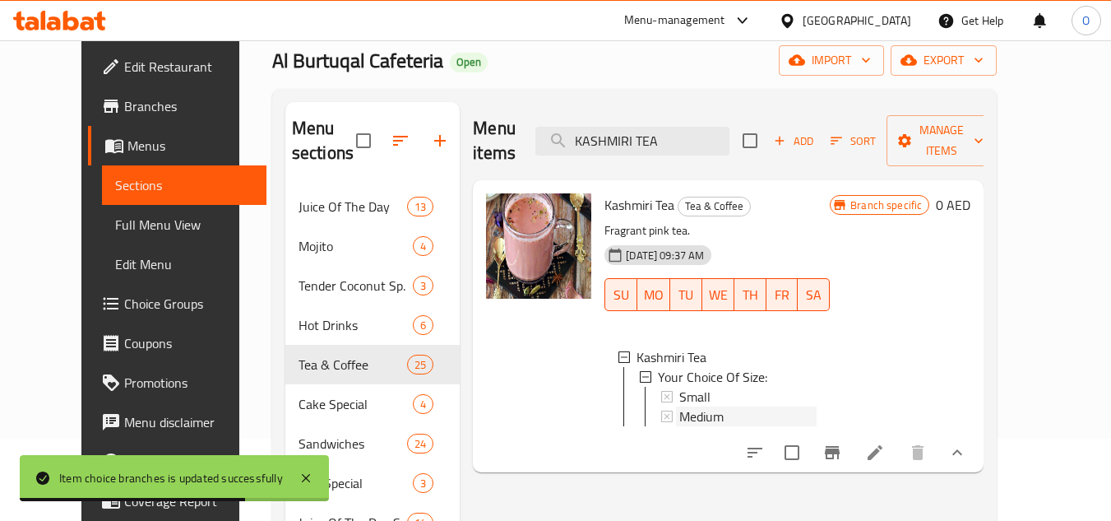
click at [693, 406] on span "Medium" at bounding box center [701, 416] width 44 height 20
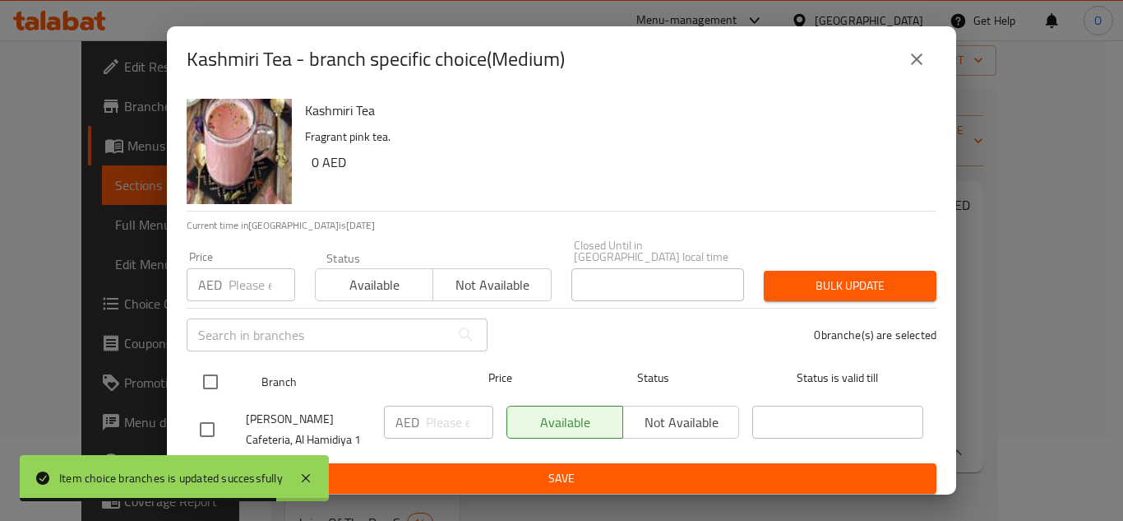
click at [195, 385] on input "checkbox" at bounding box center [210, 381] width 35 height 35
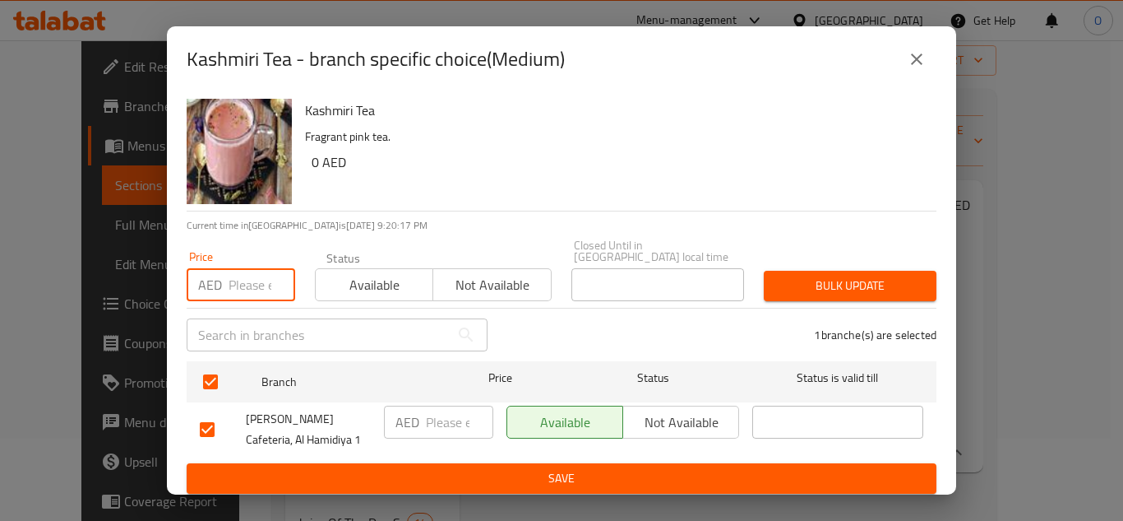
paste input "10.80"
click at [828, 279] on span "Bulk update" at bounding box center [850, 285] width 146 height 21
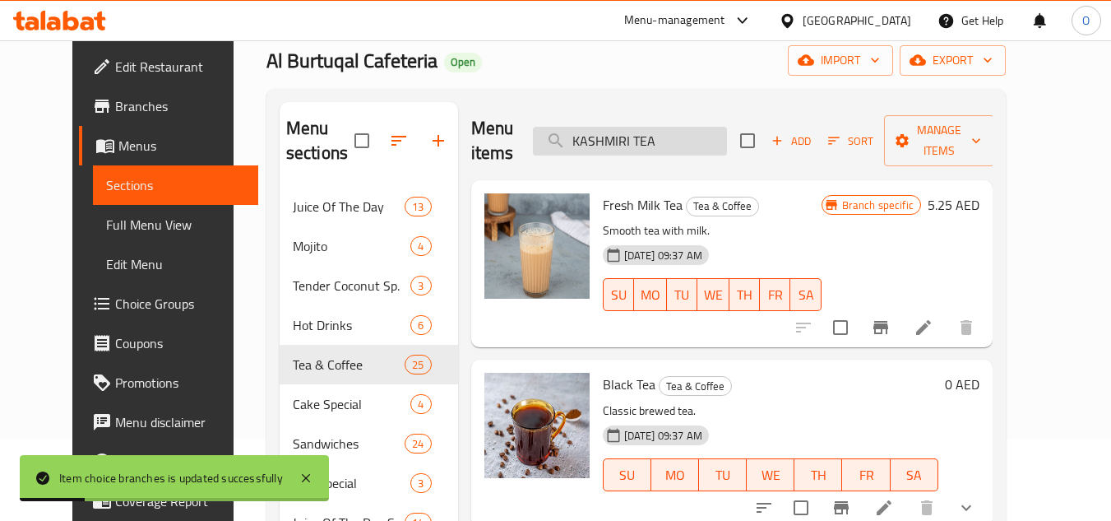
click at [696, 141] on input "KASHMIRI TEA" at bounding box center [630, 141] width 194 height 29
paste input "TURKISH COFFEE"
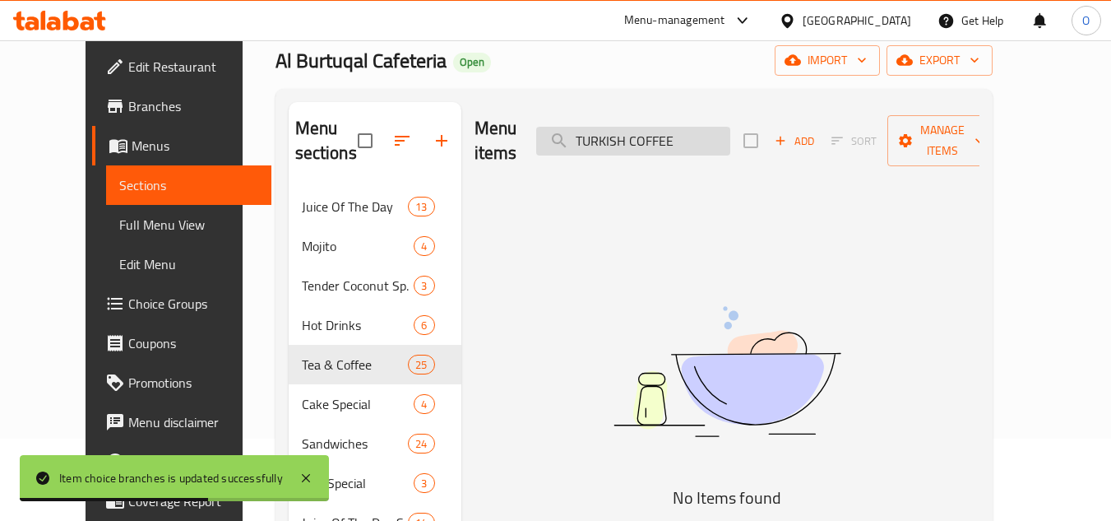
drag, startPoint x: 657, startPoint y: 129, endPoint x: 756, endPoint y: 125, distance: 98.8
click at [730, 127] on input "TURKISH COFFEE" at bounding box center [633, 141] width 194 height 29
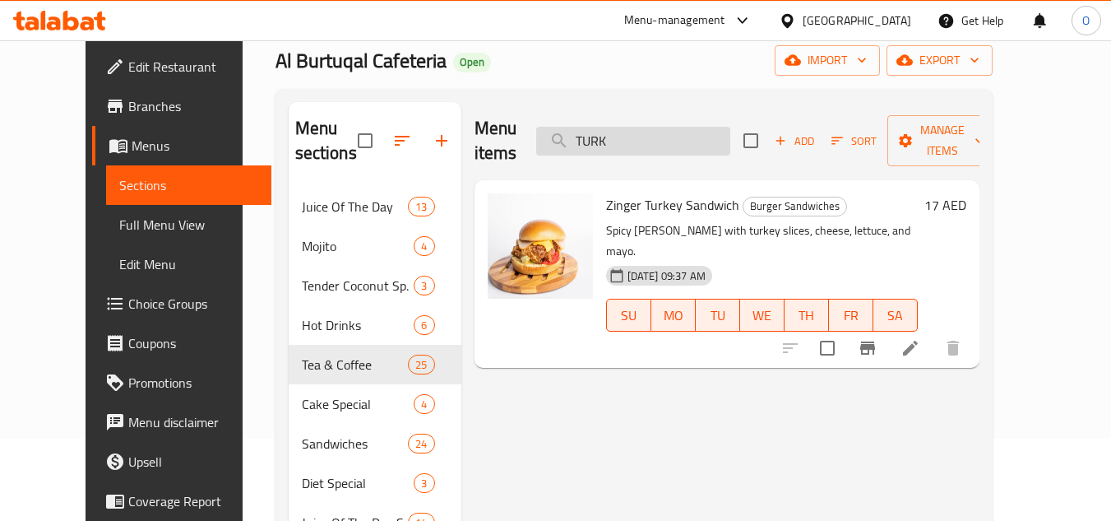
click at [679, 131] on input "TURK" at bounding box center [633, 141] width 194 height 29
click at [678, 131] on input "TURK" at bounding box center [633, 141] width 194 height 29
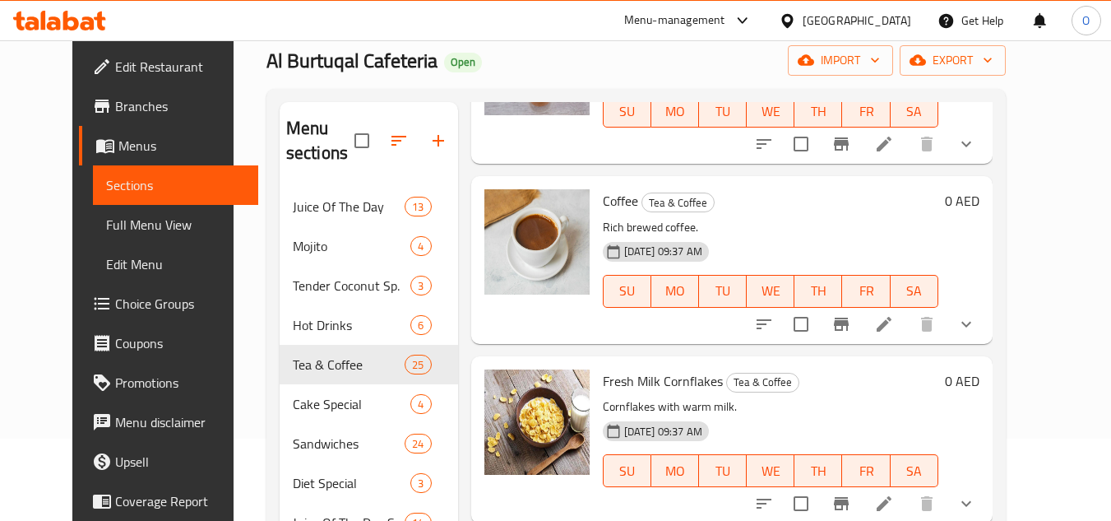
scroll to position [1645, 0]
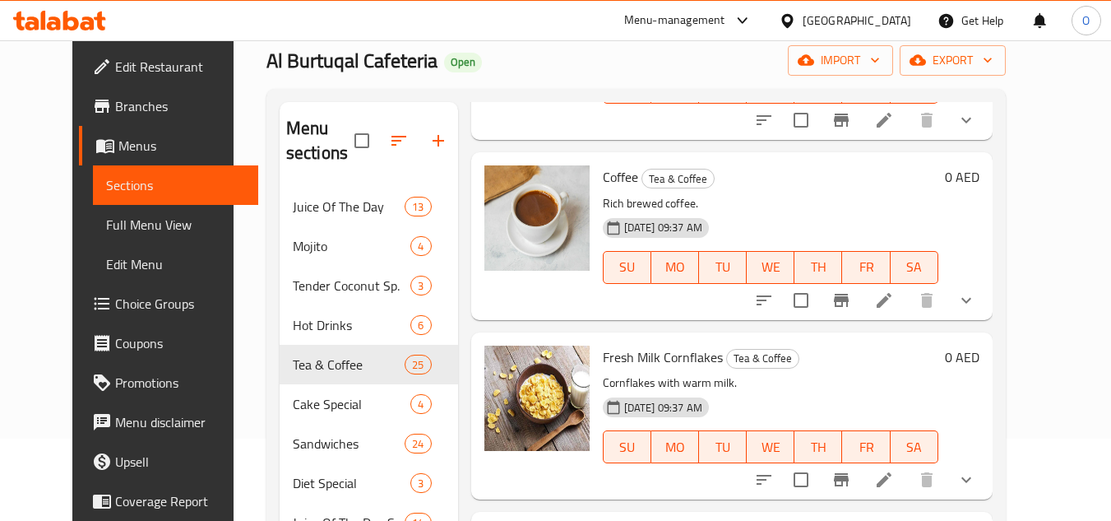
click at [976, 298] on icon "show more" at bounding box center [966, 300] width 20 height 20
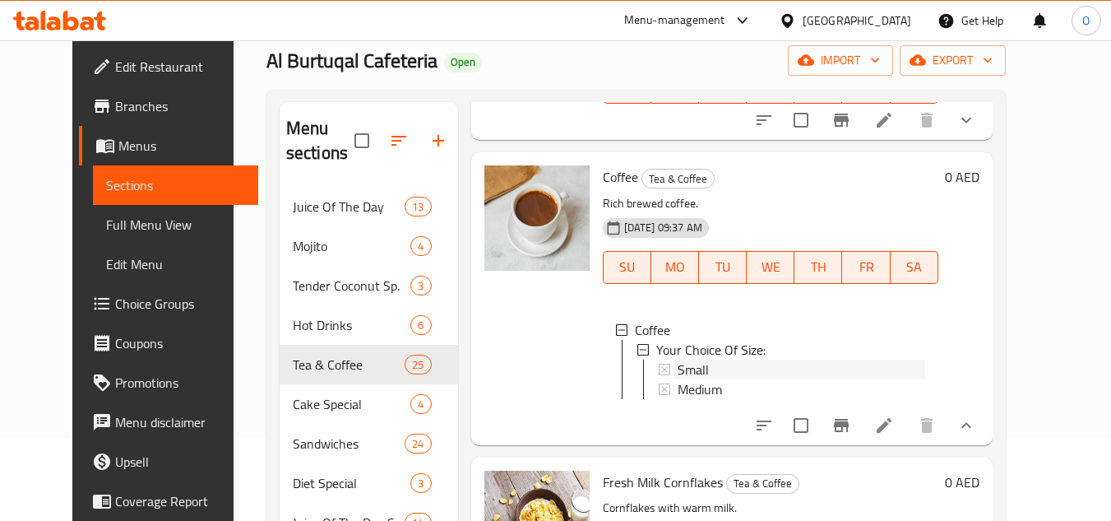
click at [687, 360] on span "Small" at bounding box center [693, 369] width 31 height 20
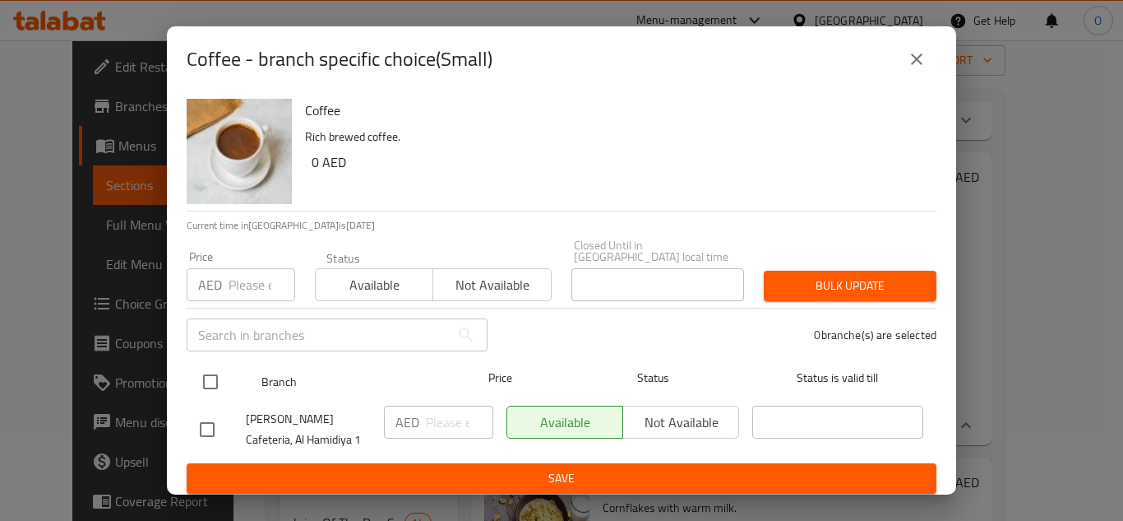
click at [205, 375] on input "checkbox" at bounding box center [210, 381] width 35 height 35
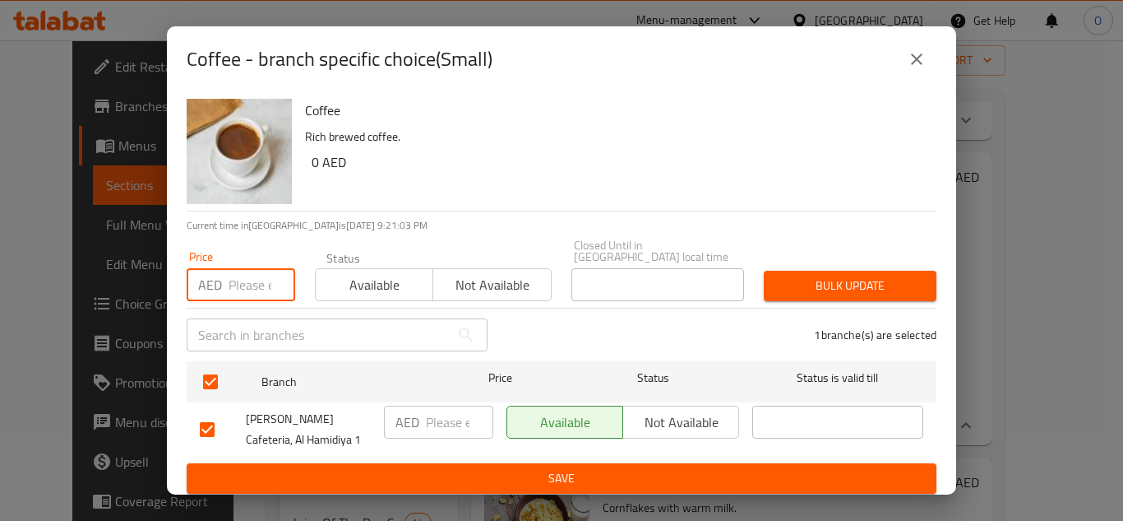
paste input "4.05"
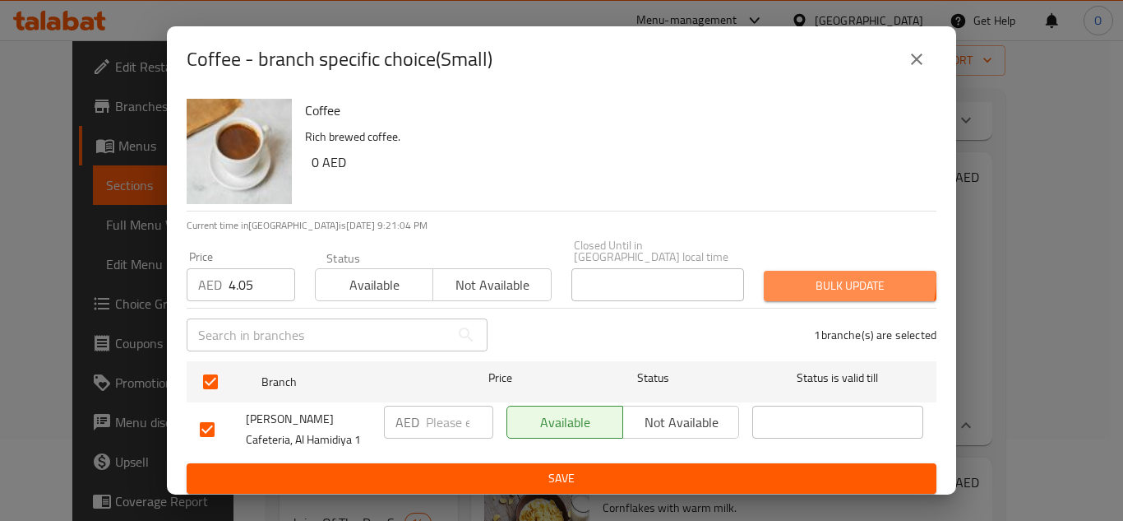
click at [836, 280] on span "Bulk update" at bounding box center [850, 285] width 146 height 21
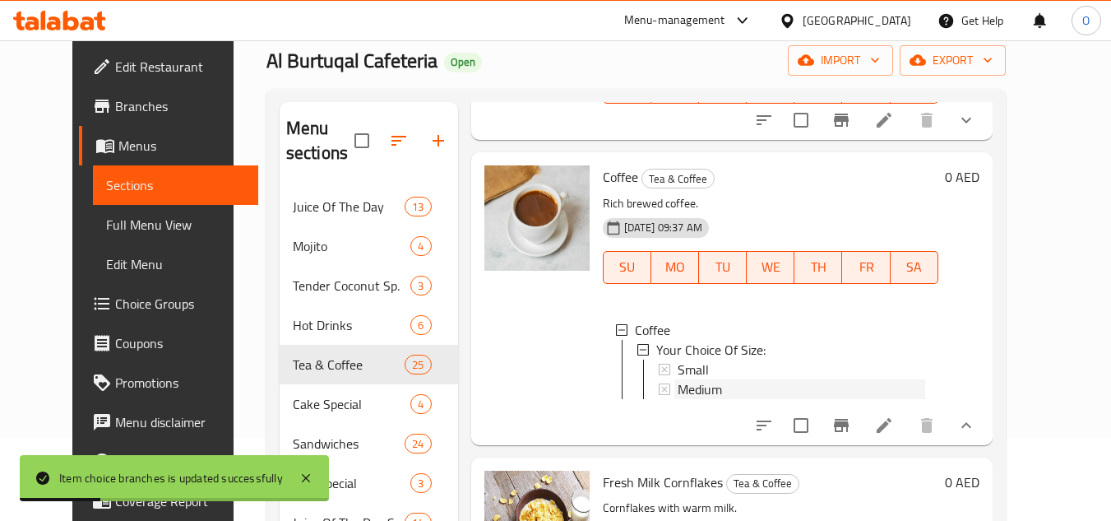
click at [693, 392] on span "Medium" at bounding box center [700, 389] width 44 height 20
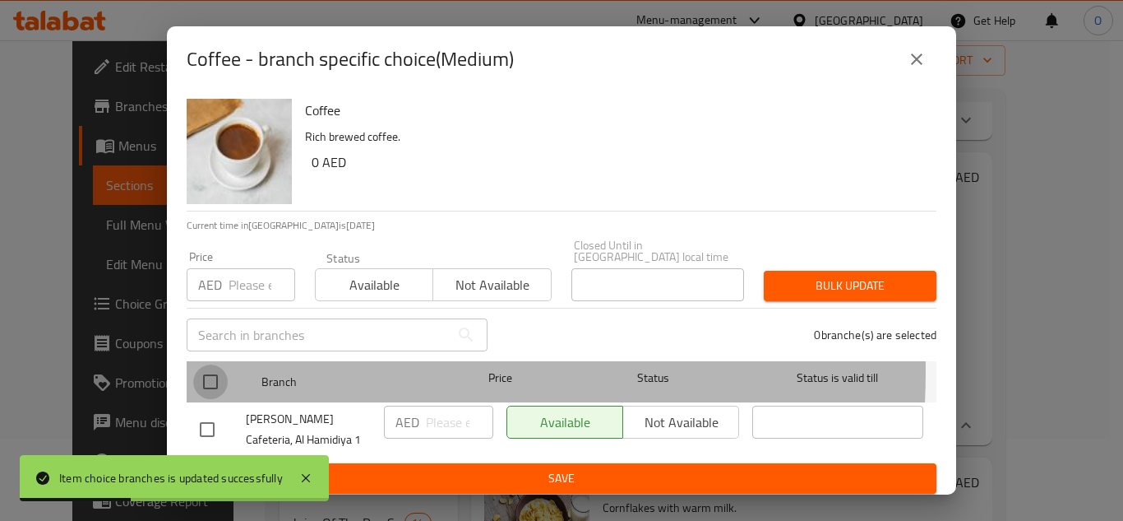
drag, startPoint x: 211, startPoint y: 370, endPoint x: 220, endPoint y: 318, distance: 52.7
click at [210, 371] on input "checkbox" at bounding box center [210, 381] width 35 height 35
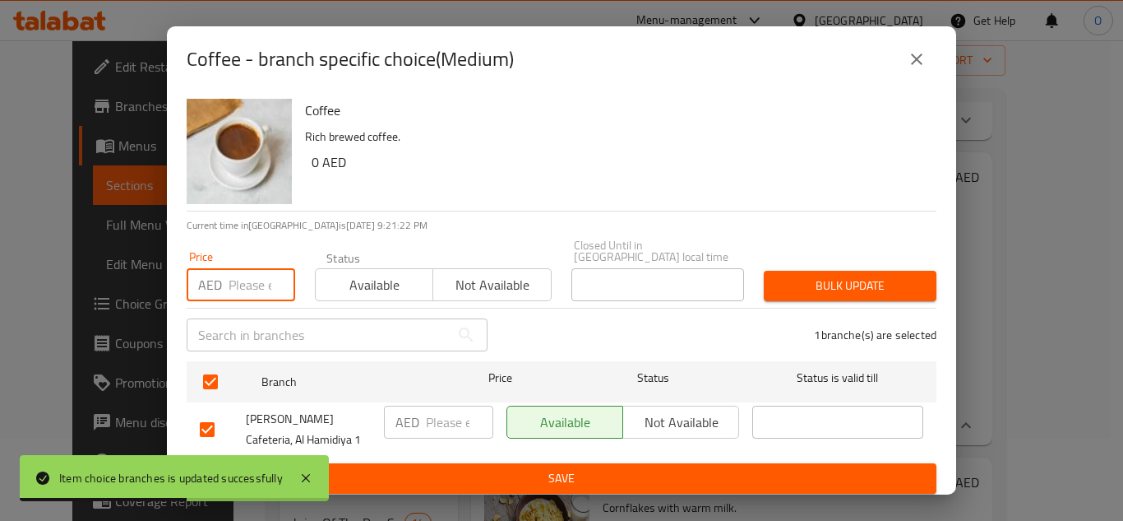
paste input "6.75"
click at [851, 293] on span "Bulk update" at bounding box center [850, 285] width 146 height 21
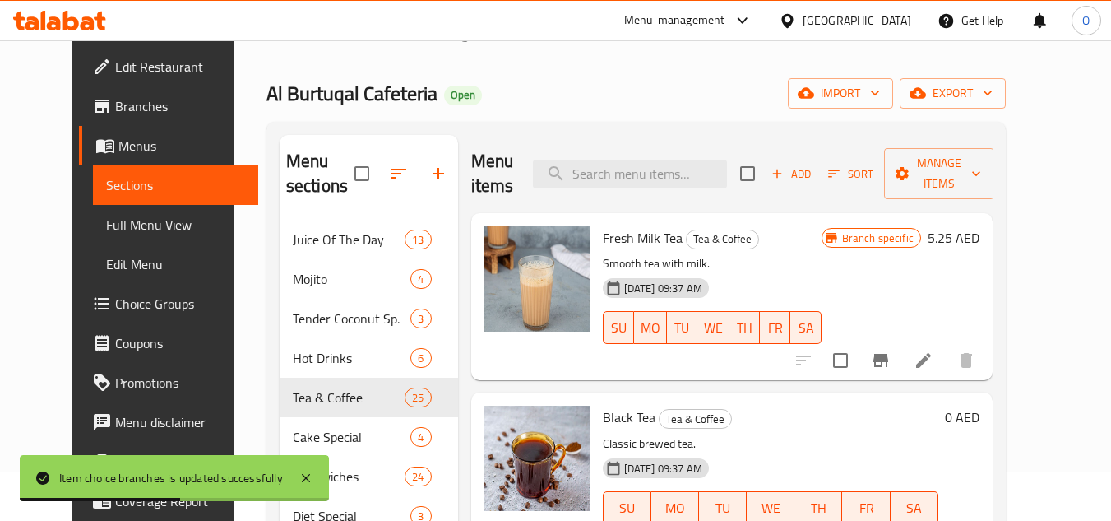
scroll to position [0, 0]
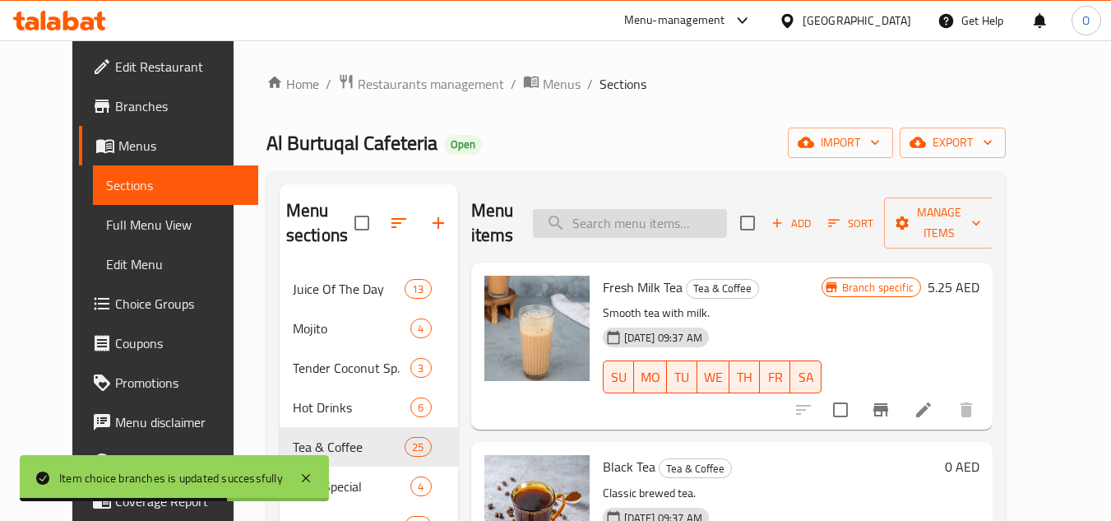
paste input "BOOST"
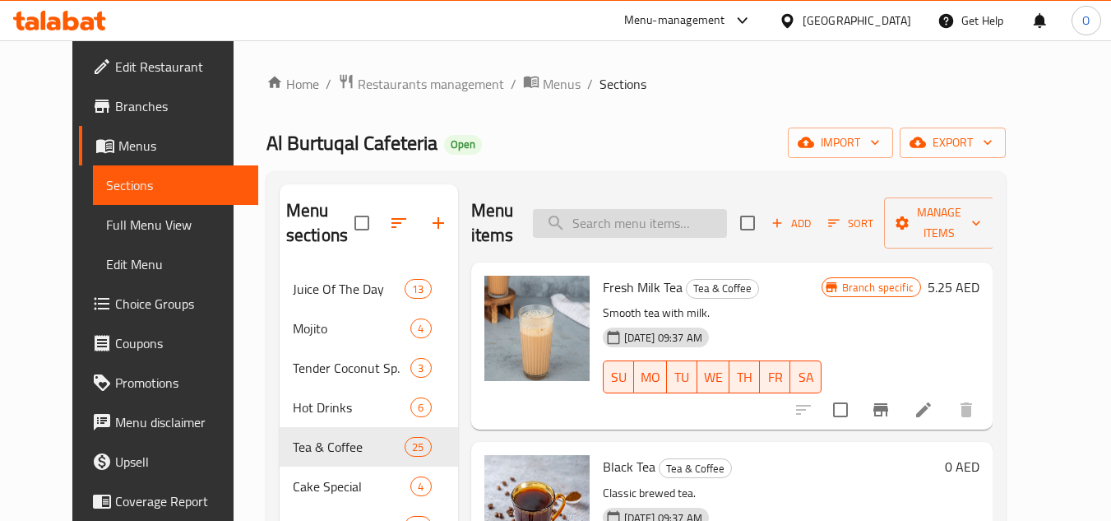
paste input "بوست"
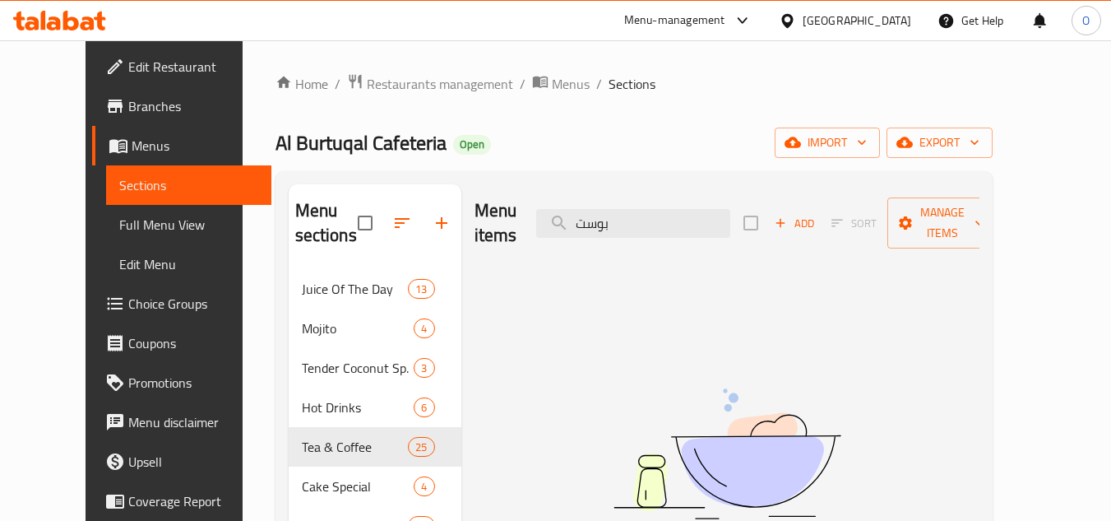
type input "بوست"
click at [650, 224] on input "بوست" at bounding box center [633, 223] width 194 height 29
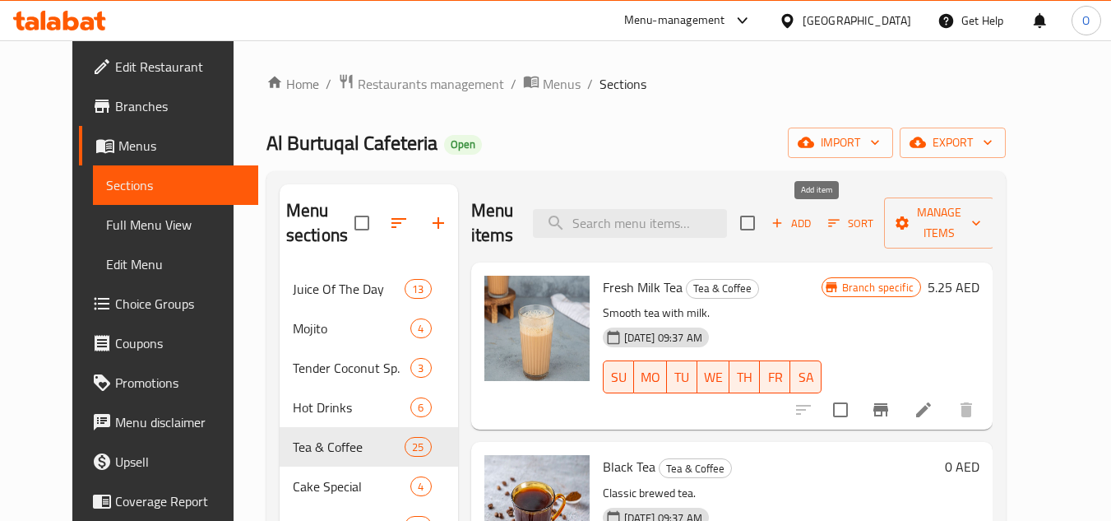
click at [784, 215] on icon "button" at bounding box center [777, 222] width 15 height 15
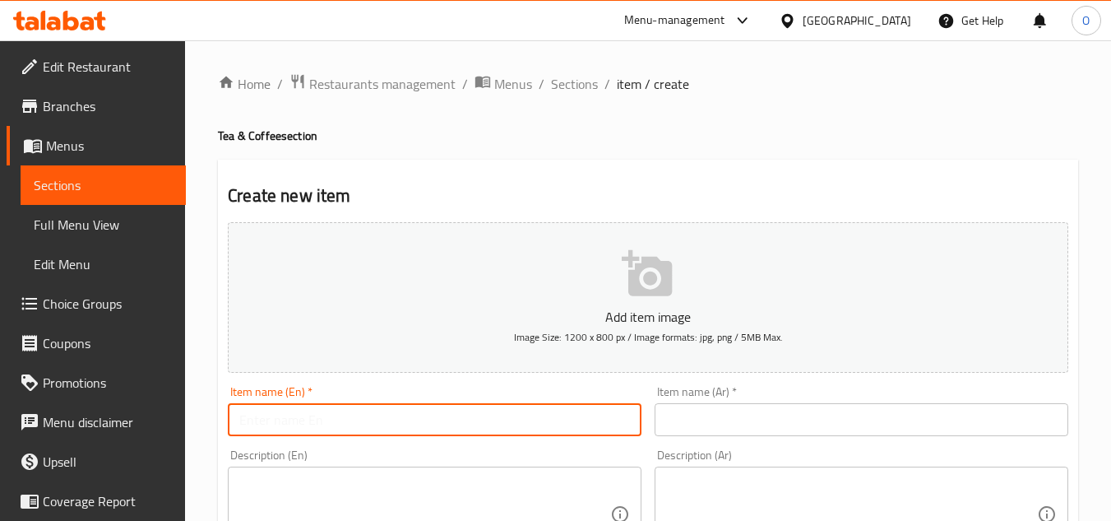
paste input "BOOST"
click at [298, 414] on input "BOOST" at bounding box center [435, 419] width 414 height 33
click at [299, 414] on input "BOOST" at bounding box center [435, 419] width 414 height 33
paste input "oost"
type input "Boost"
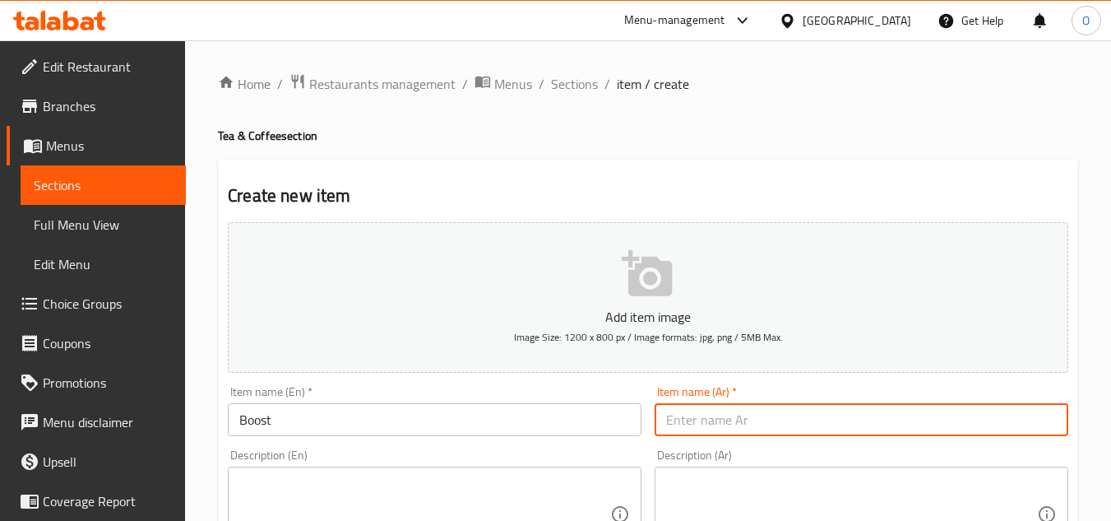
paste input "بوست"
type input "بوست"
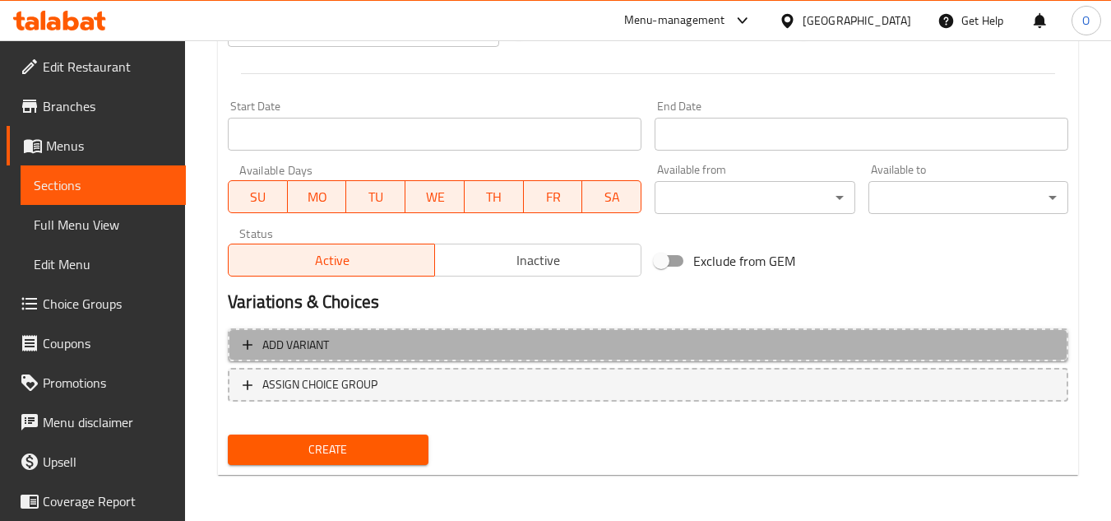
click at [900, 347] on span "Add variant" at bounding box center [648, 345] width 811 height 21
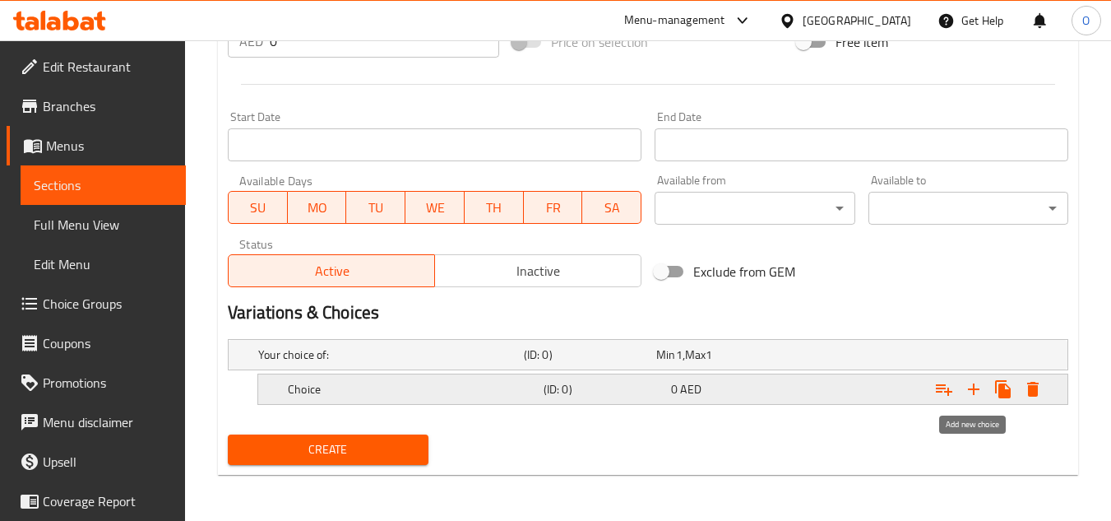
click at [976, 387] on icon "Expand" at bounding box center [974, 389] width 20 height 20
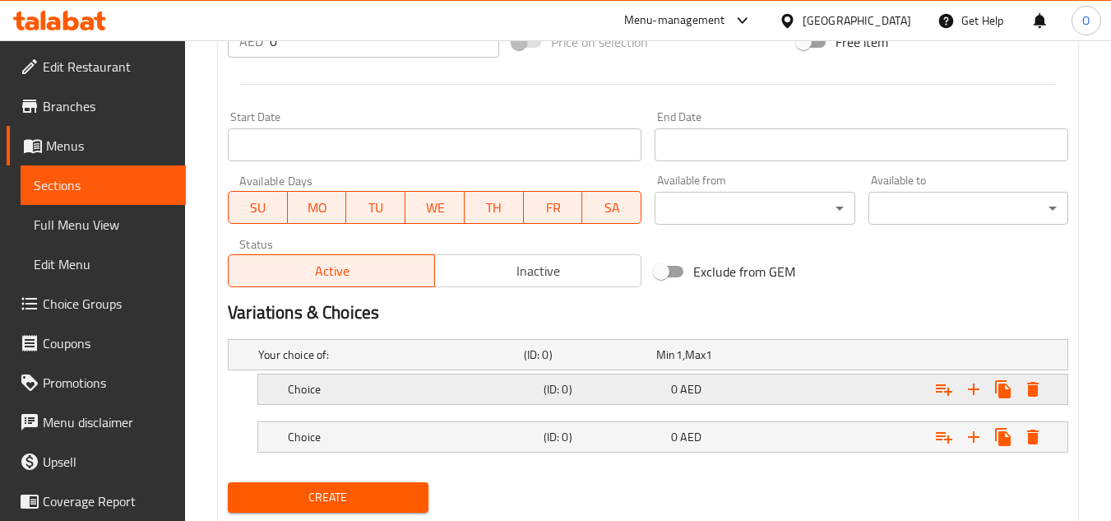
click at [578, 366] on div "(ID: 0)" at bounding box center [587, 354] width 132 height 23
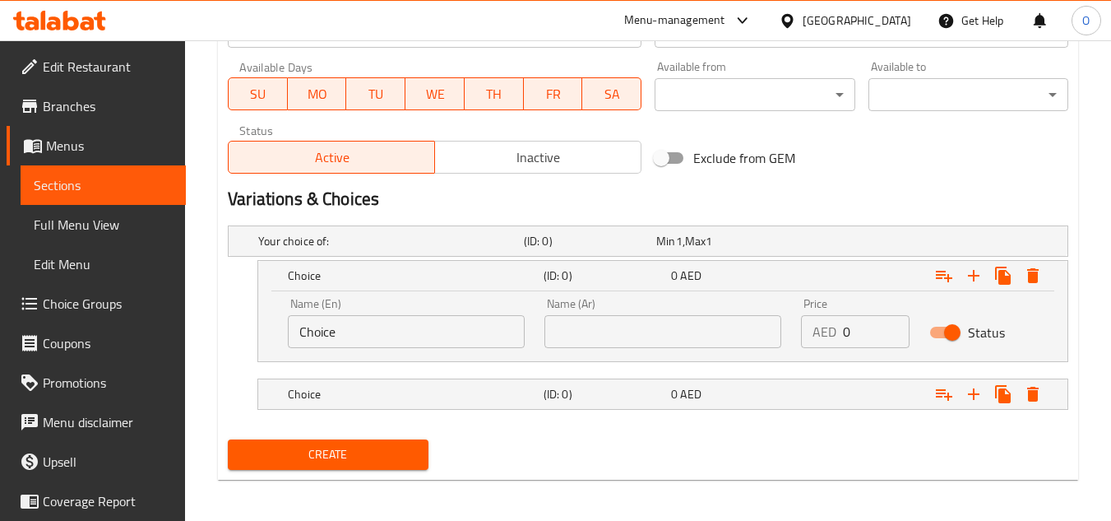
scroll to position [749, 0]
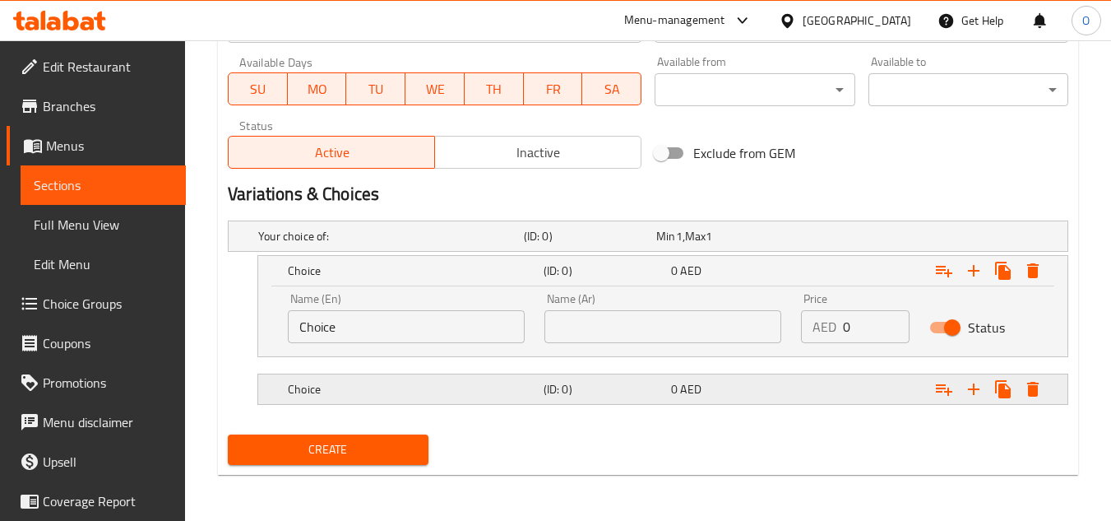
click at [605, 244] on h5 "(ID: 0)" at bounding box center [587, 236] width 126 height 16
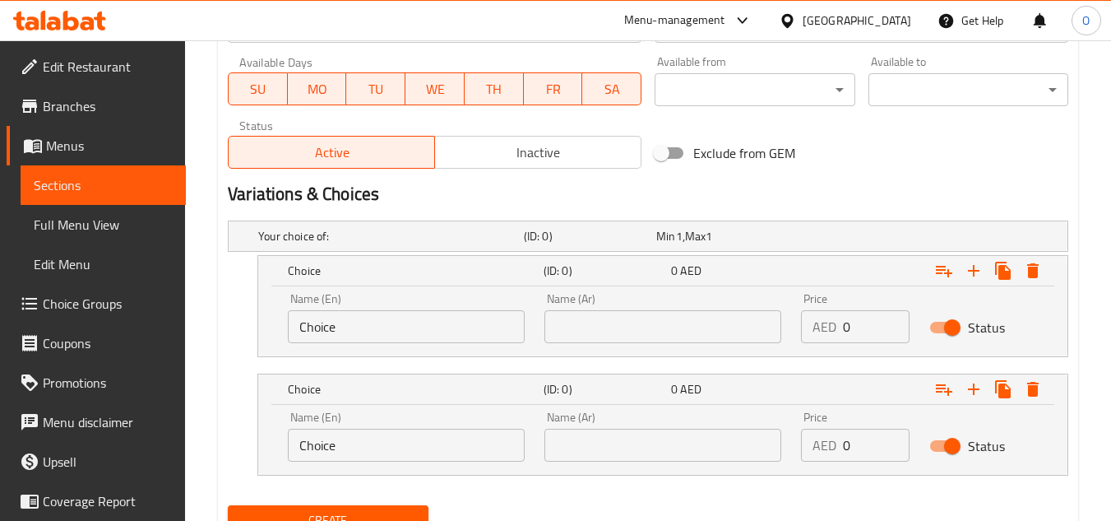
click at [636, 310] on input "text" at bounding box center [662, 326] width 237 height 33
type input "صغير"
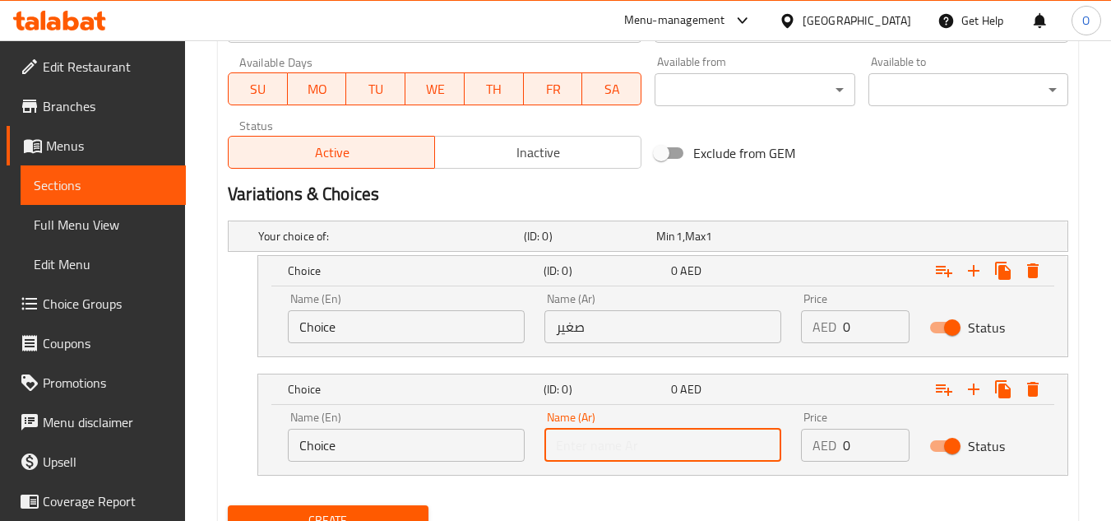
drag, startPoint x: 573, startPoint y: 443, endPoint x: 576, endPoint y: 418, distance: 25.7
click at [573, 443] on input "text" at bounding box center [662, 444] width 237 height 33
type input "كبير"
click at [428, 322] on input "Choice" at bounding box center [406, 326] width 237 height 33
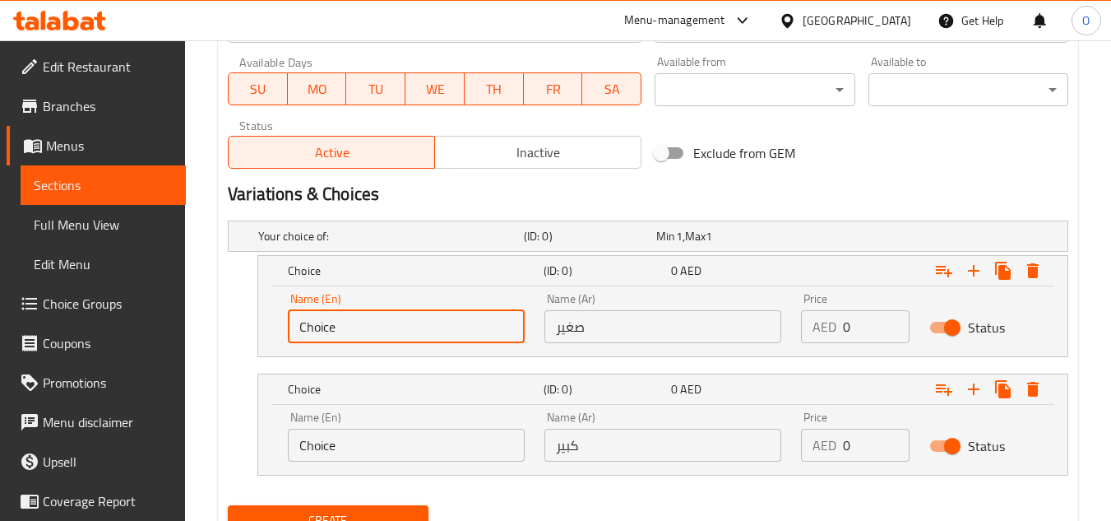
click at [428, 322] on input "Choice" at bounding box center [406, 326] width 237 height 33
click at [428, 322] on input "text" at bounding box center [406, 326] width 237 height 33
type input "Small"
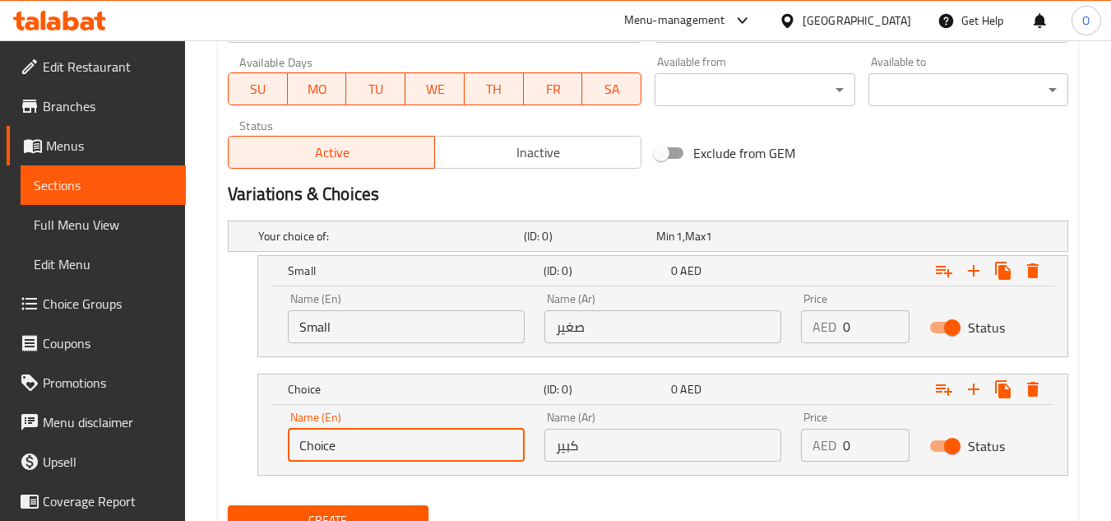
click at [366, 449] on input "Choice" at bounding box center [406, 444] width 237 height 33
click at [364, 449] on input "text" at bounding box center [406, 444] width 237 height 33
type input "Large"
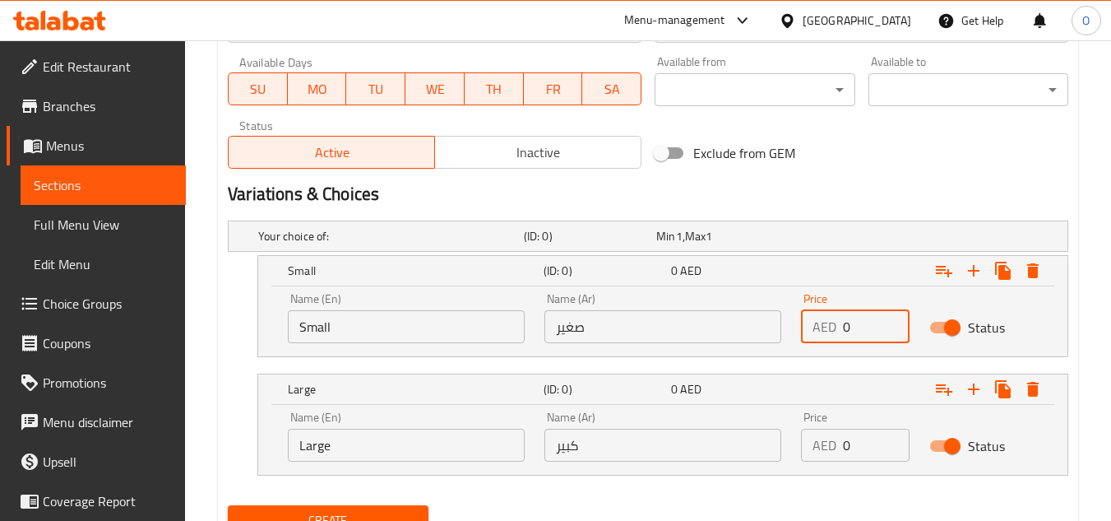
drag, startPoint x: 850, startPoint y: 322, endPoint x: 834, endPoint y: 331, distance: 18.4
click at [834, 331] on div "AED 0 Price" at bounding box center [855, 326] width 109 height 33
paste input "6.75"
type input "6.75"
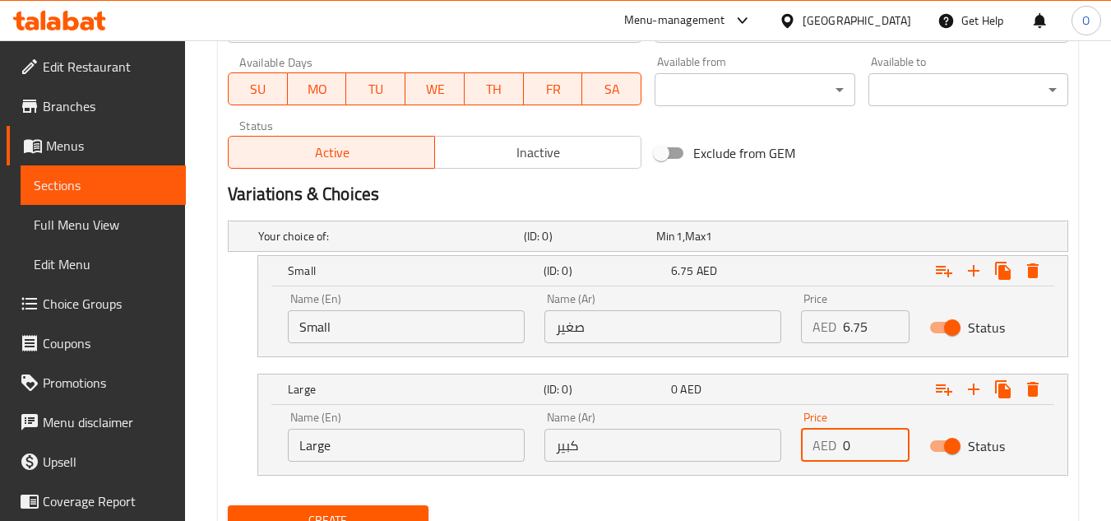
drag, startPoint x: 868, startPoint y: 446, endPoint x: 830, endPoint y: 448, distance: 37.9
click at [829, 448] on div "AED 0 Price" at bounding box center [855, 444] width 109 height 33
paste input "10.8"
type input "10.80"
click at [880, 142] on div "Exclude from GEM" at bounding box center [790, 153] width 285 height 44
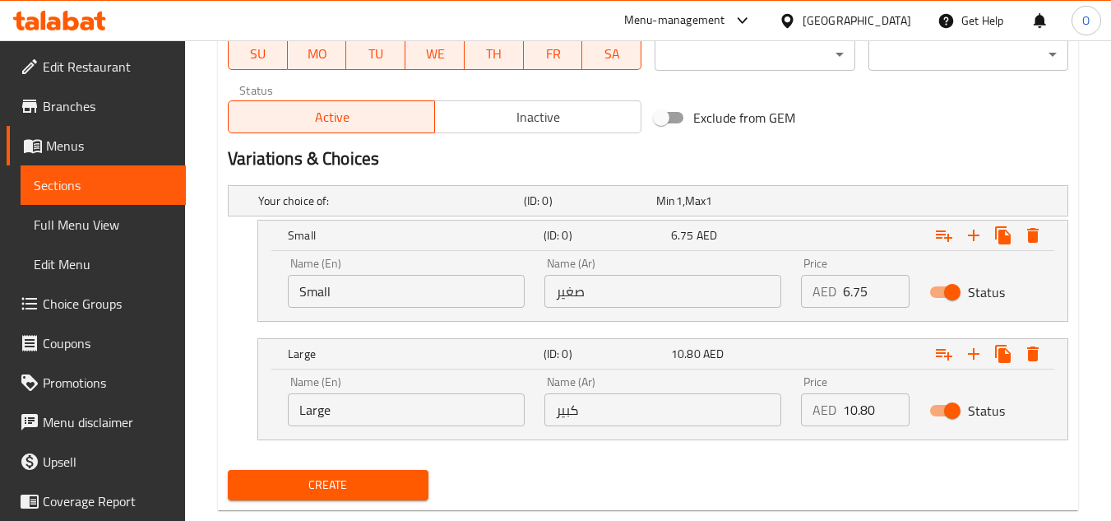
scroll to position [820, 0]
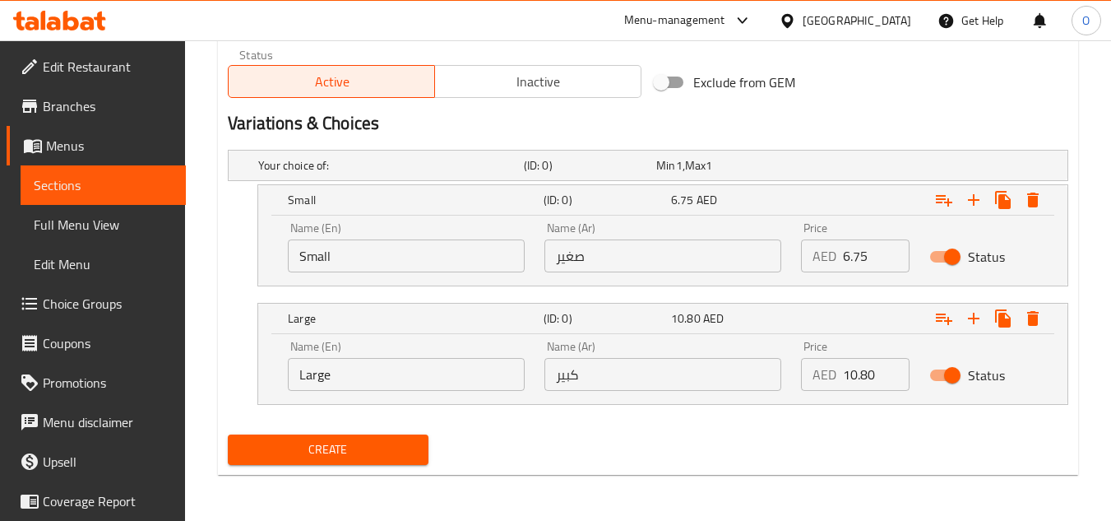
click at [324, 432] on div "Create" at bounding box center [327, 450] width 213 height 44
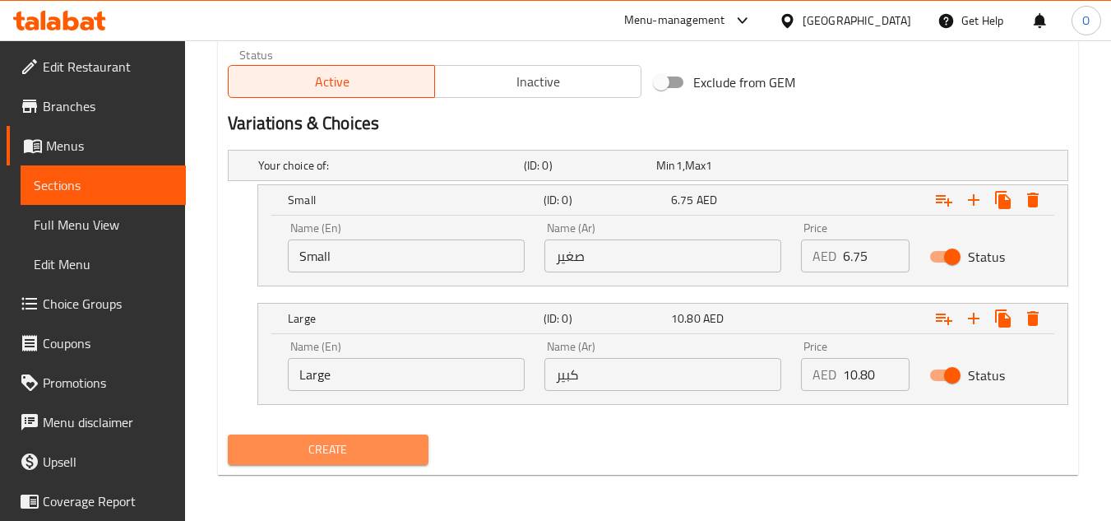
click at [314, 437] on button "Create" at bounding box center [328, 449] width 200 height 30
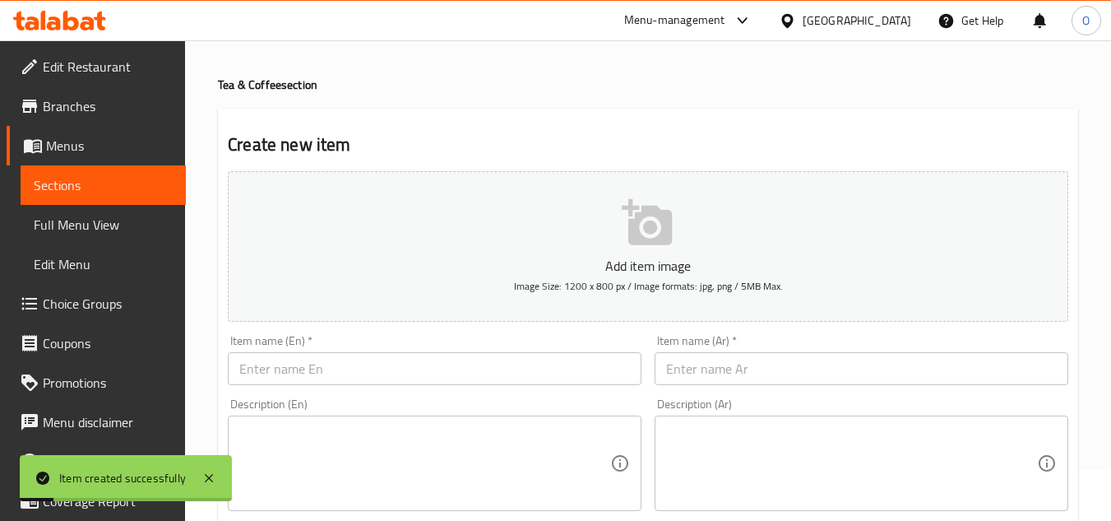
scroll to position [0, 0]
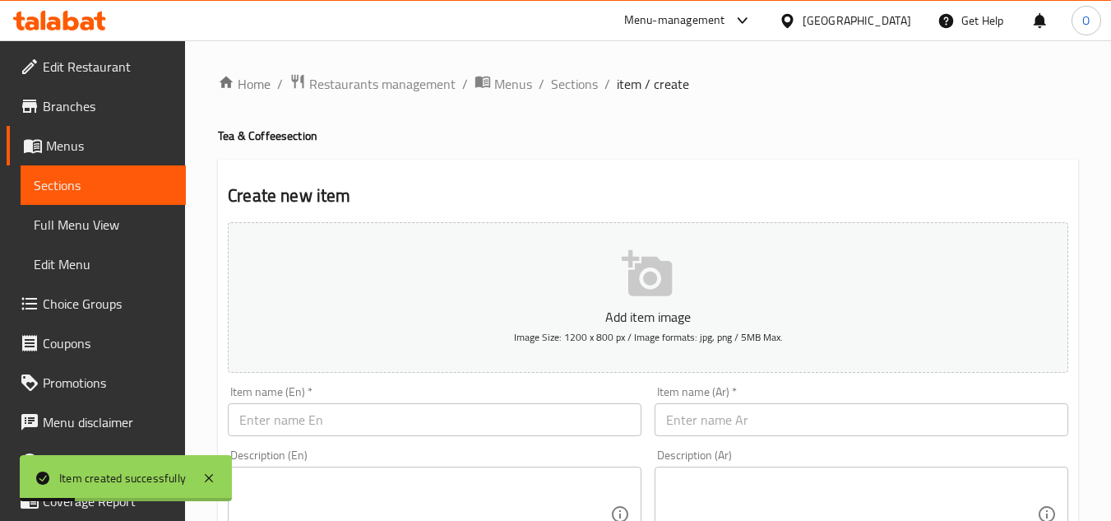
drag, startPoint x: 563, startPoint y: 81, endPoint x: 588, endPoint y: 126, distance: 50.8
click at [563, 81] on span "Sections" at bounding box center [574, 84] width 47 height 20
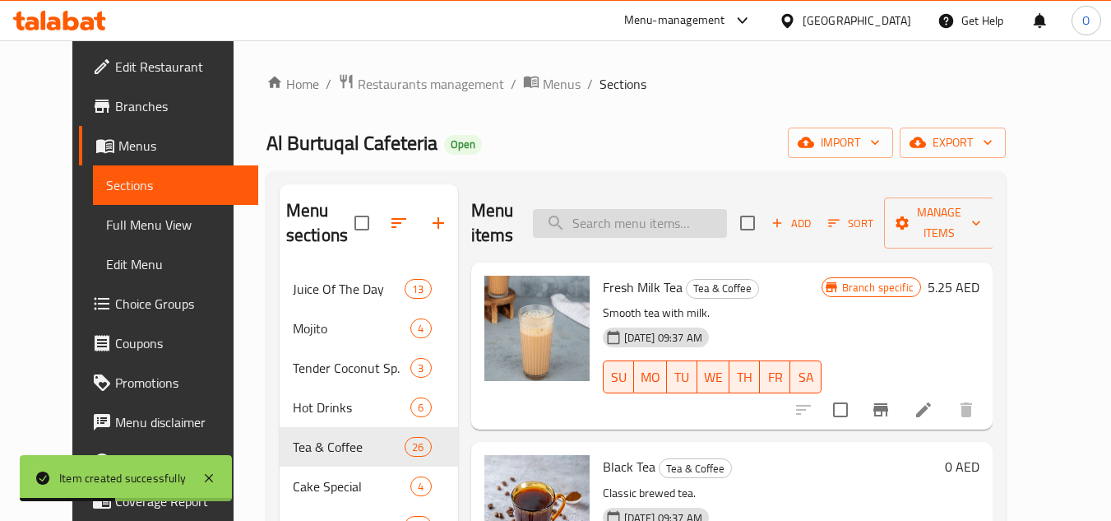
drag, startPoint x: 643, startPoint y: 207, endPoint x: 611, endPoint y: 220, distance: 34.7
click at [611, 220] on input "search" at bounding box center [630, 223] width 194 height 29
paste input "HORLICKS"
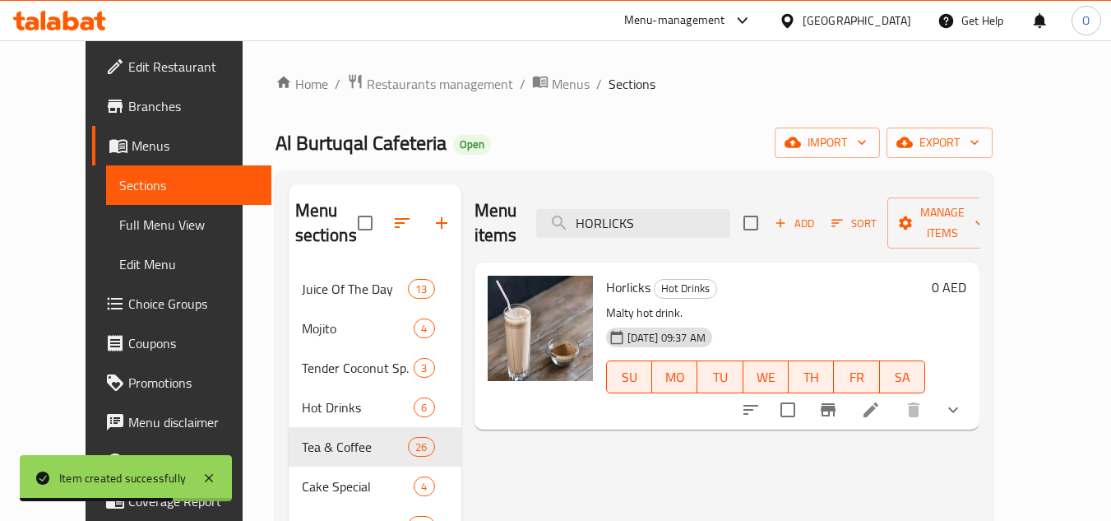
click at [973, 396] on button "show more" at bounding box center [952, 409] width 39 height 39
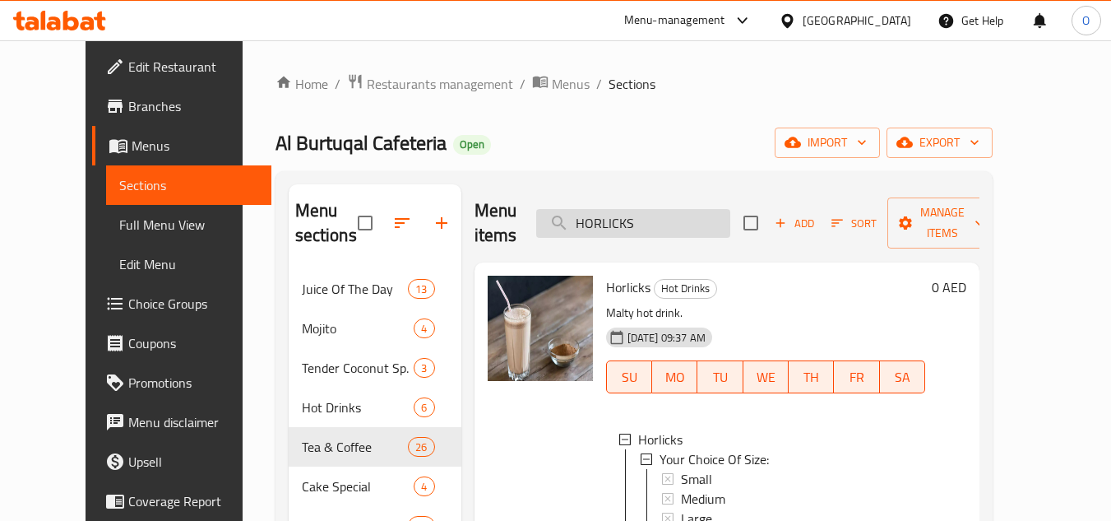
click at [665, 217] on input "HORLICKS" at bounding box center [633, 223] width 194 height 29
click at [664, 217] on input "HORLICKS" at bounding box center [633, 223] width 194 height 29
paste input "SAHALAB"
type input "SAHALAB"
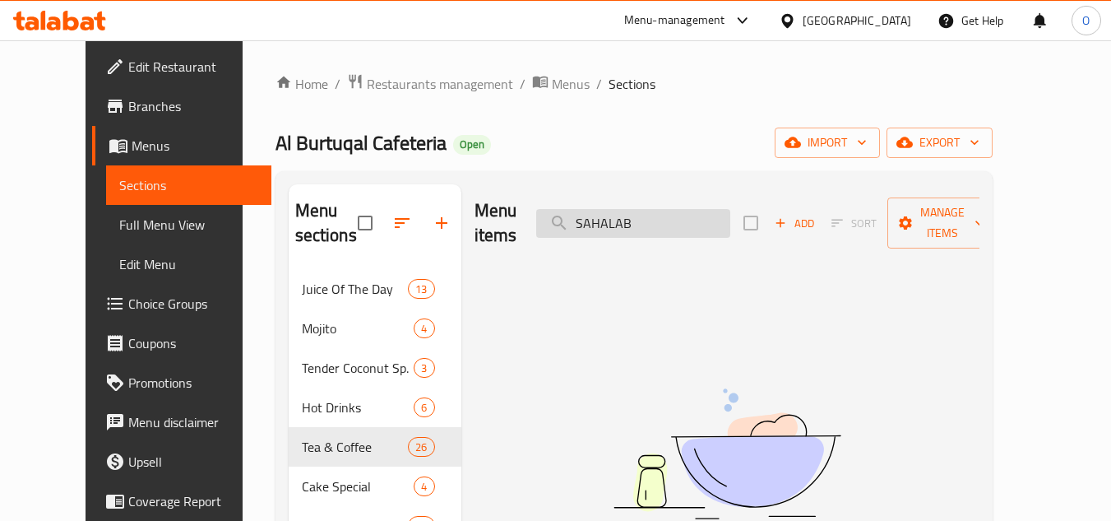
click at [677, 209] on input "SAHALAB" at bounding box center [633, 223] width 194 height 29
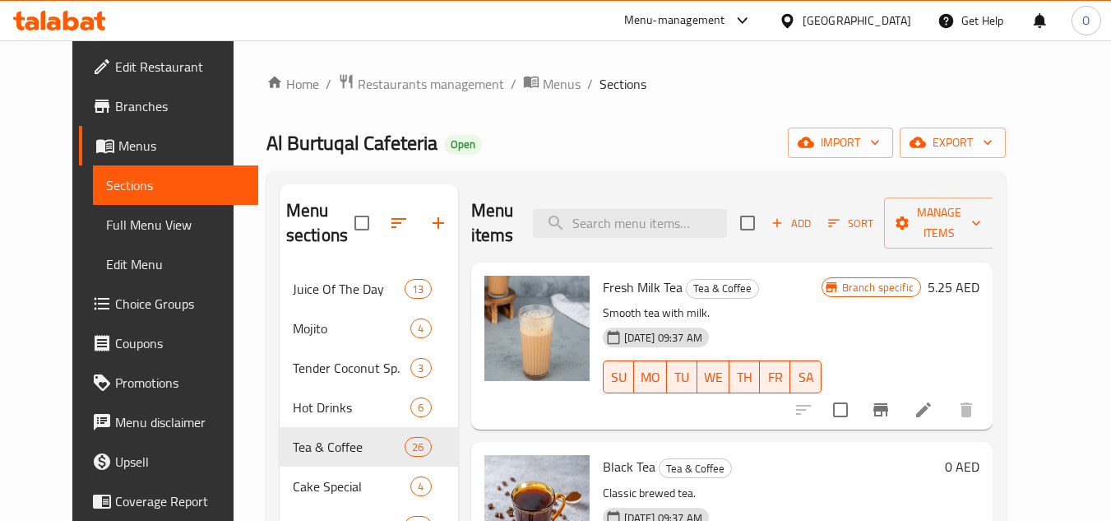
click at [813, 220] on span "Add" at bounding box center [791, 223] width 44 height 19
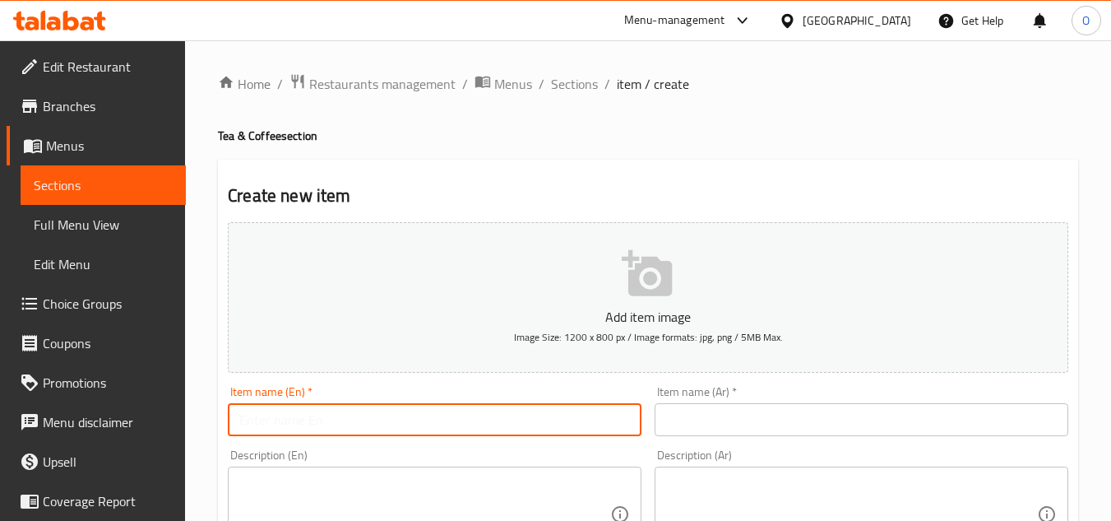
paste input "Sahalab"
type input "Sahalab"
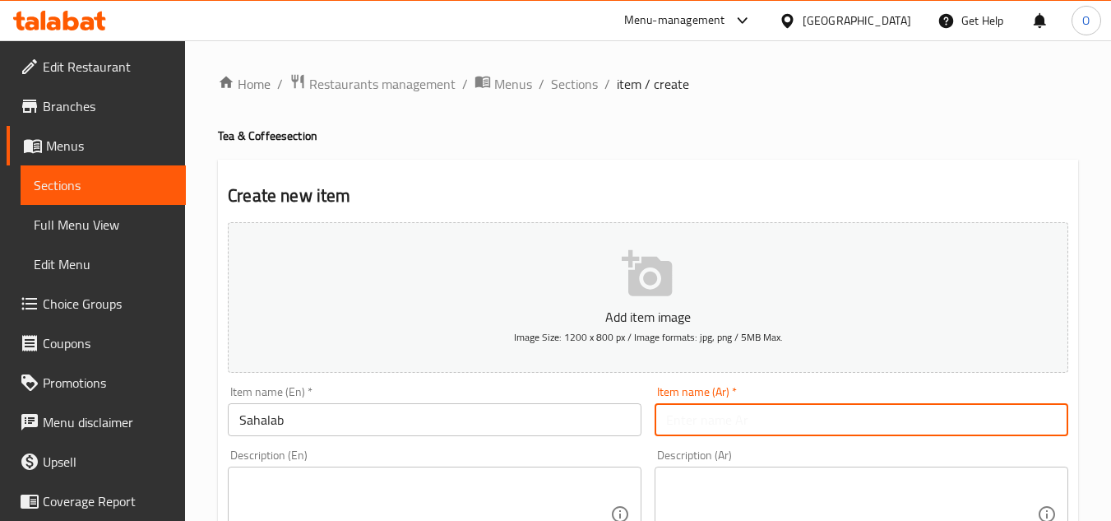
paste input "سحلب"
type input "سحلب"
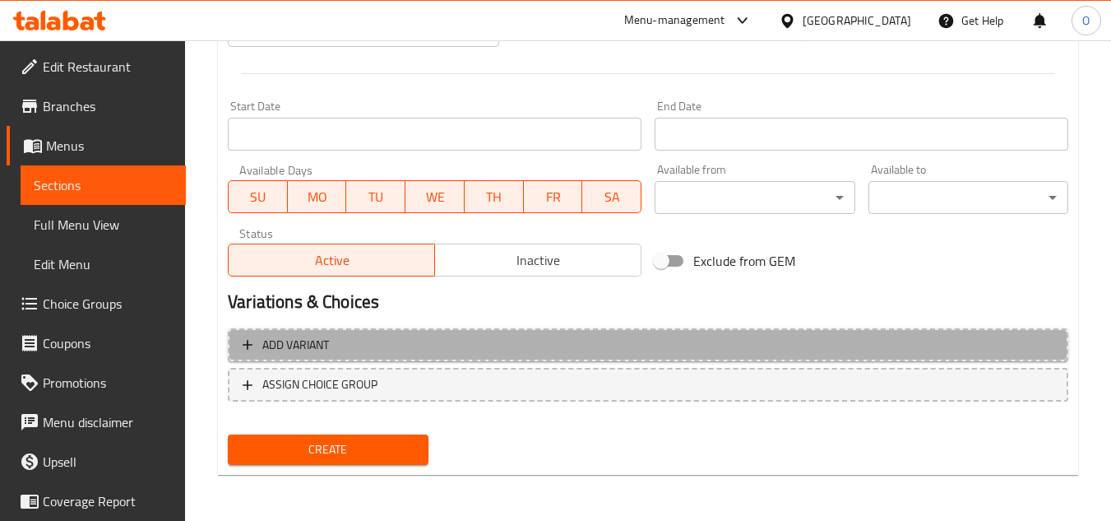
click at [930, 335] on span "Add variant" at bounding box center [648, 345] width 811 height 21
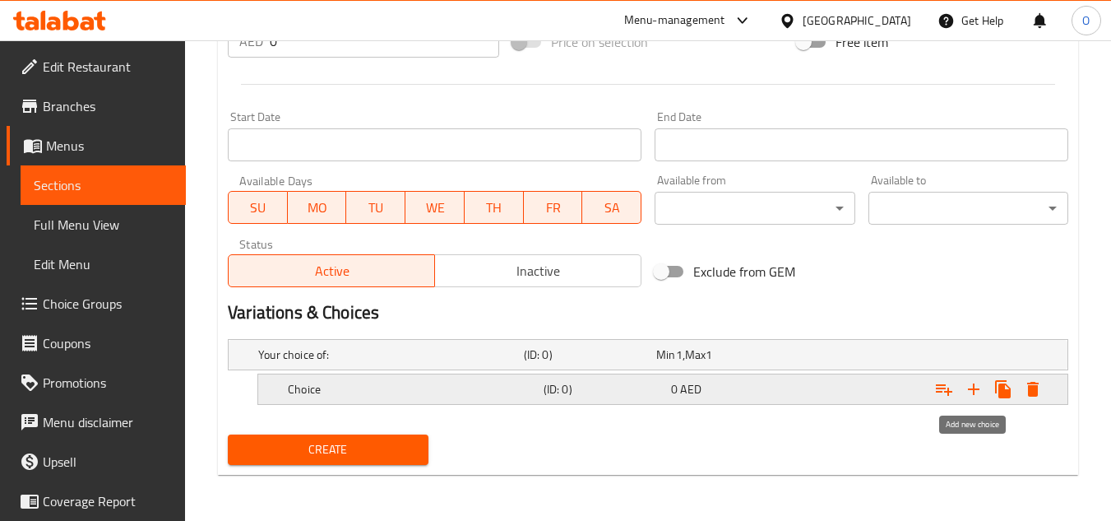
click at [974, 389] on icon "Expand" at bounding box center [974, 389] width 12 height 12
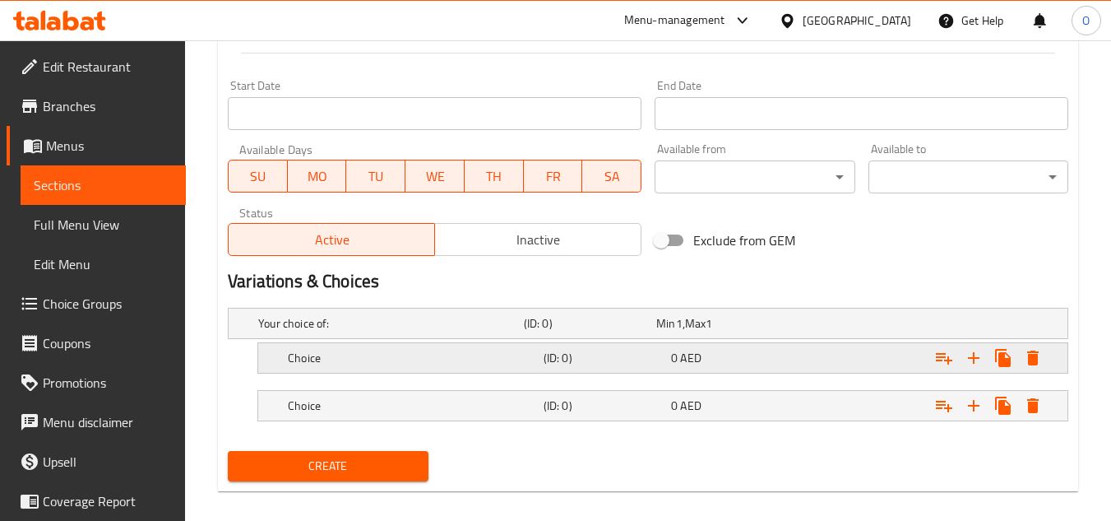
scroll to position [678, 0]
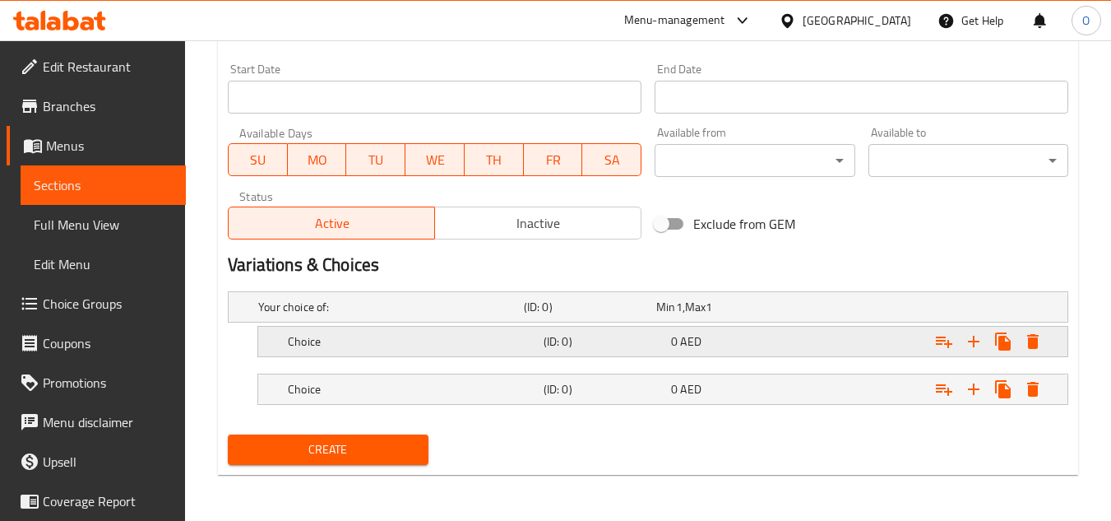
click at [517, 315] on h5 "Choice" at bounding box center [387, 306] width 259 height 16
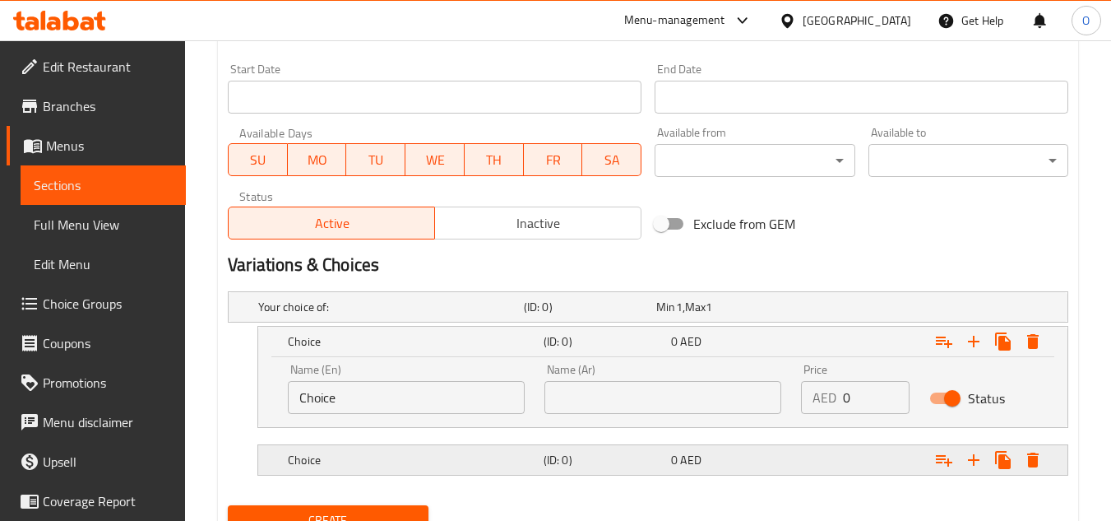
click at [565, 315] on h5 "(ID: 0)" at bounding box center [587, 306] width 126 height 16
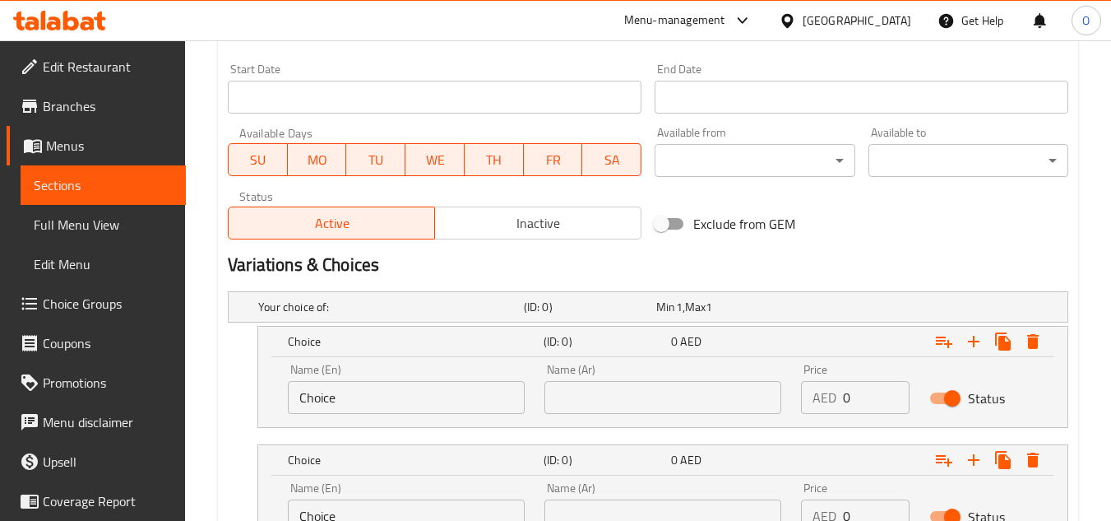
click at [603, 386] on input "text" at bounding box center [662, 397] width 237 height 33
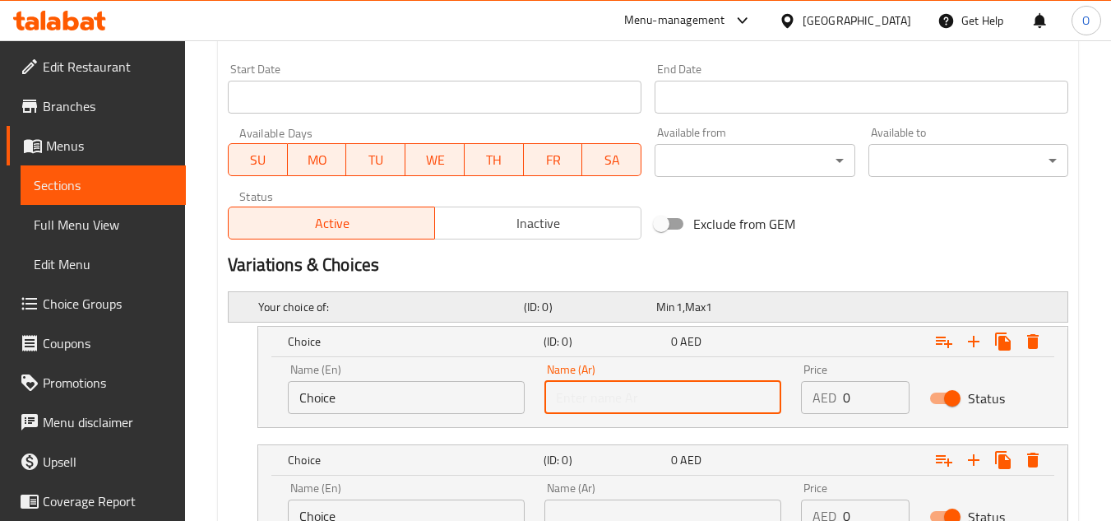
type input "صغير"
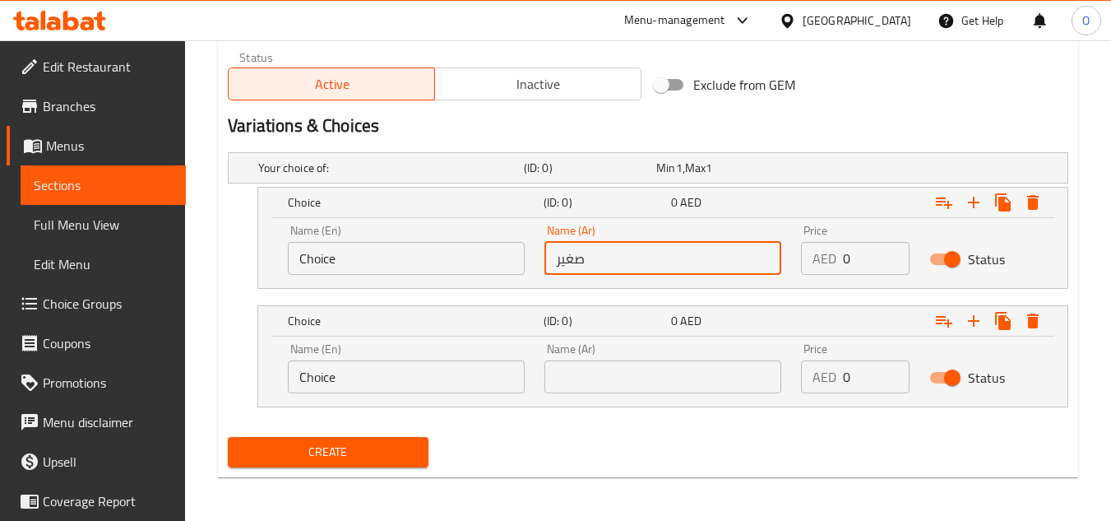
scroll to position [820, 0]
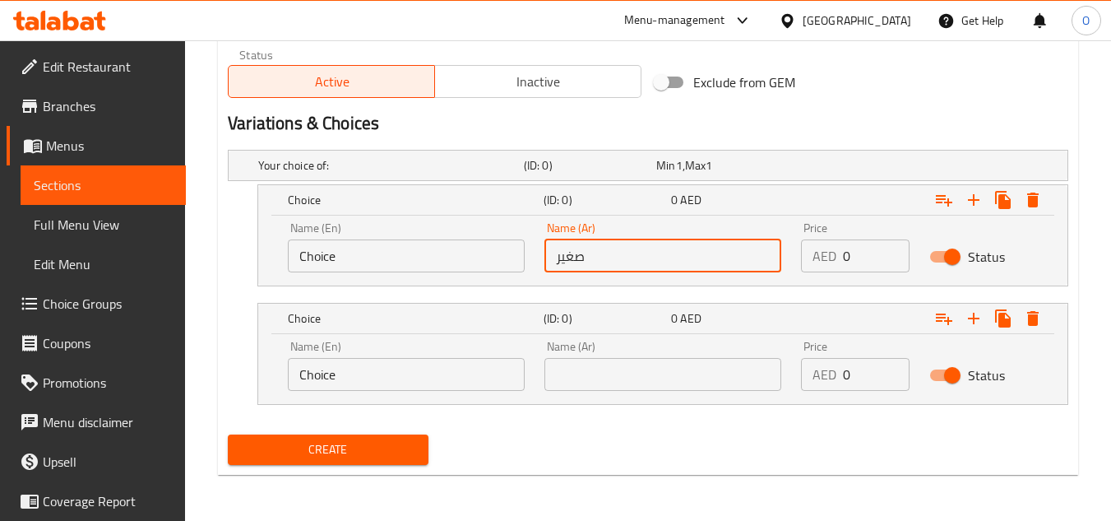
click at [607, 398] on div "Name (Ar) Name (Ar)" at bounding box center [662, 366] width 257 height 70
click at [603, 375] on input "text" at bounding box center [662, 374] width 237 height 33
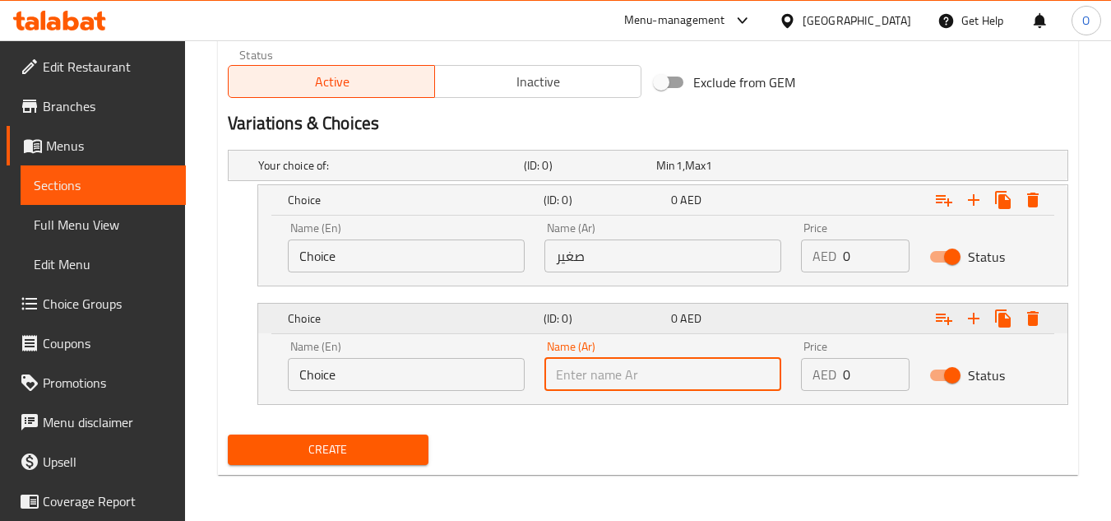
type input "كبير"
click at [441, 244] on input "Choice" at bounding box center [406, 255] width 237 height 33
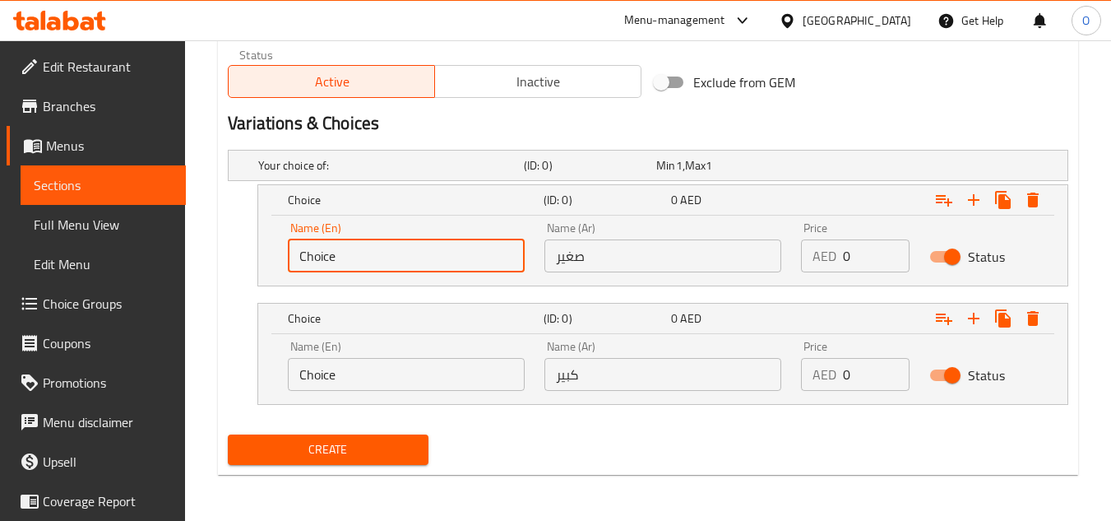
click at [441, 244] on input "Choice" at bounding box center [406, 255] width 237 height 33
click at [442, 244] on input "text" at bounding box center [406, 255] width 237 height 33
type input "Small"
click at [379, 372] on input "Choice" at bounding box center [406, 374] width 237 height 33
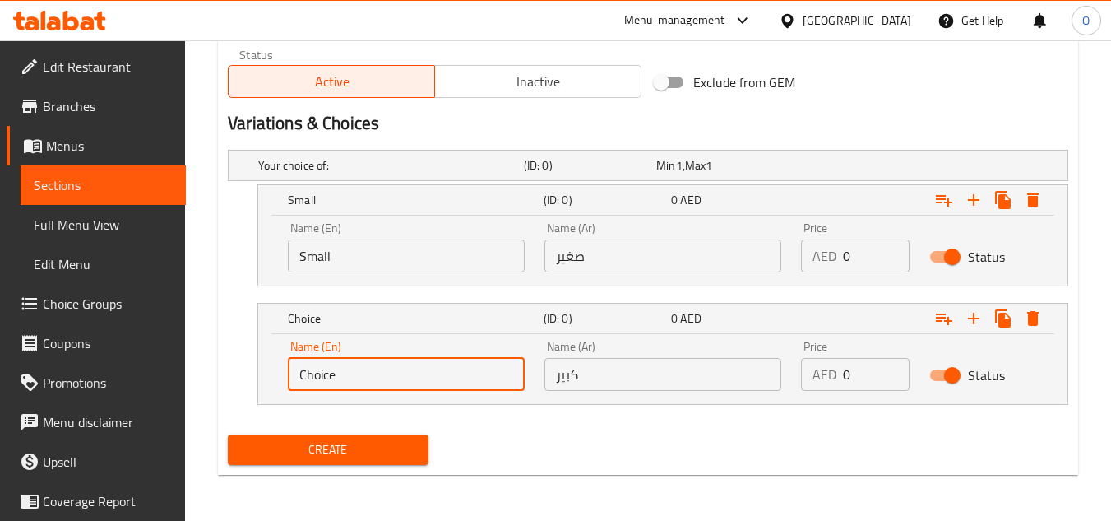
click at [378, 372] on input "Choice" at bounding box center [406, 374] width 237 height 33
click at [378, 372] on input "text" at bounding box center [406, 374] width 237 height 33
type input "Large"
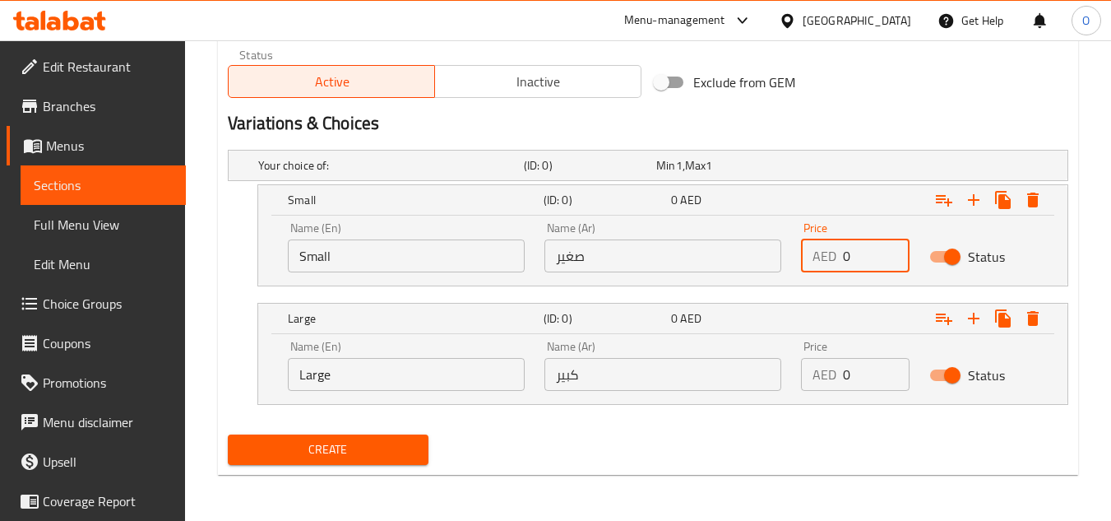
drag, startPoint x: 849, startPoint y: 260, endPoint x: 840, endPoint y: 261, distance: 9.1
click at [840, 261] on div "AED 0 Price" at bounding box center [855, 255] width 109 height 33
paste input "6.75"
type input "6.75"
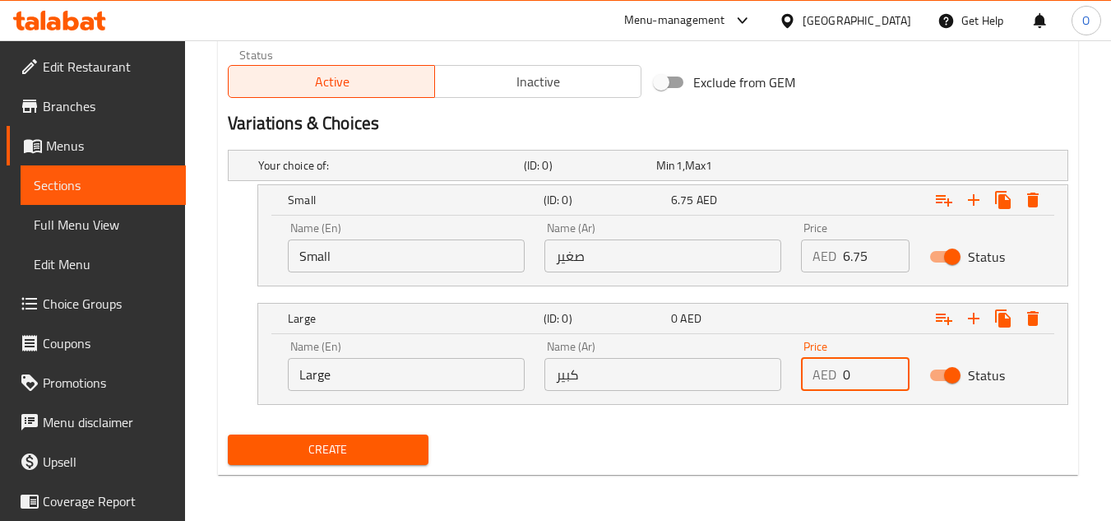
drag, startPoint x: 861, startPoint y: 372, endPoint x: 835, endPoint y: 375, distance: 25.7
click at [835, 375] on div "AED 0 Price" at bounding box center [855, 374] width 109 height 33
paste input "10.8"
type input "10.80"
click at [857, 73] on div "Exclude from GEM" at bounding box center [790, 82] width 285 height 44
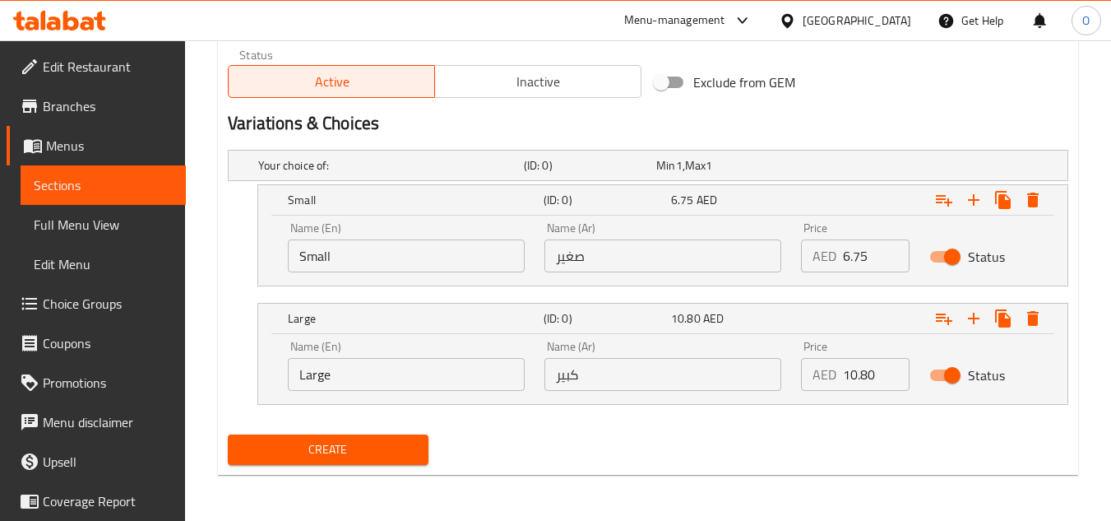
click at [358, 456] on span "Create" at bounding box center [328, 449] width 174 height 21
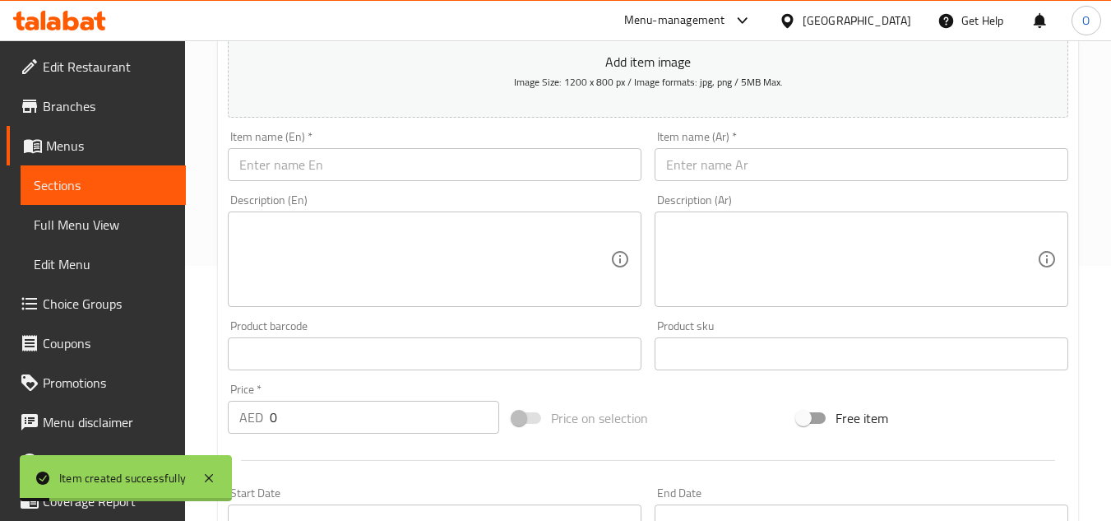
scroll to position [0, 0]
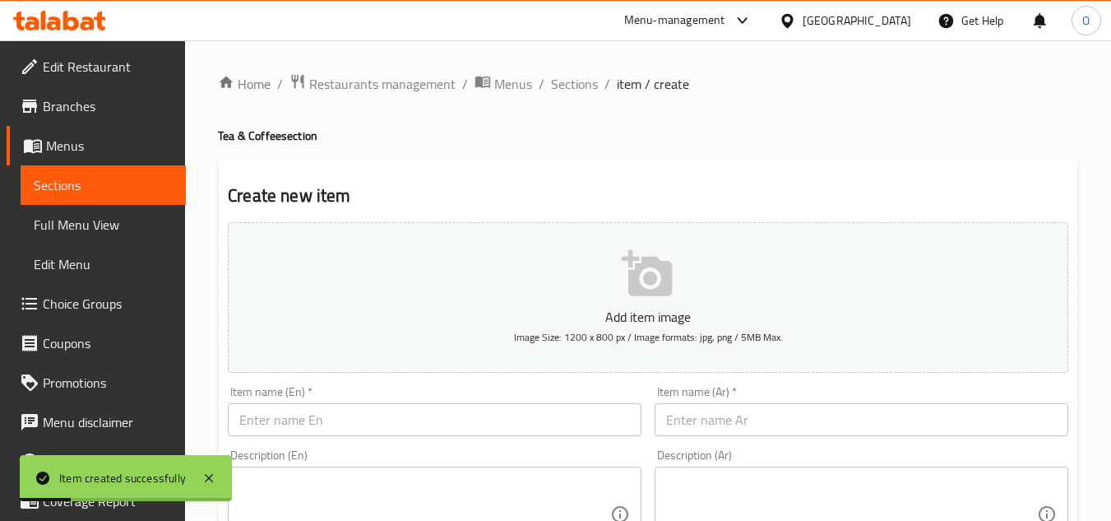
click at [567, 82] on span "Sections" at bounding box center [574, 84] width 47 height 20
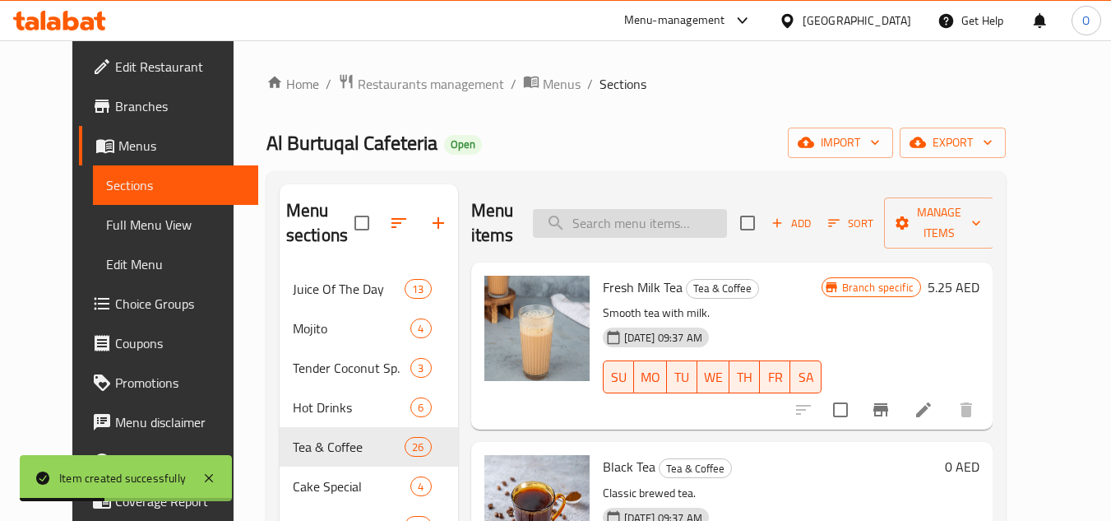
paste input "OATS W. MILK"
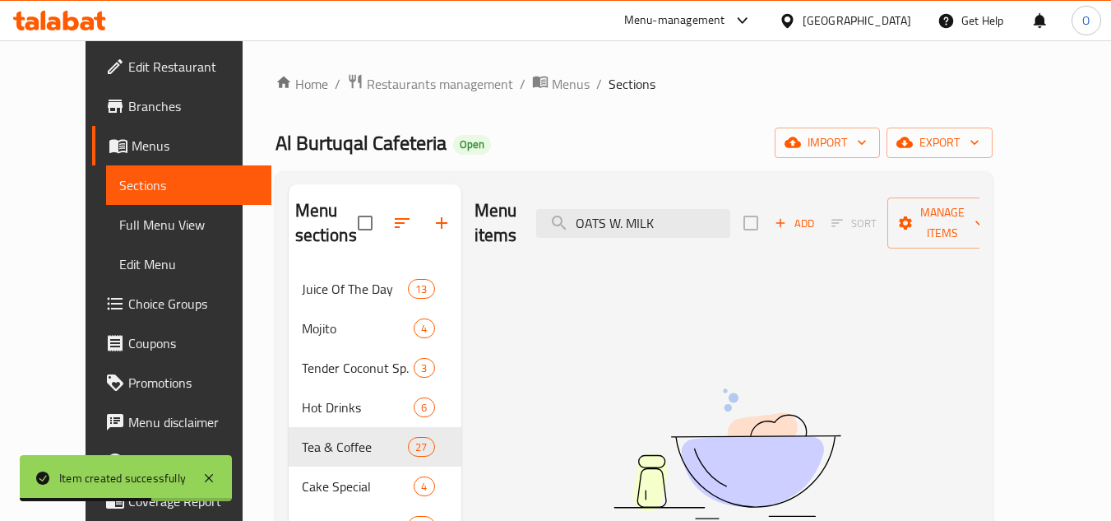
type input "OATS W. MILK"
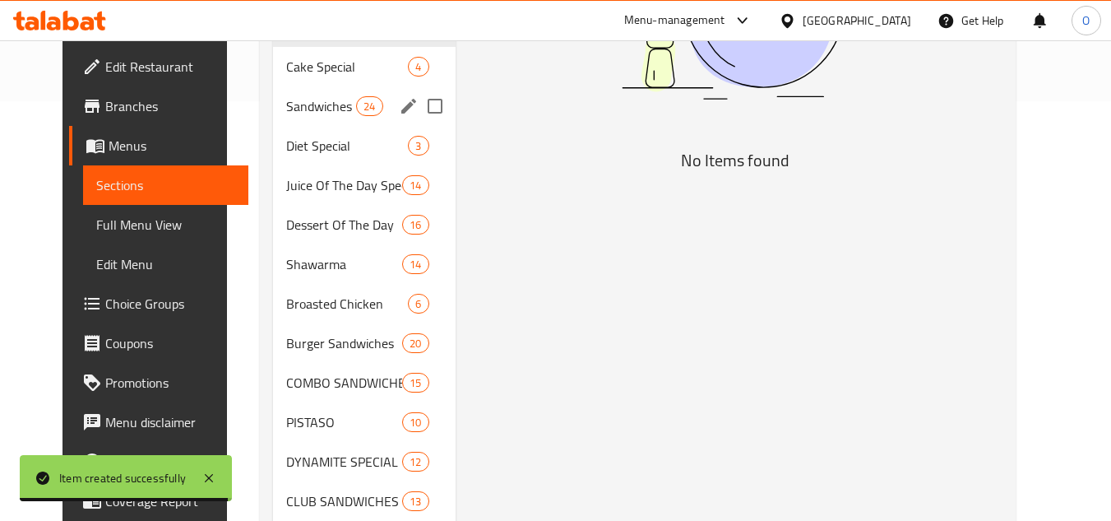
scroll to position [247, 0]
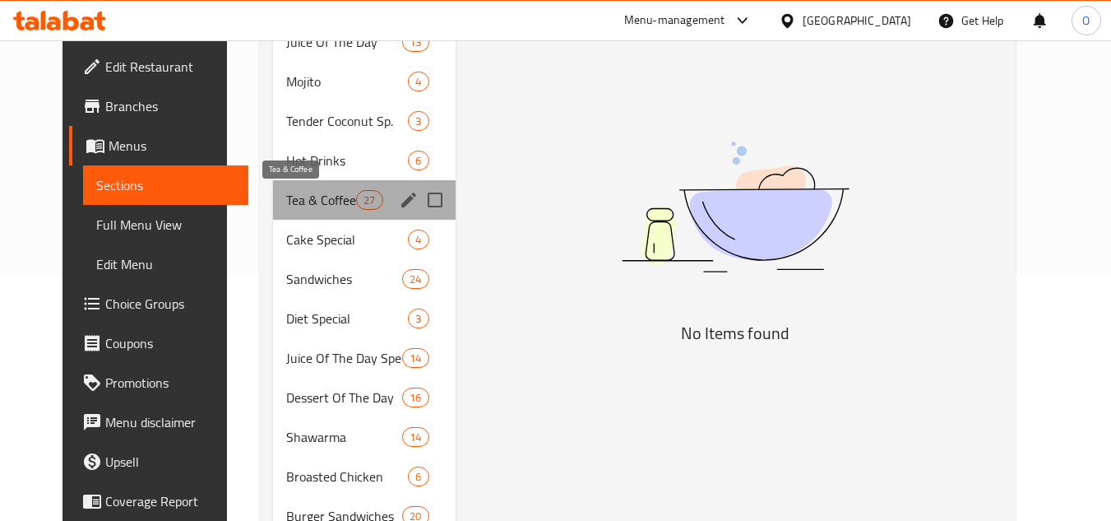
click at [319, 201] on span "Tea & Coffee" at bounding box center [321, 200] width 70 height 20
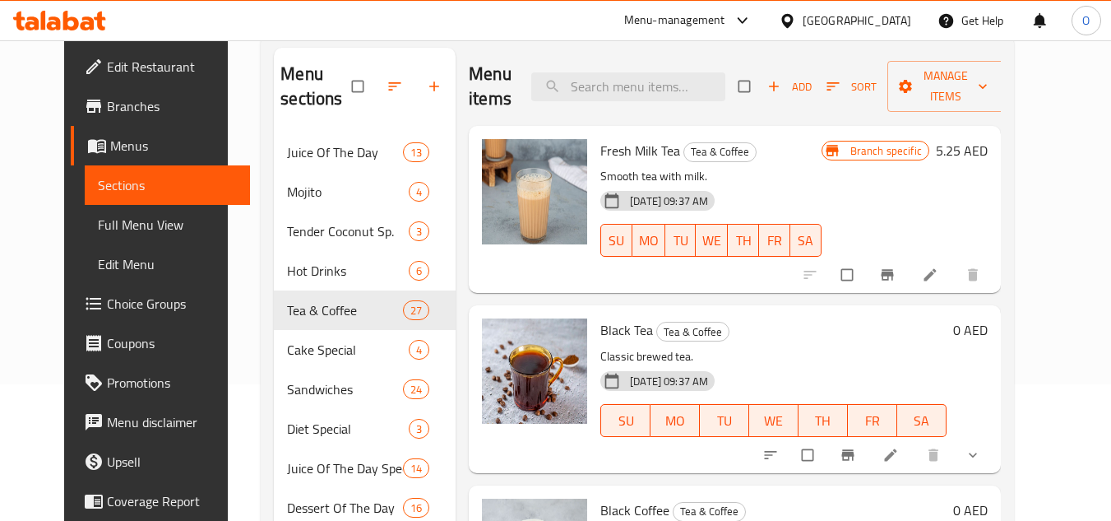
scroll to position [164, 0]
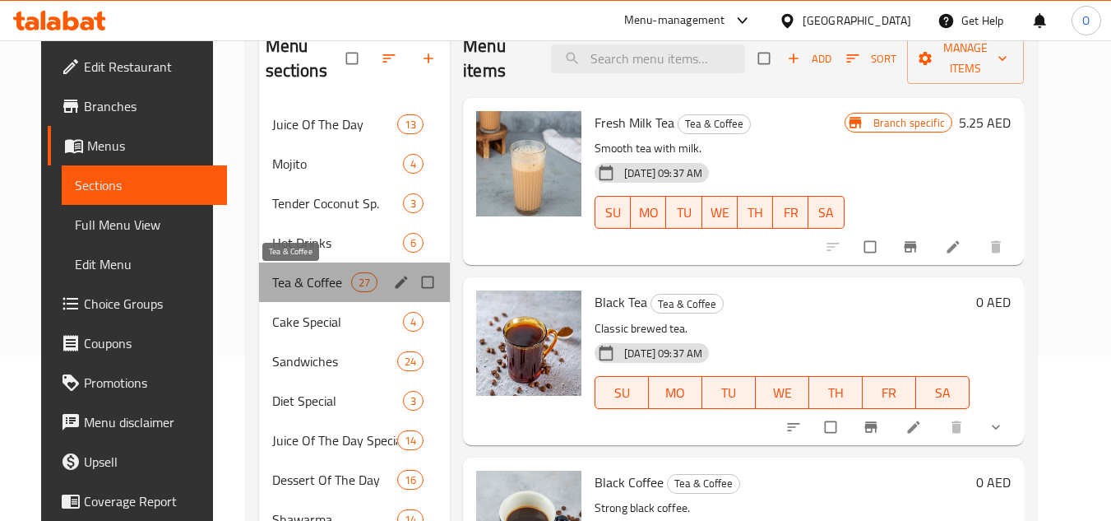
click at [323, 276] on span "Tea & Coffee" at bounding box center [311, 282] width 79 height 20
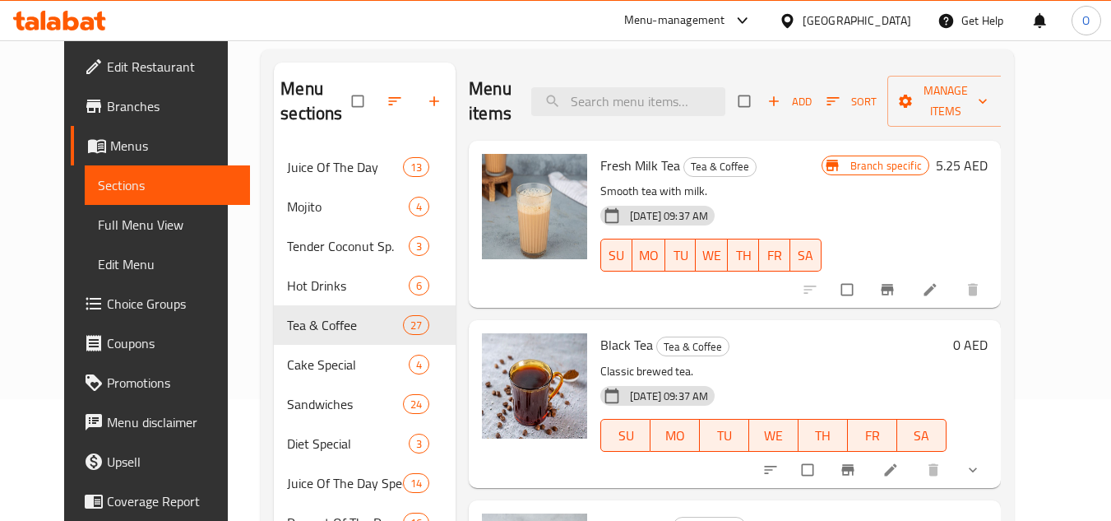
scroll to position [82, 0]
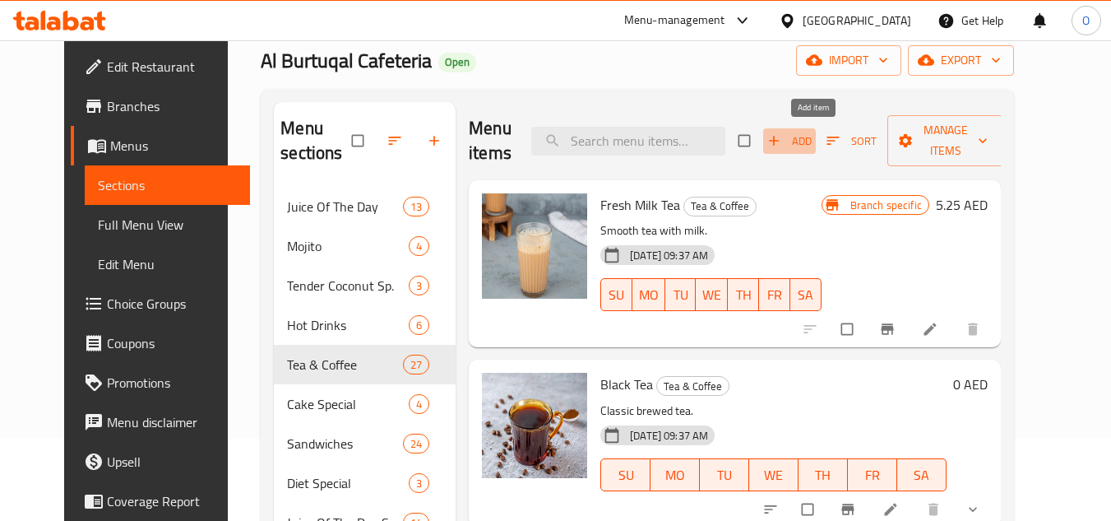
click at [779, 141] on icon "button" at bounding box center [774, 141] width 10 height 10
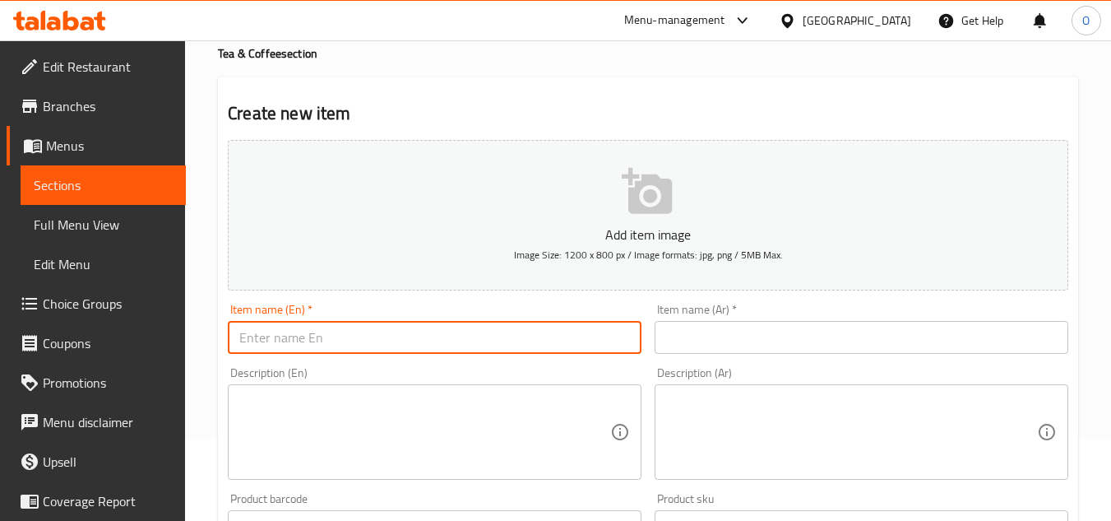
paste input "Habbath [PERSON_NAME]"
type input "Habbath [PERSON_NAME]"
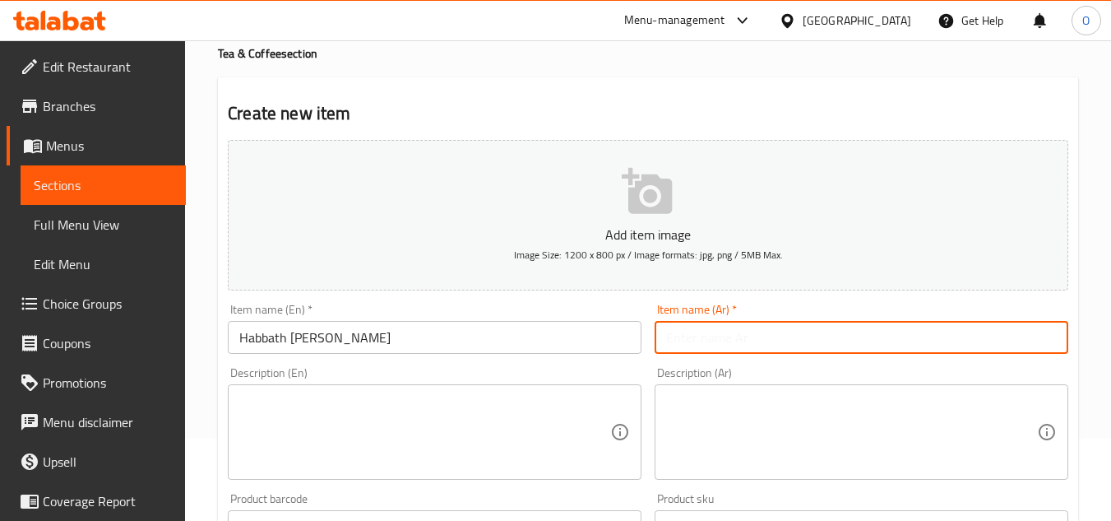
paste input "حبث الحمراء"
click at [702, 336] on input "حبث الحمراء" at bounding box center [862, 337] width 414 height 33
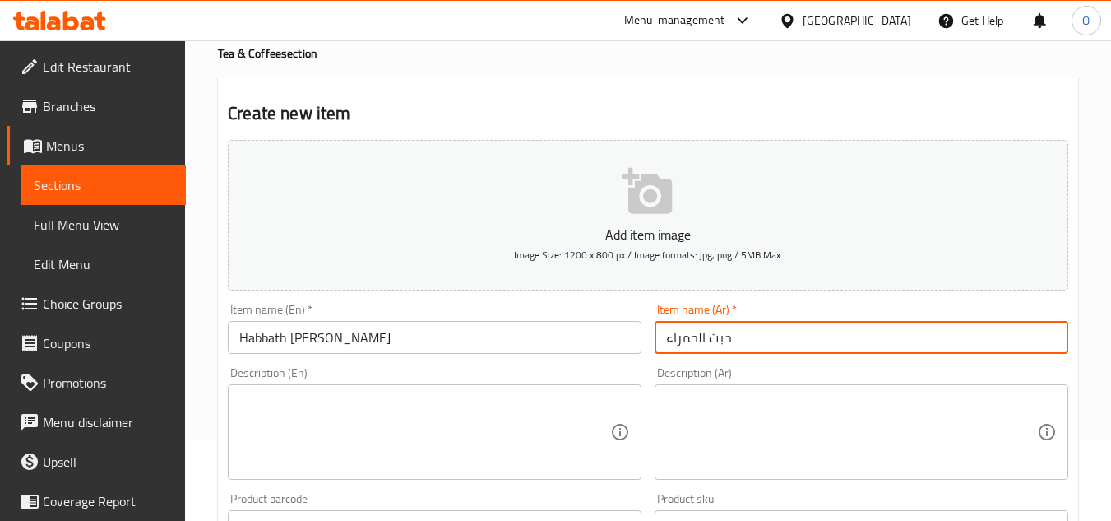
paste input "text"
type input "حبة الحمراء"
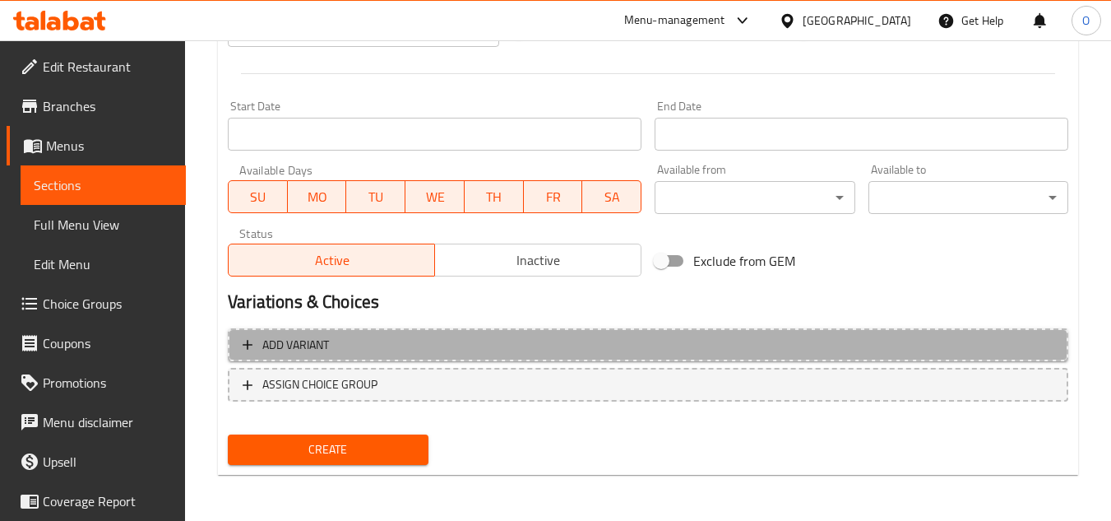
click at [759, 328] on button "Add variant" at bounding box center [648, 345] width 840 height 34
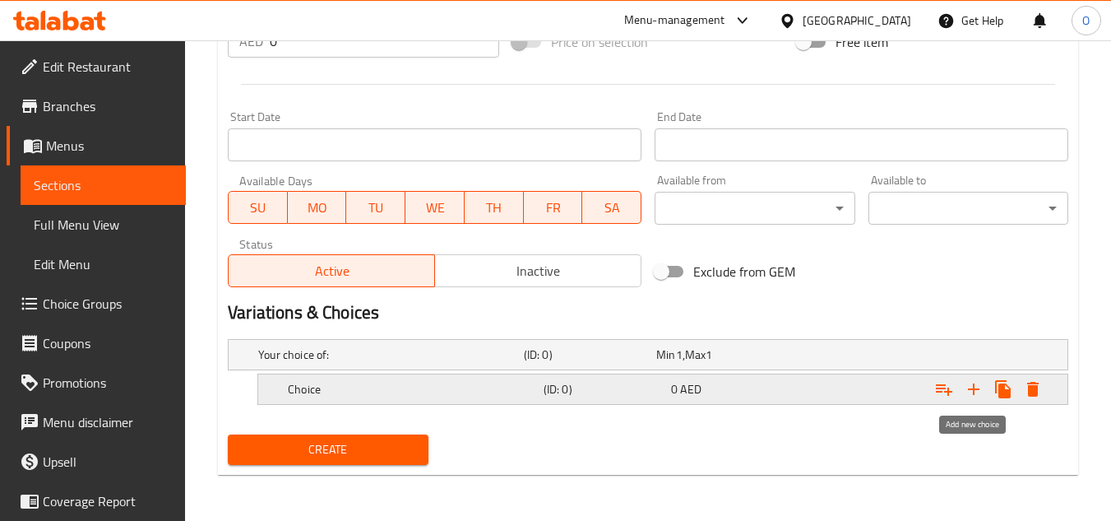
click at [978, 386] on icon "Expand" at bounding box center [974, 389] width 20 height 20
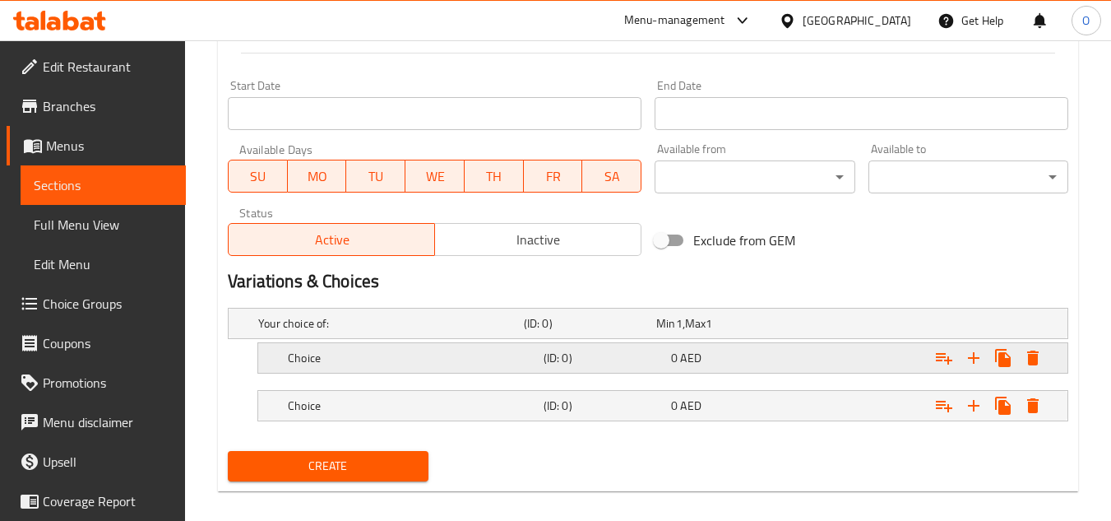
scroll to position [678, 0]
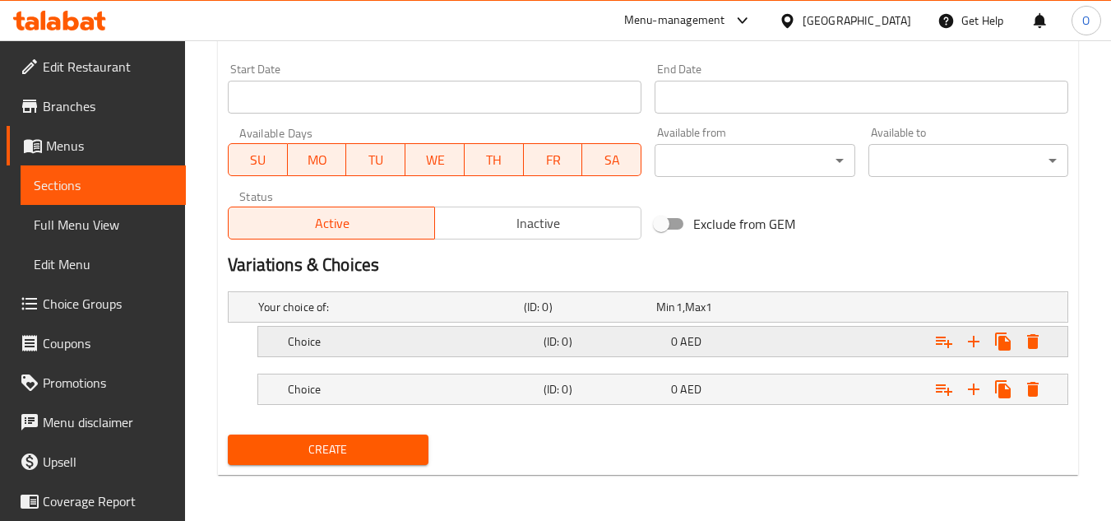
click at [516, 315] on h5 "Choice" at bounding box center [387, 306] width 259 height 16
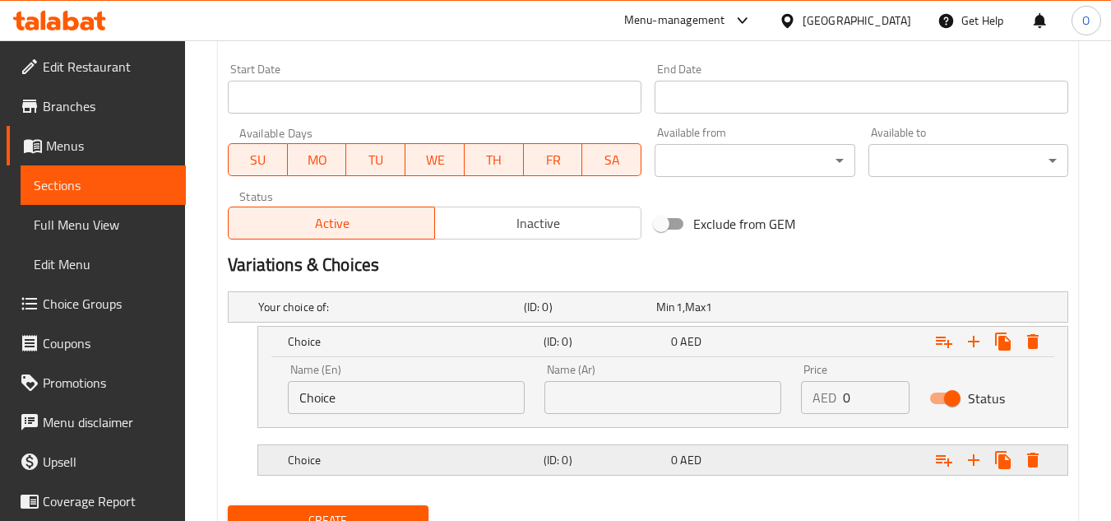
click at [579, 325] on div "Choice (ID: 0) 0 AED" at bounding box center [653, 307] width 796 height 36
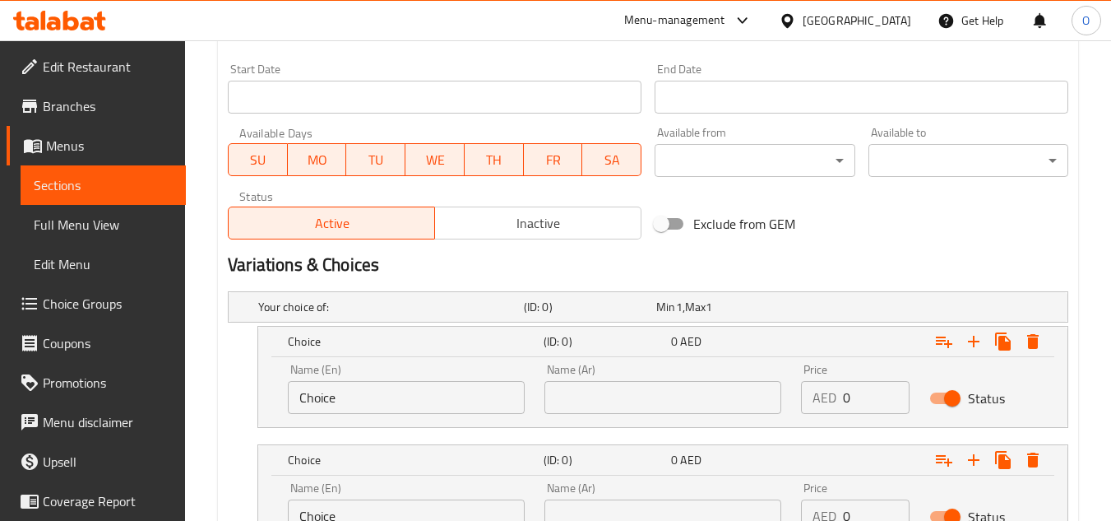
click at [606, 399] on input "text" at bounding box center [662, 397] width 237 height 33
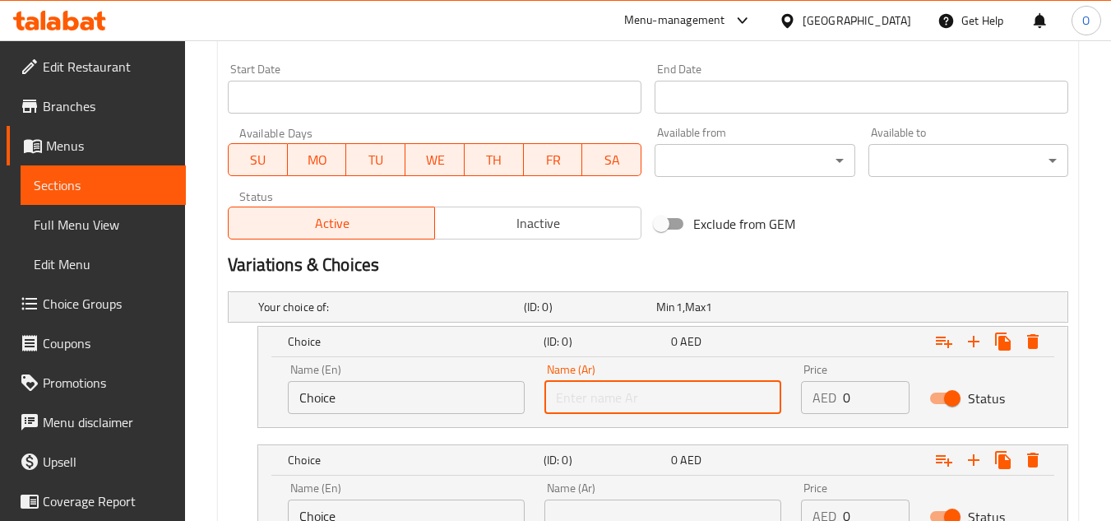
type input "صغير"
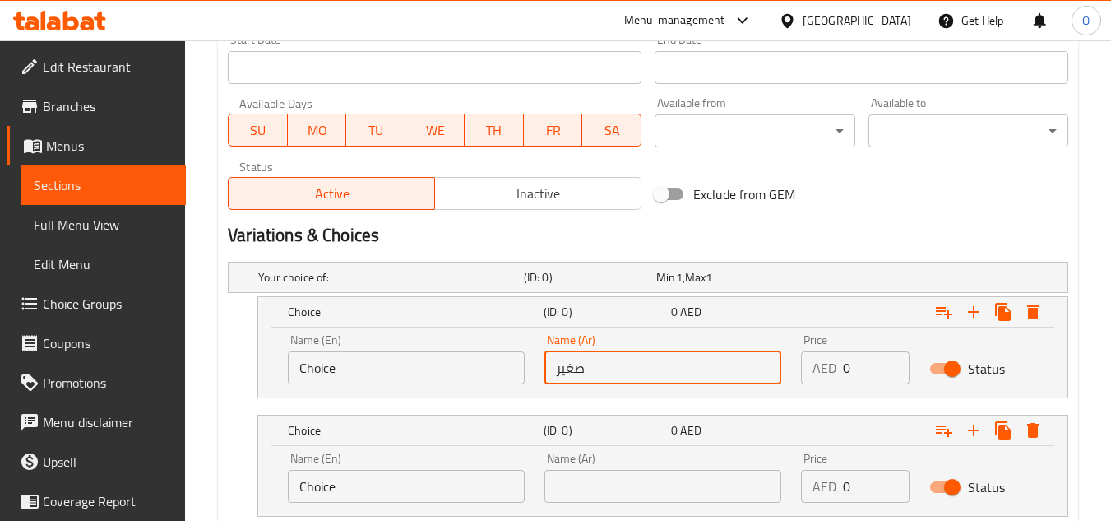
scroll to position [761, 0]
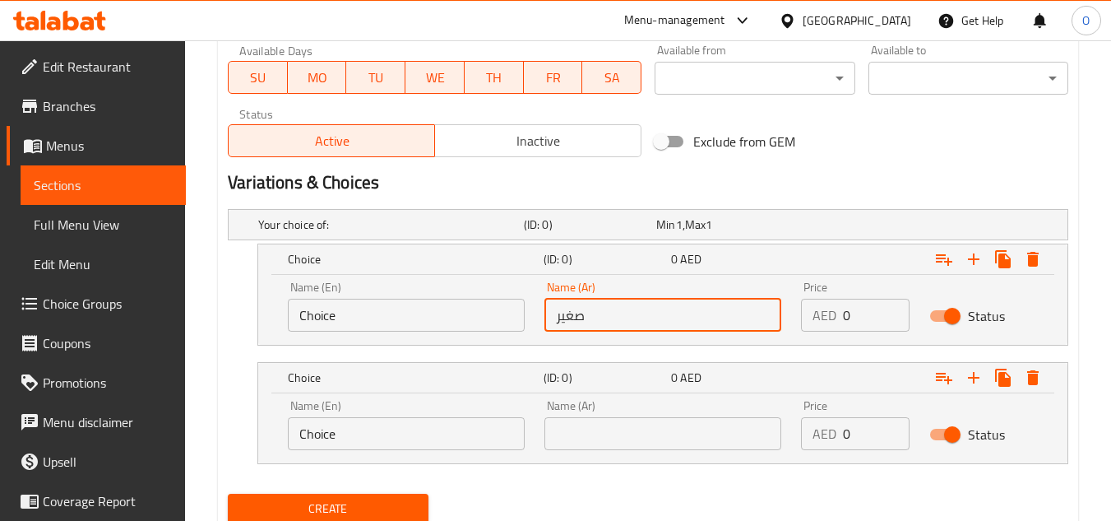
click at [626, 425] on input "text" at bounding box center [662, 433] width 237 height 33
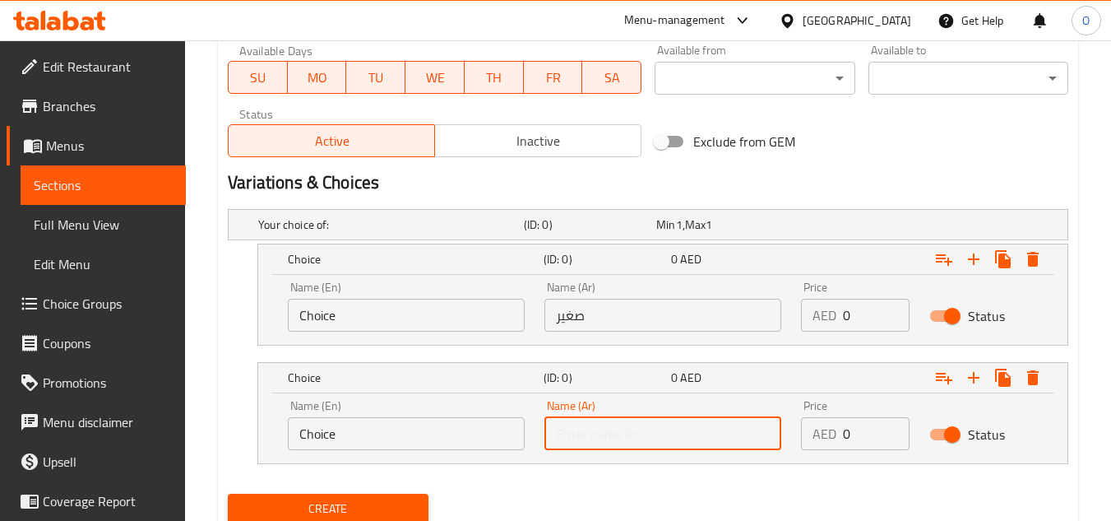
type input "كبير"
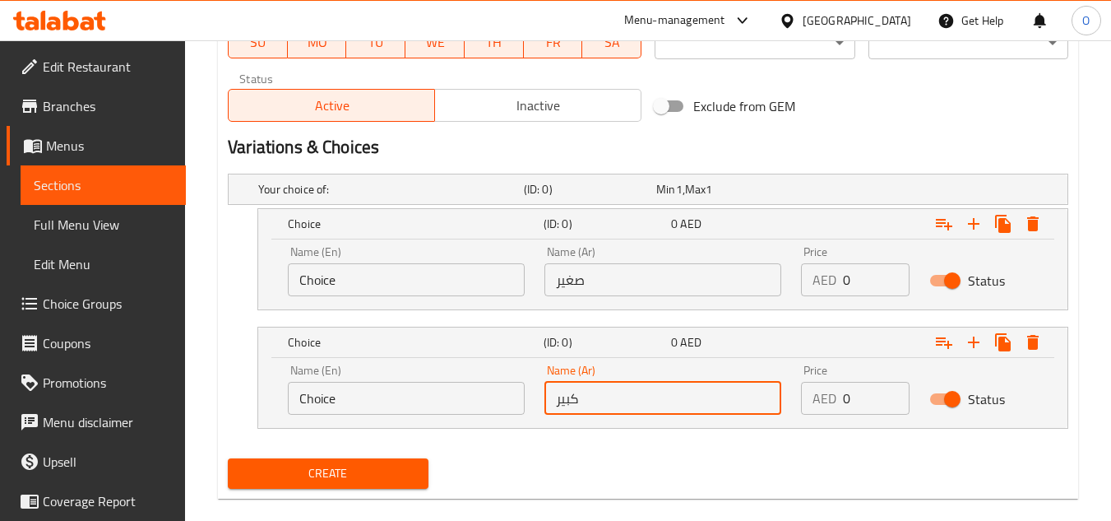
click at [403, 306] on div "Name (En) Choice Name (En)" at bounding box center [406, 271] width 257 height 70
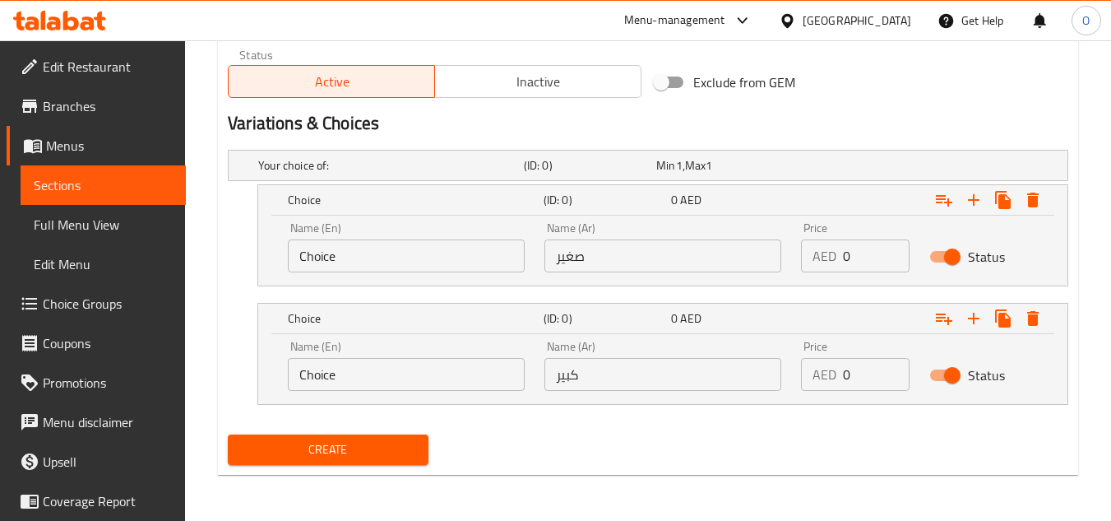
click at [403, 211] on div "Choice" at bounding box center [413, 199] width 256 height 23
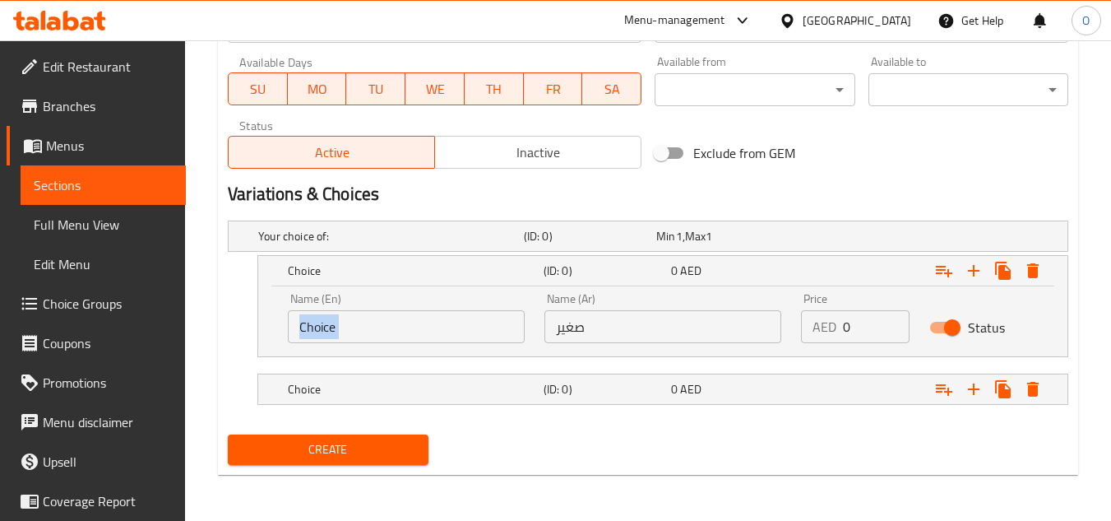
scroll to position [749, 0]
click at [403, 306] on div "Name (En) Choice Name (En)" at bounding box center [406, 318] width 257 height 70
click at [409, 343] on div "Name (En) Choice Name (En)" at bounding box center [406, 318] width 257 height 70
click at [404, 338] on input "Choice" at bounding box center [406, 326] width 237 height 33
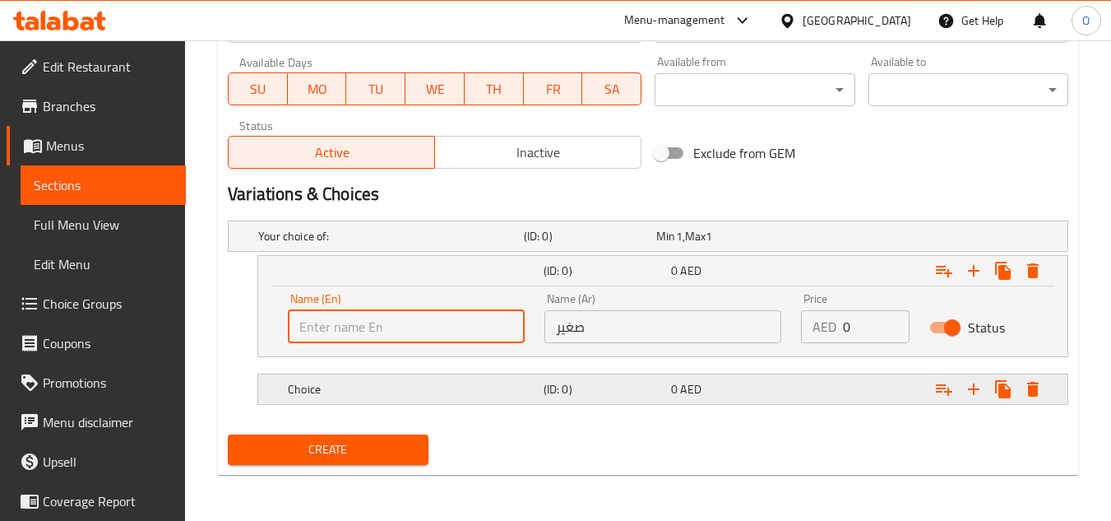
click at [403, 244] on h5 "Choice" at bounding box center [387, 236] width 259 height 16
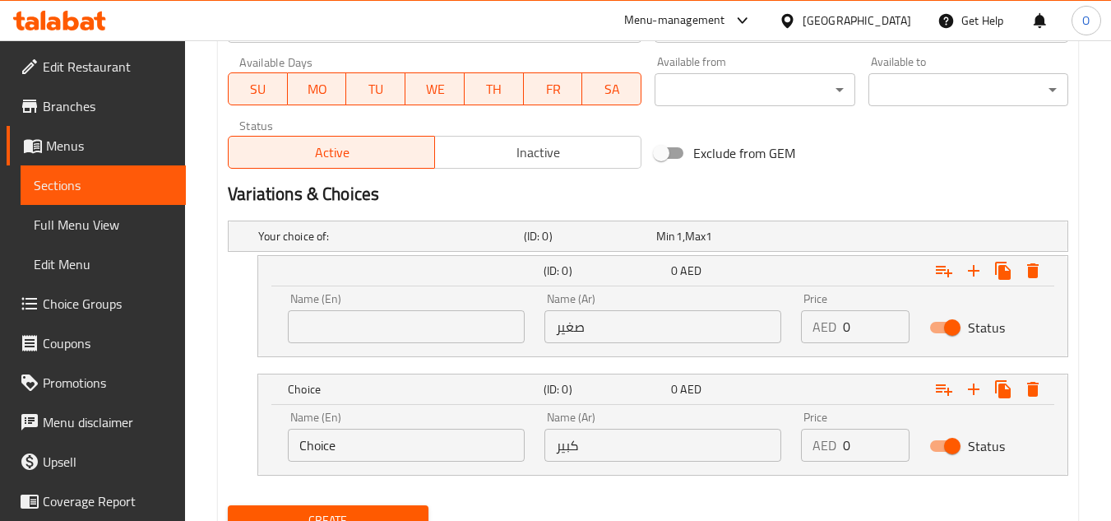
click at [389, 435] on input "Choice" at bounding box center [406, 444] width 237 height 33
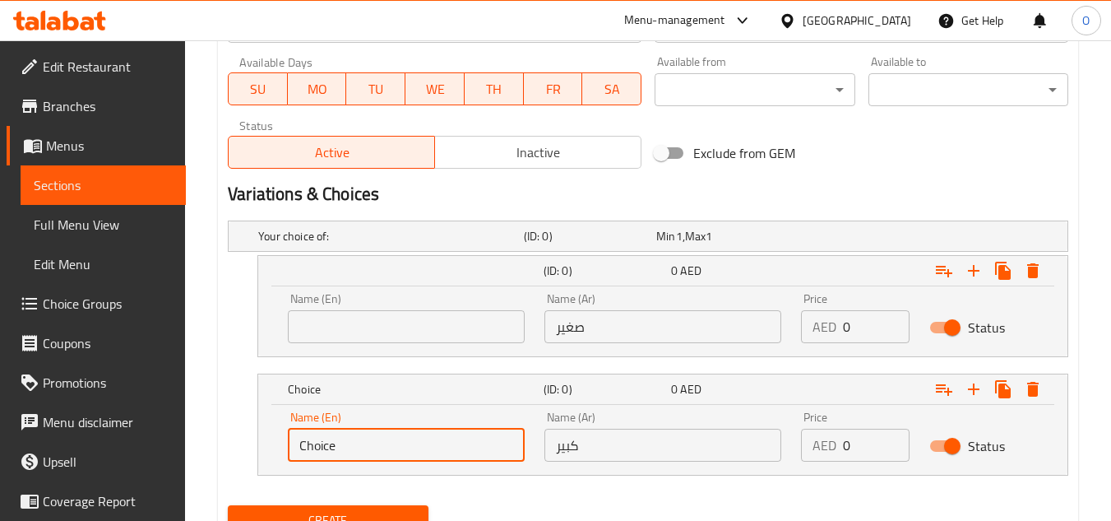
click at [386, 436] on input "Choice" at bounding box center [406, 444] width 237 height 33
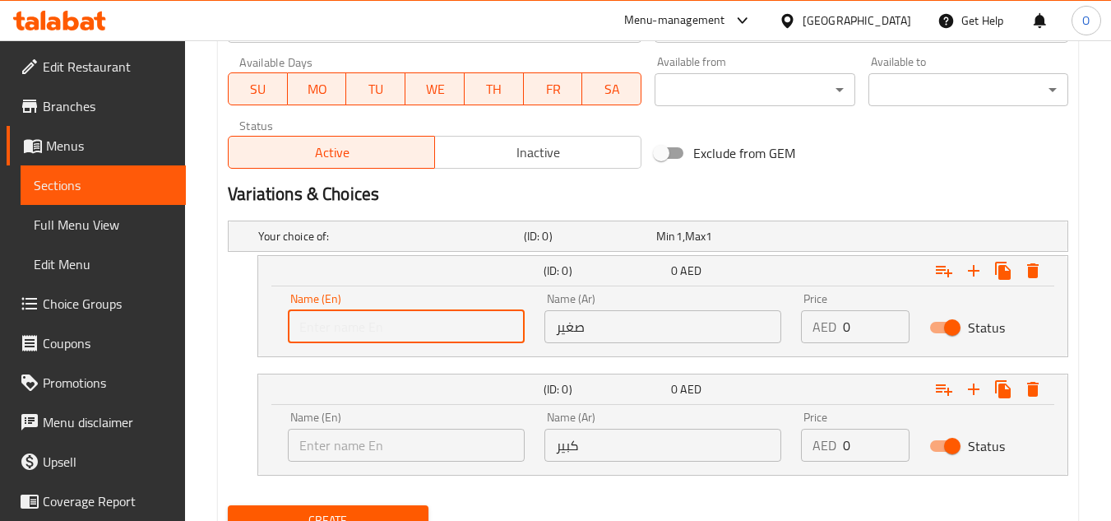
click at [361, 334] on input "text" at bounding box center [406, 326] width 237 height 33
type input "Small"
click at [368, 442] on input "text" at bounding box center [406, 444] width 237 height 33
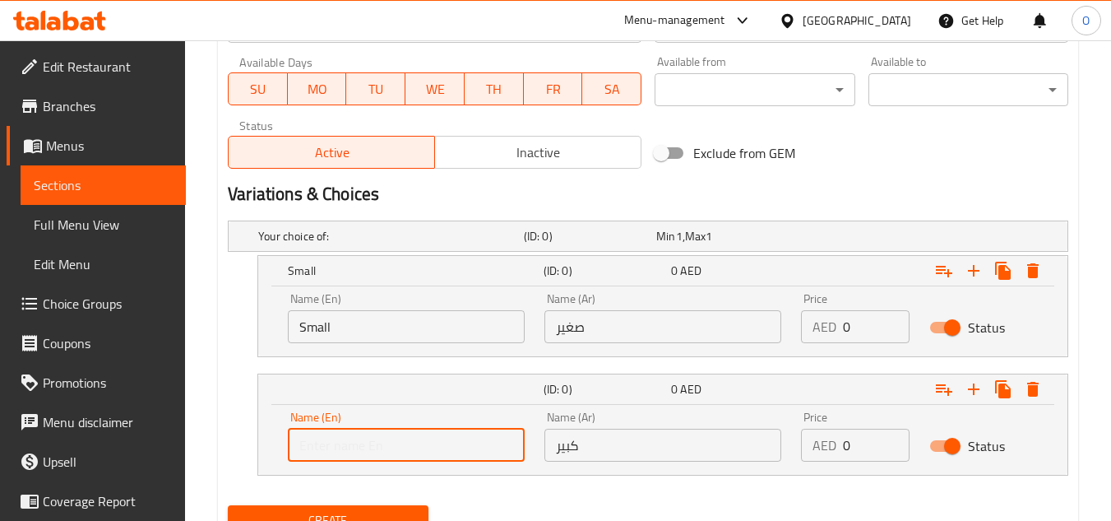
type input "Large"
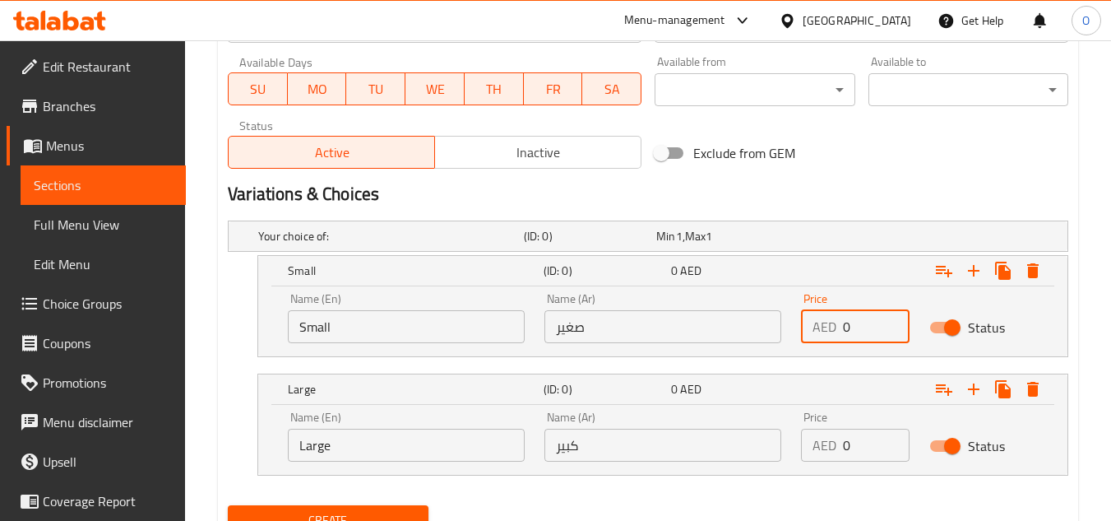
drag, startPoint x: 863, startPoint y: 327, endPoint x: 833, endPoint y: 323, distance: 29.9
click at [833, 323] on div "AED 0 Price" at bounding box center [855, 326] width 109 height 33
paste input "6.75"
type input "6.75"
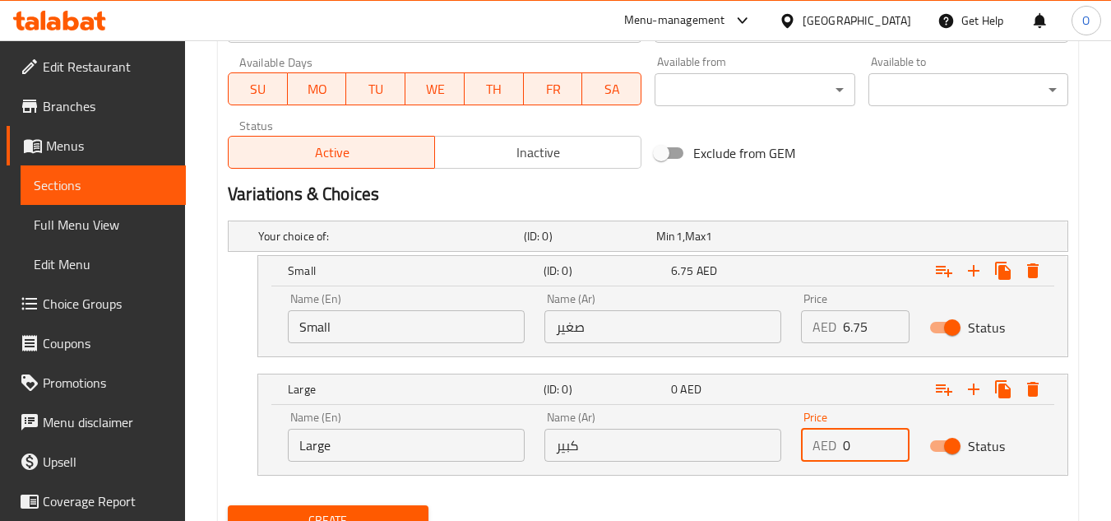
drag, startPoint x: 858, startPoint y: 443, endPoint x: 844, endPoint y: 448, distance: 15.6
click at [844, 448] on input "0" at bounding box center [876, 444] width 67 height 33
paste input "10.8"
type input "10.80"
click at [843, 156] on div "Exclude from GEM" at bounding box center [790, 153] width 285 height 44
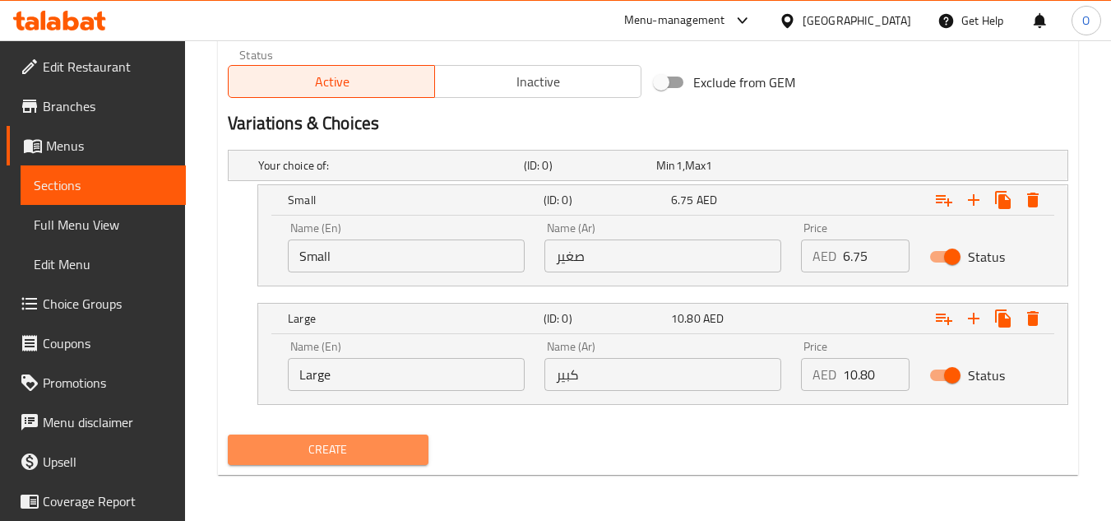
click at [366, 441] on span "Create" at bounding box center [328, 449] width 174 height 21
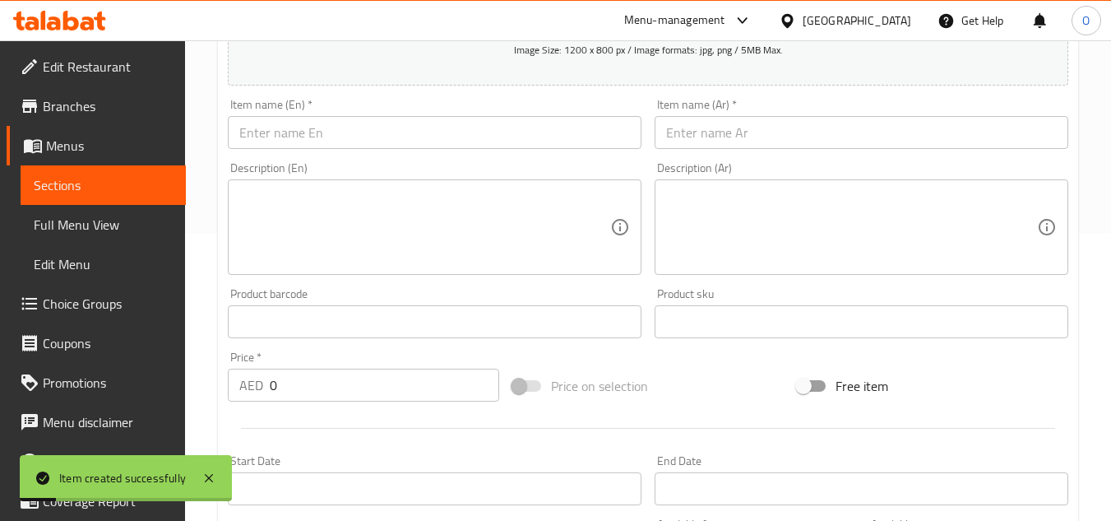
scroll to position [329, 0]
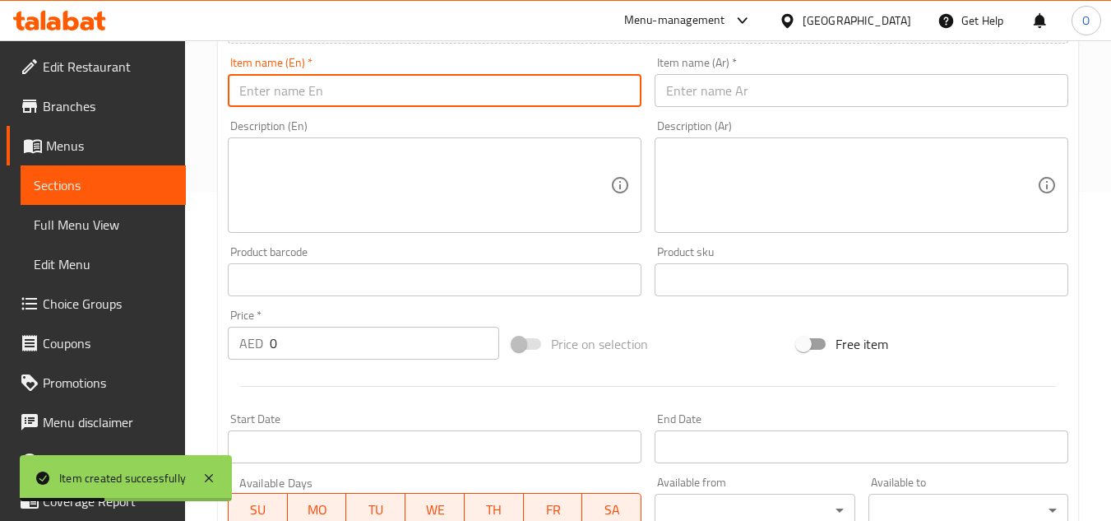
paste input "OATS W. MILK"
click at [356, 95] on input "OATS W. MILK" at bounding box center [435, 90] width 414 height 33
click at [357, 95] on input "OATS W. MILK" at bounding box center [435, 90] width 414 height 33
click at [358, 94] on input "OATS W. MILK" at bounding box center [435, 90] width 414 height 33
paste input "ats W. Milk"
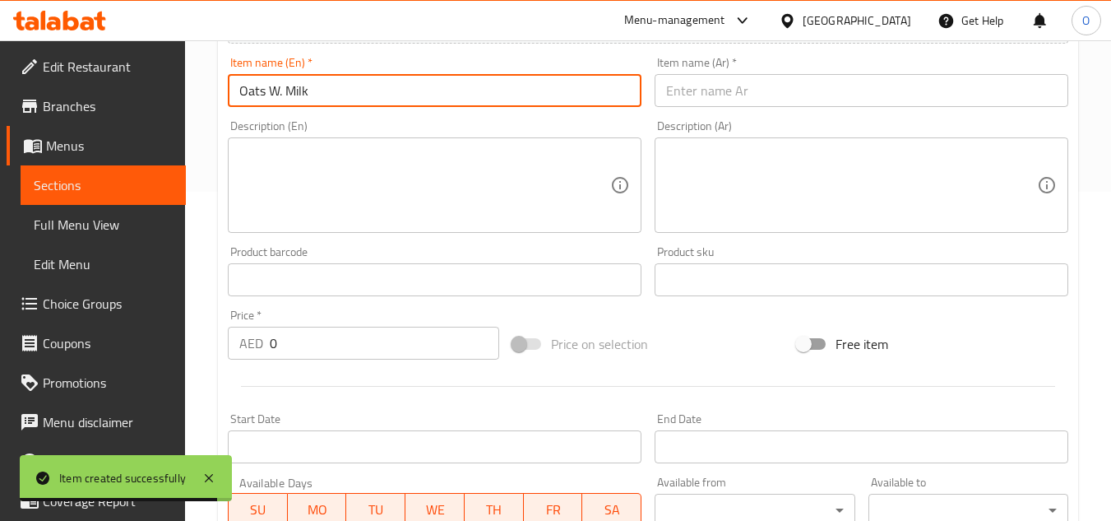
type input "Oats W. Milk"
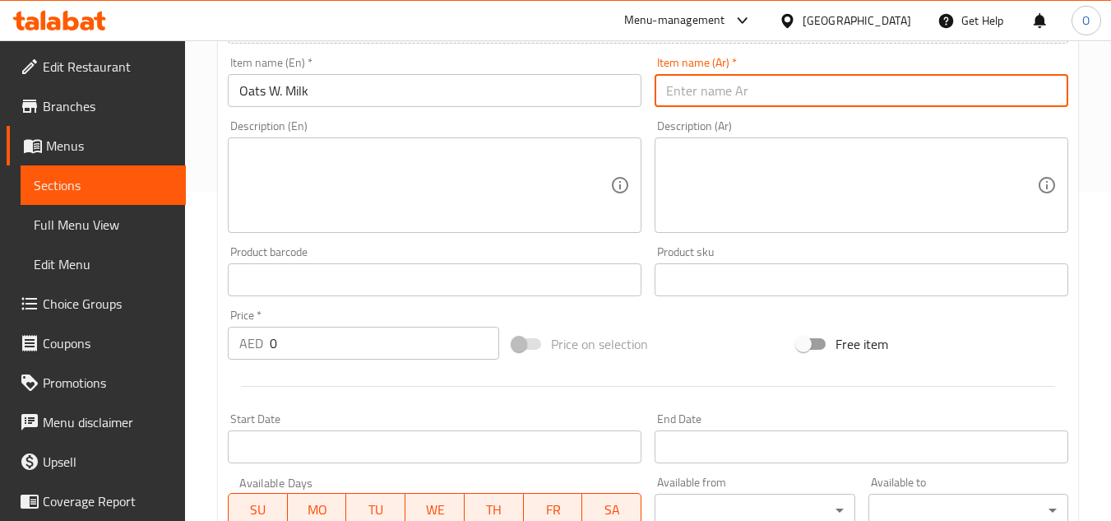
paste input "حليب مع شوفان"
type input "حليب مع شوفان"
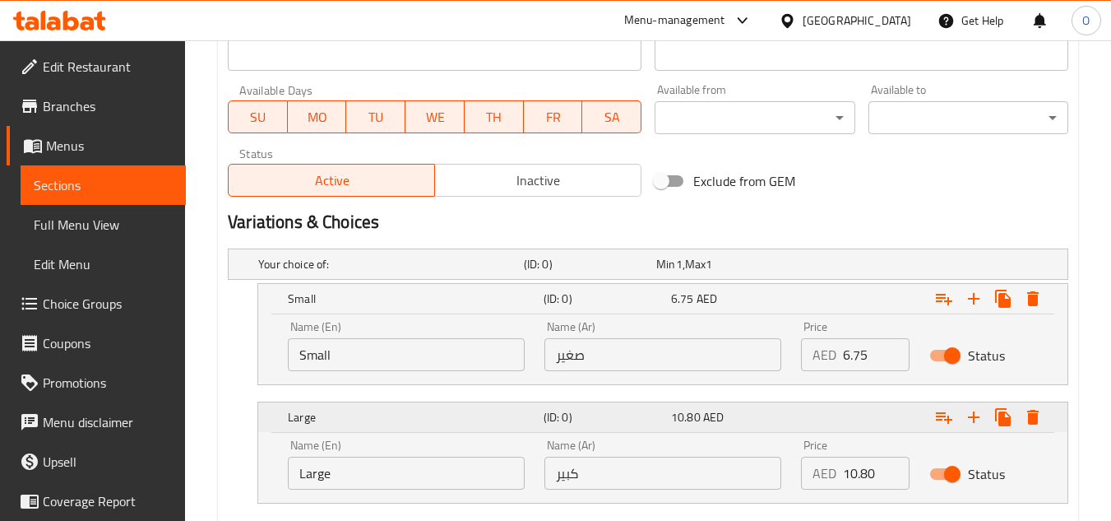
scroll to position [740, 0]
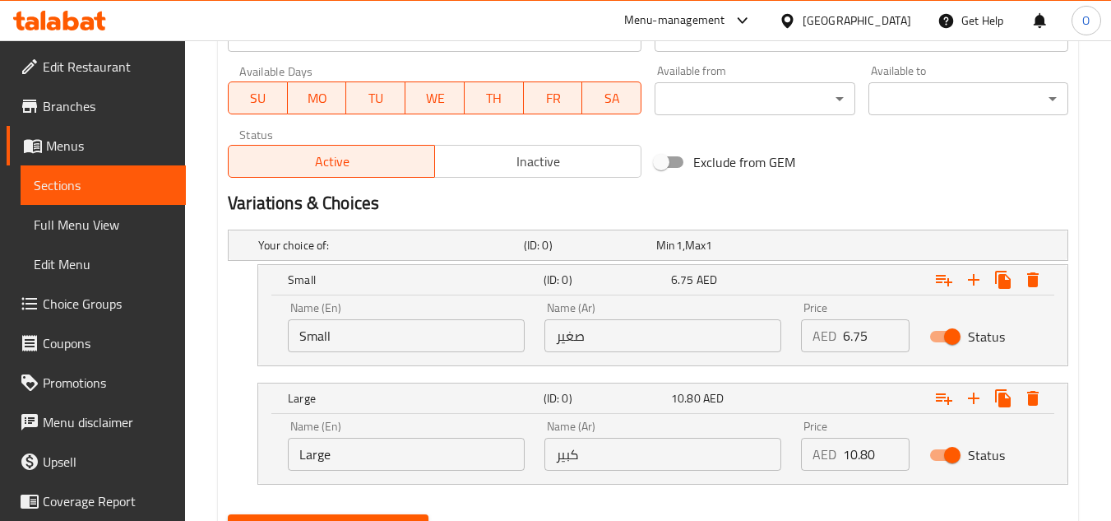
click at [676, 306] on div "Name (Ar) صغير Name (Ar)" at bounding box center [662, 327] width 237 height 50
click at [671, 326] on input "صغير" at bounding box center [662, 335] width 237 height 33
type input "صغير"
drag, startPoint x: 598, startPoint y: 457, endPoint x: 602, endPoint y: 437, distance: 20.2
click at [598, 457] on input "كبير" at bounding box center [662, 453] width 237 height 33
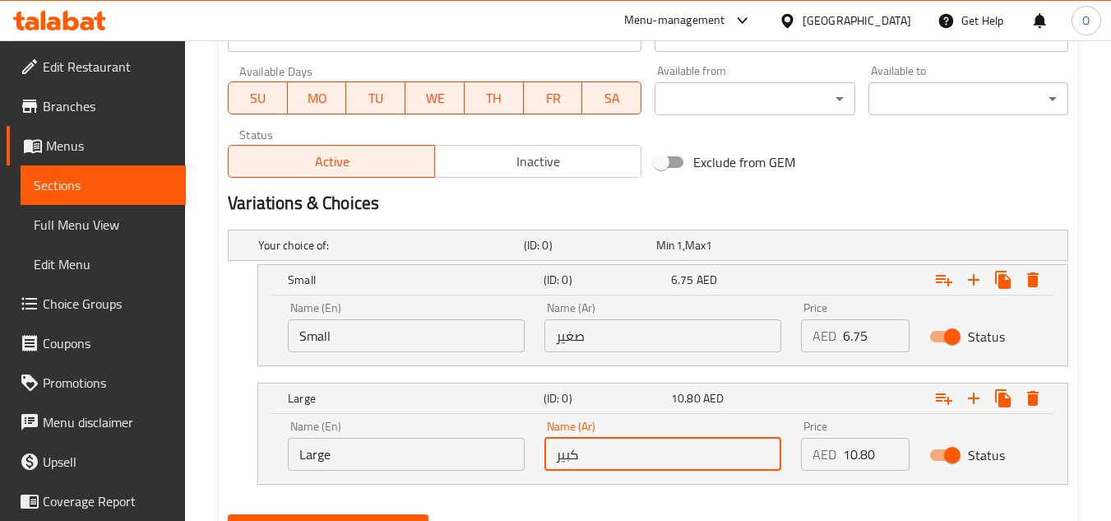
type input "كبير"
click at [454, 333] on input "Small" at bounding box center [406, 335] width 237 height 33
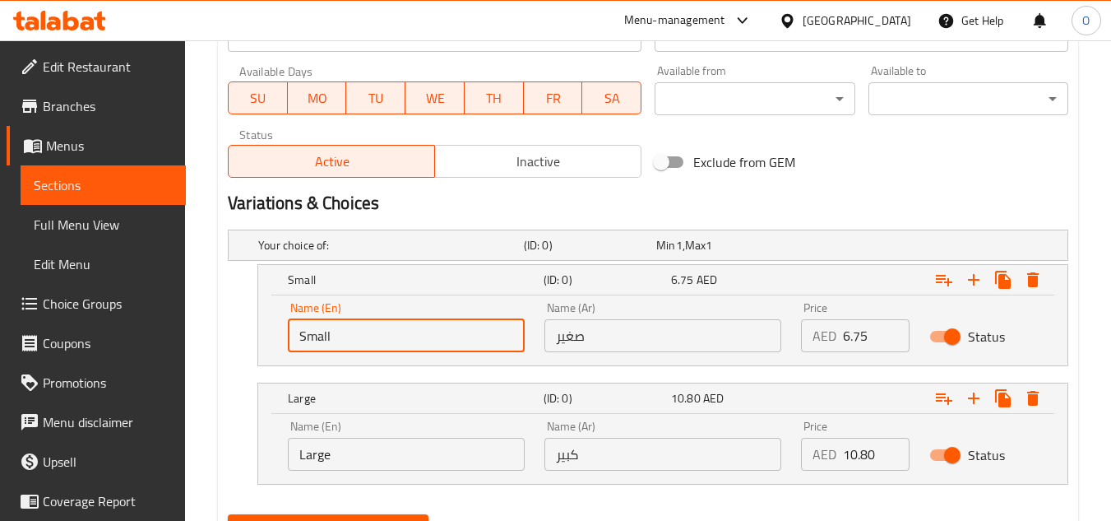
click at [454, 333] on input "Small" at bounding box center [406, 335] width 237 height 33
type input "\"
click at [445, 335] on input "text" at bounding box center [406, 335] width 237 height 33
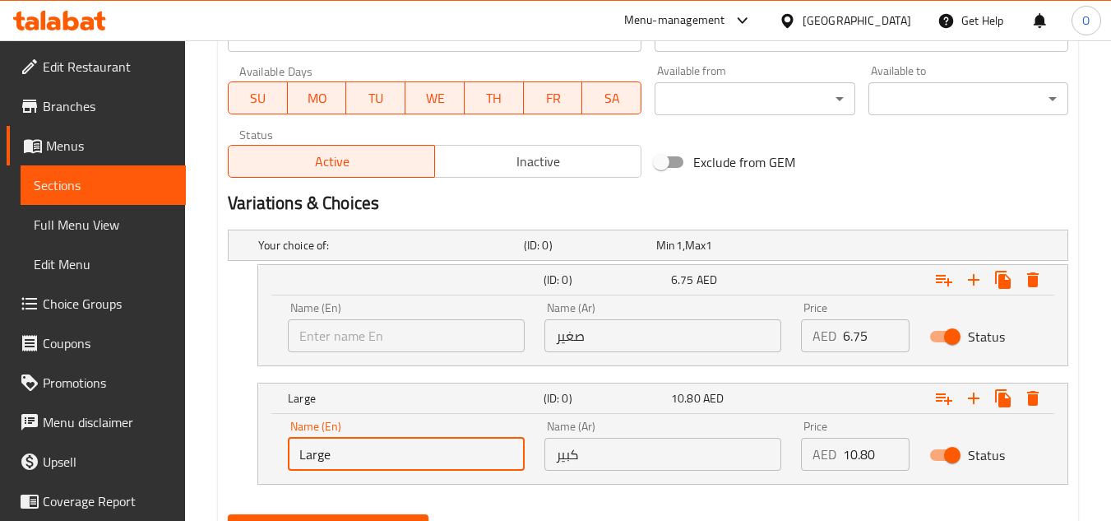
click at [391, 468] on input "Large" at bounding box center [406, 453] width 237 height 33
type input "Choice"
click at [406, 337] on input "text" at bounding box center [406, 335] width 237 height 33
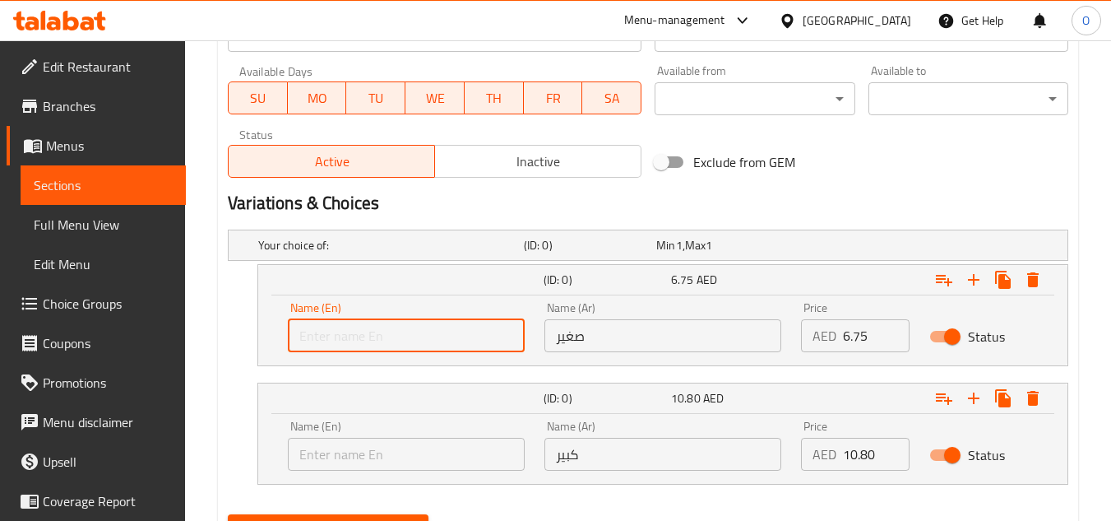
type input "Small"
drag, startPoint x: 377, startPoint y: 456, endPoint x: 377, endPoint y: 439, distance: 16.5
click at [377, 456] on input "text" at bounding box center [406, 453] width 237 height 33
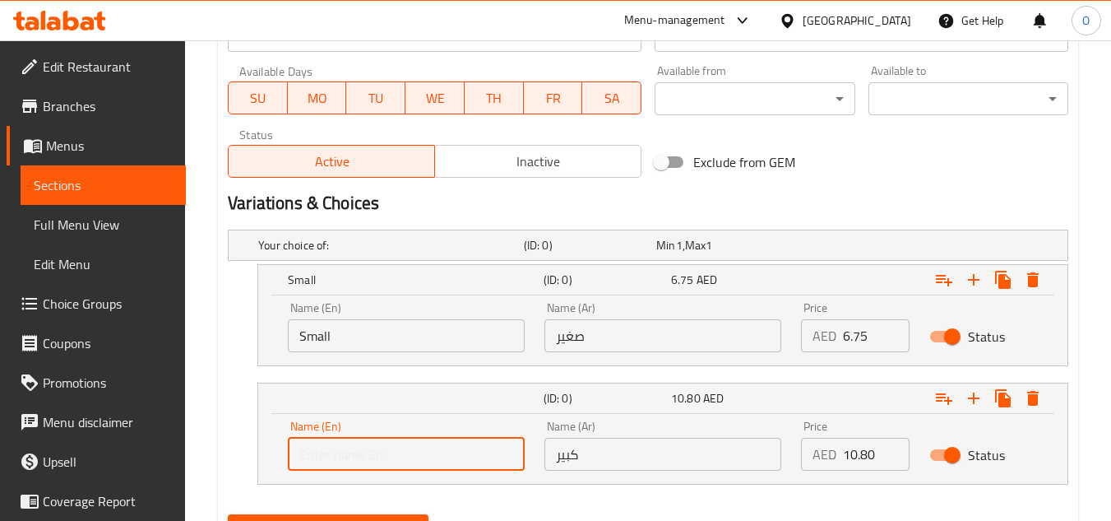
type input "Large"
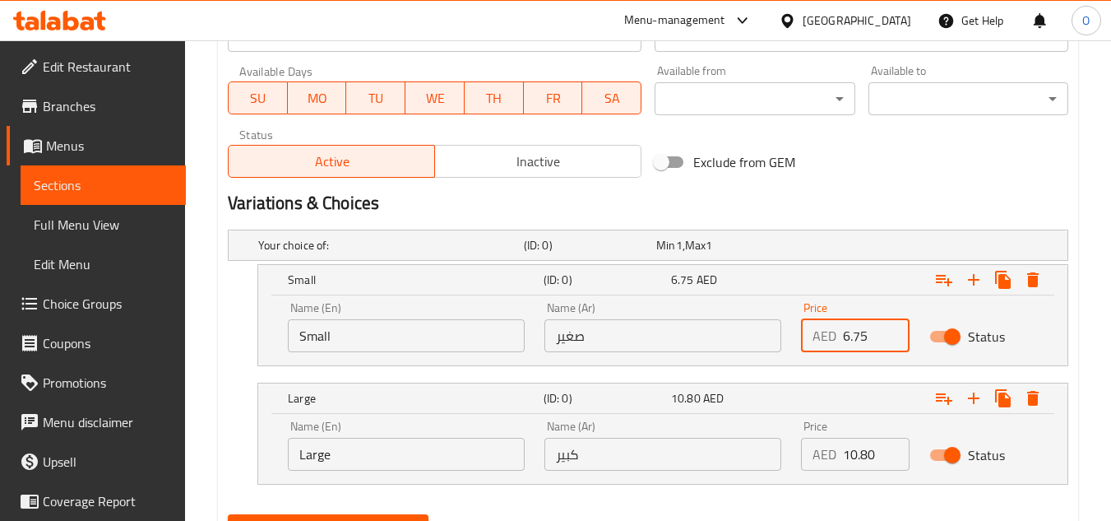
click at [844, 334] on input "6.75" at bounding box center [876, 335] width 67 height 33
paste input "number"
type input "6.75"
drag, startPoint x: 864, startPoint y: 461, endPoint x: 848, endPoint y: 452, distance: 18.8
click at [826, 448] on div "AED 10.80 Price" at bounding box center [855, 453] width 109 height 33
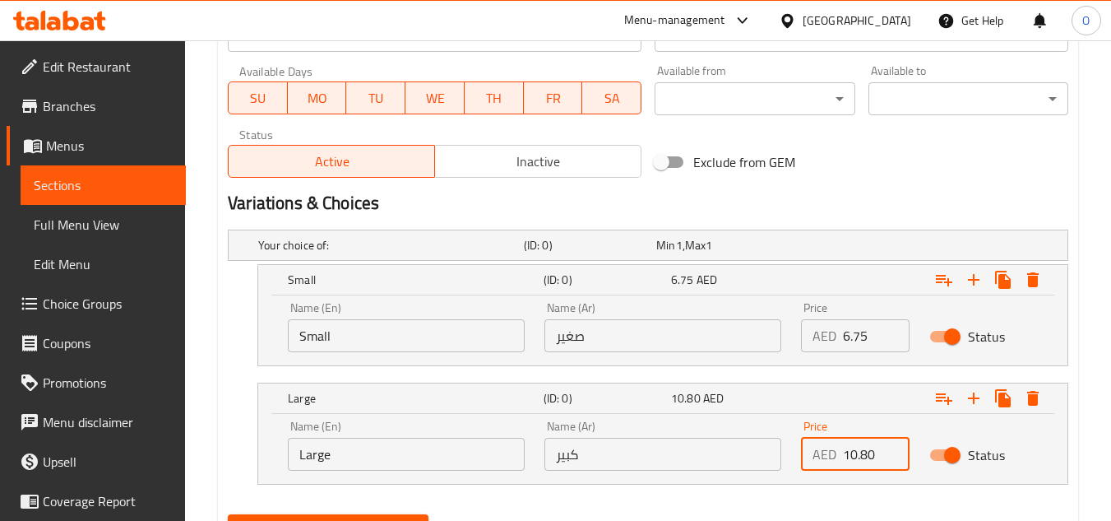
paste input "number"
type input "10.80"
click at [384, 519] on span "Create" at bounding box center [328, 529] width 174 height 21
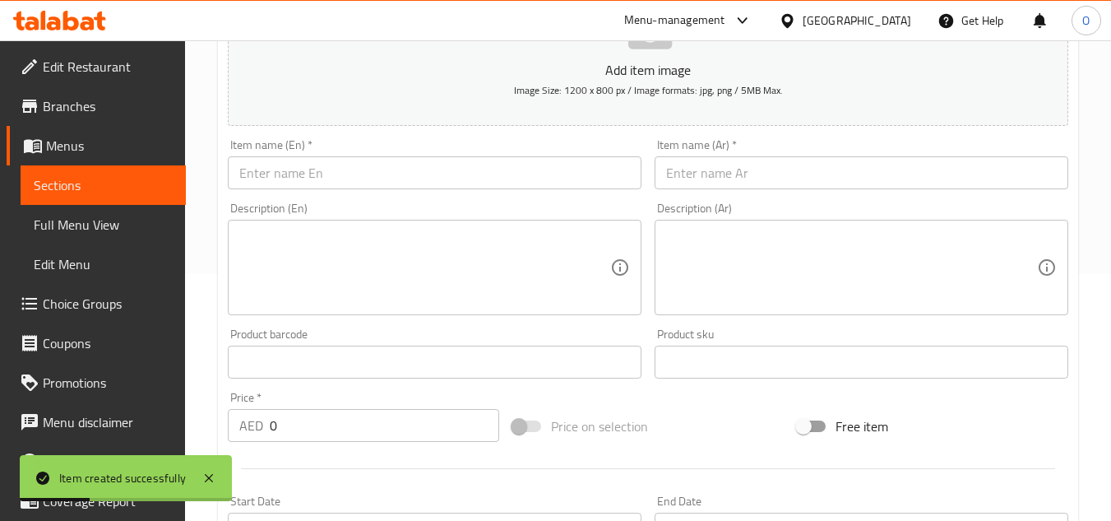
scroll to position [0, 0]
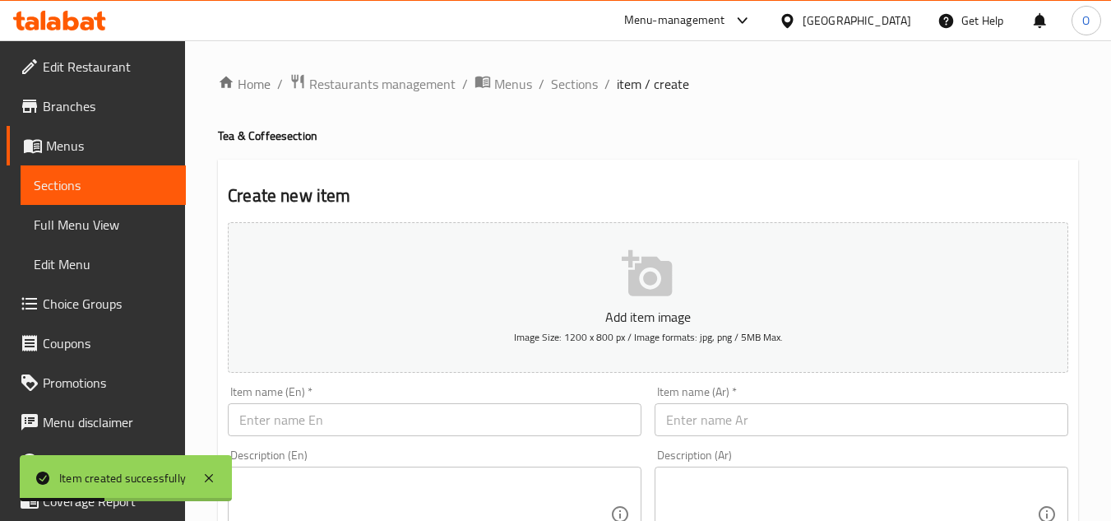
drag, startPoint x: 568, startPoint y: 76, endPoint x: 568, endPoint y: 118, distance: 41.9
click at [568, 76] on span "Sections" at bounding box center [574, 84] width 47 height 20
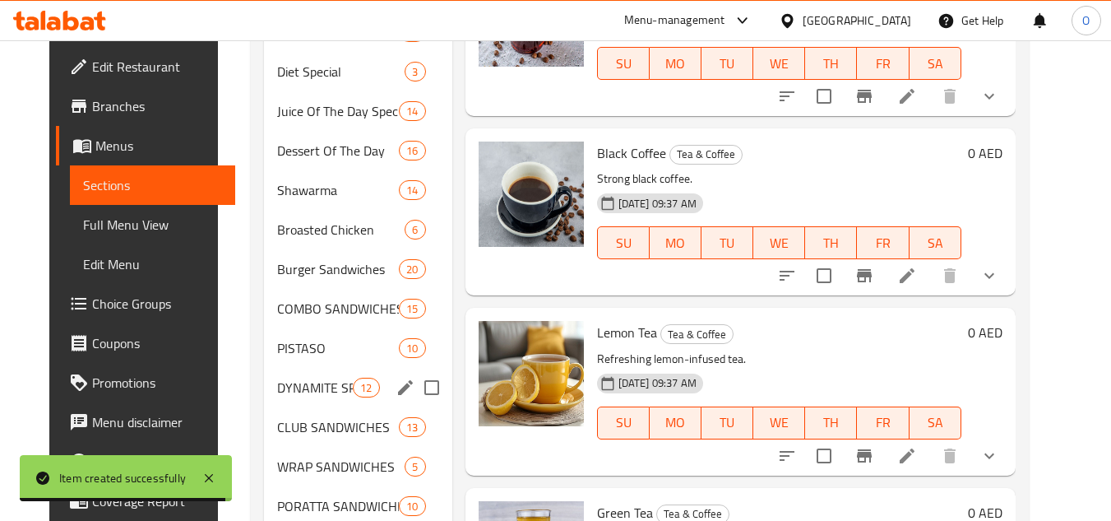
scroll to position [576, 0]
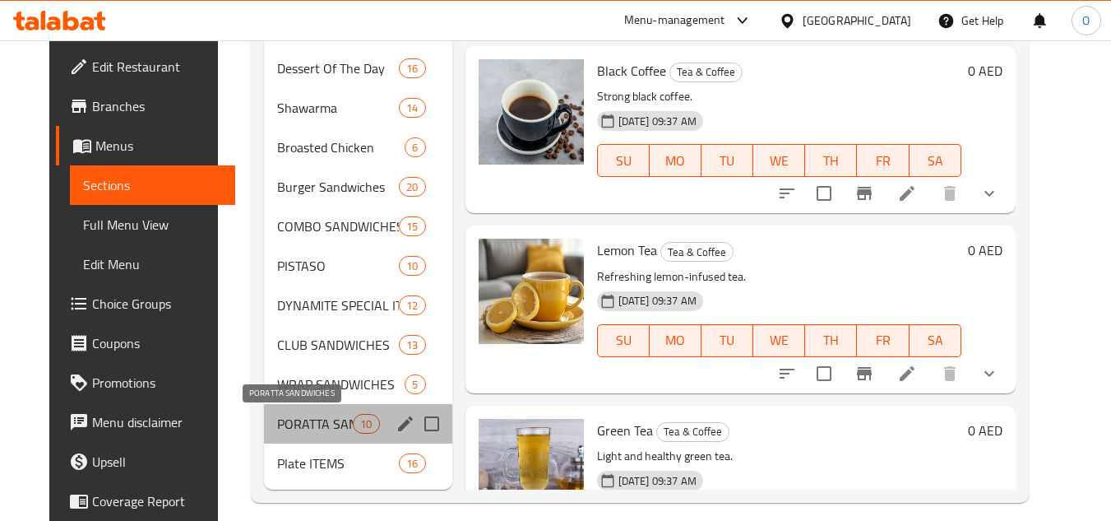
click at [289, 424] on span "PORATTA SANDWICHES" at bounding box center [315, 424] width 76 height 20
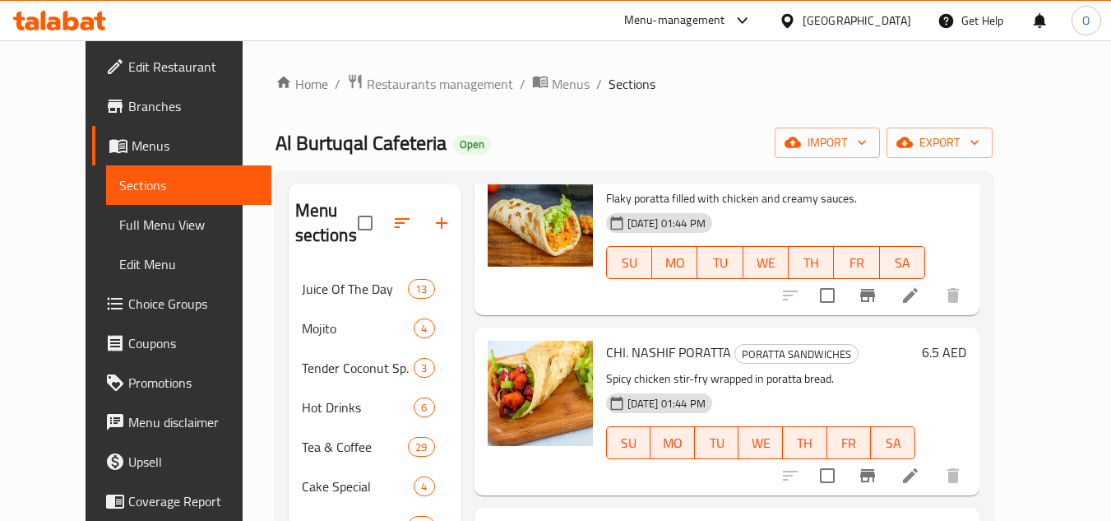
scroll to position [247, 0]
